Goal: Task Accomplishment & Management: Complete application form

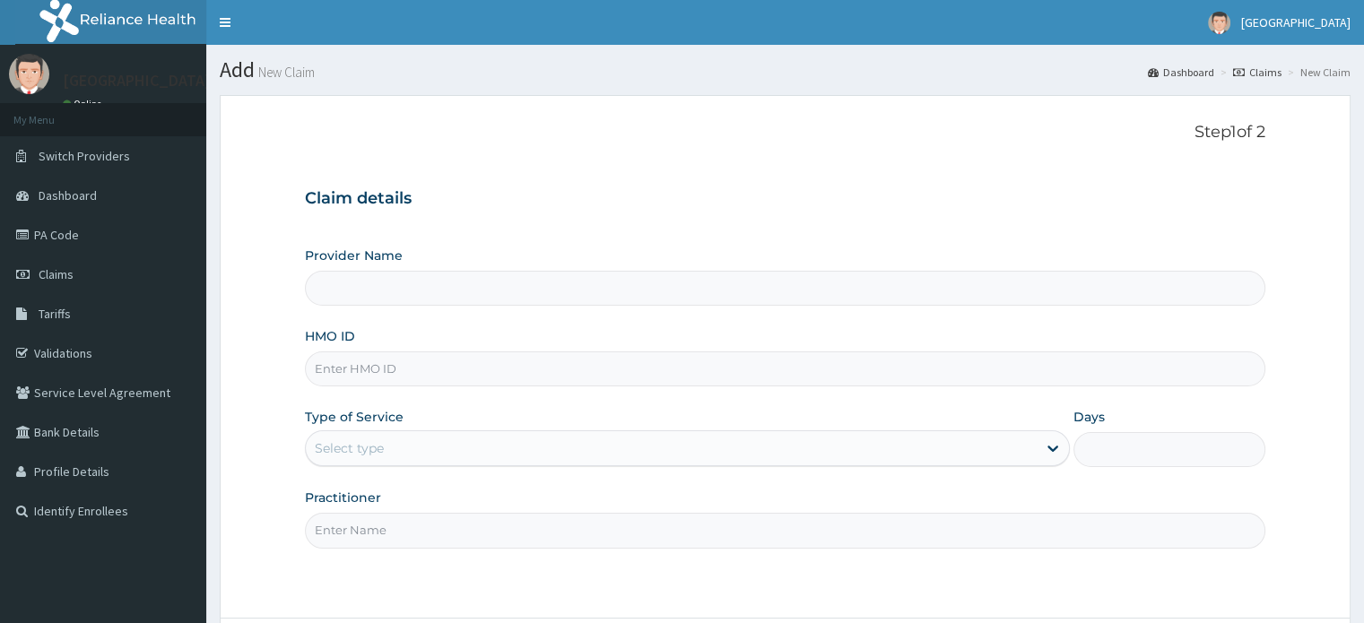
click at [359, 380] on input "HMO ID" at bounding box center [784, 368] width 959 height 35
type input "SWF/10032/D"
click at [374, 455] on div "Select type" at bounding box center [349, 448] width 69 height 18
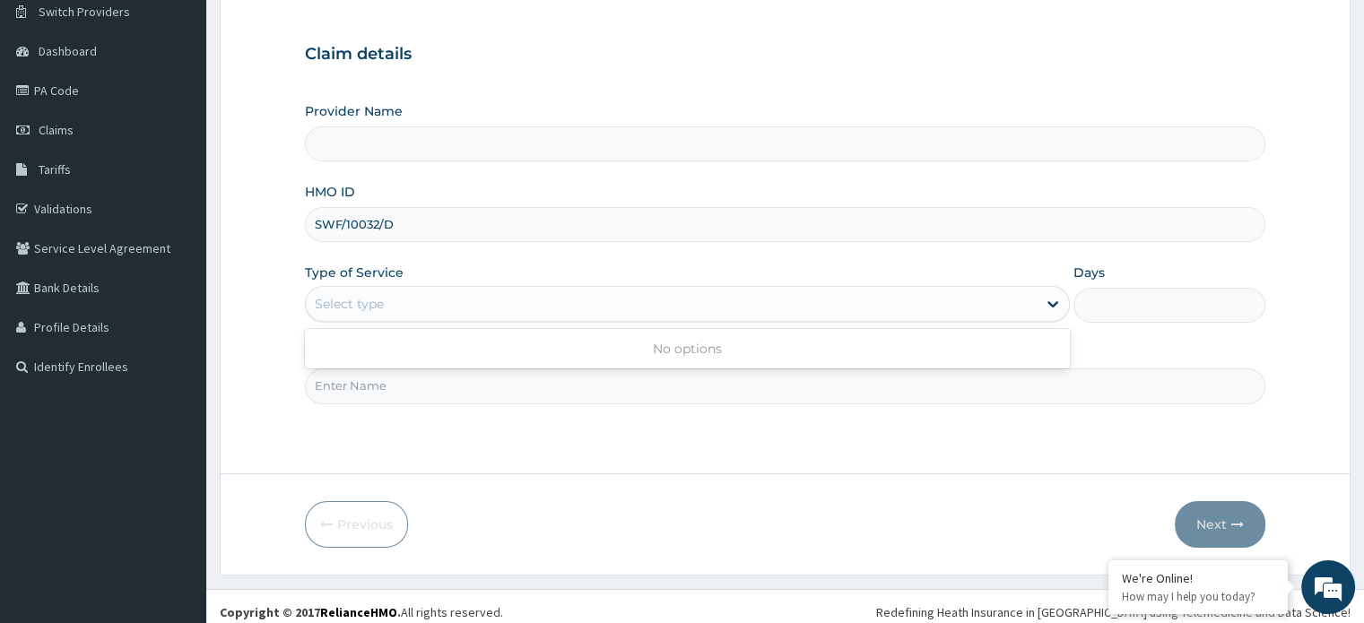
scroll to position [154, 0]
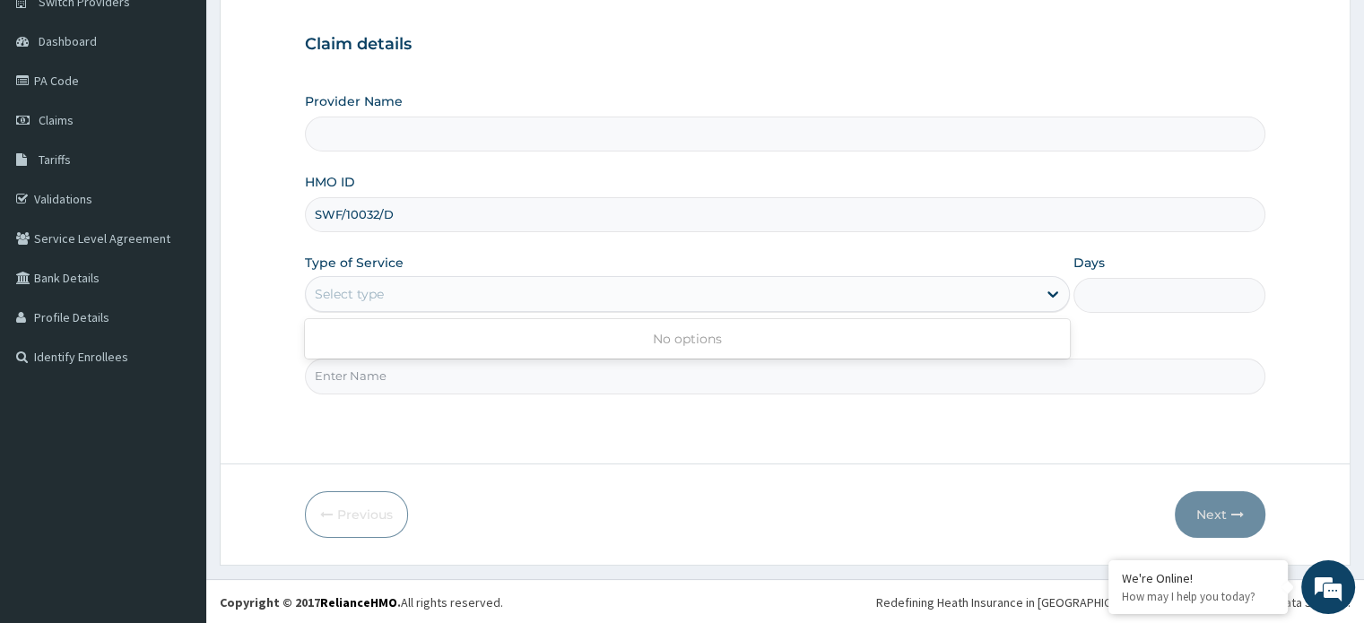
click at [375, 304] on div "Select type" at bounding box center [671, 294] width 731 height 29
click at [373, 304] on div "Select type" at bounding box center [671, 294] width 731 height 29
click at [387, 282] on div "Select type" at bounding box center [671, 294] width 731 height 29
click at [380, 290] on div "Select type" at bounding box center [349, 294] width 69 height 18
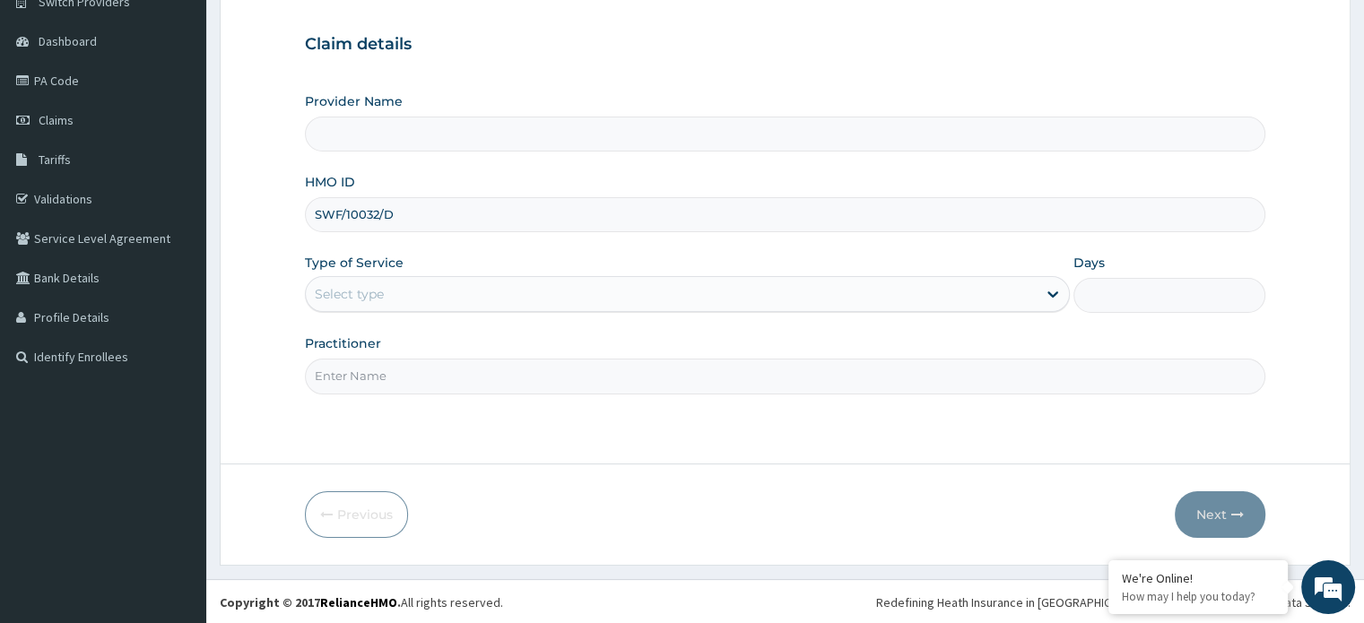
click at [380, 290] on div "Select type" at bounding box center [349, 294] width 69 height 18
click at [385, 284] on div "Select type" at bounding box center [671, 294] width 731 height 29
click at [360, 285] on div "Select type" at bounding box center [349, 294] width 69 height 18
click at [374, 294] on div "Select type" at bounding box center [349, 294] width 69 height 18
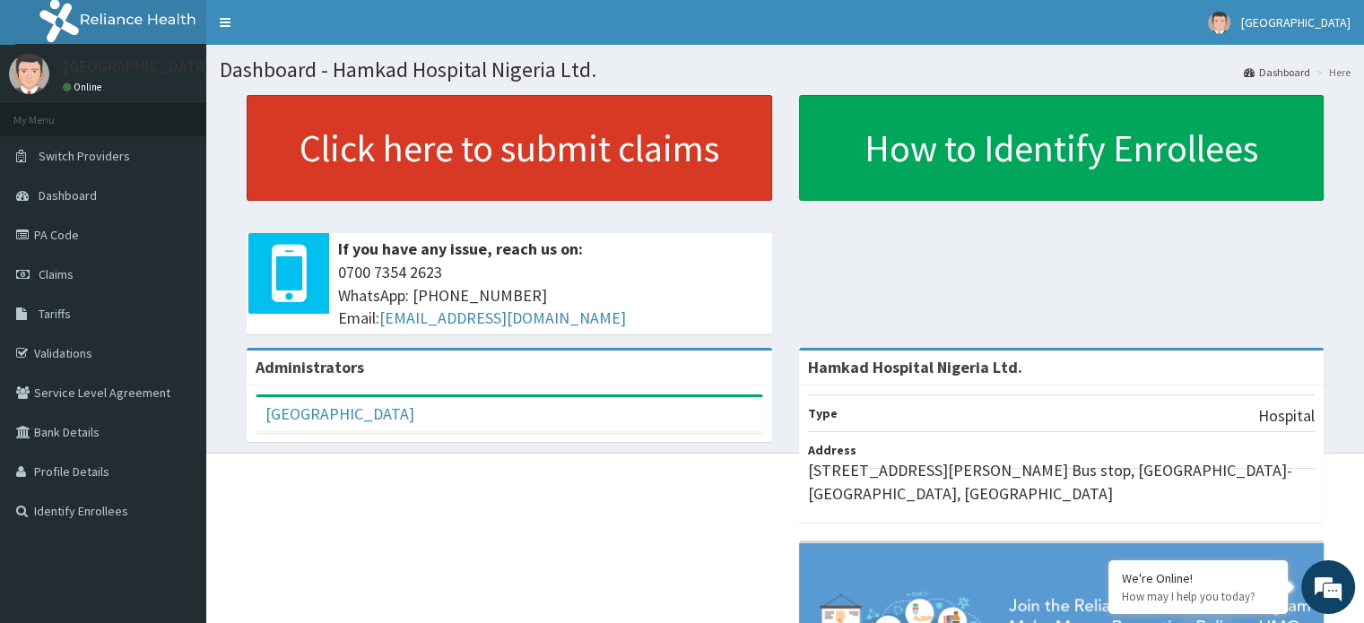
click at [552, 165] on link "Click here to submit claims" at bounding box center [509, 148] width 525 height 106
click at [635, 135] on link "Click here to submit claims" at bounding box center [509, 148] width 525 height 106
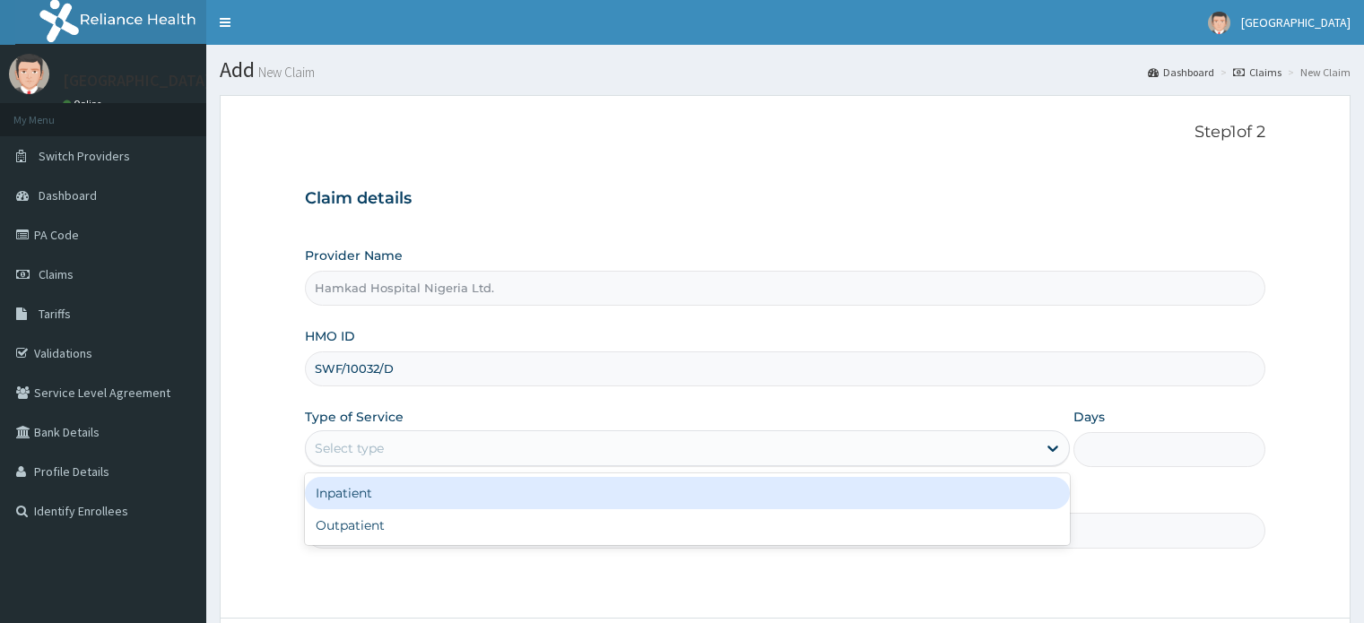
click at [412, 455] on div "Select type" at bounding box center [671, 448] width 731 height 29
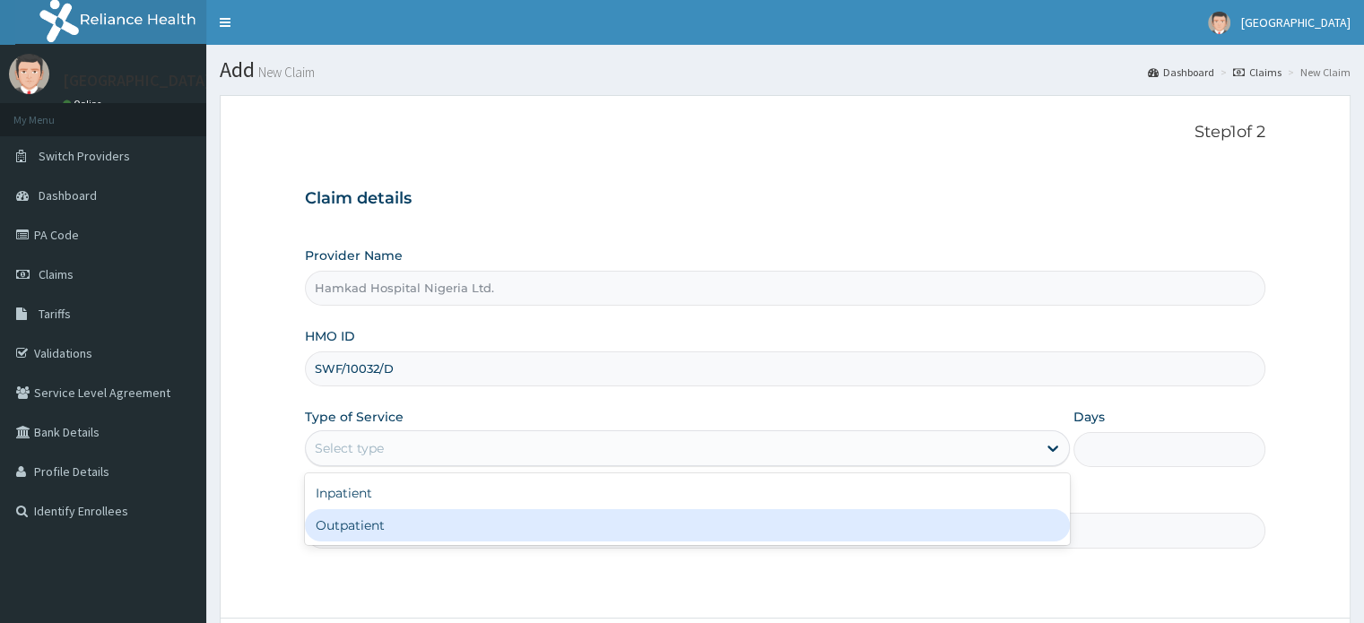
click at [401, 527] on div "Outpatient" at bounding box center [687, 525] width 765 height 32
type input "1"
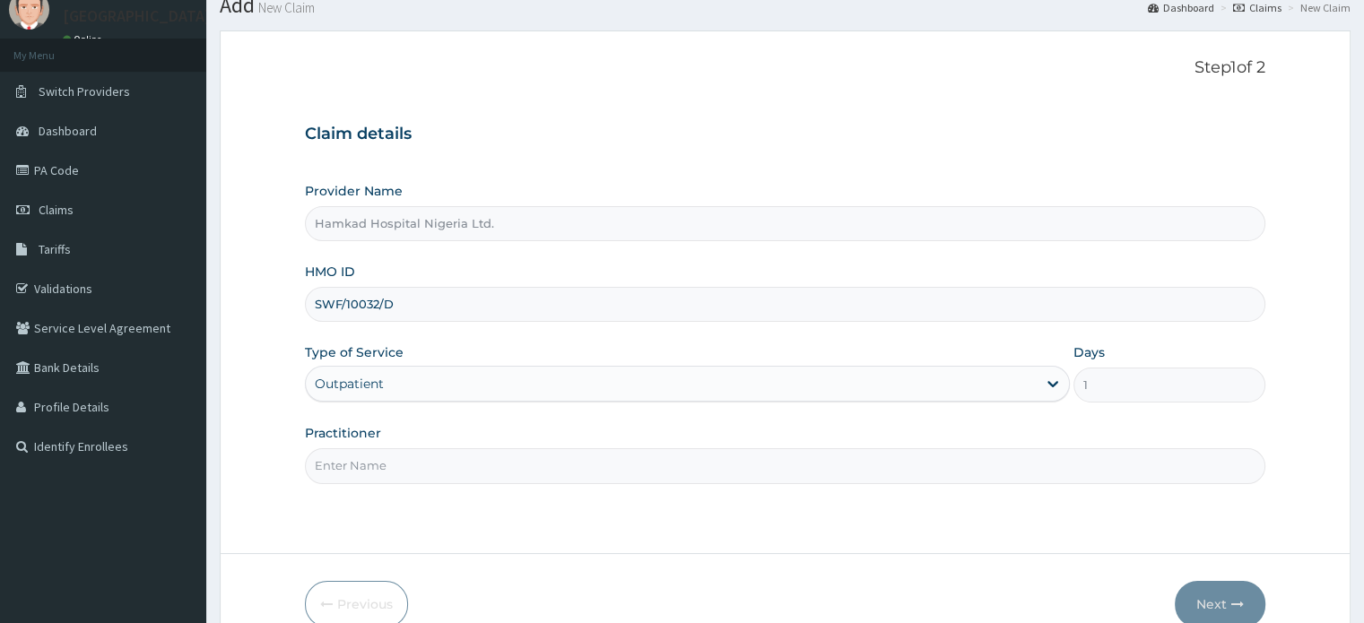
scroll to position [154, 0]
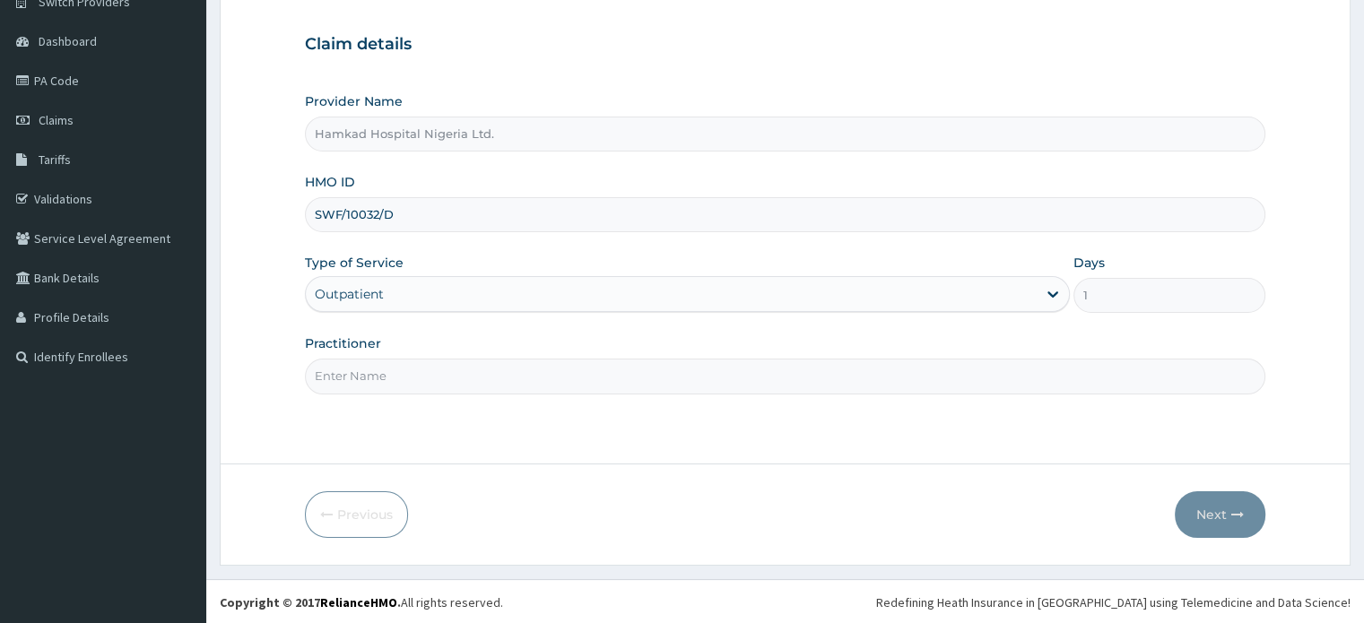
click at [403, 376] on input "Practitioner" at bounding box center [784, 376] width 959 height 35
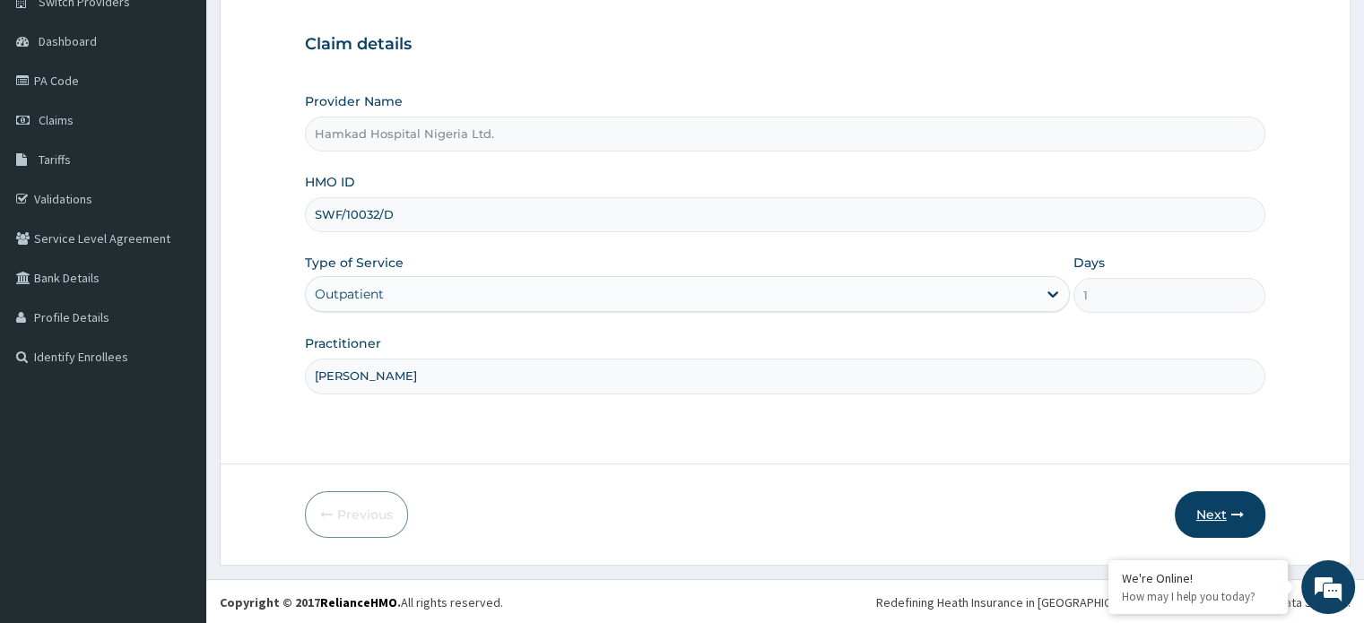
type input "DR. EMMANUEL"
click at [1207, 515] on button "Next" at bounding box center [1219, 514] width 91 height 47
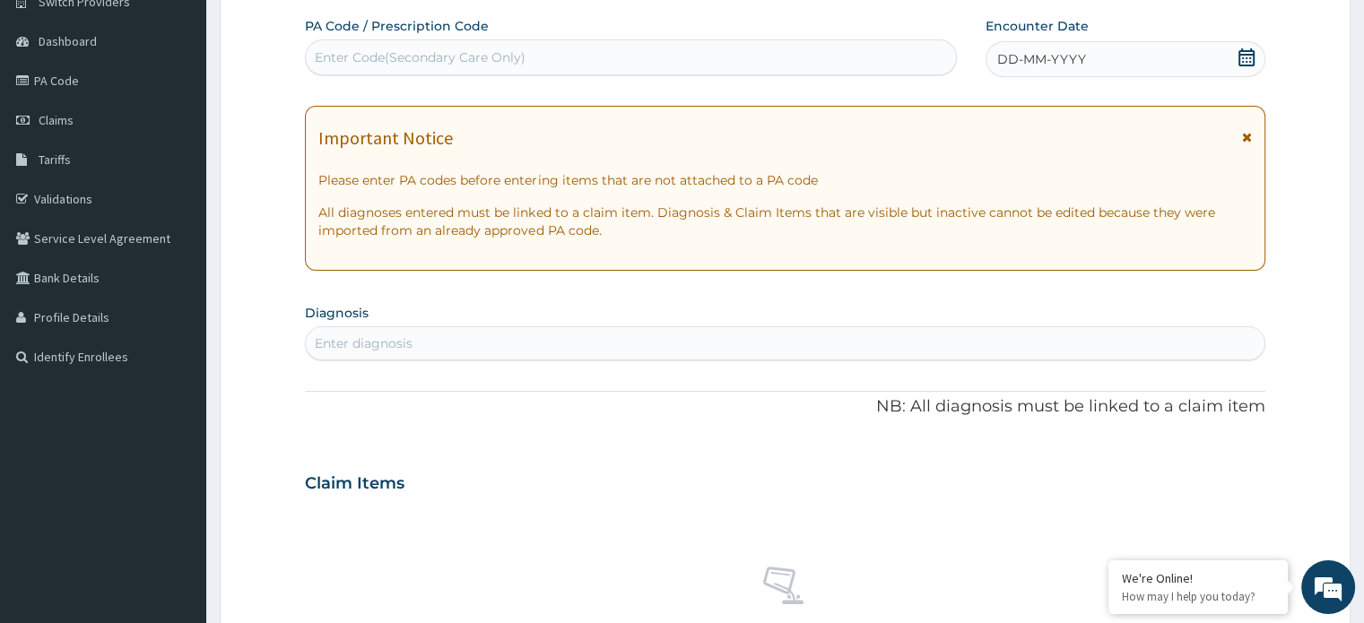
click at [1248, 60] on icon at bounding box center [1246, 57] width 16 height 18
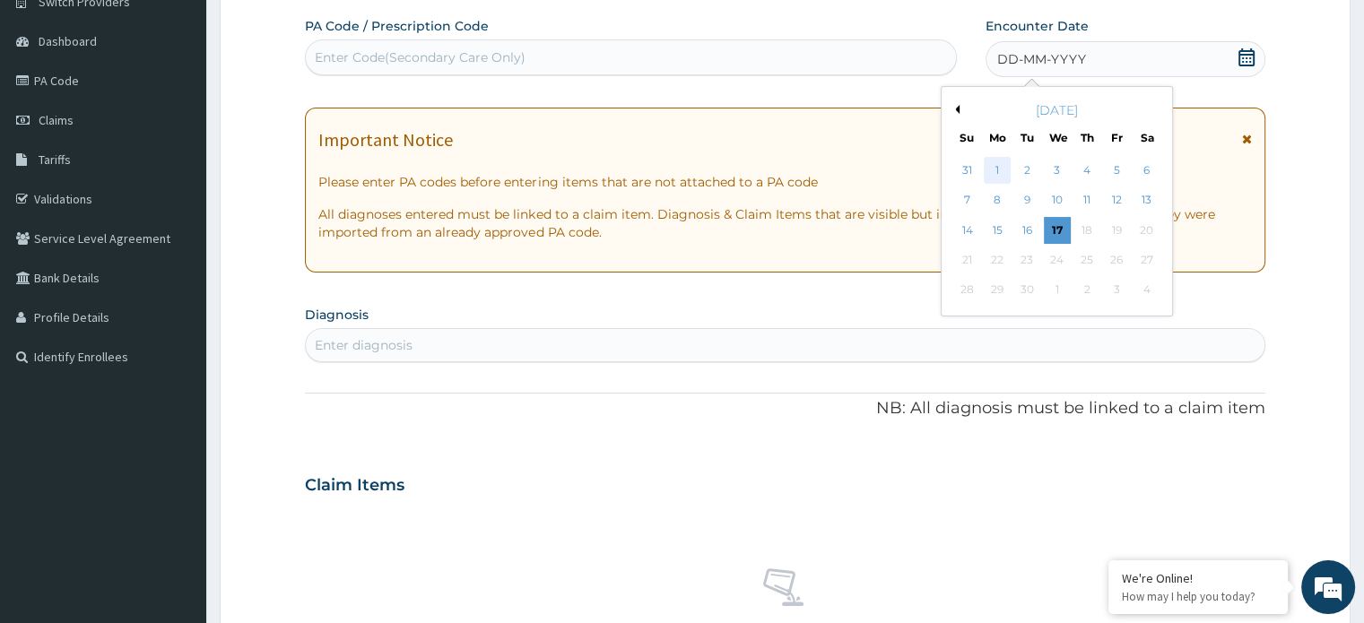
click at [1001, 169] on div "1" at bounding box center [996, 170] width 27 height 27
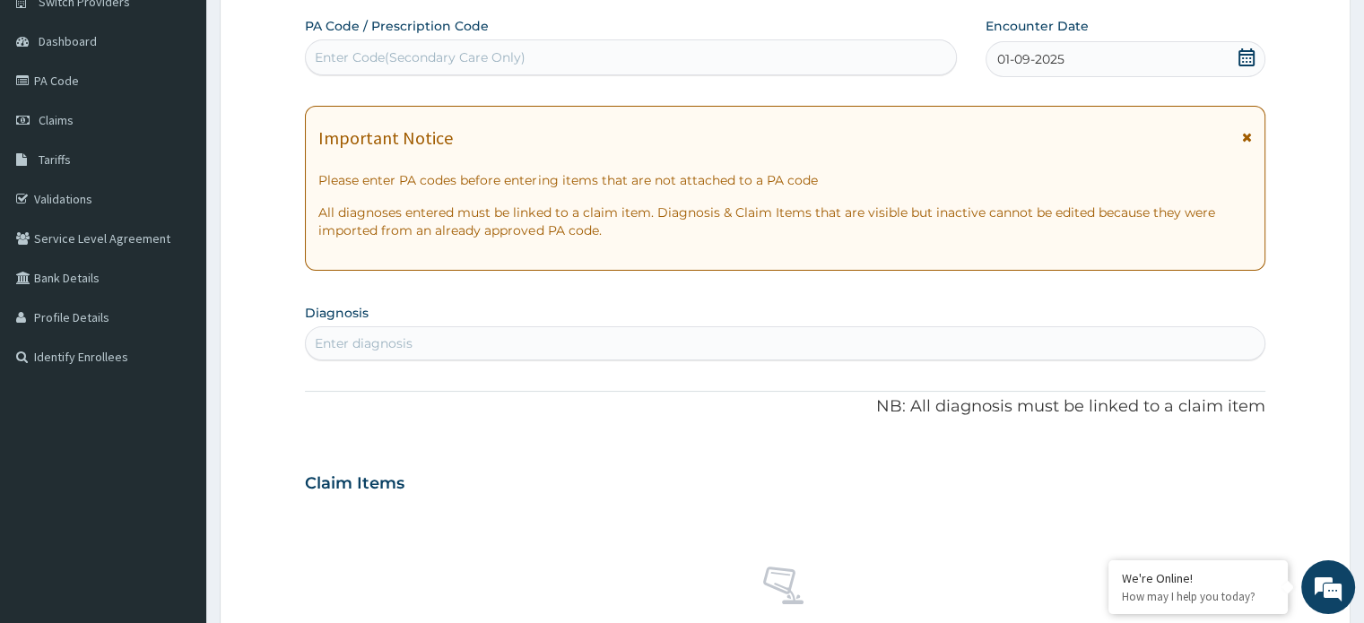
click at [396, 342] on div "Enter diagnosis" at bounding box center [364, 343] width 98 height 18
type input "MALAR"
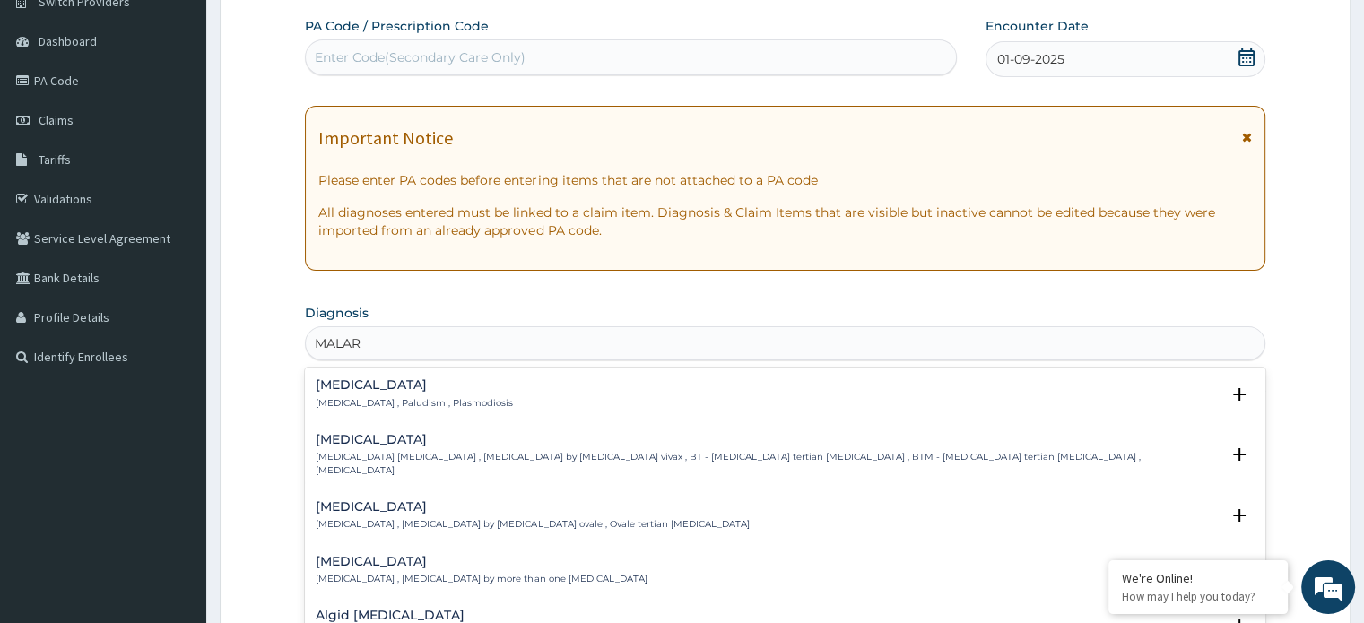
click at [345, 397] on p "Malaria , Paludism , Plasmodiosis" at bounding box center [414, 403] width 197 height 13
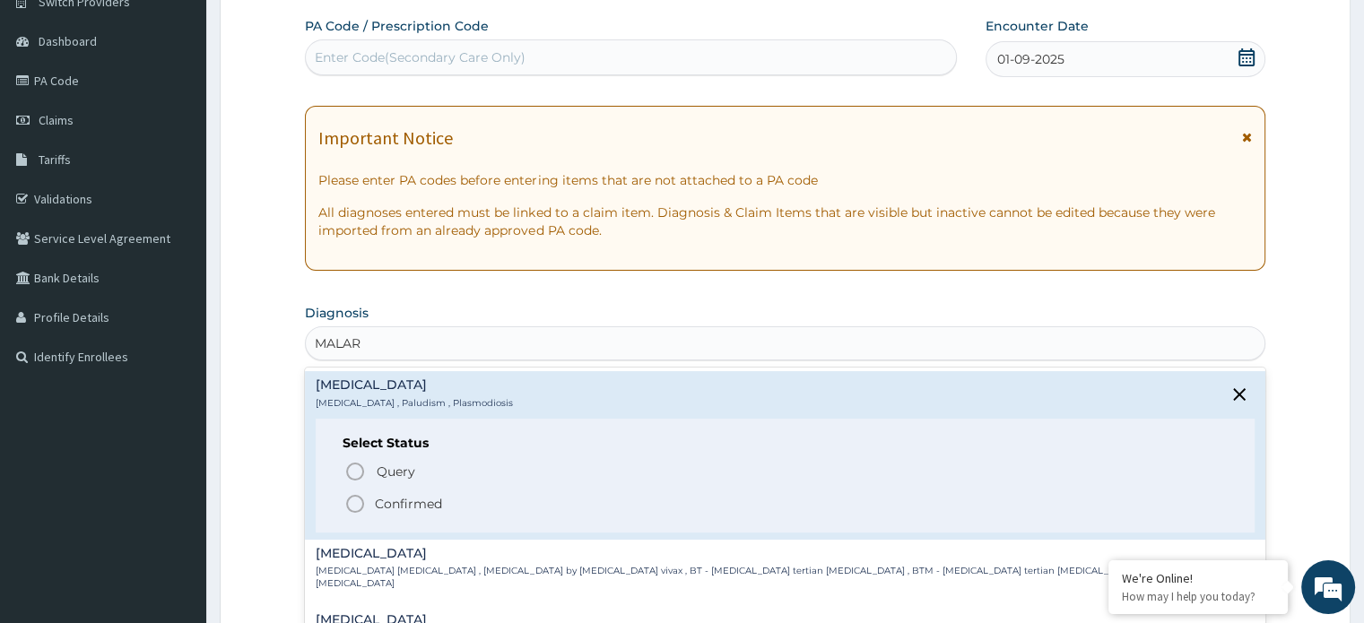
click at [357, 498] on icon "status option filled" at bounding box center [355, 504] width 22 height 22
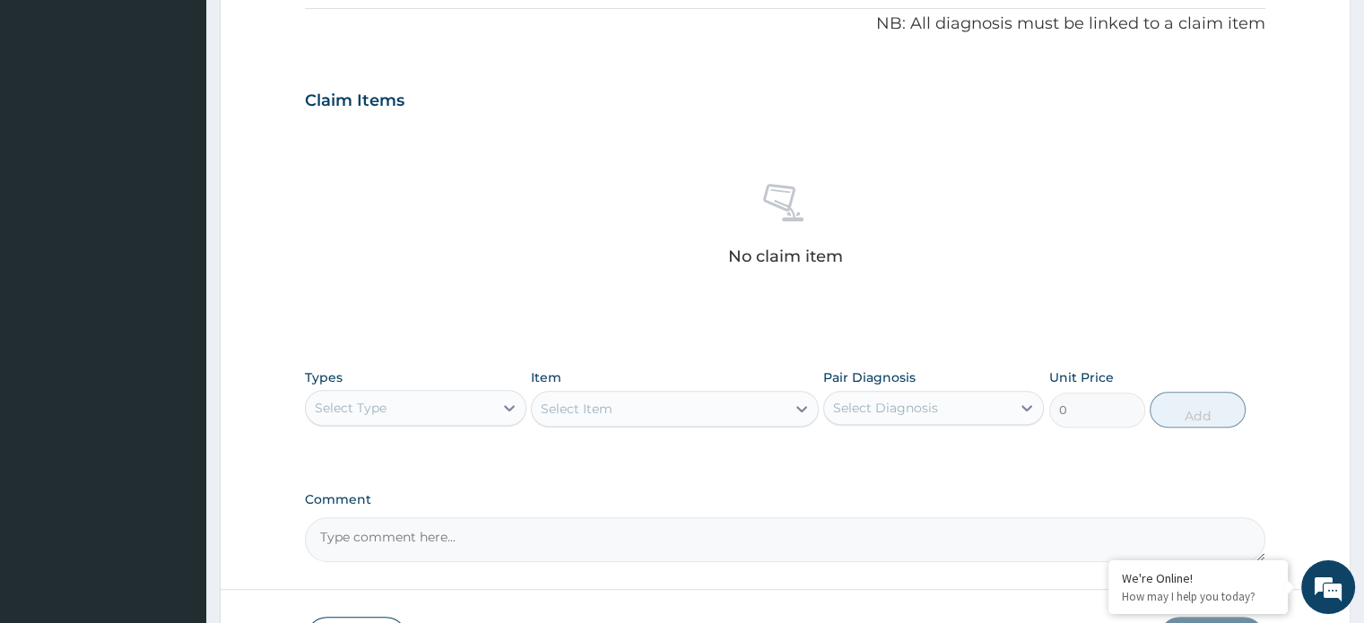
scroll to position [602, 0]
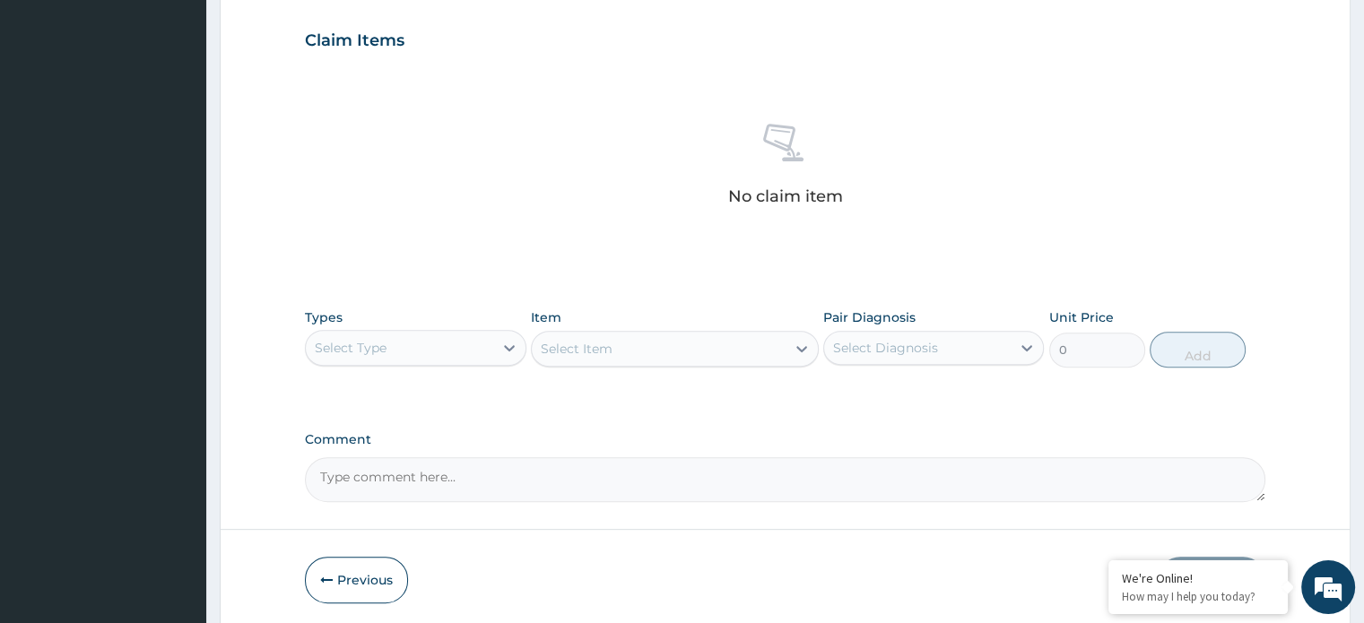
click at [408, 354] on div "Select Type" at bounding box center [399, 348] width 186 height 29
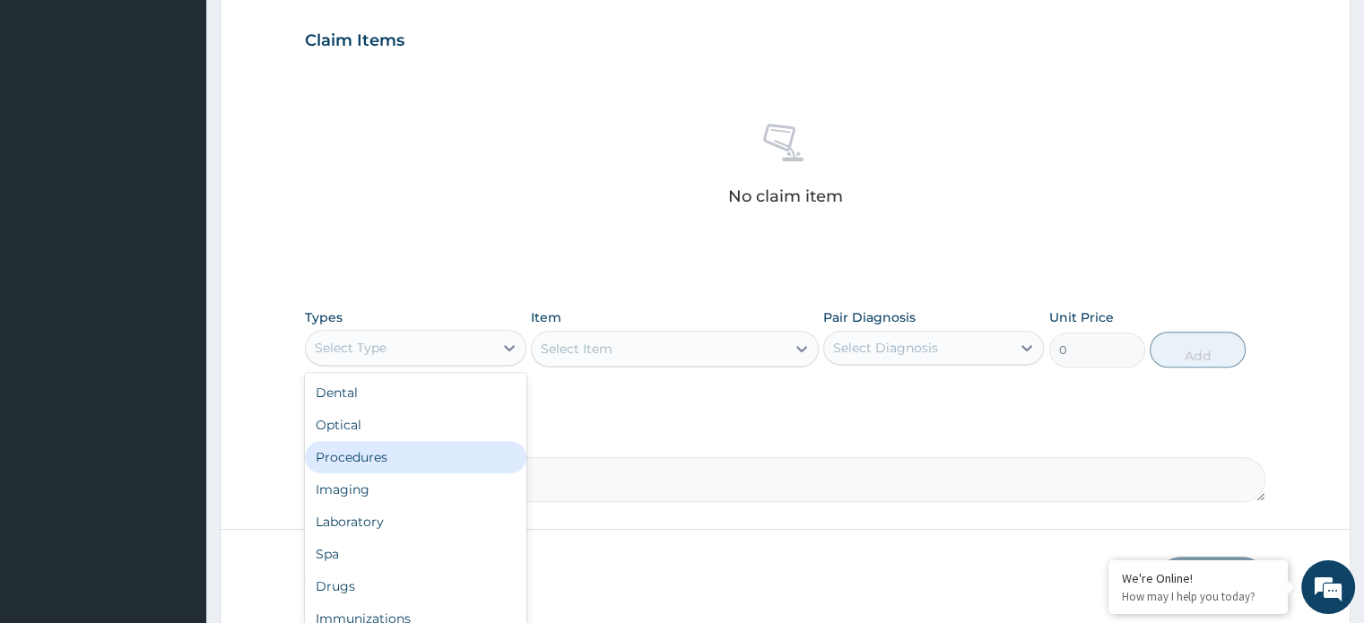
click at [391, 462] on div "Procedures" at bounding box center [415, 457] width 221 height 32
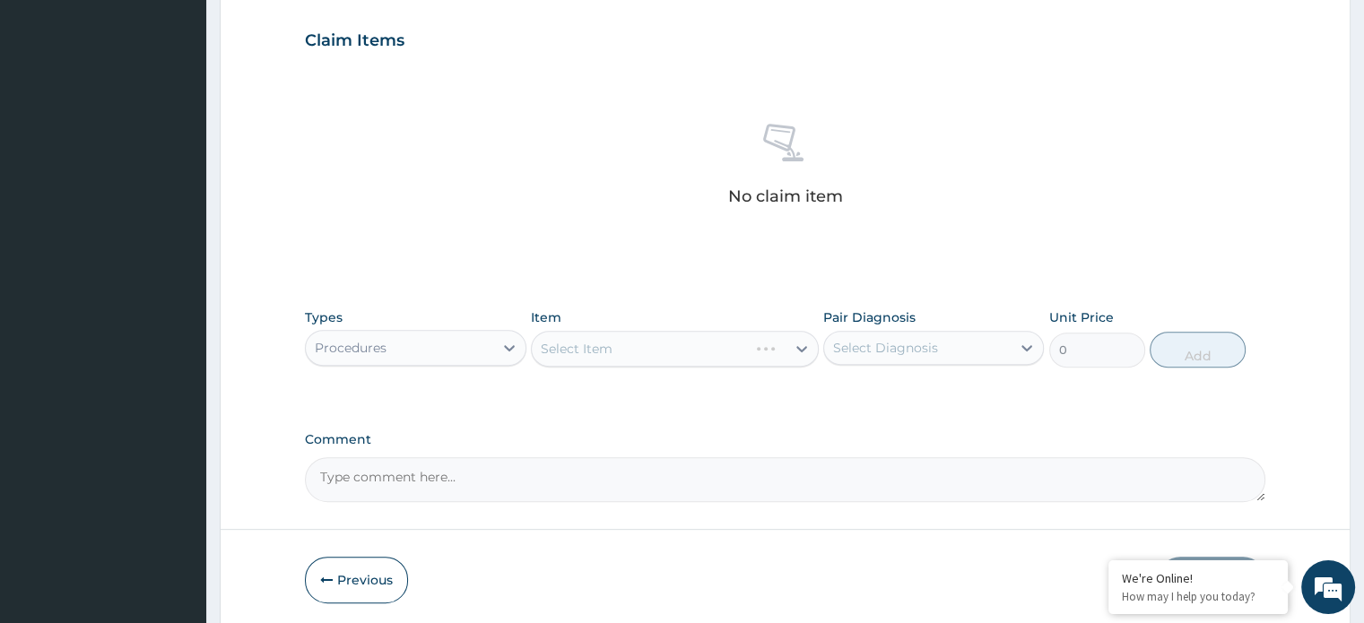
click at [581, 351] on div "Select Item" at bounding box center [675, 349] width 288 height 36
click at [578, 352] on div "Select Item" at bounding box center [675, 349] width 288 height 36
click at [567, 353] on div "Select Item" at bounding box center [675, 349] width 288 height 36
click at [563, 356] on div "Select Item" at bounding box center [675, 349] width 288 height 36
click at [574, 353] on div "Select Item" at bounding box center [675, 349] width 288 height 36
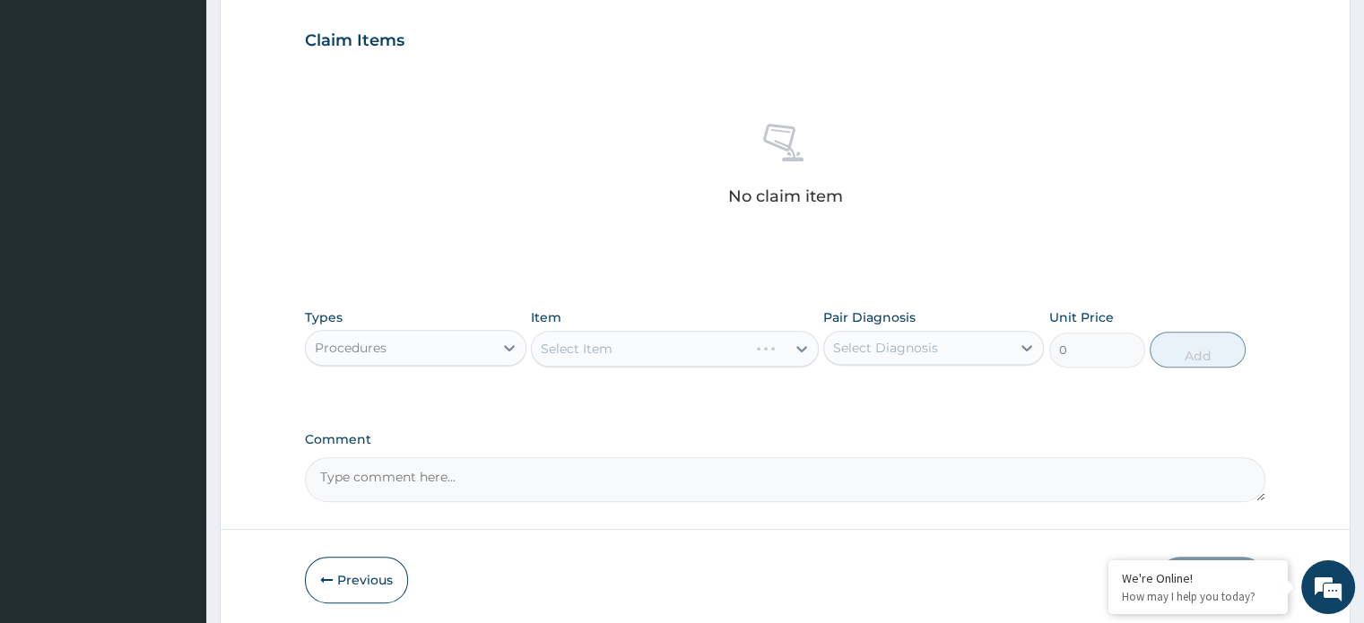
click at [573, 353] on div "Select Item" at bounding box center [675, 349] width 288 height 36
click at [567, 353] on div "Select Item" at bounding box center [675, 349] width 288 height 36
click at [578, 349] on div "Select Item" at bounding box center [577, 349] width 72 height 18
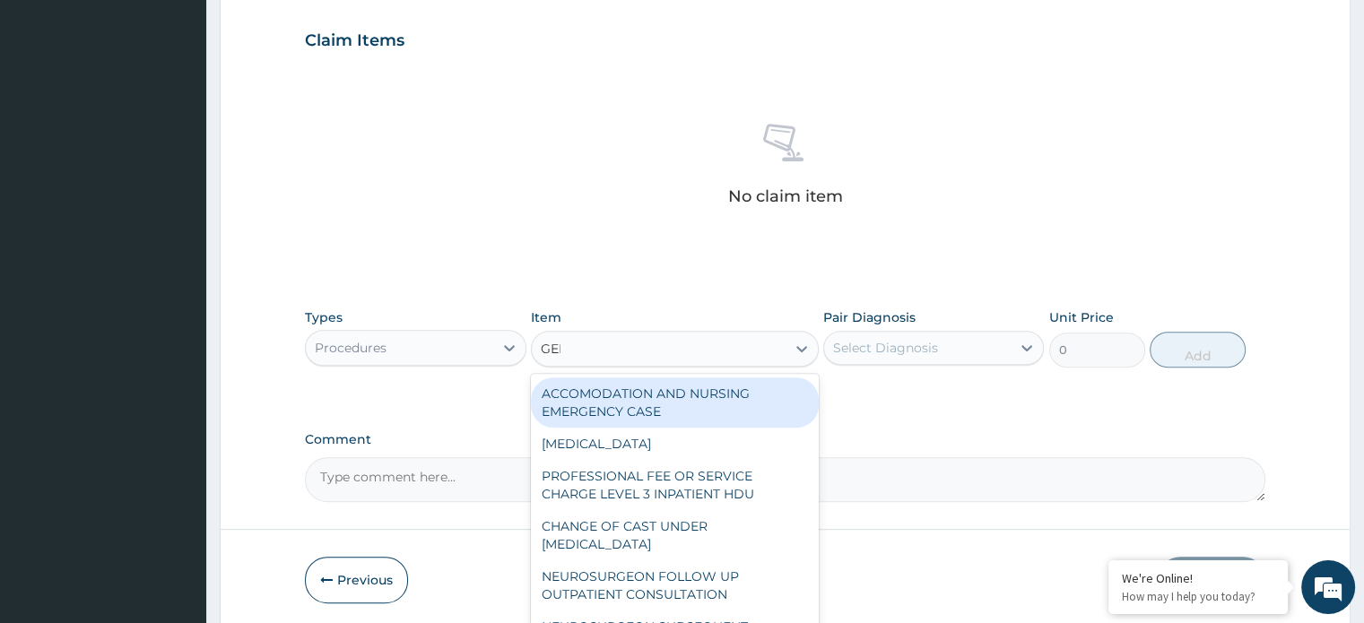
type input "GENE"
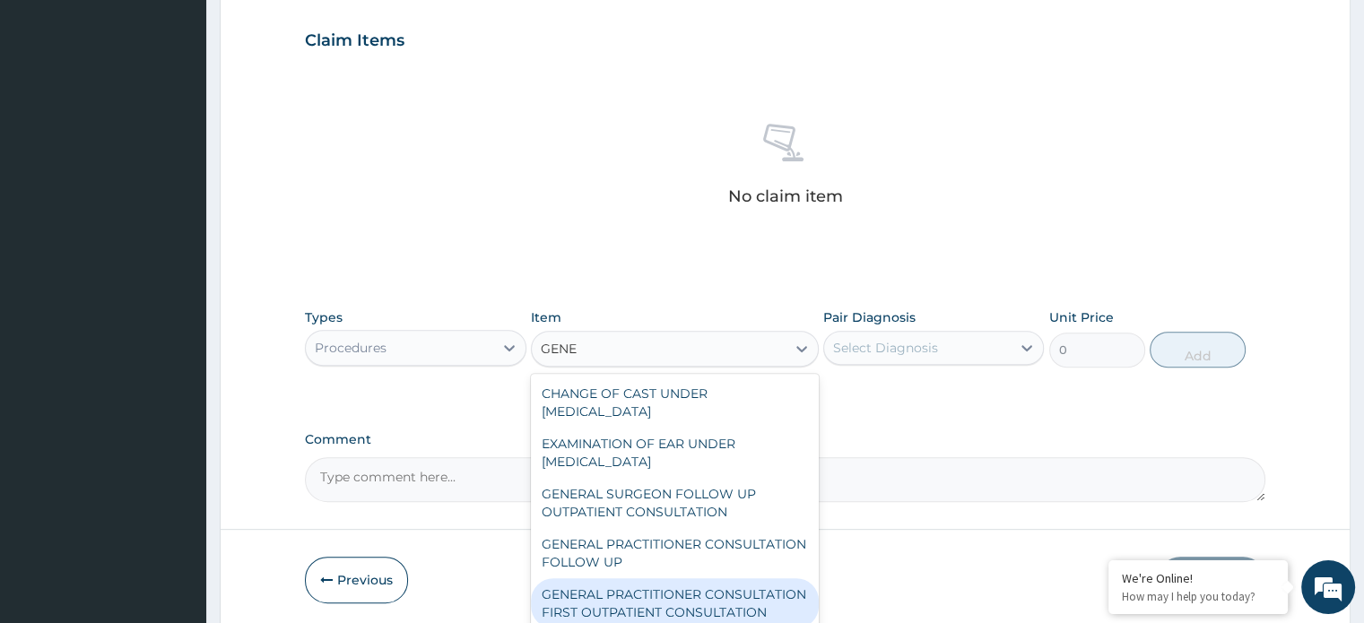
click at [649, 591] on div "GENERAL PRACTITIONER CONSULTATION FIRST OUTPATIENT CONSULTATION" at bounding box center [675, 603] width 288 height 50
type input "3960"
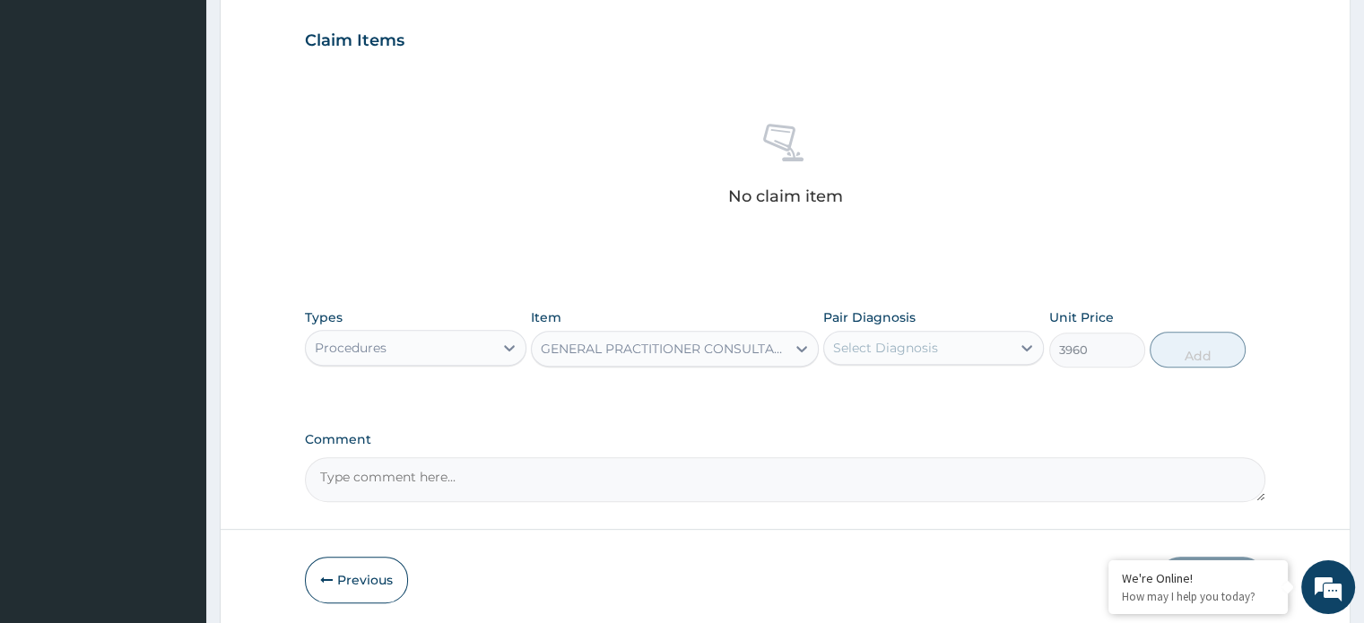
click at [892, 334] on div "Select Diagnosis" at bounding box center [917, 348] width 186 height 29
click at [882, 383] on label "Malaria" at bounding box center [908, 392] width 111 height 18
checkbox input "true"
click at [1200, 351] on button "Add" at bounding box center [1197, 350] width 96 height 36
type input "0"
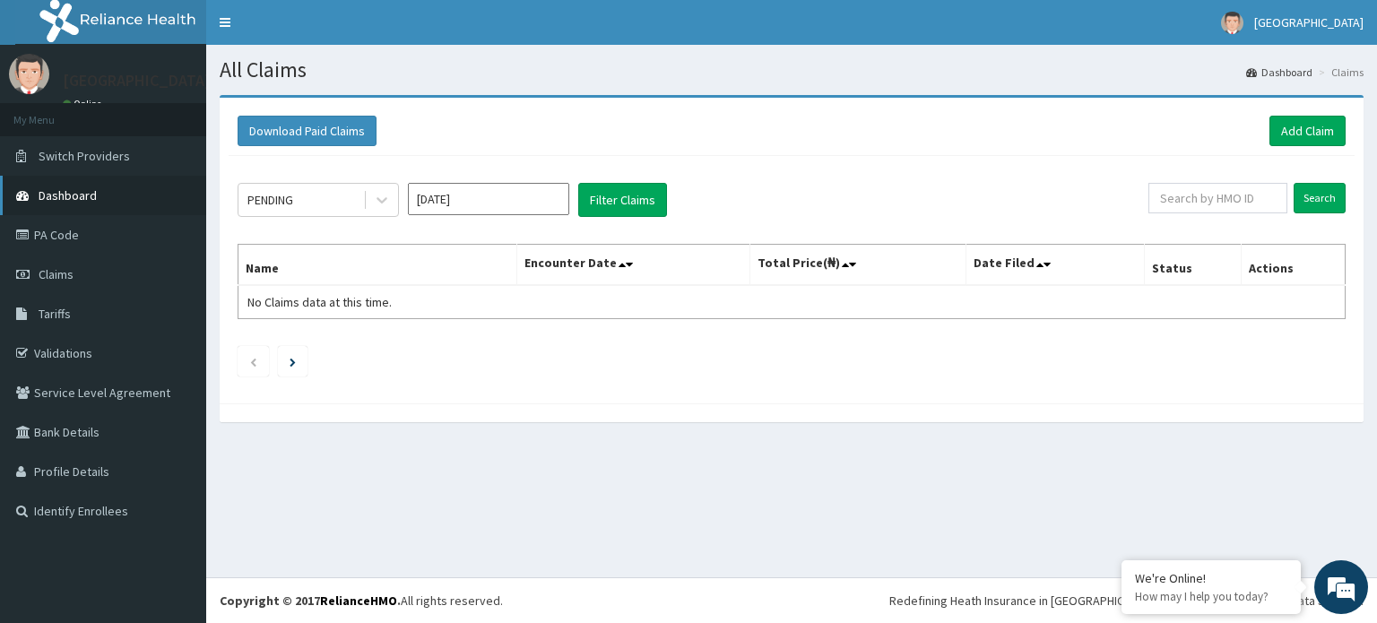
click at [65, 193] on span "Dashboard" at bounding box center [68, 195] width 58 height 16
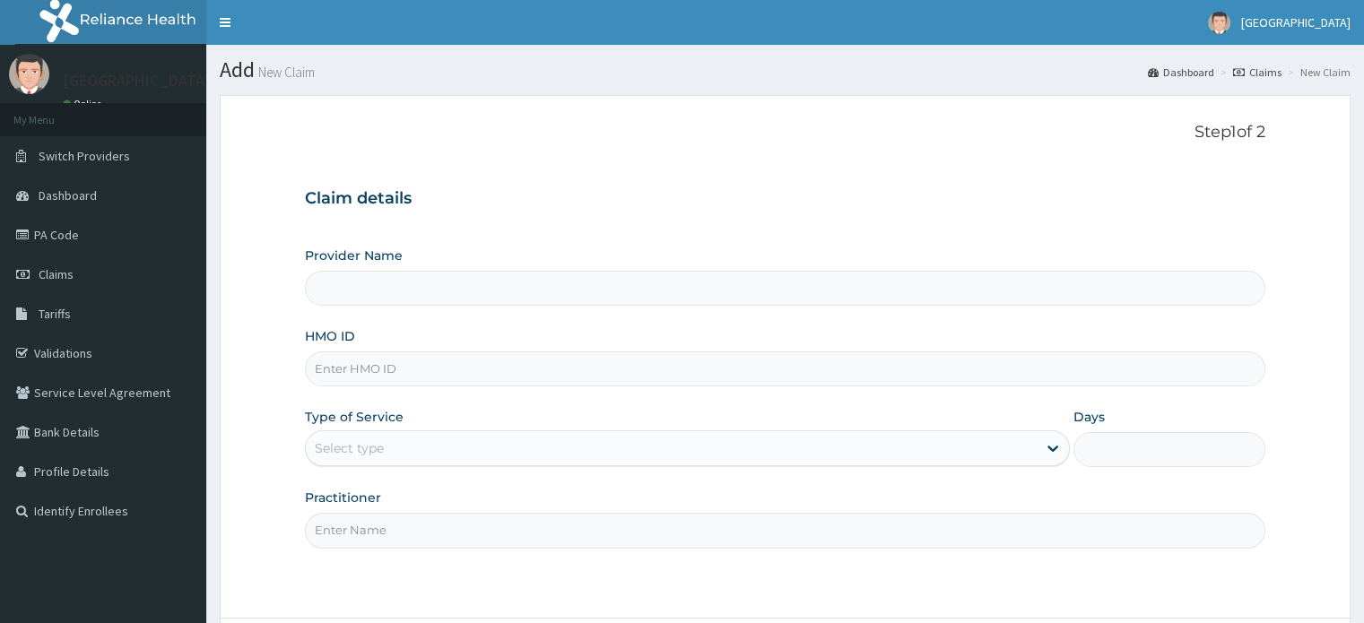
click at [377, 371] on input "HMO ID" at bounding box center [784, 368] width 959 height 35
type input "CW"
type input "Hamkad Hospital Nigeria Ltd."
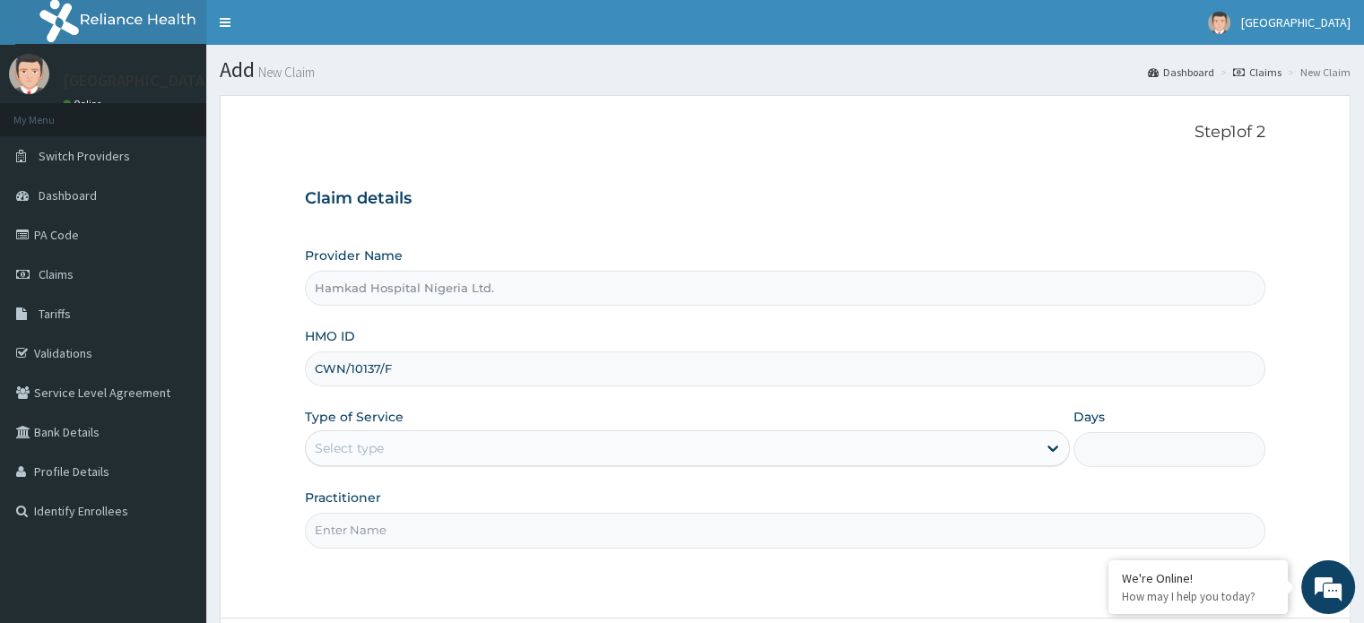
type input "CWN/10137/F"
click at [380, 460] on div "Select type" at bounding box center [671, 448] width 731 height 29
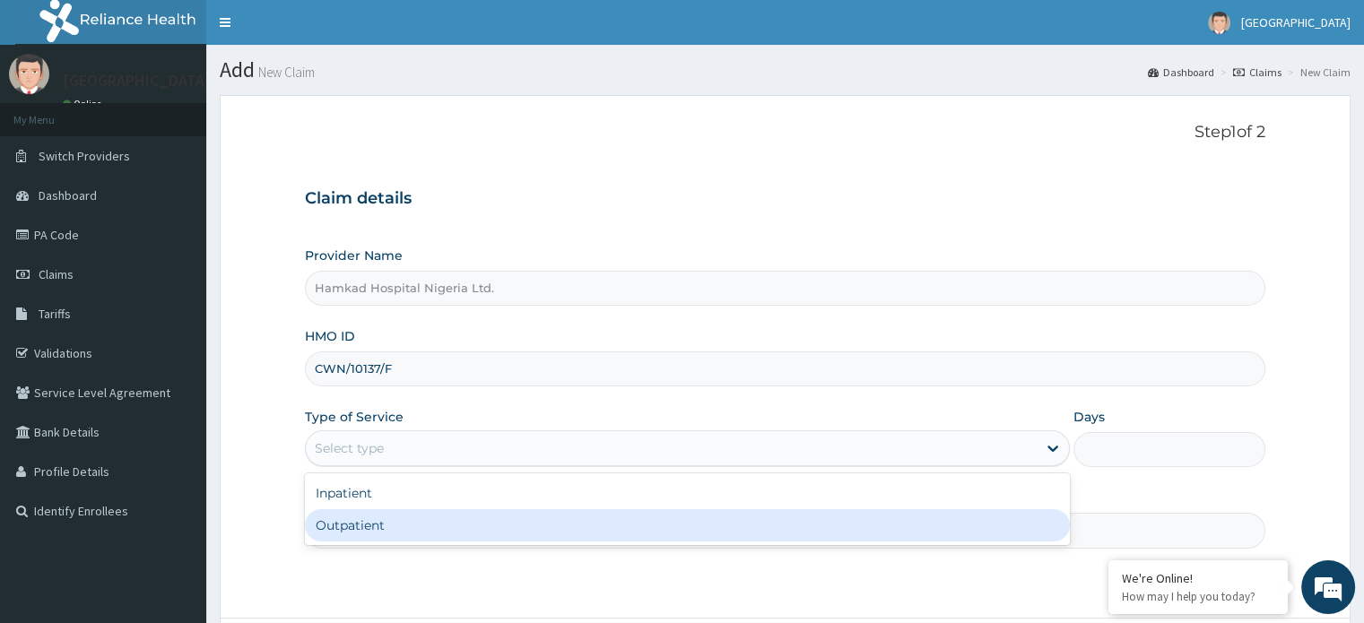
click at [377, 511] on div "Outpatient" at bounding box center [687, 525] width 765 height 32
type input "1"
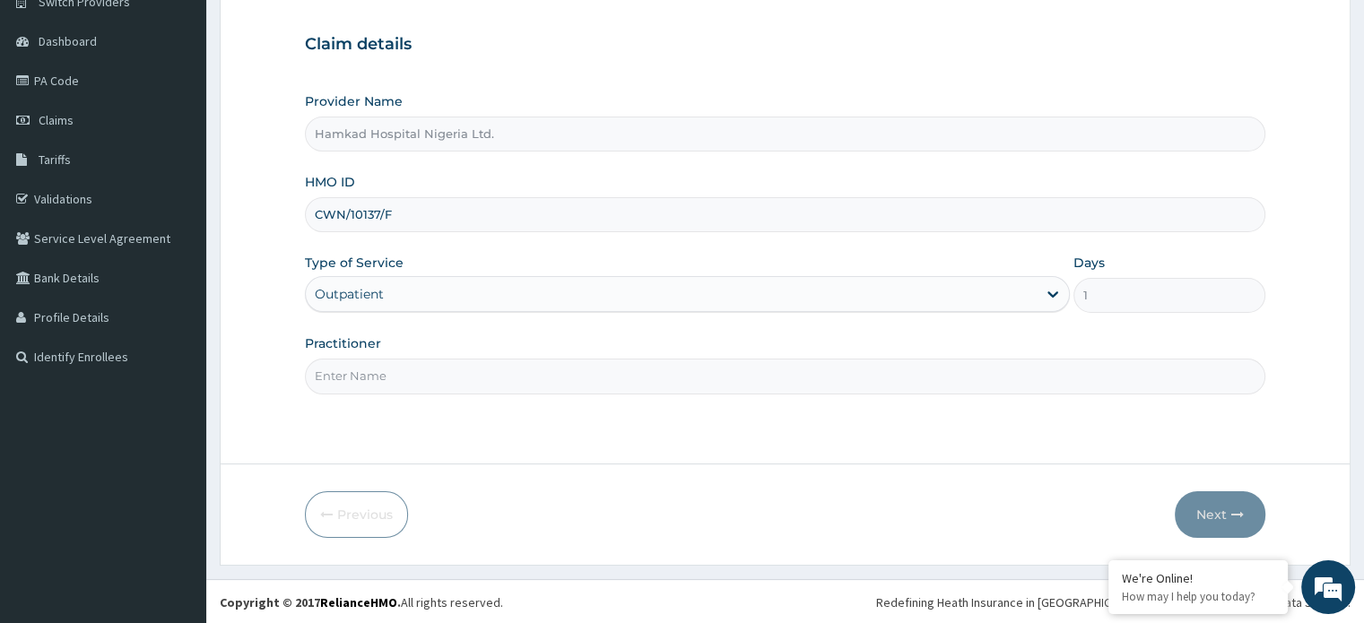
scroll to position [154, 0]
click at [402, 383] on input "Practitioner" at bounding box center [784, 376] width 959 height 35
type input "M"
type input "DR. AJIMUDA"
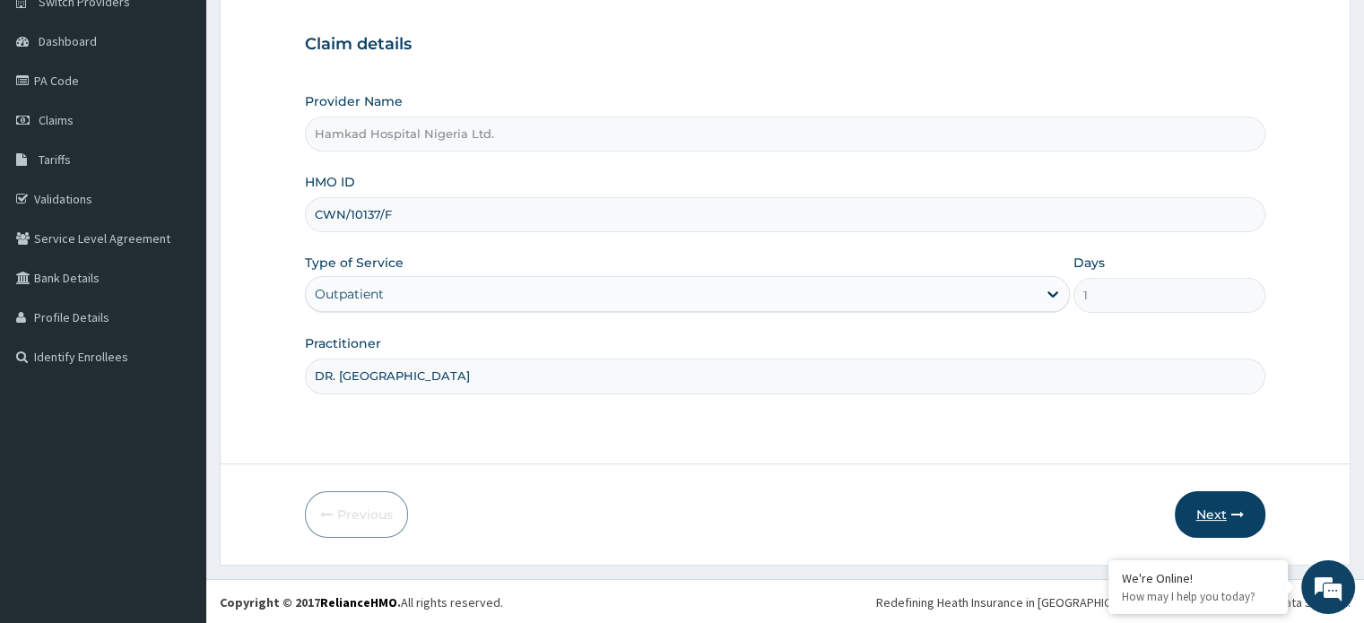
click at [1183, 514] on button "Next" at bounding box center [1219, 514] width 91 height 47
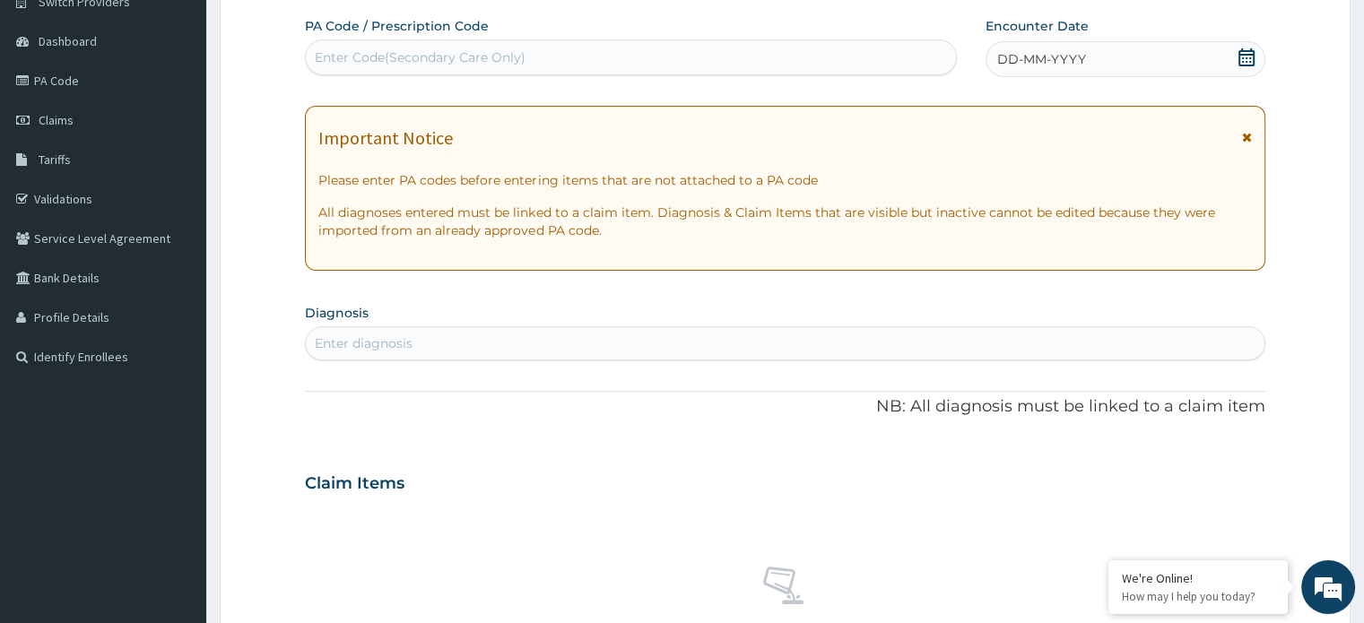
click at [1245, 59] on icon at bounding box center [1246, 57] width 18 height 18
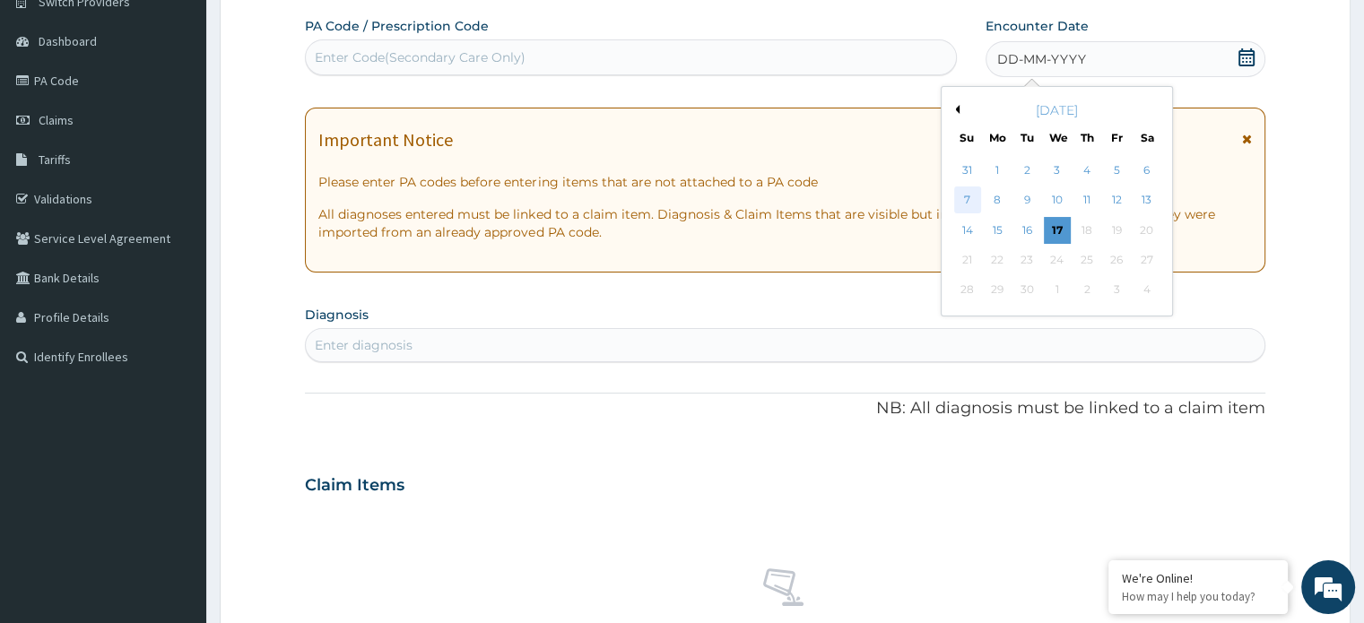
click at [972, 196] on div "7" at bounding box center [967, 200] width 27 height 27
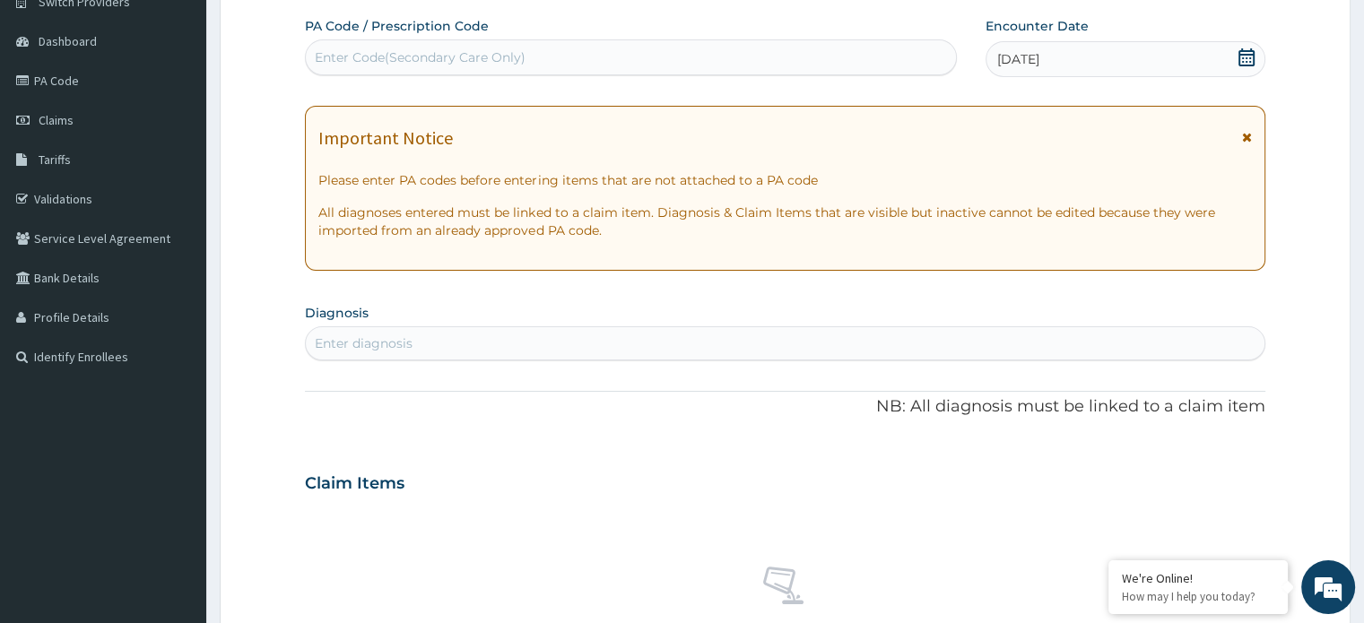
click at [484, 341] on div "Enter diagnosis" at bounding box center [784, 343] width 957 height 29
type input "MALAR"
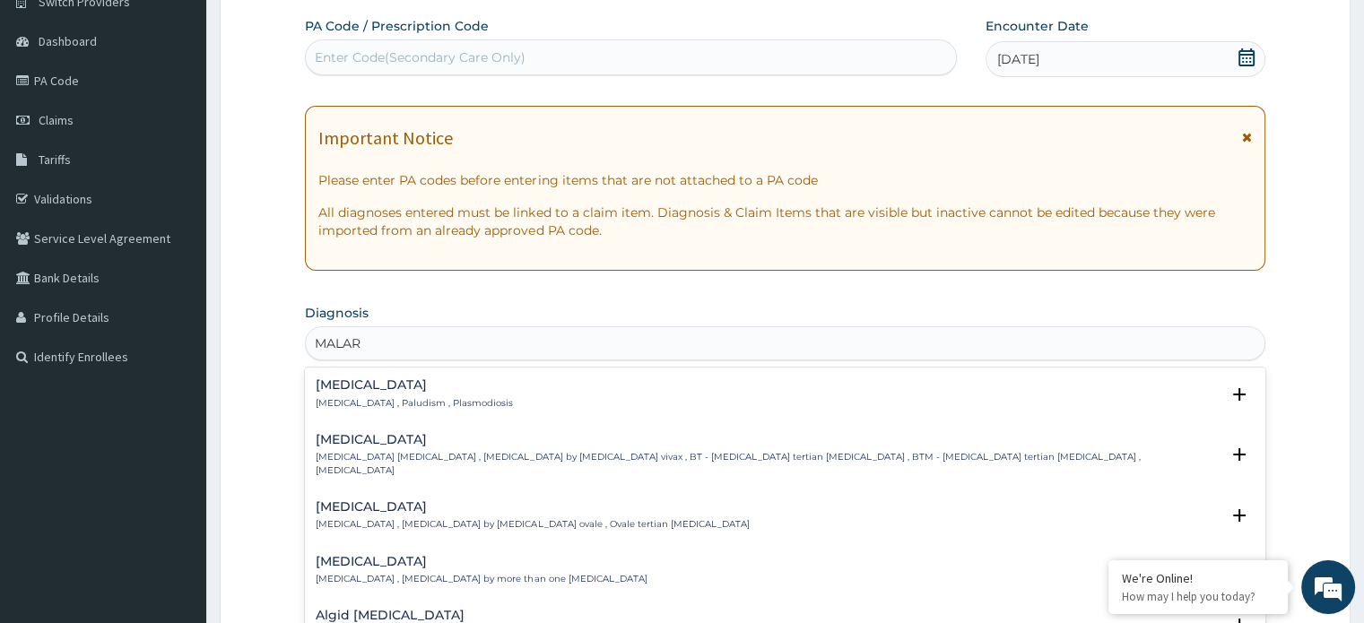
click at [359, 386] on h4 "[MEDICAL_DATA]" at bounding box center [414, 384] width 197 height 13
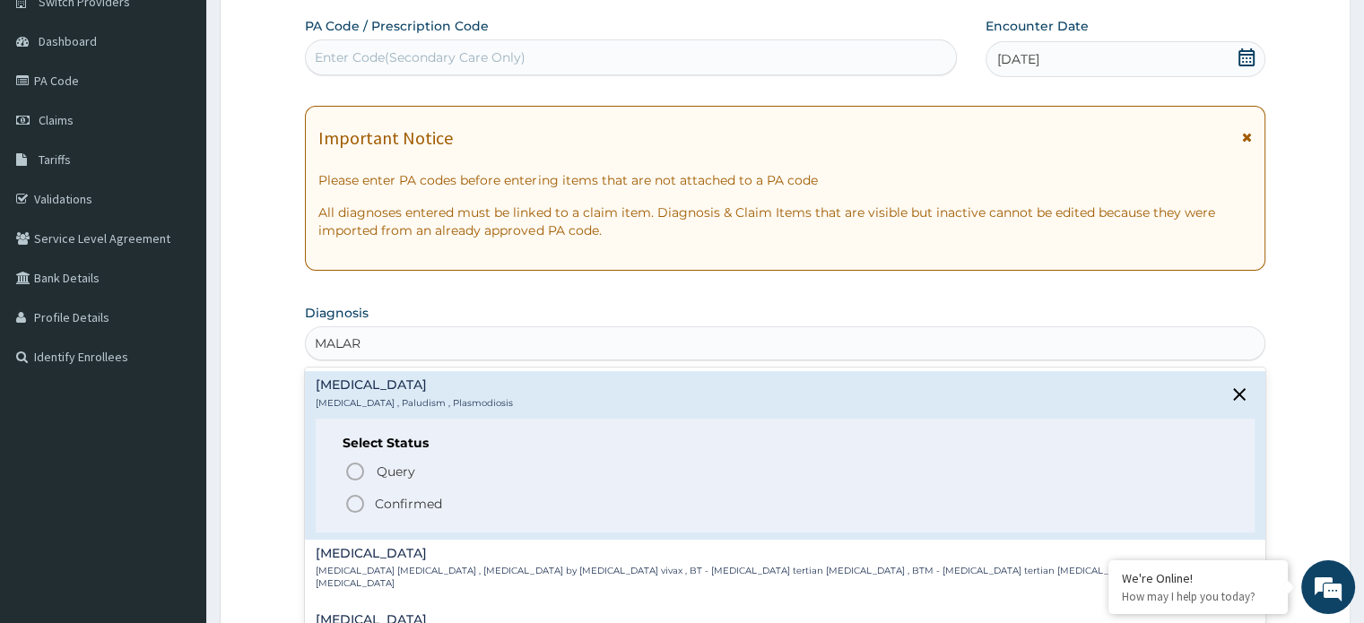
click at [355, 498] on icon "status option filled" at bounding box center [355, 504] width 22 height 22
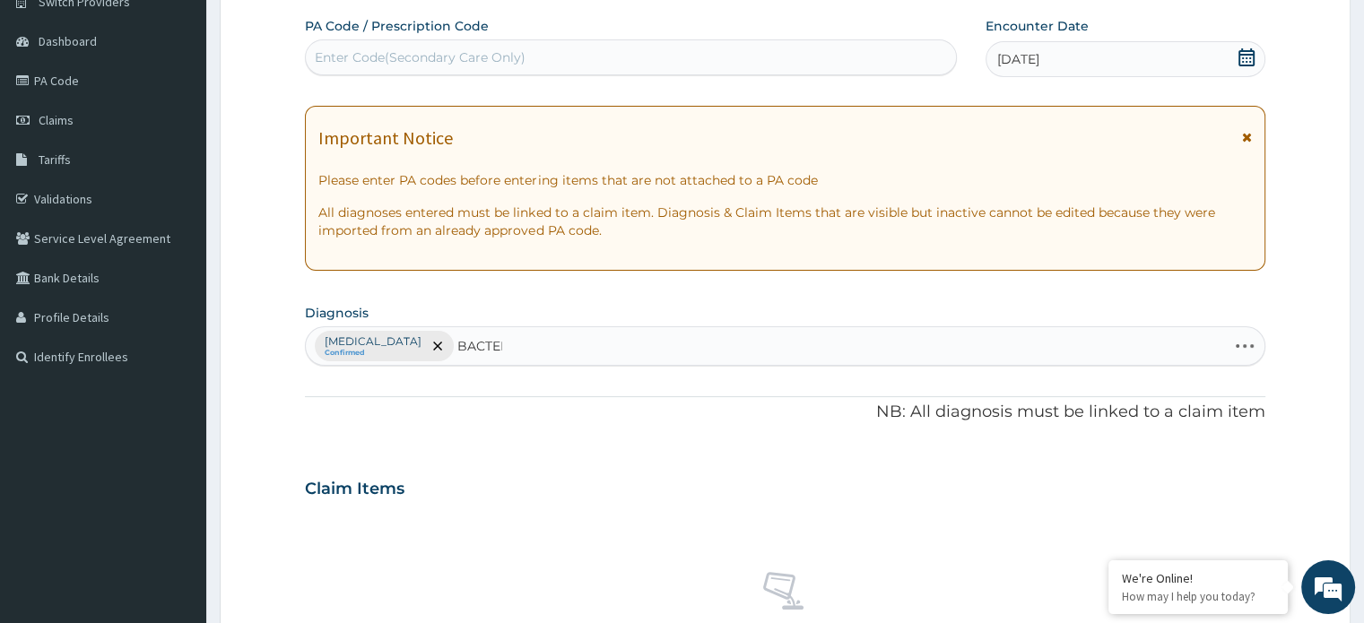
type input "BACTERE"
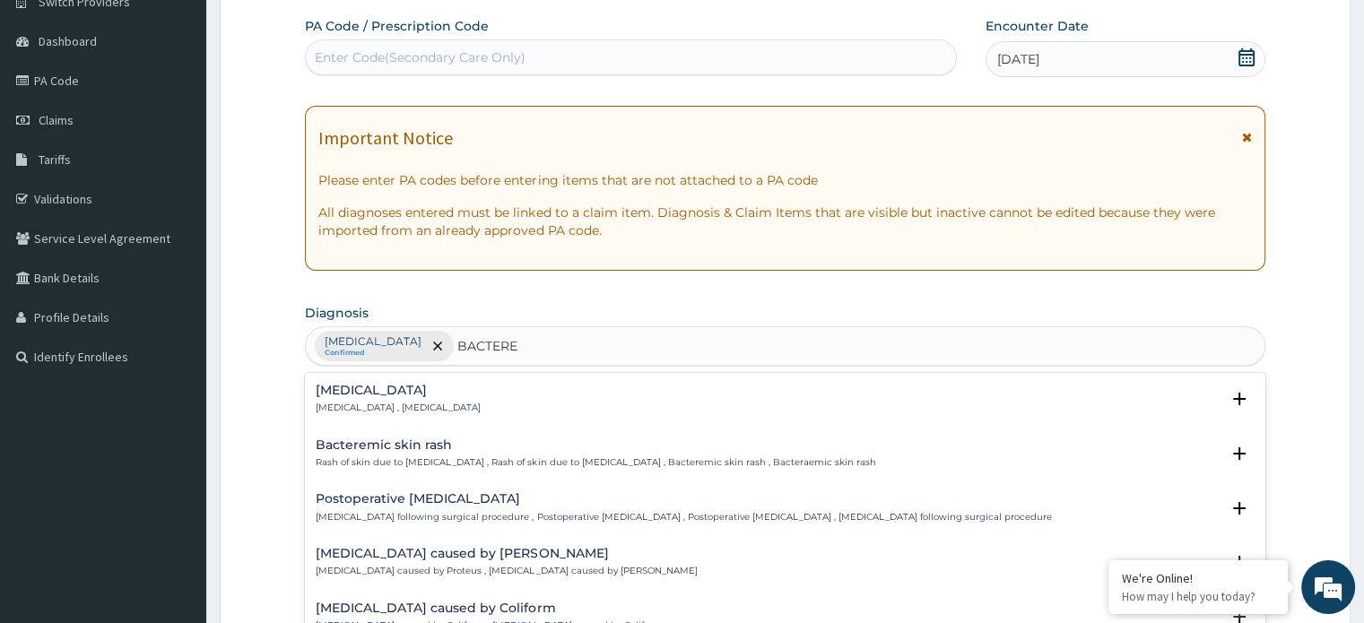
click at [376, 388] on h4 "[MEDICAL_DATA]" at bounding box center [398, 390] width 165 height 13
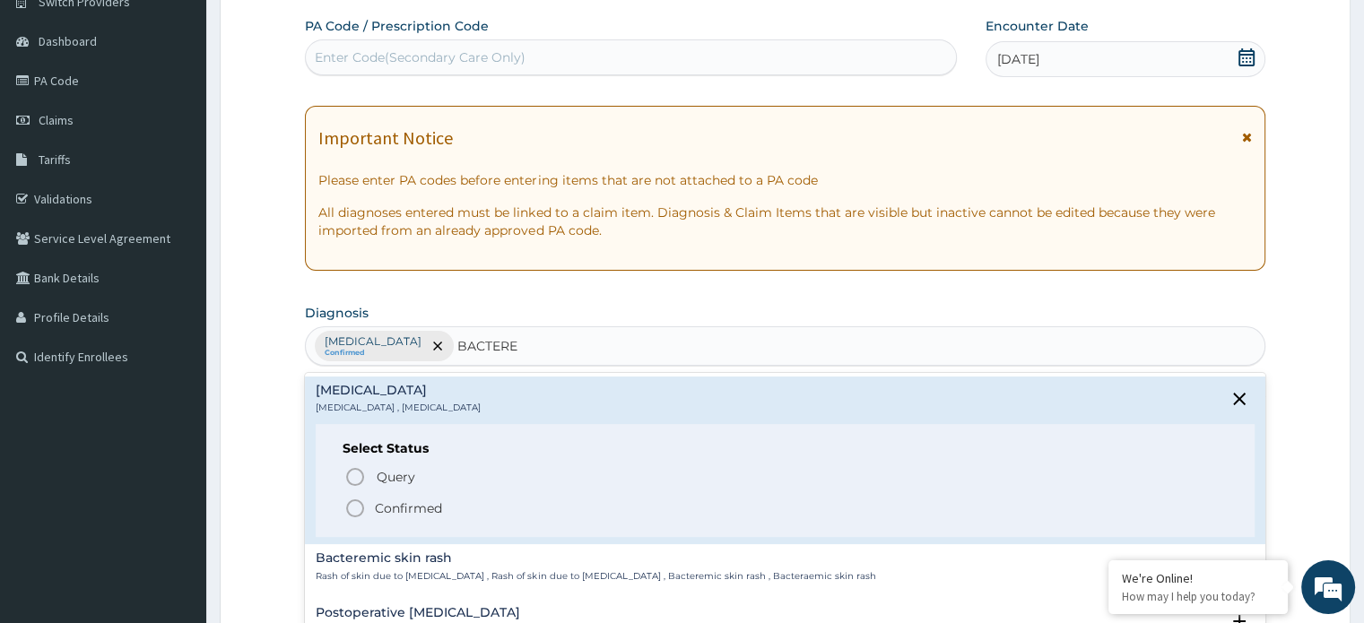
click at [353, 506] on icon "status option filled" at bounding box center [355, 509] width 22 height 22
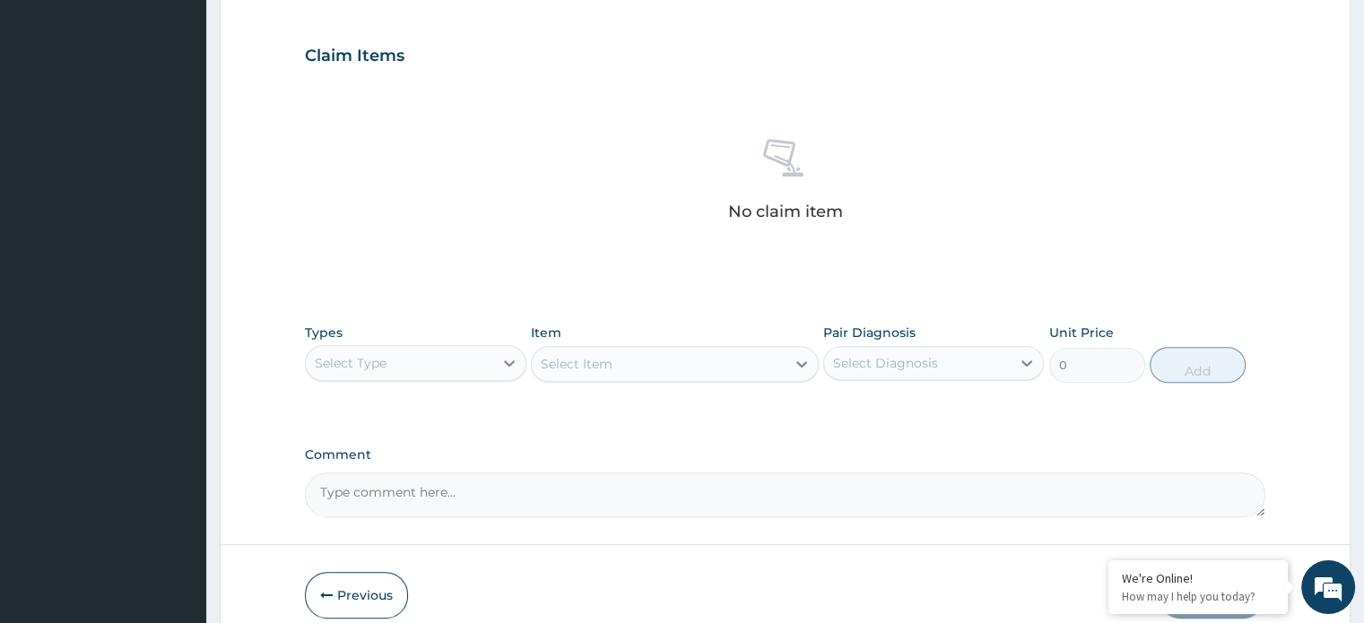
scroll to position [602, 0]
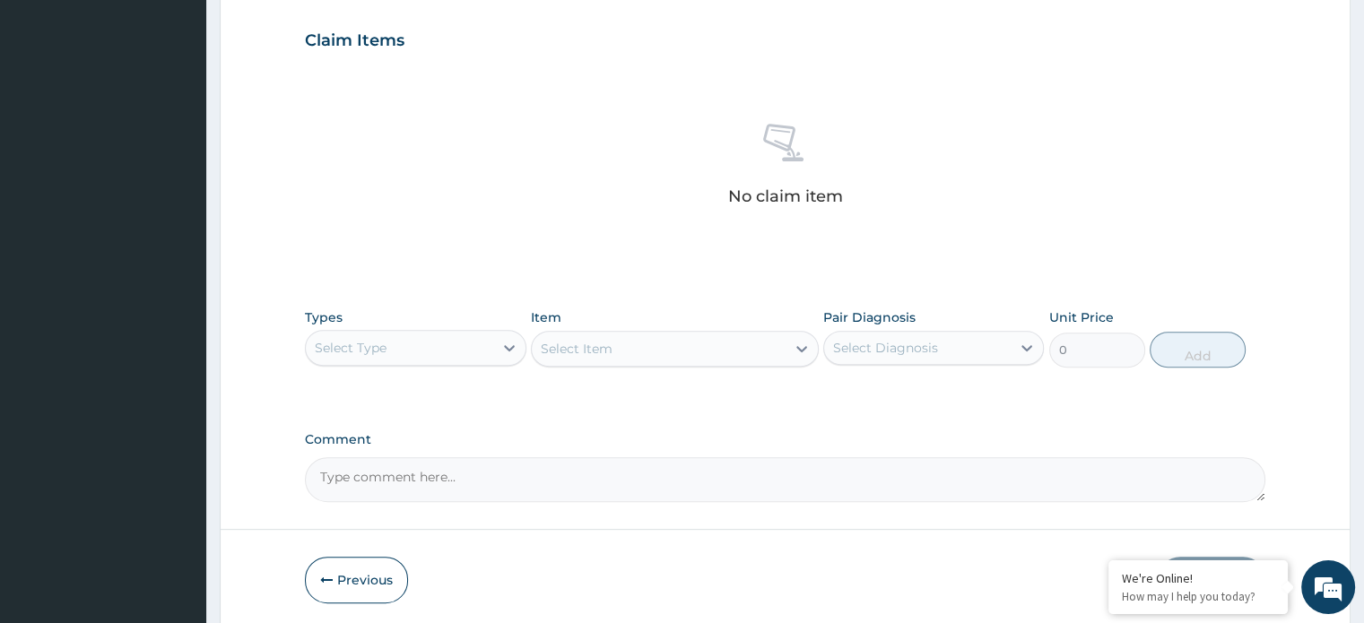
click at [394, 351] on div "Select Type" at bounding box center [399, 348] width 186 height 29
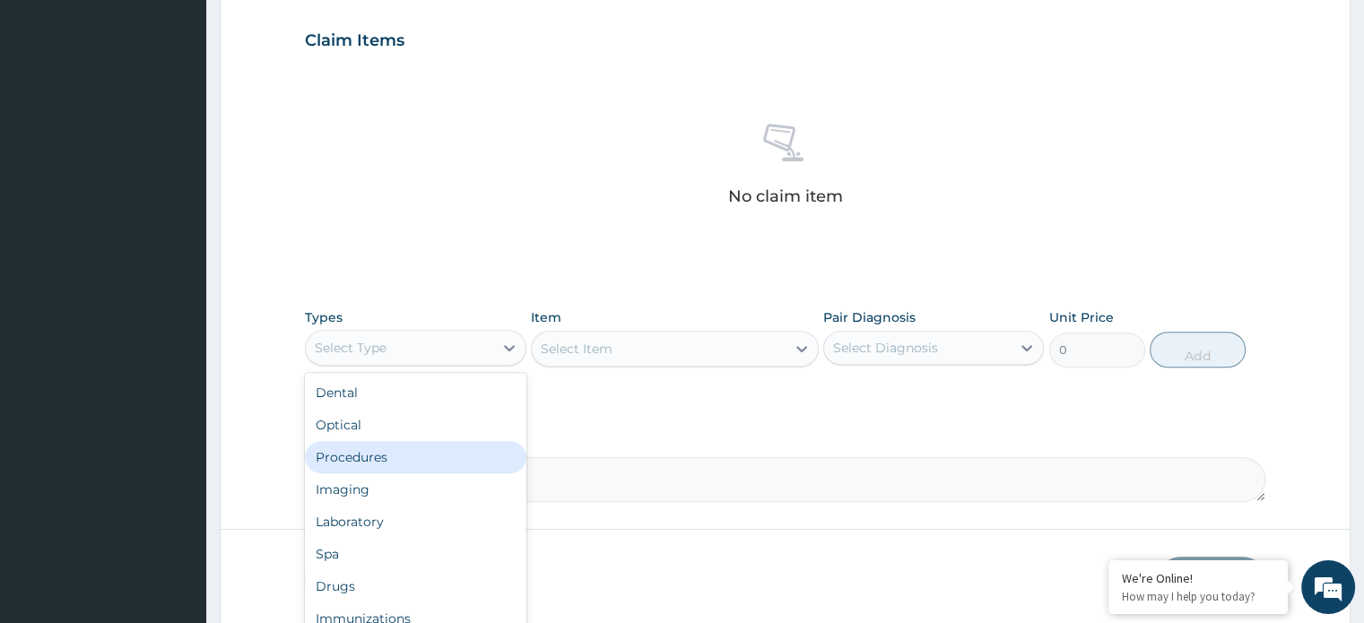
drag, startPoint x: 393, startPoint y: 451, endPoint x: 459, endPoint y: 419, distance: 73.8
click at [393, 450] on div "Procedures" at bounding box center [415, 457] width 221 height 32
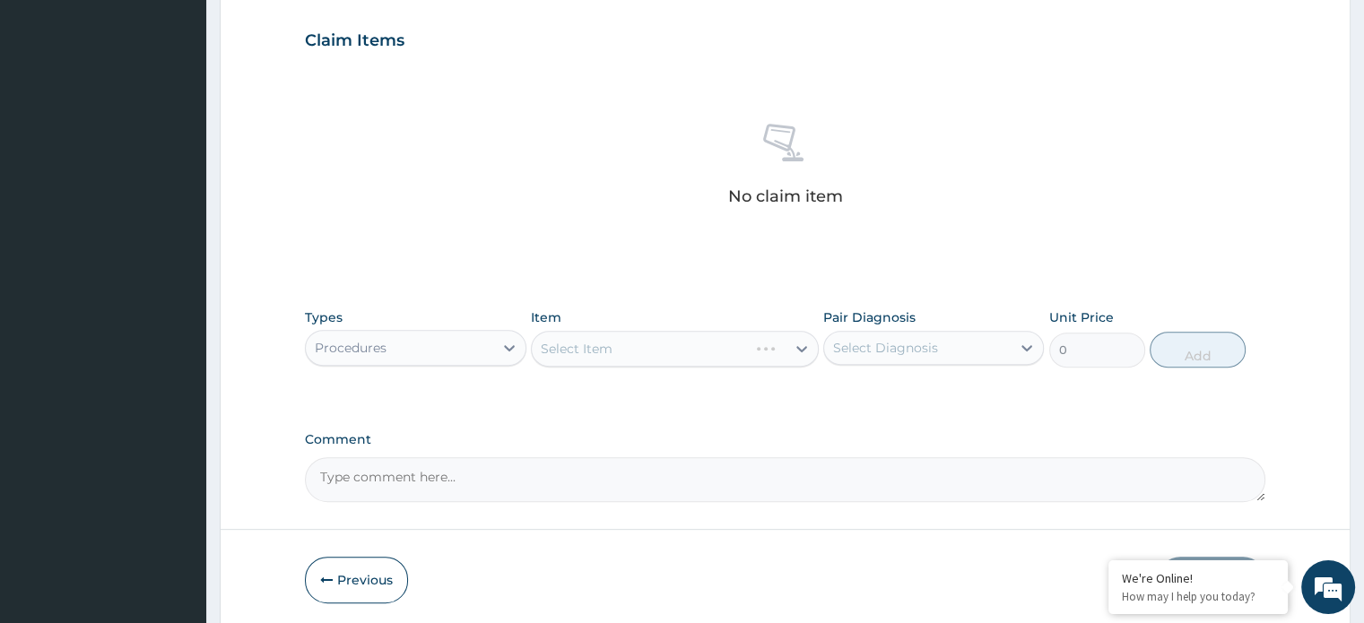
click at [568, 356] on div "Select Item" at bounding box center [675, 349] width 288 height 36
click at [560, 354] on div "Select Item" at bounding box center [675, 349] width 288 height 36
click at [564, 351] on div "Select Item" at bounding box center [675, 349] width 288 height 36
click at [567, 352] on div "Select Item" at bounding box center [675, 349] width 288 height 36
click at [559, 351] on div "Select Item" at bounding box center [675, 349] width 288 height 36
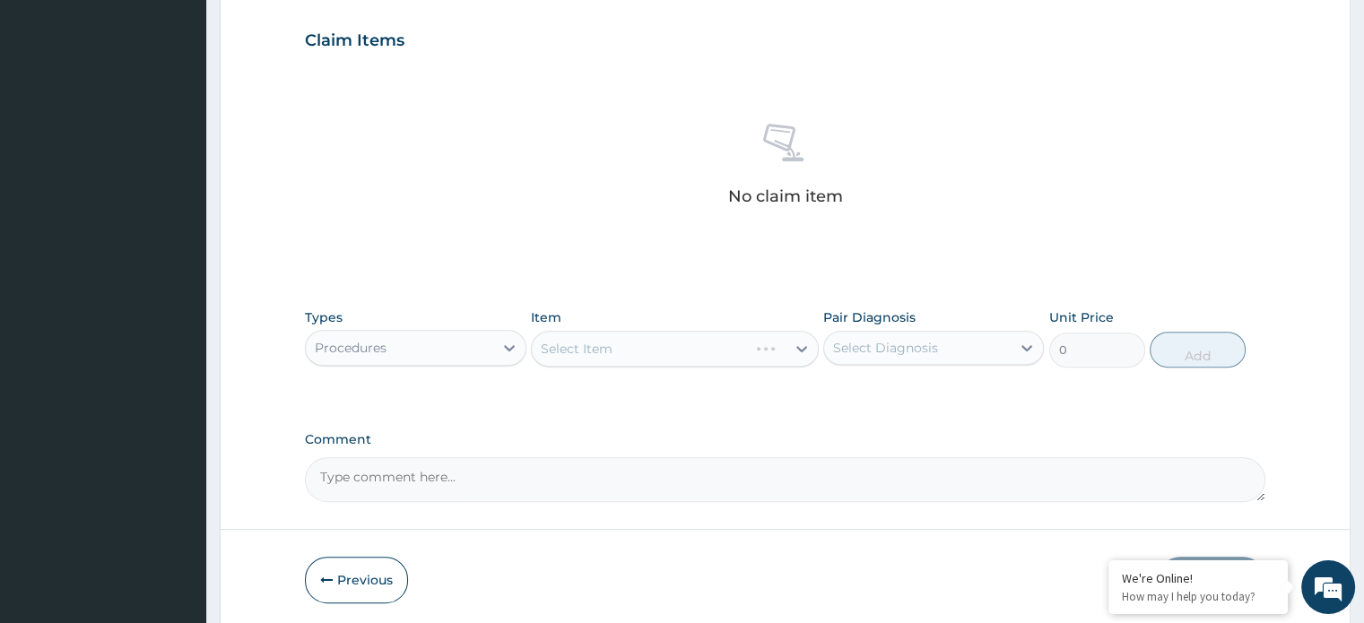
click at [556, 353] on div "Select Item" at bounding box center [675, 349] width 288 height 36
click at [569, 354] on div "Select Item" at bounding box center [675, 349] width 288 height 36
click at [565, 354] on div "Select Item" at bounding box center [675, 349] width 288 height 36
click at [563, 347] on div "Select Item" at bounding box center [675, 349] width 288 height 36
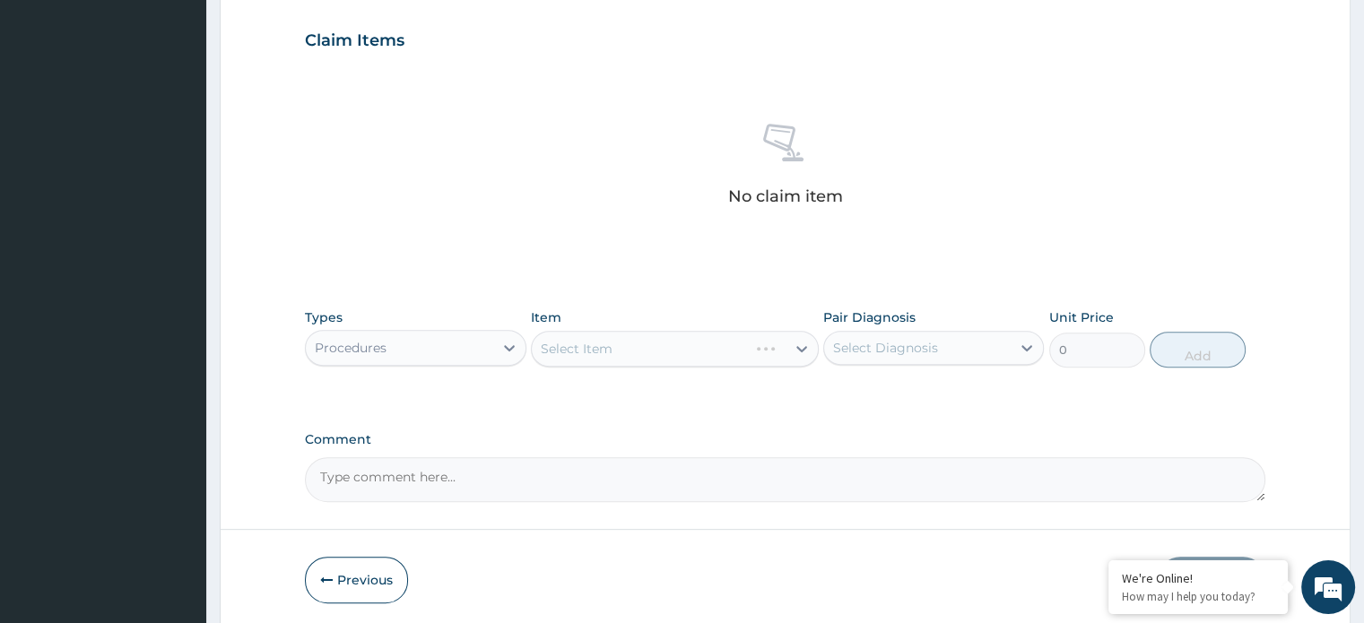
click at [567, 351] on div "Select Item" at bounding box center [675, 349] width 288 height 36
click at [569, 361] on div "Select Item" at bounding box center [675, 349] width 288 height 36
click at [568, 354] on div "Select Item" at bounding box center [675, 349] width 288 height 36
click at [567, 354] on div "Select Item" at bounding box center [675, 349] width 288 height 36
click at [565, 352] on div "Select Item" at bounding box center [675, 349] width 288 height 36
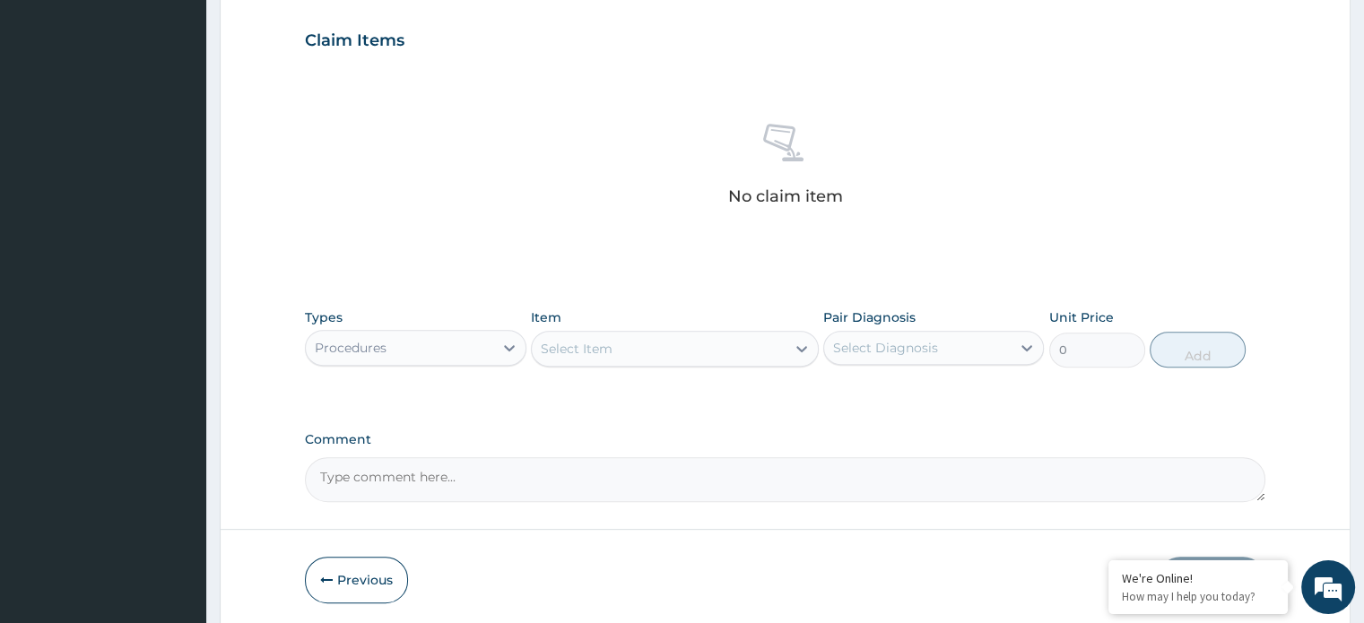
click at [573, 351] on div "Select Item" at bounding box center [577, 349] width 72 height 18
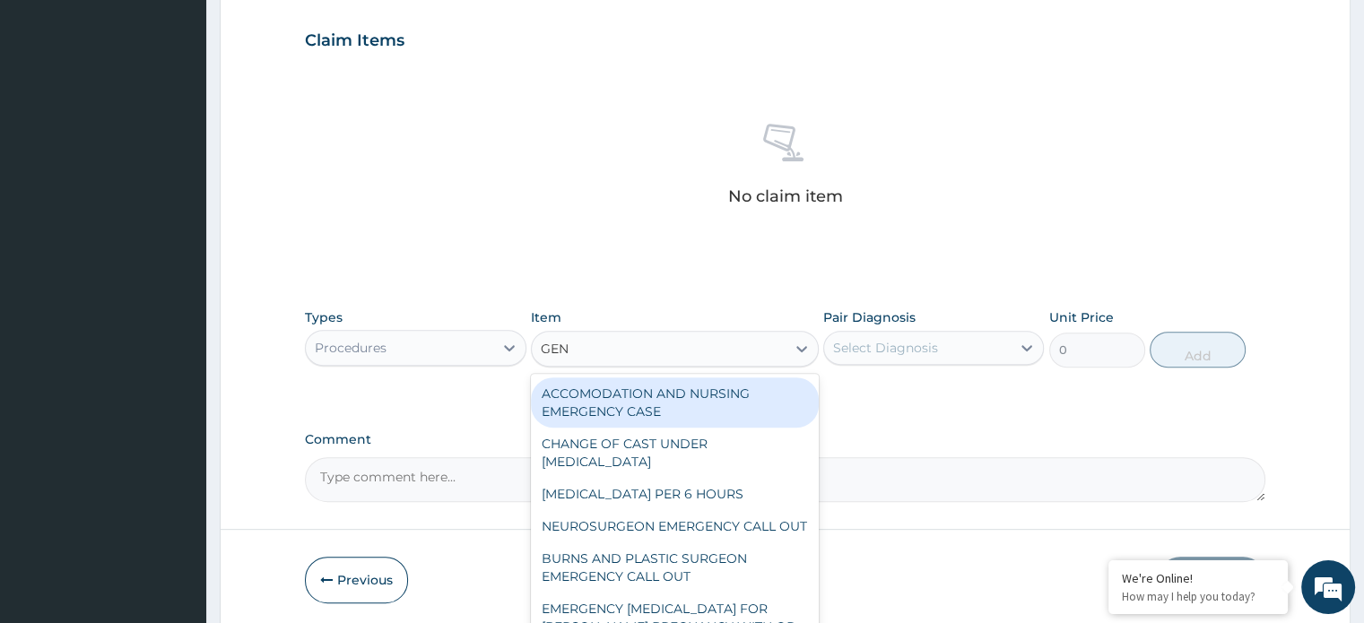
type input "GENE"
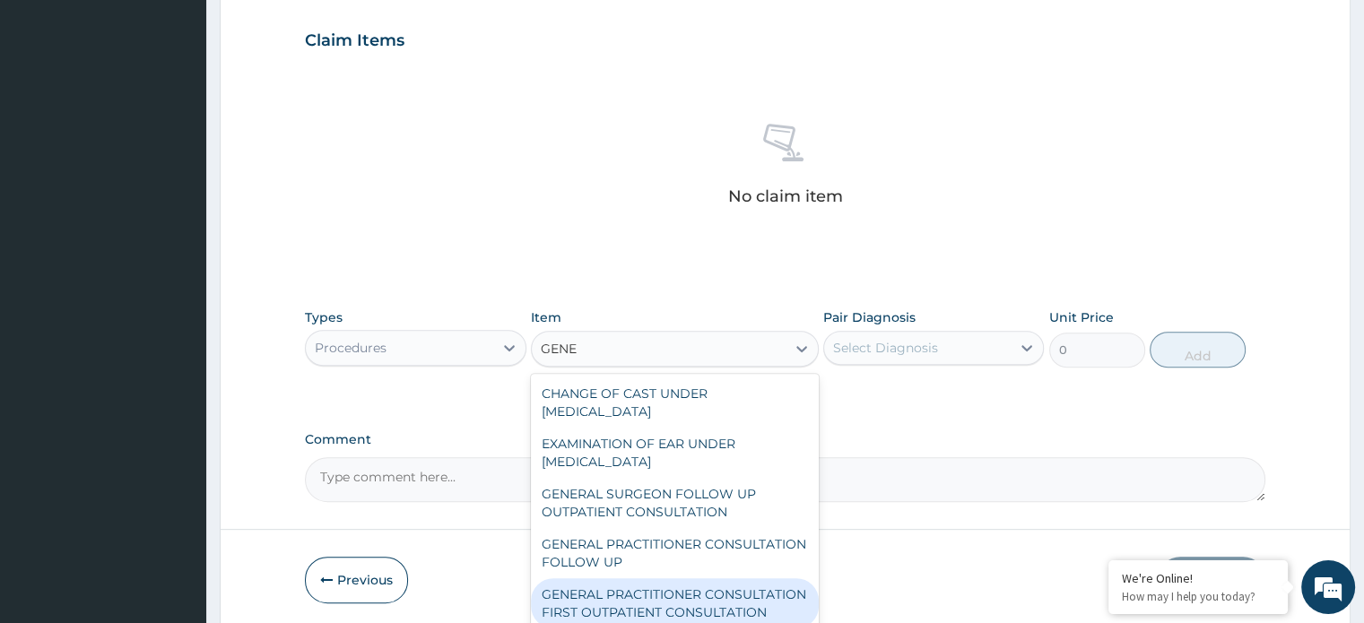
drag, startPoint x: 624, startPoint y: 597, endPoint x: 653, endPoint y: 566, distance: 42.5
click at [624, 595] on div "GENERAL PRACTITIONER CONSULTATION FIRST OUTPATIENT CONSULTATION" at bounding box center [675, 603] width 288 height 50
type input "3960"
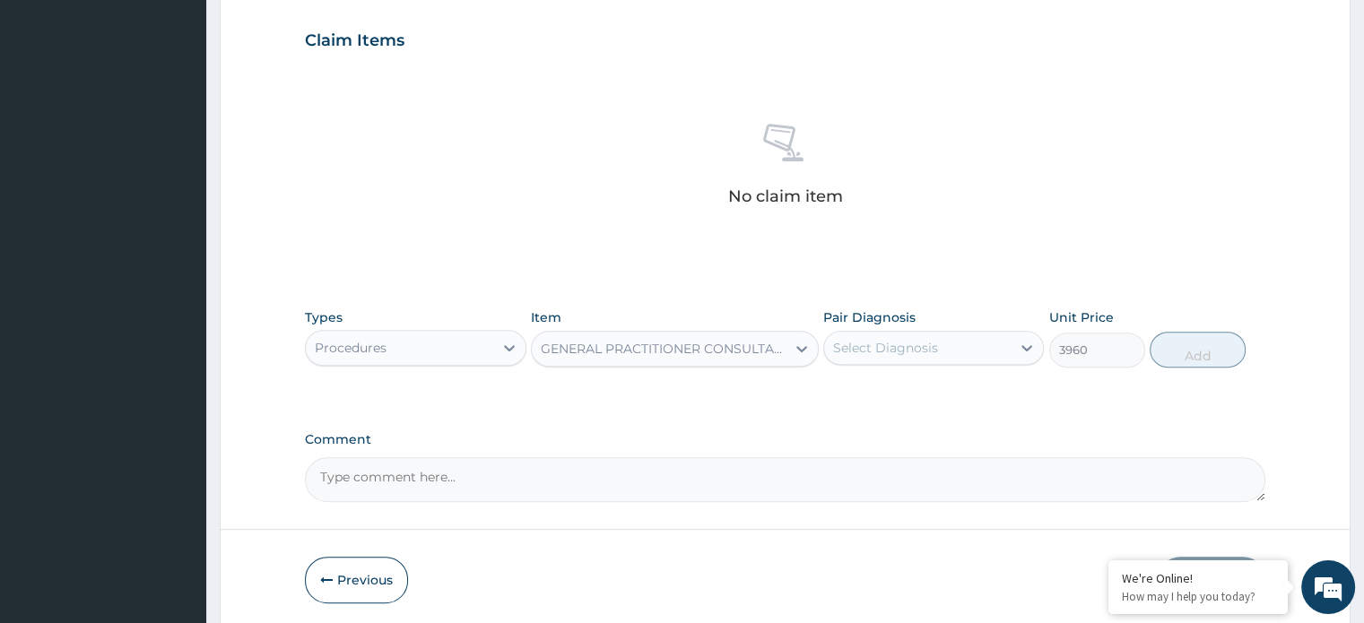
click at [871, 343] on div "Select Diagnosis" at bounding box center [885, 348] width 105 height 18
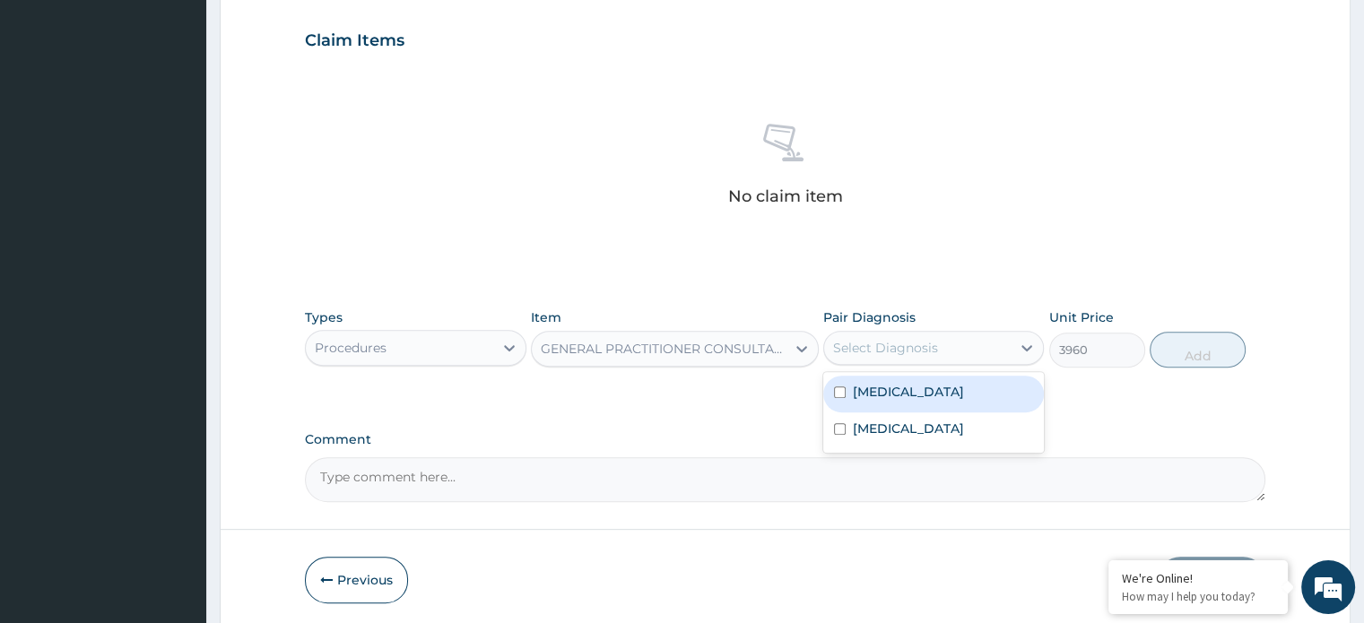
click at [873, 382] on div "[MEDICAL_DATA]" at bounding box center [933, 394] width 221 height 37
checkbox input "true"
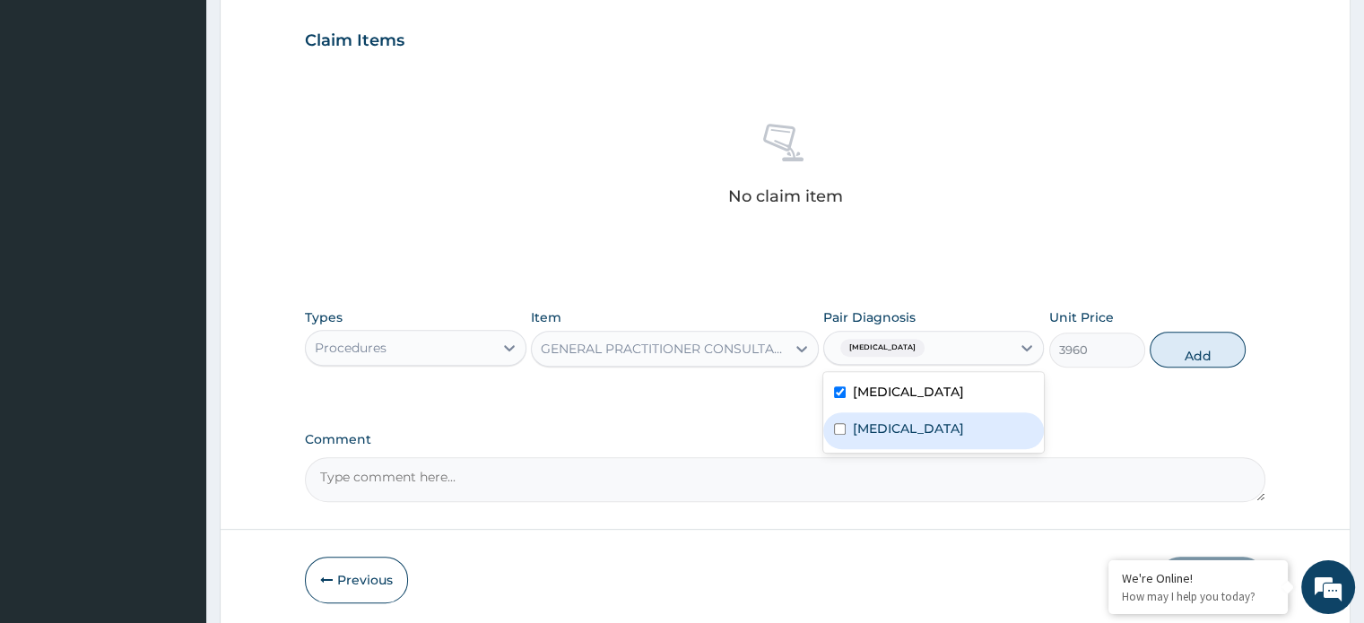
click at [862, 428] on label "[MEDICAL_DATA]" at bounding box center [908, 429] width 111 height 18
checkbox input "true"
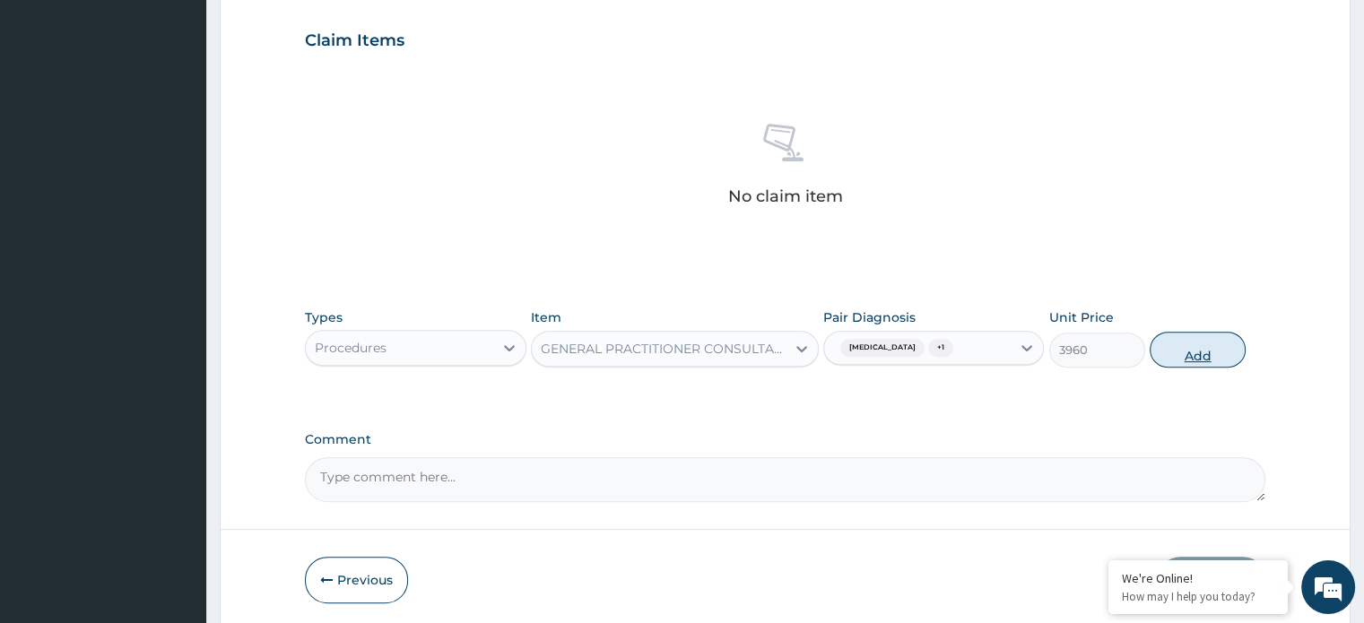
click at [1183, 357] on button "Add" at bounding box center [1197, 350] width 96 height 36
type input "0"
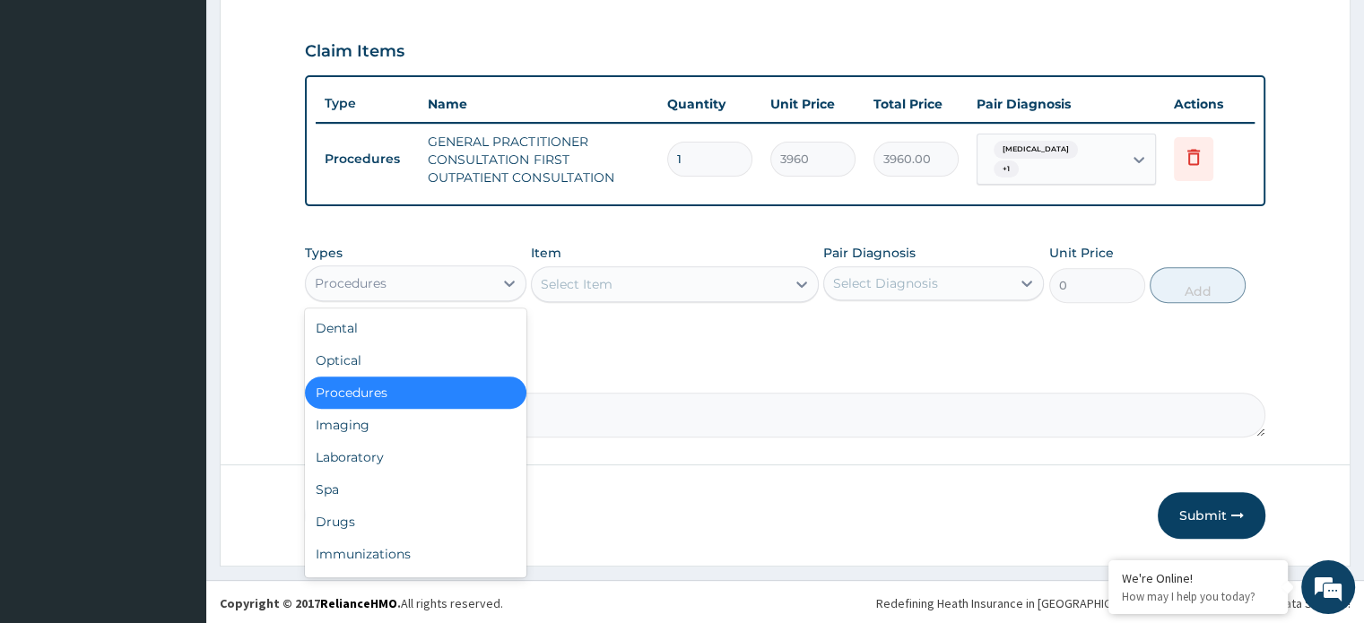
click at [410, 288] on div "Procedures" at bounding box center [399, 283] width 186 height 29
drag, startPoint x: 412, startPoint y: 455, endPoint x: 430, endPoint y: 444, distance: 20.9
click at [416, 451] on div "Laboratory" at bounding box center [415, 457] width 221 height 32
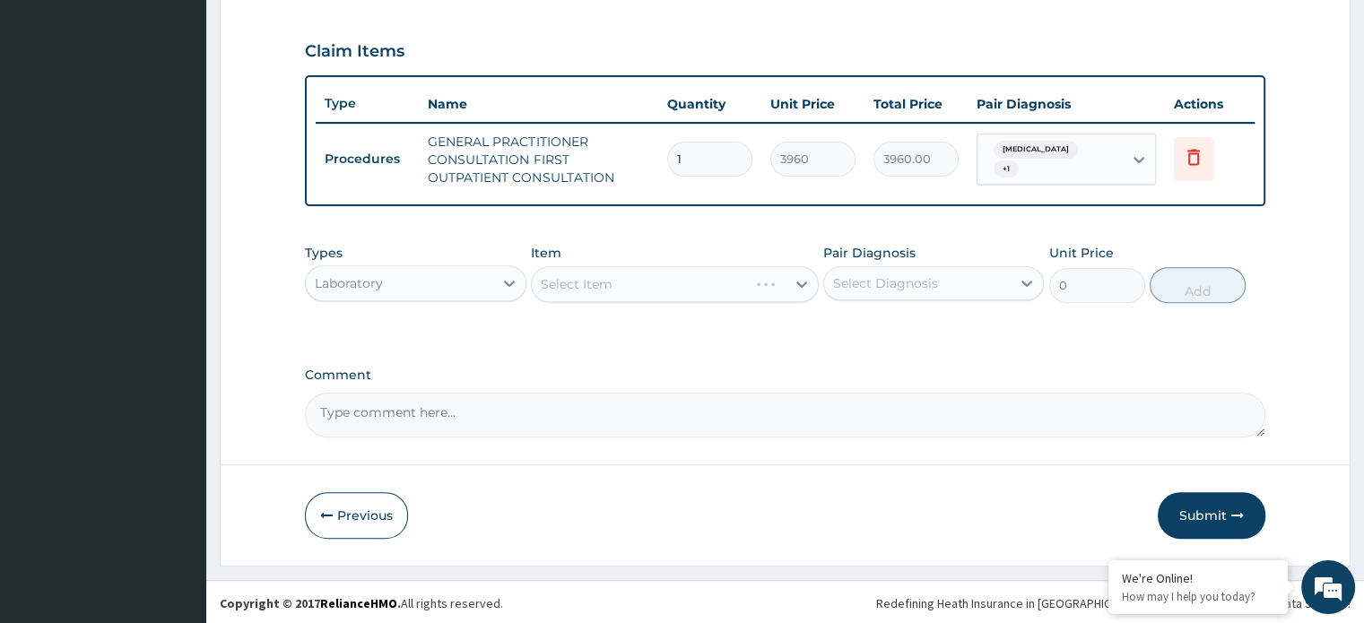
click at [574, 290] on div "Select Item" at bounding box center [675, 284] width 288 height 36
click at [567, 290] on div "Select Item" at bounding box center [675, 284] width 288 height 36
click at [567, 293] on div "Select Item" at bounding box center [675, 284] width 288 height 36
click at [567, 290] on div "Select Item" at bounding box center [675, 284] width 288 height 36
click at [577, 290] on div "Select Item" at bounding box center [675, 284] width 288 height 36
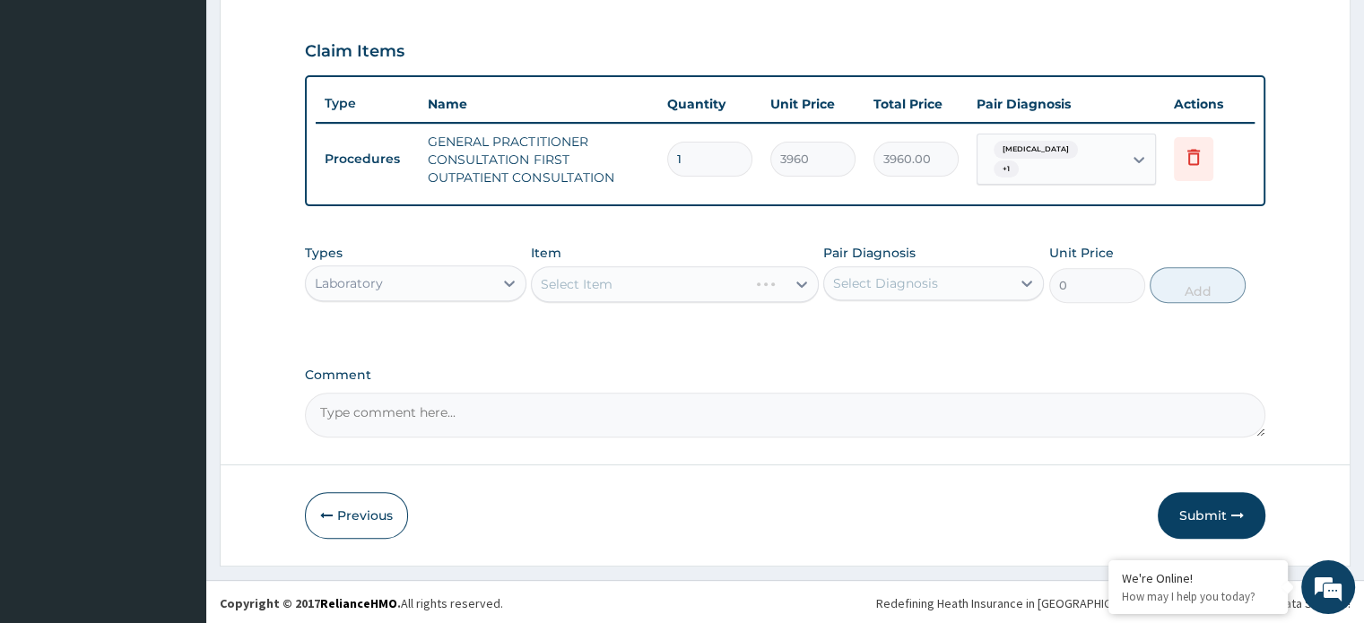
click at [564, 297] on div "Select Item" at bounding box center [675, 284] width 288 height 36
click at [564, 290] on div "Select Item" at bounding box center [675, 284] width 288 height 36
click at [565, 290] on div "Select Item" at bounding box center [577, 284] width 72 height 18
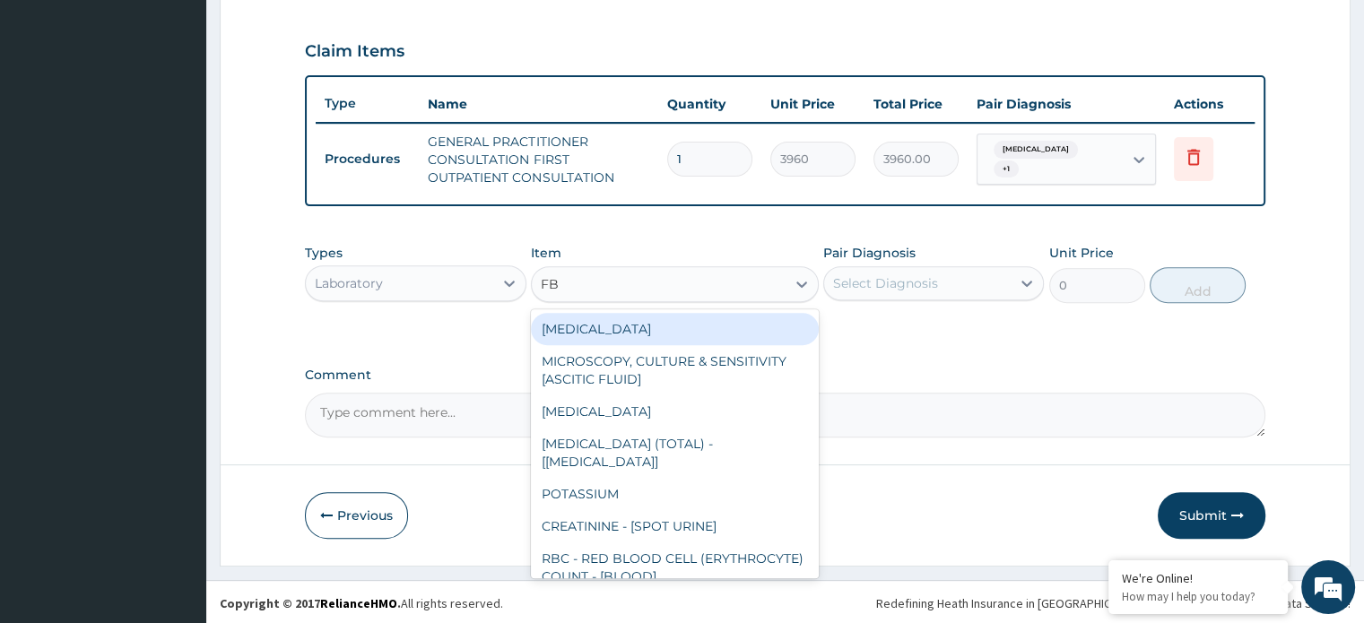
type input "FBC"
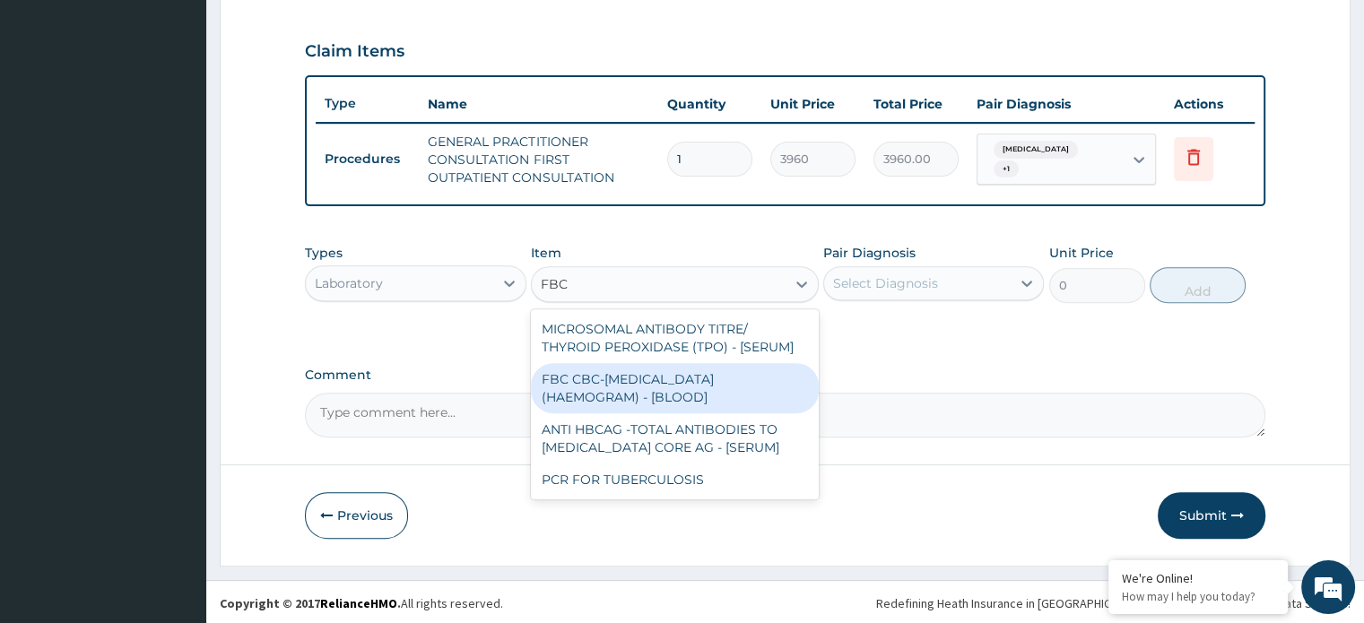
drag, startPoint x: 600, startPoint y: 375, endPoint x: 771, endPoint y: 347, distance: 173.5
click at [610, 376] on div "FBC CBC-[MEDICAL_DATA] (HAEMOGRAM) - [BLOOD]" at bounding box center [675, 388] width 288 height 50
type input "4800"
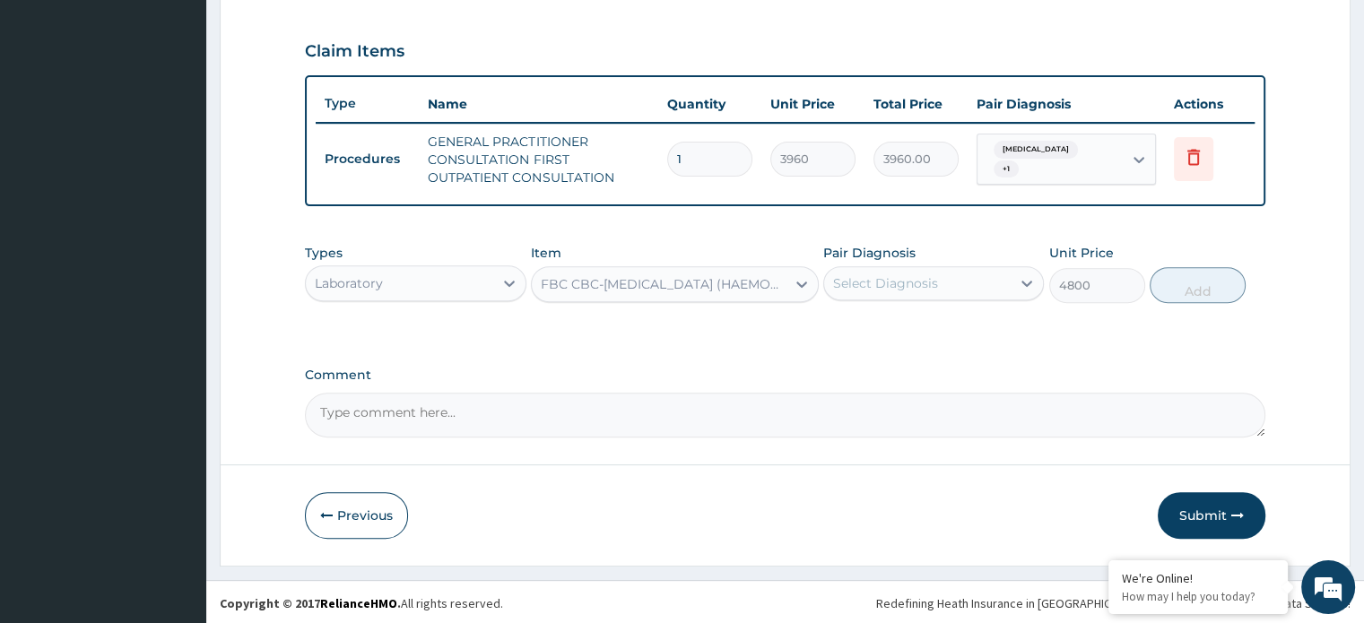
click at [879, 289] on div "Select Diagnosis" at bounding box center [885, 283] width 105 height 18
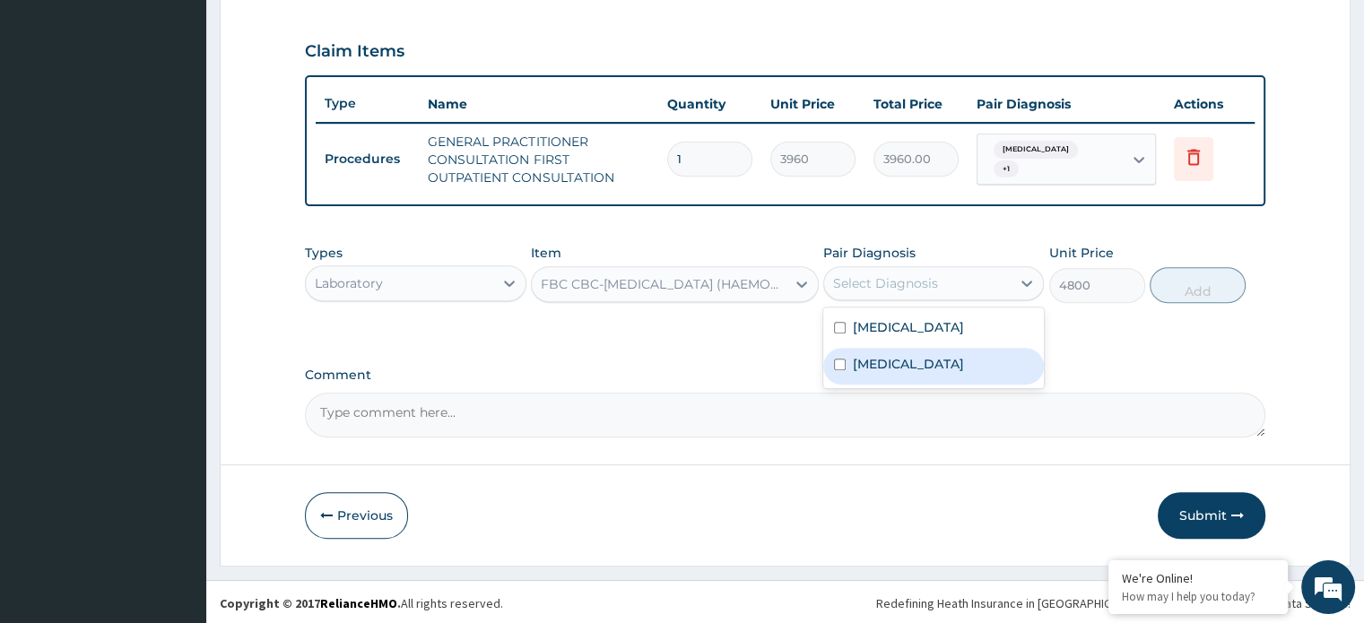
drag, startPoint x: 881, startPoint y: 356, endPoint x: 1031, endPoint y: 330, distance: 152.0
click at [886, 357] on label "[MEDICAL_DATA]" at bounding box center [908, 364] width 111 height 18
checkbox input "true"
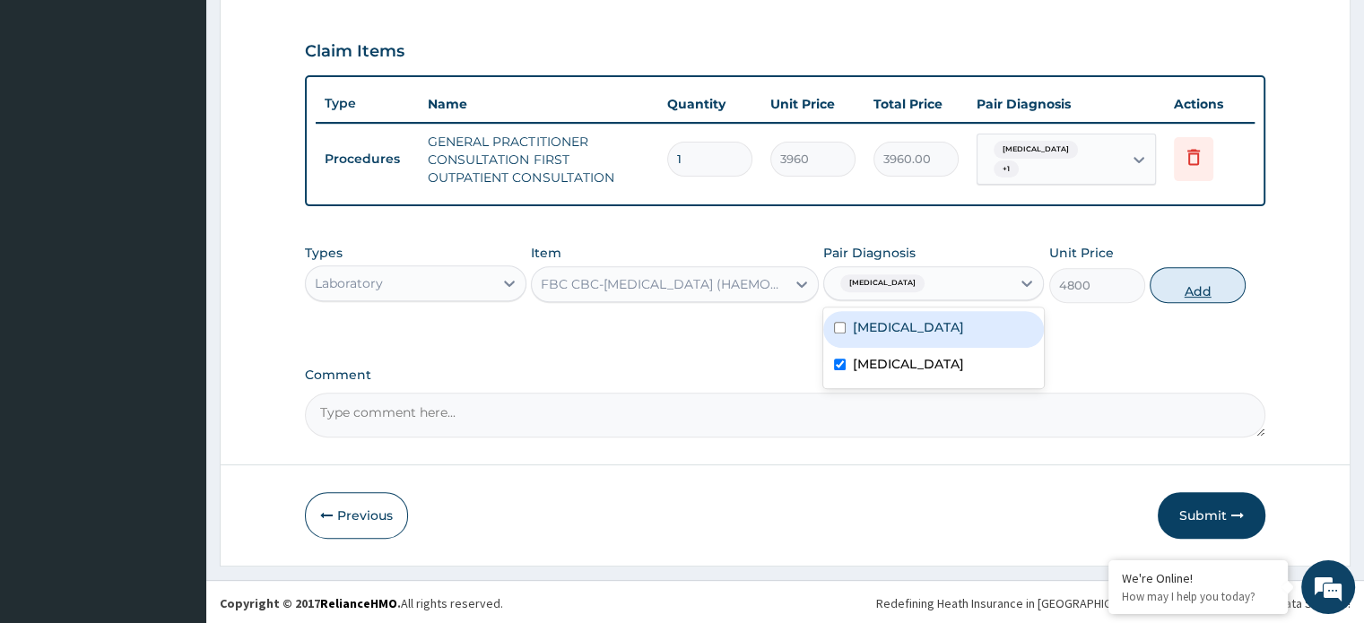
click at [1166, 287] on button "Add" at bounding box center [1197, 285] width 96 height 36
type input "0"
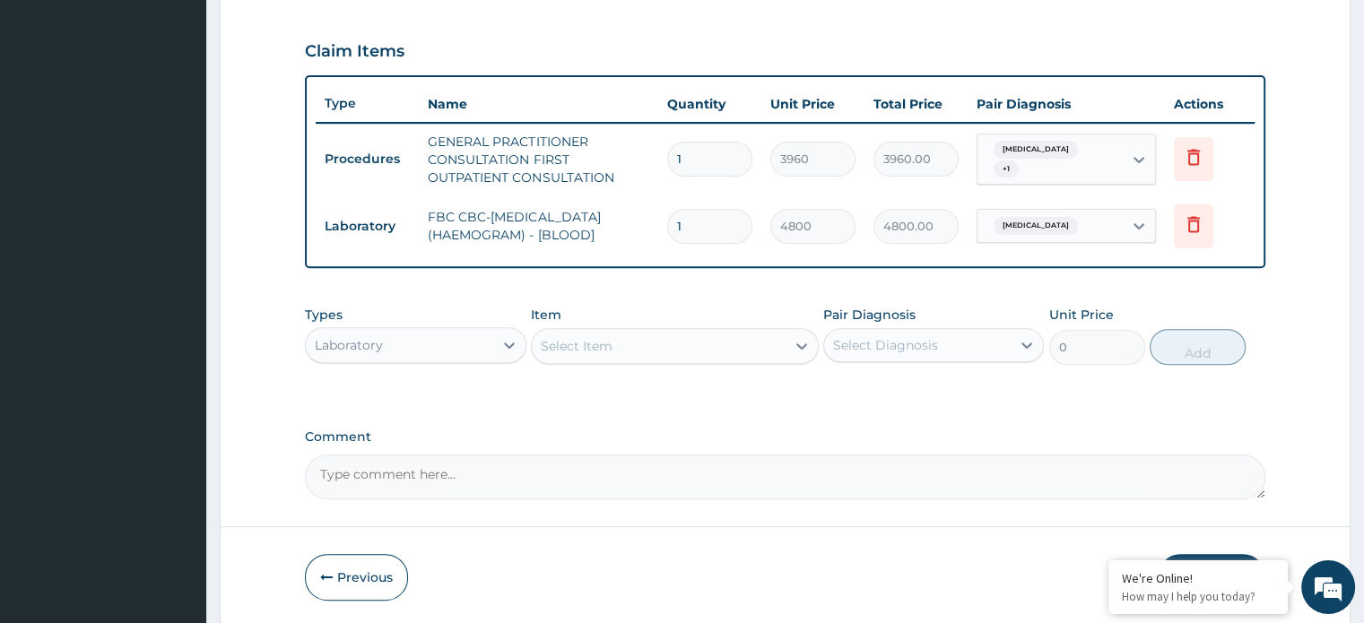
click at [560, 353] on div "Select Item" at bounding box center [659, 346] width 254 height 29
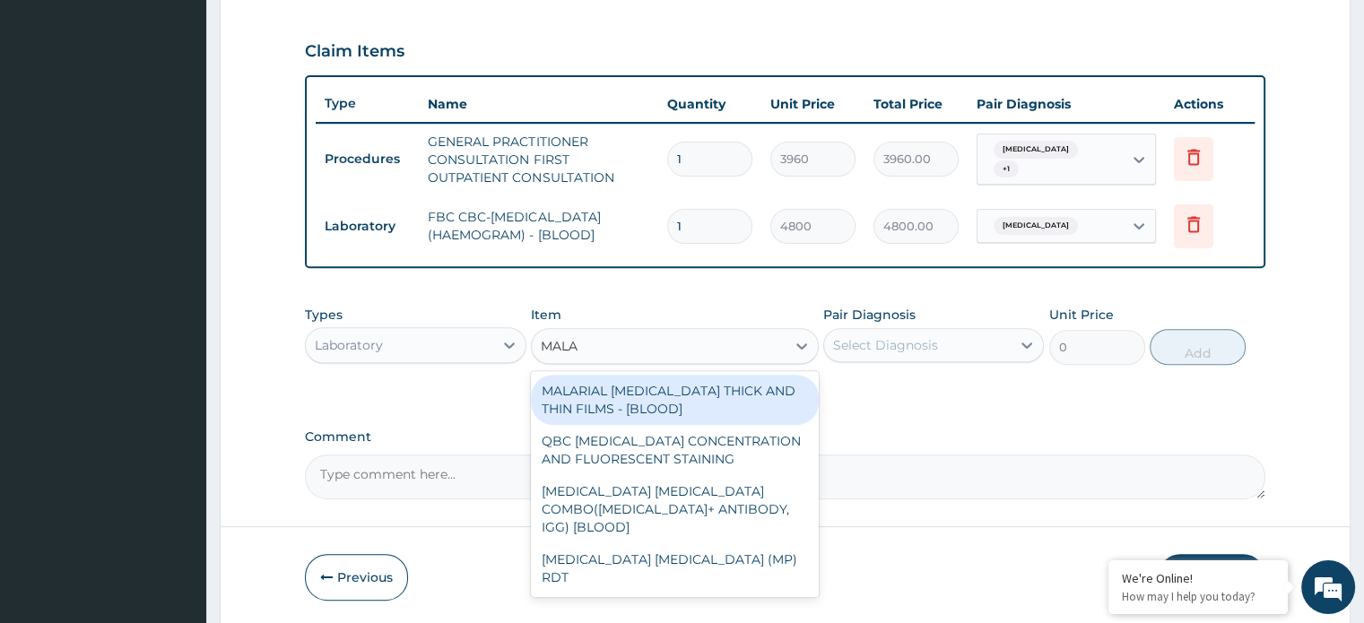
type input "MALAR"
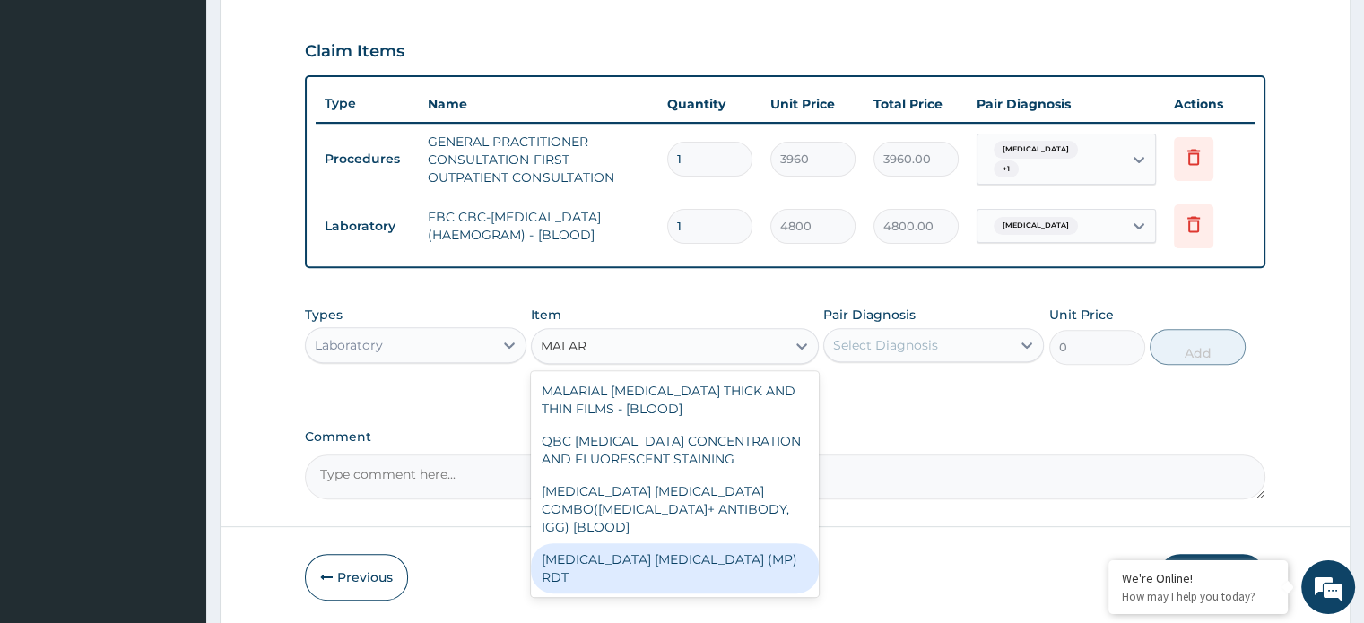
click at [667, 543] on div "MALARIA PARASITE (MP) RDT" at bounding box center [675, 568] width 288 height 50
type input "1800"
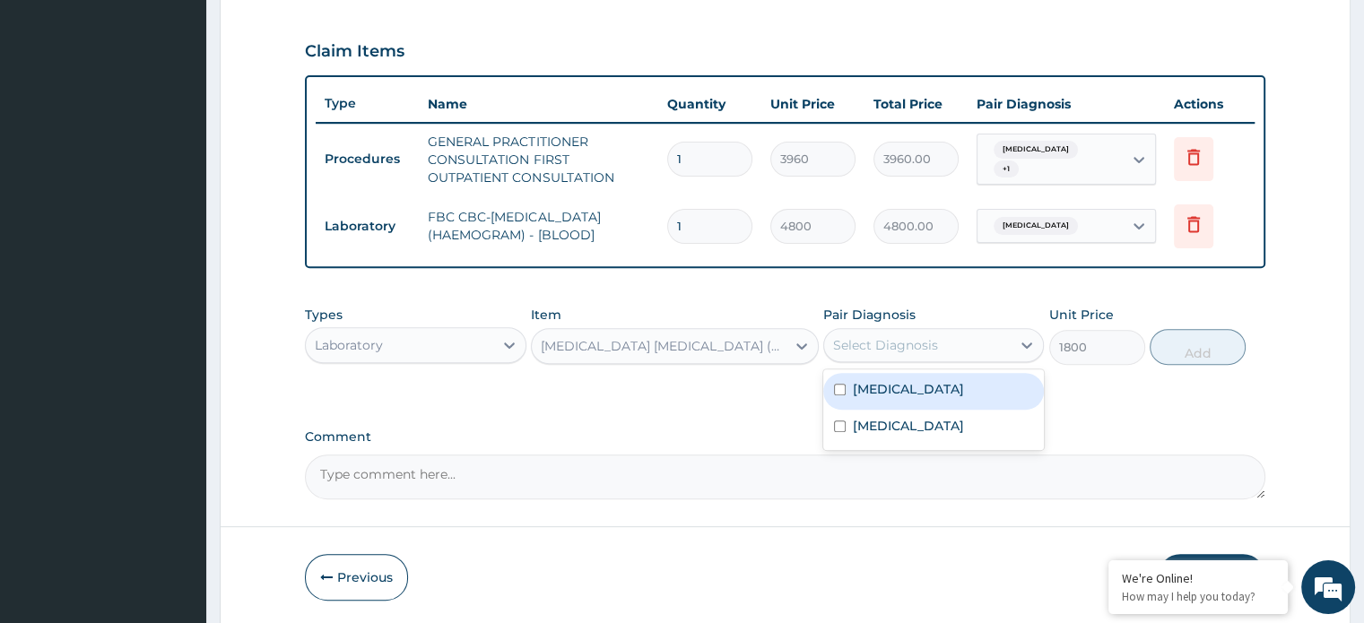
click at [904, 347] on div "Select Diagnosis" at bounding box center [885, 345] width 105 height 18
drag, startPoint x: 894, startPoint y: 386, endPoint x: 953, endPoint y: 370, distance: 61.1
click at [902, 386] on div "Malaria" at bounding box center [933, 391] width 221 height 37
checkbox input "true"
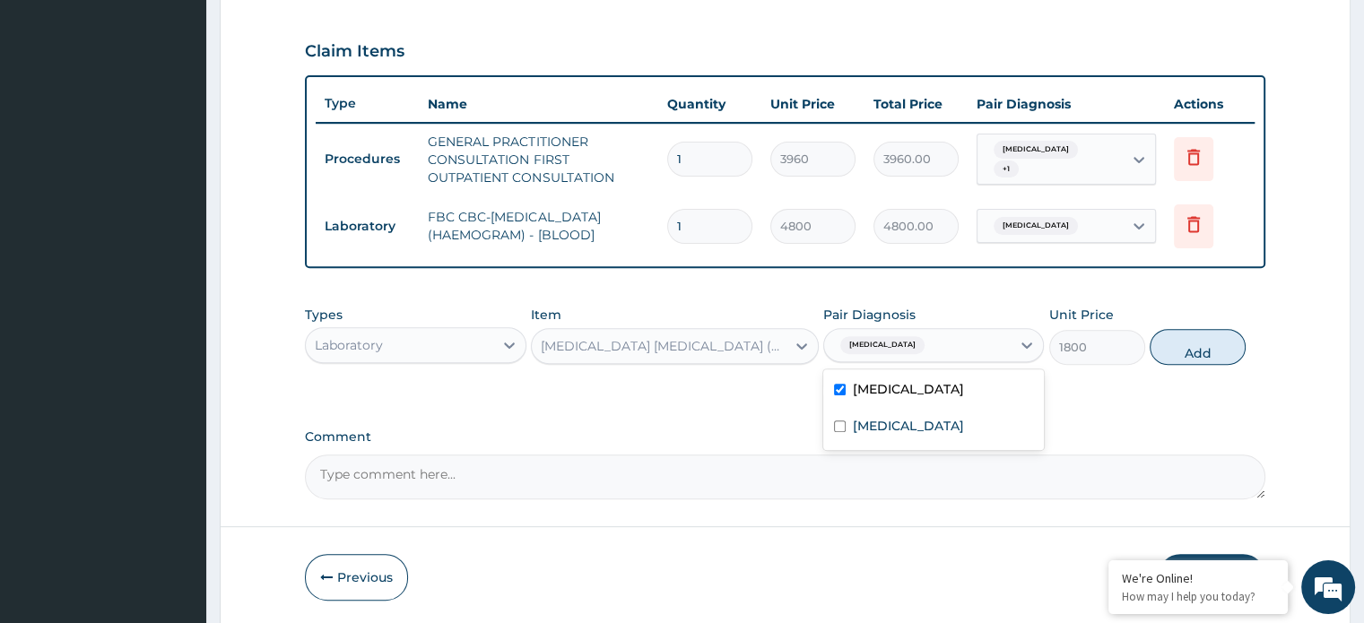
click at [1151, 340] on button "Add" at bounding box center [1197, 347] width 96 height 36
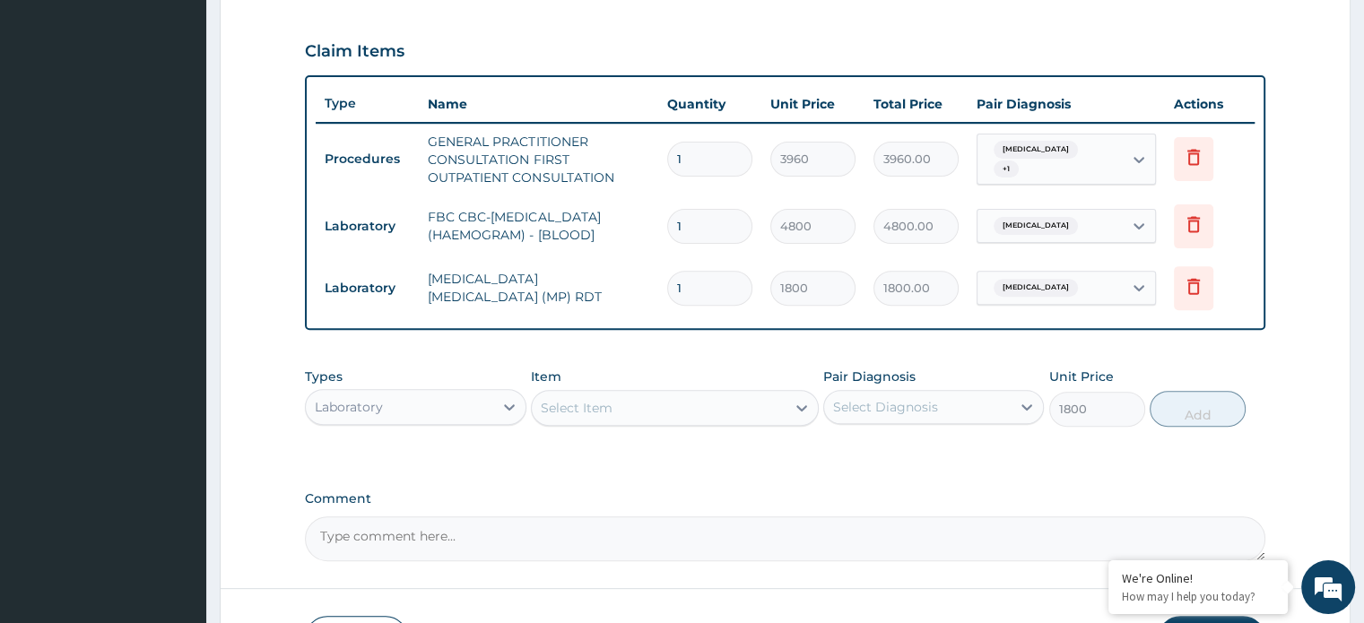
type input "0"
click at [645, 404] on div "Select Item" at bounding box center [659, 408] width 254 height 29
type input "ARTEM"
click at [449, 397] on div "Laboratory" at bounding box center [399, 407] width 186 height 29
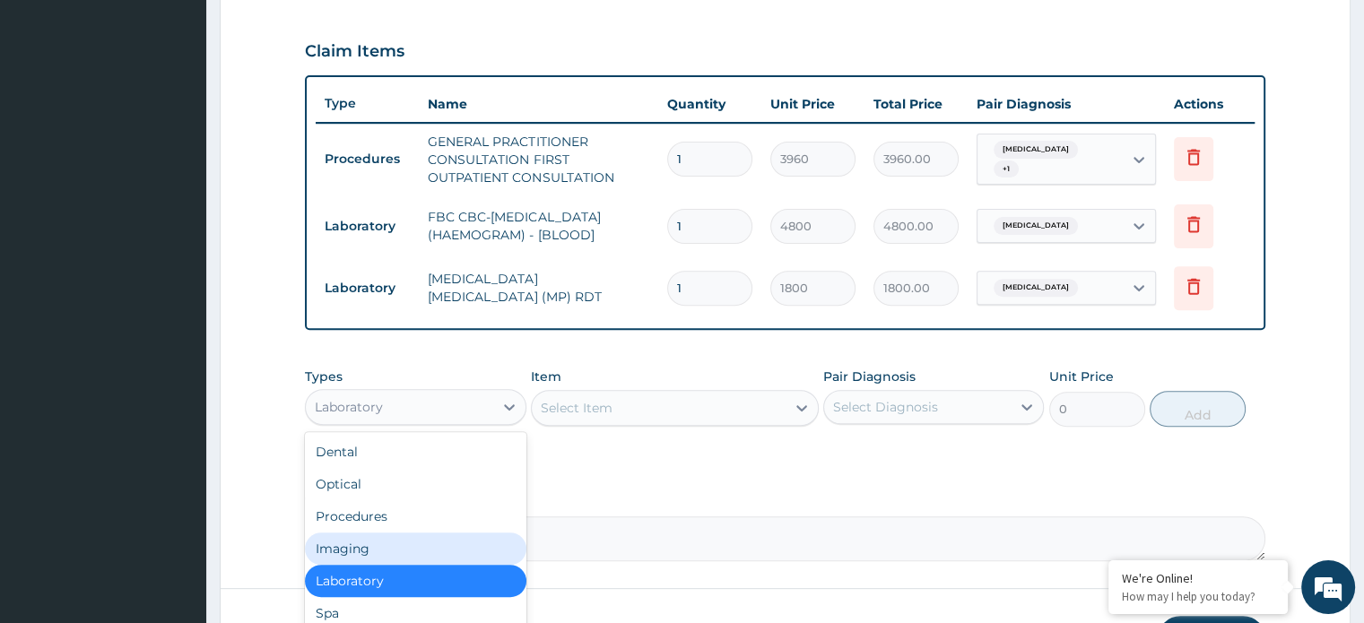
scroll to position [61, 0]
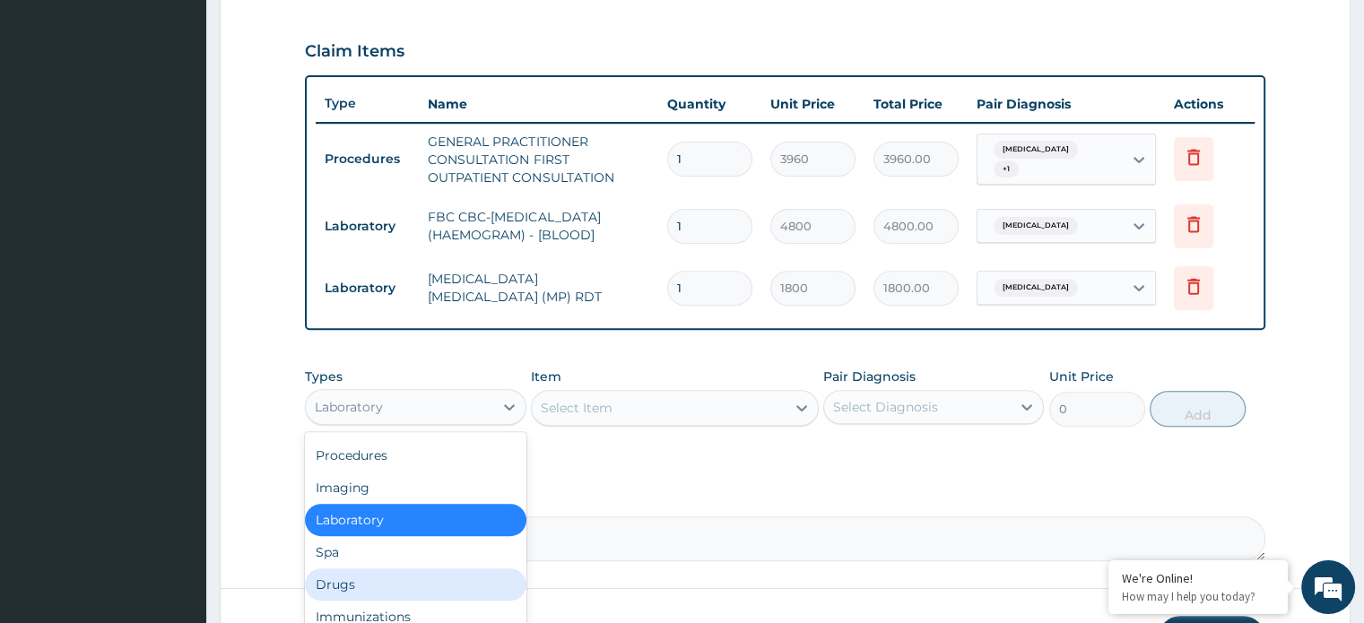
click at [361, 585] on div "Drugs" at bounding box center [415, 584] width 221 height 32
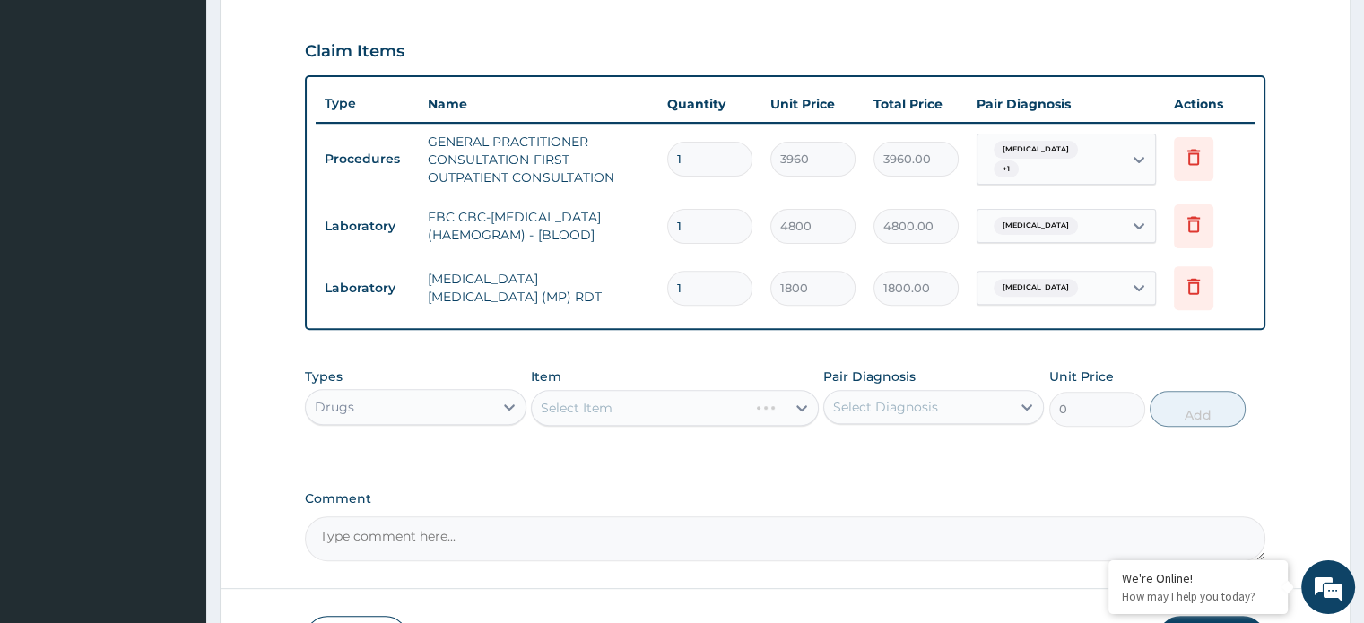
click at [569, 415] on div "Select Item" at bounding box center [675, 408] width 288 height 36
click at [569, 410] on div "Select Item" at bounding box center [675, 408] width 288 height 36
click at [575, 412] on div "Select Item" at bounding box center [675, 408] width 288 height 36
click at [570, 408] on div "Select Item" at bounding box center [675, 408] width 288 height 36
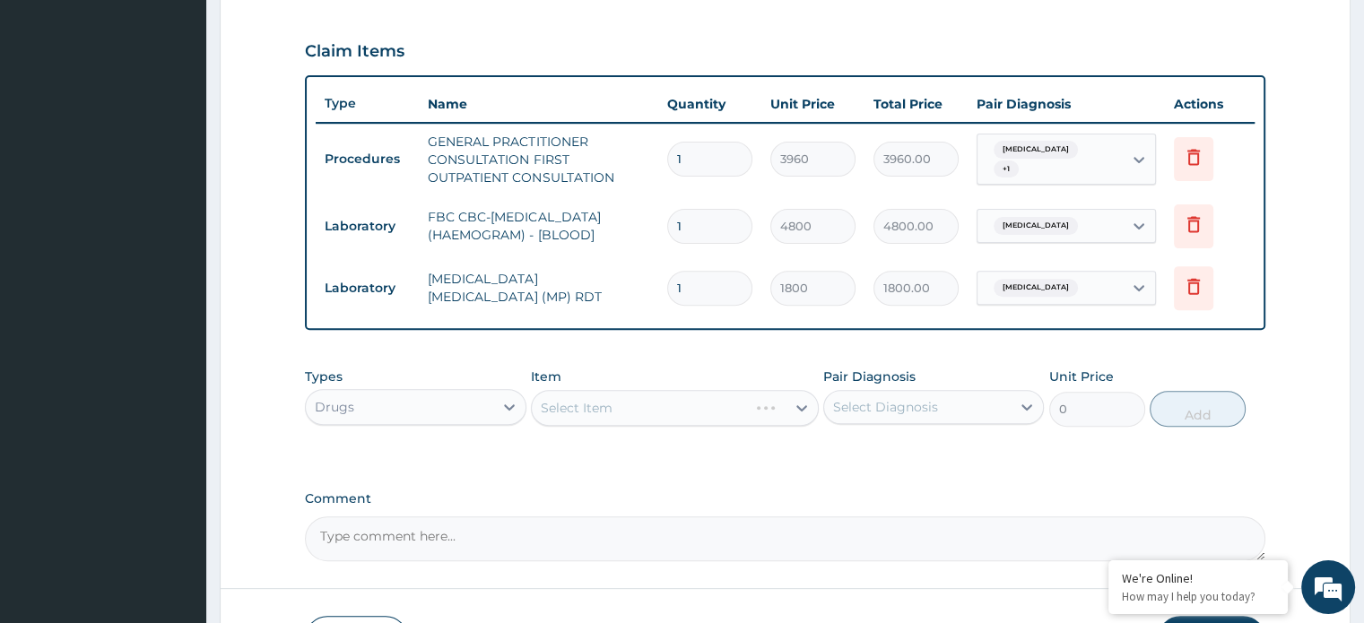
click at [571, 413] on div "Select Item" at bounding box center [675, 408] width 288 height 36
click at [571, 412] on div "Select Item" at bounding box center [675, 408] width 288 height 36
click at [563, 409] on div "Select Item" at bounding box center [577, 408] width 72 height 18
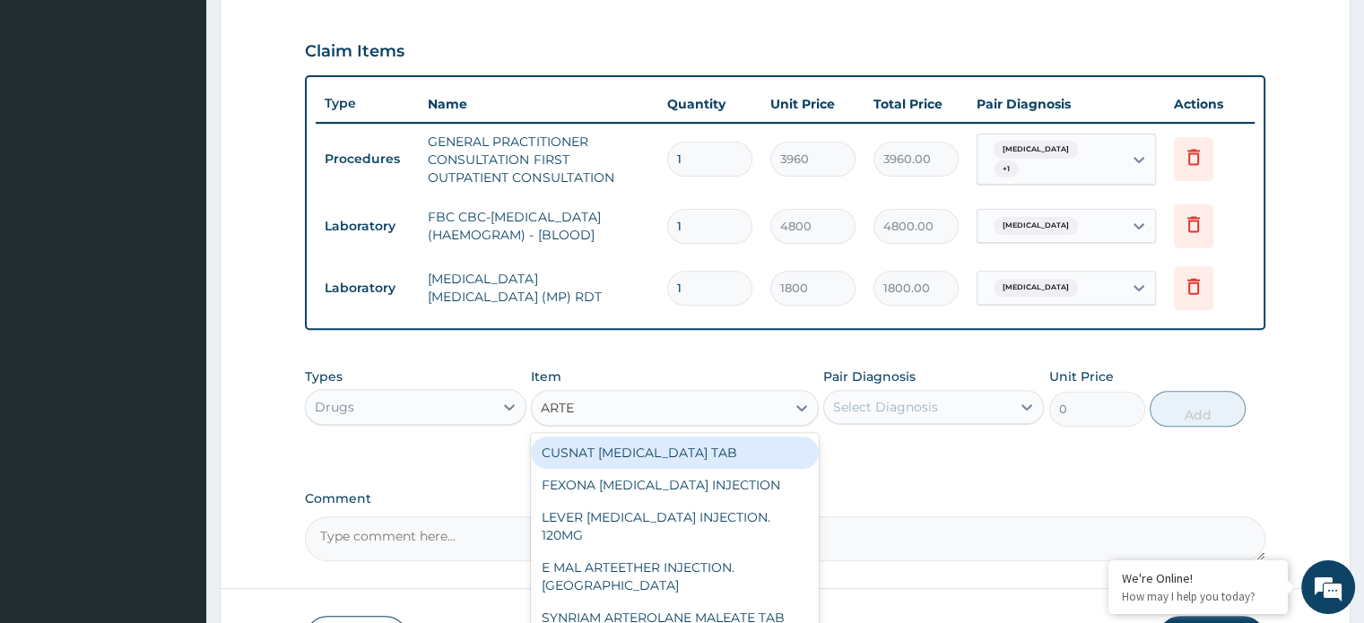
type input "ARTEM"
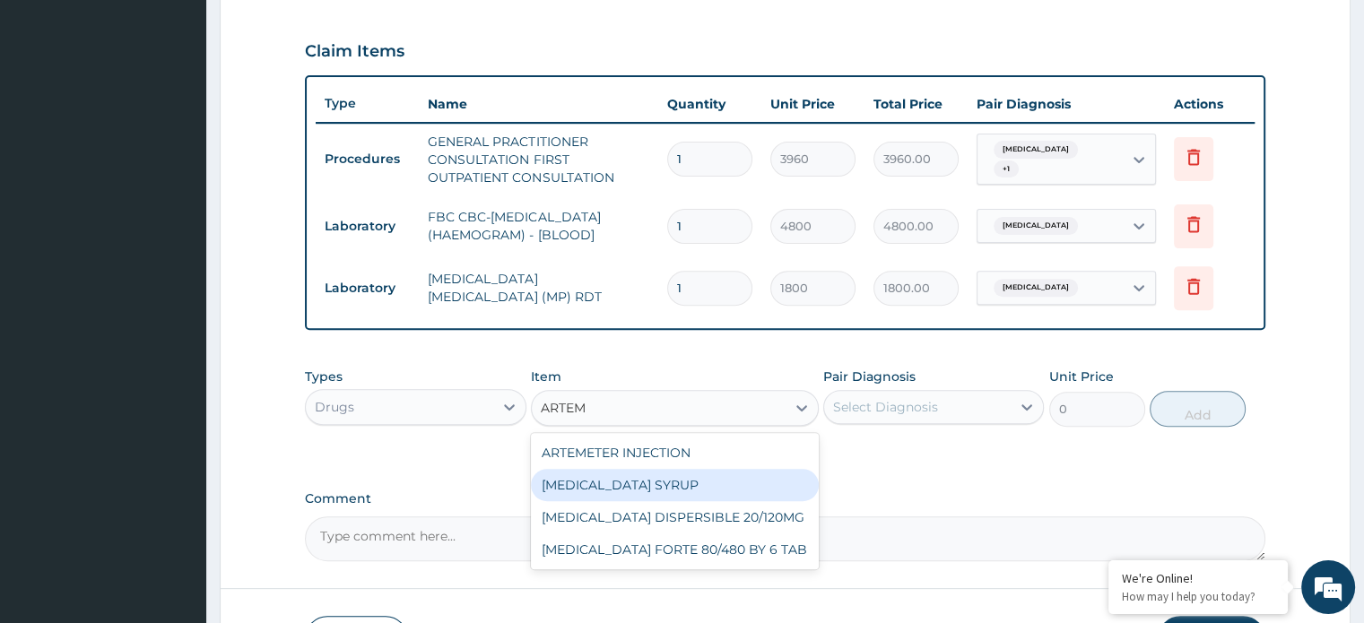
click at [656, 484] on div "[MEDICAL_DATA] SYRUP" at bounding box center [675, 485] width 288 height 32
type input "3000"
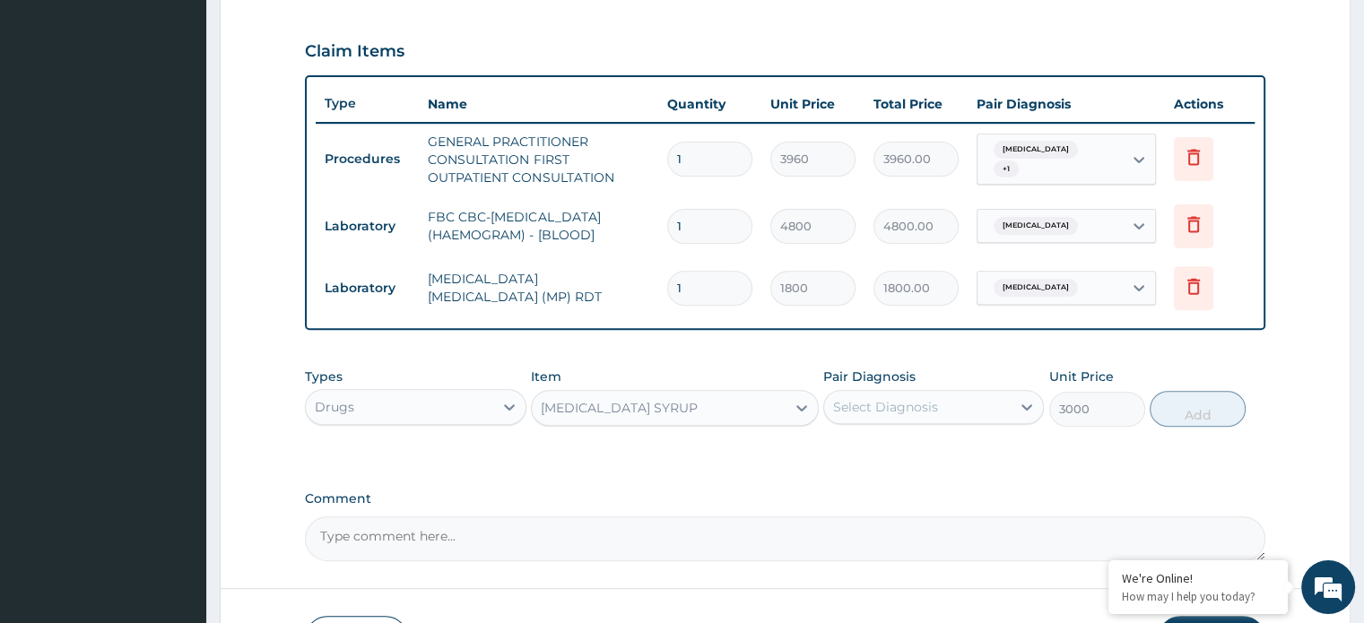
drag, startPoint x: 879, startPoint y: 412, endPoint x: 895, endPoint y: 425, distance: 20.3
click at [889, 414] on div "Select Diagnosis" at bounding box center [917, 407] width 186 height 29
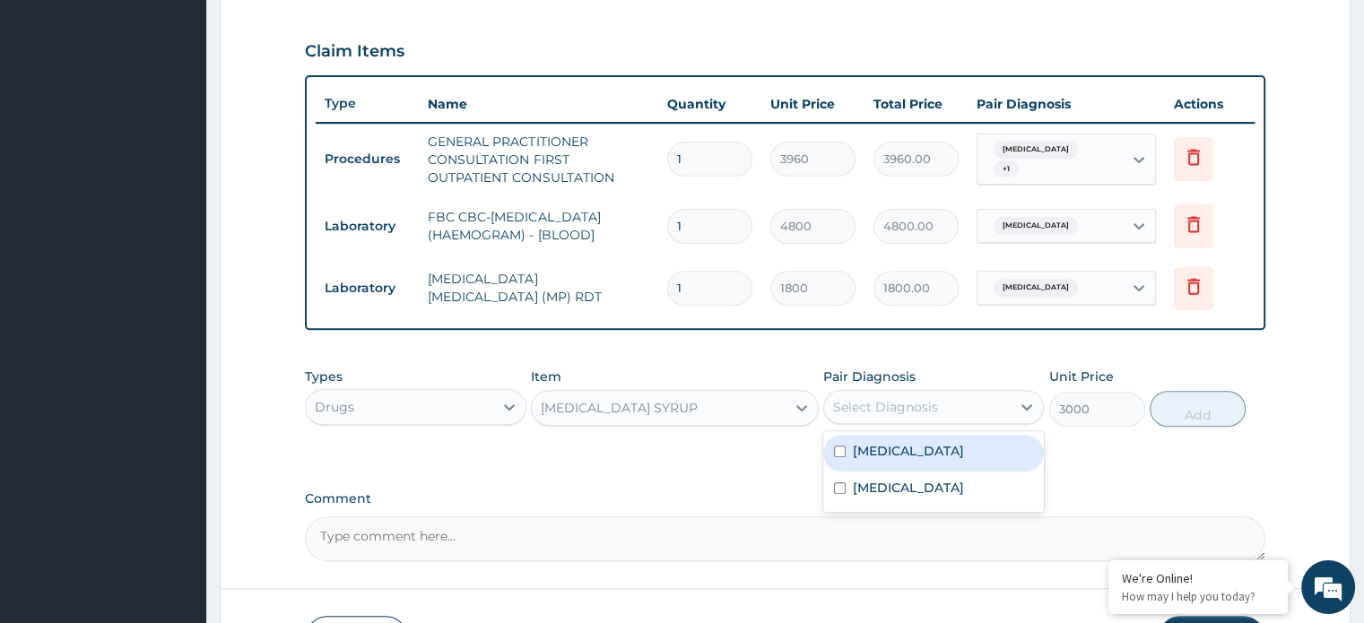
click at [896, 444] on label "[MEDICAL_DATA]" at bounding box center [908, 451] width 111 height 18
checkbox input "true"
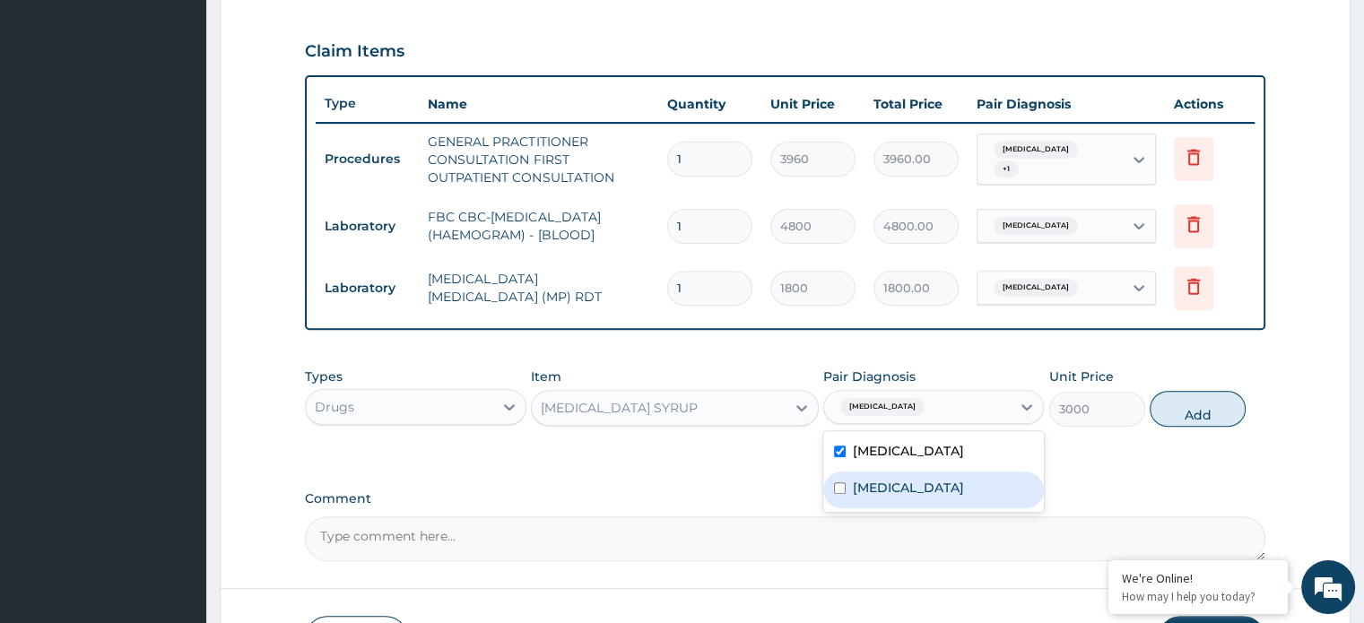
drag, startPoint x: 888, startPoint y: 481, endPoint x: 1105, endPoint y: 423, distance: 224.6
click at [893, 479] on label "Bacteremia" at bounding box center [908, 488] width 111 height 18
drag, startPoint x: 949, startPoint y: 488, endPoint x: 1194, endPoint y: 406, distance: 258.0
click at [950, 487] on div "Bacteremia" at bounding box center [933, 490] width 221 height 37
checkbox input "false"
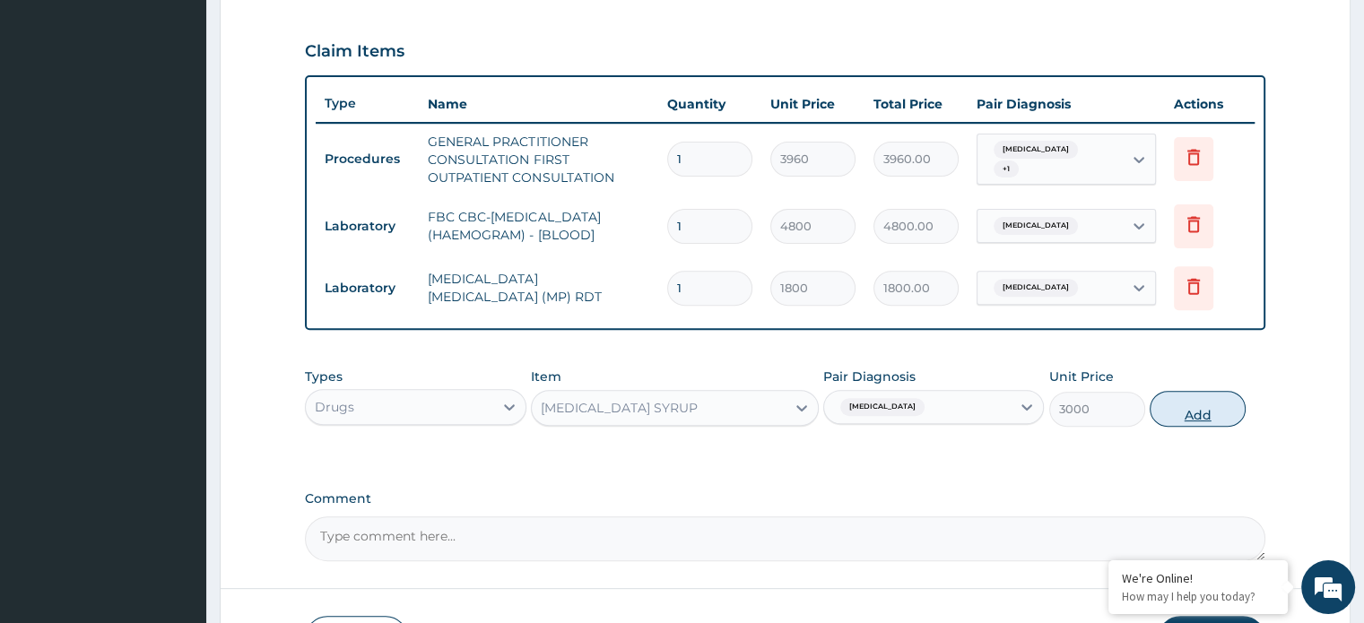
click at [1234, 395] on button "Add" at bounding box center [1197, 409] width 96 height 36
type input "0"
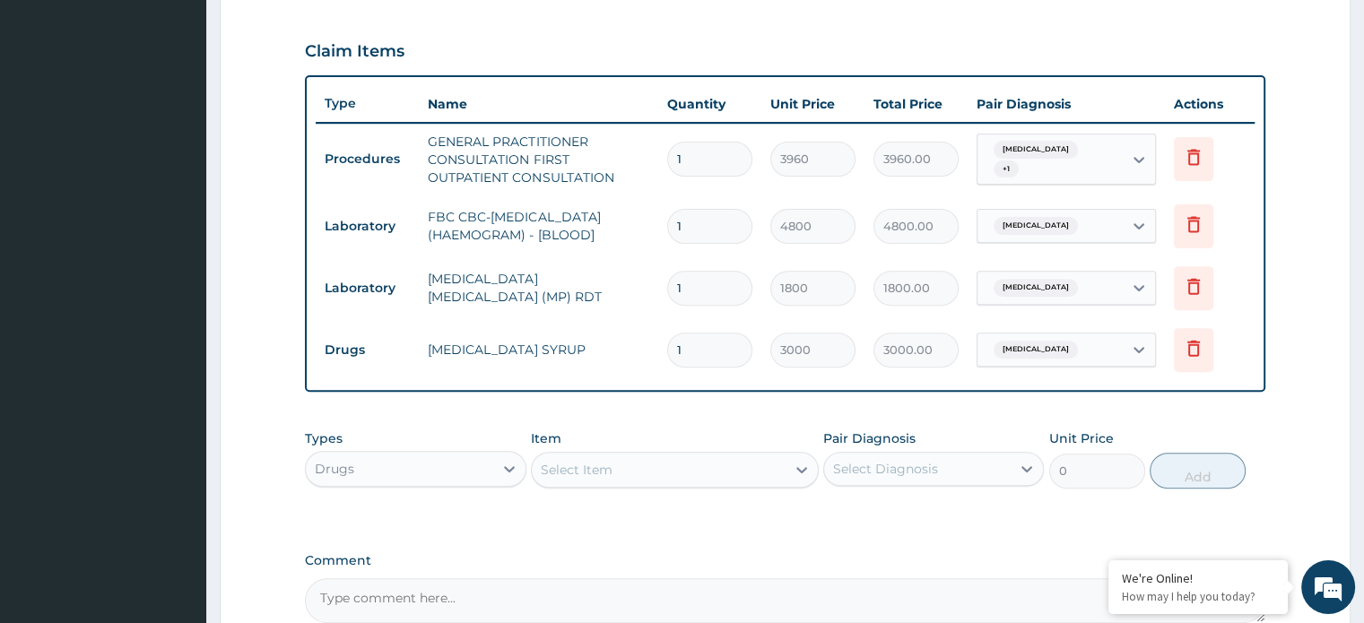
click at [572, 480] on div "Select Item" at bounding box center [659, 469] width 254 height 29
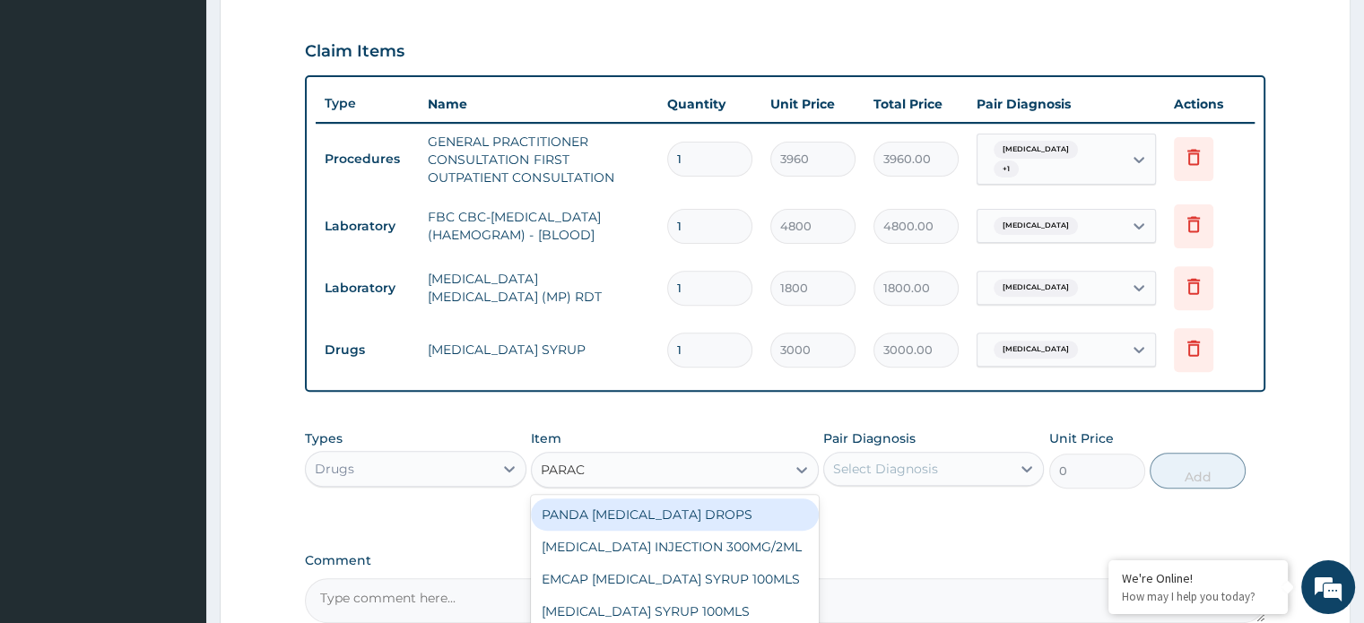
type input "PARACE"
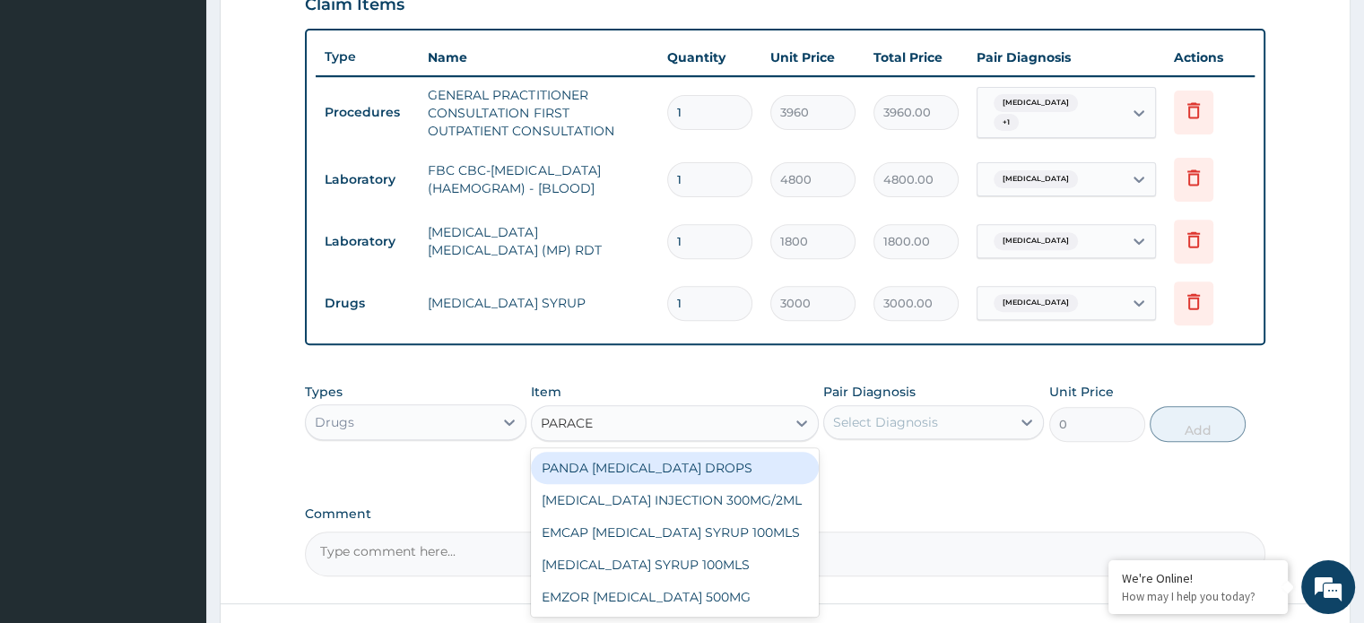
scroll to position [771, 0]
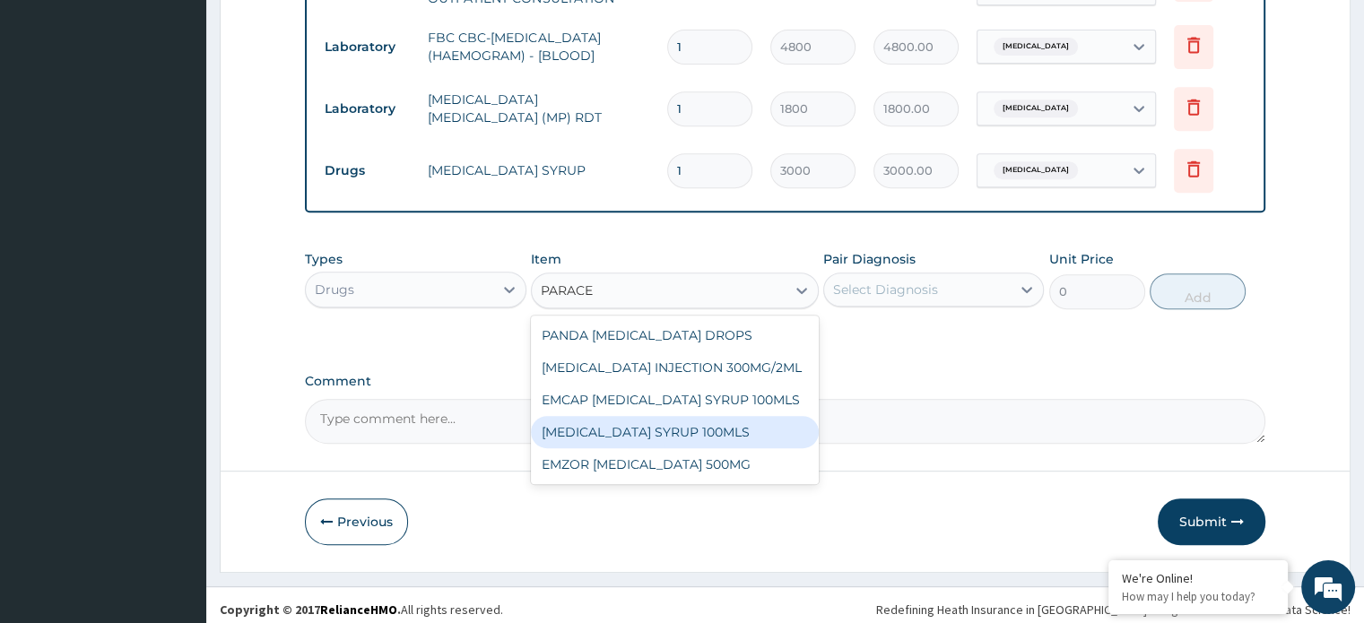
drag, startPoint x: 685, startPoint y: 434, endPoint x: 695, endPoint y: 427, distance: 12.2
click at [685, 433] on div "[MEDICAL_DATA] SYRUP 100MLS" at bounding box center [675, 432] width 288 height 32
type input "792"
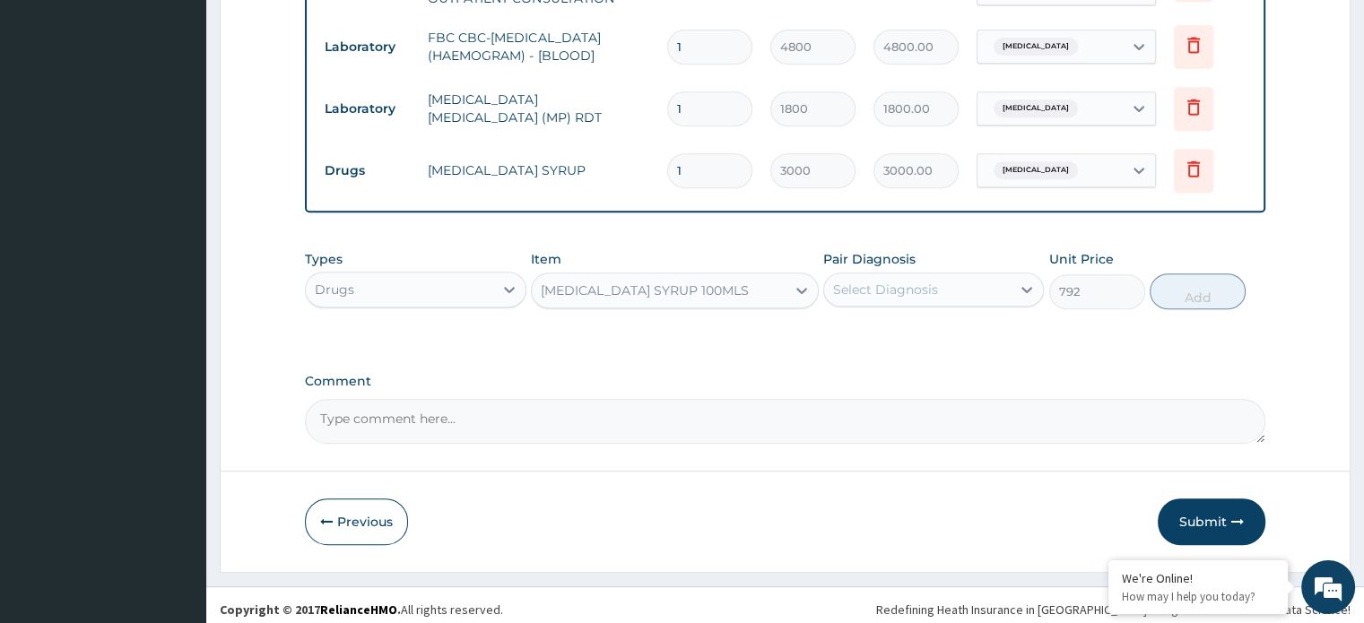
drag, startPoint x: 883, startPoint y: 290, endPoint x: 887, endPoint y: 306, distance: 16.5
click at [887, 291] on div "Select Diagnosis" at bounding box center [885, 290] width 105 height 18
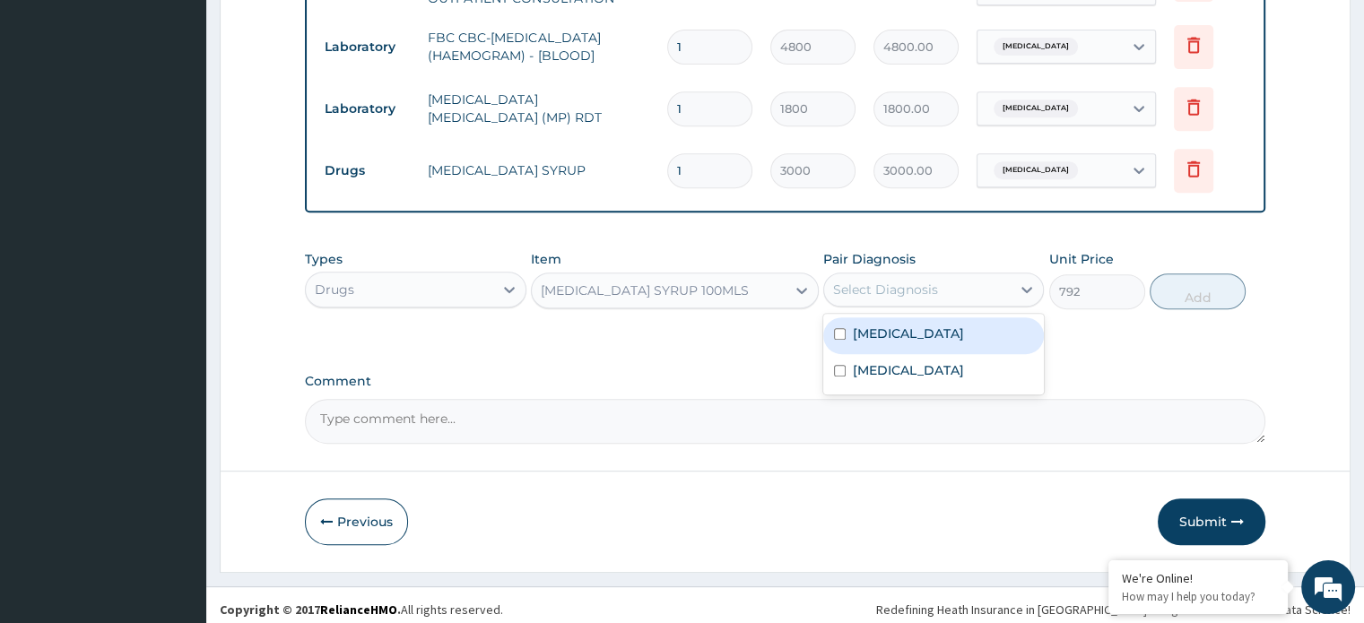
drag, startPoint x: 888, startPoint y: 347, endPoint x: 894, endPoint y: 365, distance: 19.0
click at [893, 354] on div "Malaria Bacteremia" at bounding box center [933, 354] width 221 height 81
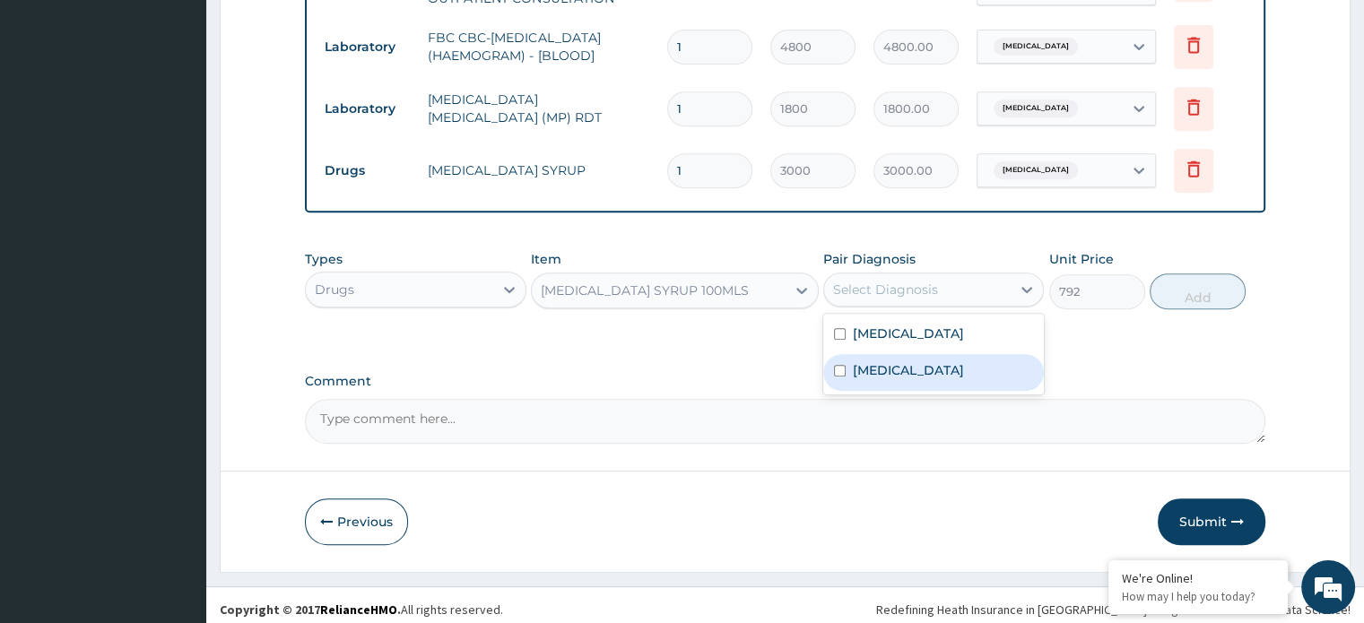
drag, startPoint x: 894, startPoint y: 367, endPoint x: 914, endPoint y: 367, distance: 20.6
click at [901, 367] on label "Bacteremia" at bounding box center [908, 370] width 111 height 18
checkbox input "true"
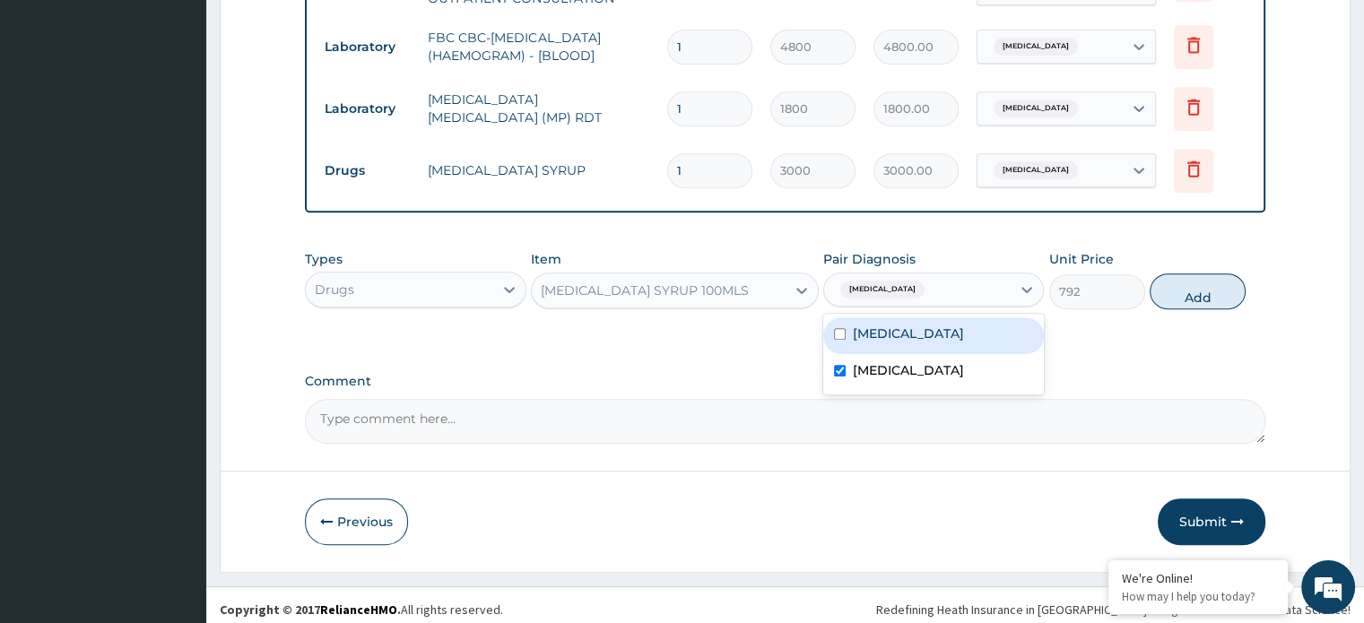
drag, startPoint x: 942, startPoint y: 333, endPoint x: 1070, endPoint y: 315, distance: 129.4
click at [960, 333] on div "[MEDICAL_DATA]" at bounding box center [933, 335] width 221 height 37
checkbox input "true"
drag, startPoint x: 1176, startPoint y: 297, endPoint x: 1163, endPoint y: 297, distance: 13.4
click at [1176, 297] on button "Add" at bounding box center [1197, 291] width 96 height 36
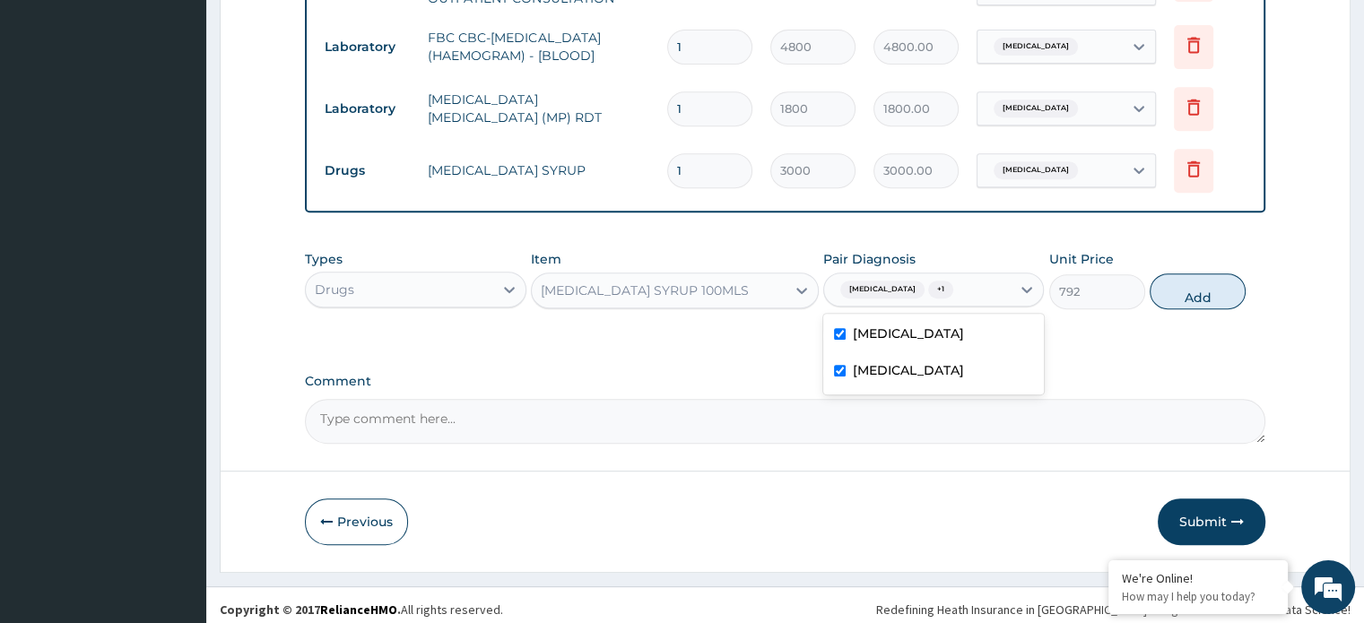
type input "0"
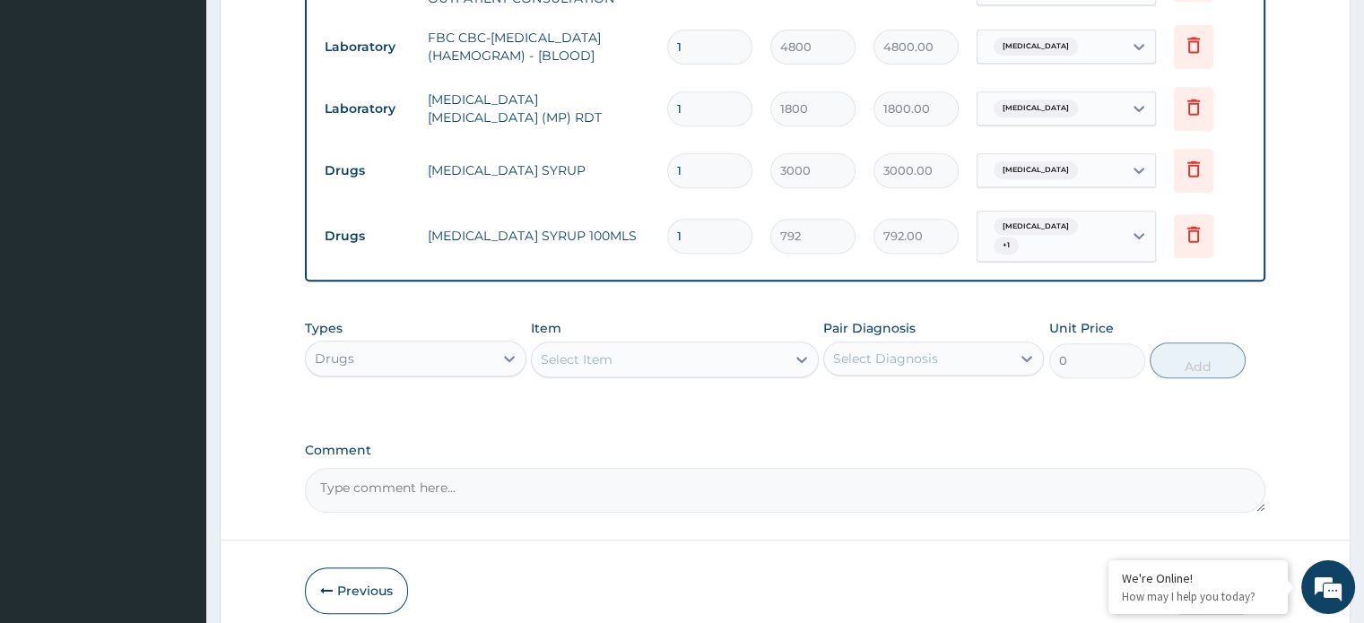
click at [569, 357] on div "Select Item" at bounding box center [577, 360] width 72 height 18
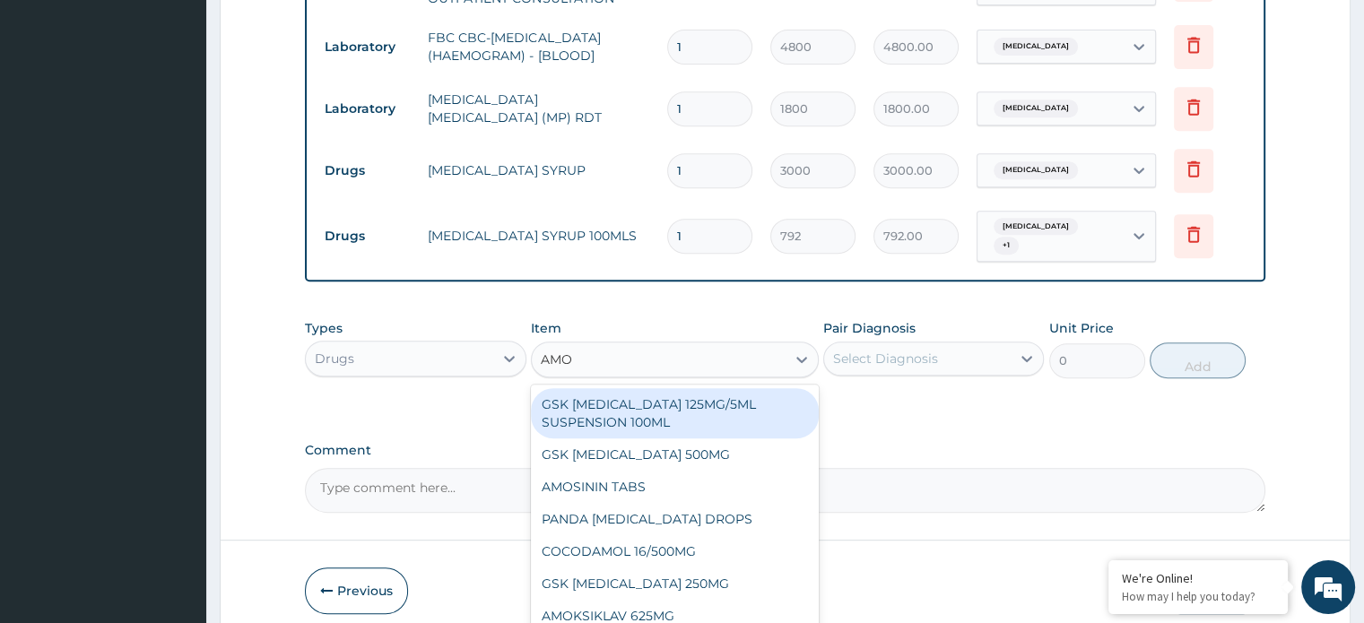
type input "AMOX"
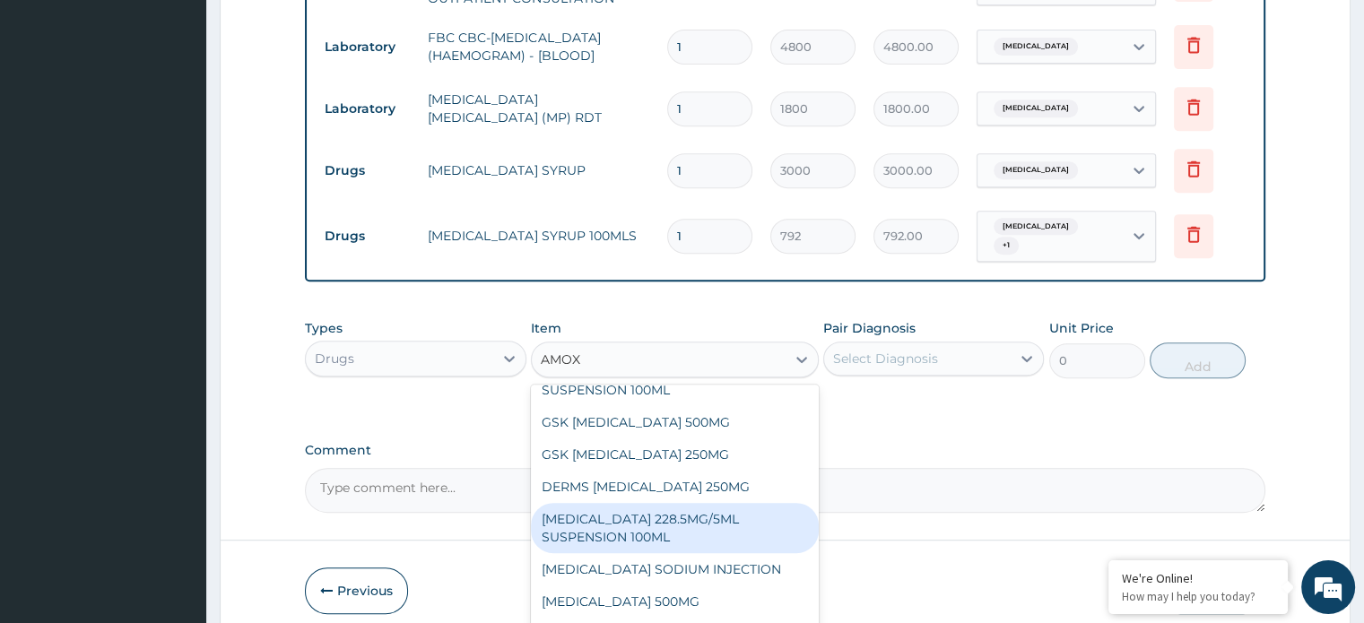
scroll to position [838, 0]
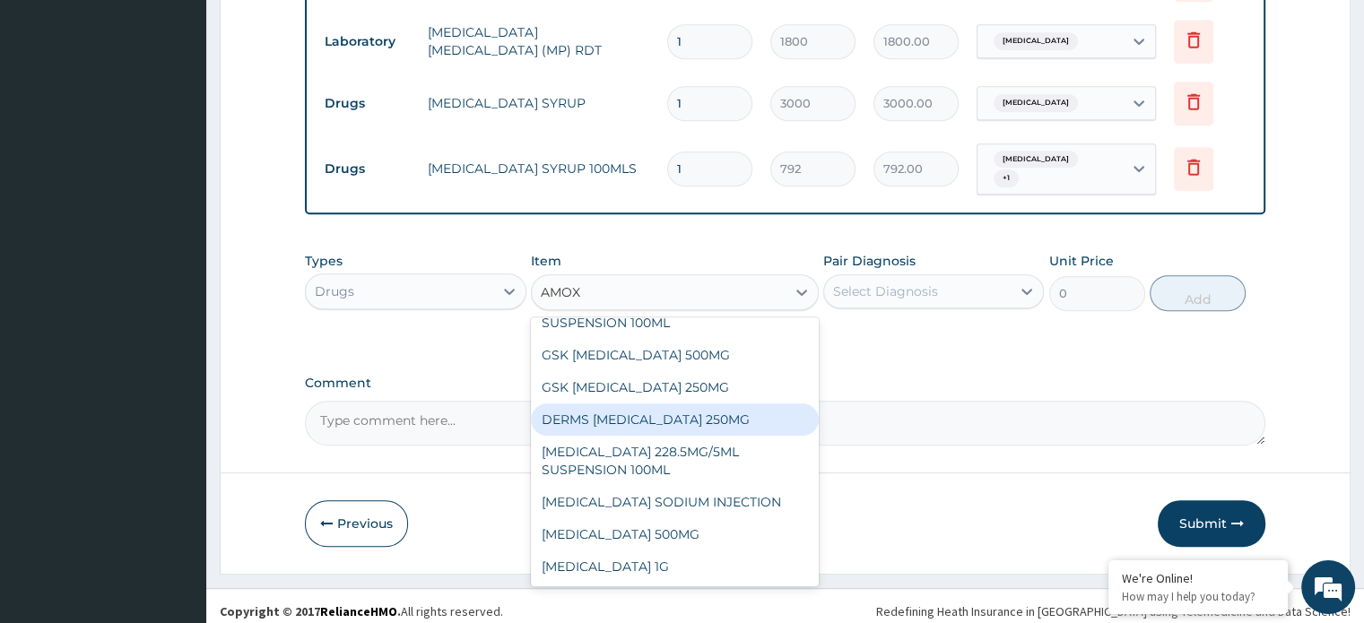
click at [689, 412] on div "DERMS [MEDICAL_DATA] 250MG" at bounding box center [675, 419] width 288 height 32
type input "66"
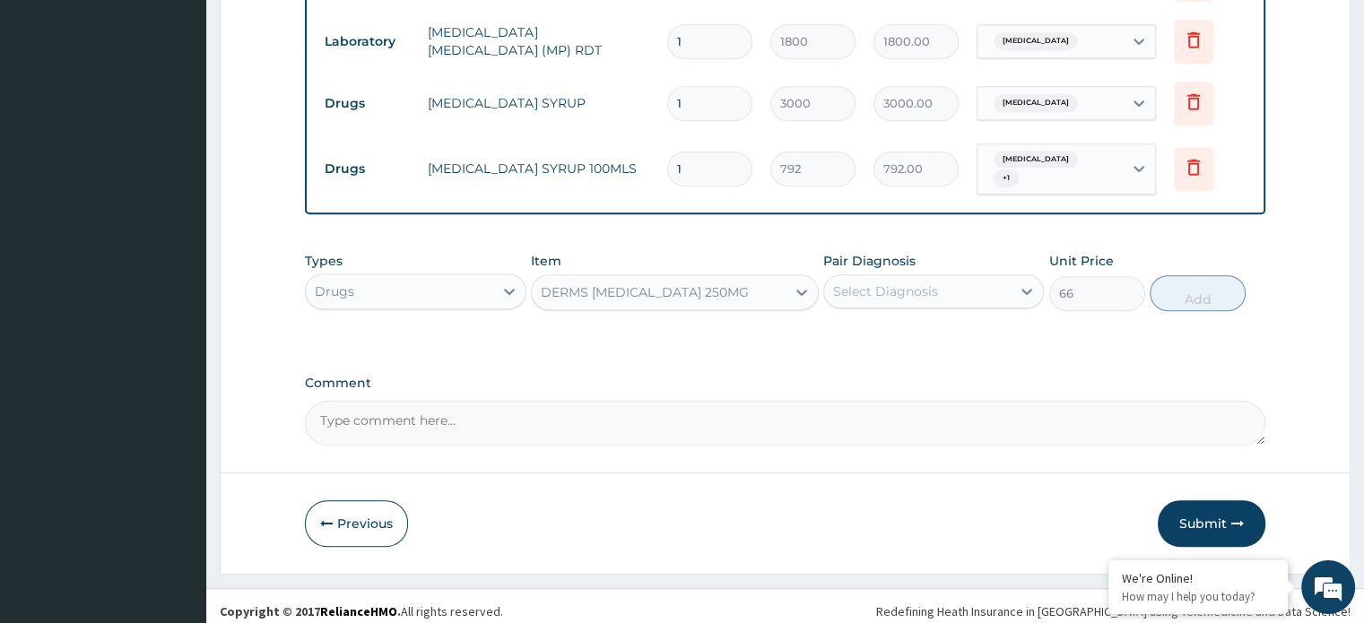
click at [881, 288] on div "Select Diagnosis" at bounding box center [885, 291] width 105 height 18
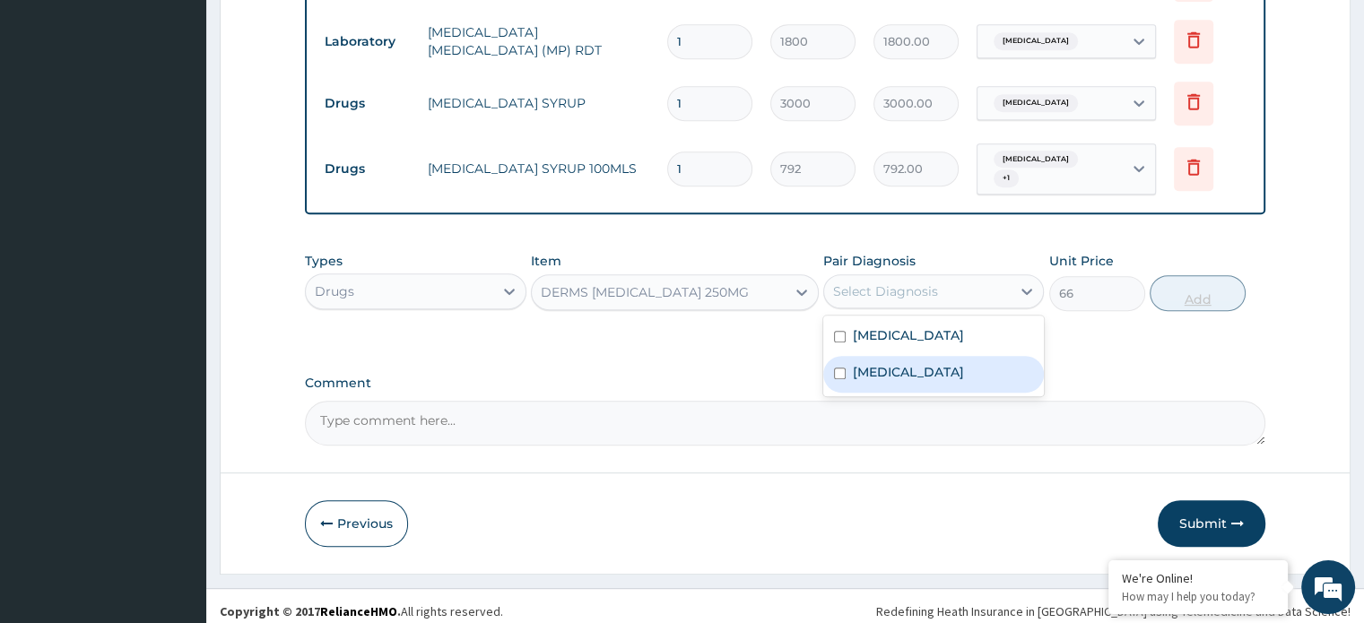
drag, startPoint x: 897, startPoint y: 357, endPoint x: 1223, endPoint y: 290, distance: 333.2
click at [904, 363] on label "Bacteremia" at bounding box center [908, 372] width 111 height 18
checkbox input "true"
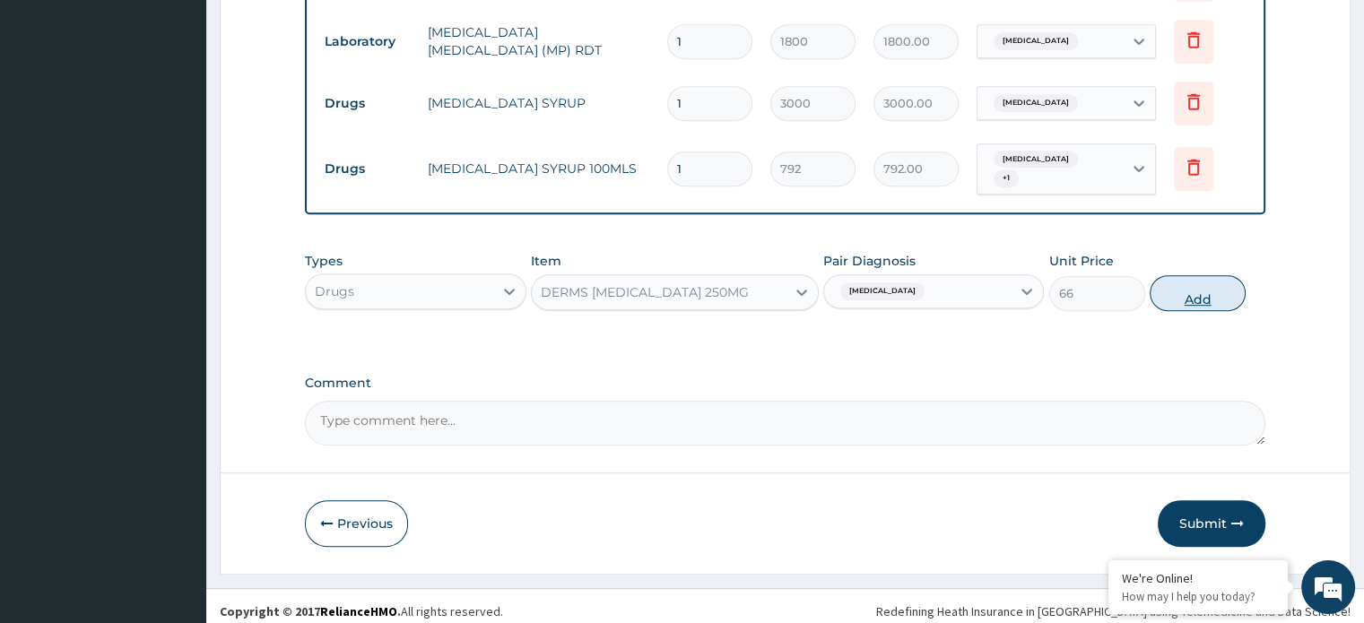
drag, startPoint x: 1199, startPoint y: 281, endPoint x: 1209, endPoint y: 284, distance: 10.5
click at [1204, 281] on button "Add" at bounding box center [1197, 293] width 96 height 36
type input "0"
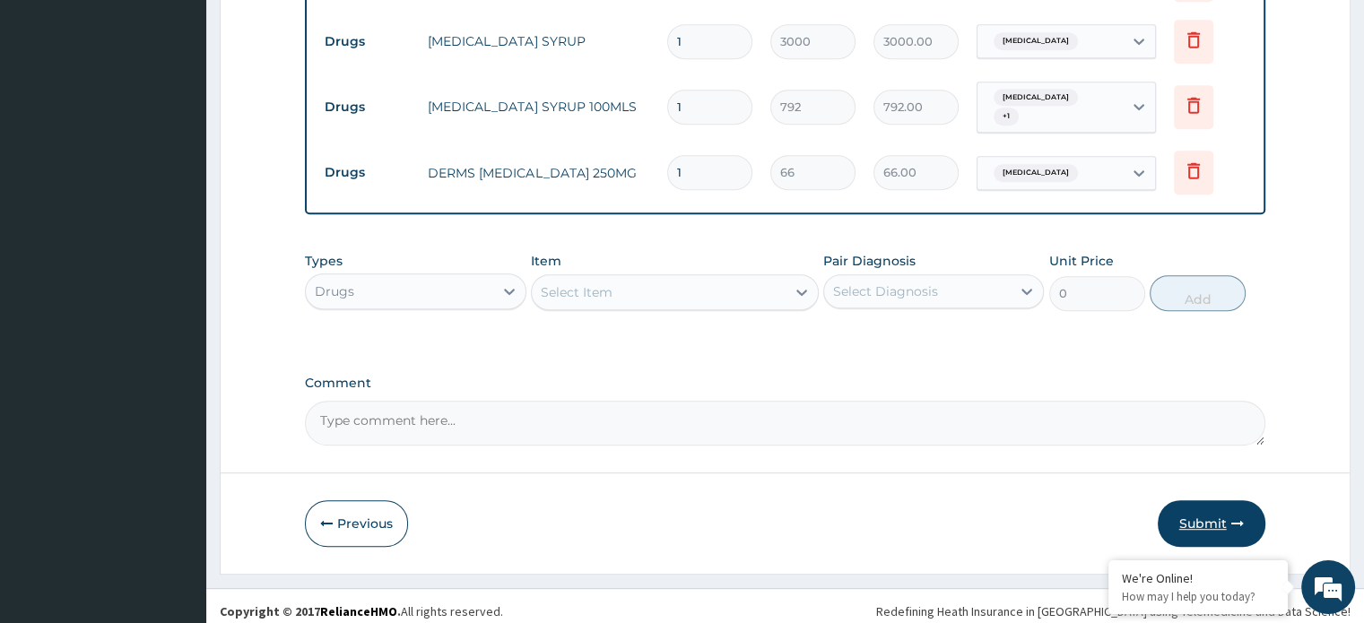
click at [1210, 524] on button "Submit" at bounding box center [1211, 523] width 108 height 47
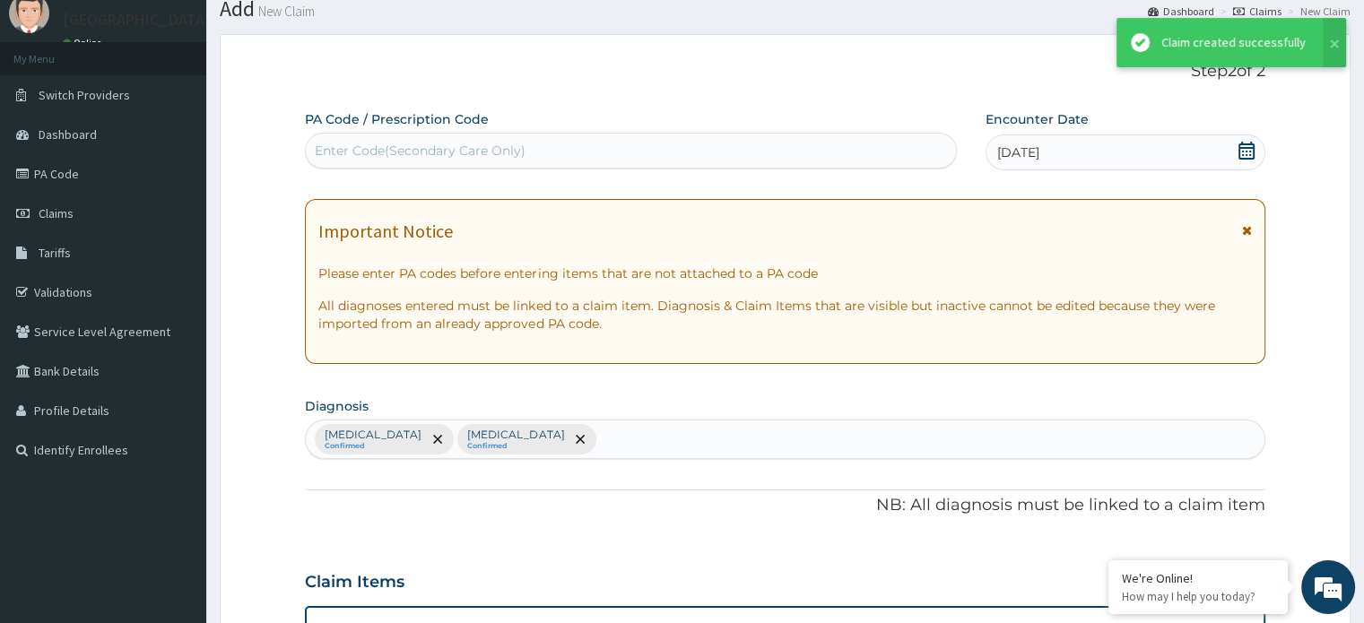
scroll to position [900, 0]
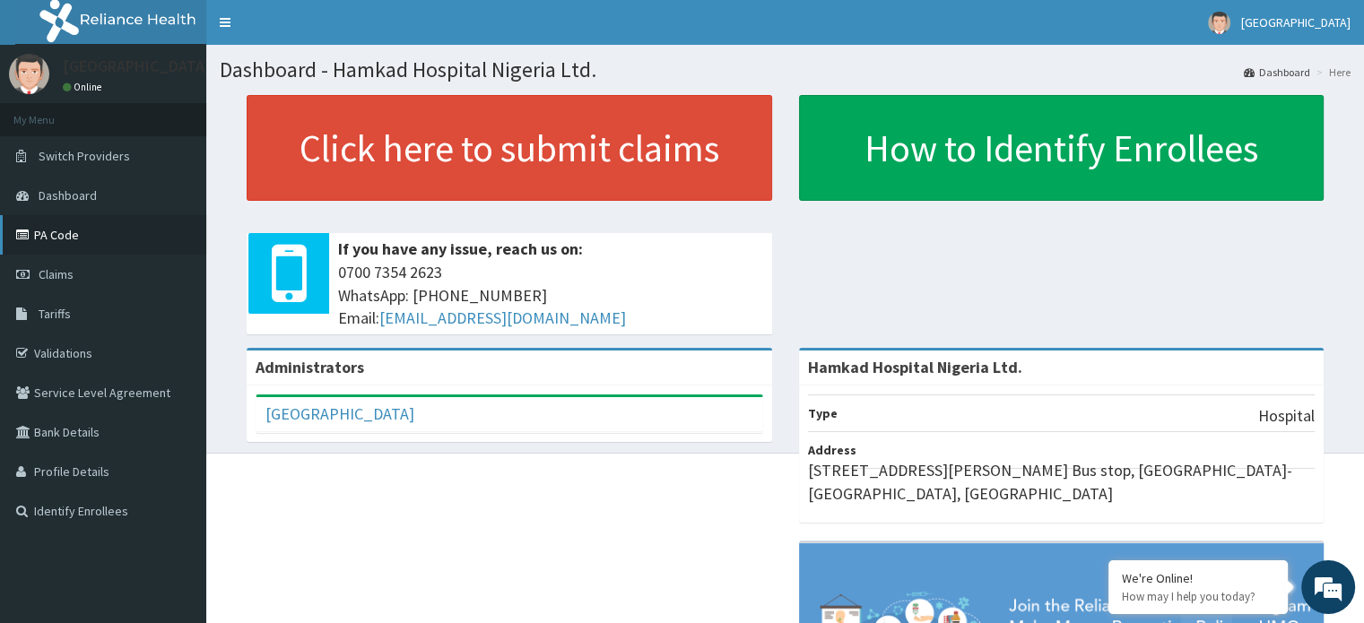
drag, startPoint x: 56, startPoint y: 231, endPoint x: 73, endPoint y: 217, distance: 22.3
click at [57, 230] on link "PA Code" at bounding box center [103, 234] width 206 height 39
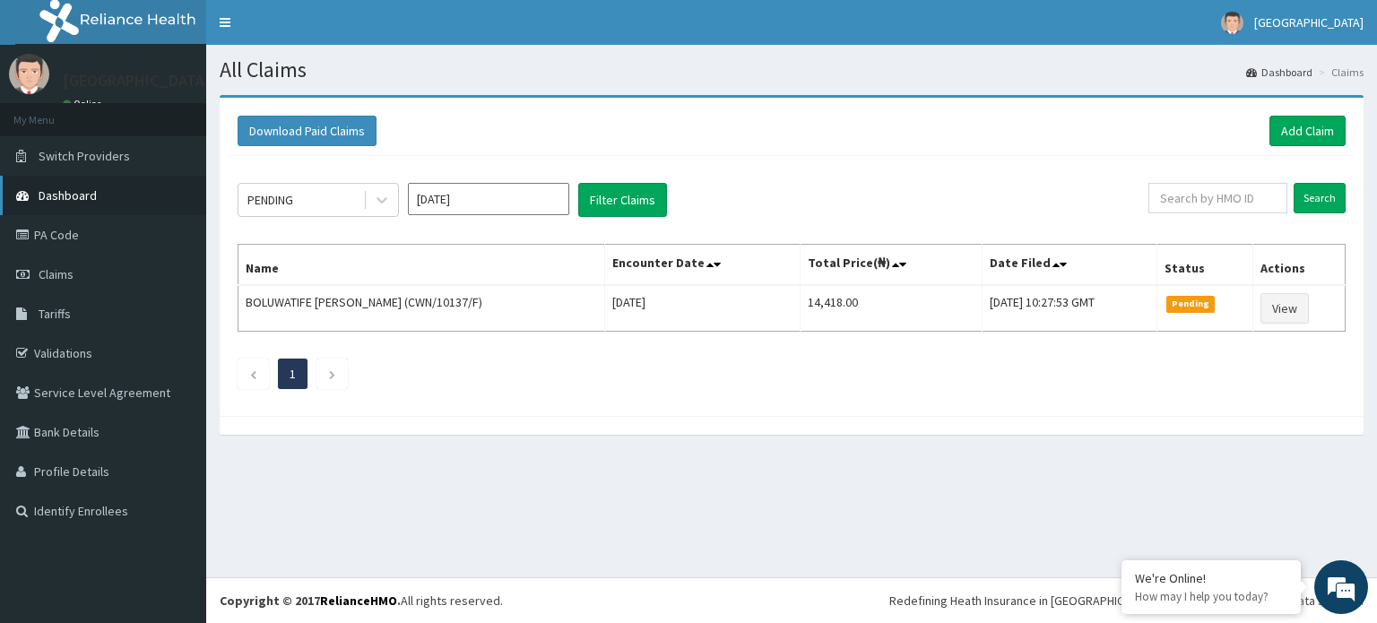
click at [60, 194] on span "Dashboard" at bounding box center [68, 195] width 58 height 16
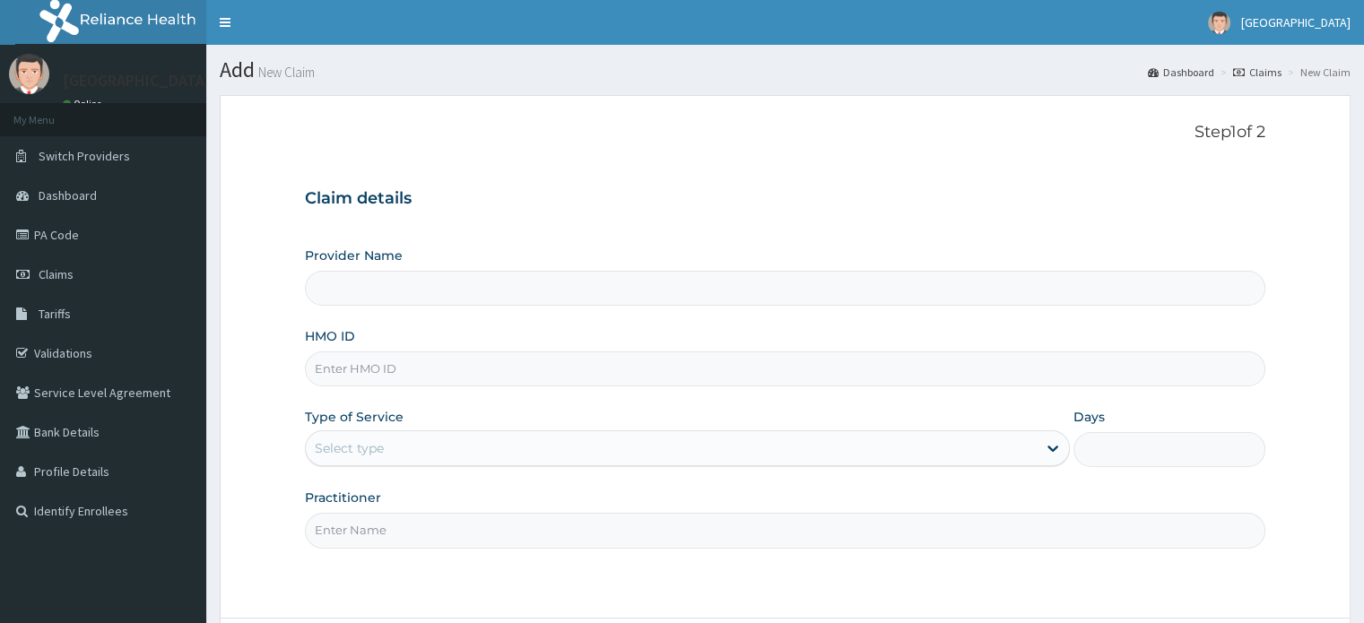
click at [366, 368] on input "HMO ID" at bounding box center [784, 368] width 959 height 35
type input "CW"
type input "Hamkad Hospital Nigeria Ltd."
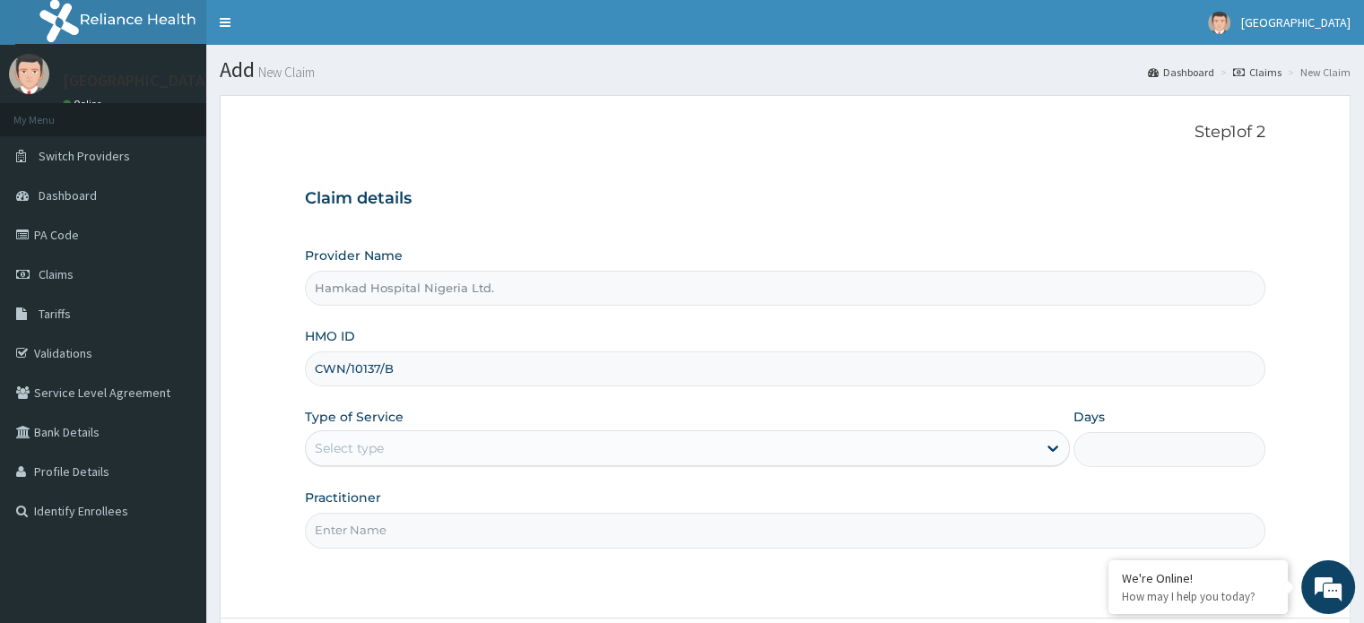
type input "CWN/10137/B"
click at [377, 447] on div "Select type" at bounding box center [349, 448] width 69 height 18
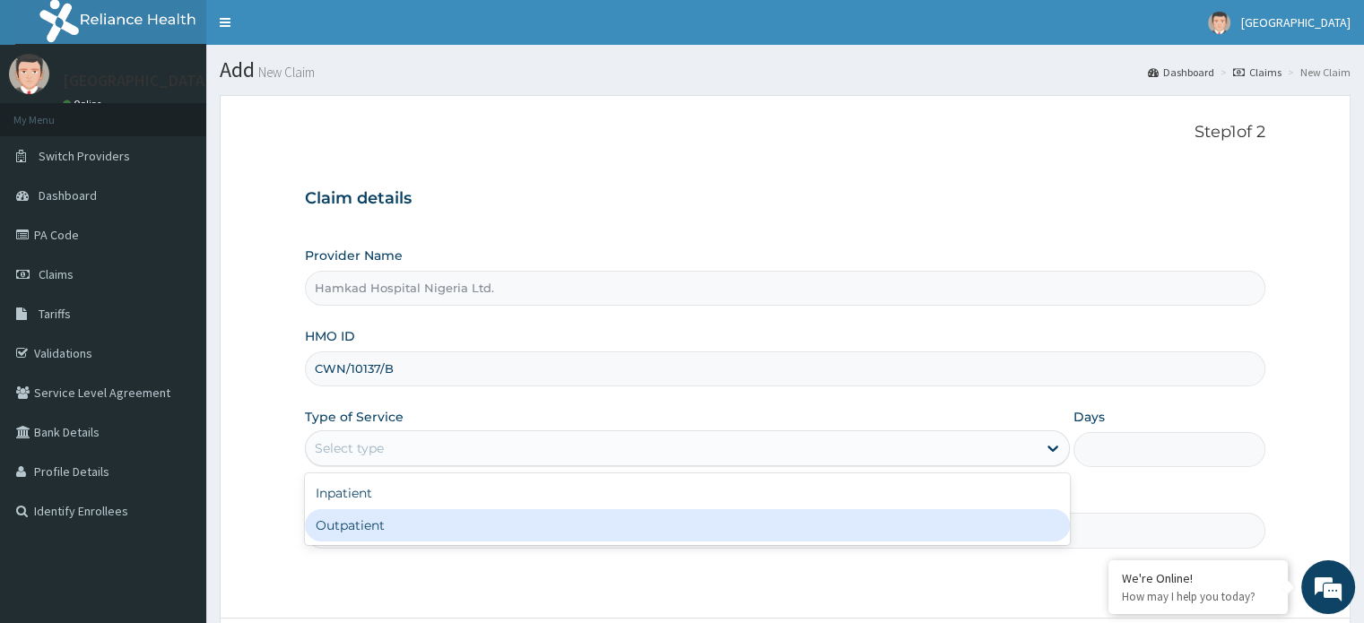
click at [373, 519] on div "Outpatient" at bounding box center [687, 525] width 765 height 32
type input "1"
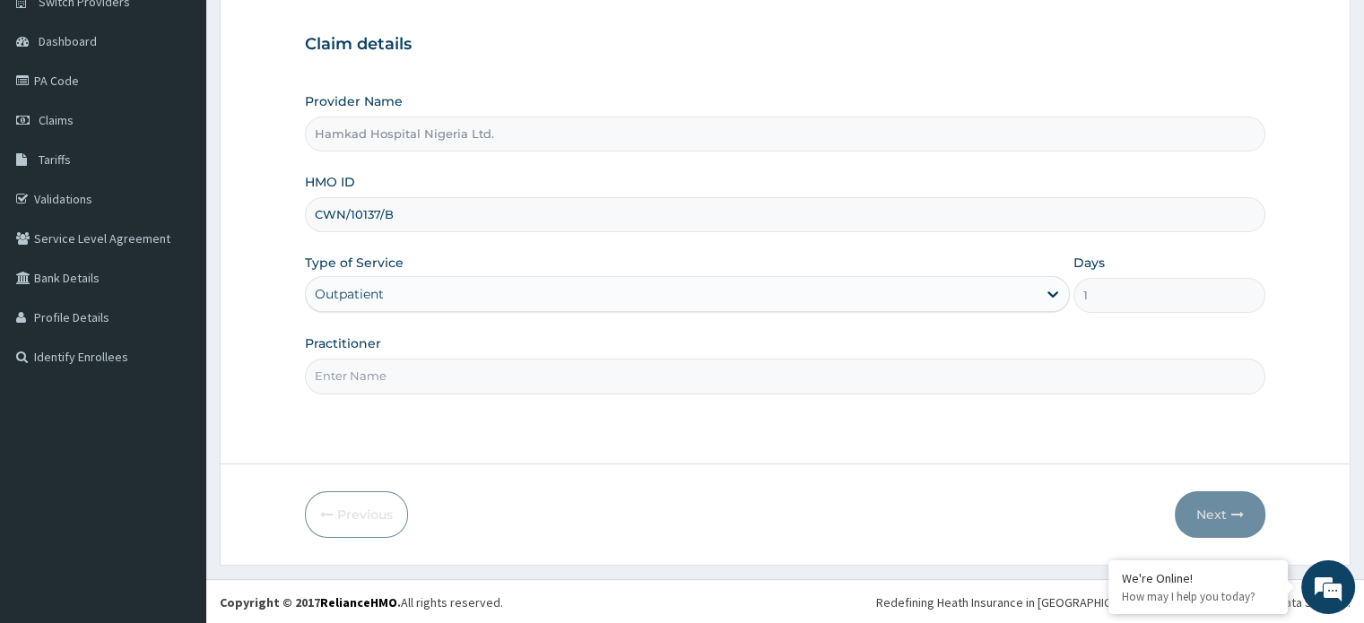
scroll to position [154, 0]
click at [378, 372] on input "Practitioner" at bounding box center [784, 376] width 959 height 35
type input "[PERSON_NAME]"
click at [1209, 515] on button "Next" at bounding box center [1219, 514] width 91 height 47
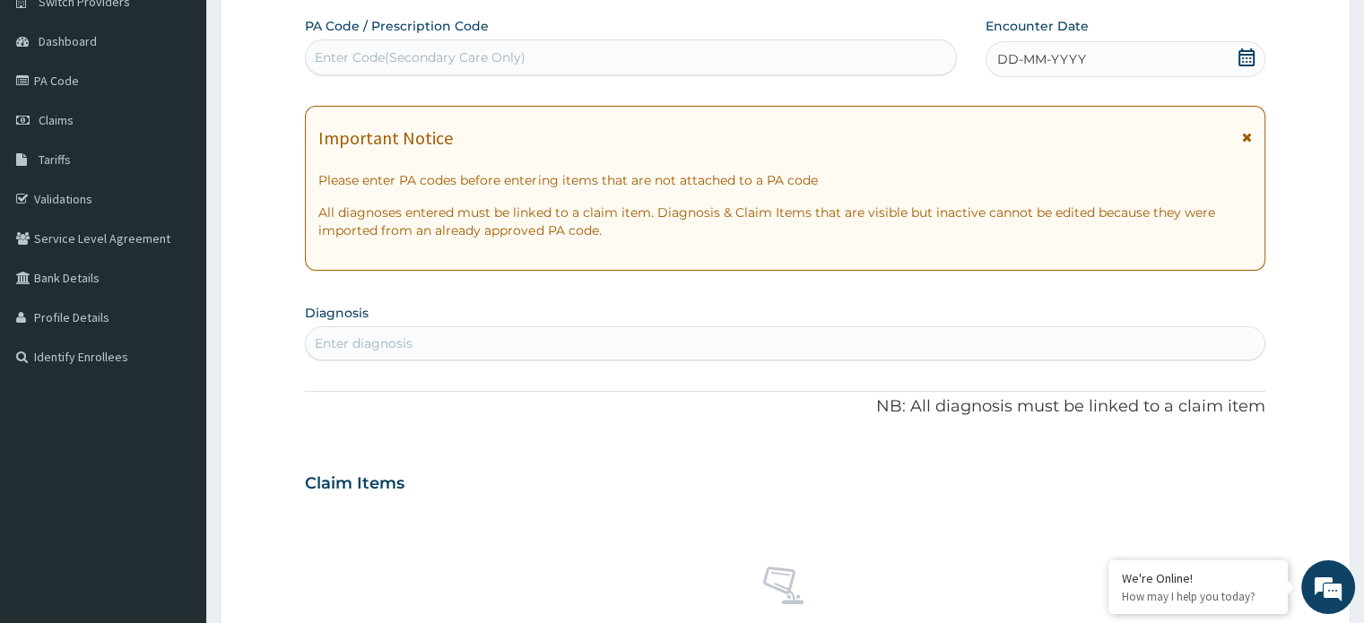
click at [1244, 60] on icon at bounding box center [1246, 57] width 16 height 18
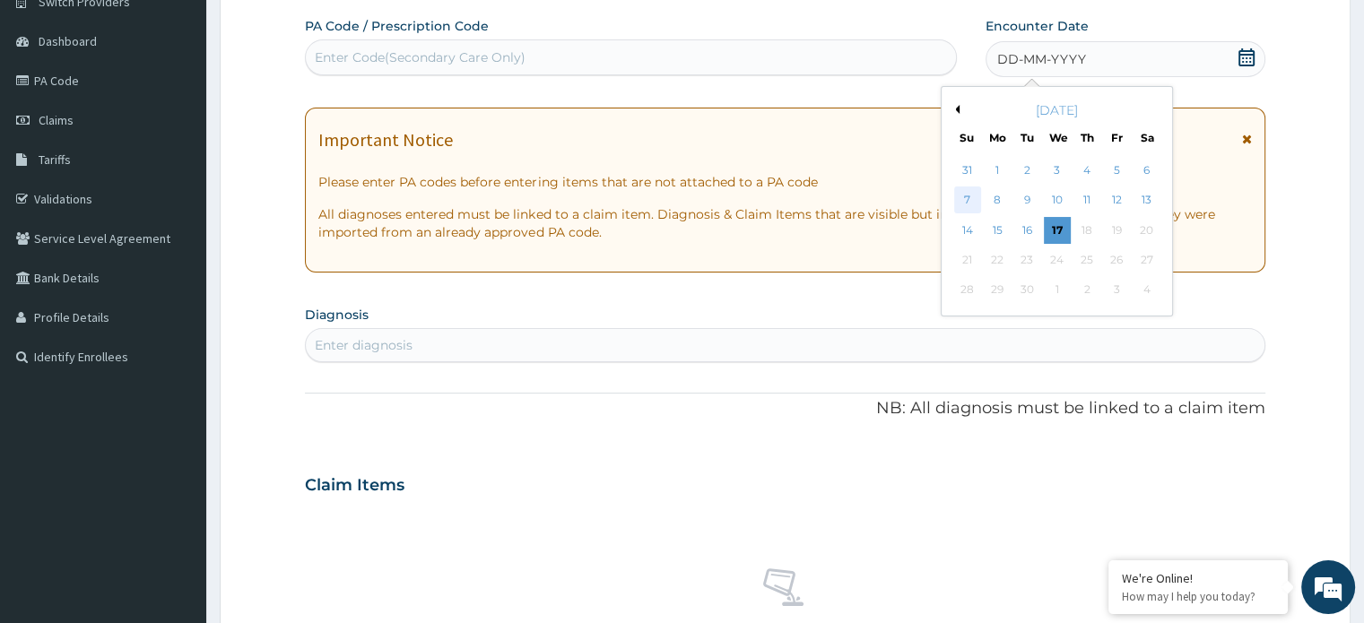
click at [970, 198] on div "7" at bounding box center [967, 200] width 27 height 27
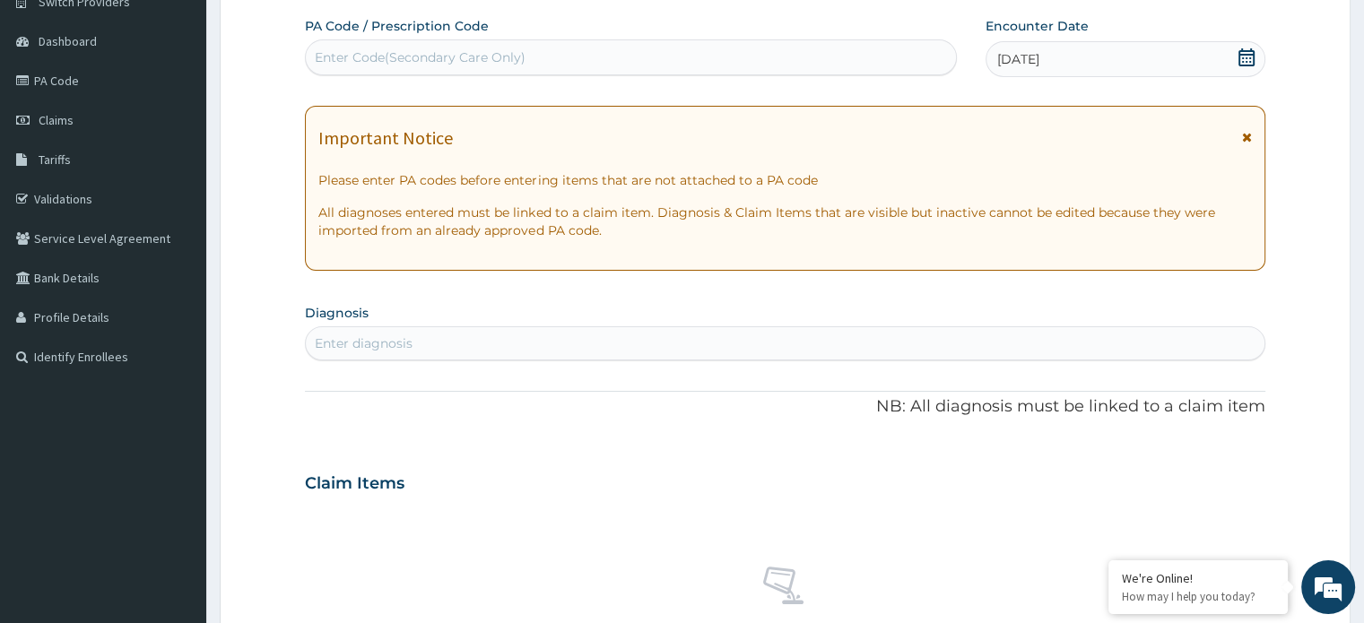
click at [430, 349] on div "Enter diagnosis" at bounding box center [784, 343] width 957 height 29
type input "MALAR"
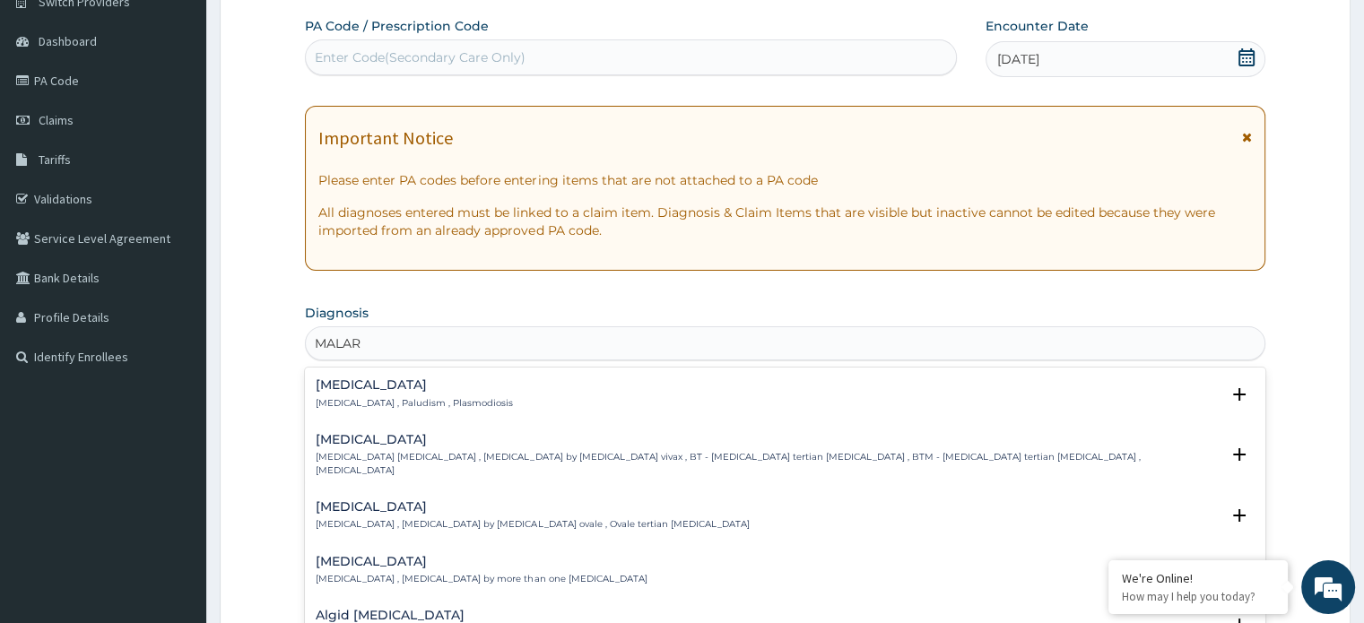
click at [377, 397] on p "[MEDICAL_DATA] , Paludism , Plasmodiosis" at bounding box center [414, 403] width 197 height 13
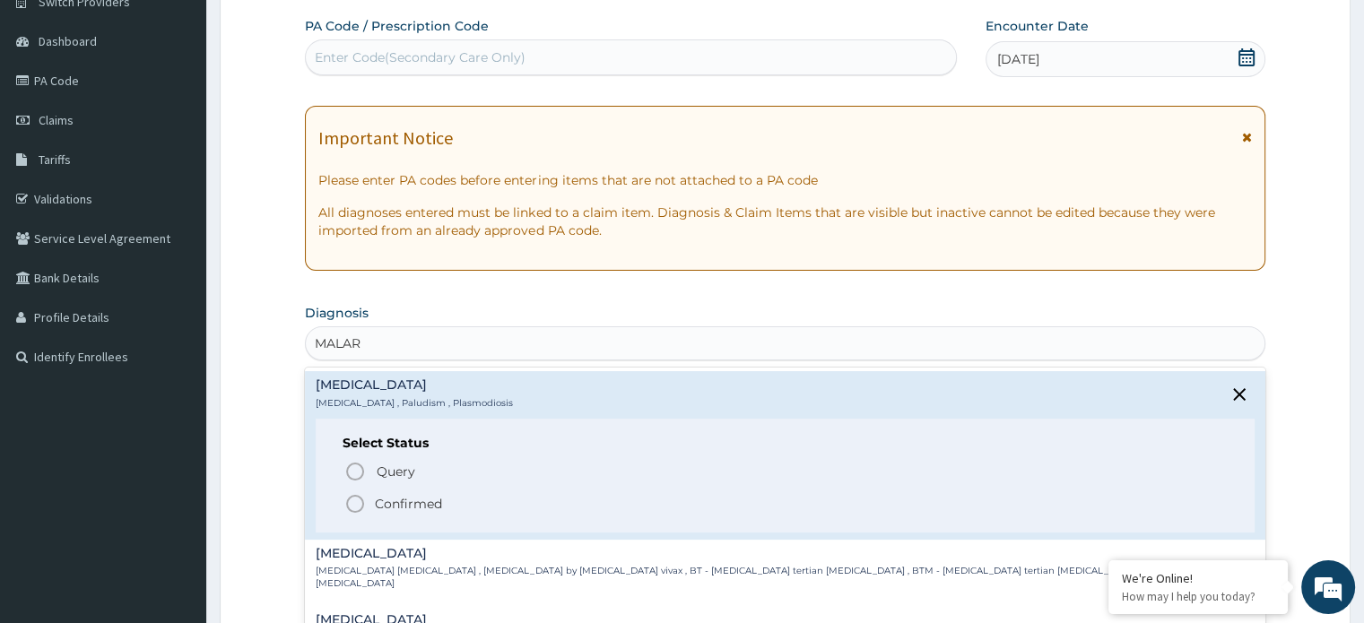
click at [361, 499] on icon "status option filled" at bounding box center [355, 504] width 22 height 22
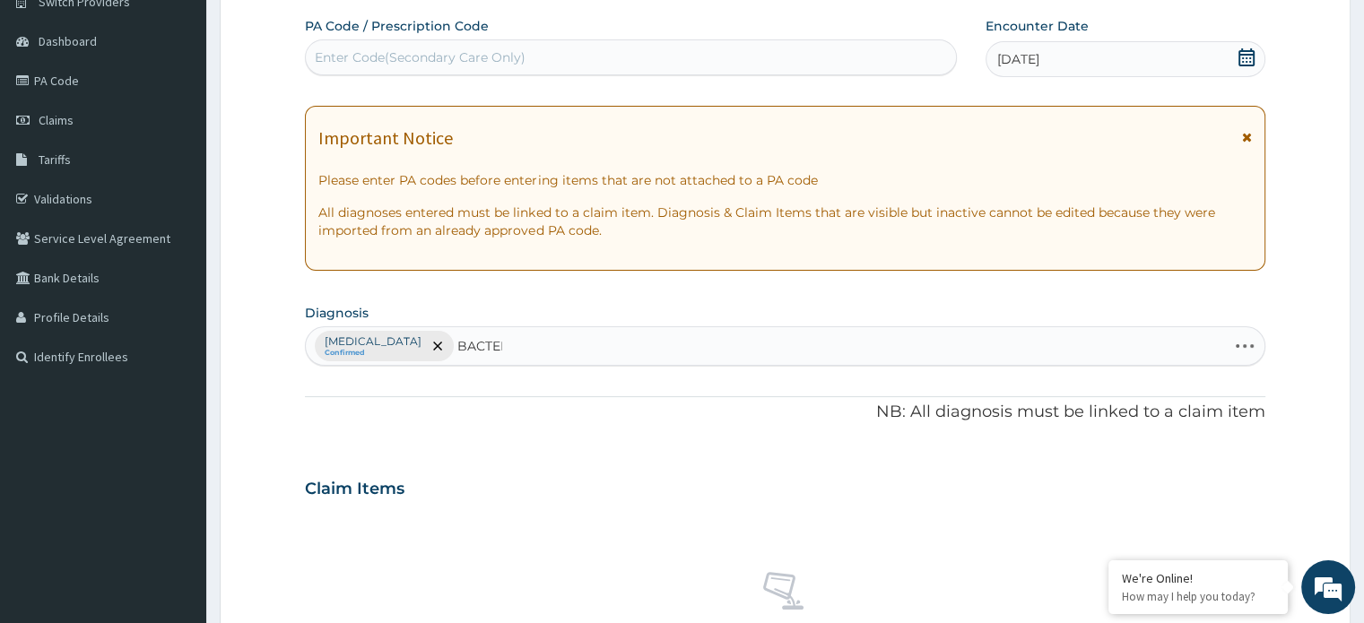
type input "BACTERE"
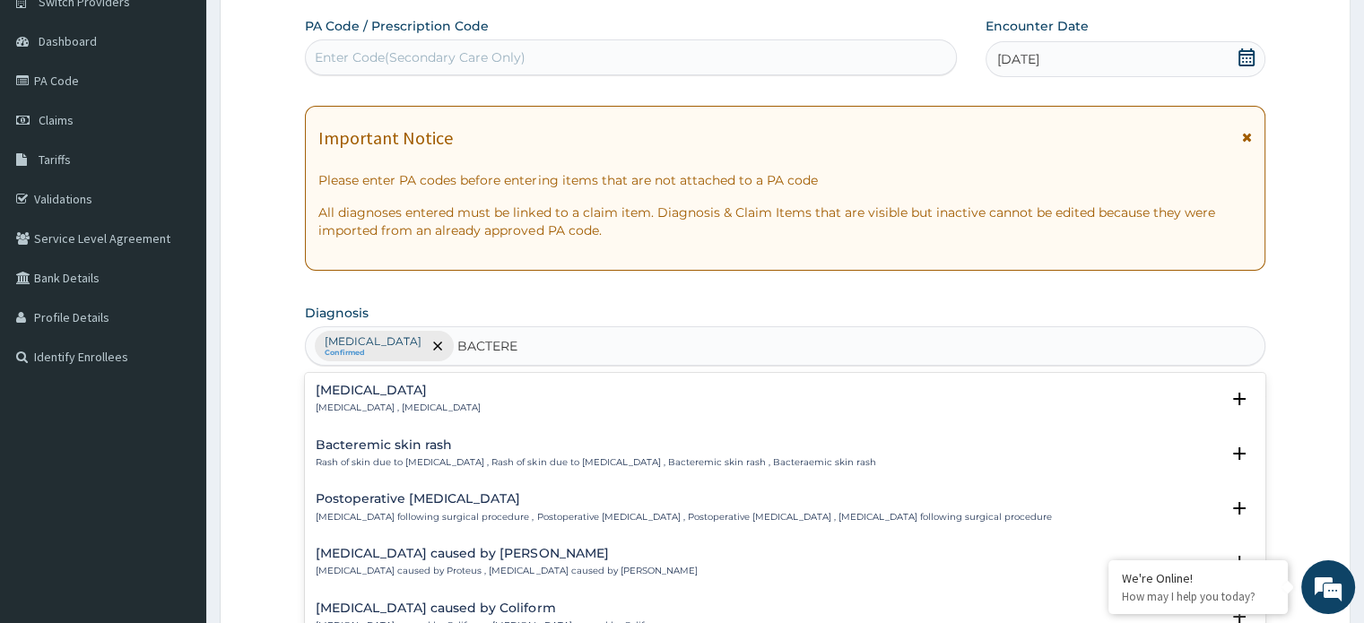
click at [365, 394] on h4 "[MEDICAL_DATA]" at bounding box center [398, 390] width 165 height 13
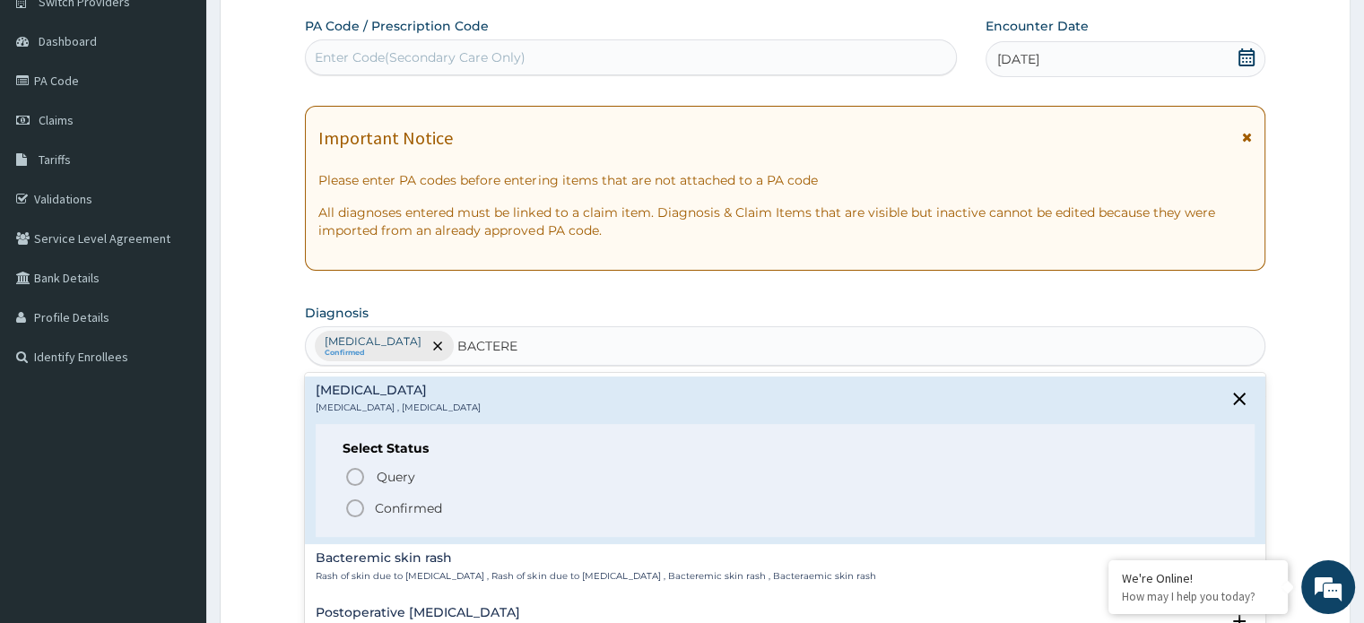
drag, startPoint x: 358, startPoint y: 505, endPoint x: 551, endPoint y: 394, distance: 223.3
click at [367, 501] on span "Confirmed" at bounding box center [785, 509] width 882 height 22
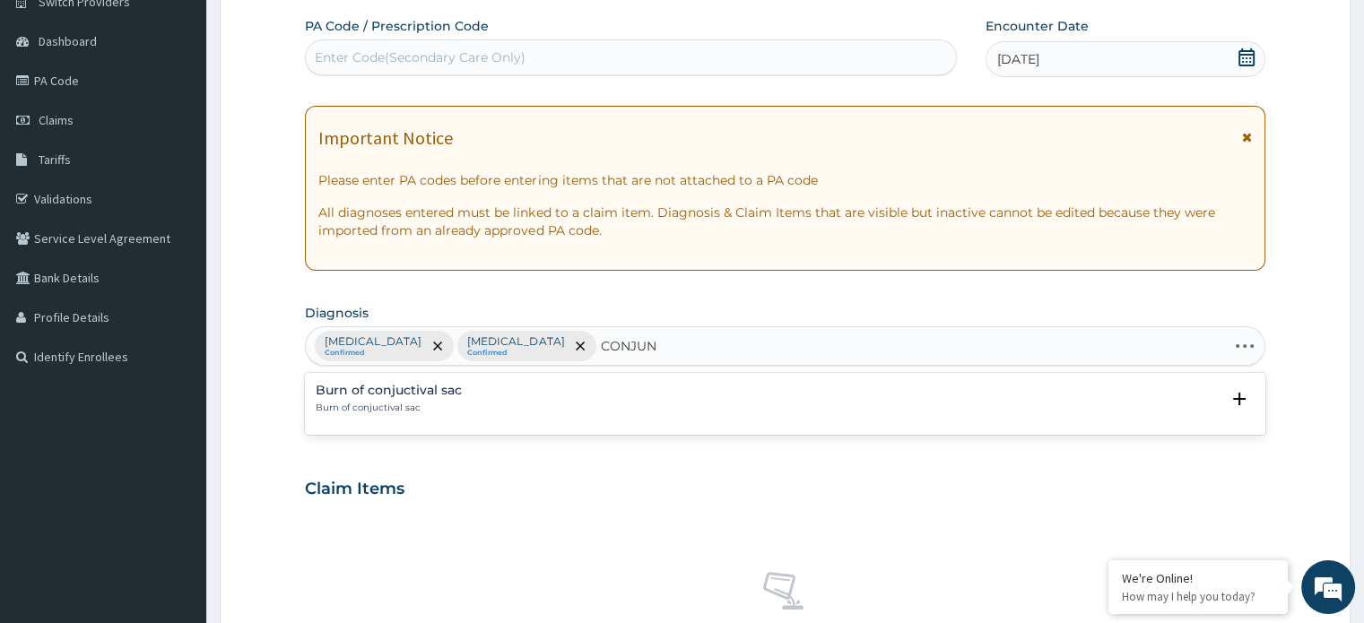
type input "CONJUNC"
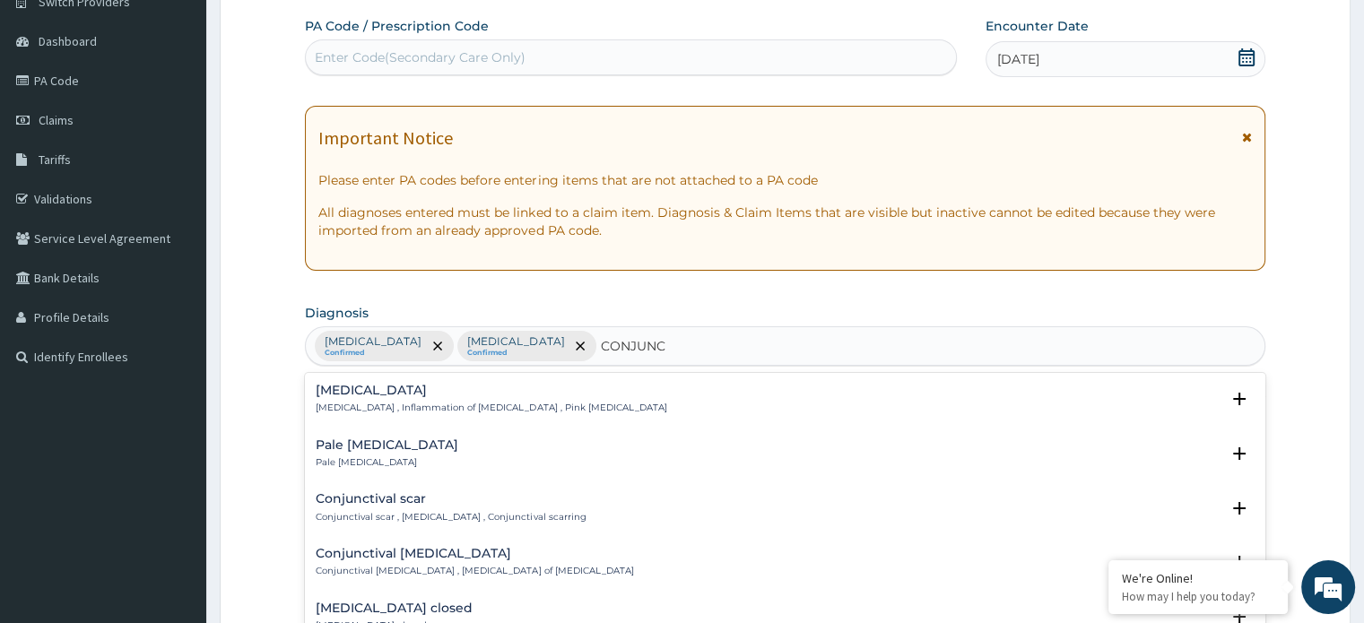
click at [365, 399] on div "[MEDICAL_DATA] [MEDICAL_DATA] , Inflammation of [MEDICAL_DATA] , Pink [MEDICAL_…" at bounding box center [491, 399] width 351 height 31
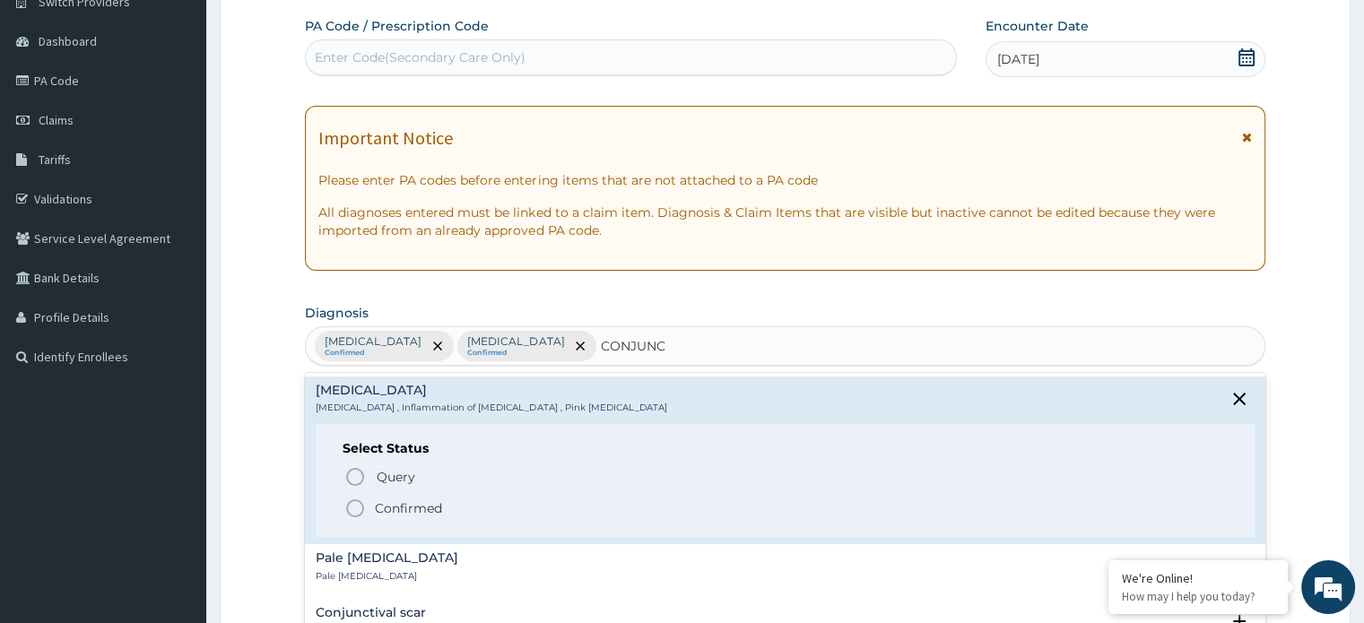
drag, startPoint x: 359, startPoint y: 512, endPoint x: 362, endPoint y: 501, distance: 11.3
click at [359, 508] on icon "status option filled" at bounding box center [355, 509] width 22 height 22
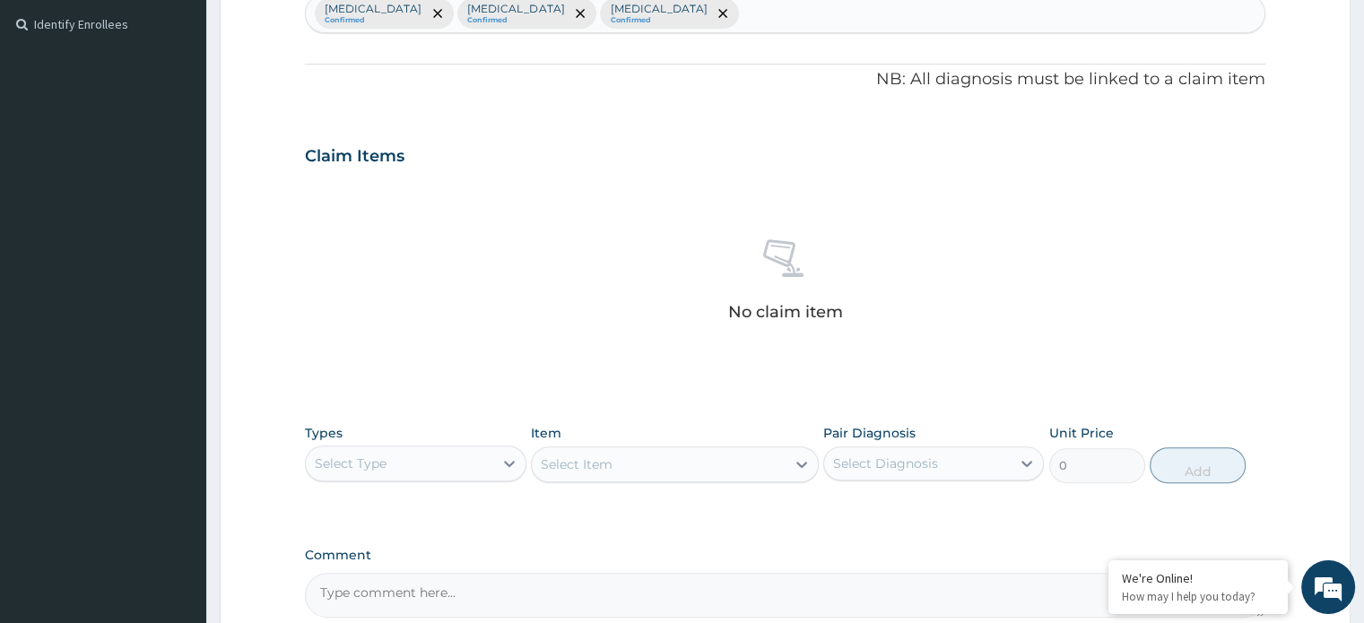
scroll to position [513, 0]
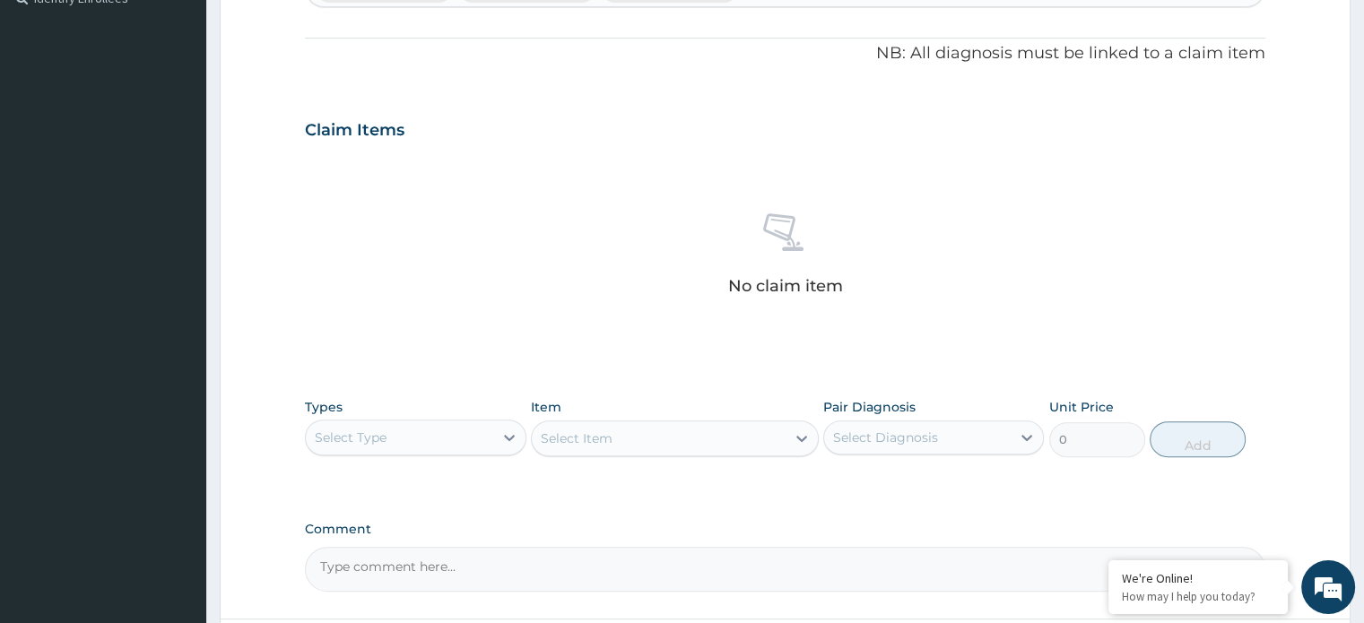
click at [409, 440] on div "Select Type" at bounding box center [399, 437] width 186 height 29
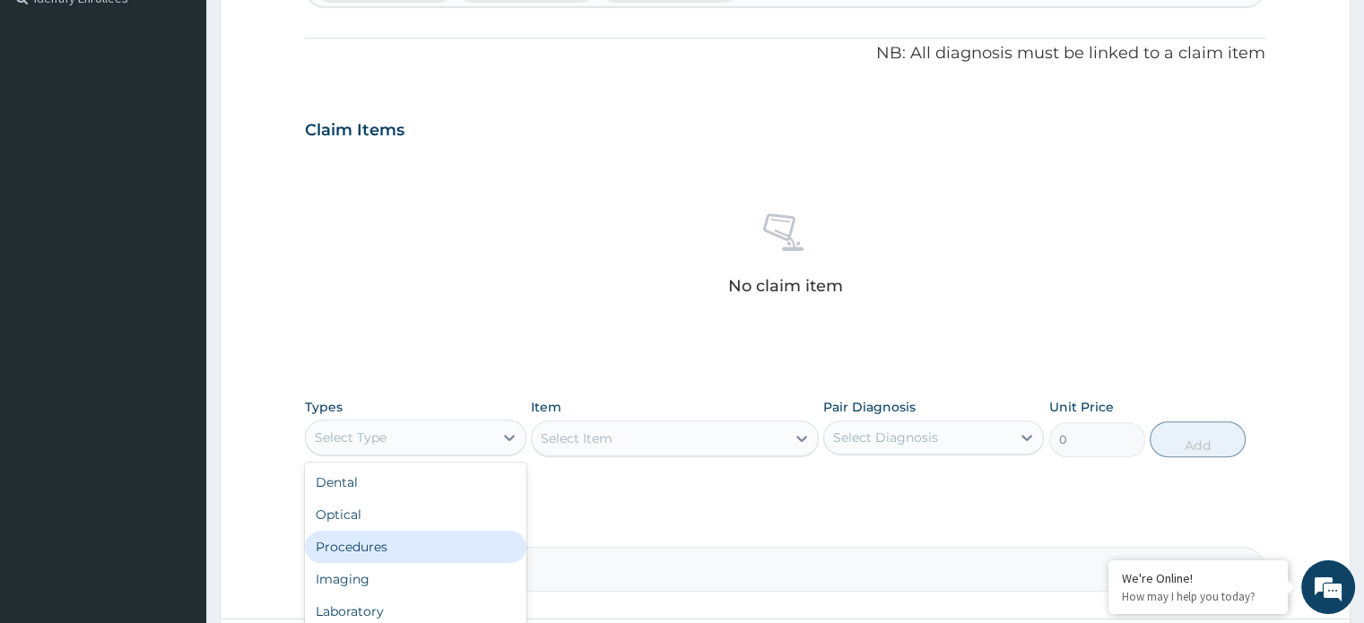
drag, startPoint x: 392, startPoint y: 540, endPoint x: 466, endPoint y: 490, distance: 89.3
click at [393, 540] on div "Procedures" at bounding box center [415, 547] width 221 height 32
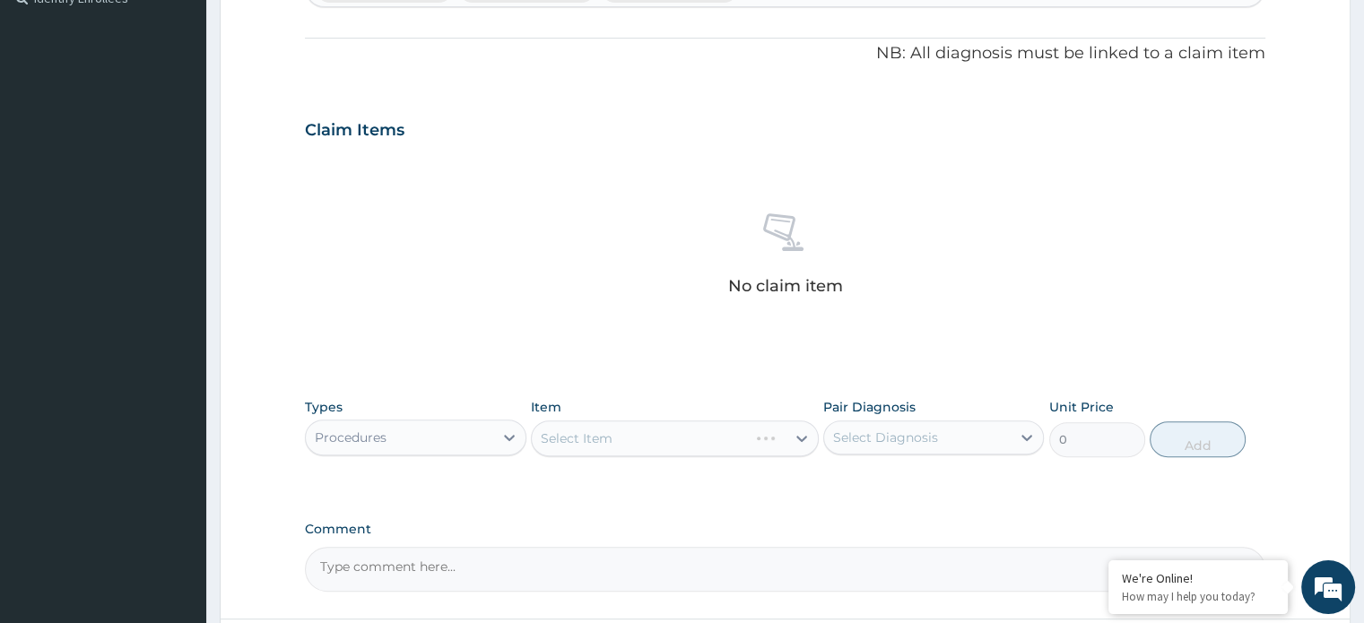
click at [564, 443] on div "Select Item" at bounding box center [675, 438] width 288 height 36
click at [567, 447] on div "Select Item" at bounding box center [675, 438] width 288 height 36
click at [578, 439] on div "Select Item" at bounding box center [675, 438] width 288 height 36
click at [577, 442] on div "Select Item" at bounding box center [577, 438] width 72 height 18
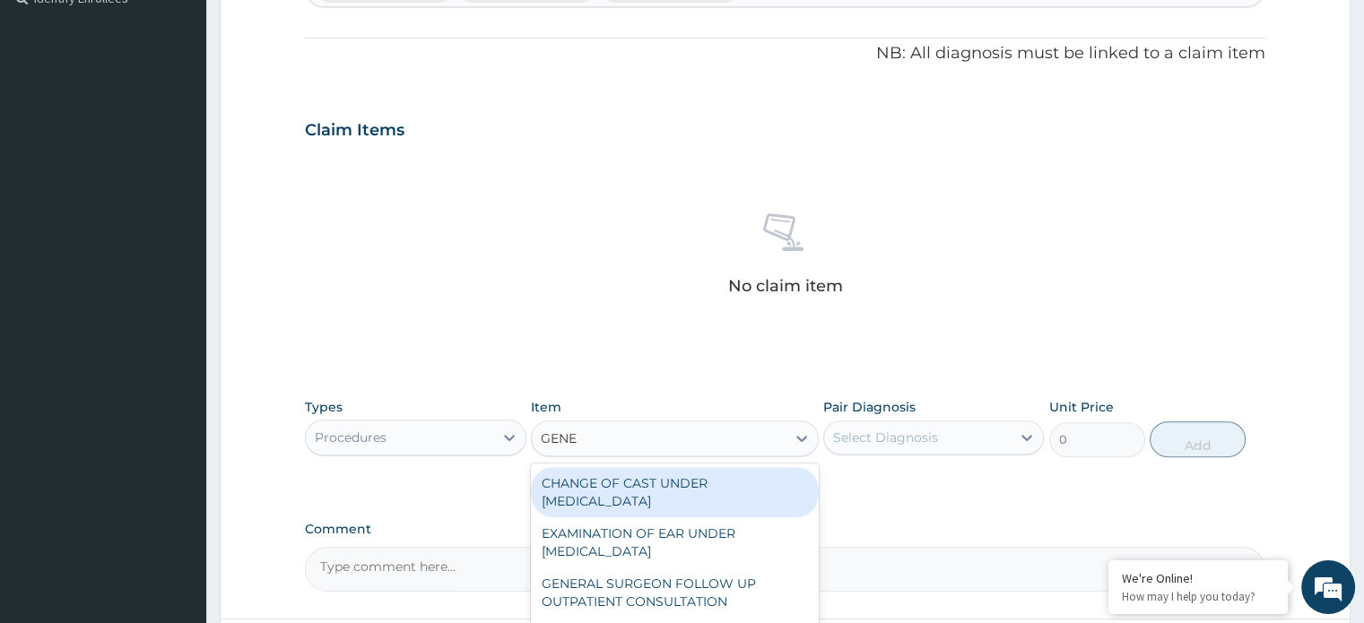
type input "GENER"
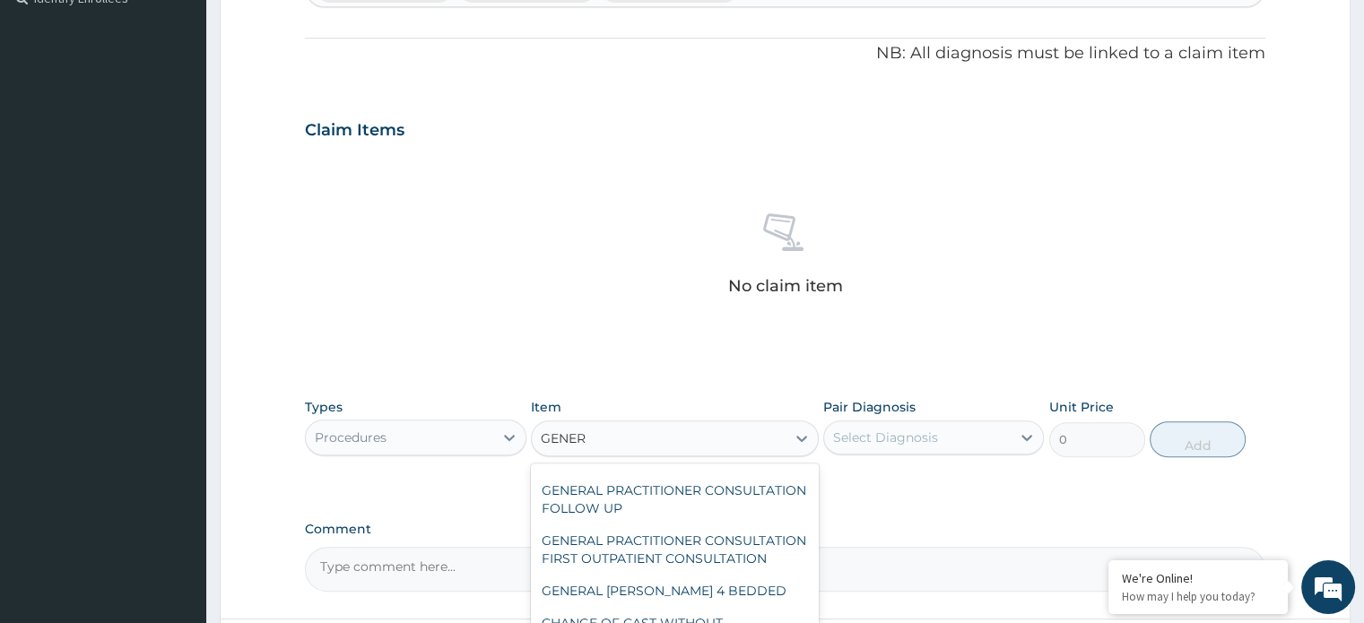
scroll to position [179, 0]
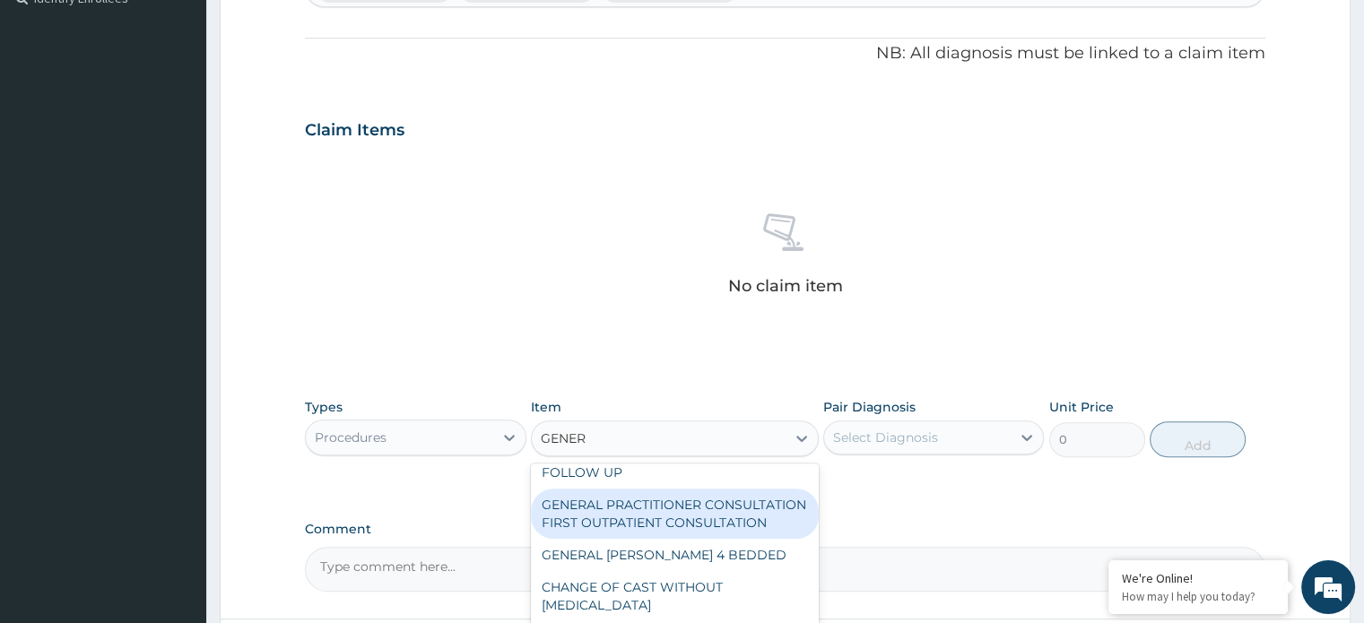
click at [656, 533] on div "GENERAL PRACTITIONER CONSULTATION FIRST OUTPATIENT CONSULTATION" at bounding box center [675, 514] width 288 height 50
type input "3960"
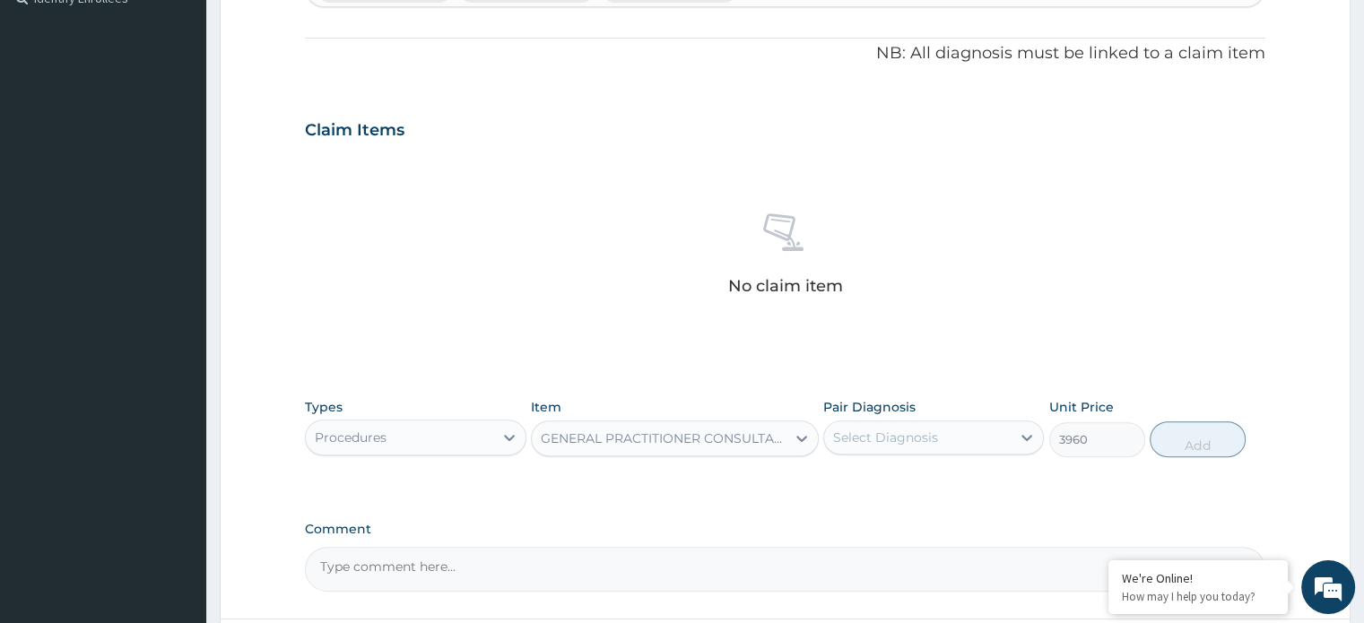
click at [895, 438] on div "Select Diagnosis" at bounding box center [885, 438] width 105 height 18
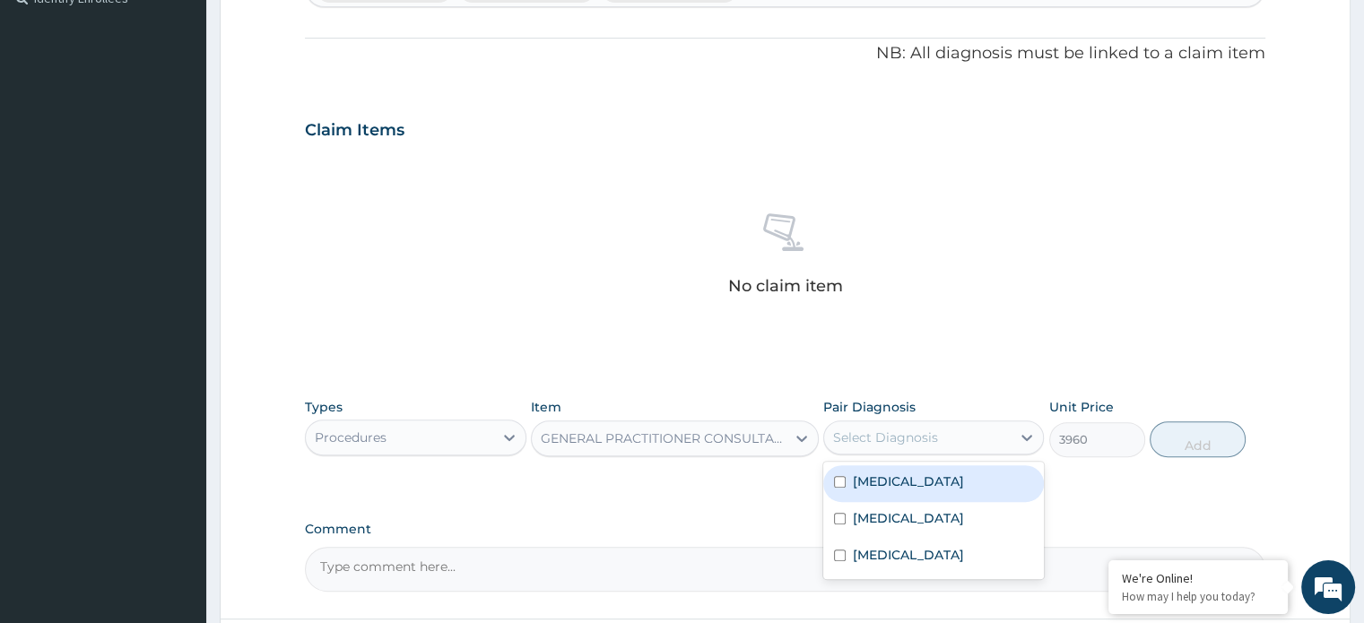
drag, startPoint x: 888, startPoint y: 475, endPoint x: 888, endPoint y: 494, distance: 18.8
click at [888, 480] on label "[MEDICAL_DATA]" at bounding box center [908, 481] width 111 height 18
checkbox input "true"
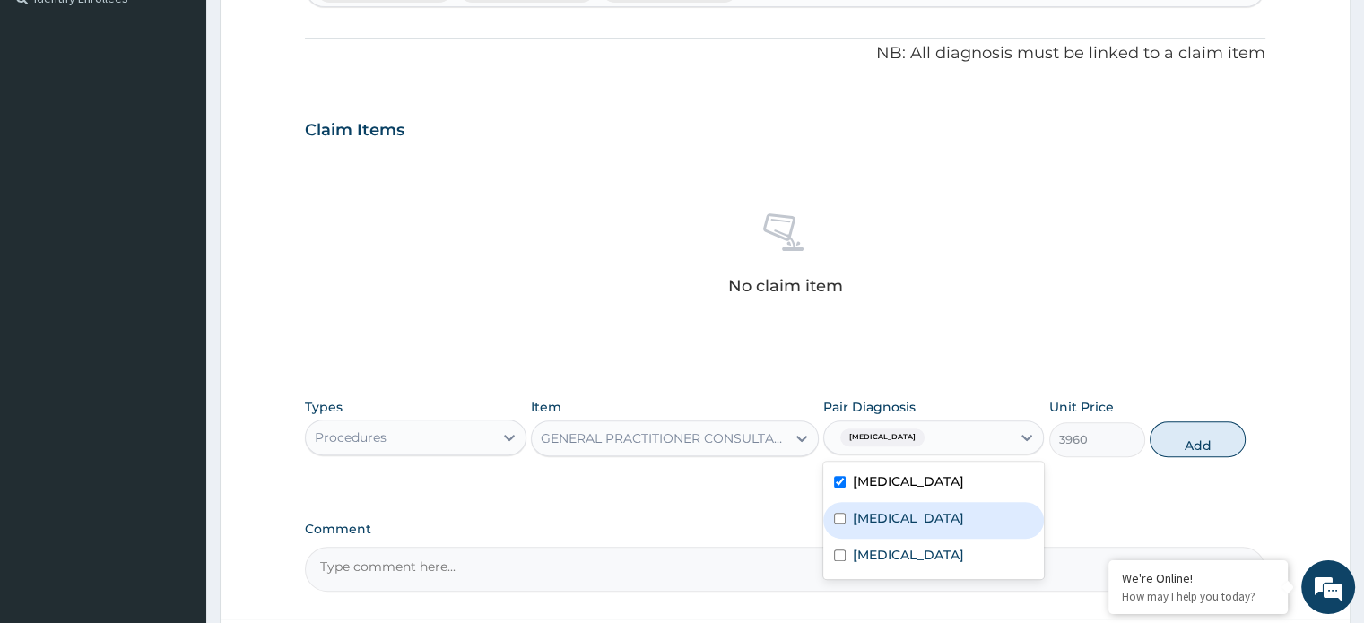
drag, startPoint x: 887, startPoint y: 510, endPoint x: 887, endPoint y: 538, distance: 27.8
click at [887, 512] on label "[MEDICAL_DATA]" at bounding box center [908, 518] width 111 height 18
checkbox input "true"
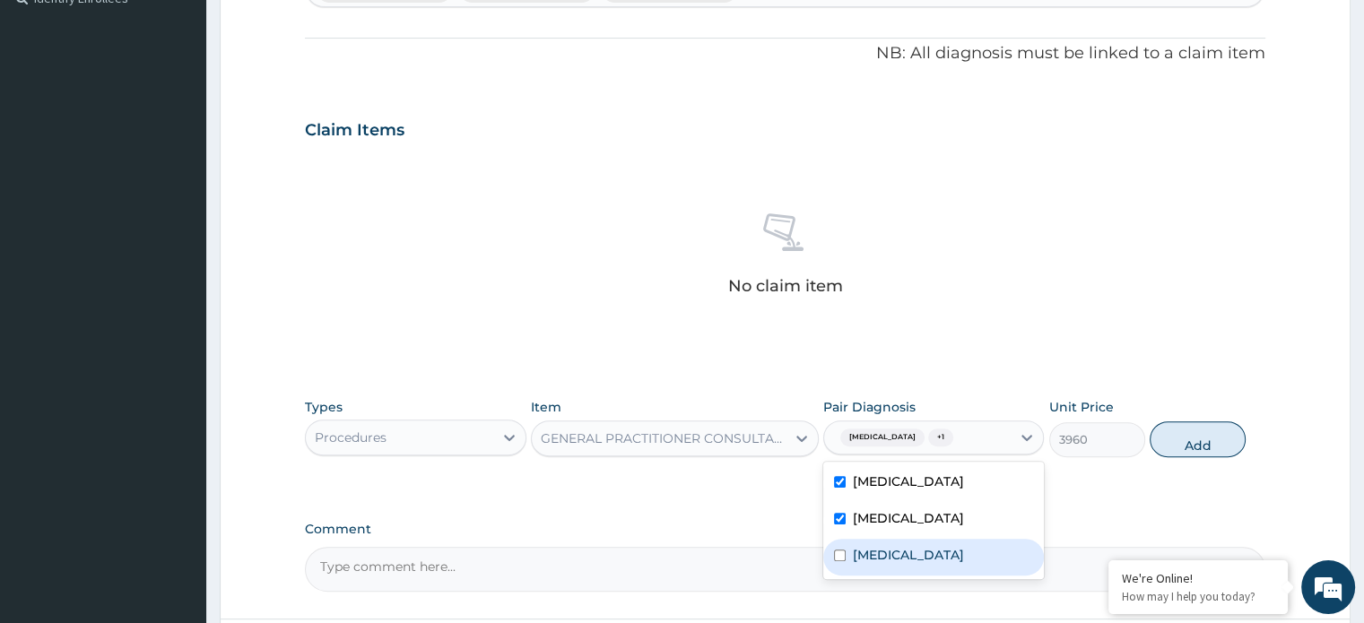
click at [883, 546] on label "[MEDICAL_DATA]" at bounding box center [908, 555] width 111 height 18
checkbox input "true"
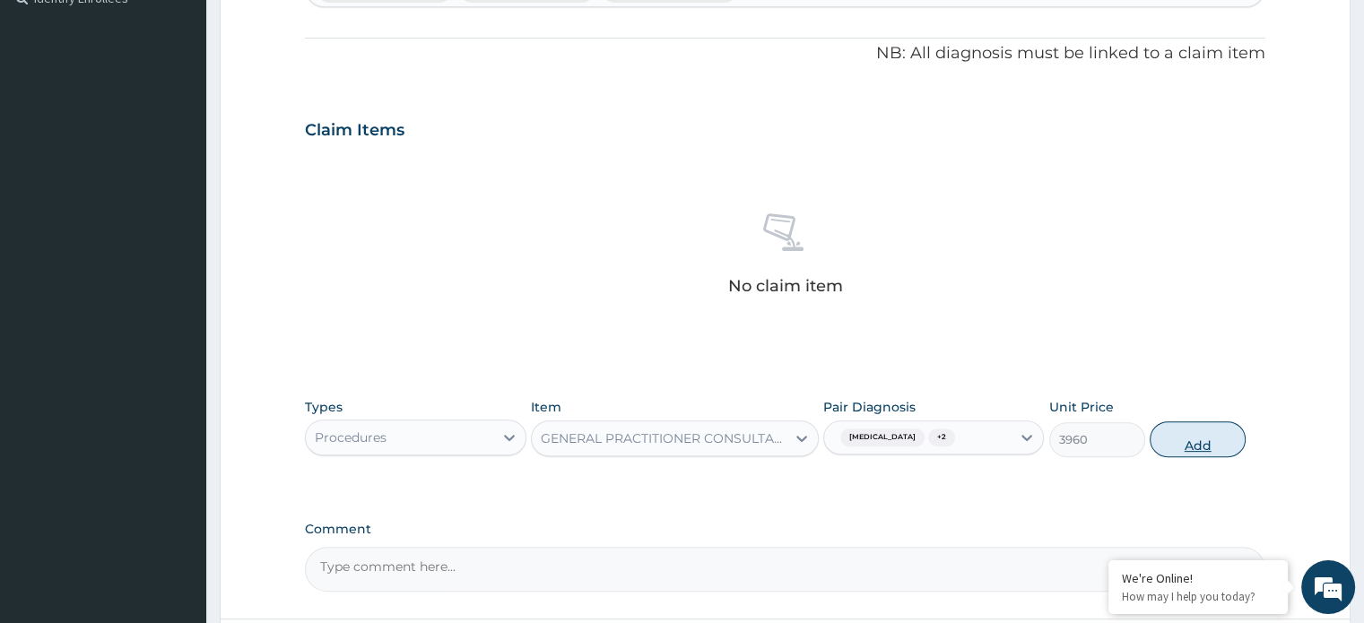
click at [1189, 444] on button "Add" at bounding box center [1197, 439] width 96 height 36
type input "0"
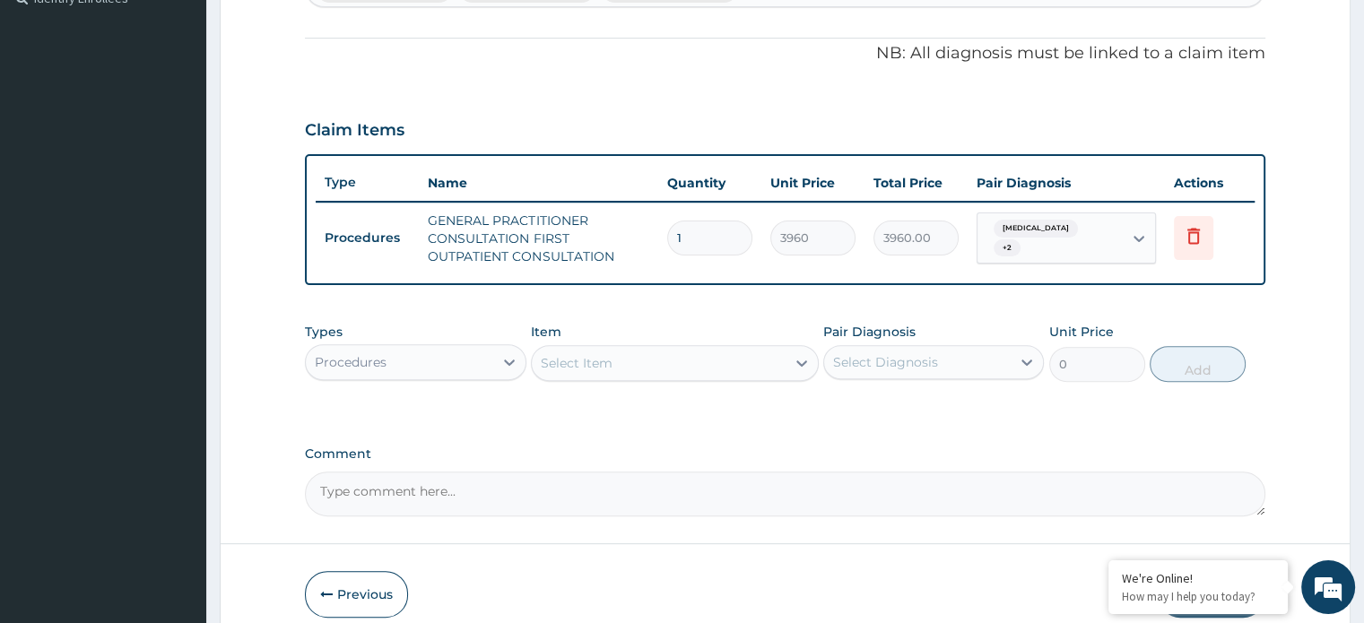
click at [386, 365] on div "Procedures" at bounding box center [351, 362] width 72 height 18
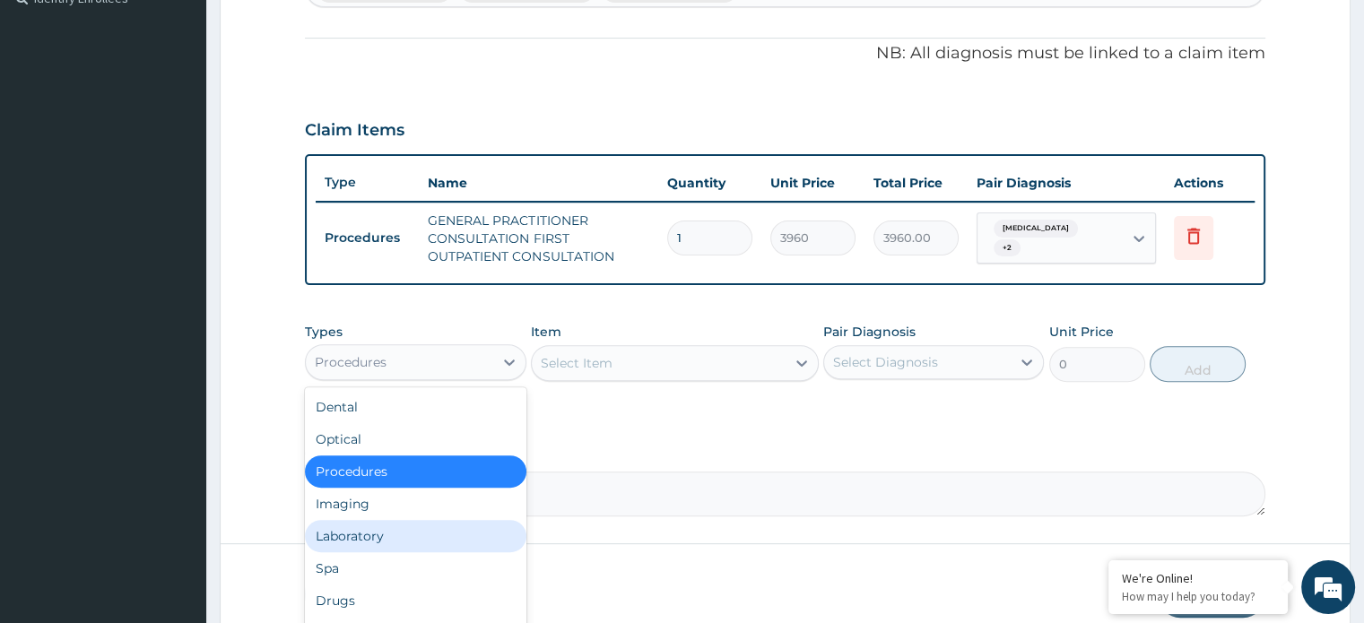
drag, startPoint x: 385, startPoint y: 536, endPoint x: 491, endPoint y: 446, distance: 139.4
click at [387, 533] on div "Laboratory" at bounding box center [415, 536] width 221 height 32
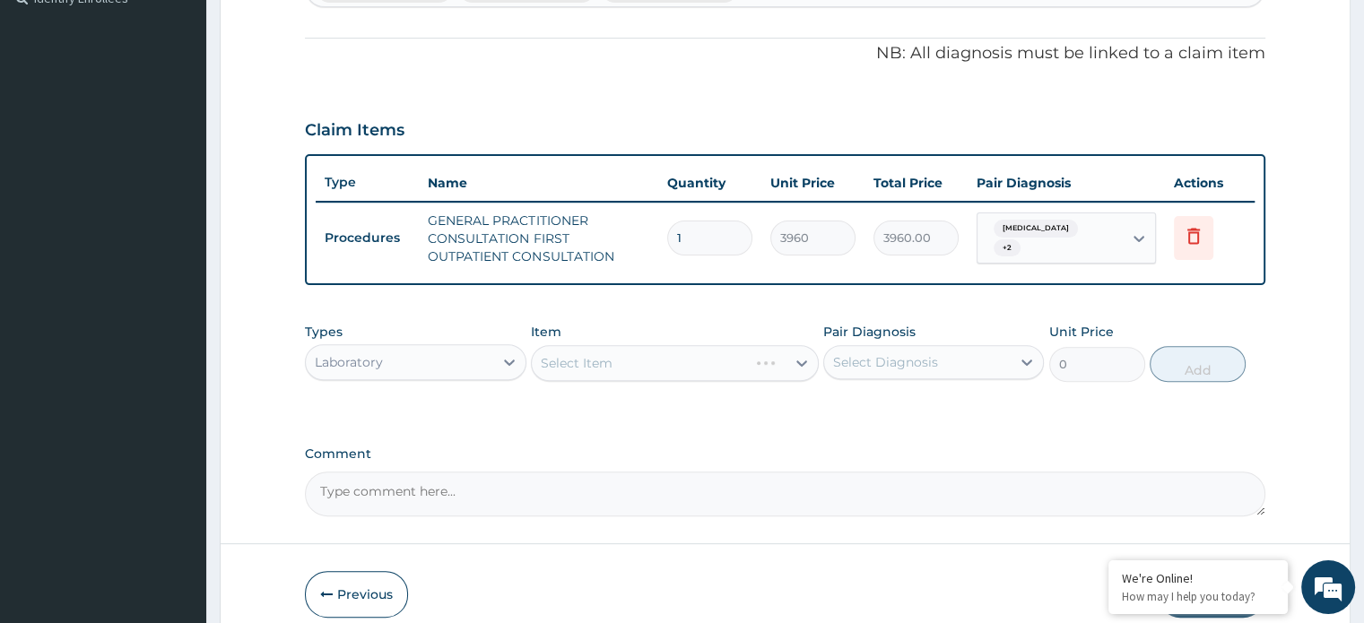
click at [562, 361] on div "Select Item" at bounding box center [675, 363] width 288 height 36
click at [570, 362] on div "Select Item" at bounding box center [577, 363] width 72 height 18
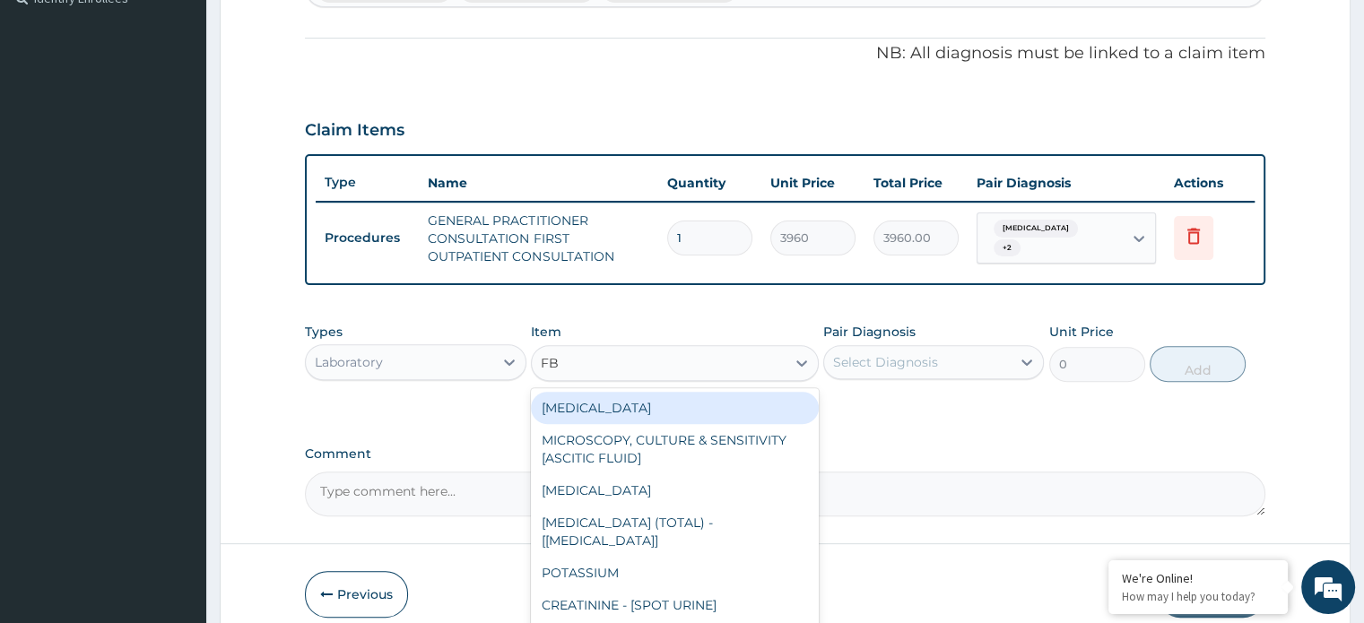
type input "FBC"
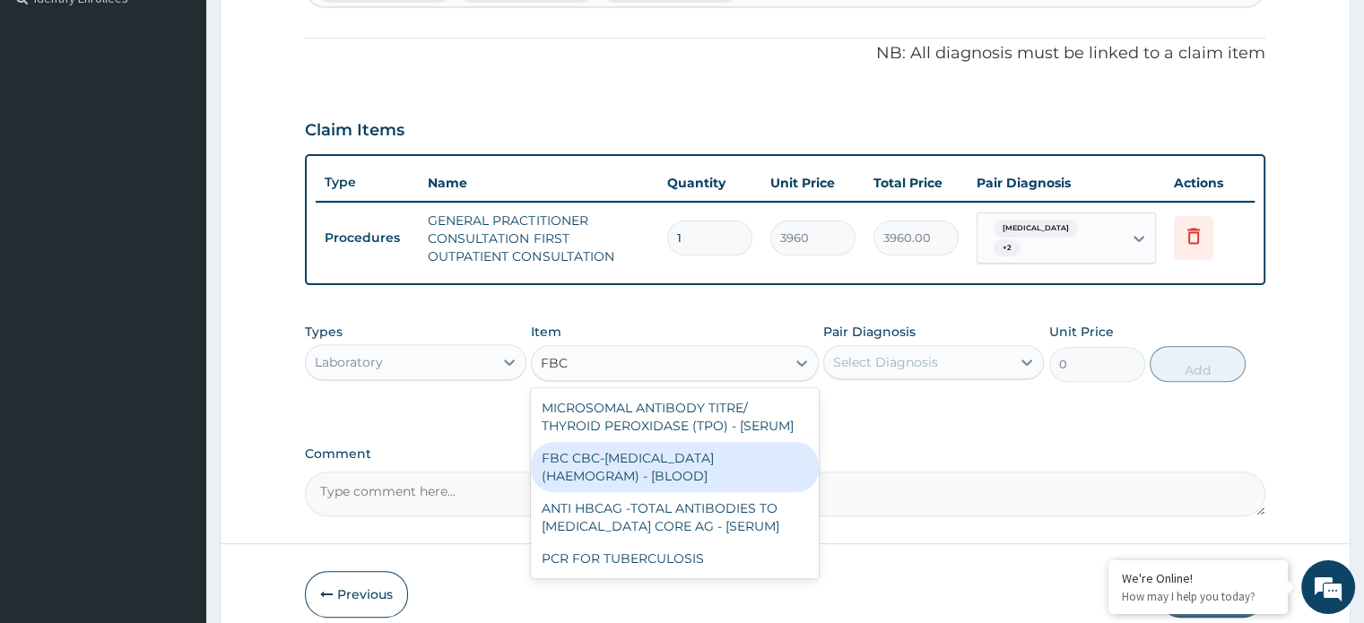
drag, startPoint x: 602, startPoint y: 462, endPoint x: 679, endPoint y: 448, distance: 77.4
click at [616, 462] on div "FBC CBC-[MEDICAL_DATA] (HAEMOGRAM) - [BLOOD]" at bounding box center [675, 467] width 288 height 50
type input "4800"
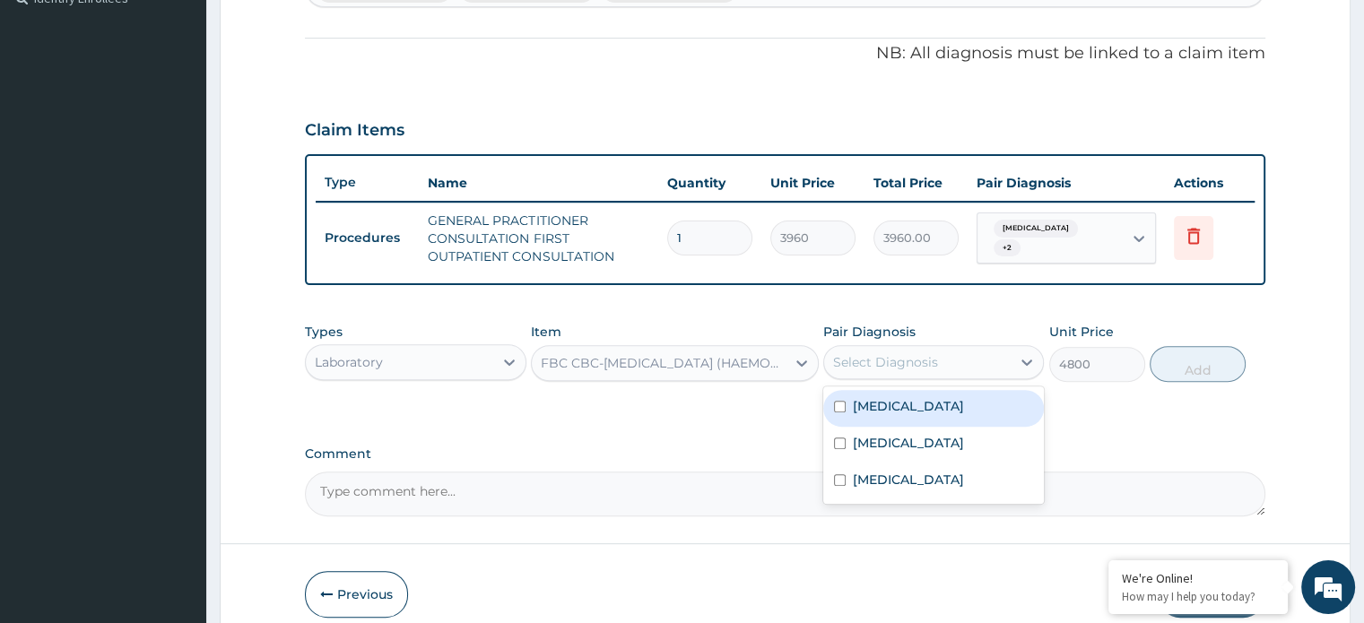
drag, startPoint x: 891, startPoint y: 359, endPoint x: 890, endPoint y: 384, distance: 25.1
click at [892, 359] on div "Select Diagnosis" at bounding box center [885, 362] width 105 height 18
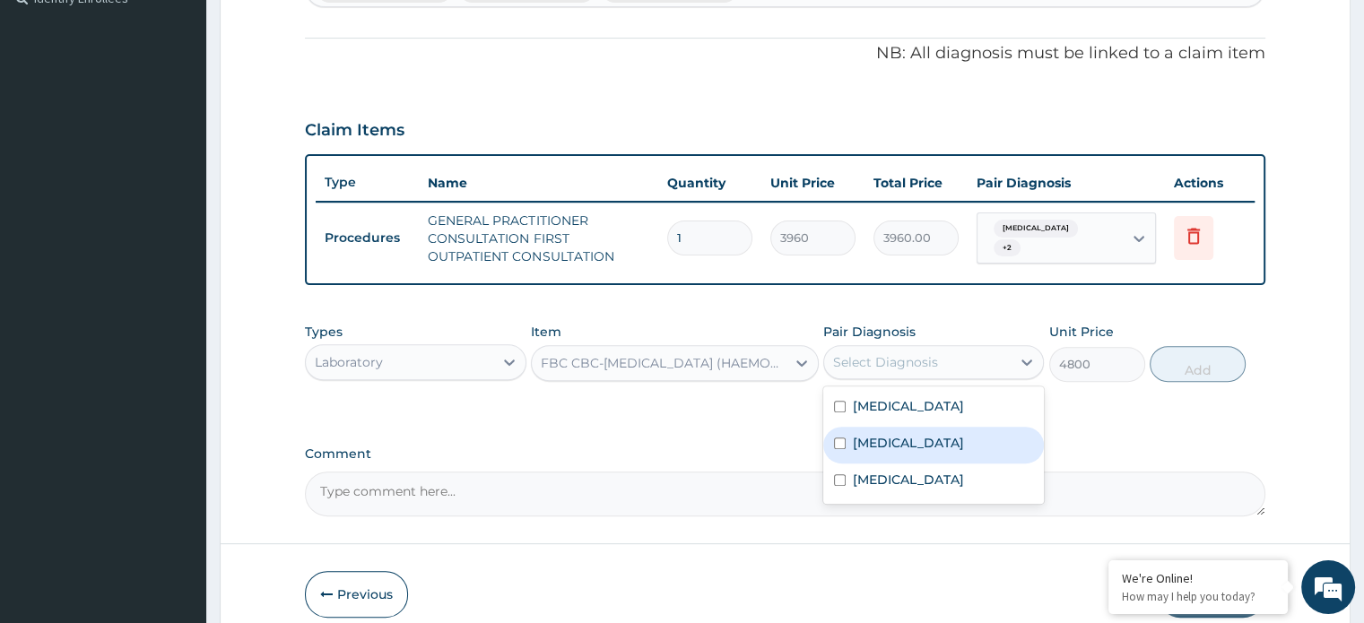
drag, startPoint x: 888, startPoint y: 437, endPoint x: 911, endPoint y: 420, distance: 28.2
click at [891, 437] on label "[MEDICAL_DATA]" at bounding box center [908, 443] width 111 height 18
checkbox input "true"
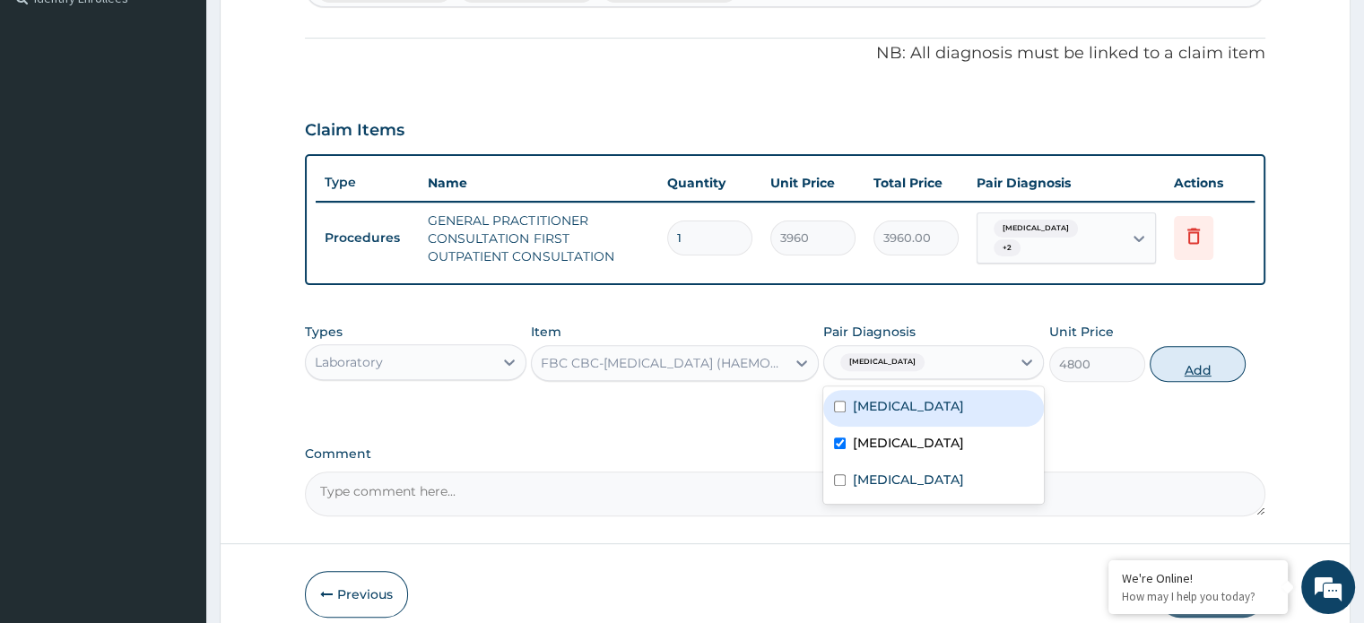
click at [1171, 363] on button "Add" at bounding box center [1197, 364] width 96 height 36
type input "0"
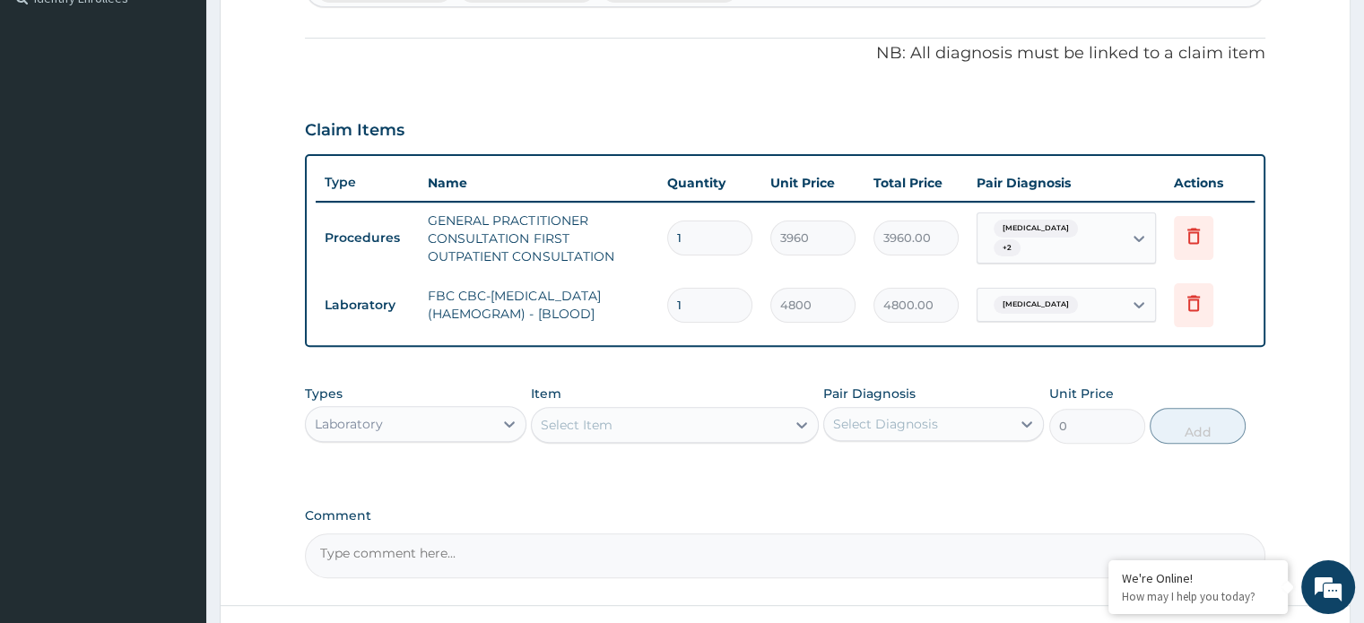
click at [584, 423] on div "Select Item" at bounding box center [577, 425] width 72 height 18
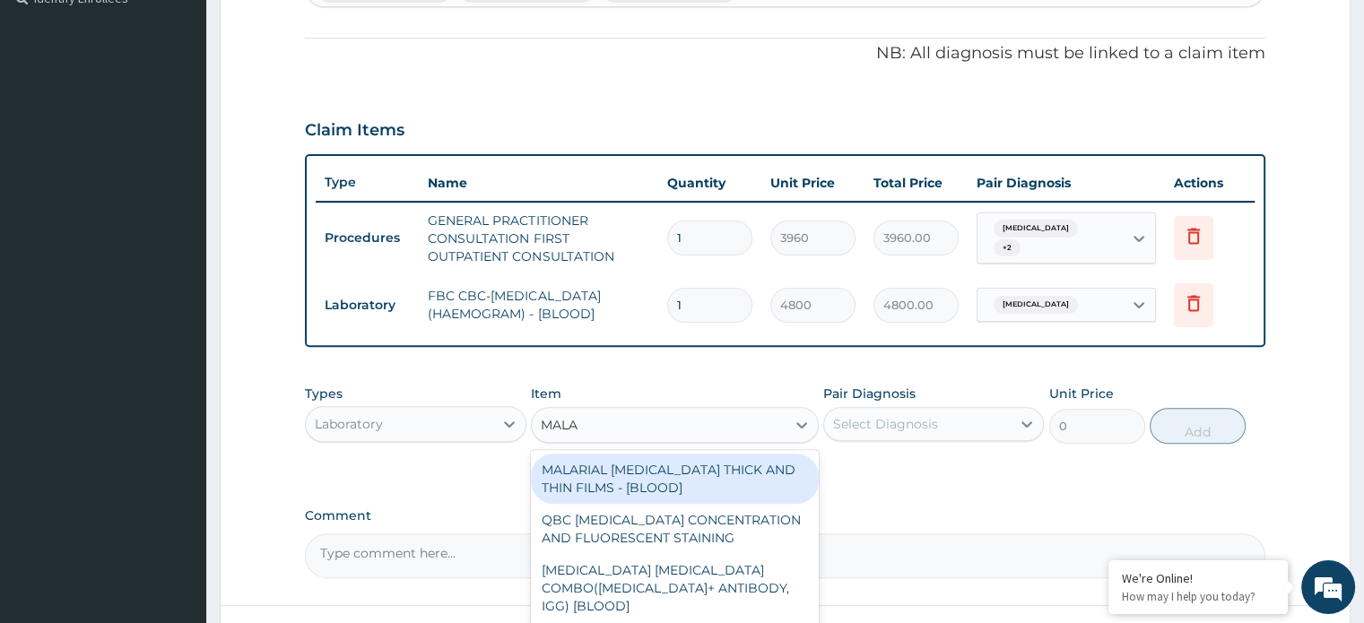
type input "MALAR"
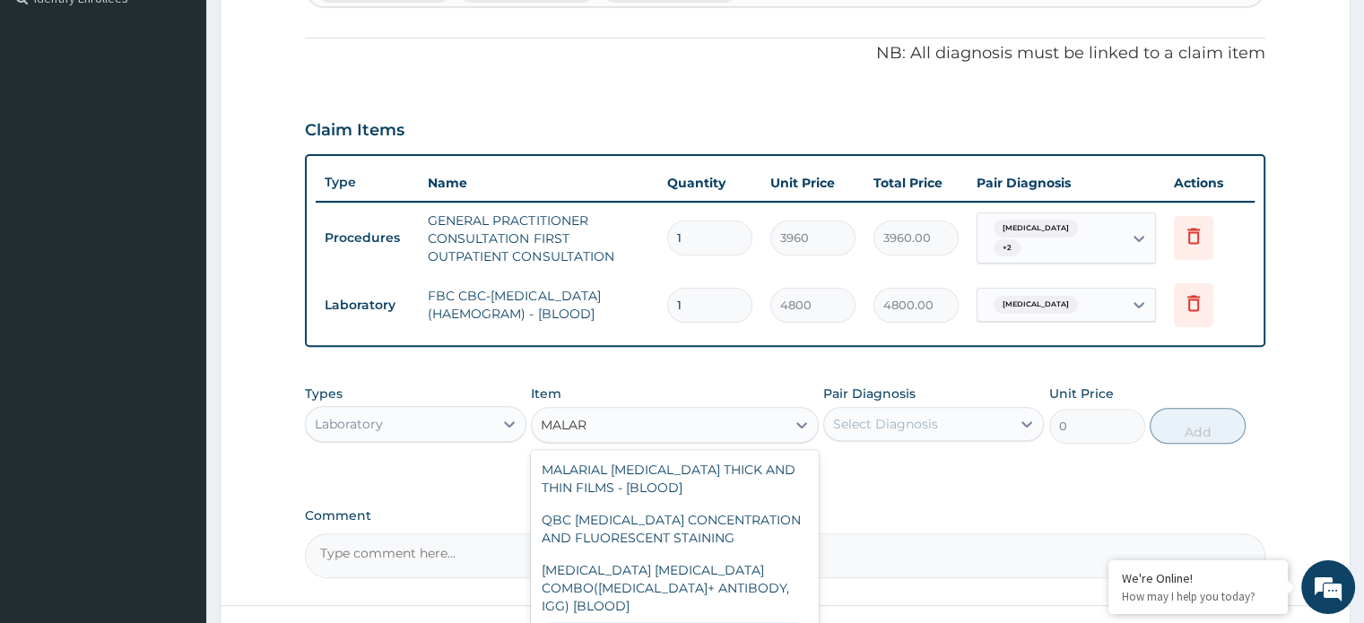
drag, startPoint x: 652, startPoint y: 614, endPoint x: 660, endPoint y: 601, distance: 15.7
type input "1800"
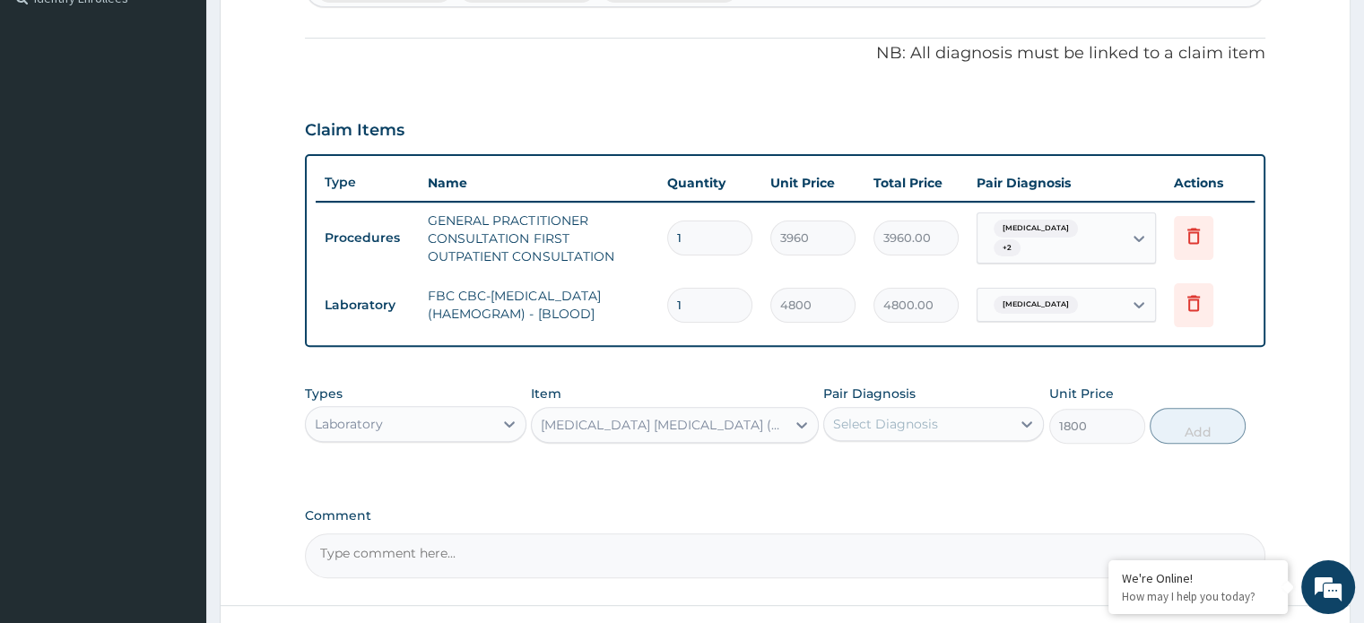
click at [909, 407] on div "Select Diagnosis" at bounding box center [933, 424] width 221 height 34
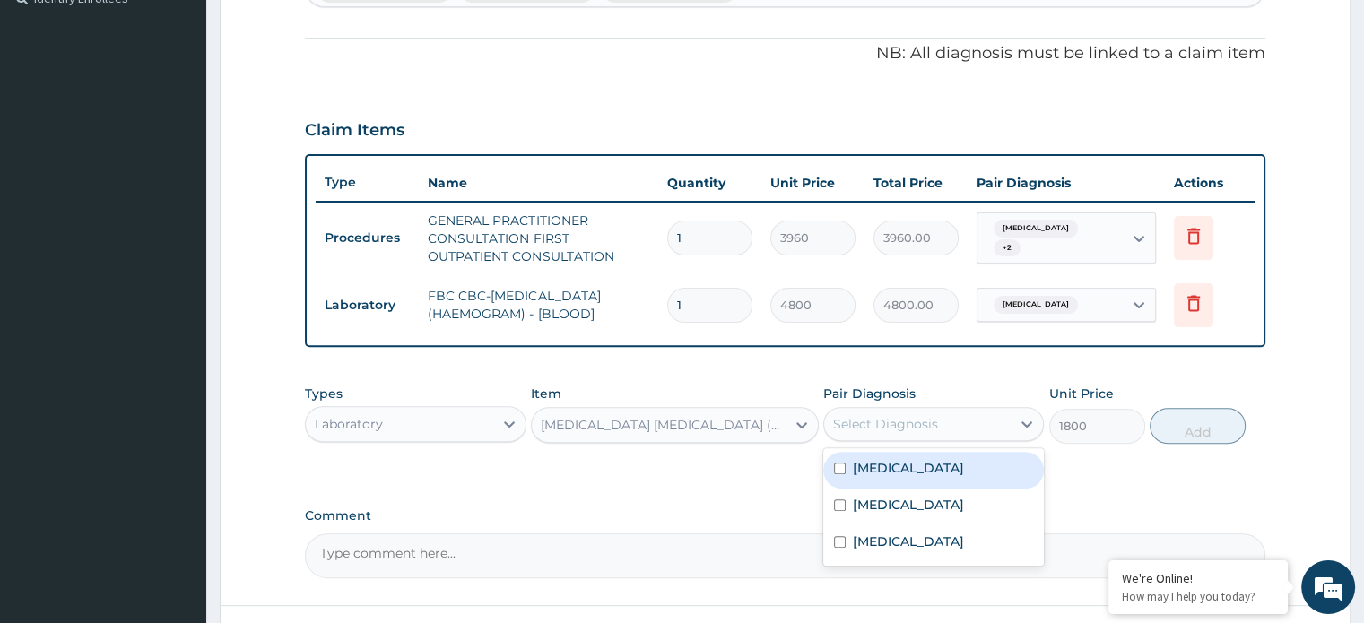
click at [905, 452] on div "[MEDICAL_DATA]" at bounding box center [933, 470] width 221 height 37
checkbox input "true"
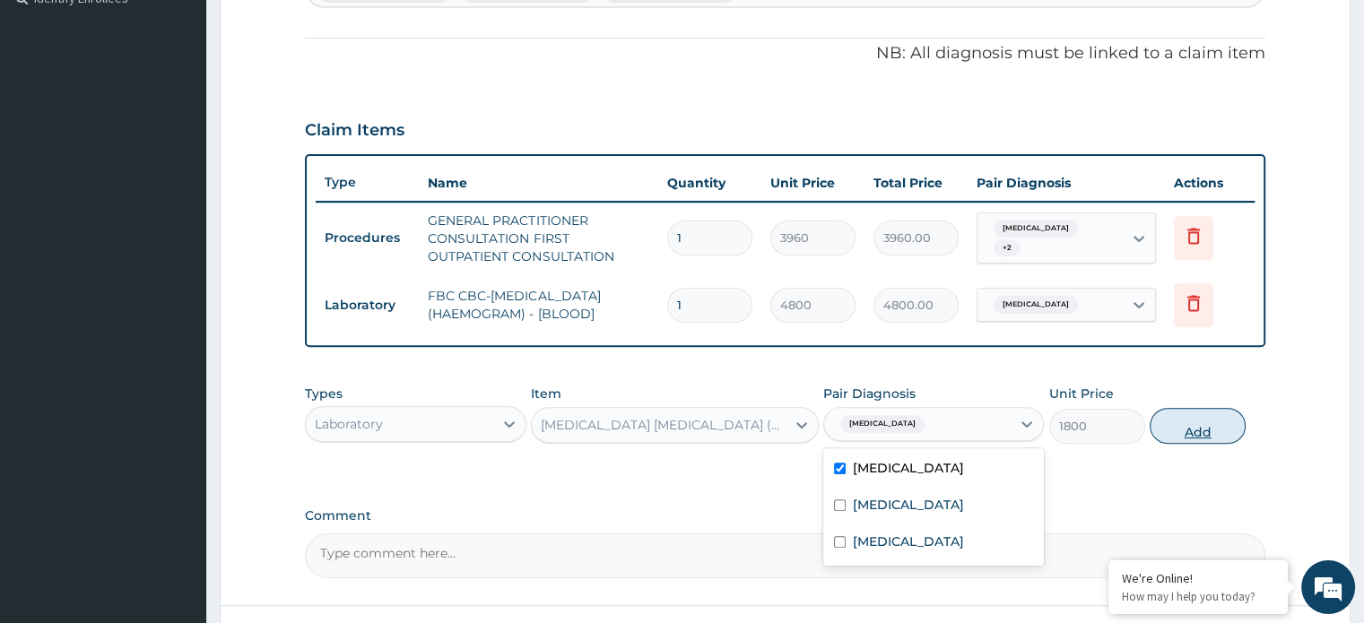
click at [1194, 416] on button "Add" at bounding box center [1197, 426] width 96 height 36
type input "0"
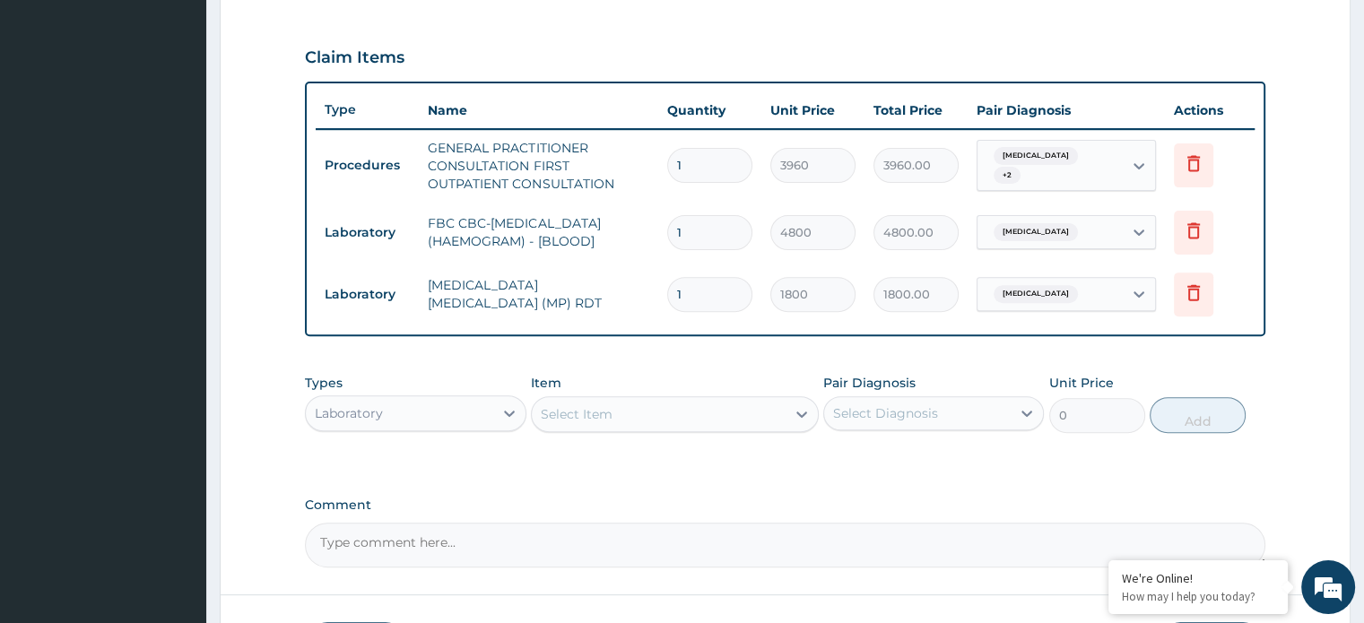
scroll to position [692, 0]
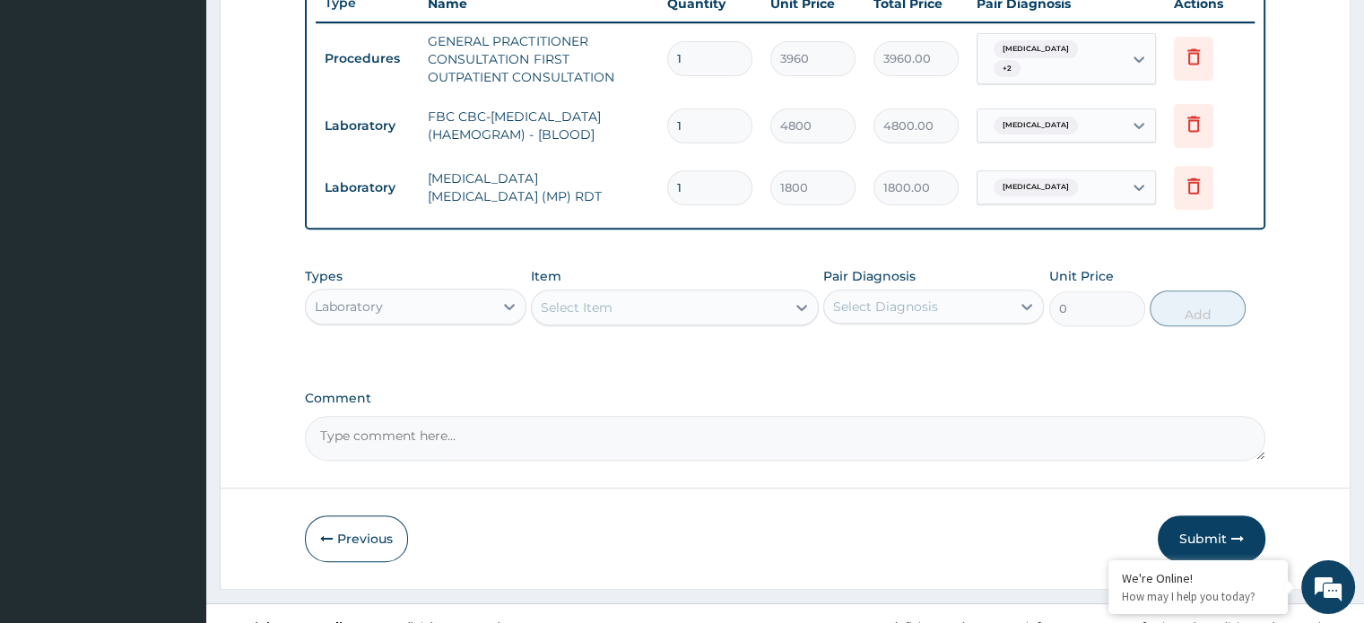
click at [572, 315] on div "Select Item" at bounding box center [659, 307] width 254 height 29
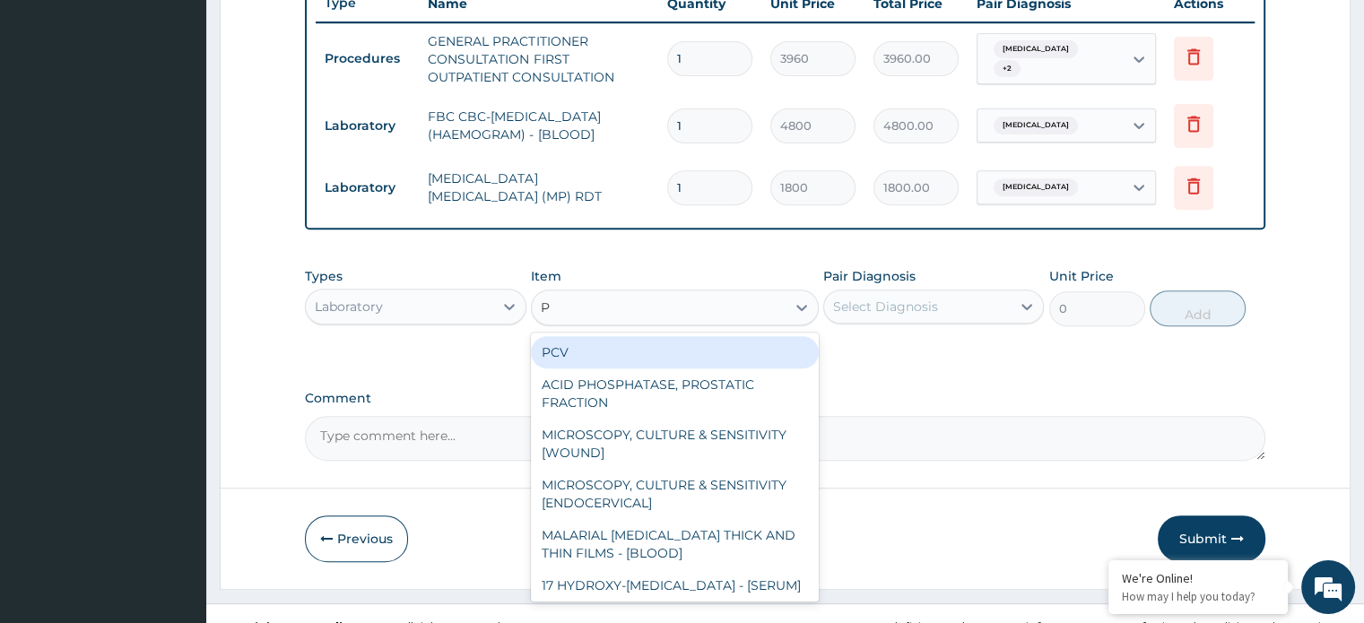
type input "PT"
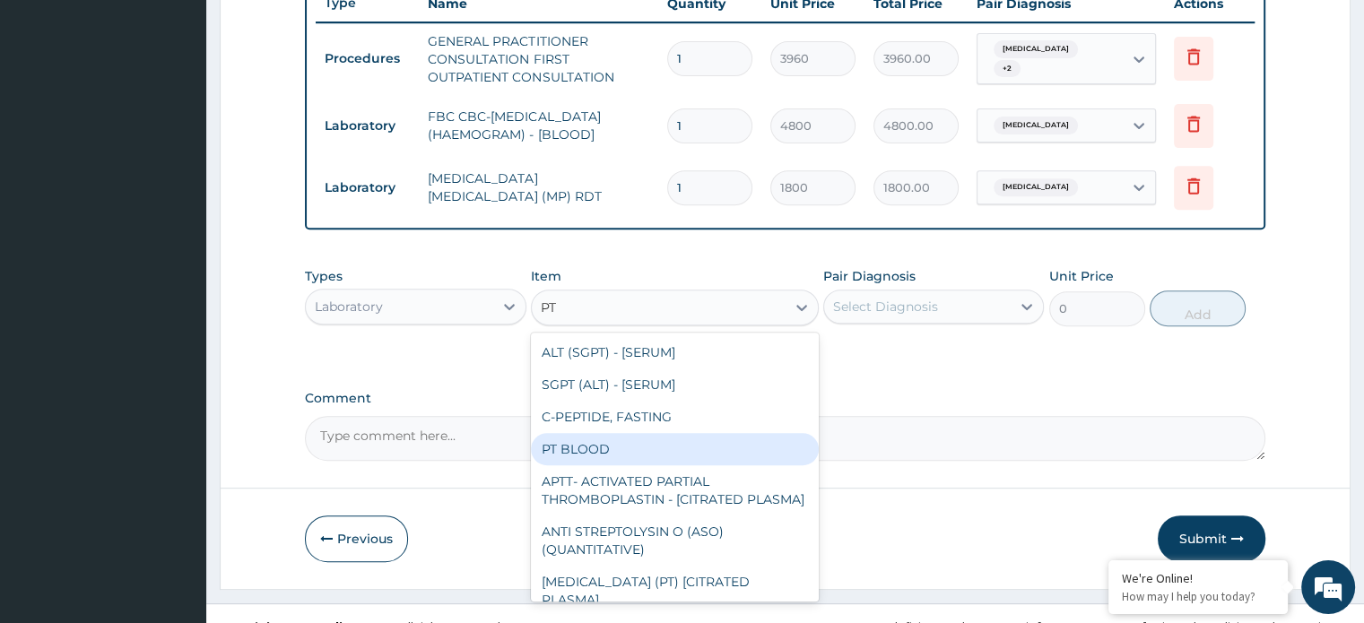
click at [581, 458] on div "PT BLOOD" at bounding box center [675, 449] width 288 height 32
type input "2000"
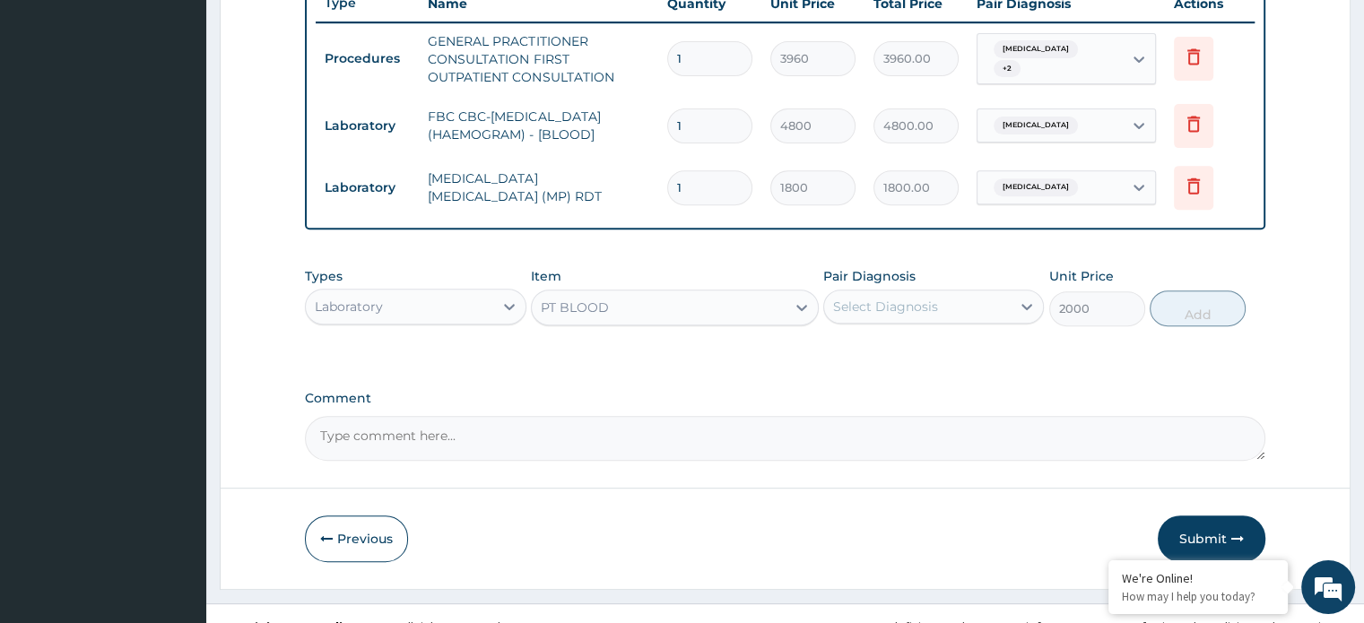
click at [887, 303] on div "Select Diagnosis" at bounding box center [885, 307] width 105 height 18
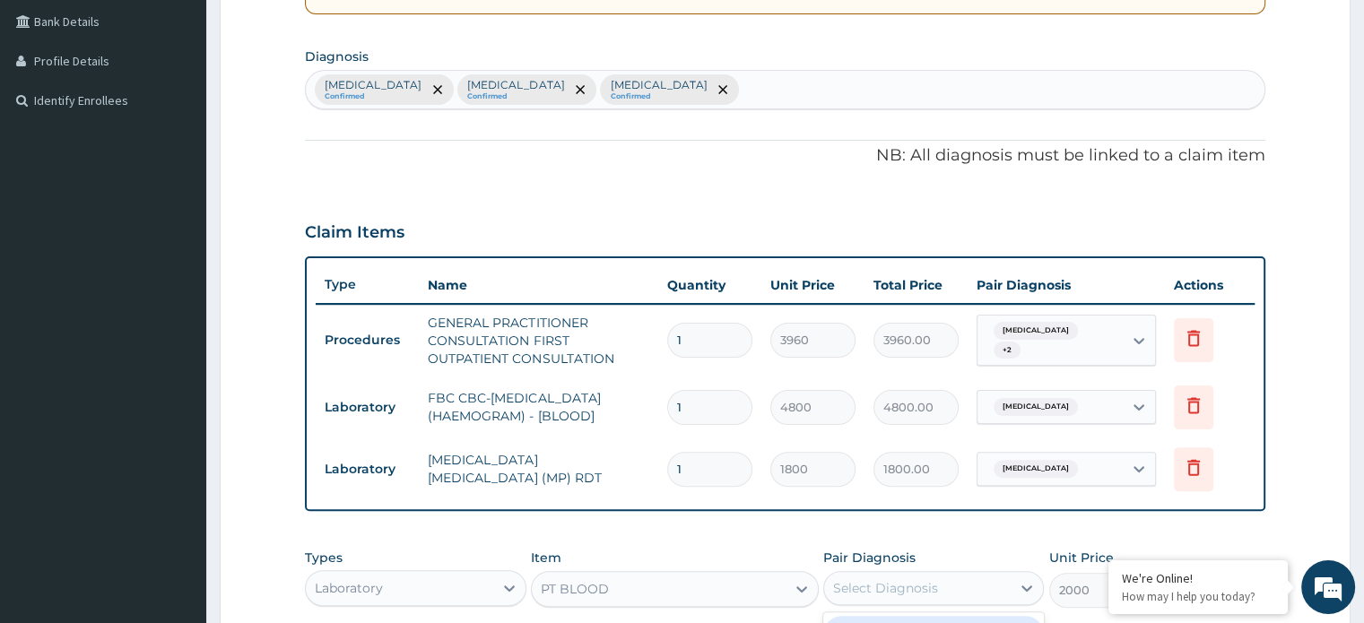
scroll to position [334, 0]
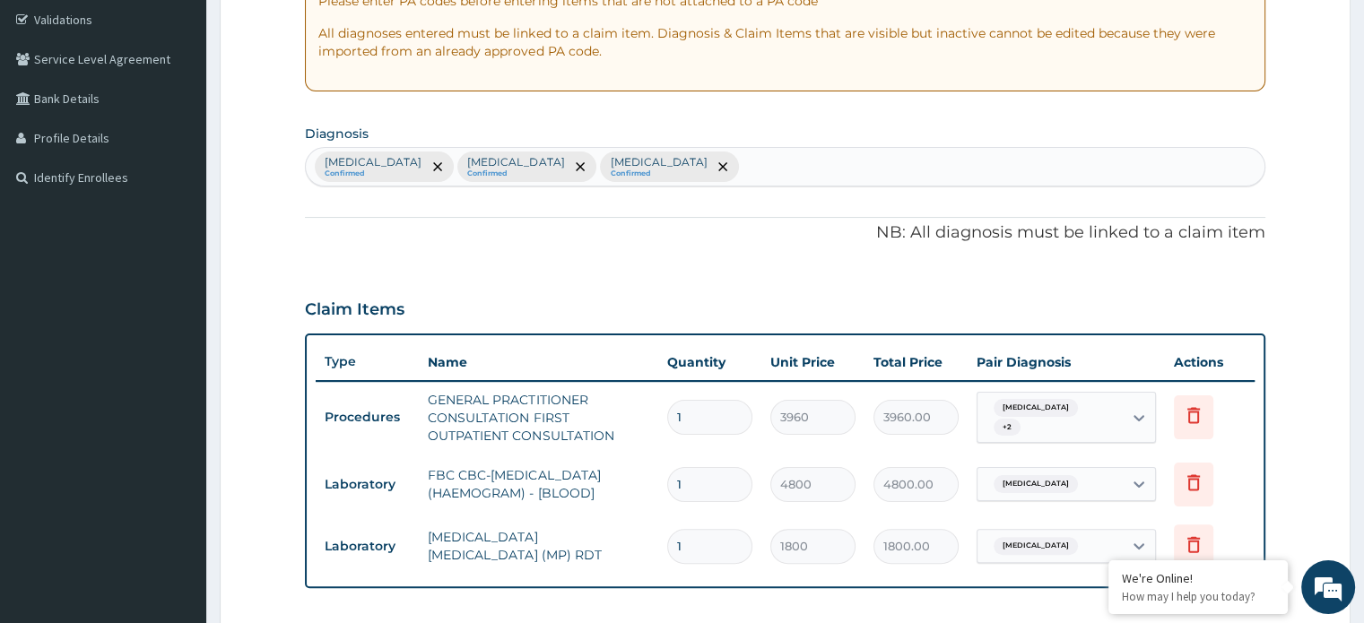
click at [658, 171] on div "[MEDICAL_DATA] Confirmed [MEDICAL_DATA] Confirmed [MEDICAL_DATA] Confirmed" at bounding box center [784, 167] width 957 height 38
type input "PREGN"
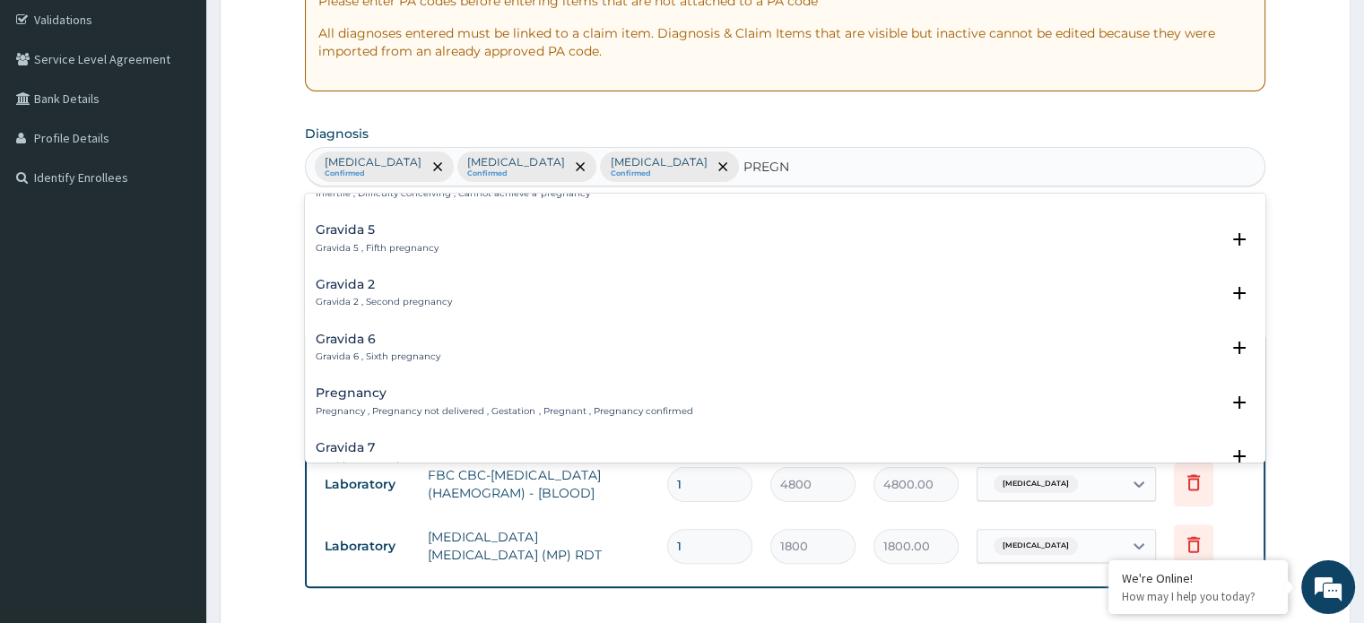
scroll to position [179, 0]
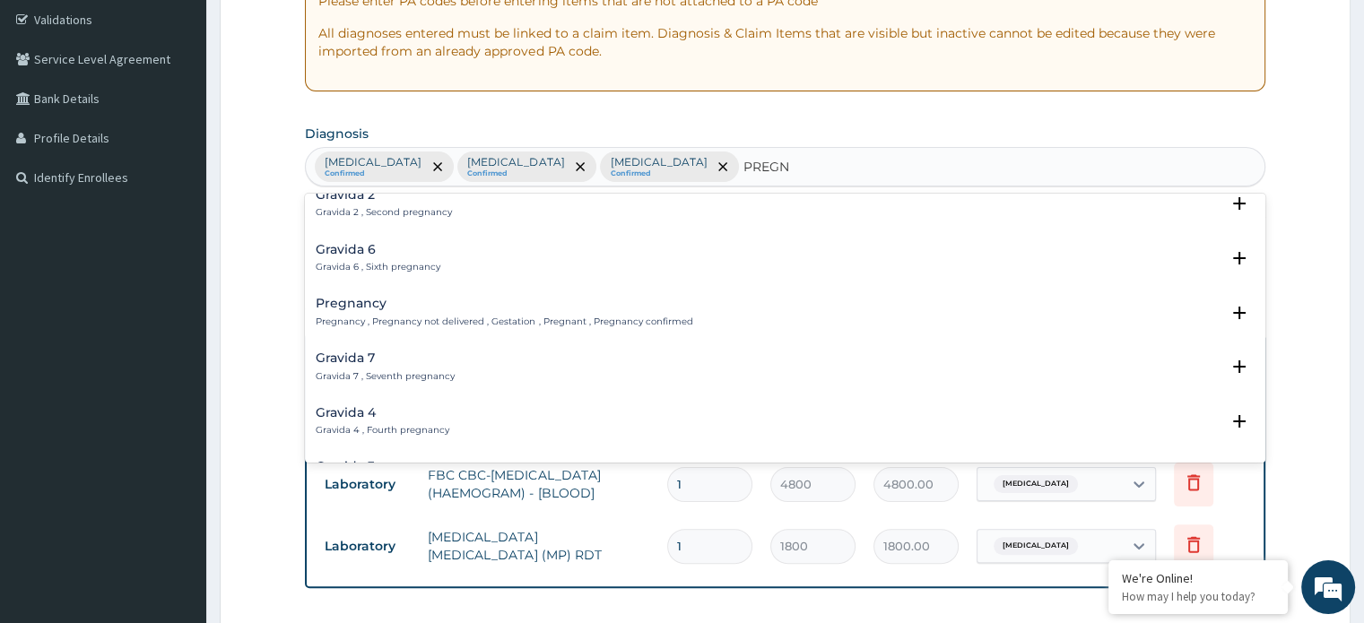
click at [372, 308] on h4 "Pregnancy" at bounding box center [504, 303] width 377 height 13
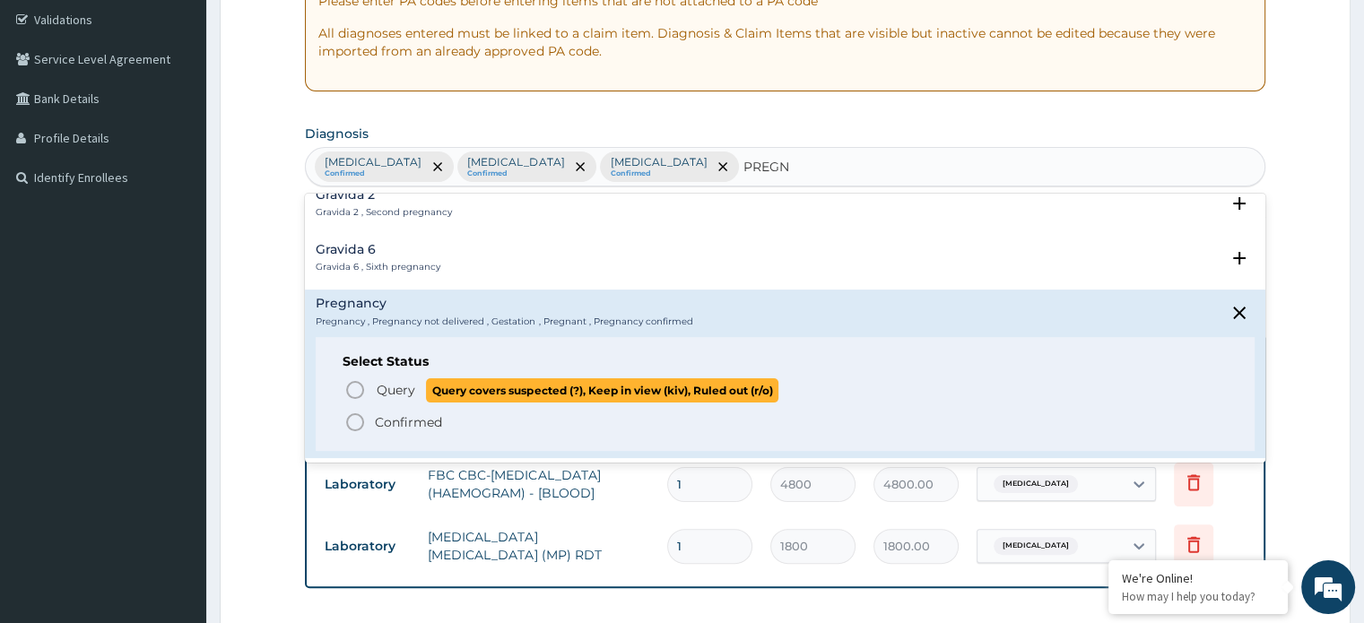
drag, startPoint x: 355, startPoint y: 388, endPoint x: 391, endPoint y: 389, distance: 35.9
click at [360, 389] on icon "status option query" at bounding box center [355, 390] width 22 height 22
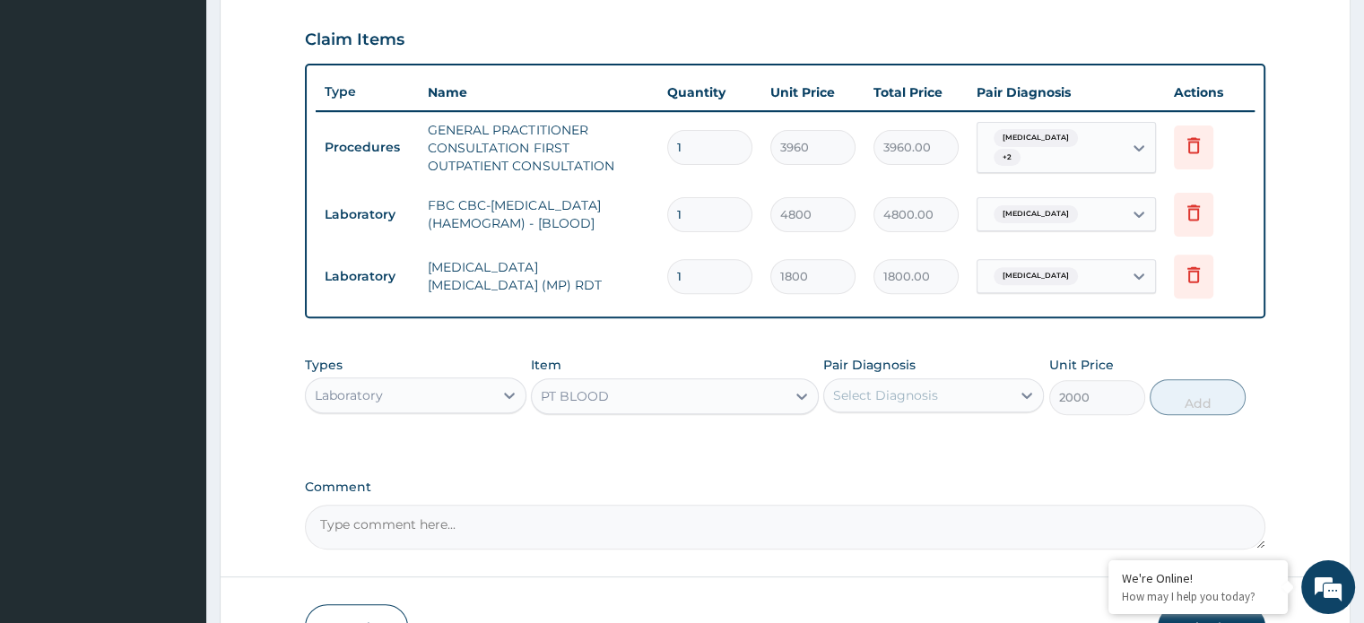
scroll to position [692, 0]
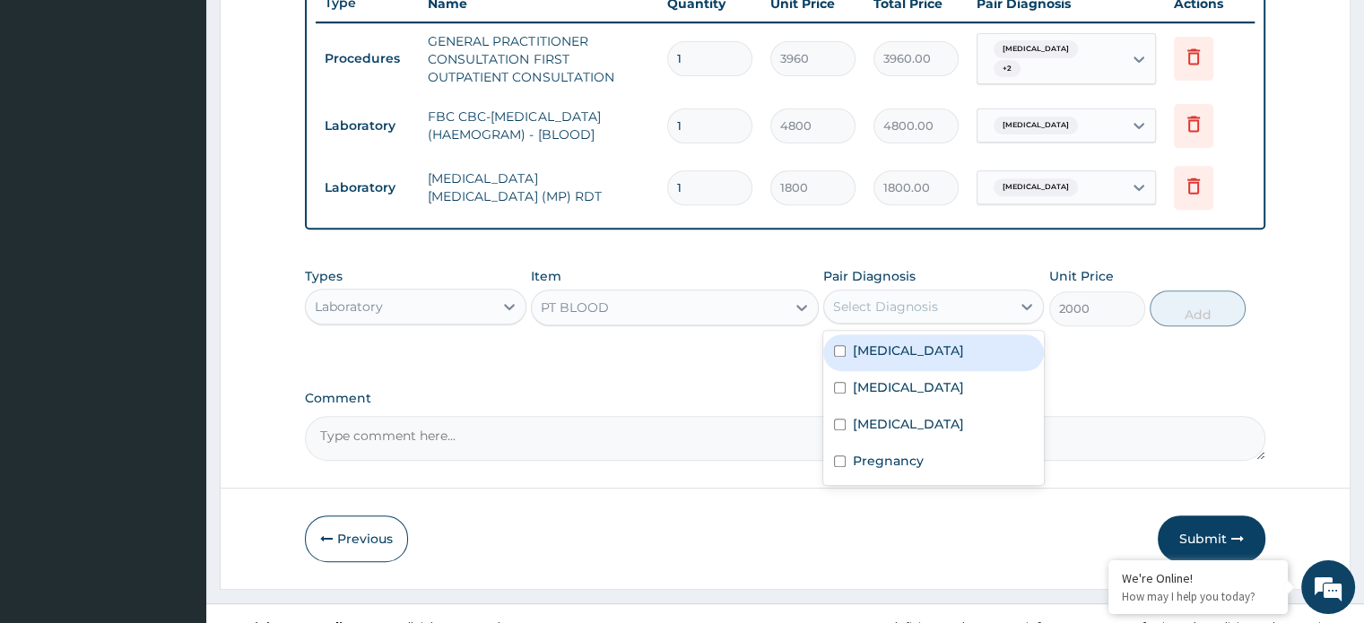
click at [896, 306] on div "Select Diagnosis" at bounding box center [885, 307] width 105 height 18
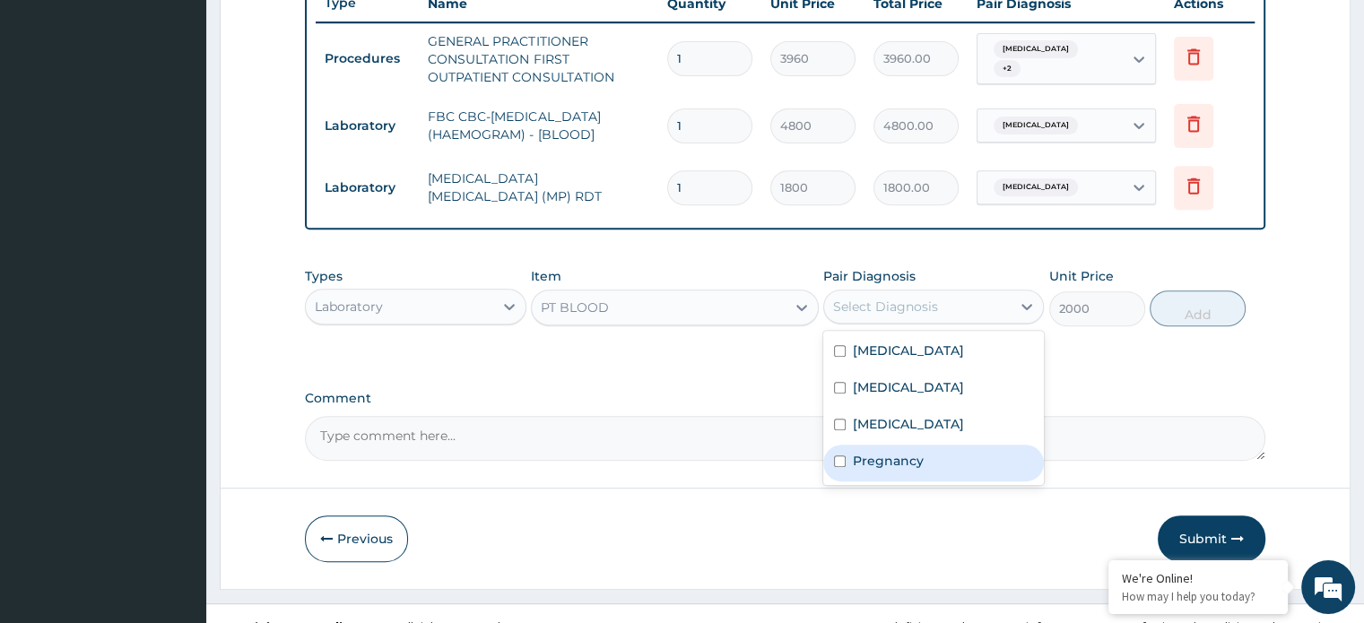
click at [876, 468] on div "Pregnancy" at bounding box center [933, 463] width 221 height 37
checkbox input "true"
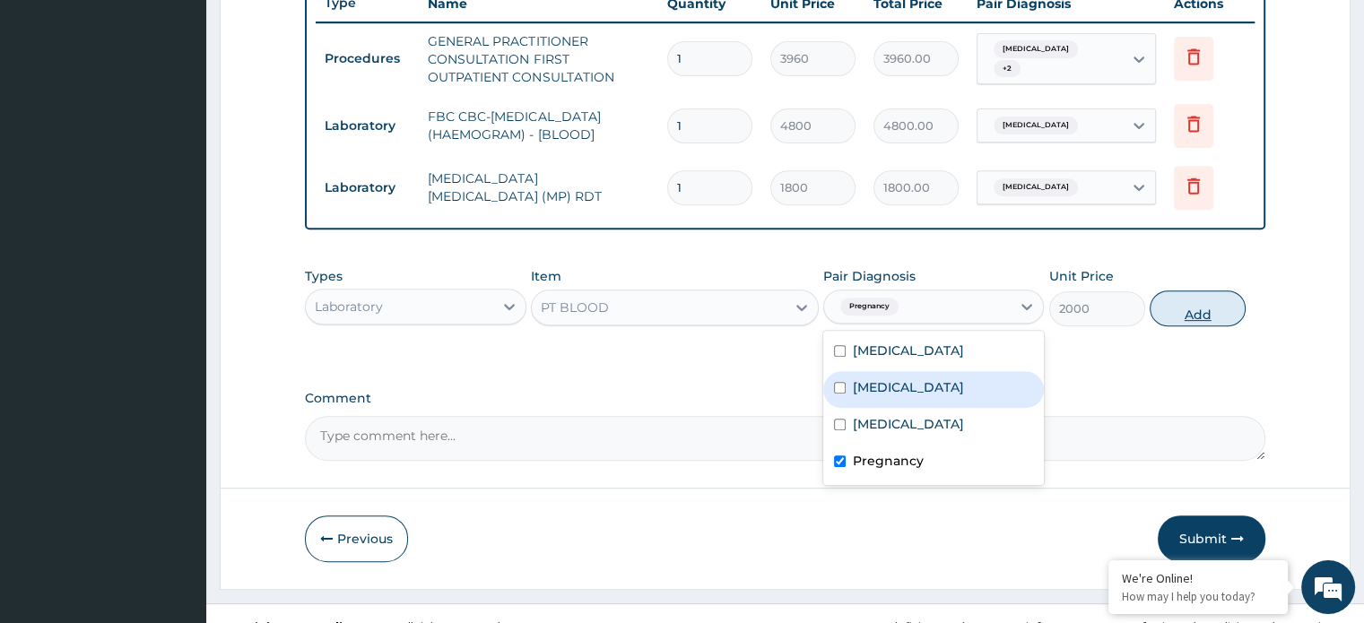
click at [1178, 307] on button "Add" at bounding box center [1197, 308] width 96 height 36
type input "0"
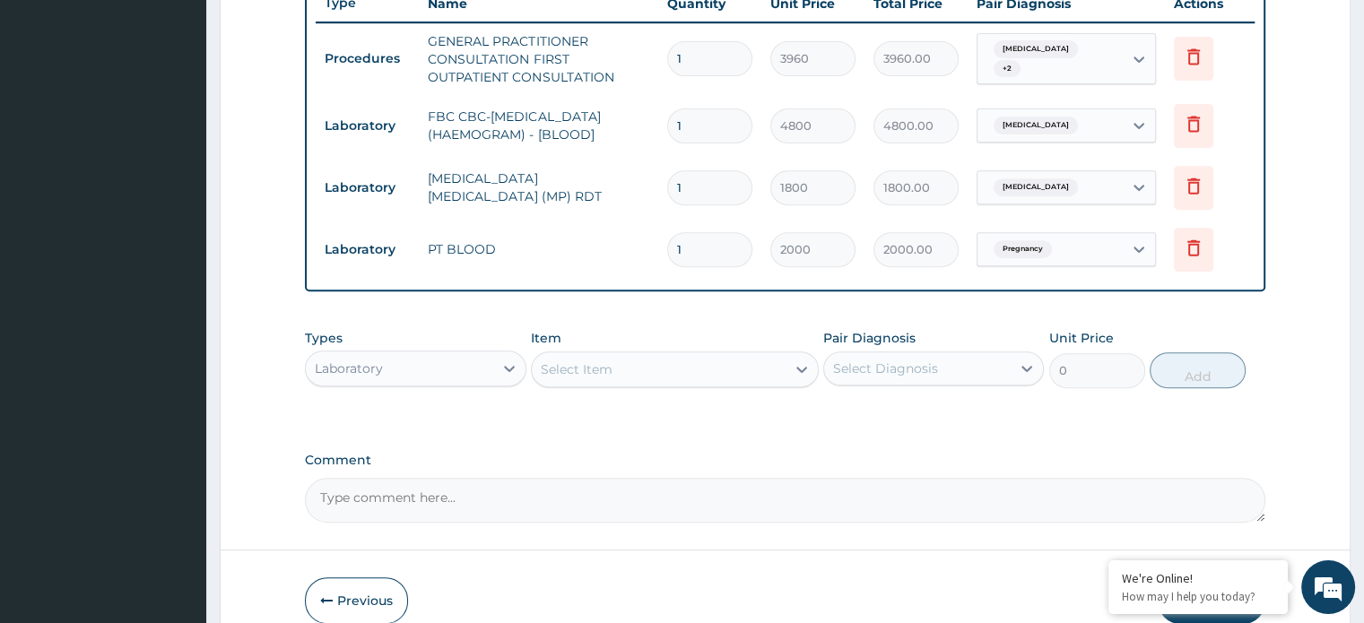
click at [429, 366] on div "Laboratory" at bounding box center [399, 368] width 186 height 29
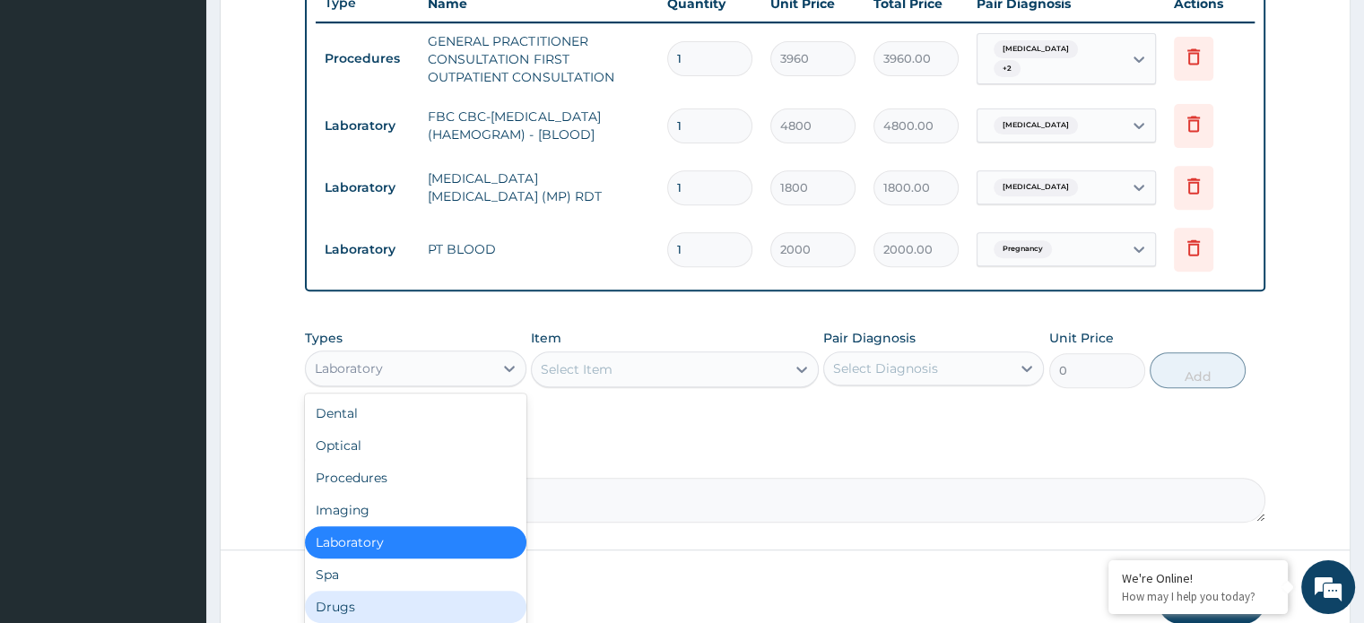
drag, startPoint x: 375, startPoint y: 602, endPoint x: 467, endPoint y: 535, distance: 114.2
click at [380, 596] on div "Drugs" at bounding box center [415, 607] width 221 height 32
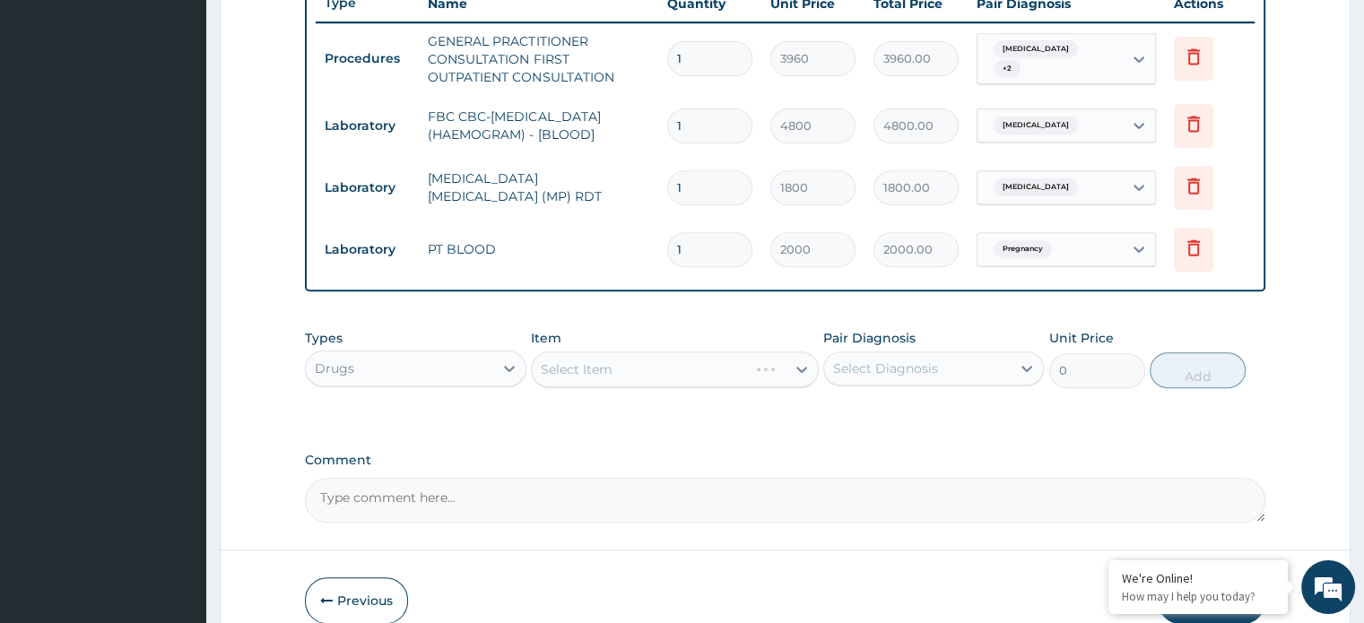
click at [585, 368] on div "Select Item" at bounding box center [675, 369] width 288 height 36
click at [565, 376] on div "Select Item" at bounding box center [675, 369] width 288 height 36
click at [581, 377] on div "Select Item" at bounding box center [675, 369] width 288 height 36
click at [576, 368] on div "Select Item" at bounding box center [675, 369] width 288 height 36
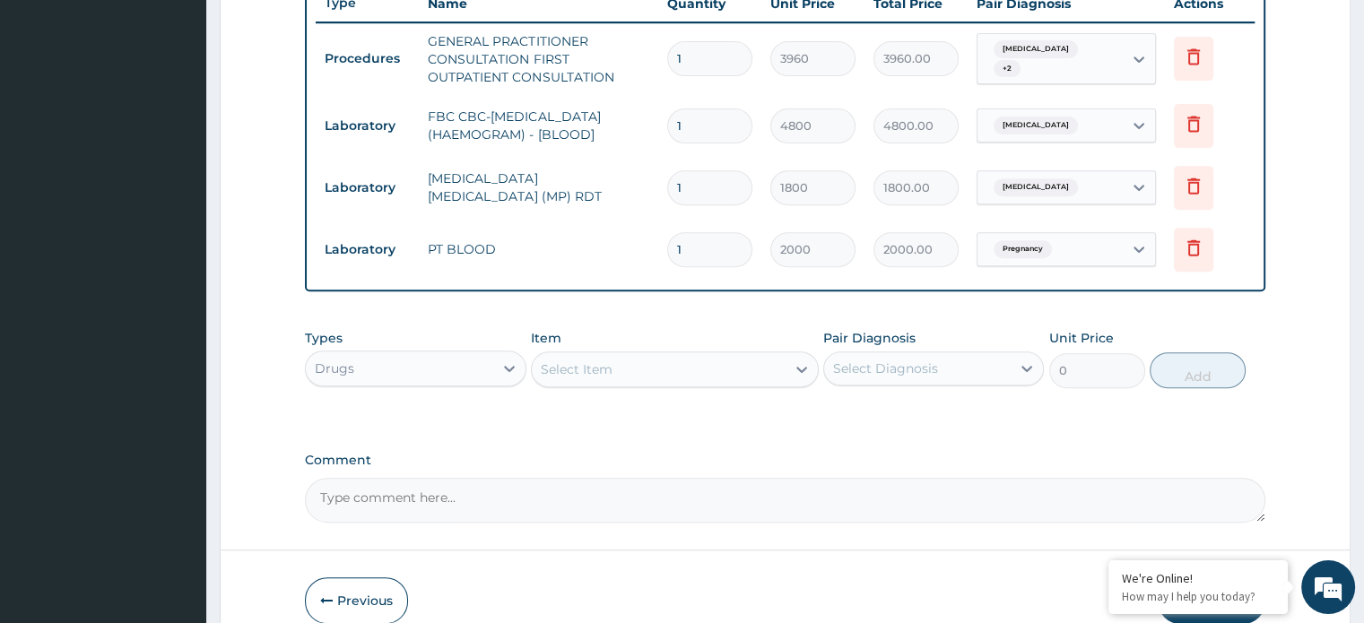
click at [573, 371] on div "Select Item" at bounding box center [577, 369] width 72 height 18
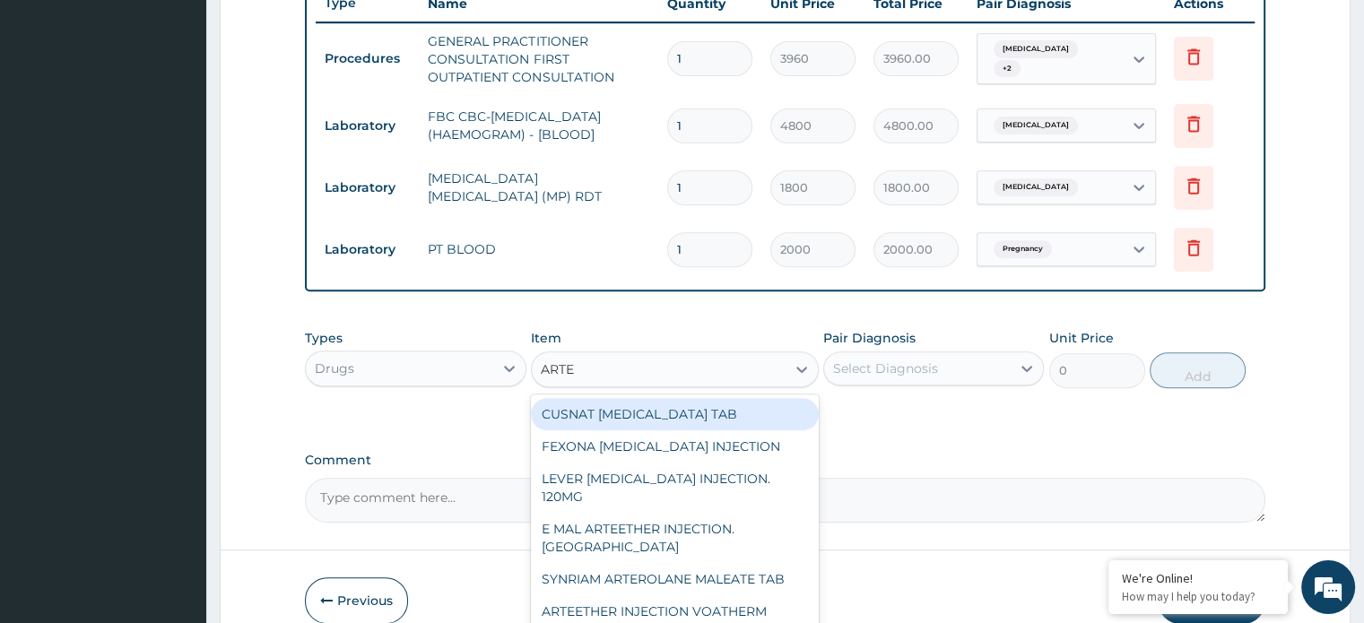
type input "ARTEM"
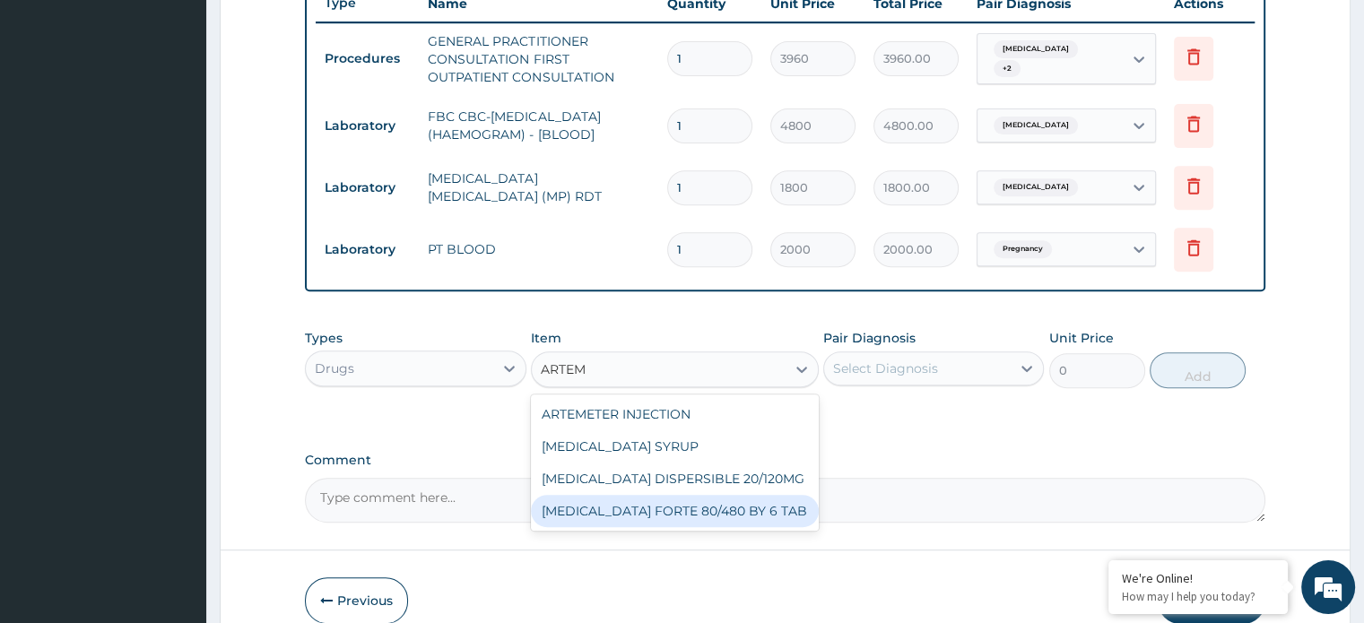
click at [674, 505] on div "[MEDICAL_DATA] FORTE 80/480 BY 6 TAB" at bounding box center [675, 511] width 288 height 32
type input "501.6000061035156"
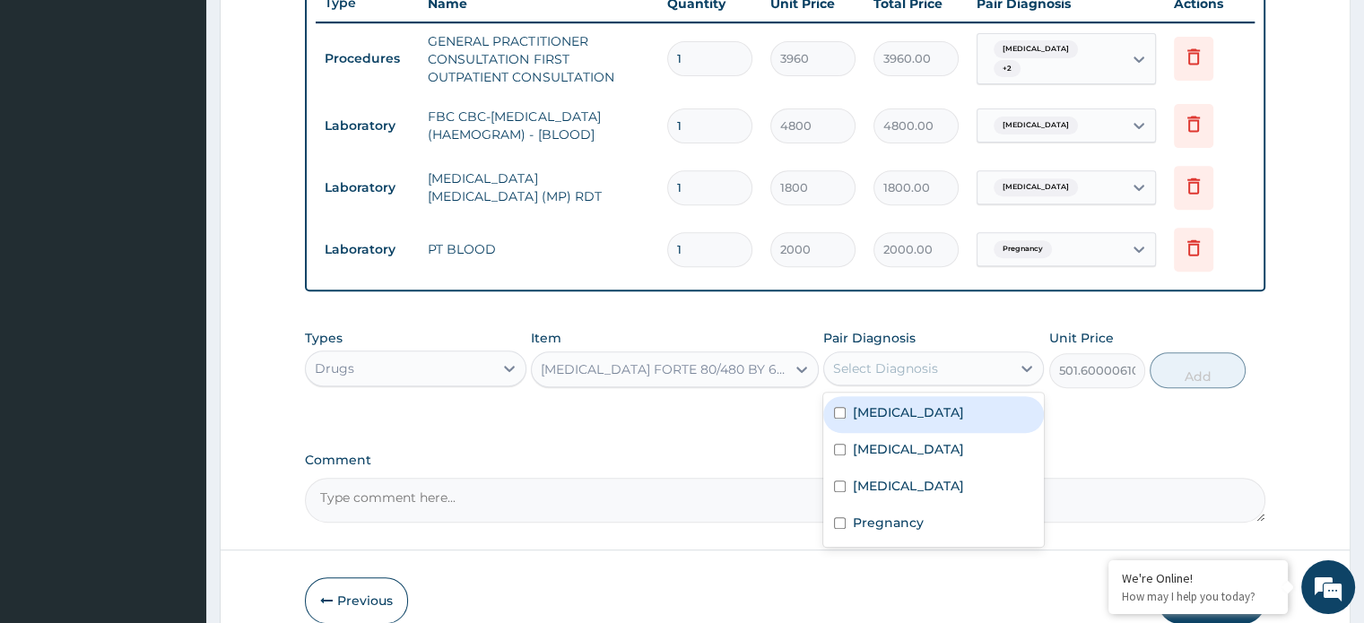
click at [886, 366] on div "Select Diagnosis" at bounding box center [885, 369] width 105 height 18
drag, startPoint x: 882, startPoint y: 415, endPoint x: 1016, endPoint y: 392, distance: 135.6
click at [888, 413] on label "[MEDICAL_DATA]" at bounding box center [908, 412] width 111 height 18
checkbox input "true"
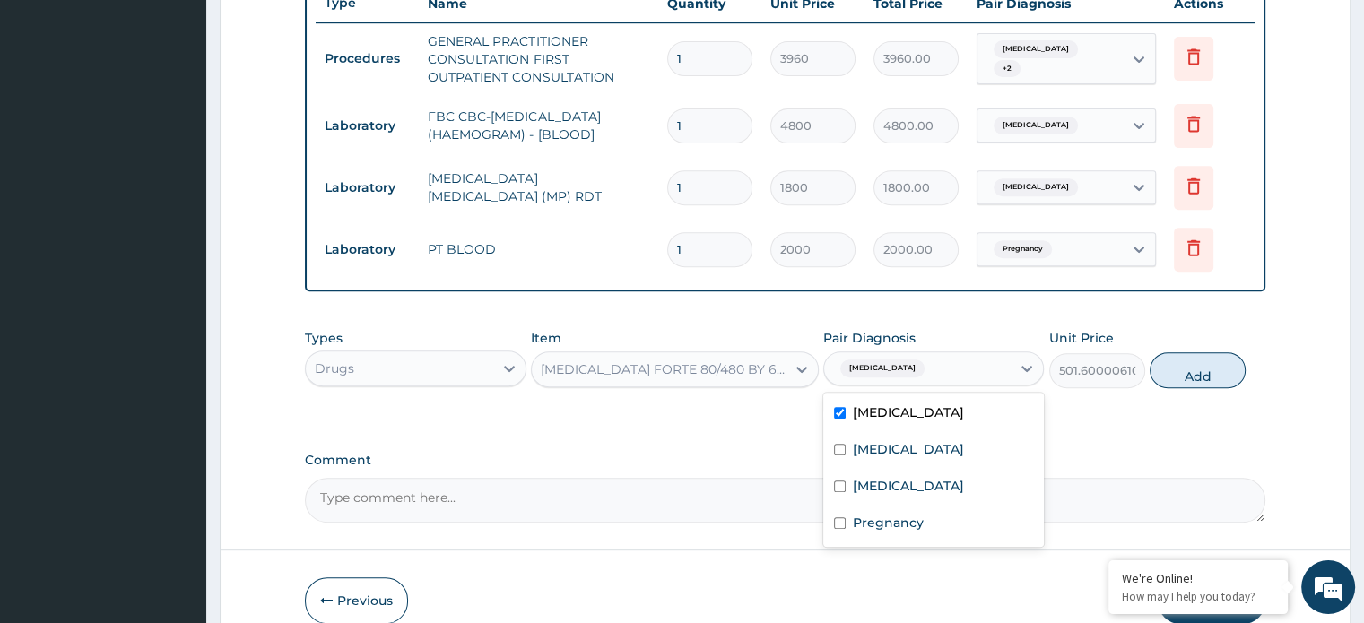
drag, startPoint x: 1179, startPoint y: 370, endPoint x: 1168, endPoint y: 366, distance: 11.7
click at [1180, 369] on button "Add" at bounding box center [1197, 370] width 96 height 36
type input "0"
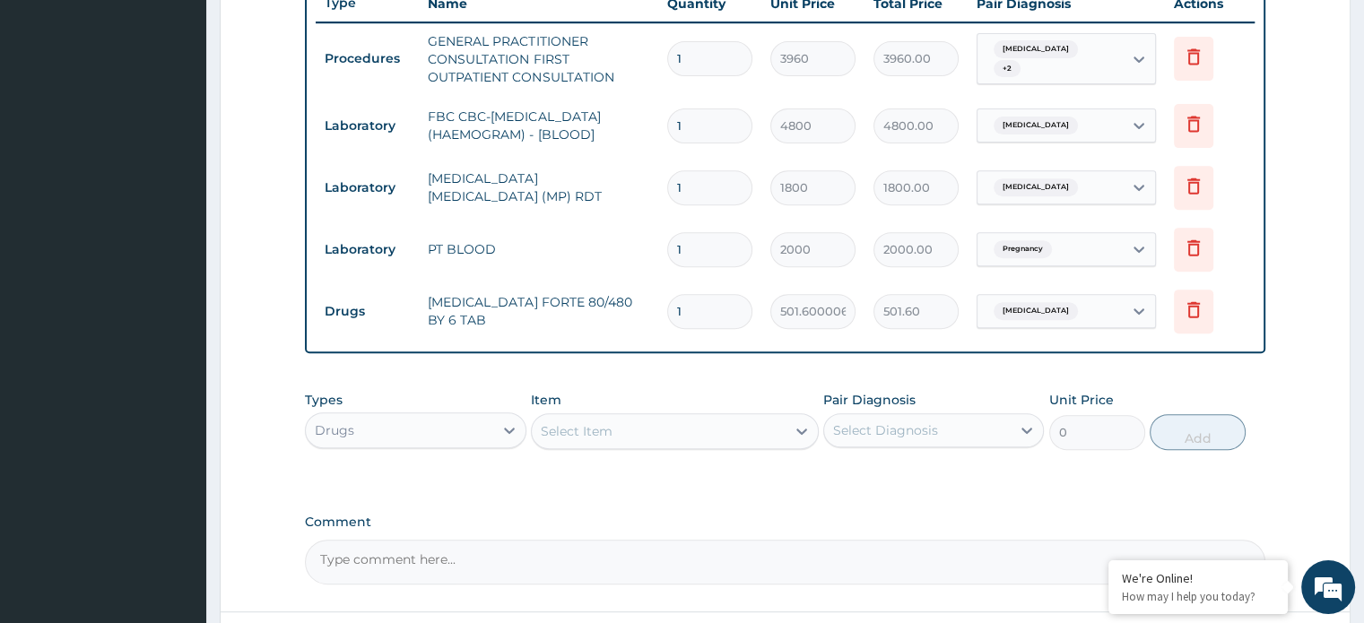
type input "0.00"
type input "6"
type input "3009.60"
type input "6"
click at [586, 436] on div "Select Item" at bounding box center [577, 431] width 72 height 18
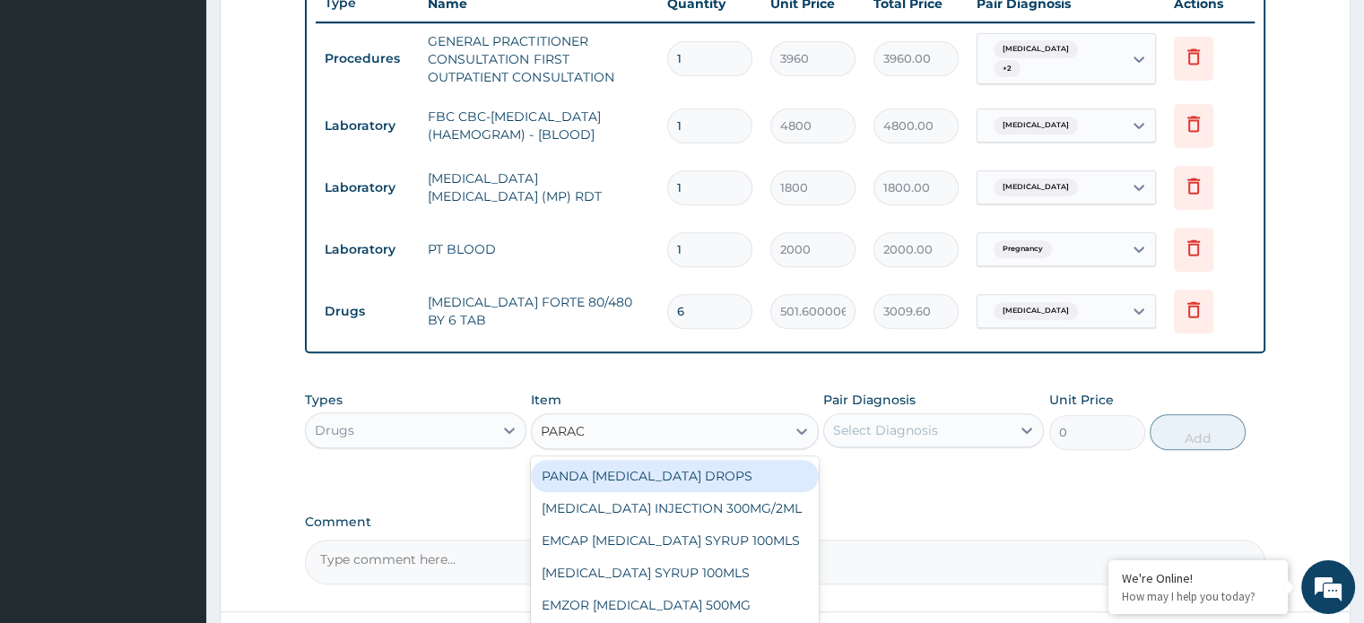
type input "PARACE"
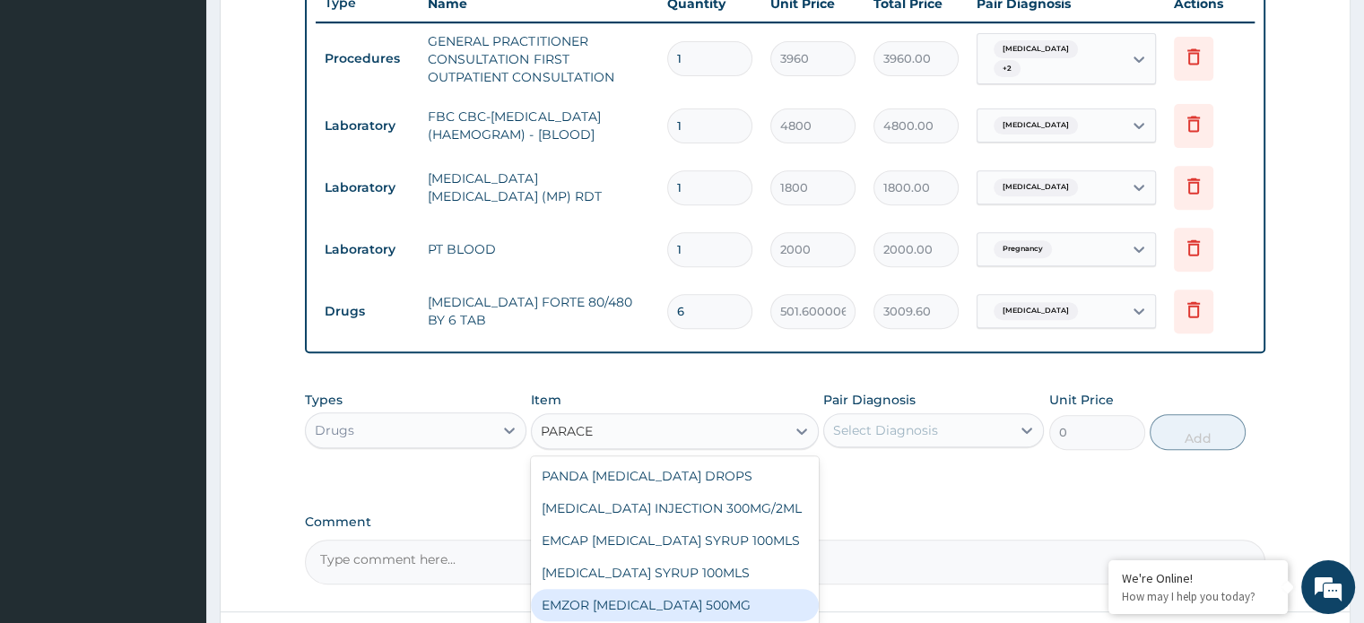
click at [717, 602] on div "EMZOR [MEDICAL_DATA] 500MG" at bounding box center [675, 605] width 288 height 32
type input "26.39999961853027"
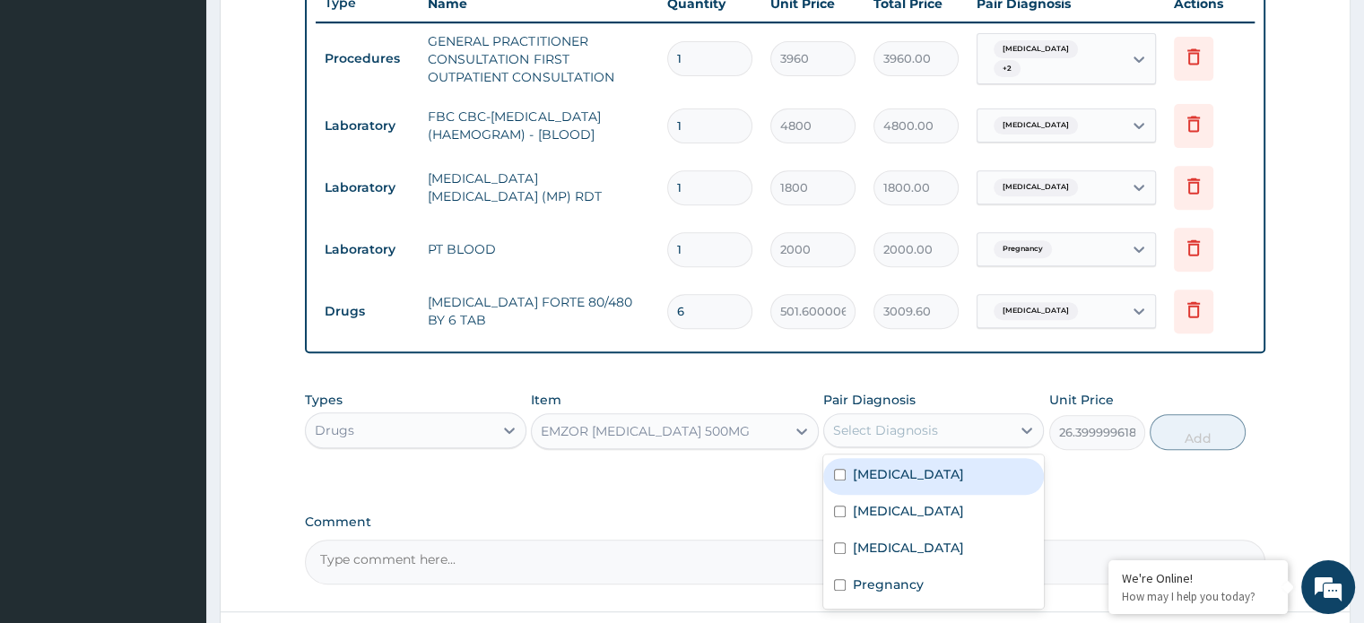
click at [889, 429] on div "Select Diagnosis" at bounding box center [885, 430] width 105 height 18
drag, startPoint x: 887, startPoint y: 468, endPoint x: 892, endPoint y: 481, distance: 14.5
click at [888, 472] on label "[MEDICAL_DATA]" at bounding box center [908, 474] width 111 height 18
checkbox input "true"
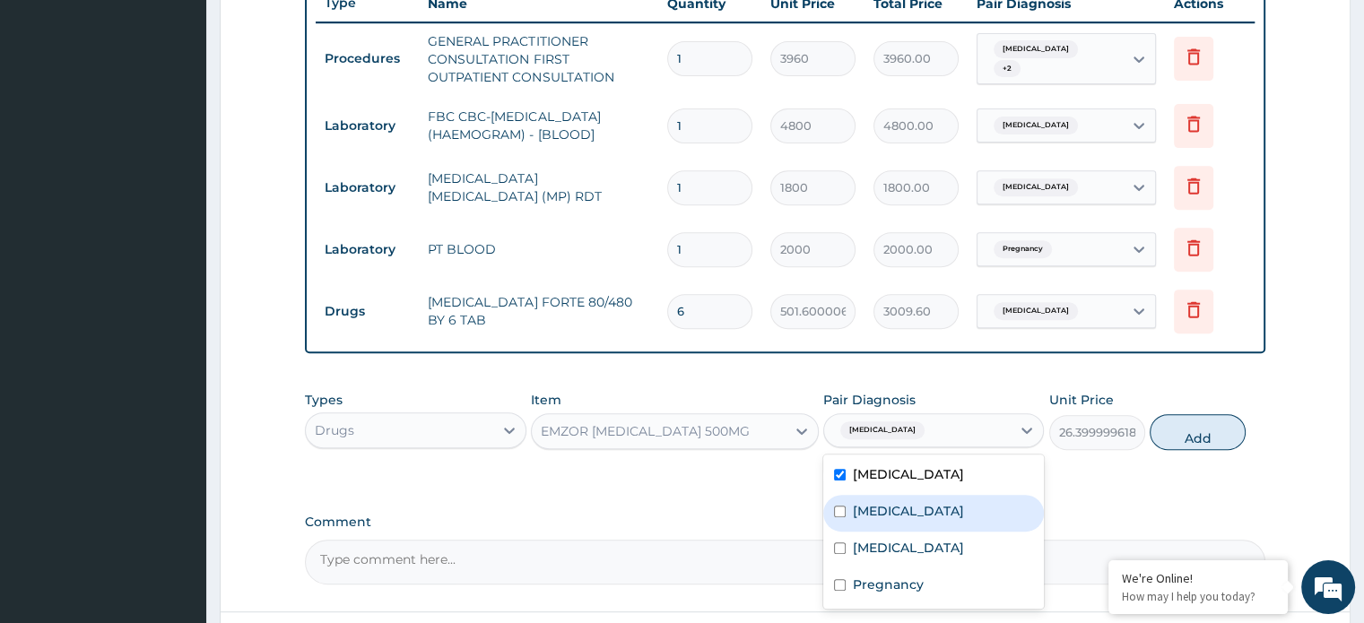
drag, startPoint x: 896, startPoint y: 505, endPoint x: 910, endPoint y: 506, distance: 14.4
click at [896, 506] on label "[MEDICAL_DATA]" at bounding box center [908, 511] width 111 height 18
checkbox input "true"
click at [1197, 423] on button "Add" at bounding box center [1197, 432] width 96 height 36
type input "0"
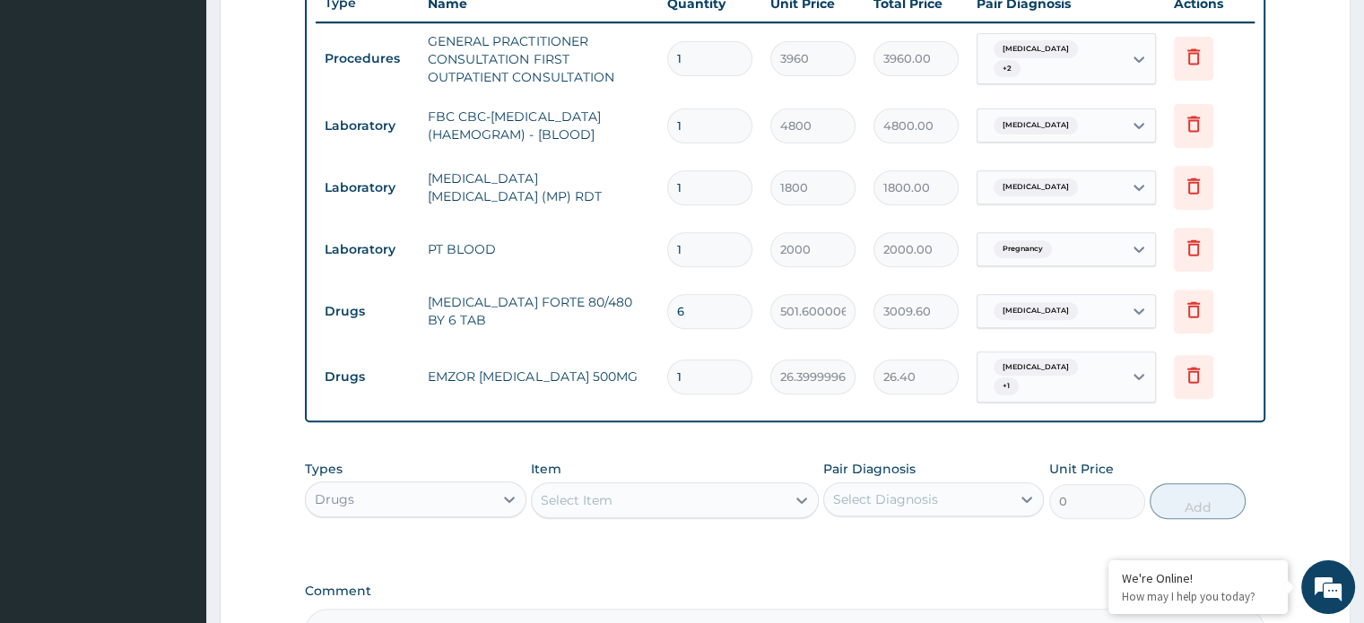
type input "18"
type input "475.20"
type input "18"
click at [574, 494] on div "Select Item" at bounding box center [577, 500] width 72 height 18
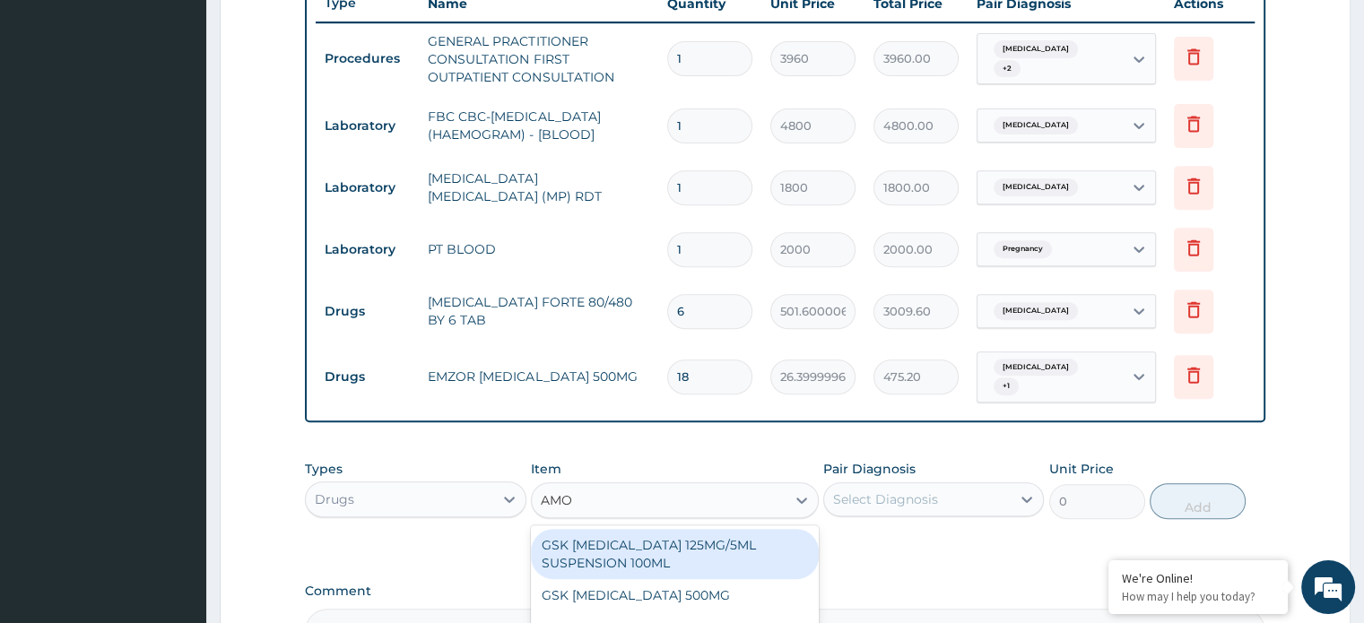
type input "AMOX"
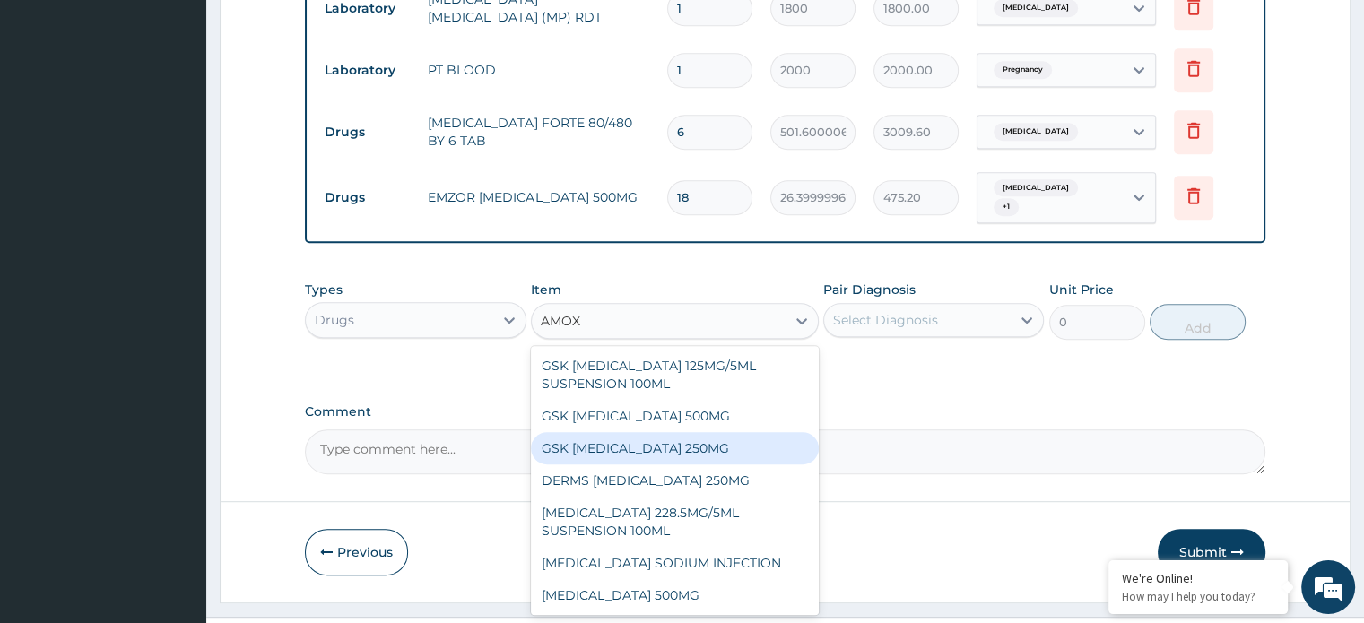
scroll to position [32, 0]
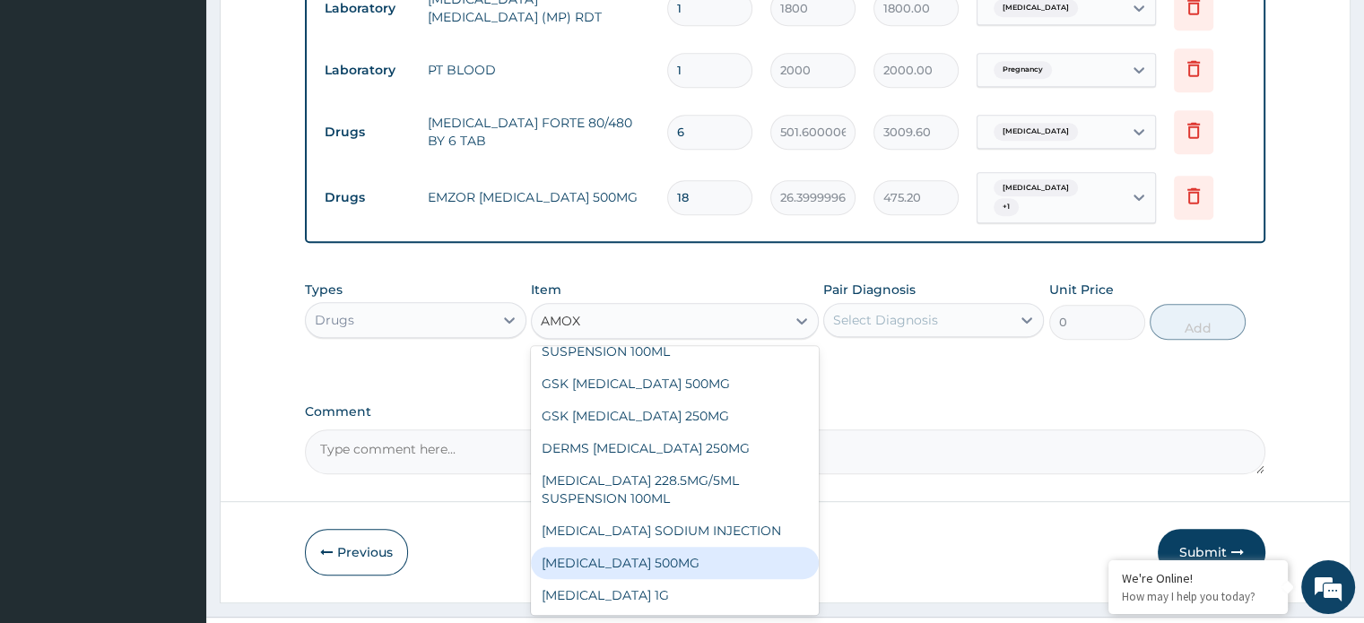
drag, startPoint x: 675, startPoint y: 557, endPoint x: 797, endPoint y: 442, distance: 167.4
click at [681, 548] on div "[MEDICAL_DATA] 500MG" at bounding box center [675, 563] width 288 height 32
type input "79.19999694824219"
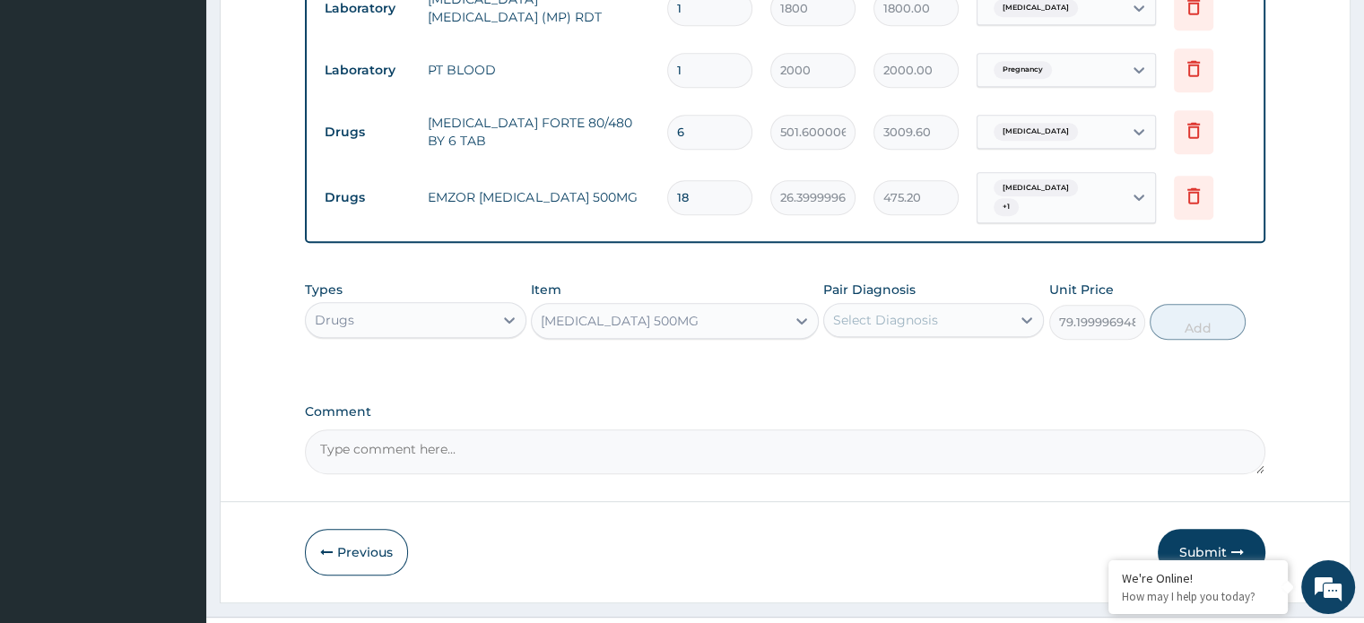
click at [913, 314] on div "Select Diagnosis" at bounding box center [885, 320] width 105 height 18
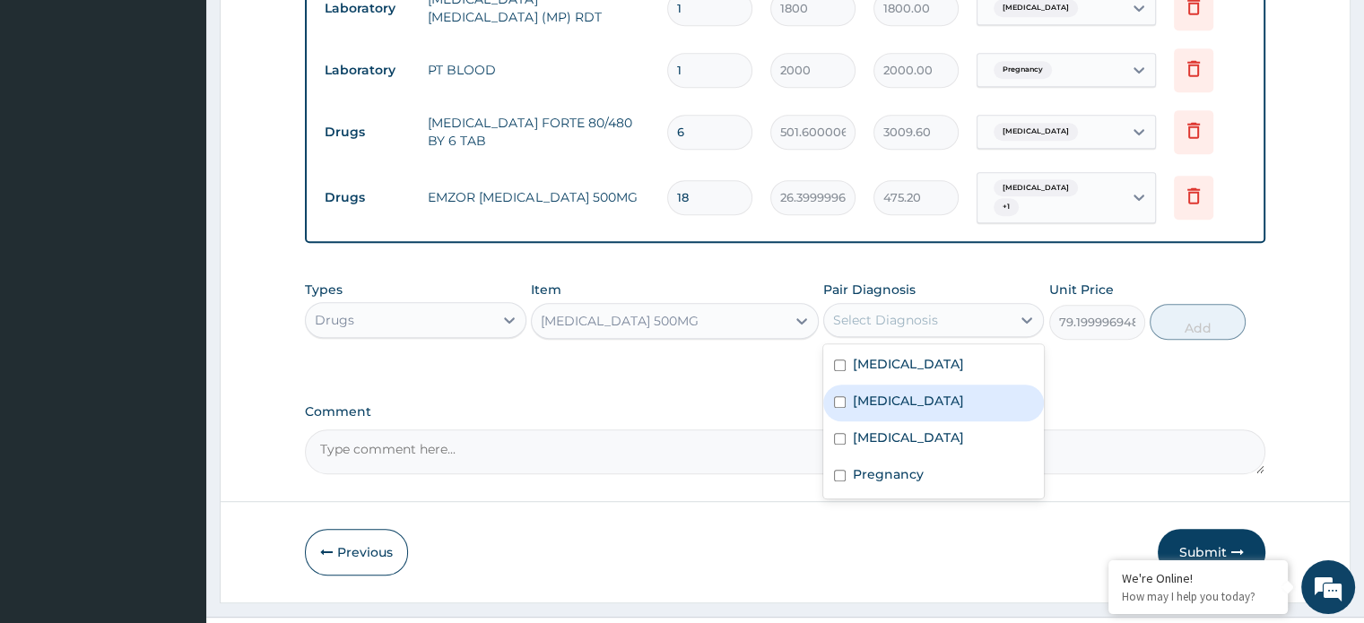
click at [897, 392] on label "[MEDICAL_DATA]" at bounding box center [908, 401] width 111 height 18
checkbox input "true"
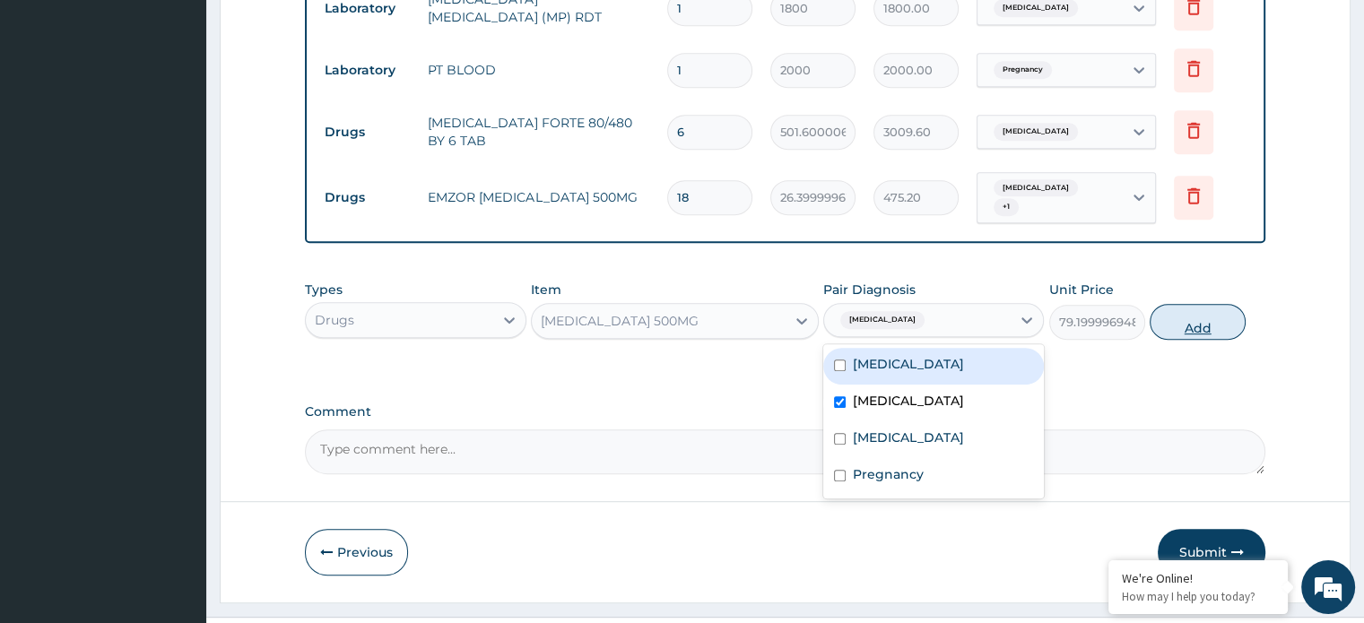
click at [1193, 317] on button "Add" at bounding box center [1197, 322] width 96 height 36
type input "0"
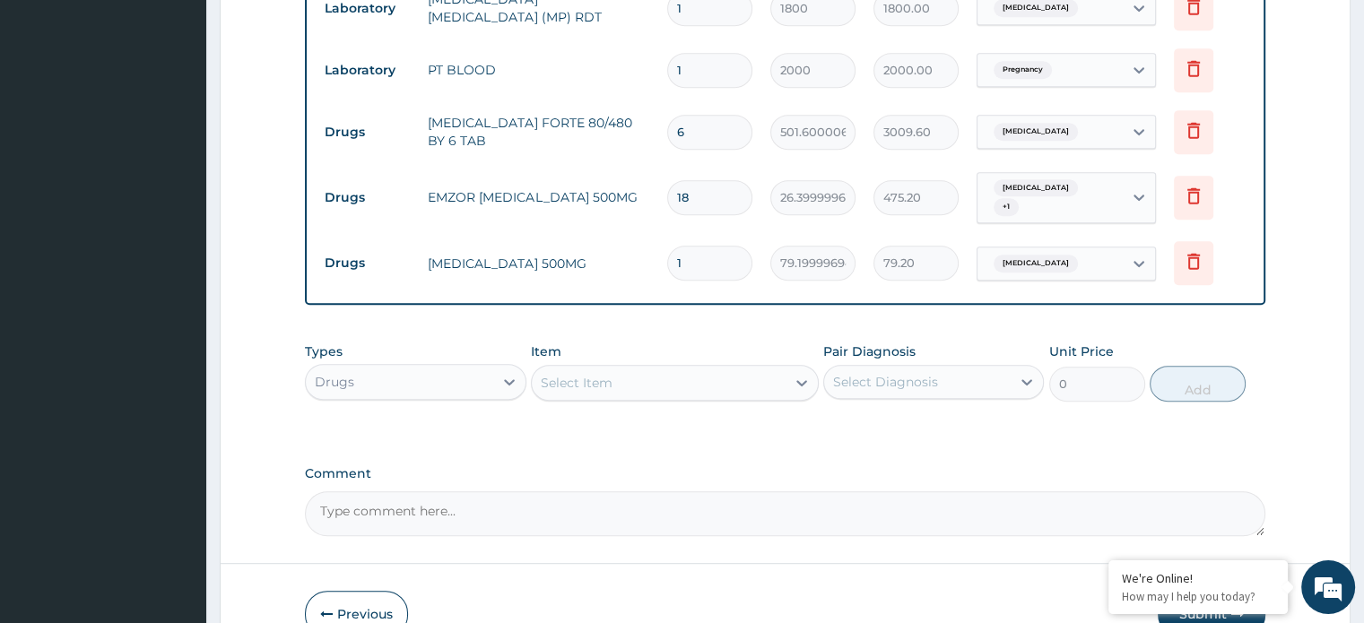
type input "15"
type input "1188.00"
type input "15"
click at [571, 374] on div "Select Item" at bounding box center [577, 383] width 72 height 18
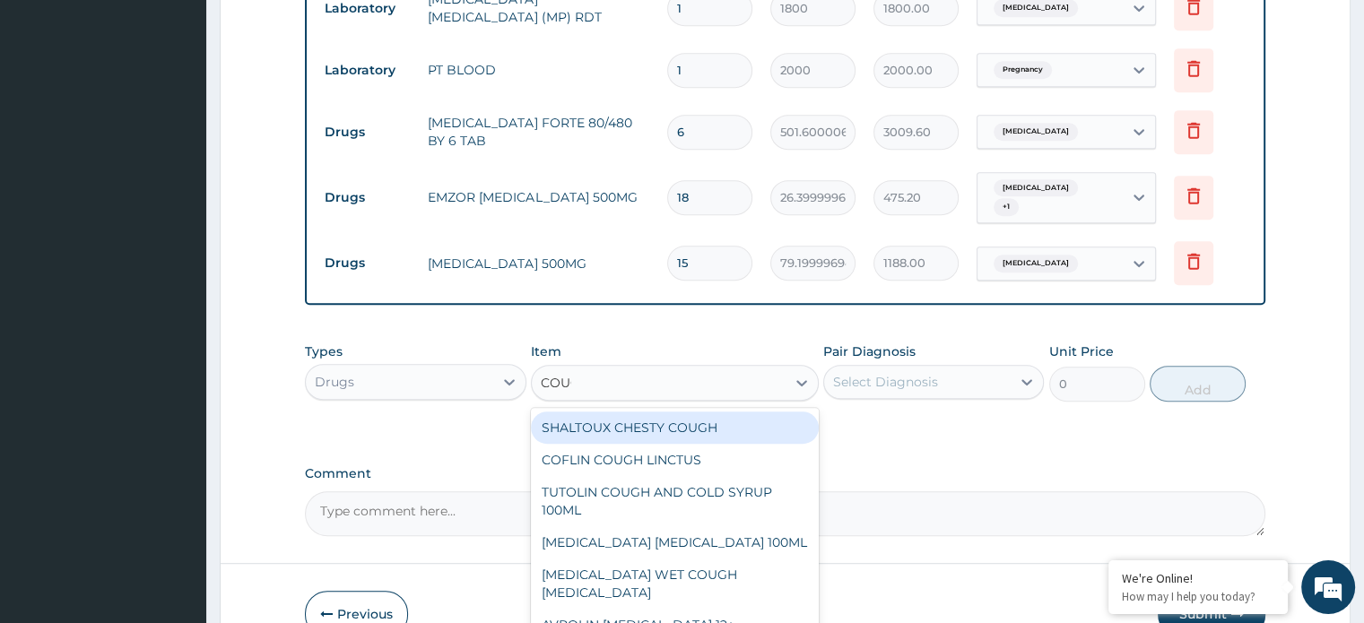
type input "COUGH"
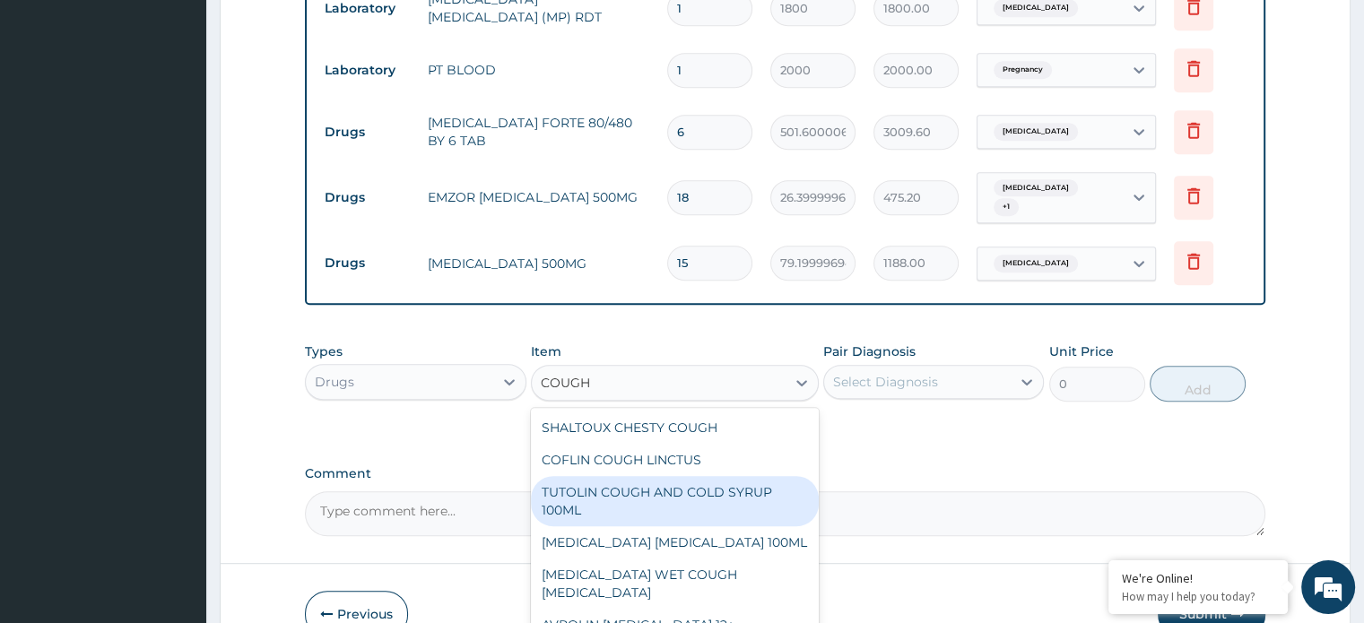
click at [620, 476] on div "TUTOLIN COUGH AND COLD SYRUP 100ML" at bounding box center [675, 501] width 288 height 50
type input "1716"
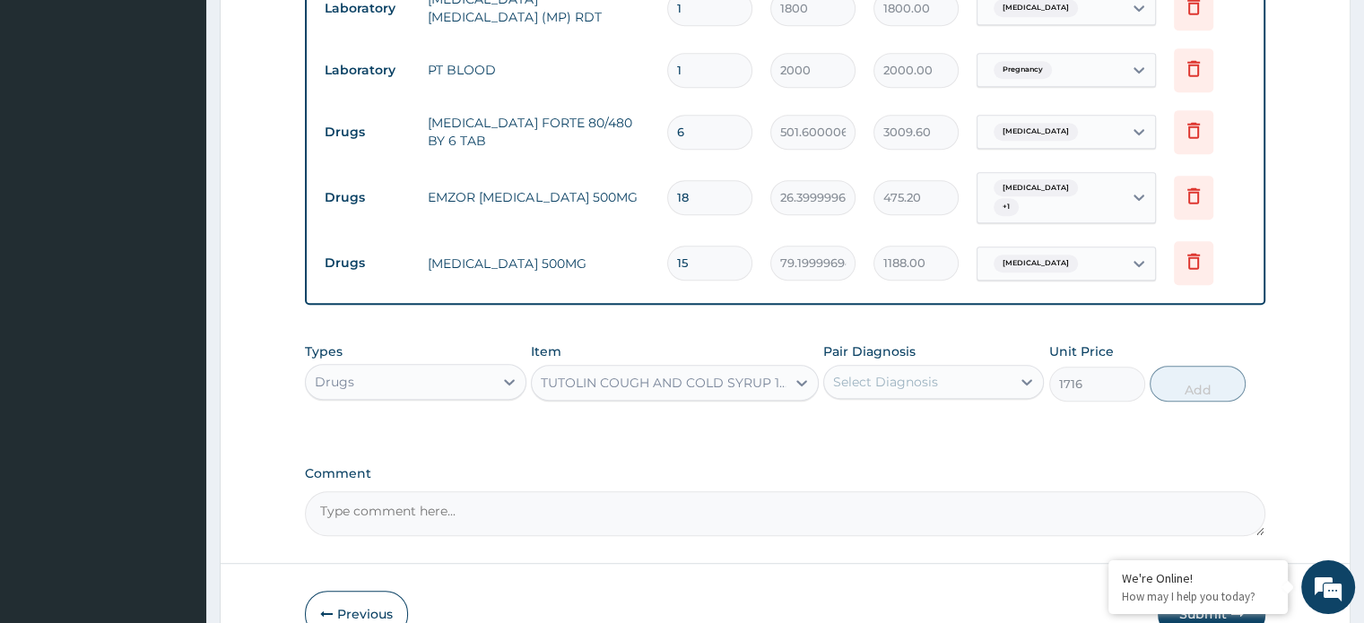
click at [904, 381] on div "Select Diagnosis" at bounding box center [917, 382] width 186 height 29
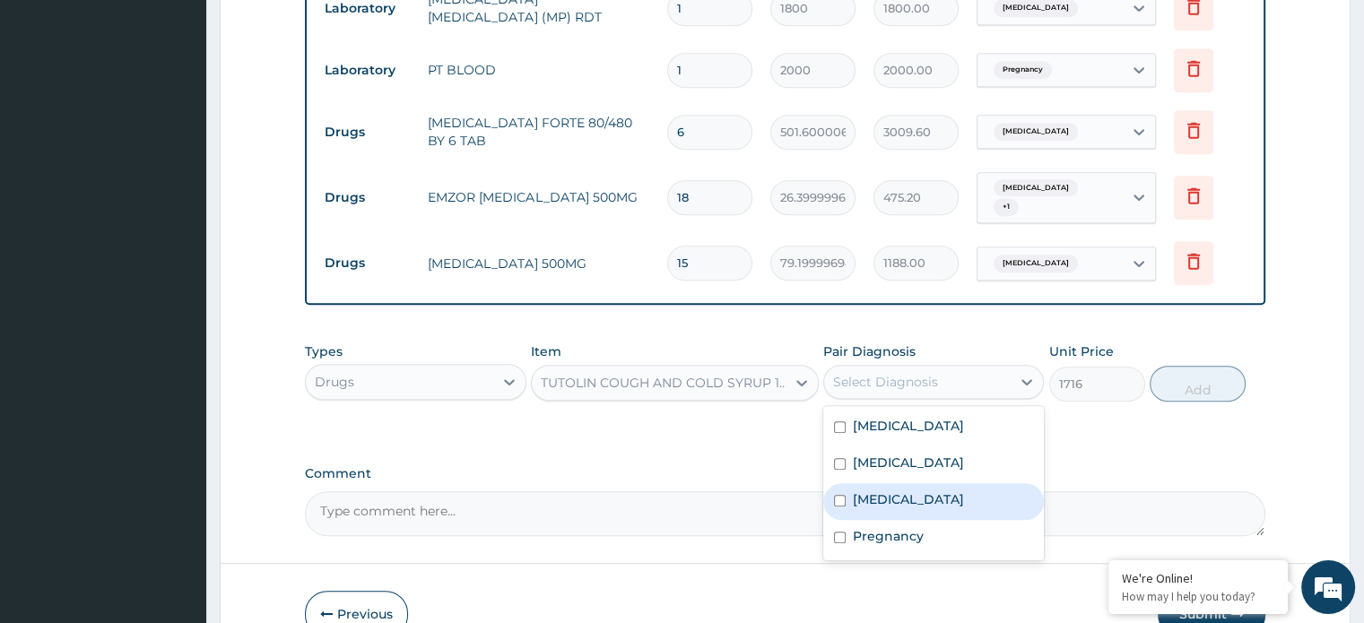
click at [902, 483] on div "[MEDICAL_DATA]" at bounding box center [933, 501] width 221 height 37
checkbox input "true"
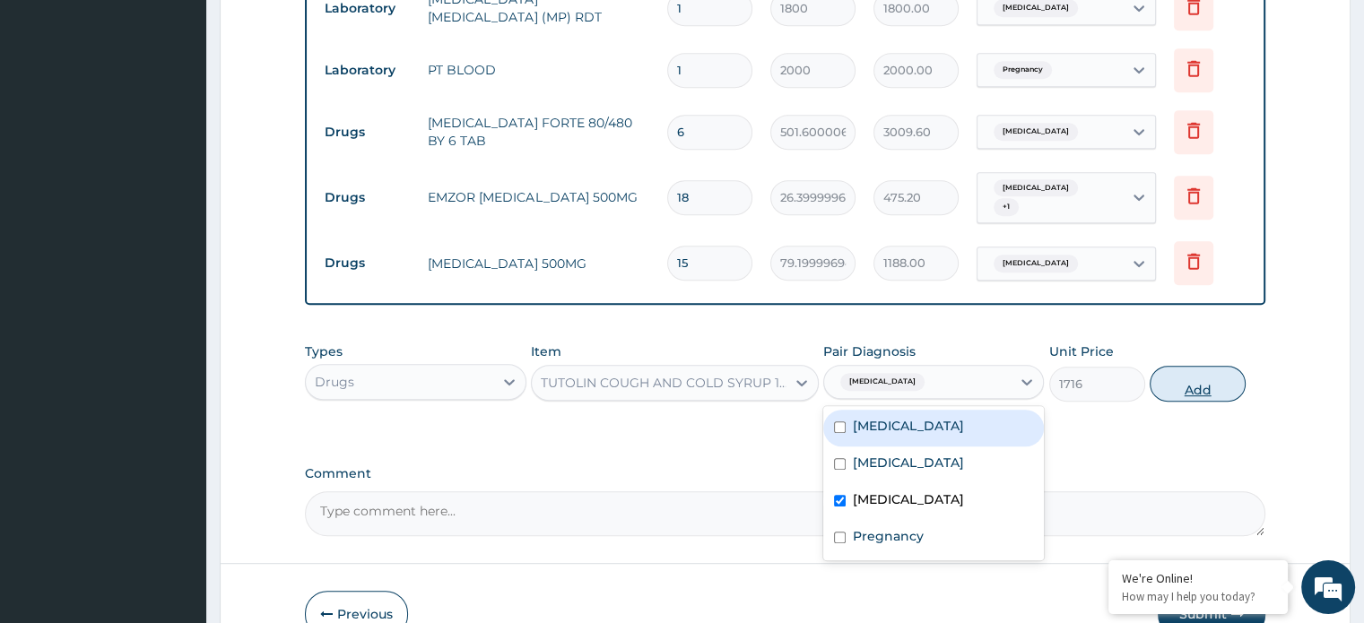
click at [1180, 377] on button "Add" at bounding box center [1197, 384] width 96 height 36
type input "0"
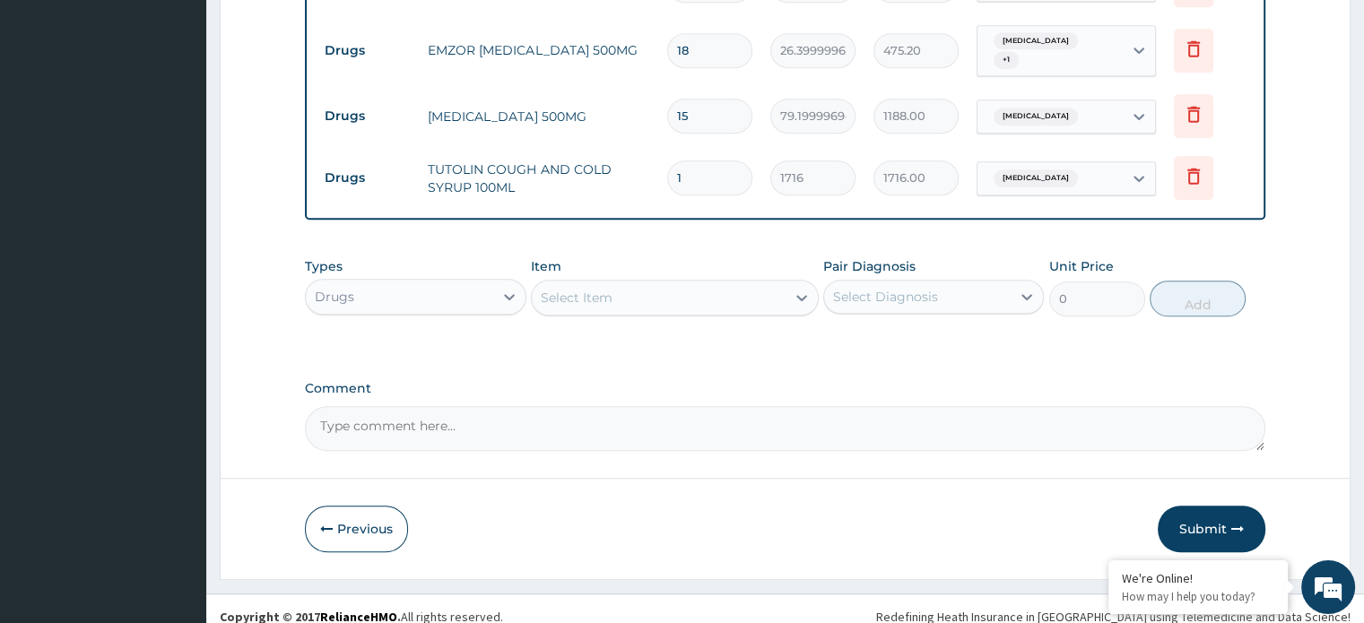
scroll to position [1023, 0]
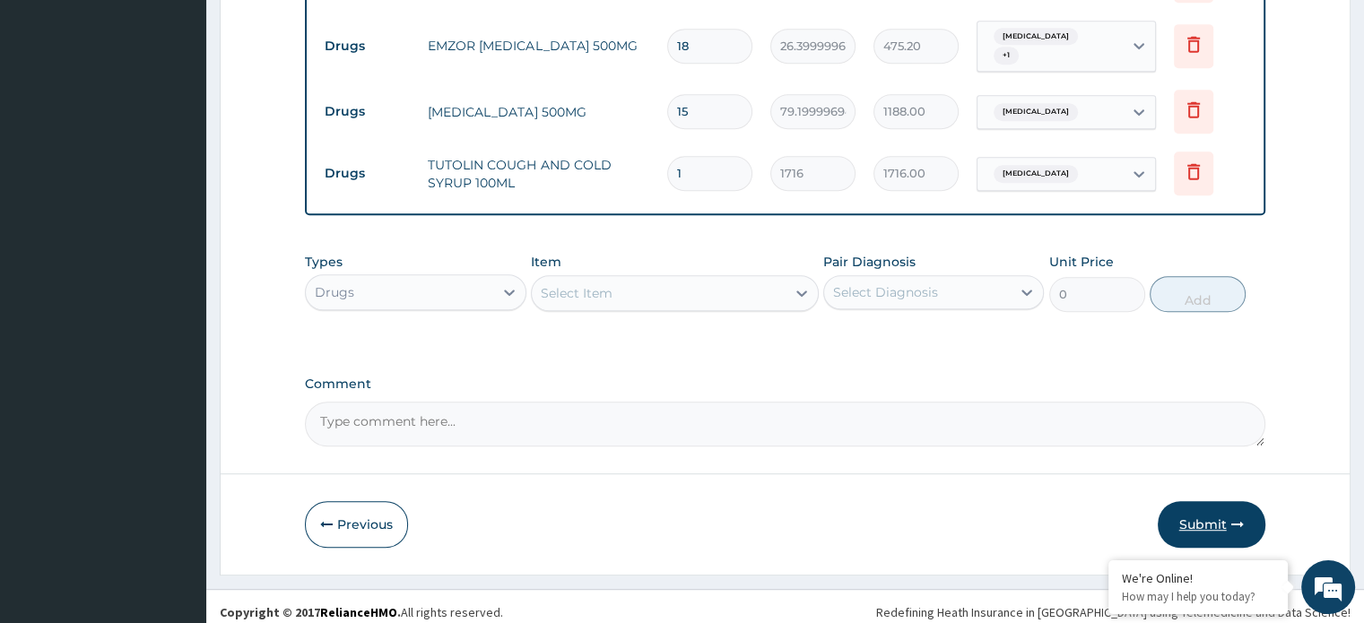
click at [1191, 515] on button "Submit" at bounding box center [1211, 524] width 108 height 47
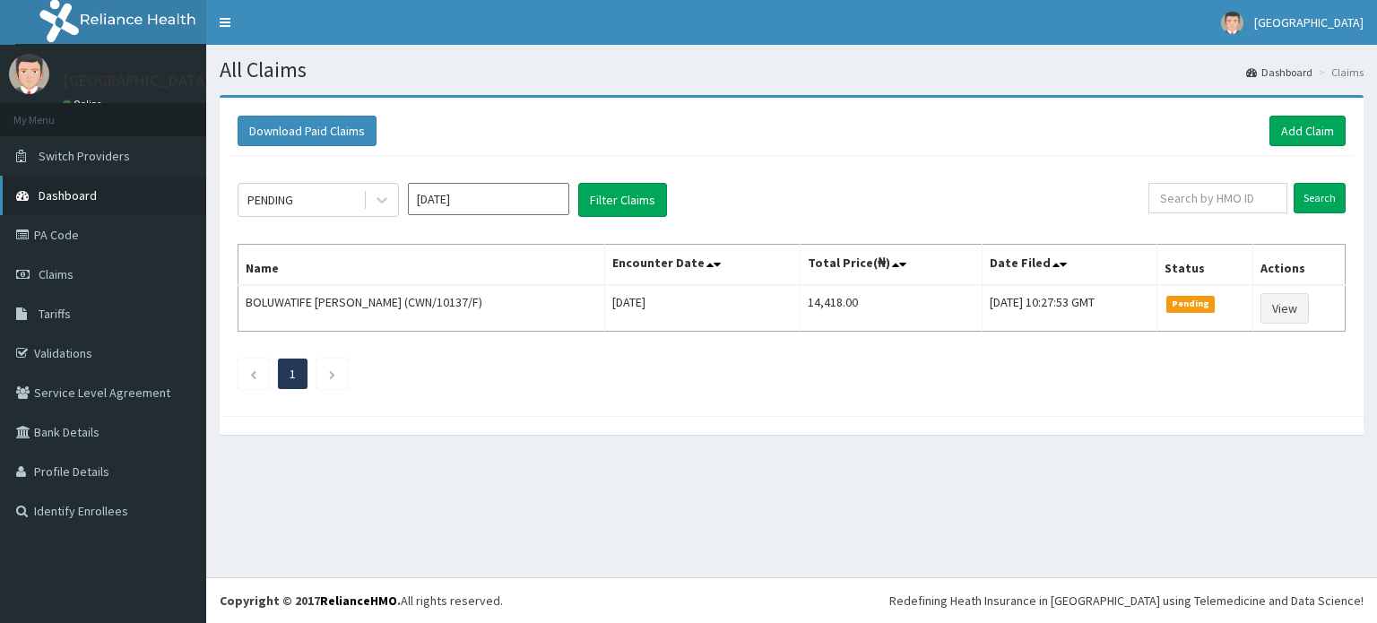
click at [84, 196] on span "Dashboard" at bounding box center [68, 195] width 58 height 16
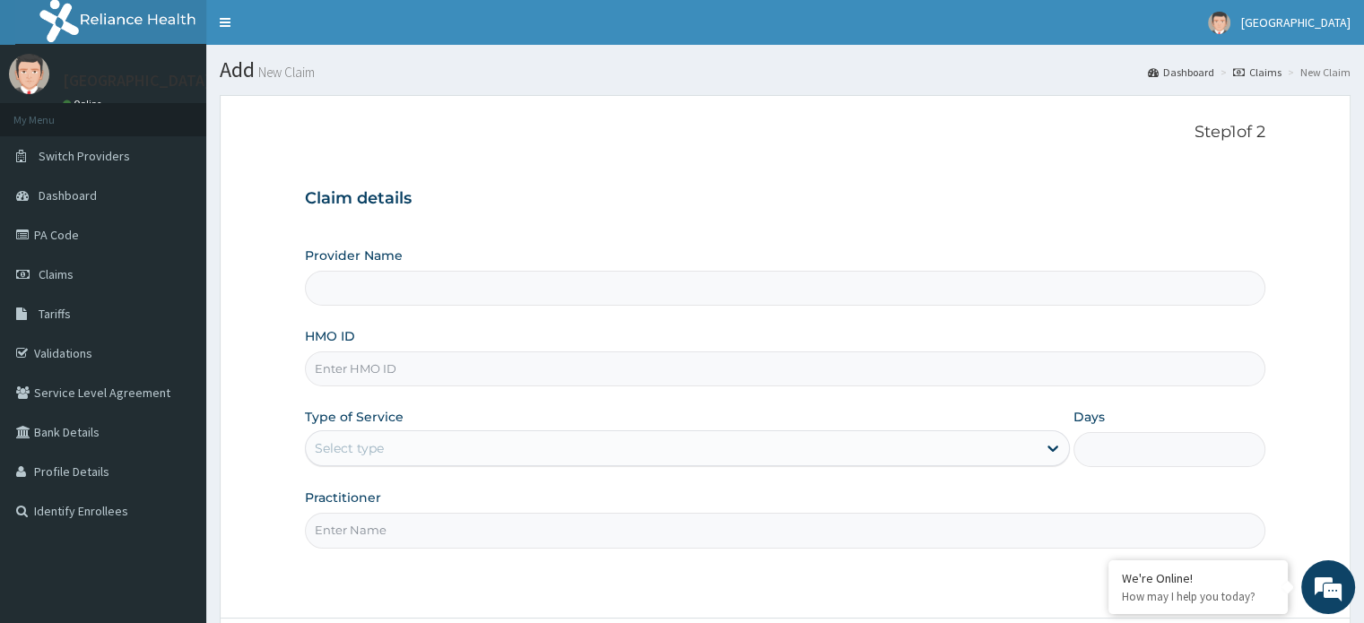
click at [394, 367] on input "HMO ID" at bounding box center [784, 368] width 959 height 35
type input "Hamkad Hospital Nigeria Ltd."
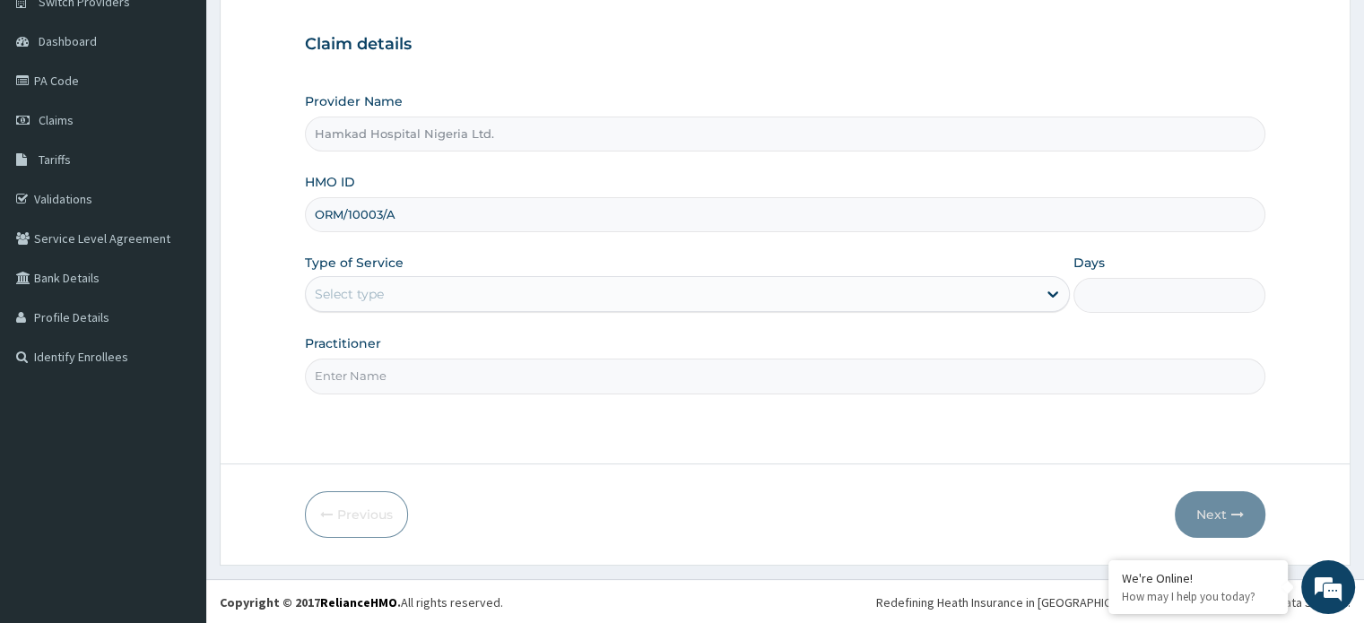
type input "ORM/10003/A"
click at [354, 293] on div "Select type" at bounding box center [349, 294] width 69 height 18
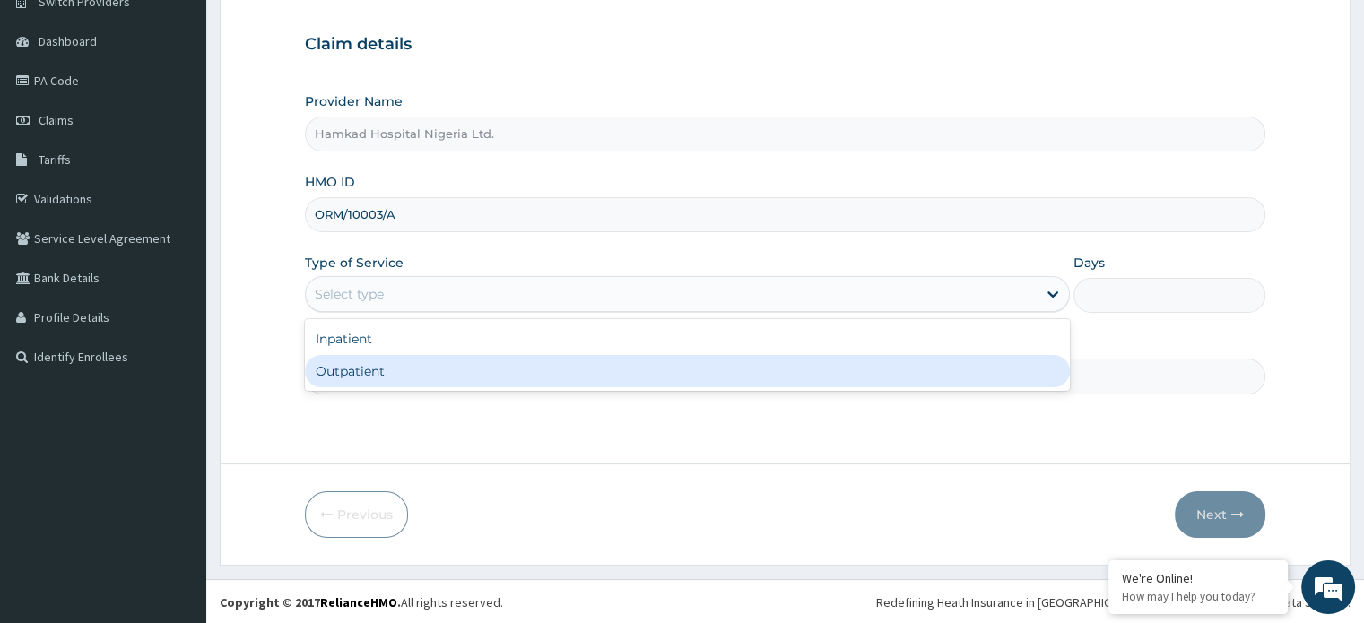
click at [355, 358] on div "Outpatient" at bounding box center [687, 371] width 765 height 32
type input "1"
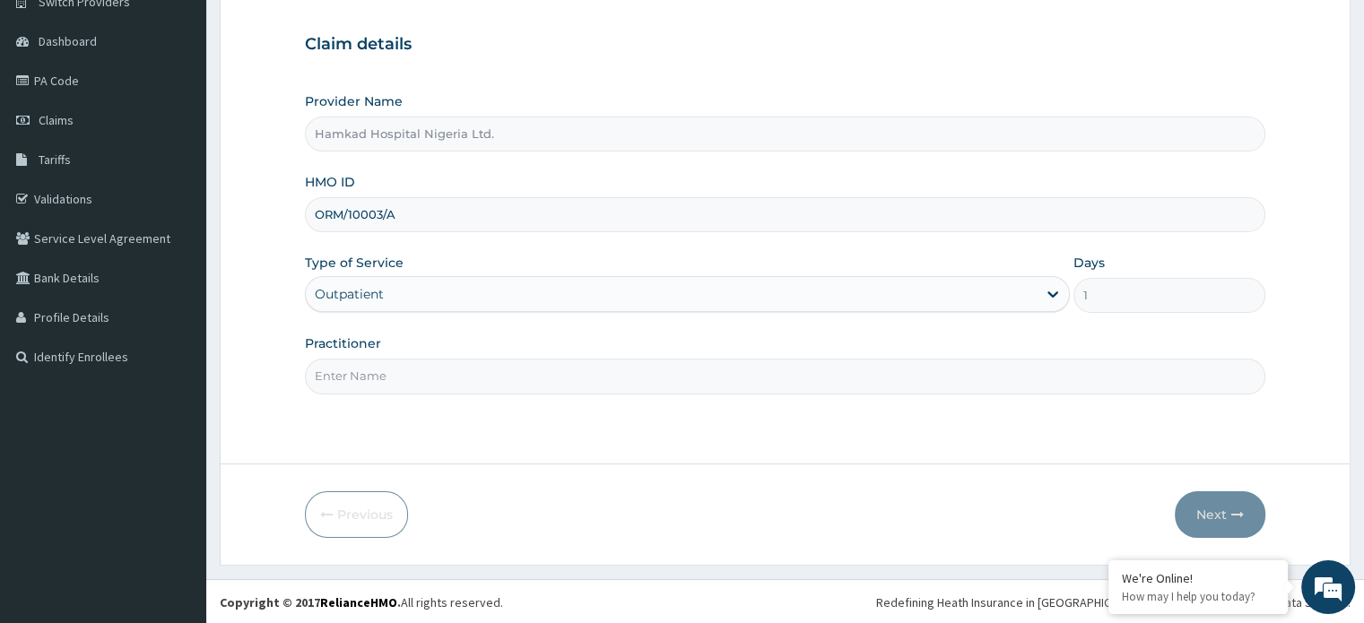
click at [406, 375] on input "Practitioner" at bounding box center [784, 376] width 959 height 35
type input "[PERSON_NAME]"
click at [1210, 516] on button "Next" at bounding box center [1219, 514] width 91 height 47
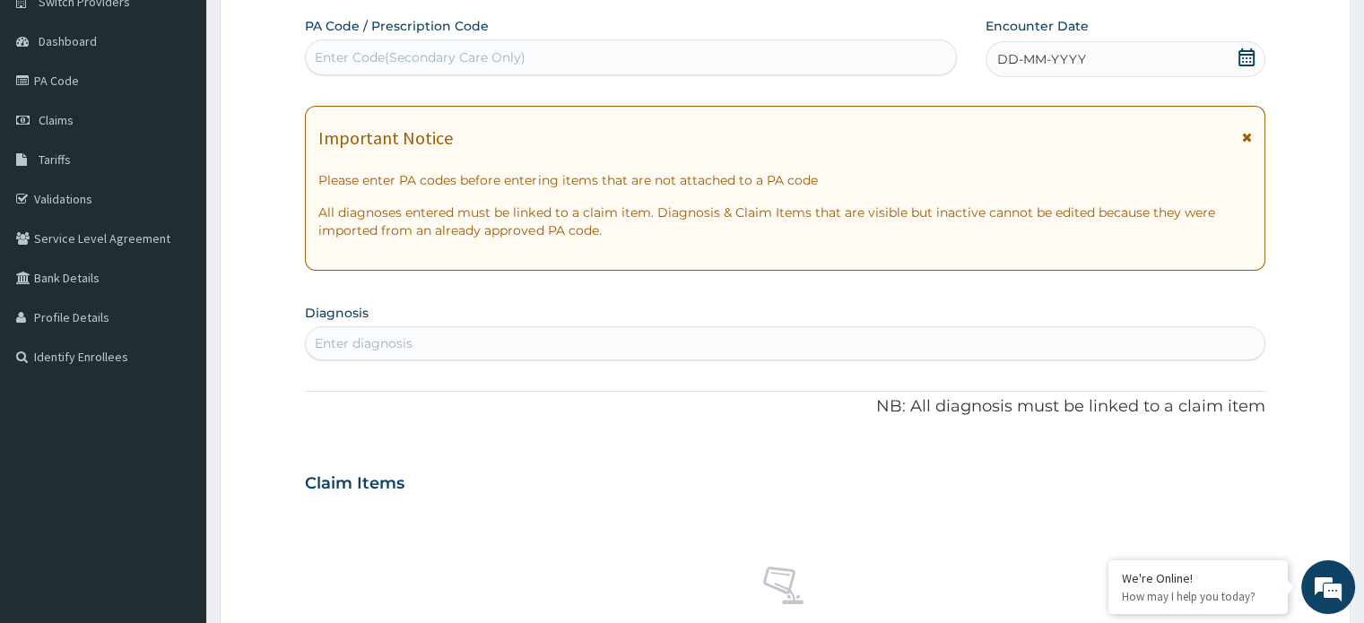
click at [1246, 57] on icon at bounding box center [1246, 57] width 16 height 18
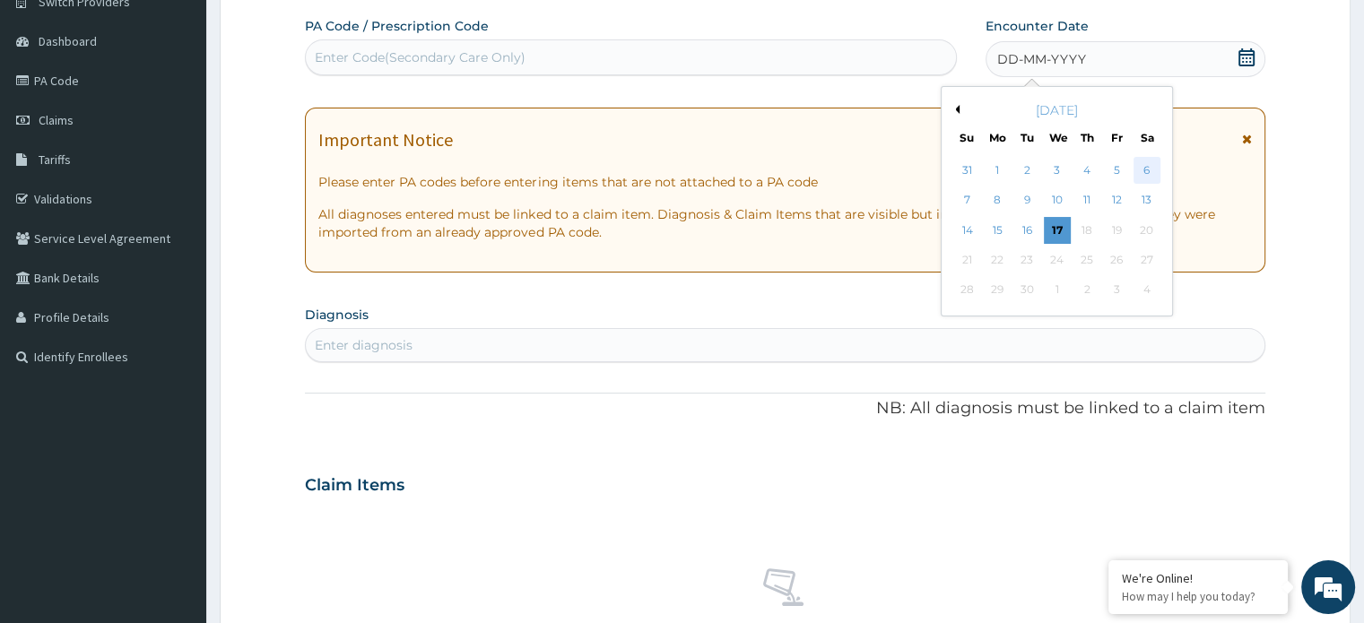
click at [1140, 175] on div "6" at bounding box center [1146, 170] width 27 height 27
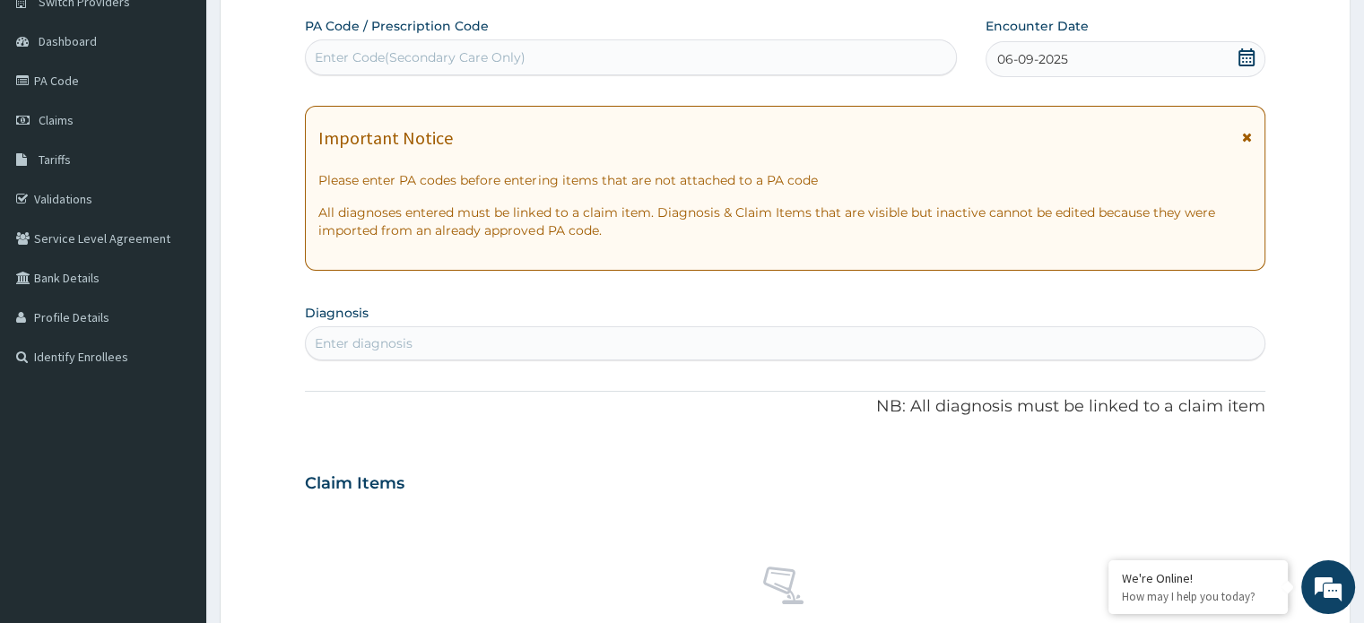
click at [420, 347] on div "Enter diagnosis" at bounding box center [784, 343] width 957 height 29
type input "MALARI"
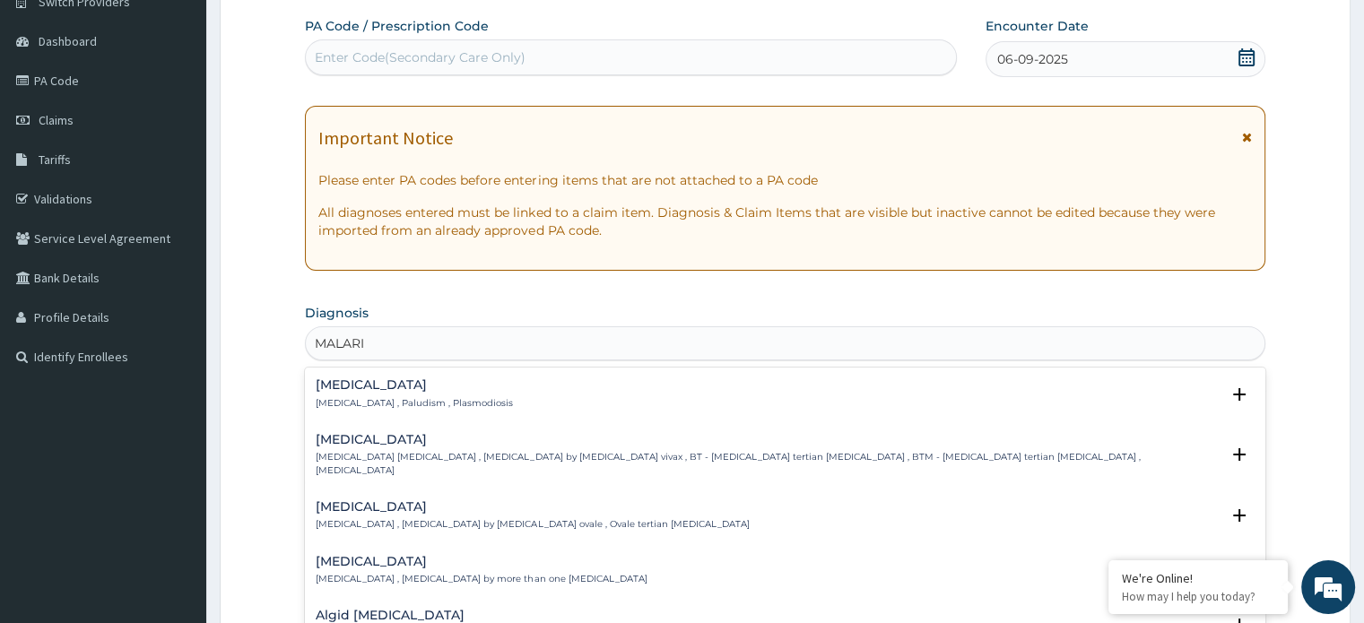
click at [351, 389] on h4 "[MEDICAL_DATA]" at bounding box center [414, 384] width 197 height 13
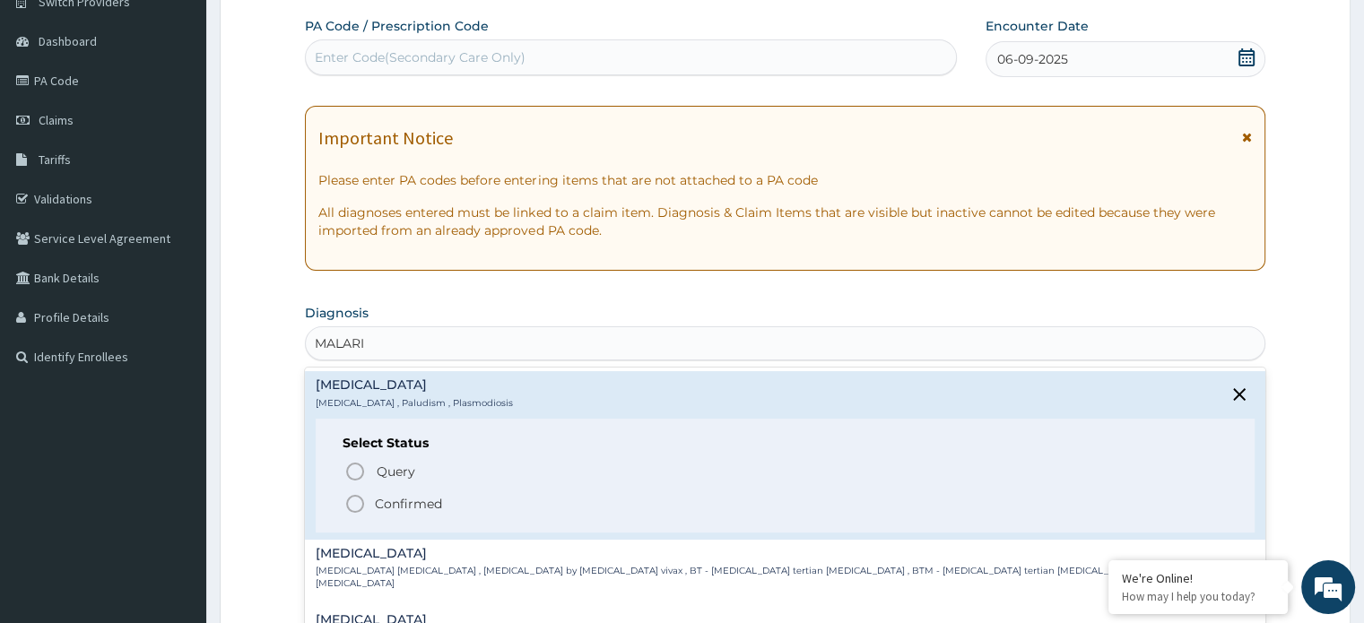
click at [360, 501] on icon "status option filled" at bounding box center [355, 504] width 22 height 22
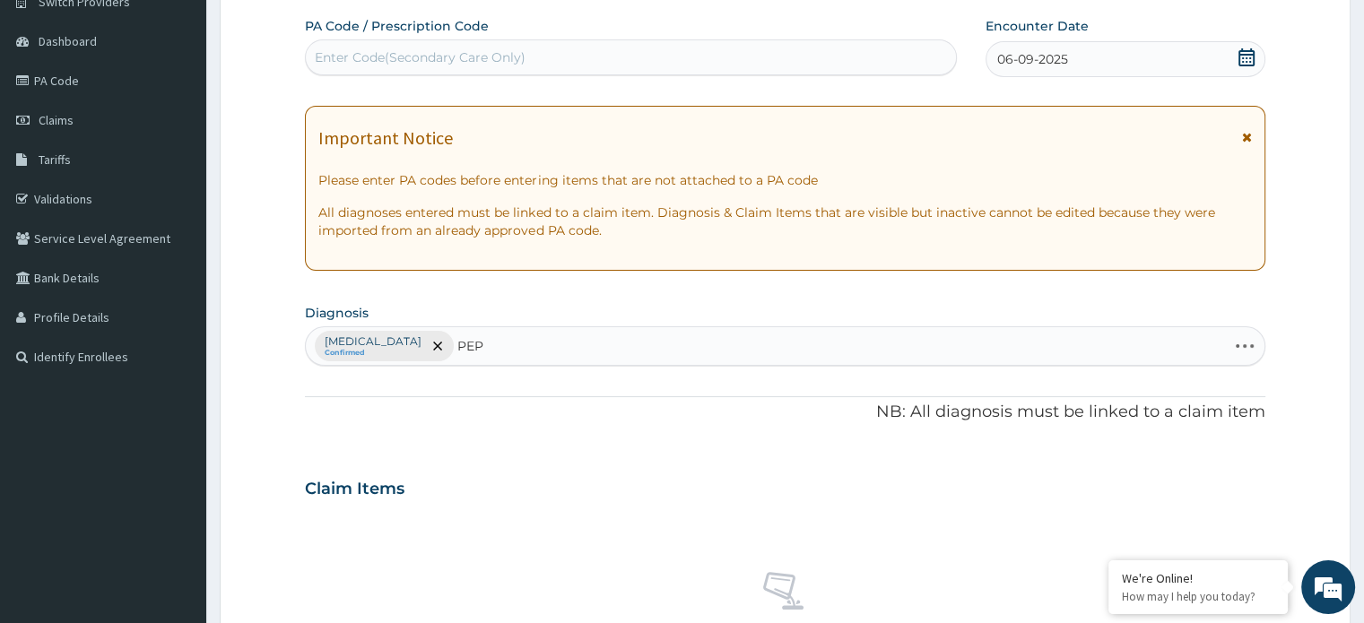
type input "PEPT"
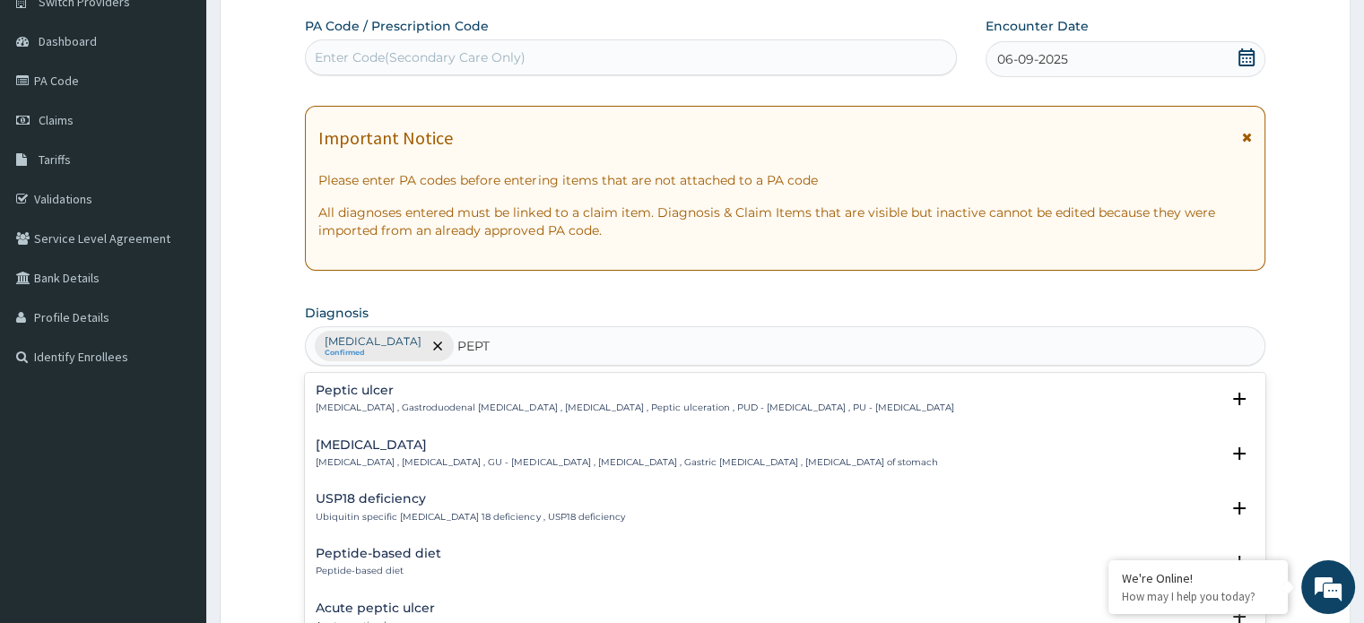
click at [351, 395] on h4 "Peptic ulcer" at bounding box center [634, 390] width 637 height 13
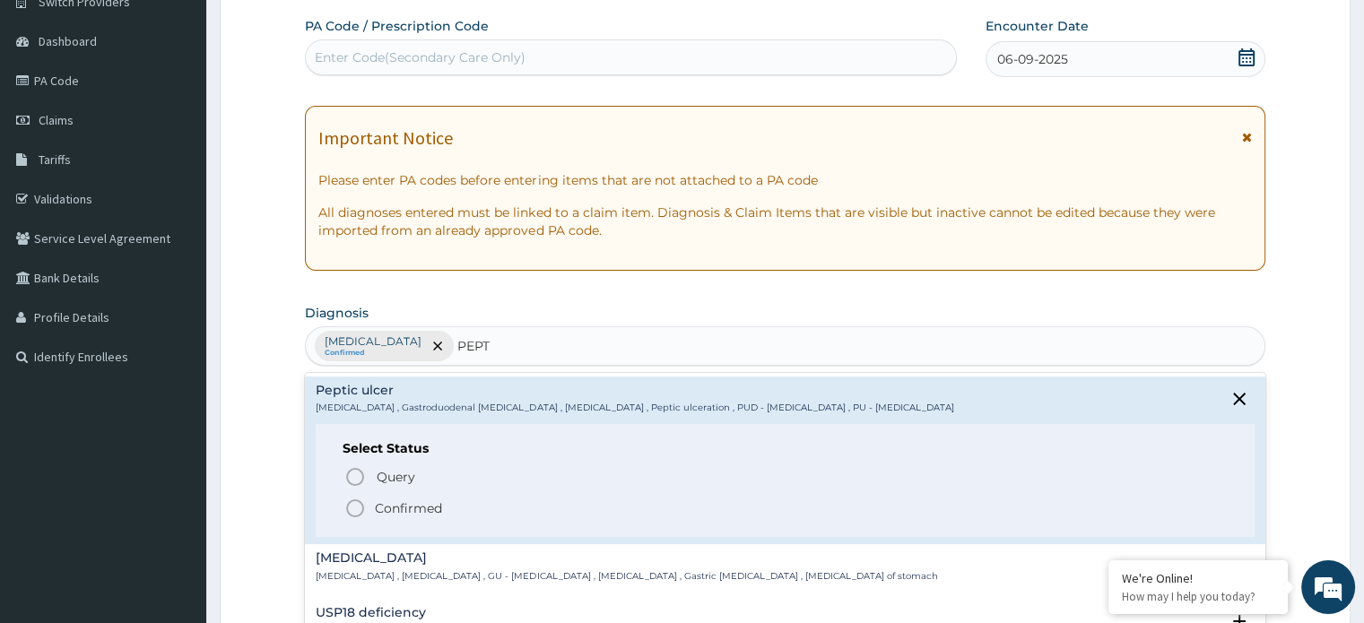
drag, startPoint x: 356, startPoint y: 506, endPoint x: 463, endPoint y: 419, distance: 137.6
click at [356, 507] on icon "status option filled" at bounding box center [355, 509] width 22 height 22
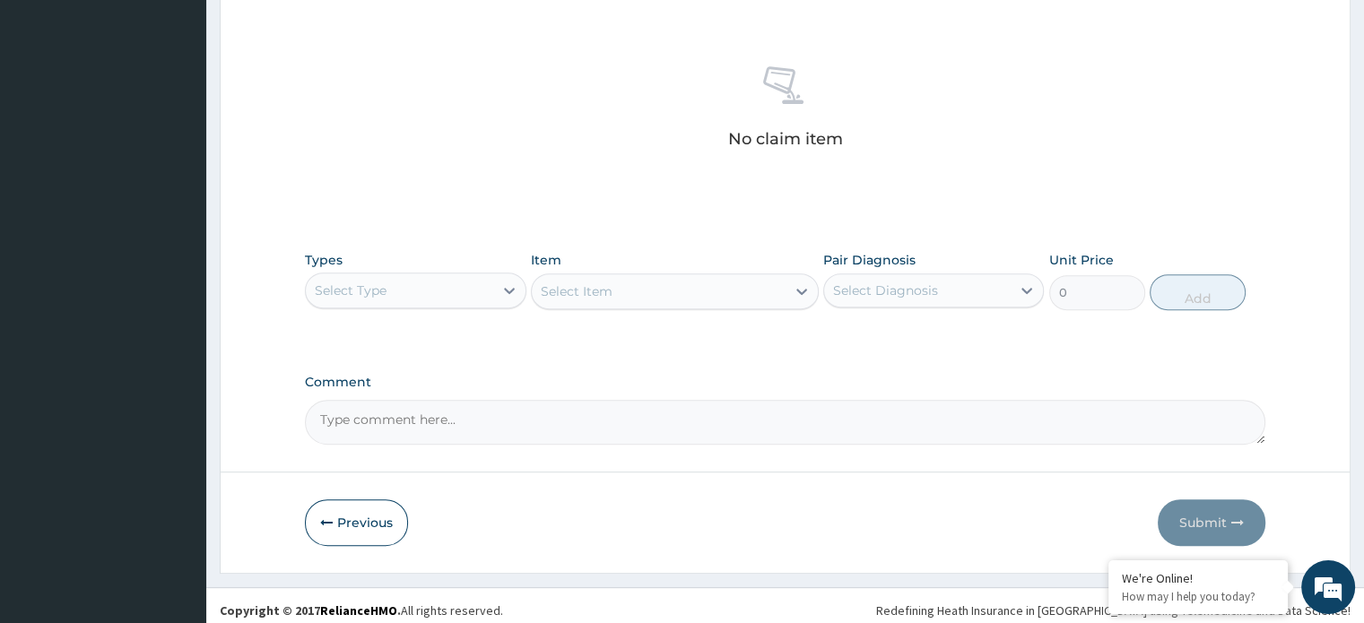
scroll to position [667, 0]
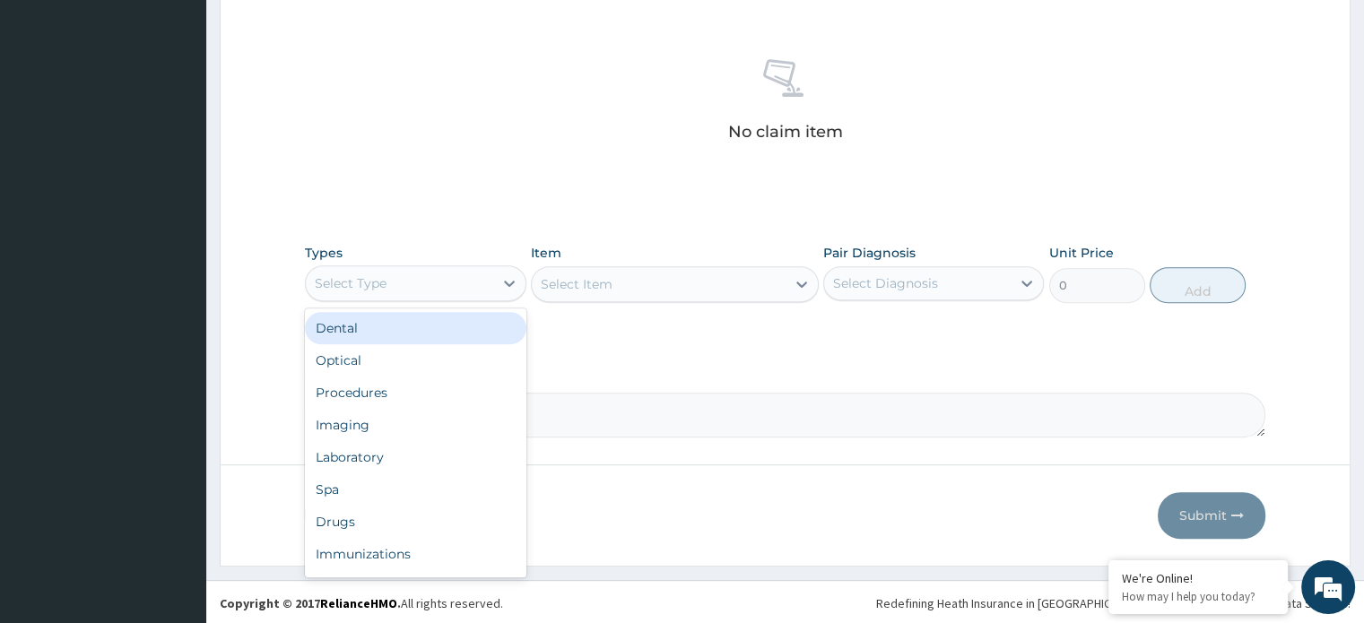
click at [396, 289] on div "Select Type" at bounding box center [399, 283] width 186 height 29
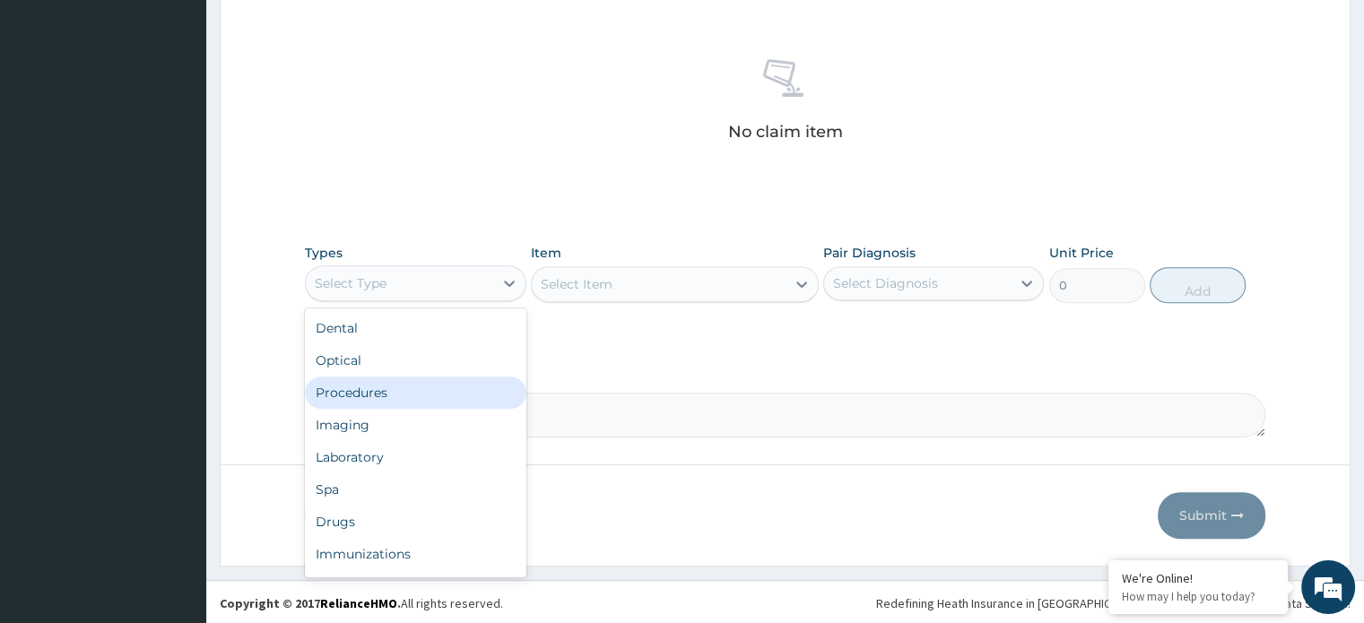
click at [376, 393] on div "Procedures" at bounding box center [415, 393] width 221 height 32
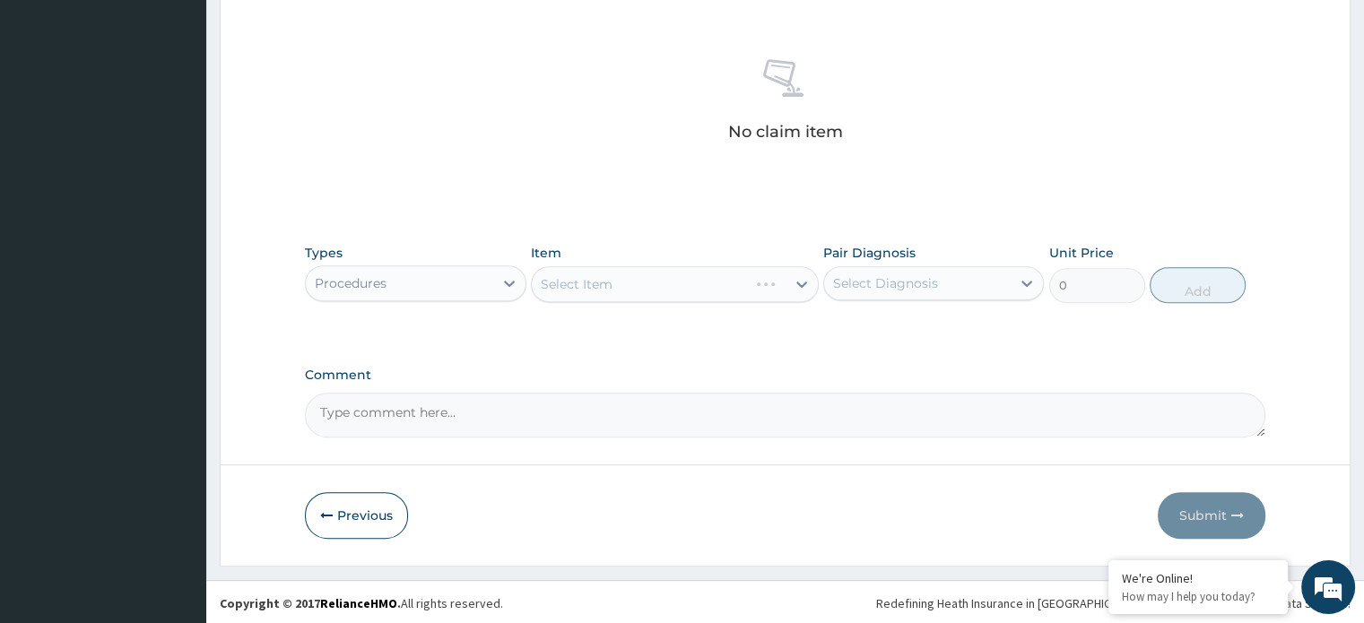
click at [558, 290] on div "Select Item" at bounding box center [675, 284] width 288 height 36
click at [567, 286] on div "Select Item" at bounding box center [675, 284] width 288 height 36
click at [568, 287] on div "Select Item" at bounding box center [577, 284] width 72 height 18
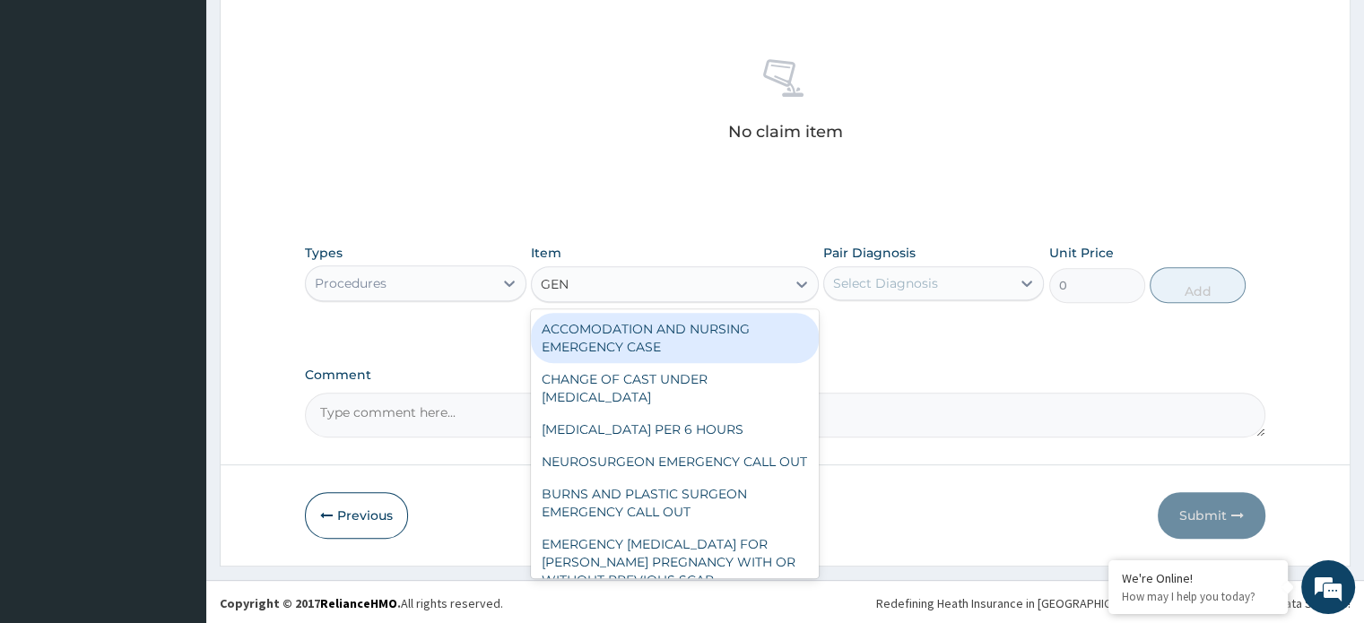
type input "GENE"
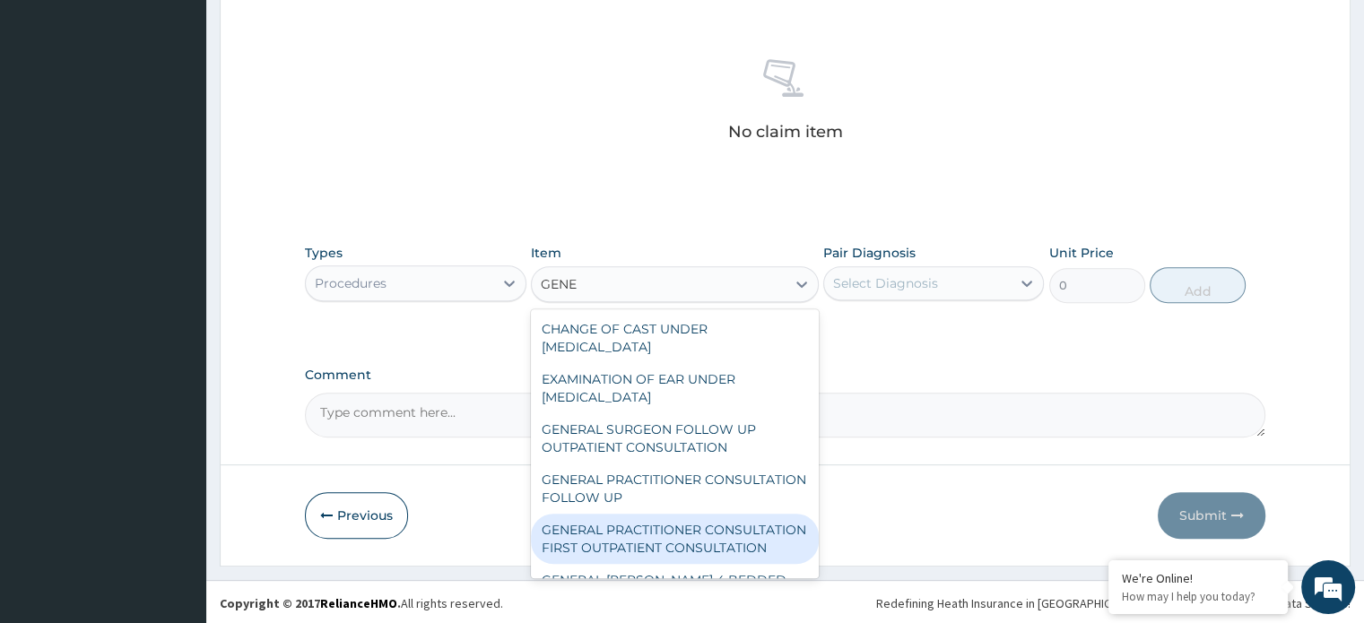
drag, startPoint x: 597, startPoint y: 532, endPoint x: 726, endPoint y: 444, distance: 156.2
click at [599, 533] on div "GENERAL PRACTITIONER CONSULTATION FIRST OUTPATIENT CONSULTATION" at bounding box center [675, 539] width 288 height 50
type input "3960"
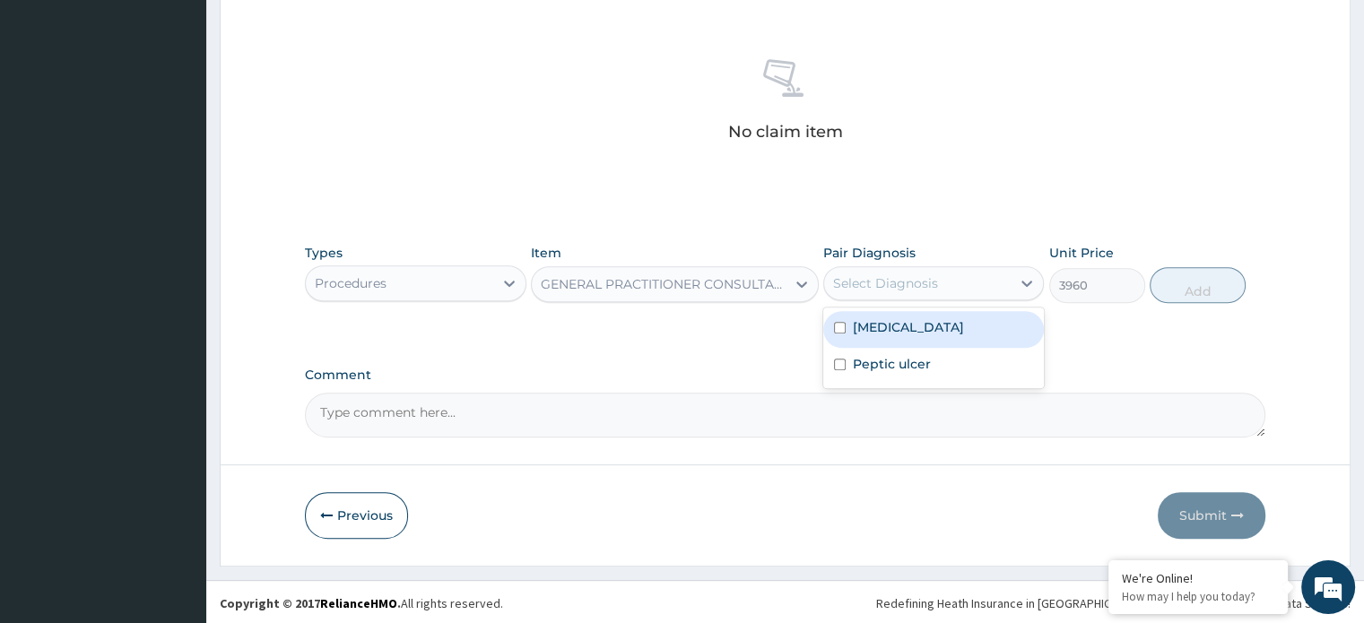
click at [900, 290] on div "Select Diagnosis" at bounding box center [917, 283] width 186 height 29
click at [895, 320] on label "Malaria" at bounding box center [908, 327] width 111 height 18
checkbox input "true"
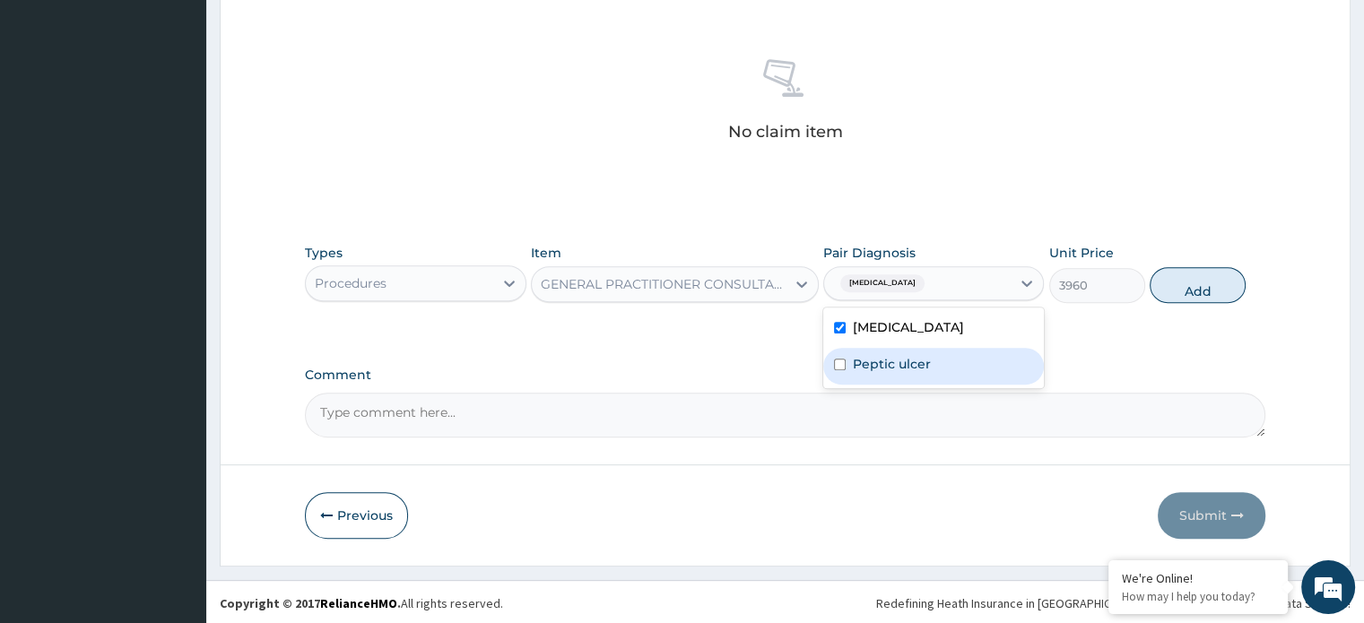
drag, startPoint x: 885, startPoint y: 354, endPoint x: 900, endPoint y: 354, distance: 15.2
click at [886, 355] on label "Peptic ulcer" at bounding box center [892, 364] width 78 height 18
checkbox input "true"
click at [1201, 286] on button "Add" at bounding box center [1197, 285] width 96 height 36
type input "0"
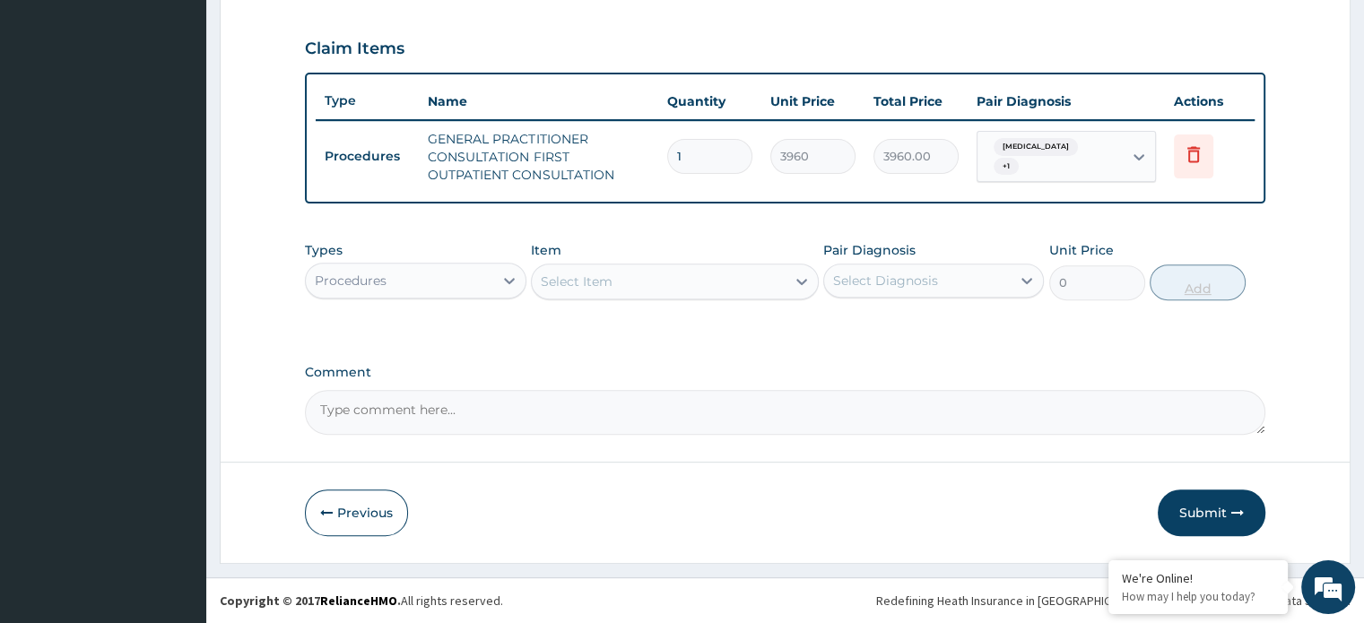
scroll to position [592, 0]
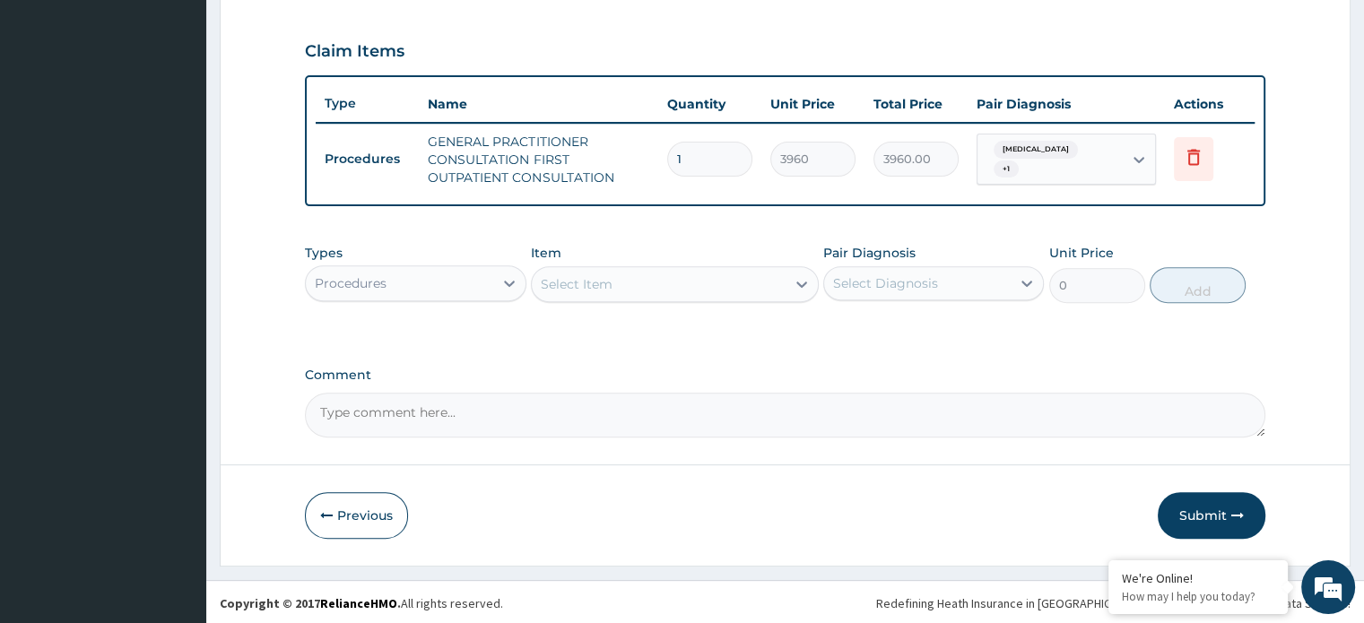
click at [422, 285] on div "Procedures" at bounding box center [399, 283] width 186 height 29
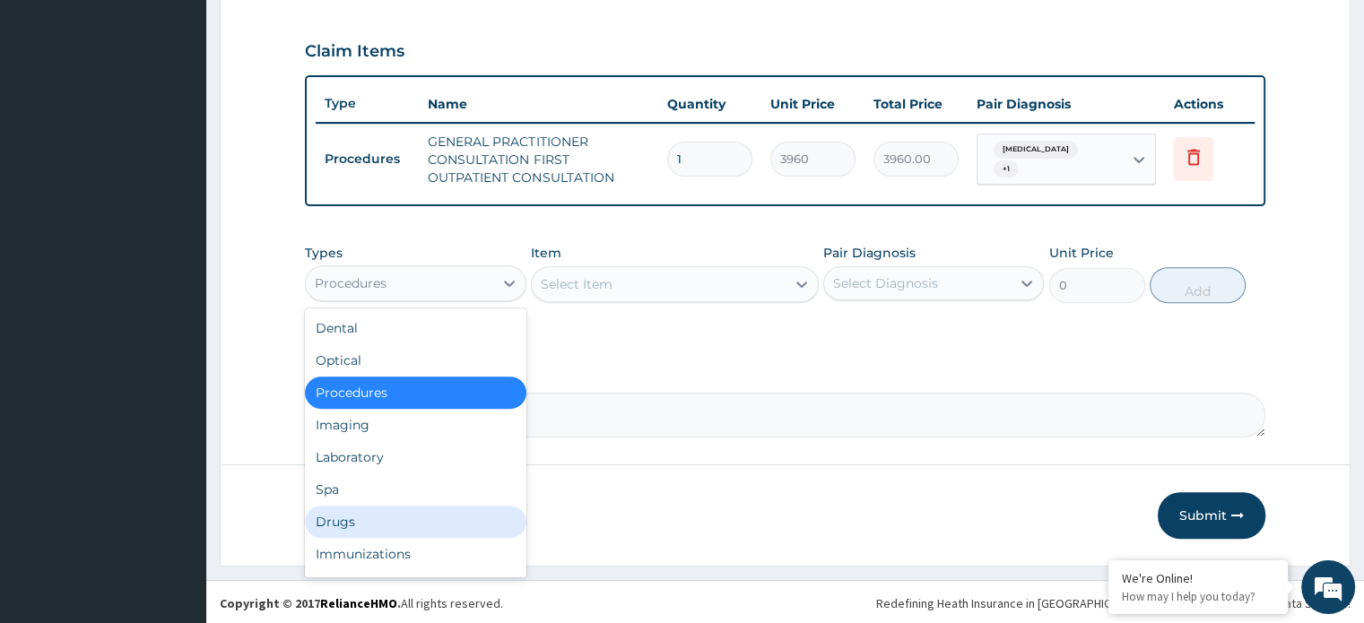
drag, startPoint x: 369, startPoint y: 515, endPoint x: 492, endPoint y: 396, distance: 170.6
click at [371, 515] on div "Drugs" at bounding box center [415, 522] width 221 height 32
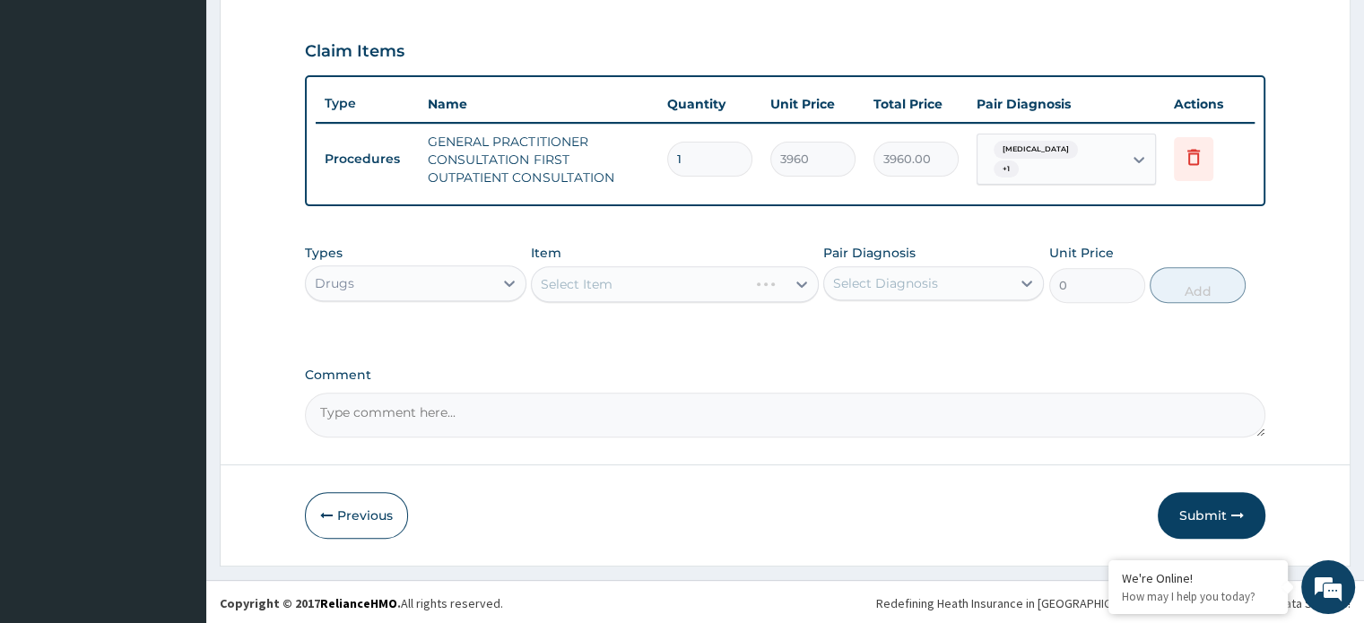
click at [573, 282] on div "Select Item" at bounding box center [675, 284] width 288 height 36
click at [574, 288] on div "Select Item" at bounding box center [675, 284] width 288 height 36
click at [570, 284] on div "Select Item" at bounding box center [675, 284] width 288 height 36
click at [577, 285] on div "Select Item" at bounding box center [675, 284] width 288 height 36
click at [570, 289] on div "Select Item" at bounding box center [675, 284] width 288 height 36
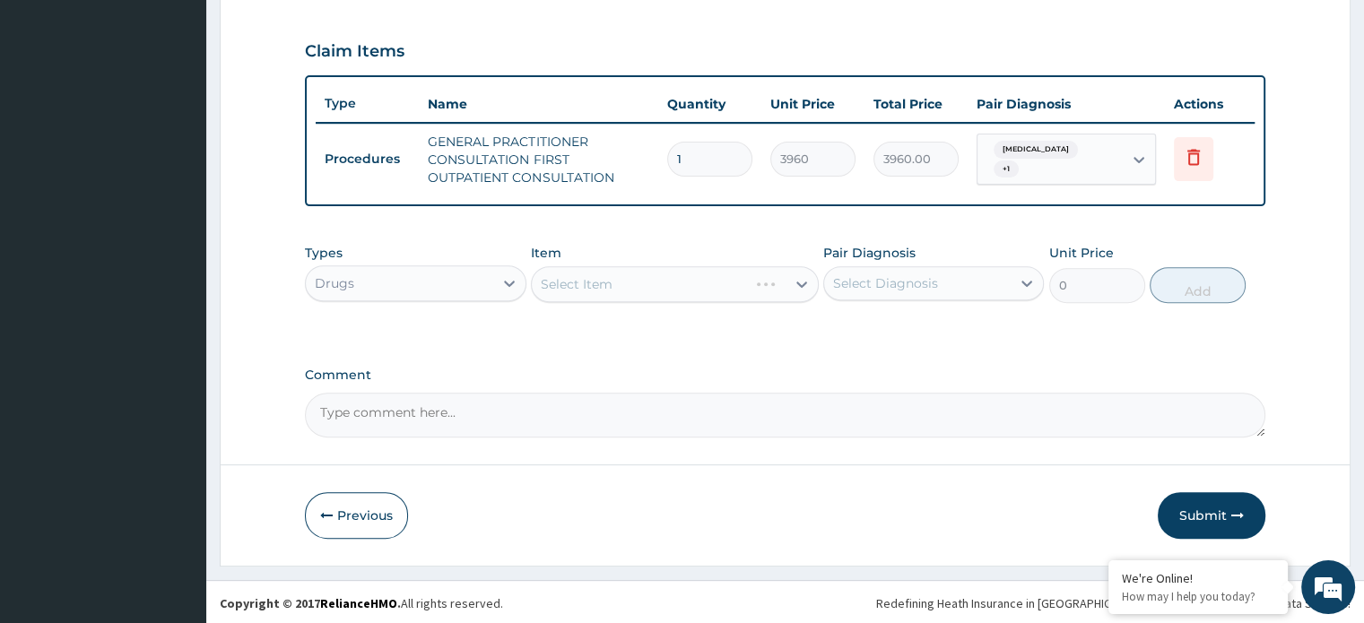
click at [570, 288] on div "Select Item" at bounding box center [675, 284] width 288 height 36
click at [576, 279] on div "Select Item" at bounding box center [577, 284] width 72 height 18
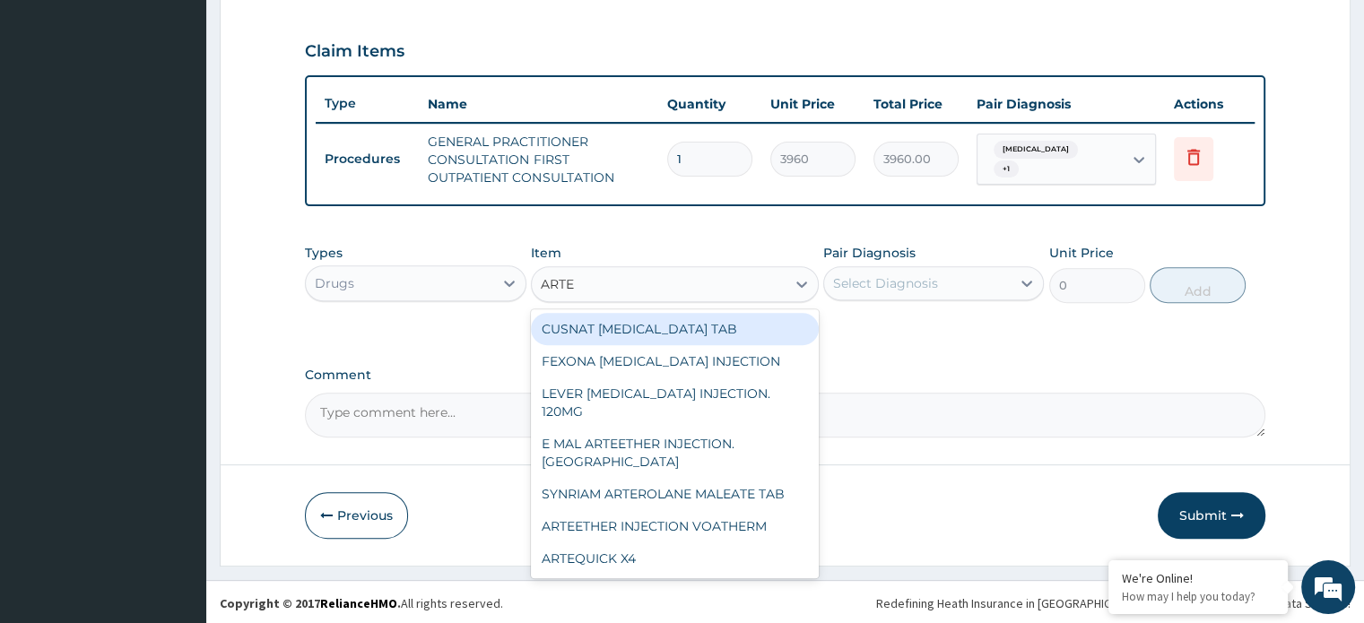
type input "ARTEM"
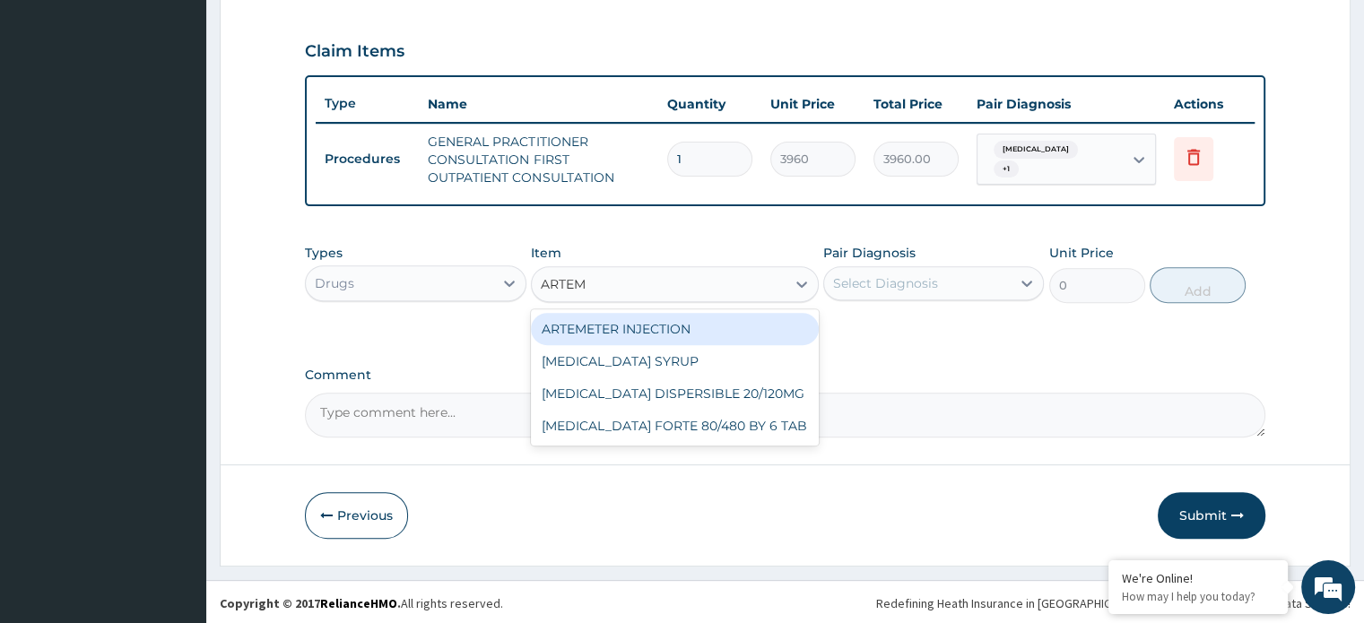
click at [676, 336] on div "ARTEMETER INJECTION" at bounding box center [675, 329] width 288 height 32
type input "1056"
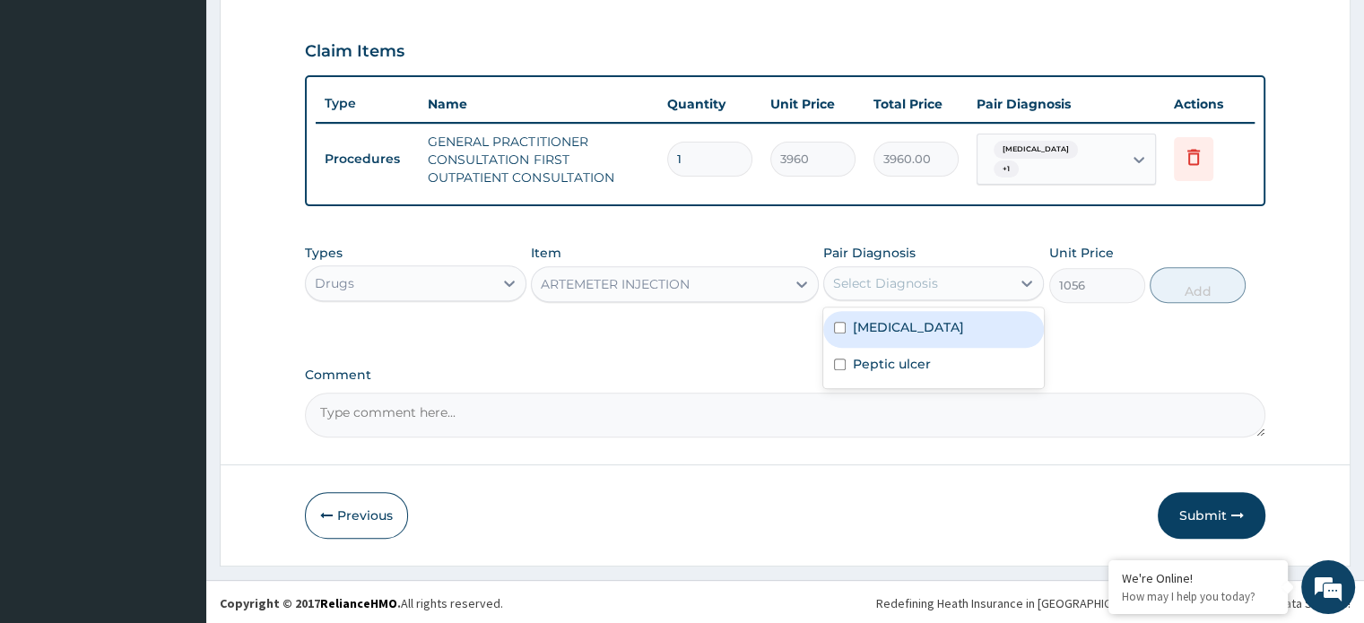
click at [897, 291] on div "Select Diagnosis" at bounding box center [917, 283] width 186 height 29
click at [898, 318] on label "Malaria" at bounding box center [908, 327] width 111 height 18
checkbox input "true"
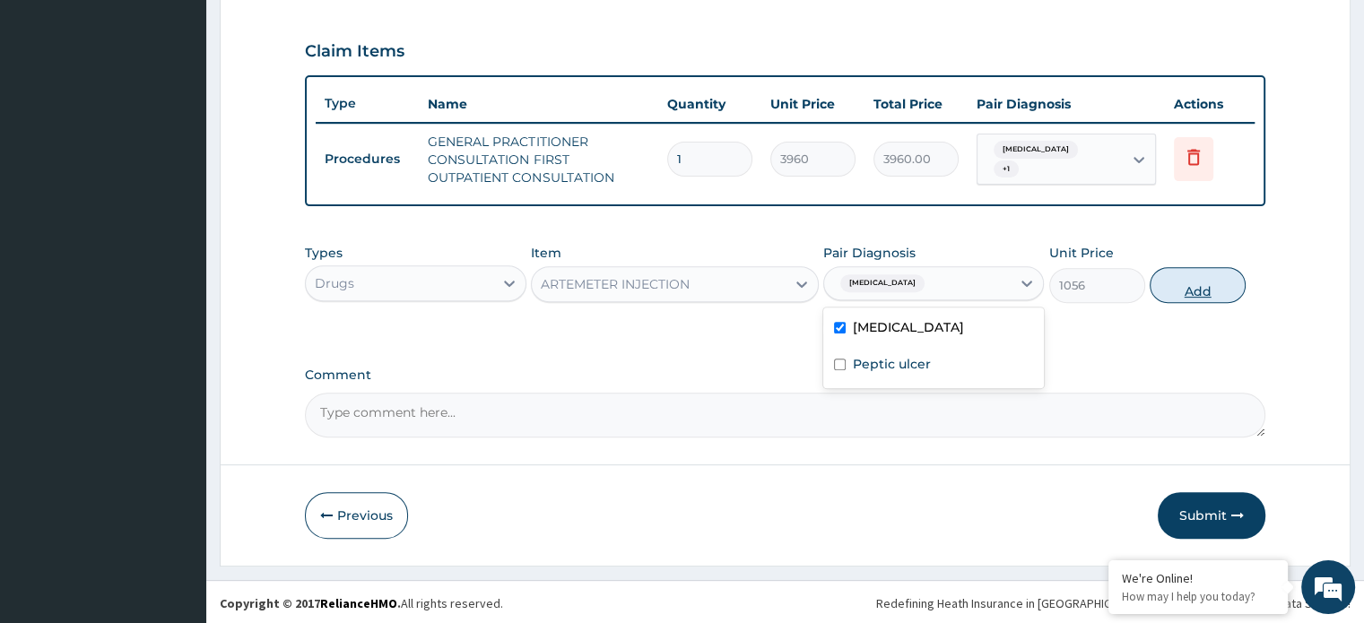
click at [1209, 289] on button "Add" at bounding box center [1197, 285] width 96 height 36
type input "0"
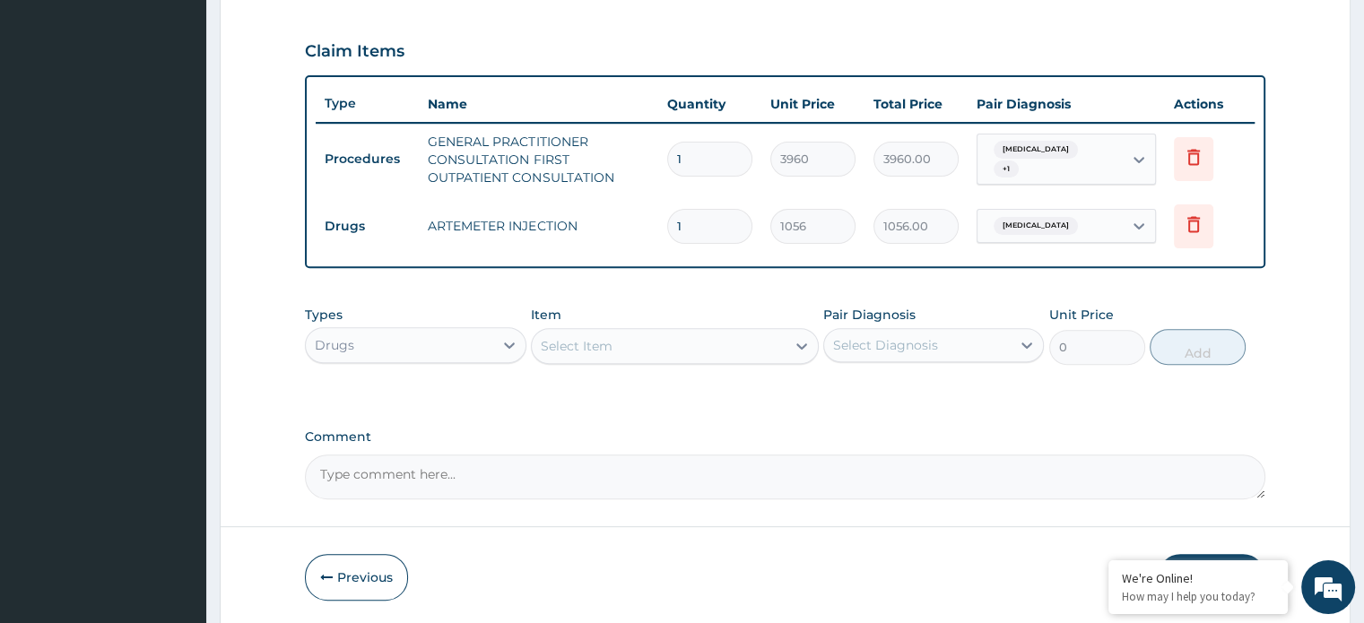
type input "0.00"
type input "2"
type input "2112.00"
type input "2"
click at [613, 337] on div "Select Item" at bounding box center [659, 346] width 254 height 29
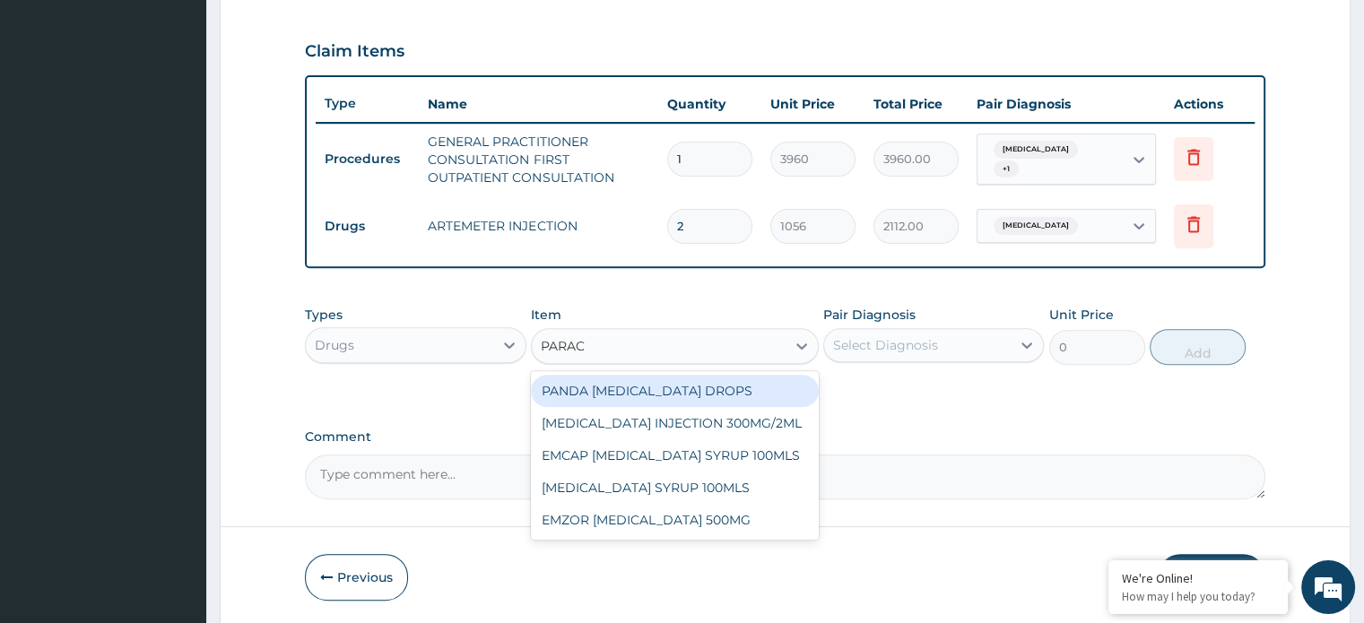
type input "PARACE"
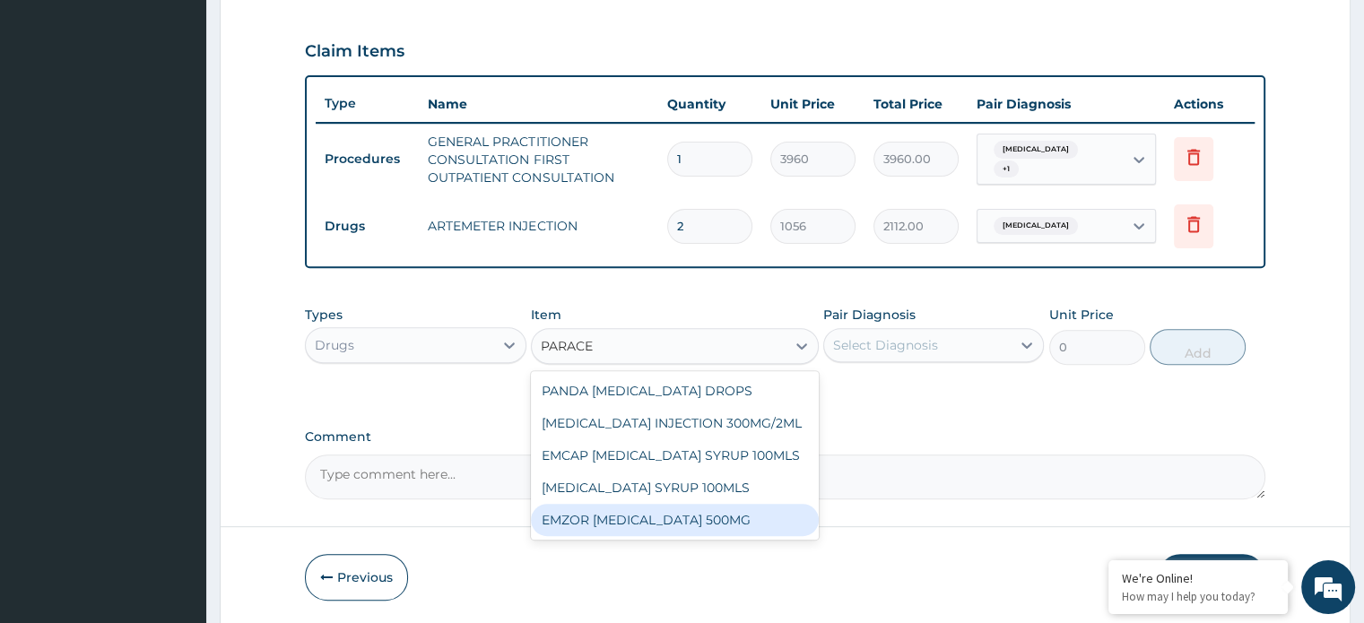
drag, startPoint x: 689, startPoint y: 517, endPoint x: 865, endPoint y: 387, distance: 219.3
click at [693, 513] on div "EMZOR PARACETAMOL 500MG" at bounding box center [675, 520] width 288 height 32
type input "26.39999961853027"
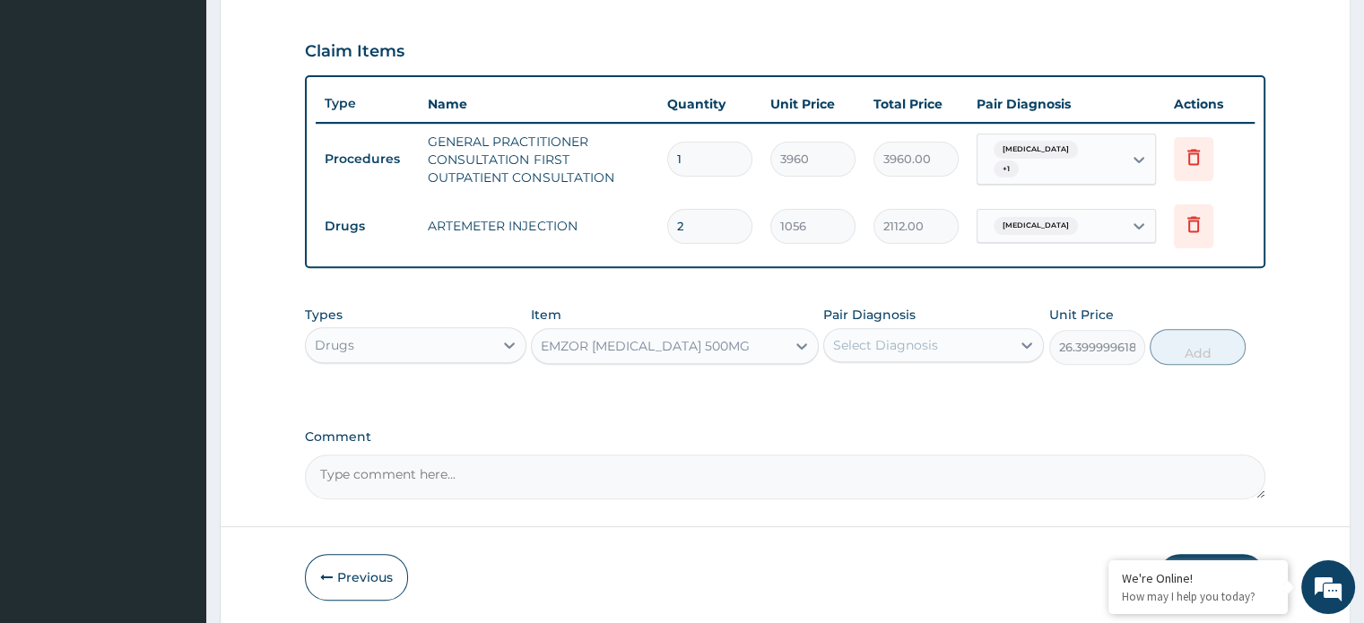
click at [888, 340] on div "Select Diagnosis" at bounding box center [885, 345] width 105 height 18
click at [897, 383] on label "Malaria" at bounding box center [908, 389] width 111 height 18
checkbox input "true"
click at [1200, 347] on button "Add" at bounding box center [1197, 347] width 96 height 36
type input "0"
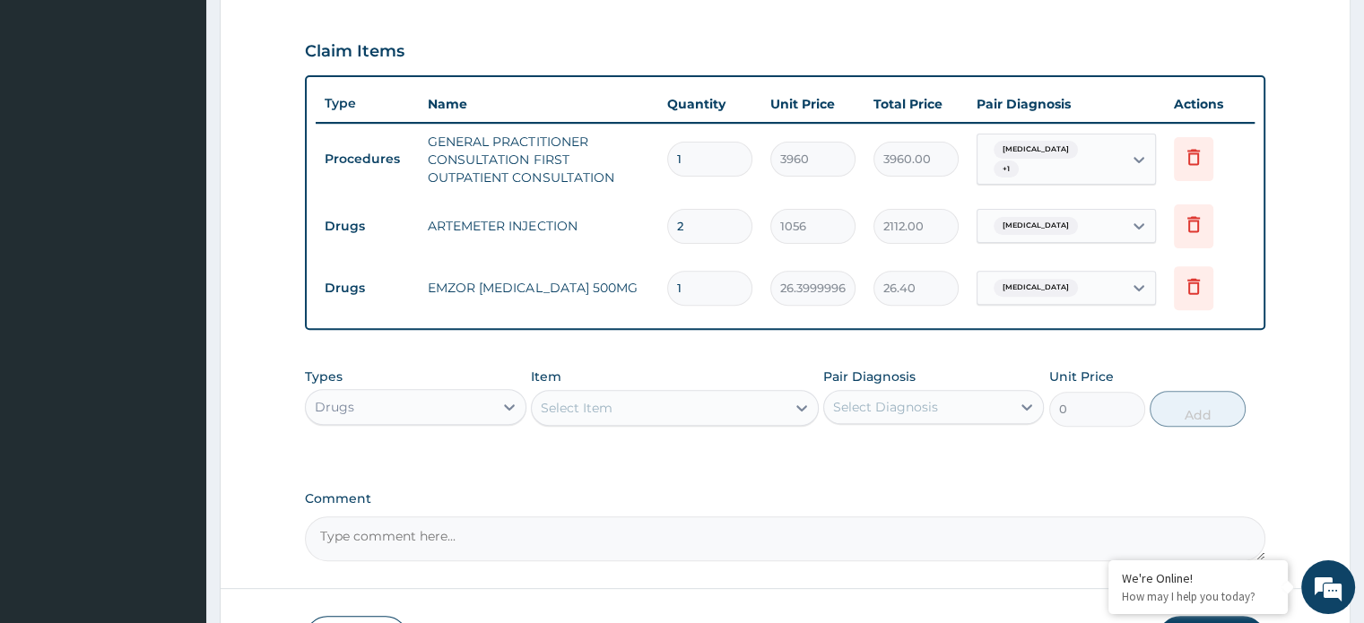
type input "18"
type input "475.20"
type input "18"
click at [571, 404] on div "Select Item" at bounding box center [577, 408] width 72 height 18
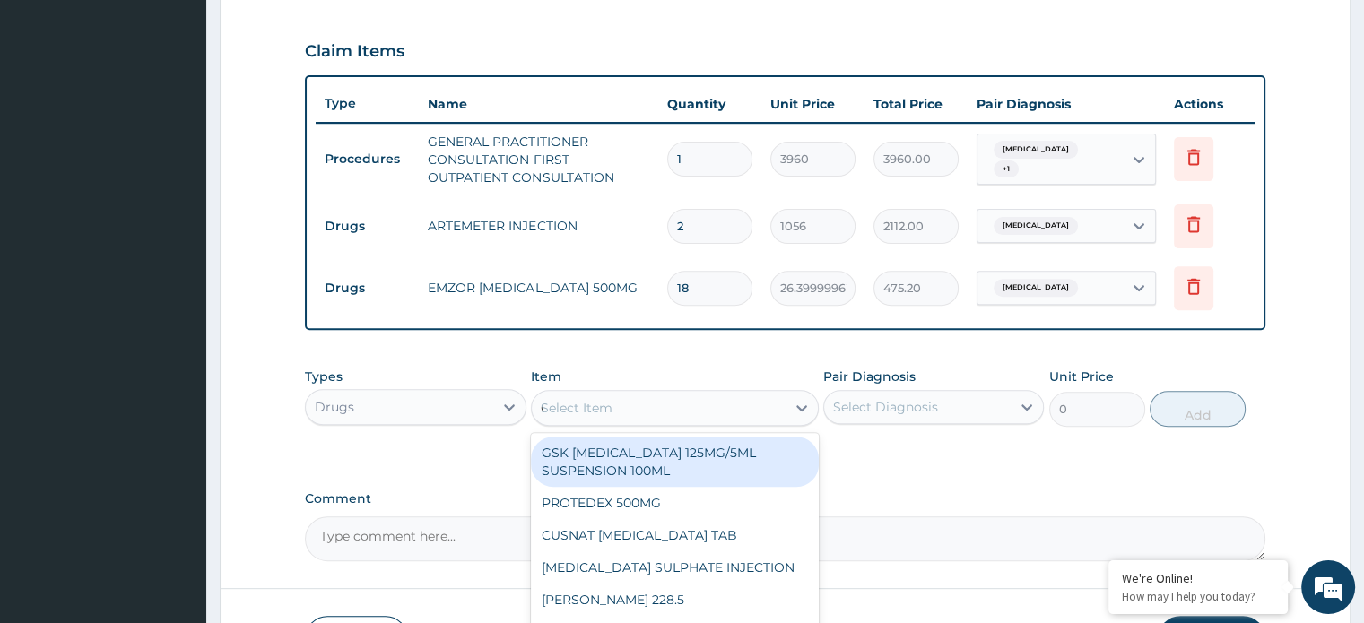
type input "COA"
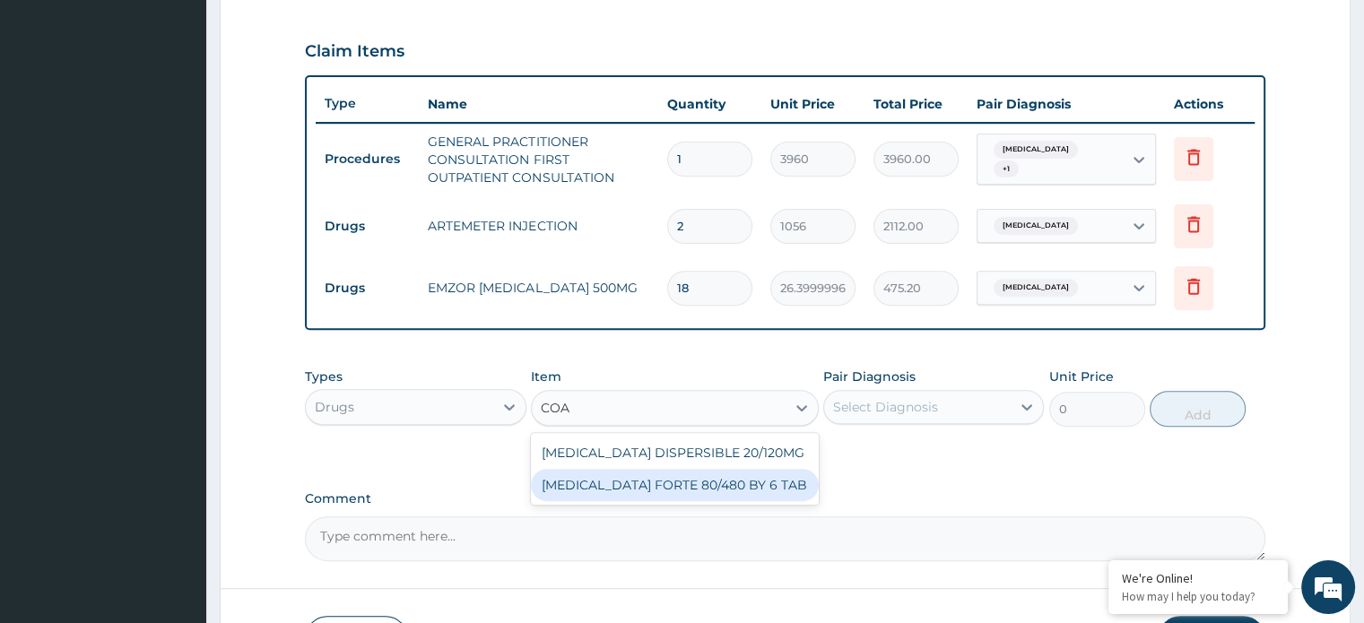
click at [614, 483] on div "[MEDICAL_DATA] FORTE 80/480 BY 6 TAB" at bounding box center [675, 485] width 288 height 32
type input "501.6000061035156"
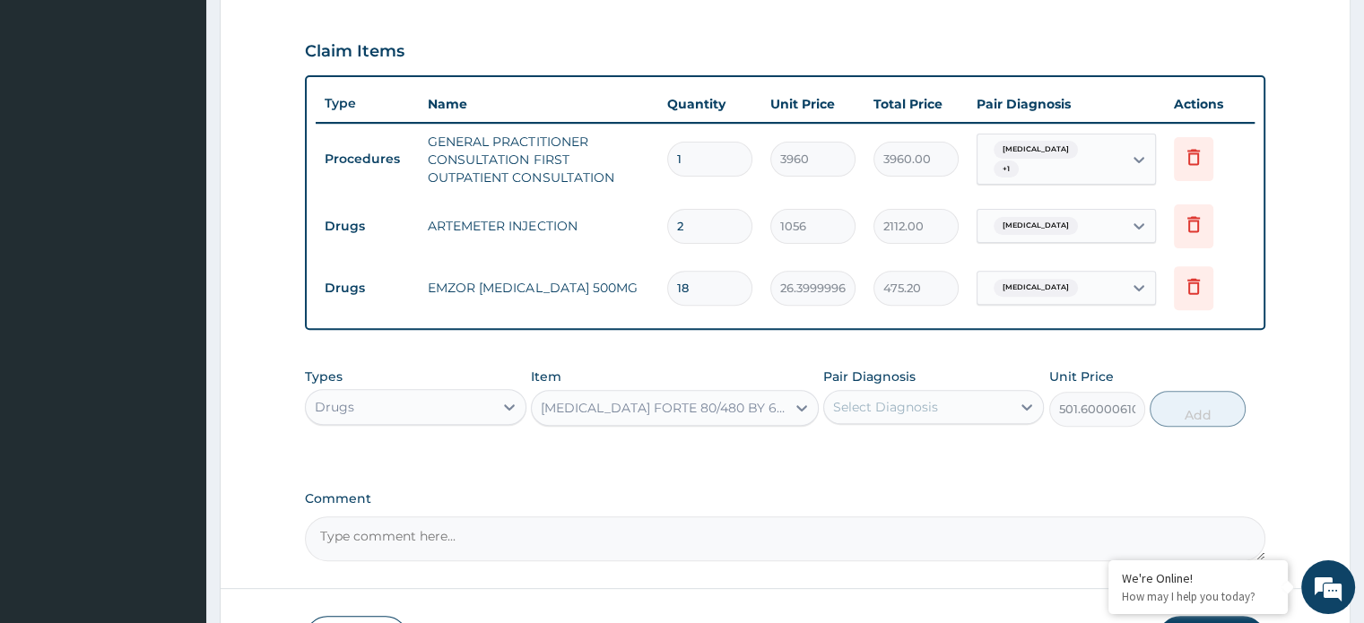
click at [879, 401] on div "Select Diagnosis" at bounding box center [885, 407] width 105 height 18
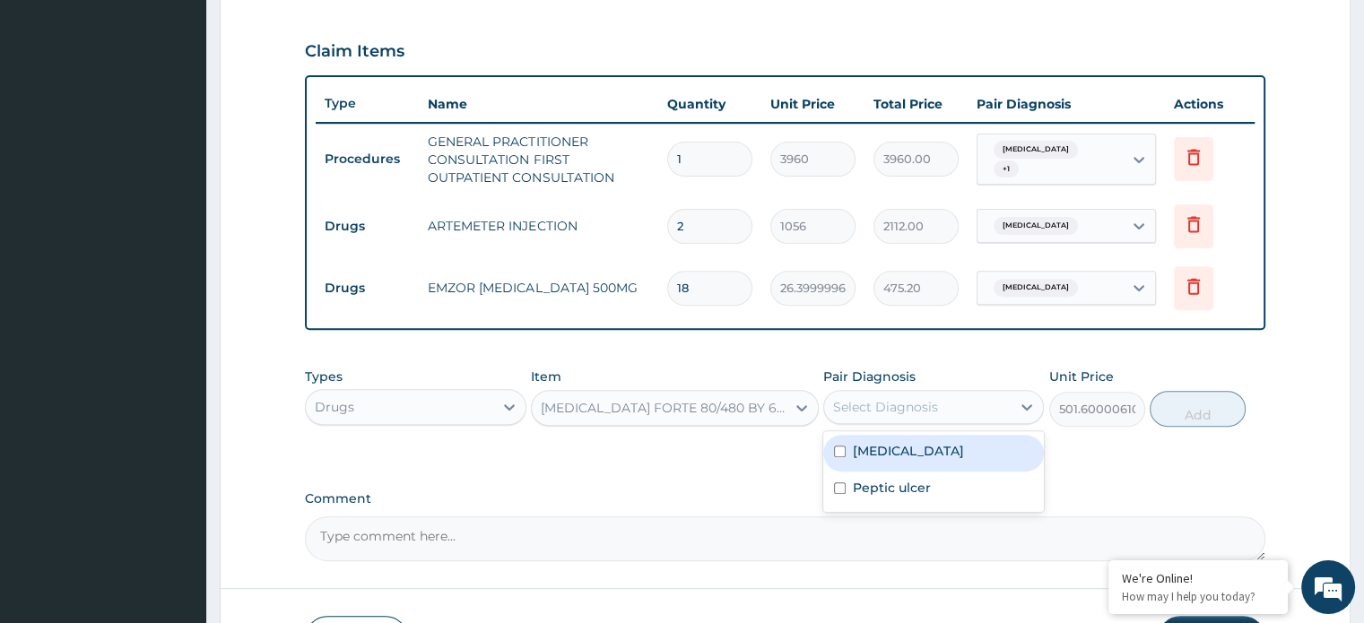
drag, startPoint x: 890, startPoint y: 448, endPoint x: 909, endPoint y: 440, distance: 20.5
click at [896, 446] on label "[MEDICAL_DATA]" at bounding box center [908, 451] width 111 height 18
checkbox input "true"
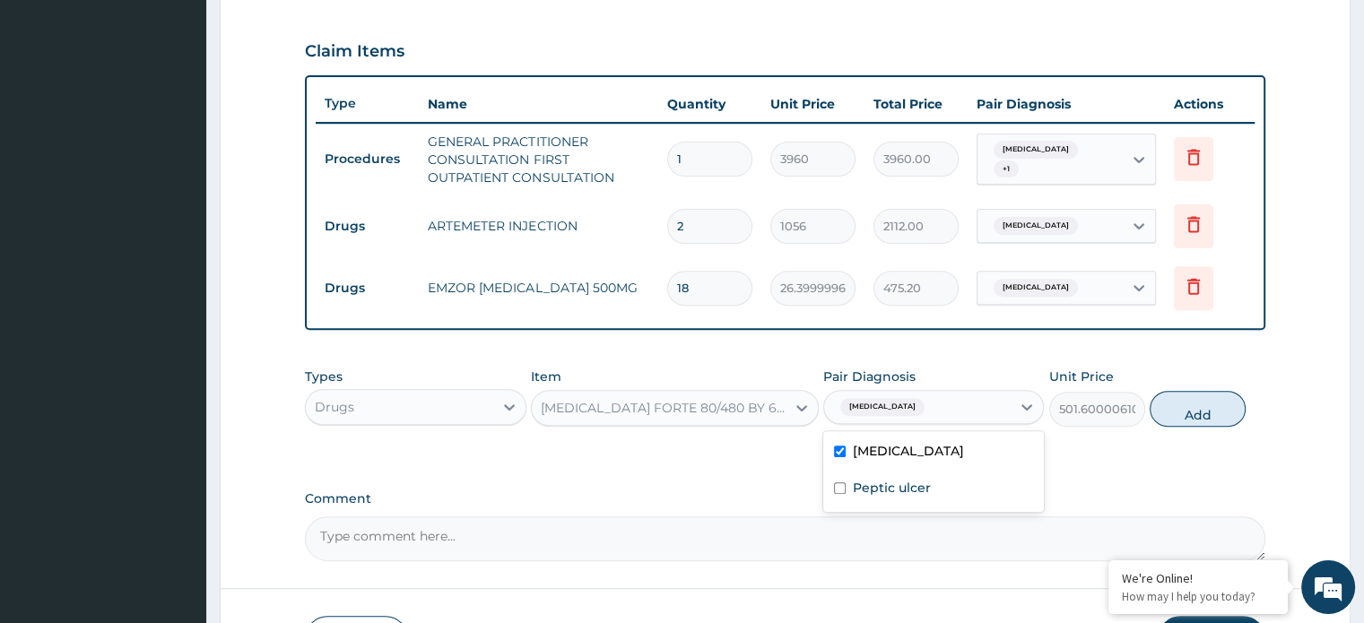
click at [1197, 412] on button "Add" at bounding box center [1197, 409] width 96 height 36
type input "0"
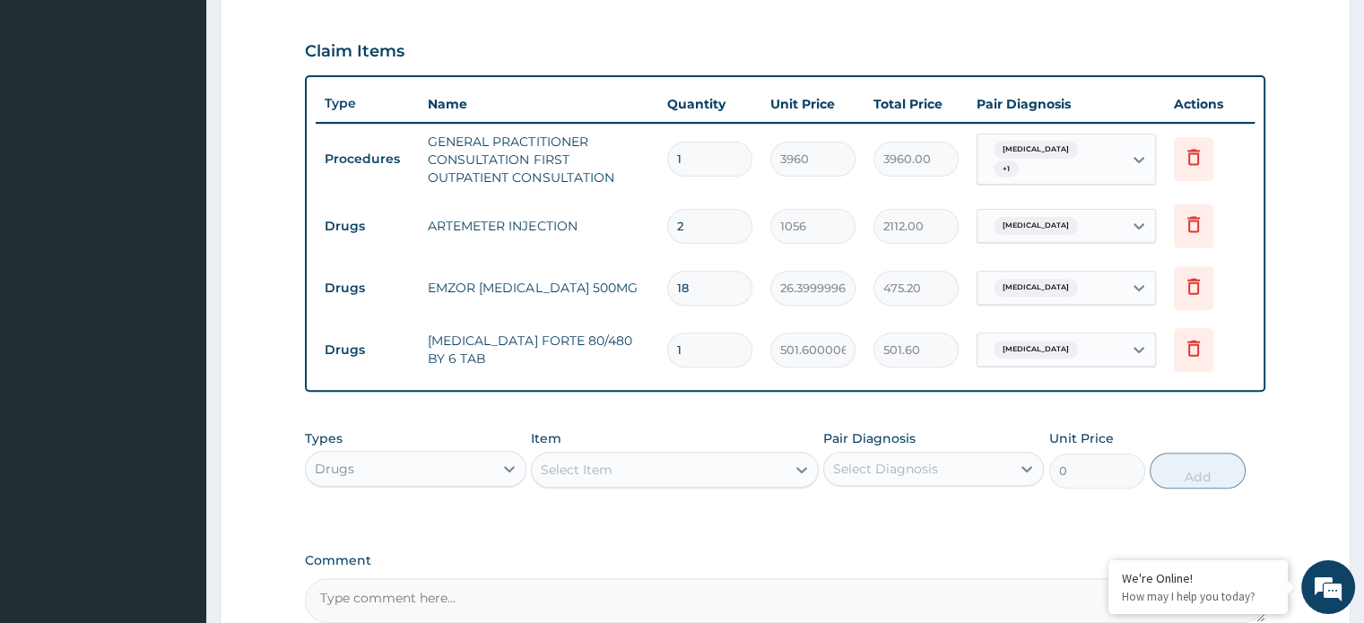
type input "0.00"
type input "6"
type input "3009.60"
type input "6"
click at [587, 465] on div "Select Item" at bounding box center [577, 470] width 72 height 18
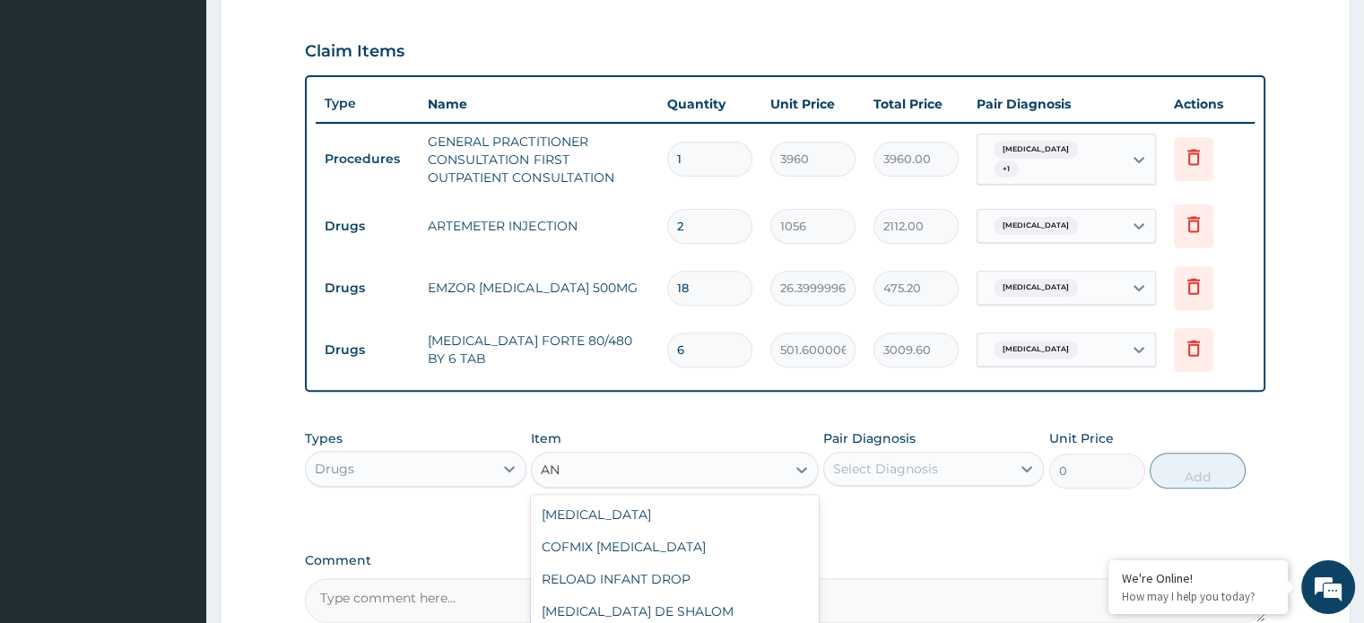
type input "A"
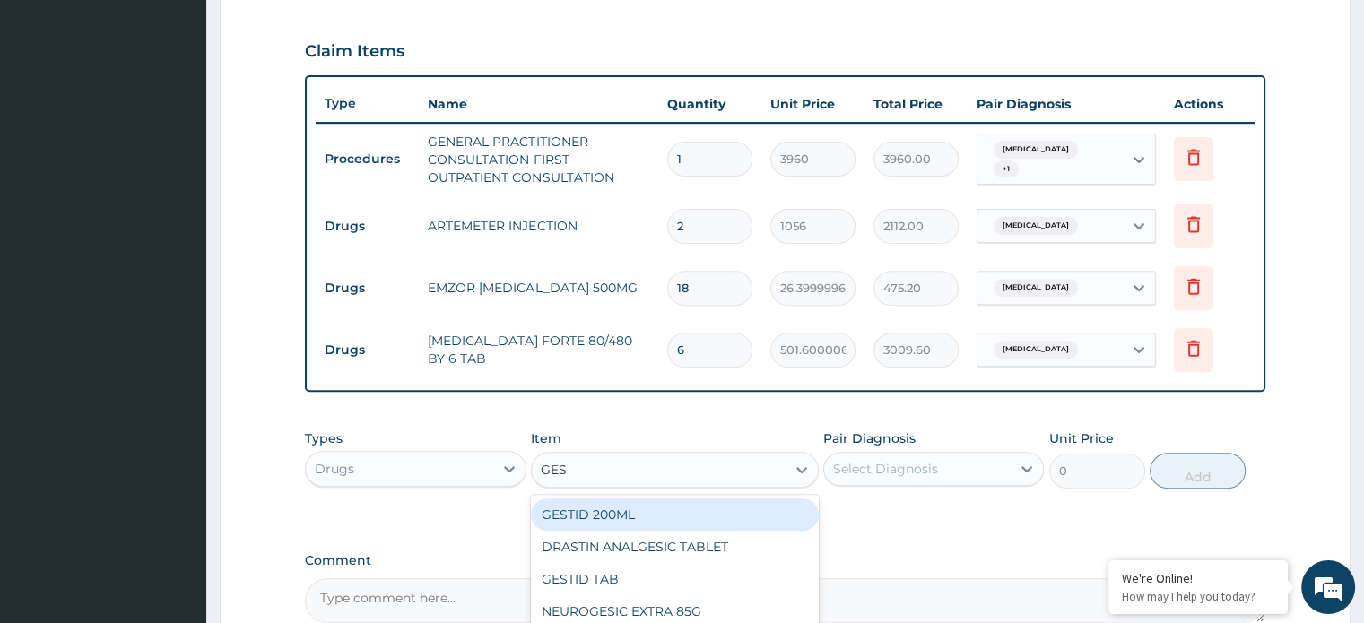
type input "GEST"
drag, startPoint x: 615, startPoint y: 513, endPoint x: 693, endPoint y: 502, distance: 78.7
click at [623, 514] on div "GESTID 200ML" at bounding box center [675, 514] width 288 height 32
type input "1188"
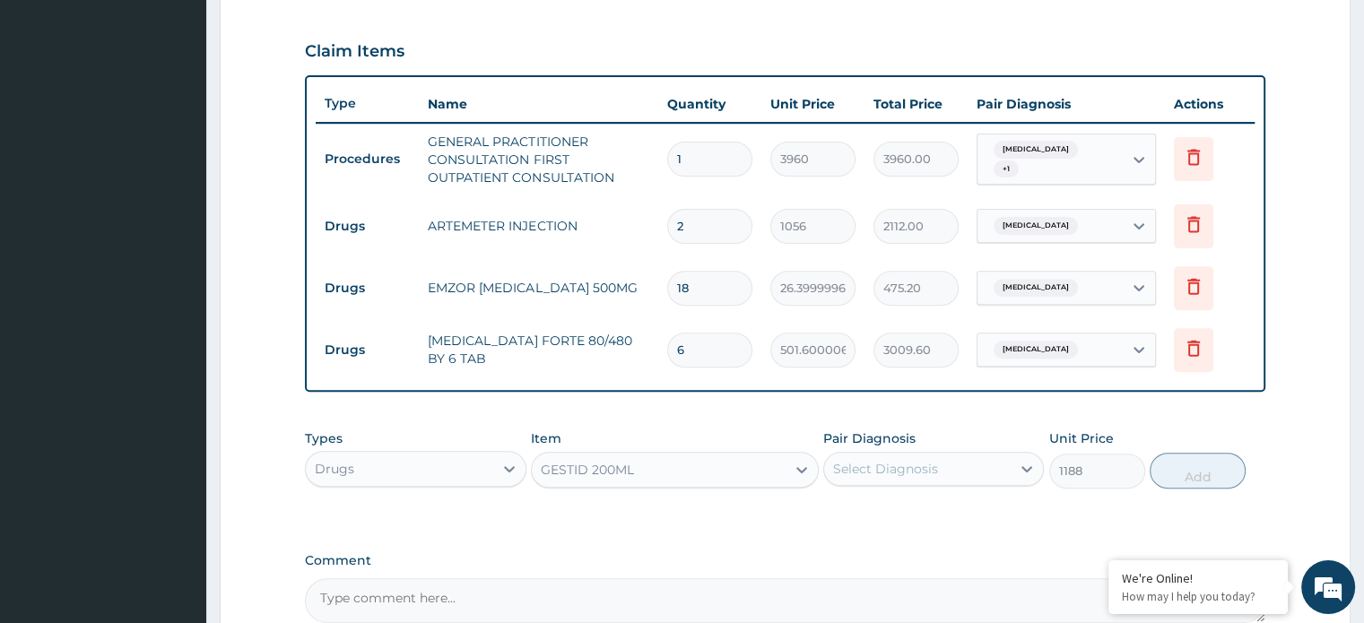
click at [897, 455] on div "Select Diagnosis" at bounding box center [917, 469] width 186 height 29
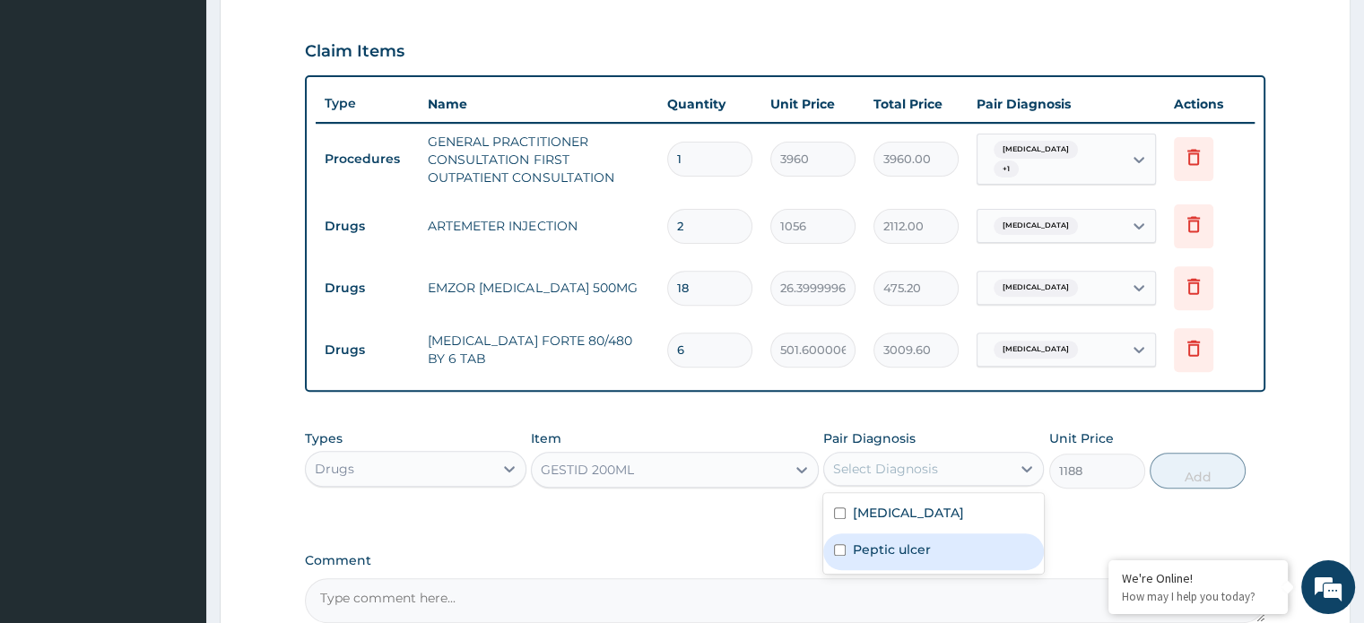
click at [897, 533] on div "Peptic ulcer" at bounding box center [933, 551] width 221 height 37
checkbox input "true"
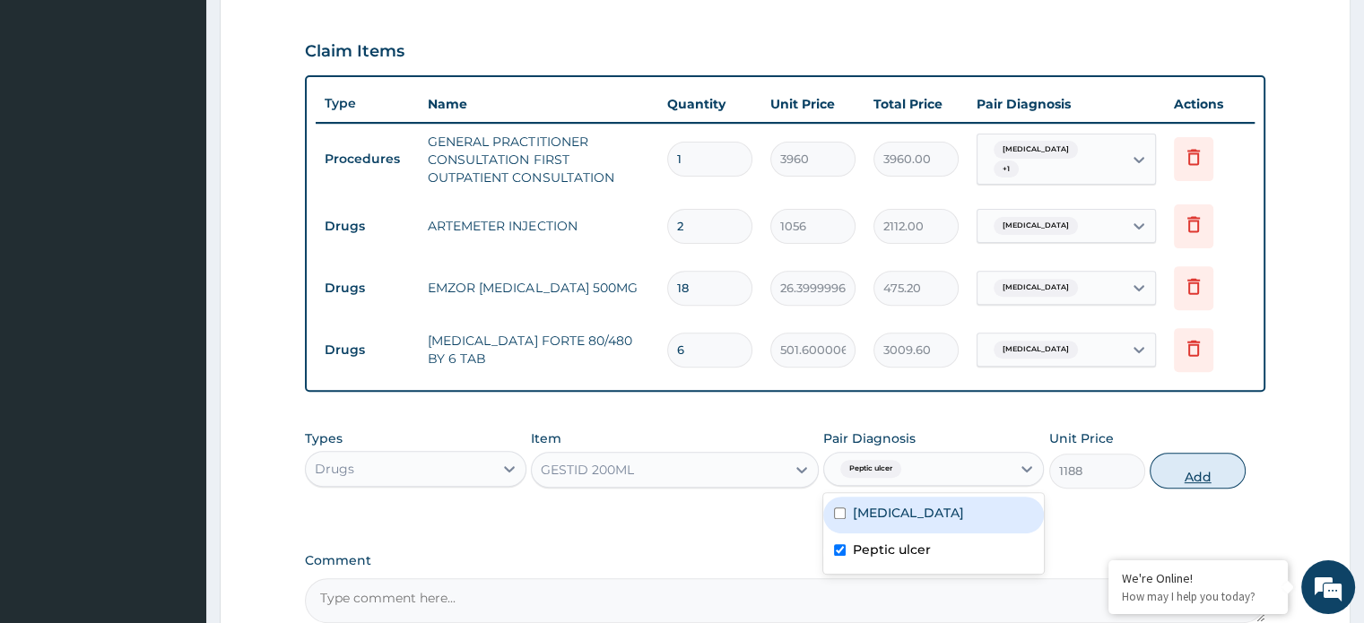
click at [1194, 477] on button "Add" at bounding box center [1197, 471] width 96 height 36
type input "0"
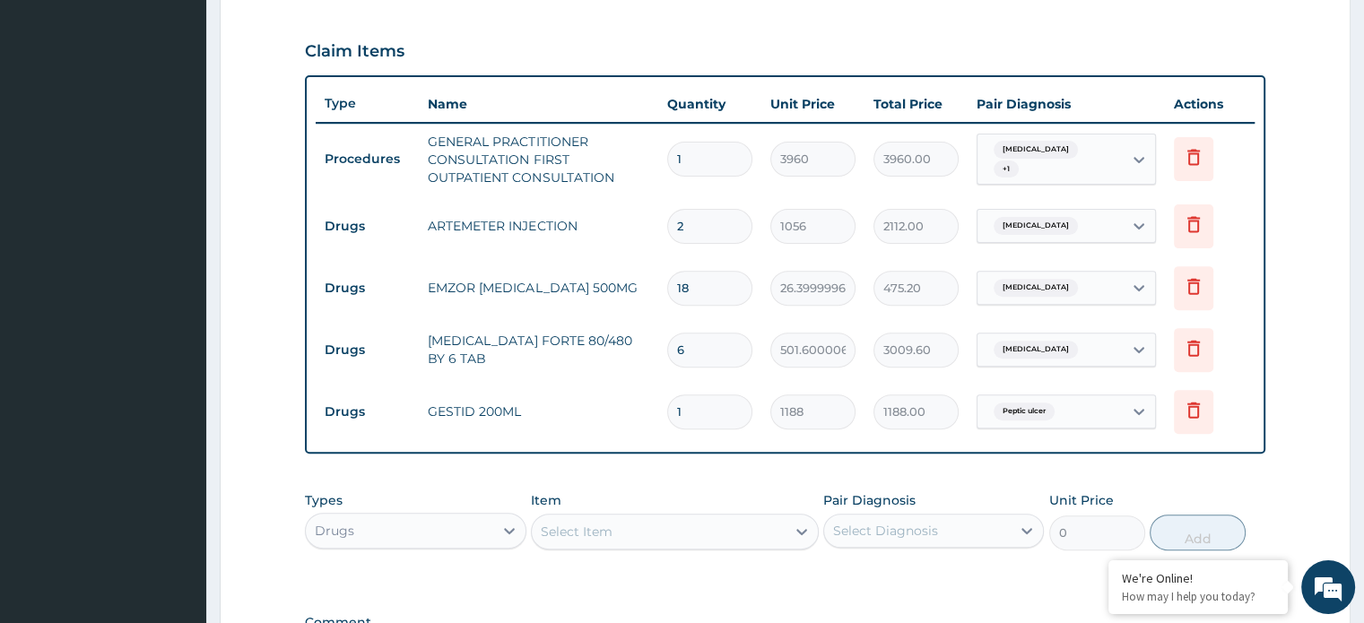
click at [592, 525] on div "Select Item" at bounding box center [577, 532] width 72 height 18
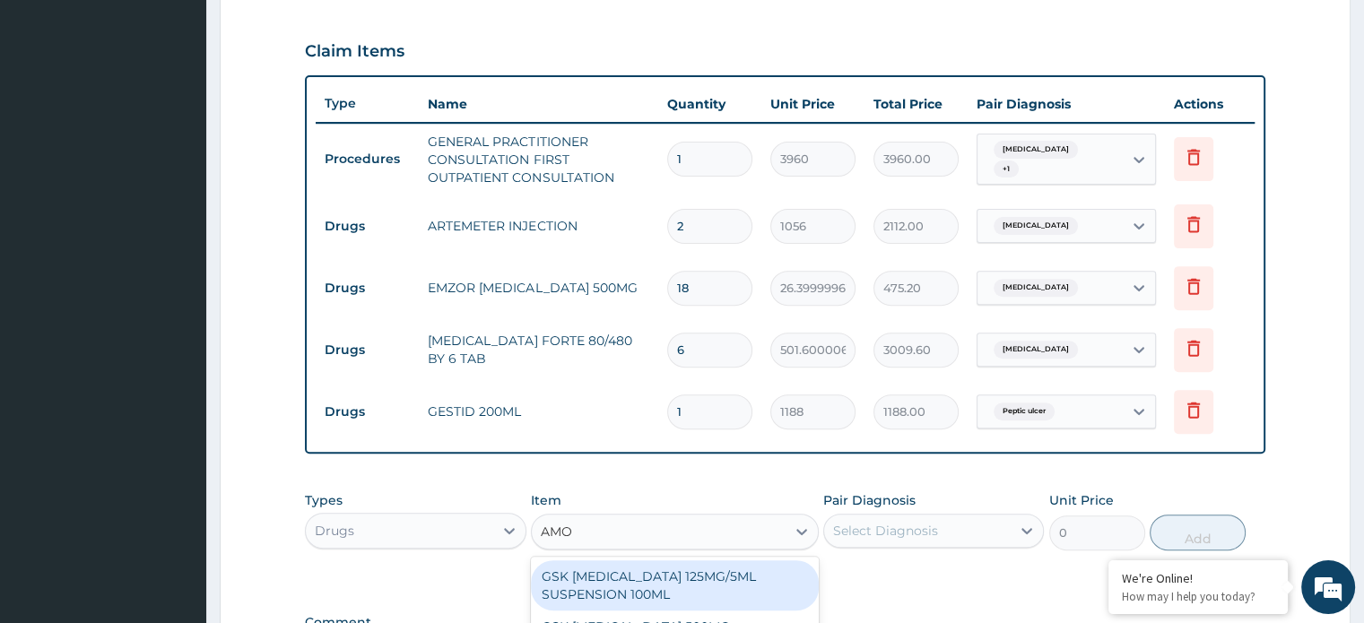
type input "AMOX"
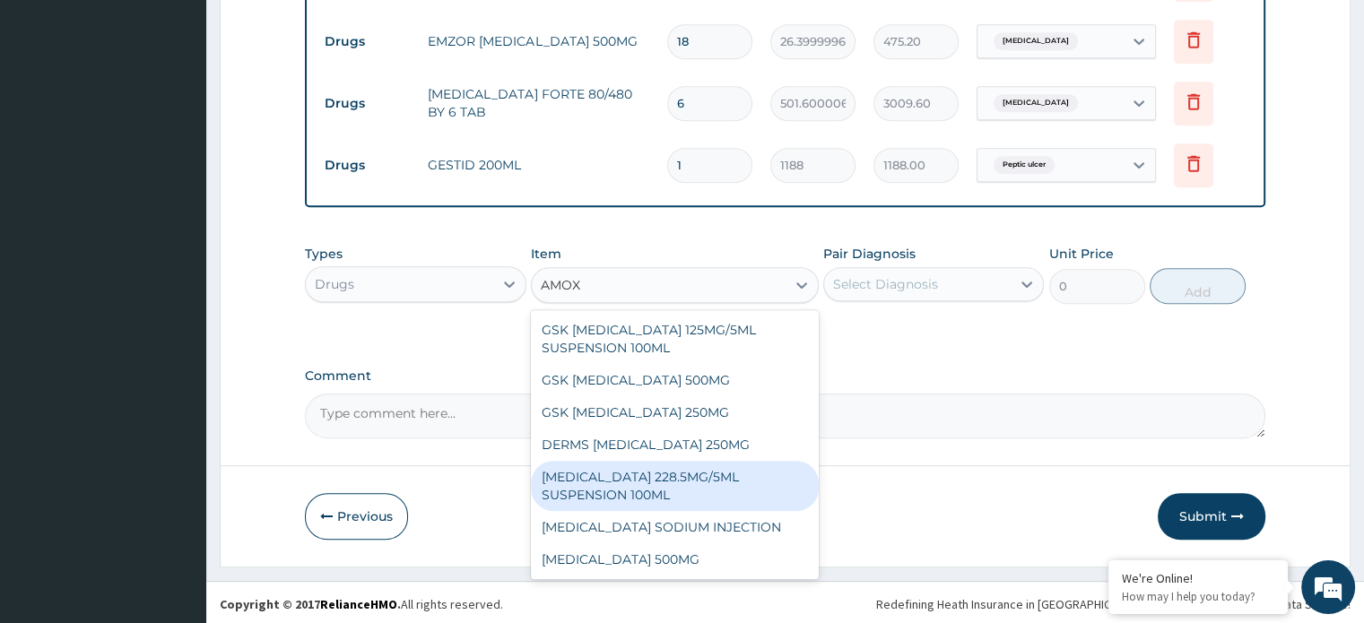
scroll to position [32, 0]
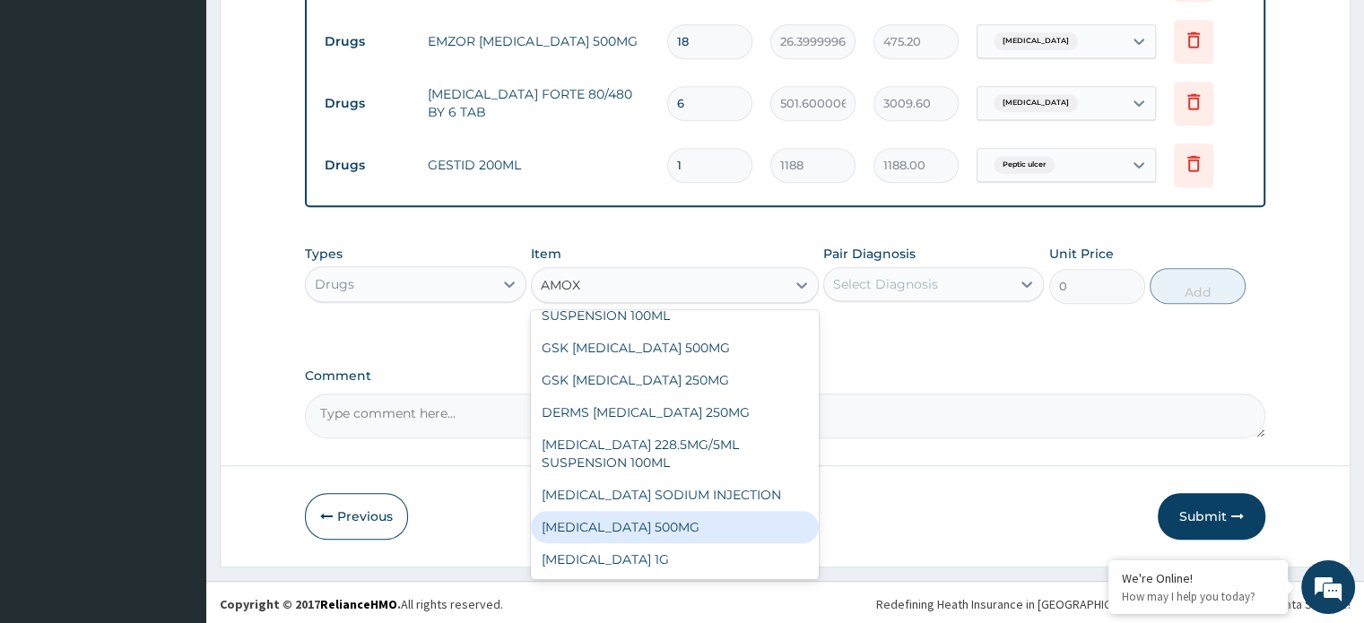
click at [674, 526] on div "AMOXICILLIN 500MG" at bounding box center [675, 527] width 288 height 32
type input "79.19999694824219"
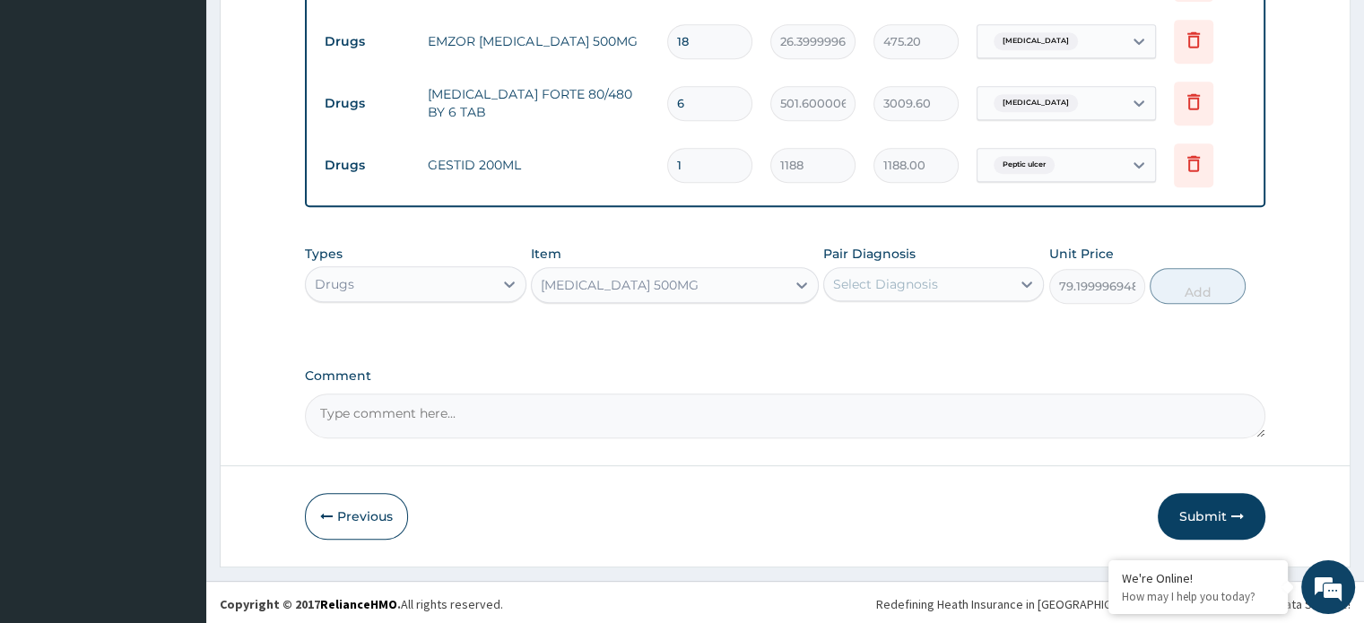
click at [895, 275] on div "Select Diagnosis" at bounding box center [885, 284] width 105 height 18
click at [903, 322] on div "Malaria" at bounding box center [933, 330] width 221 height 37
checkbox input "true"
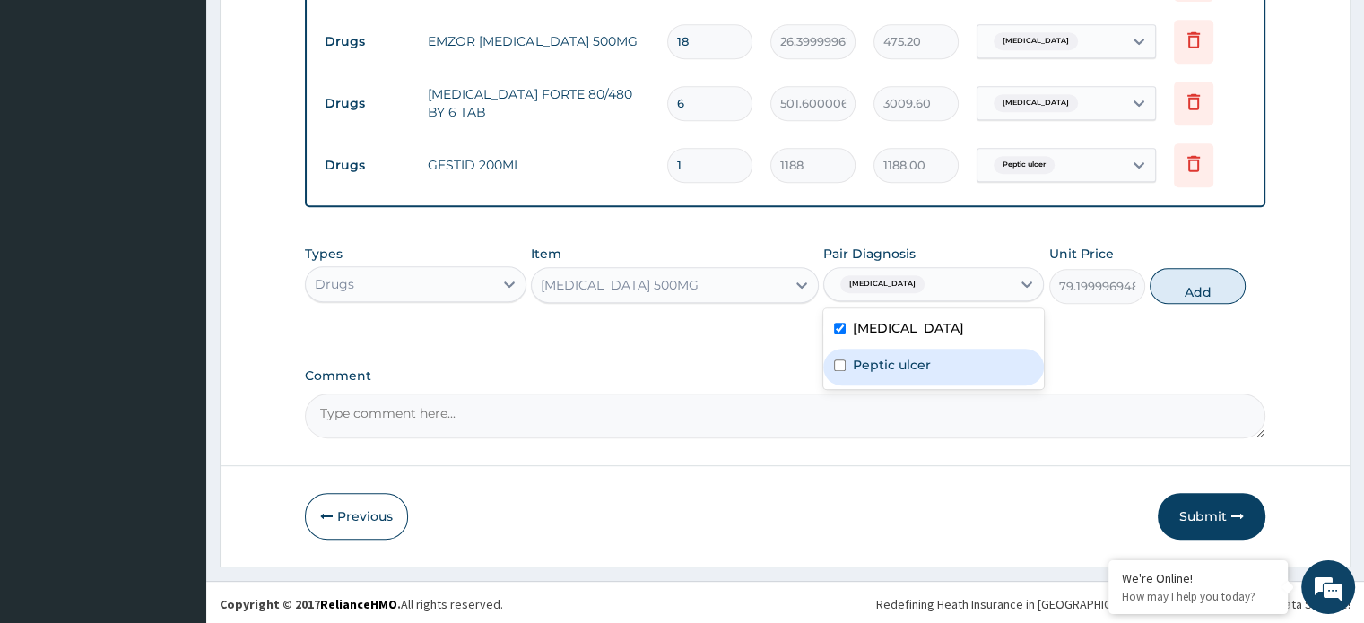
drag, startPoint x: 914, startPoint y: 360, endPoint x: 933, endPoint y: 360, distance: 18.8
click at [915, 360] on label "Peptic ulcer" at bounding box center [892, 365] width 78 height 18
checkbox input "true"
click at [1192, 286] on button "Add" at bounding box center [1197, 286] width 96 height 36
type input "0"
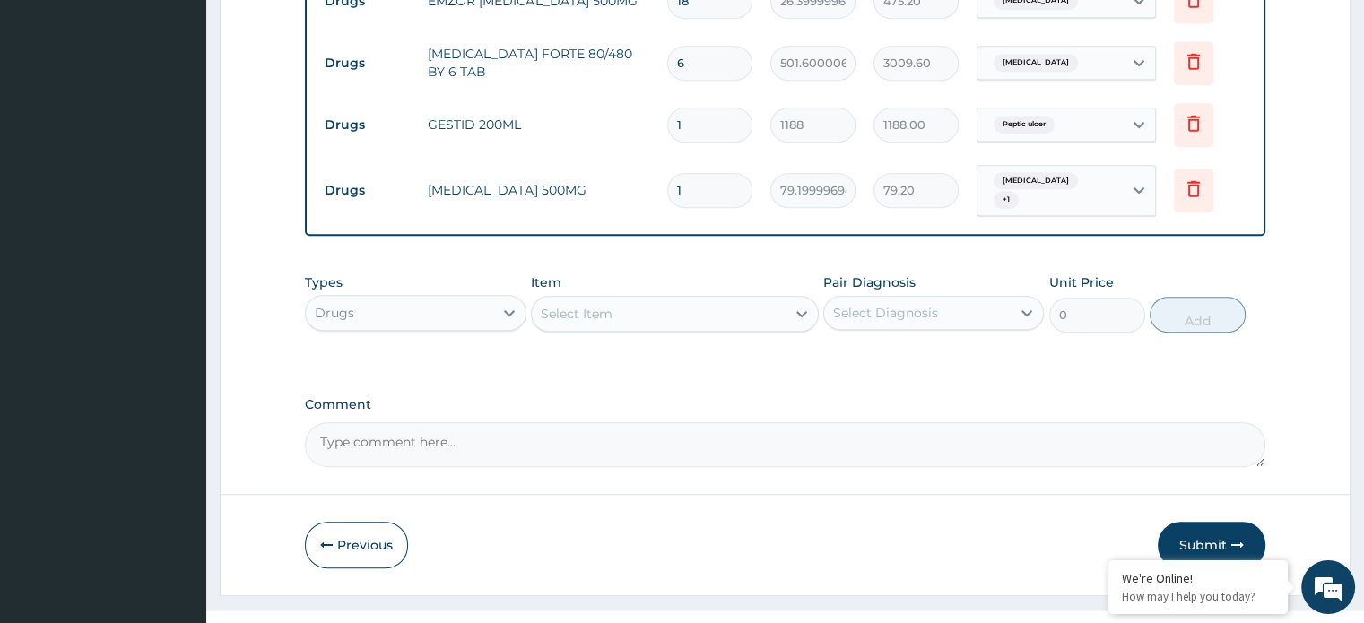
scroll to position [900, 0]
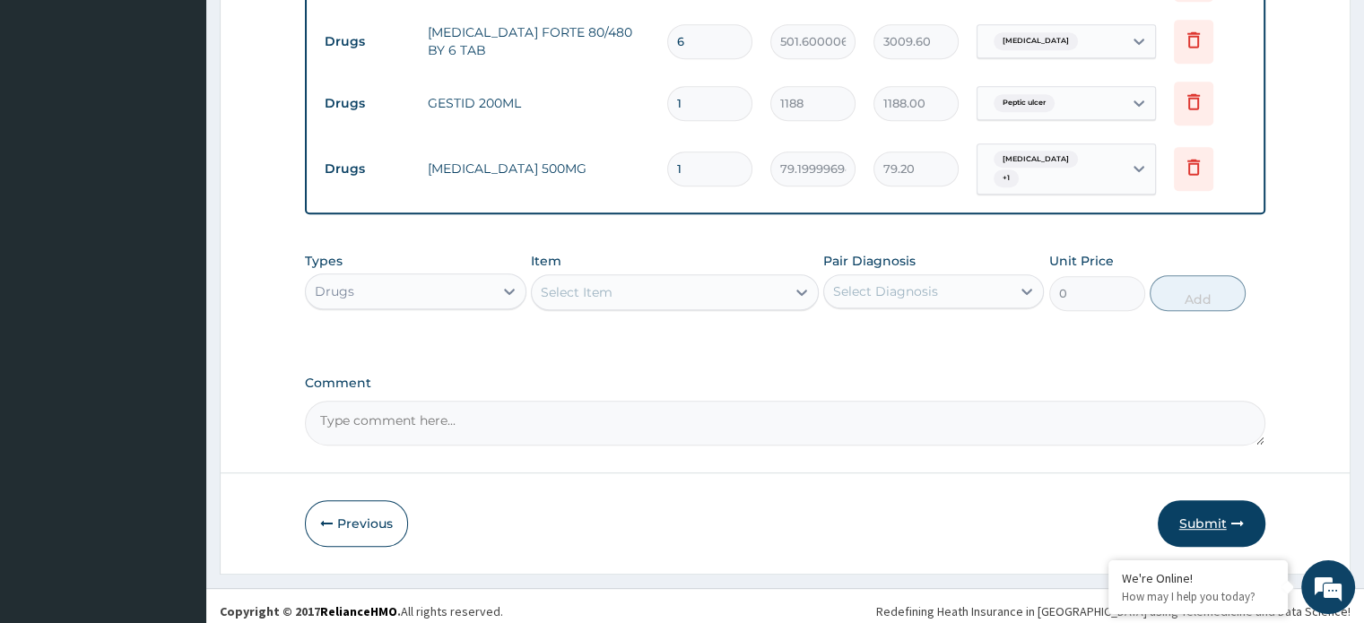
click at [1201, 515] on button "Submit" at bounding box center [1211, 523] width 108 height 47
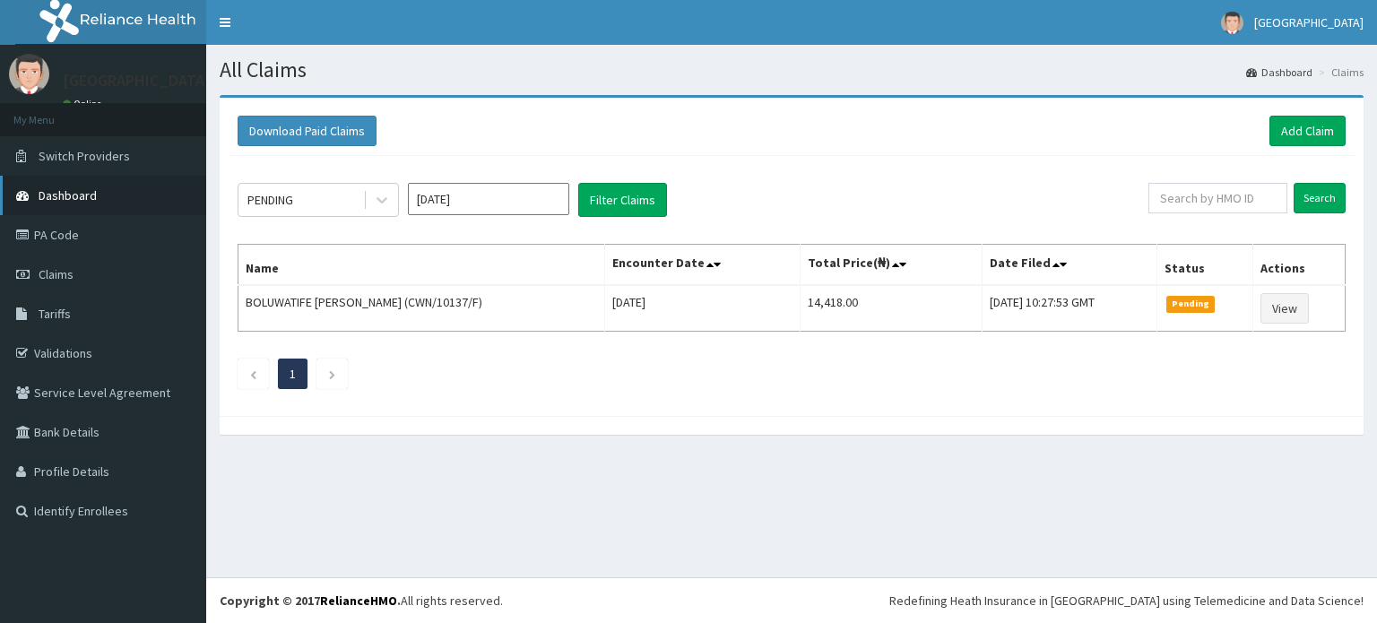
click at [58, 188] on span "Dashboard" at bounding box center [68, 195] width 58 height 16
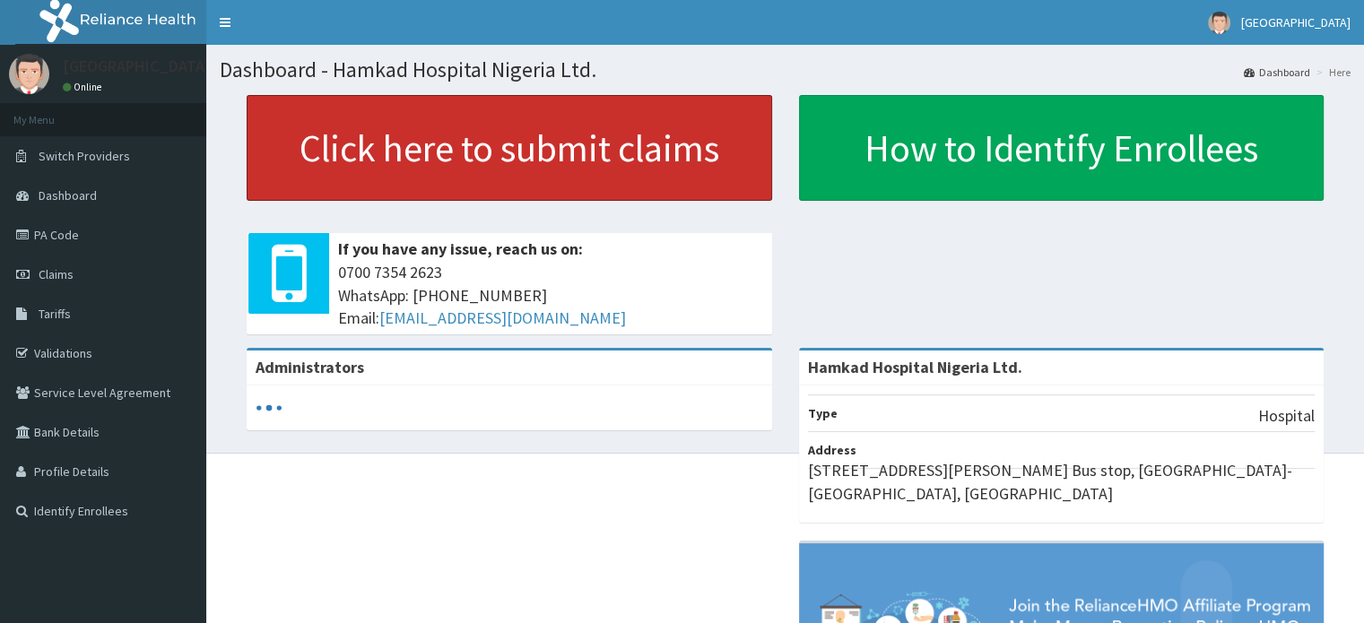
click at [550, 164] on link "Click here to submit claims" at bounding box center [509, 148] width 525 height 106
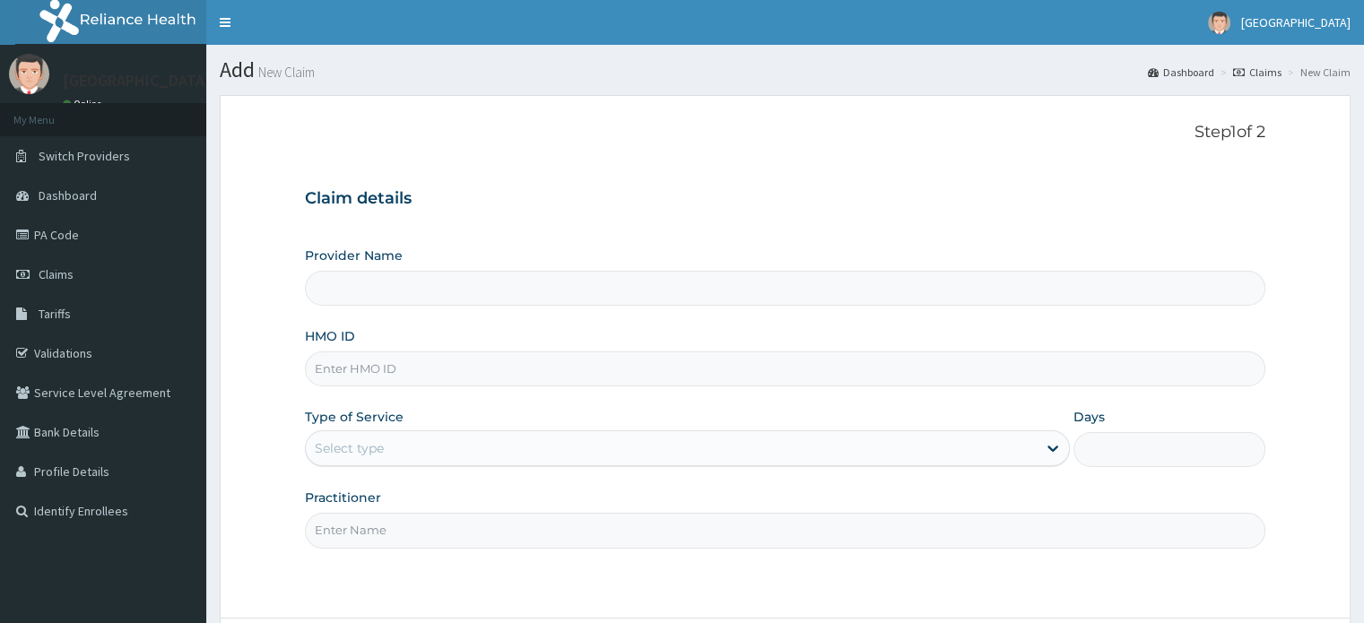
click at [412, 361] on input "HMO ID" at bounding box center [784, 368] width 959 height 35
type input "Hamkad Hospital Nigeria Ltd."
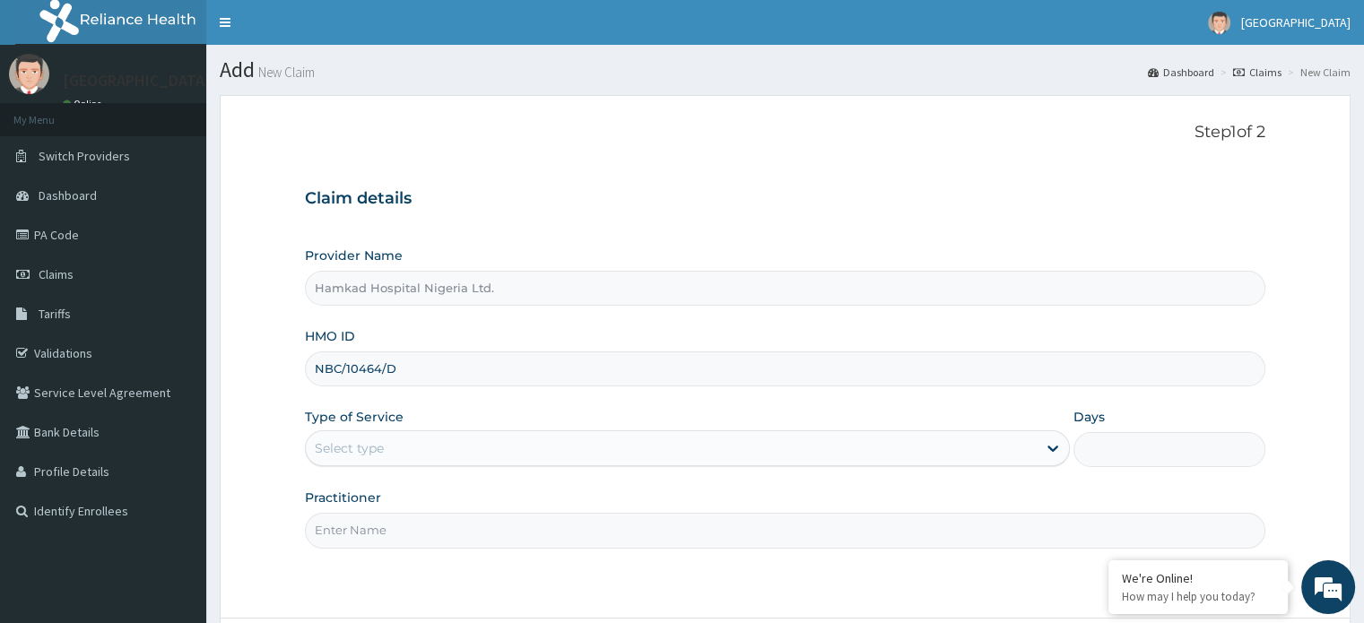
scroll to position [90, 0]
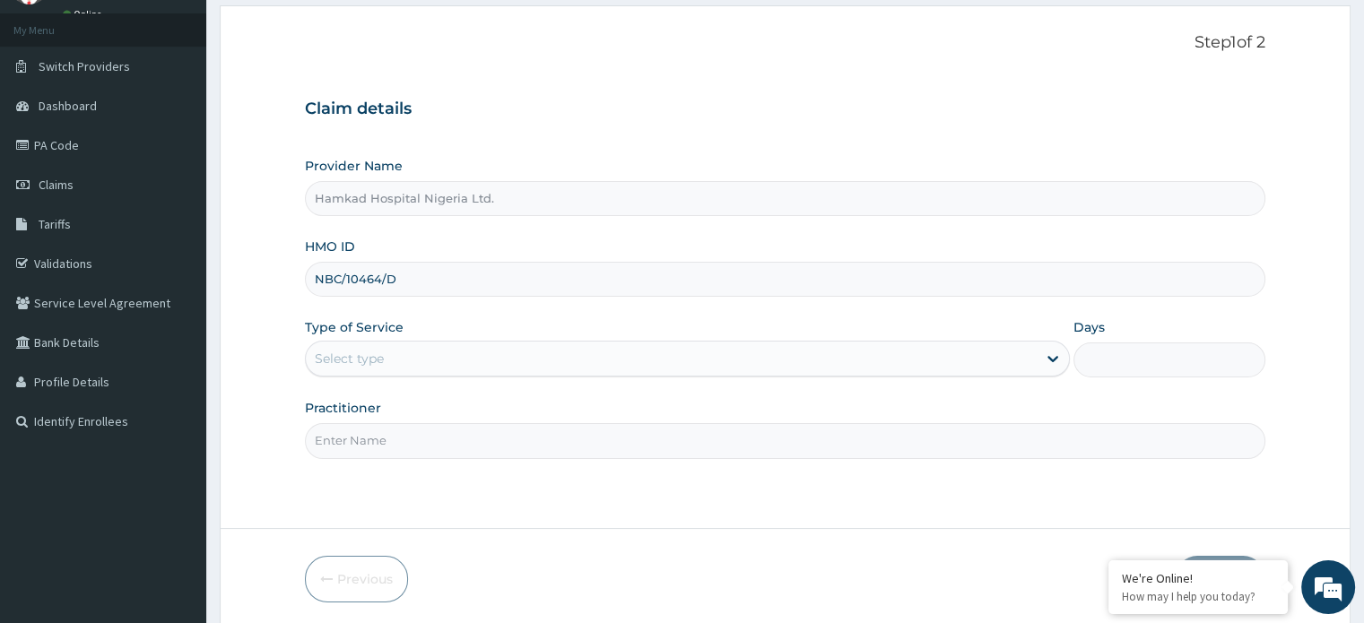
type input "NBC/10464/D"
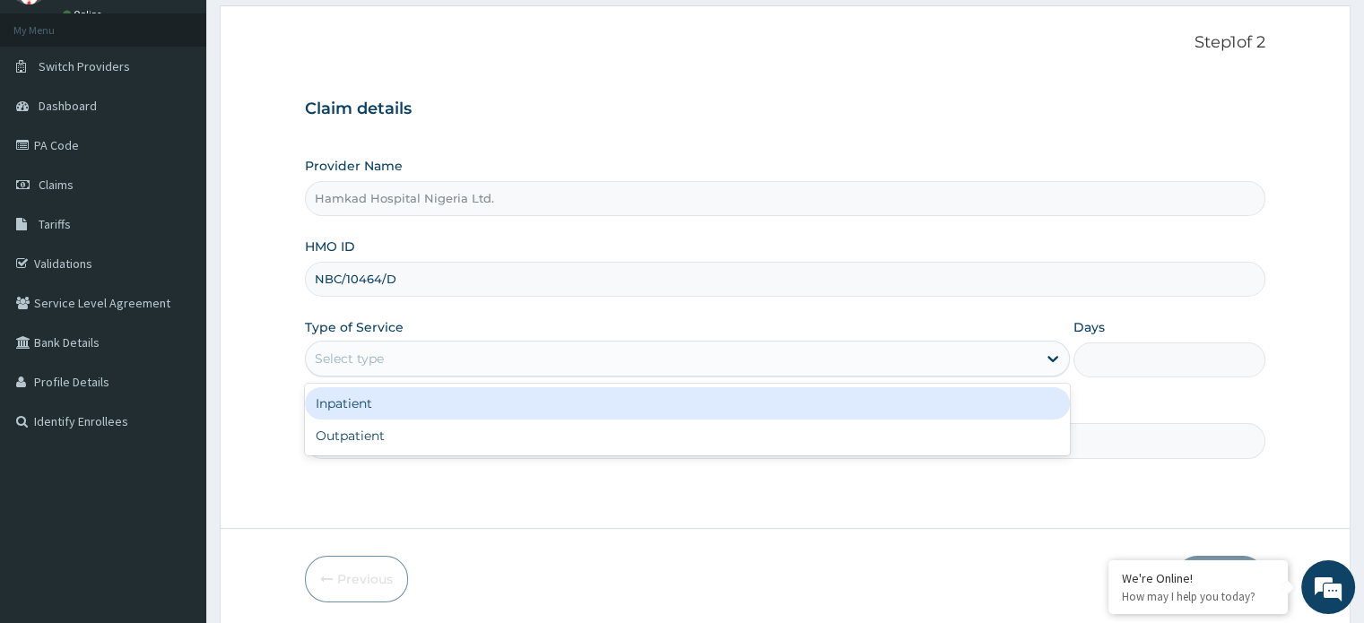
click at [438, 364] on div "Select type" at bounding box center [671, 358] width 731 height 29
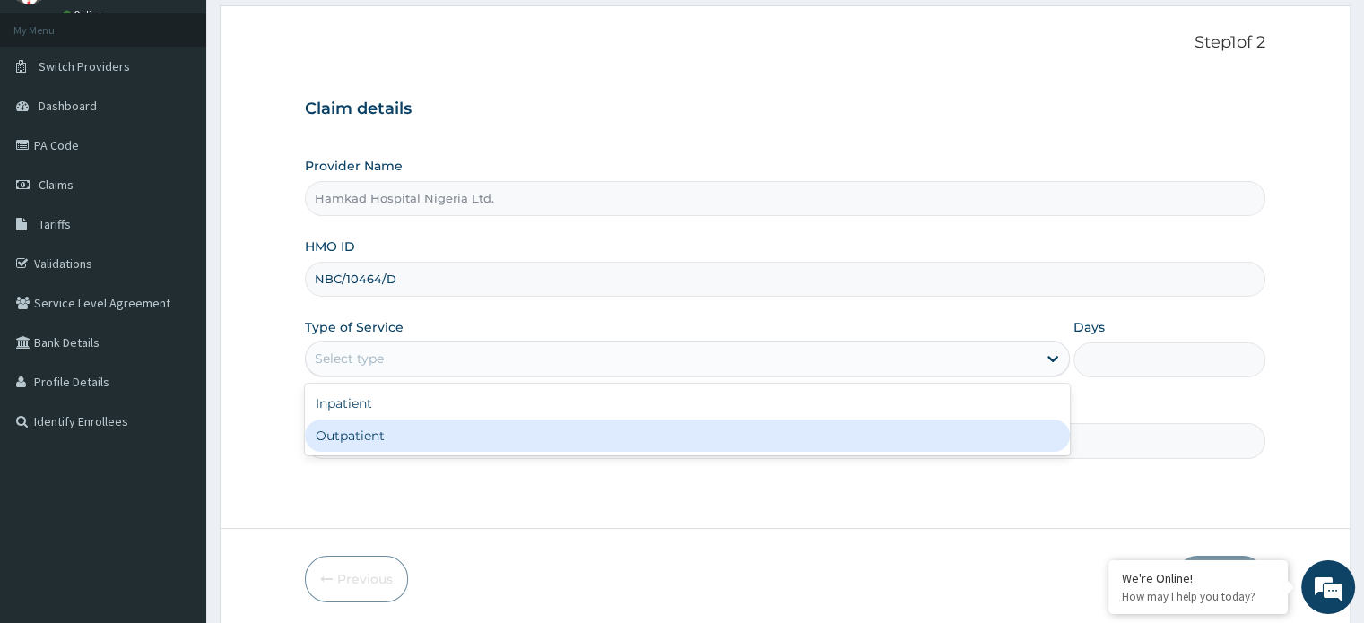
click at [420, 440] on div "Outpatient" at bounding box center [687, 436] width 765 height 32
type input "1"
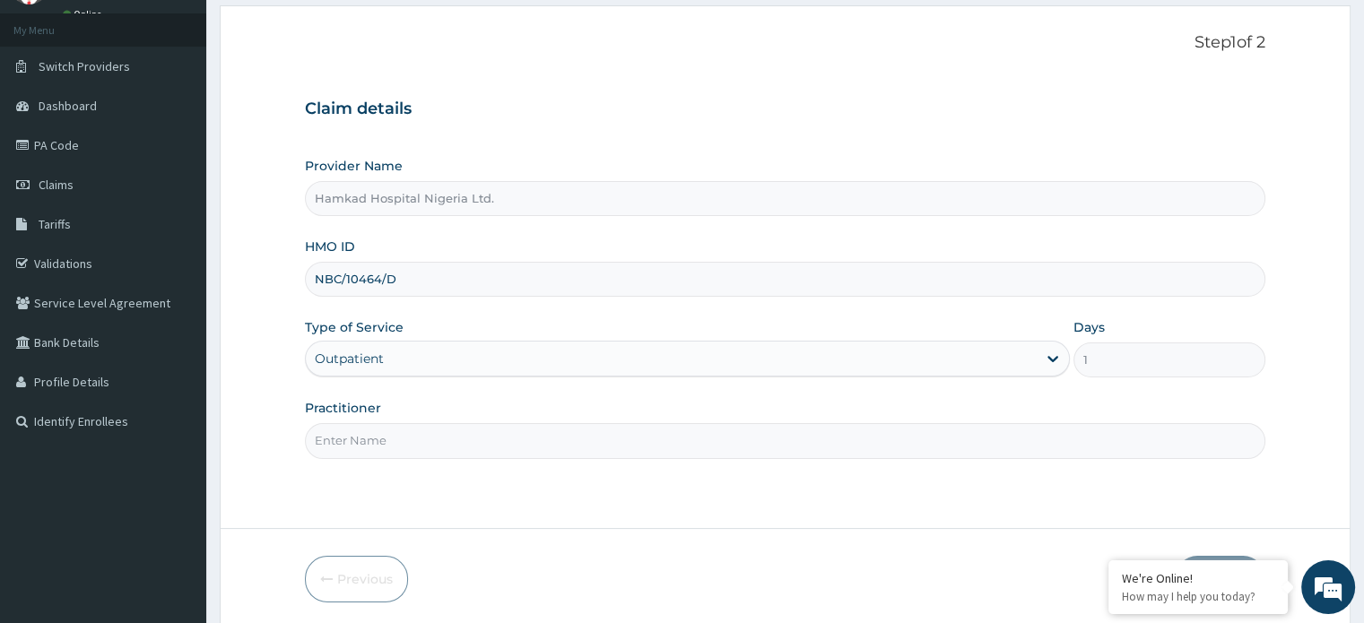
click at [403, 443] on input "Practitioner" at bounding box center [784, 440] width 959 height 35
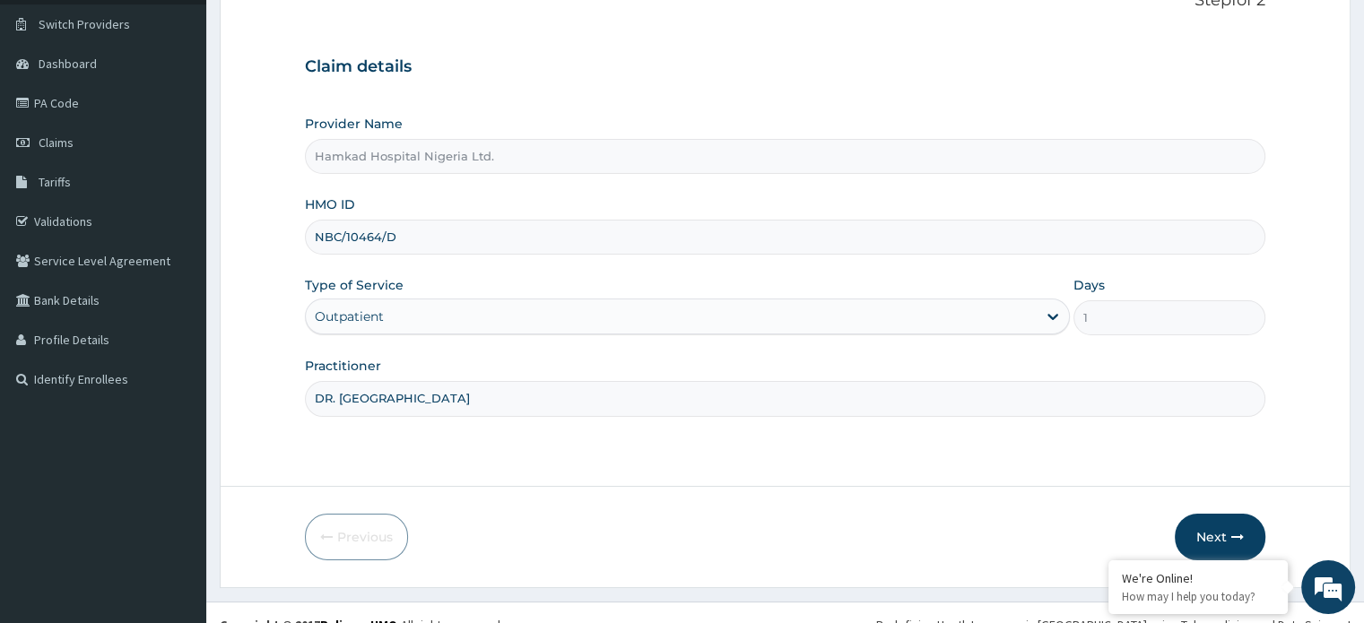
scroll to position [154, 0]
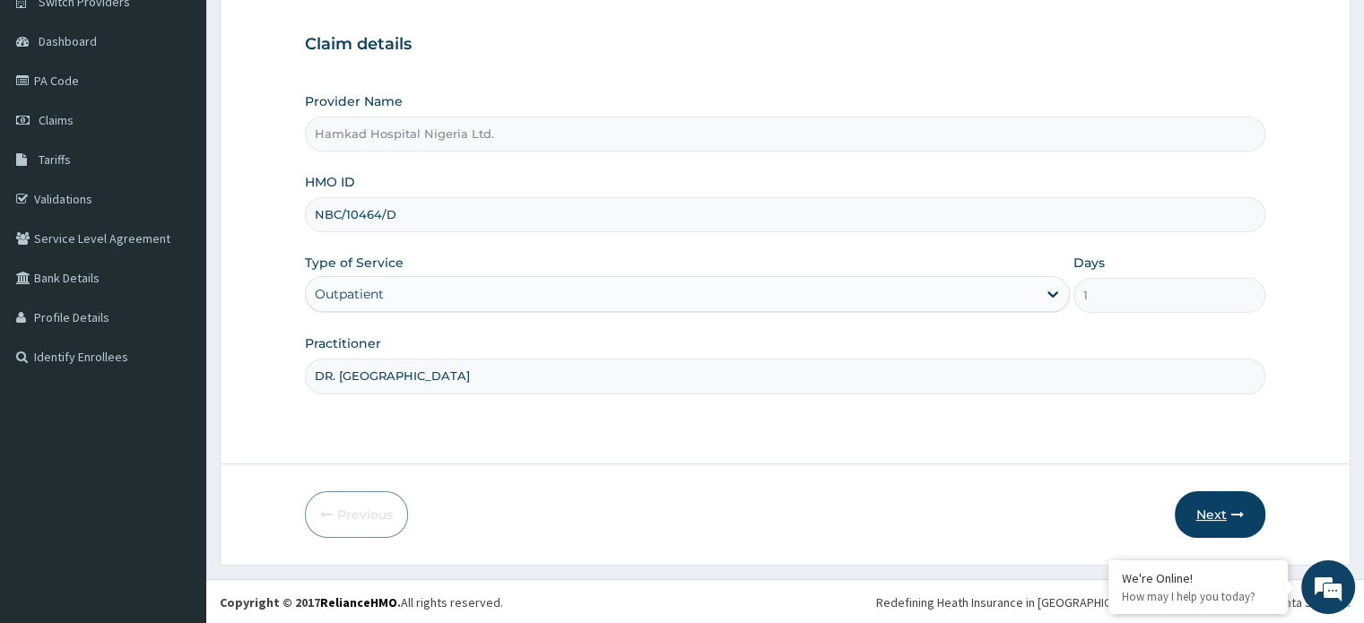
type input "DR. [GEOGRAPHIC_DATA]"
click at [1203, 507] on button "Next" at bounding box center [1219, 514] width 91 height 47
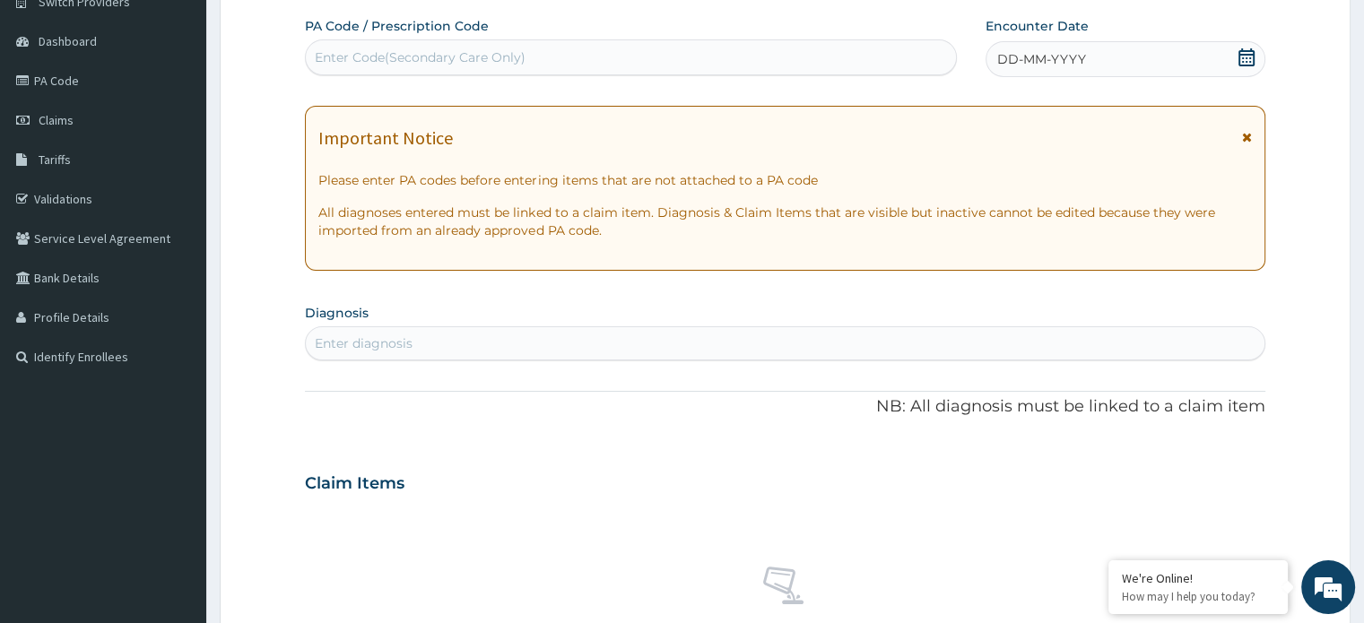
click at [1248, 60] on icon at bounding box center [1246, 57] width 18 height 18
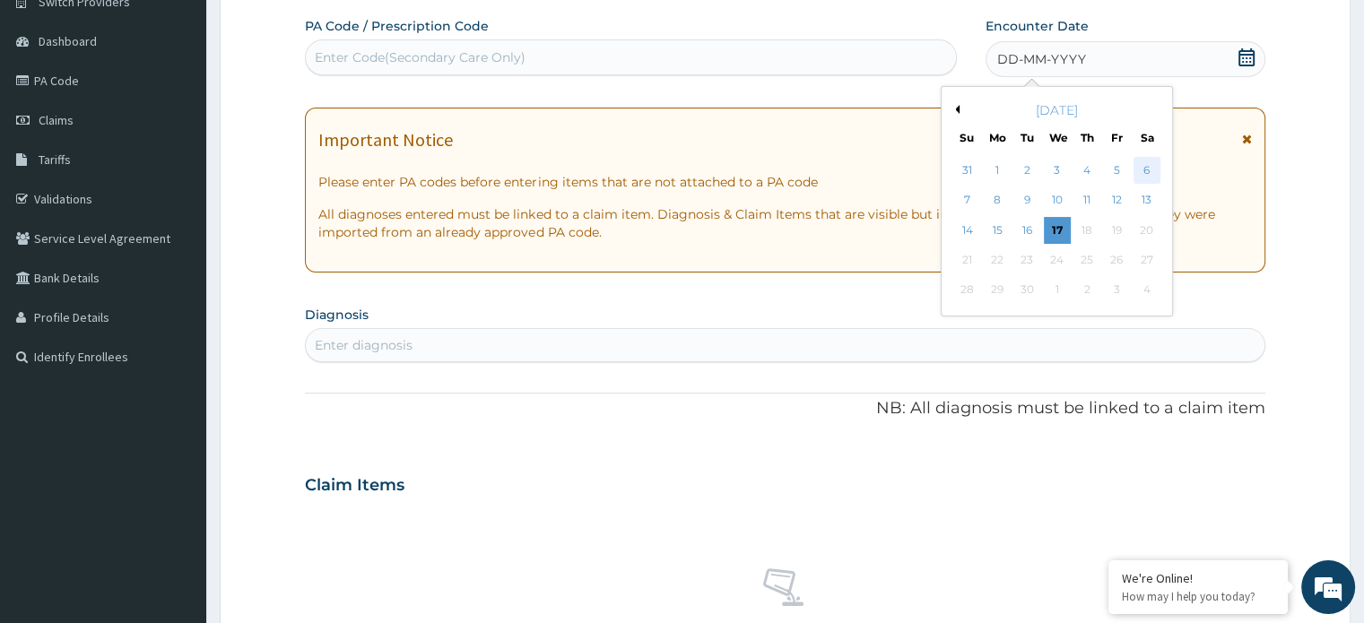
click at [1148, 175] on div "6" at bounding box center [1146, 170] width 27 height 27
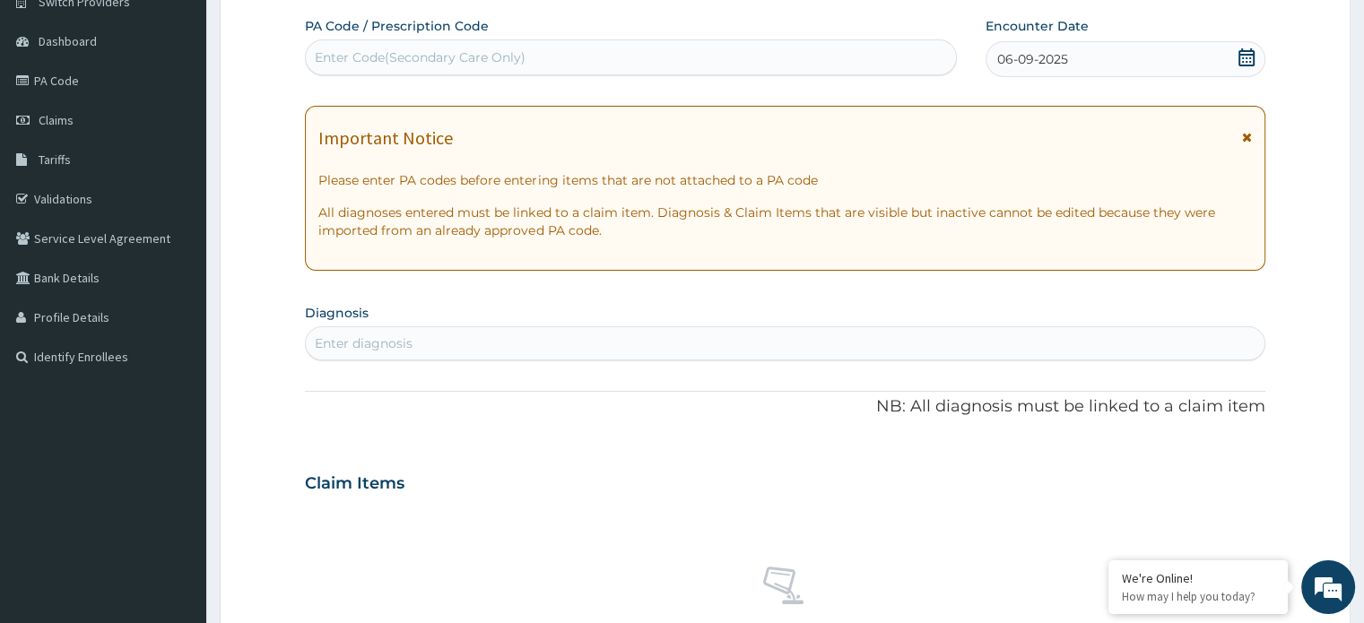
click at [401, 348] on div "Enter diagnosis" at bounding box center [364, 343] width 98 height 18
type input "MALARI"
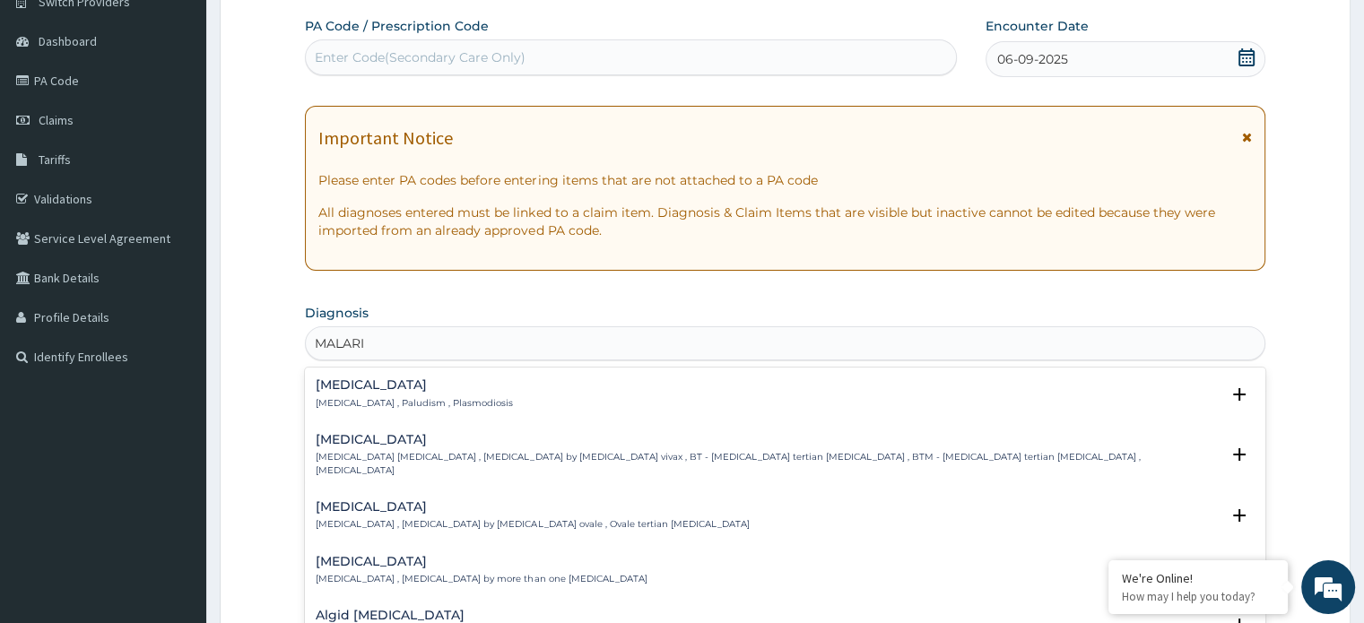
click at [354, 391] on h4 "[MEDICAL_DATA]" at bounding box center [414, 384] width 197 height 13
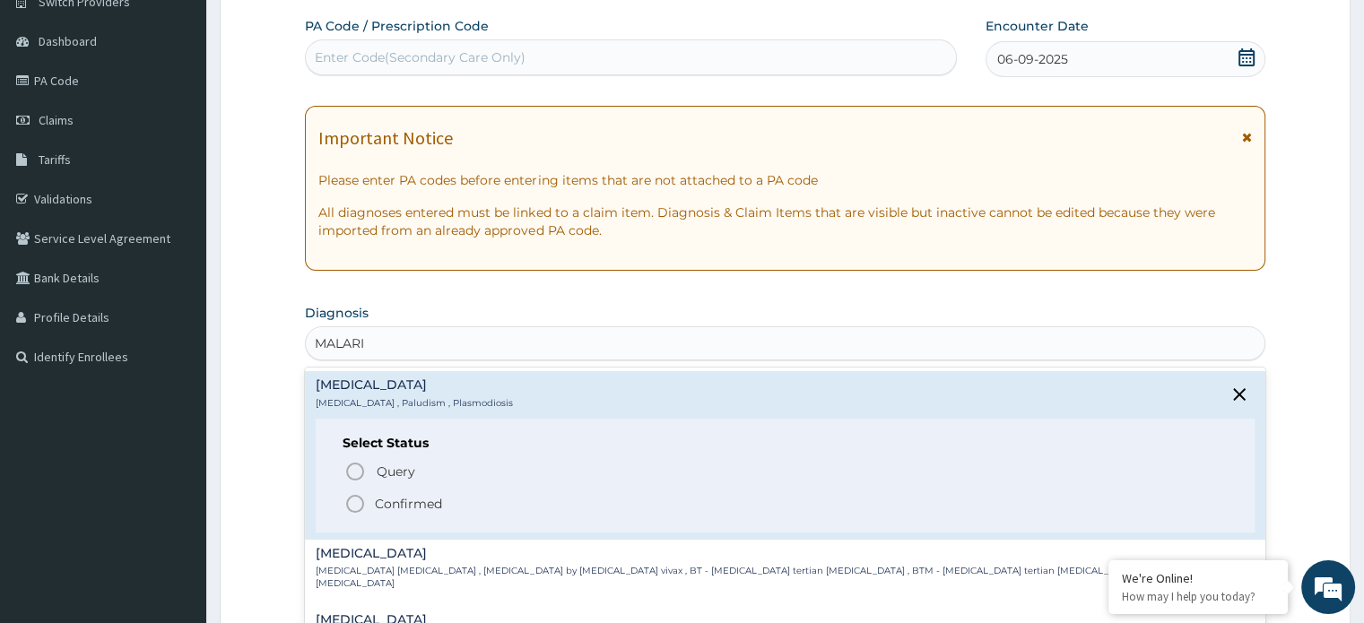
drag, startPoint x: 355, startPoint y: 501, endPoint x: 394, endPoint y: 408, distance: 100.9
click at [356, 502] on icon "status option filled" at bounding box center [355, 504] width 22 height 22
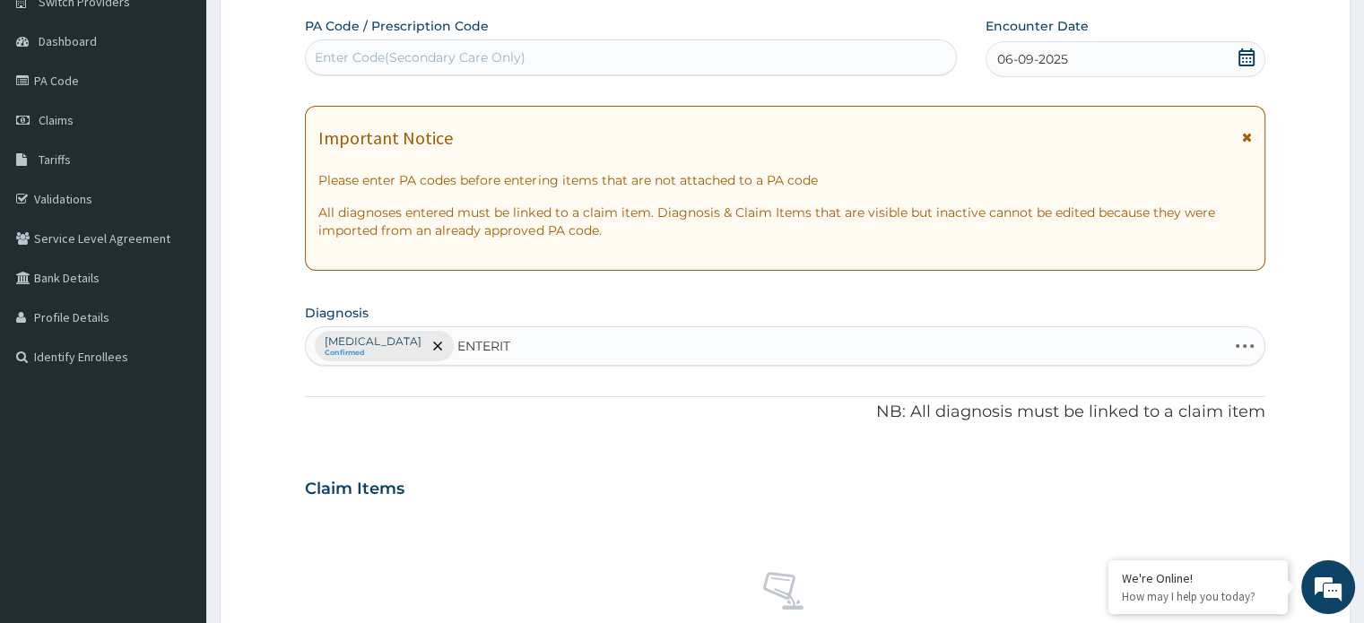
type input "ENTERITI"
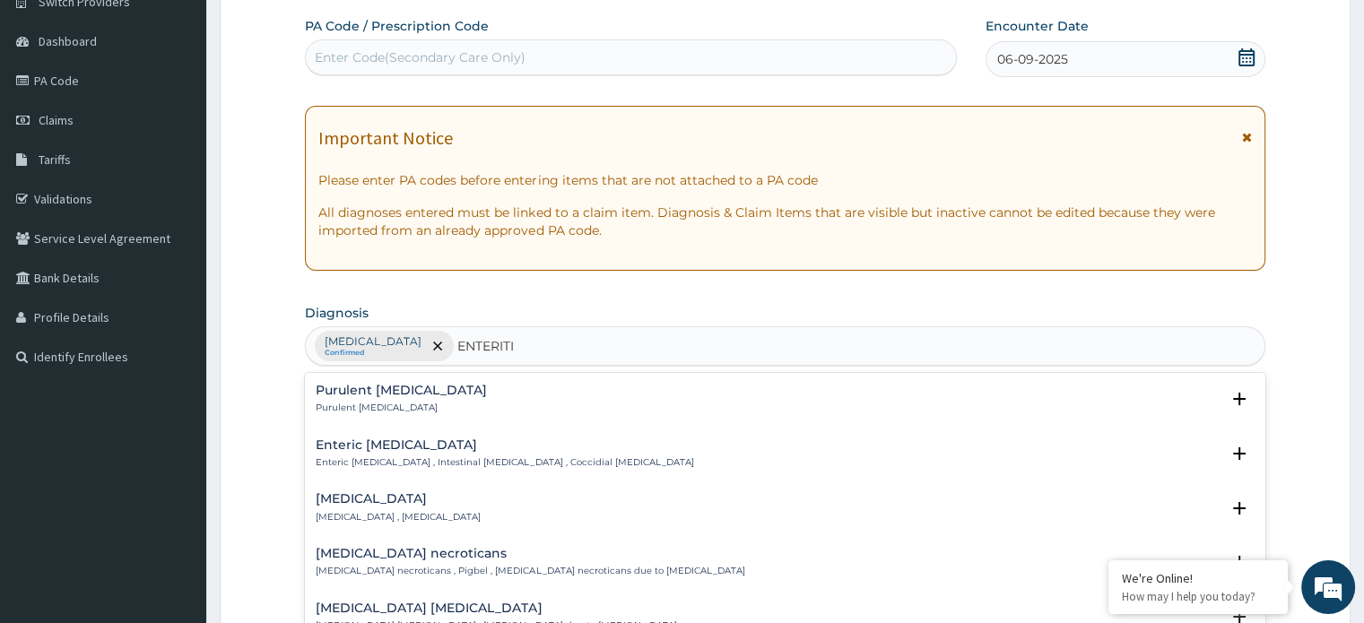
click at [406, 390] on h4 "Purulent [MEDICAL_DATA]" at bounding box center [401, 390] width 171 height 13
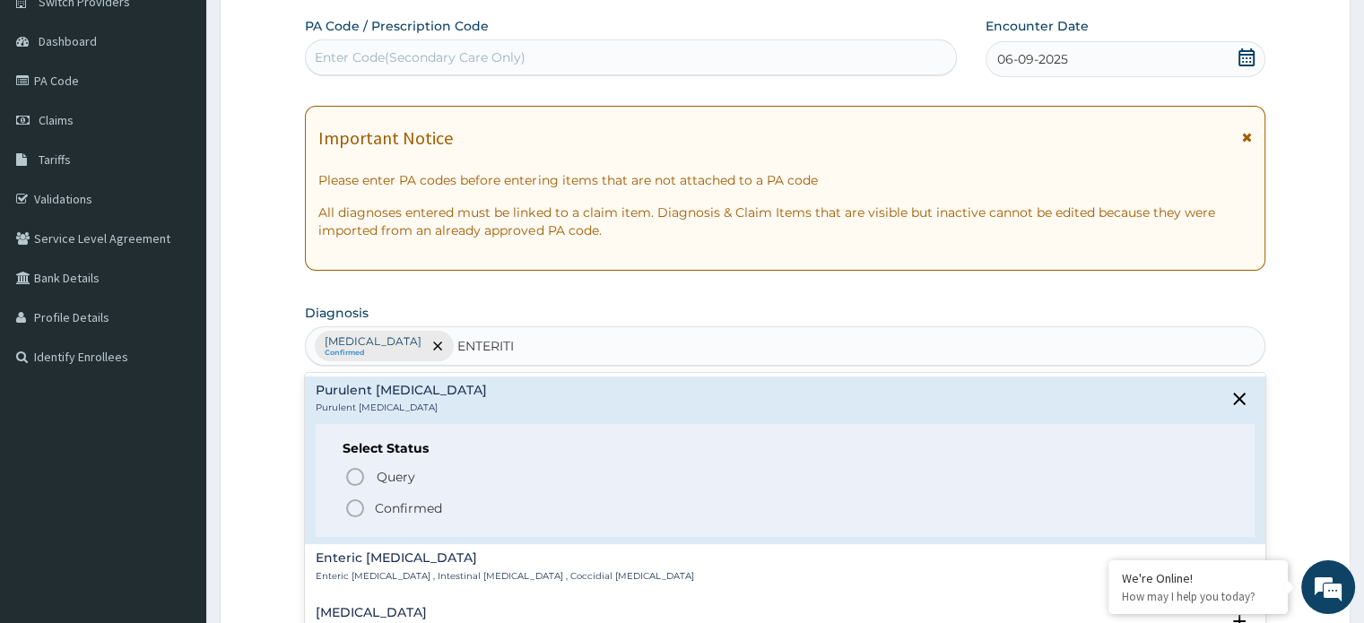
drag, startPoint x: 357, startPoint y: 507, endPoint x: 527, endPoint y: 368, distance: 220.4
click at [357, 505] on icon "status option filled" at bounding box center [355, 509] width 22 height 22
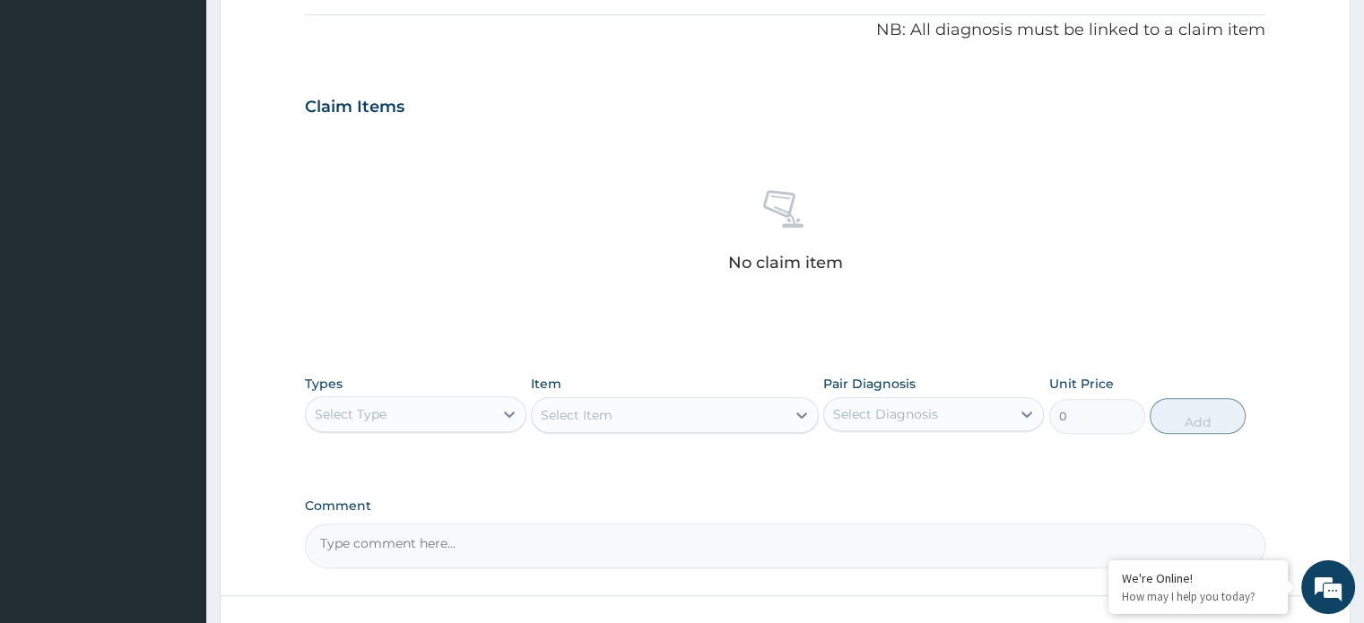
scroll to position [577, 0]
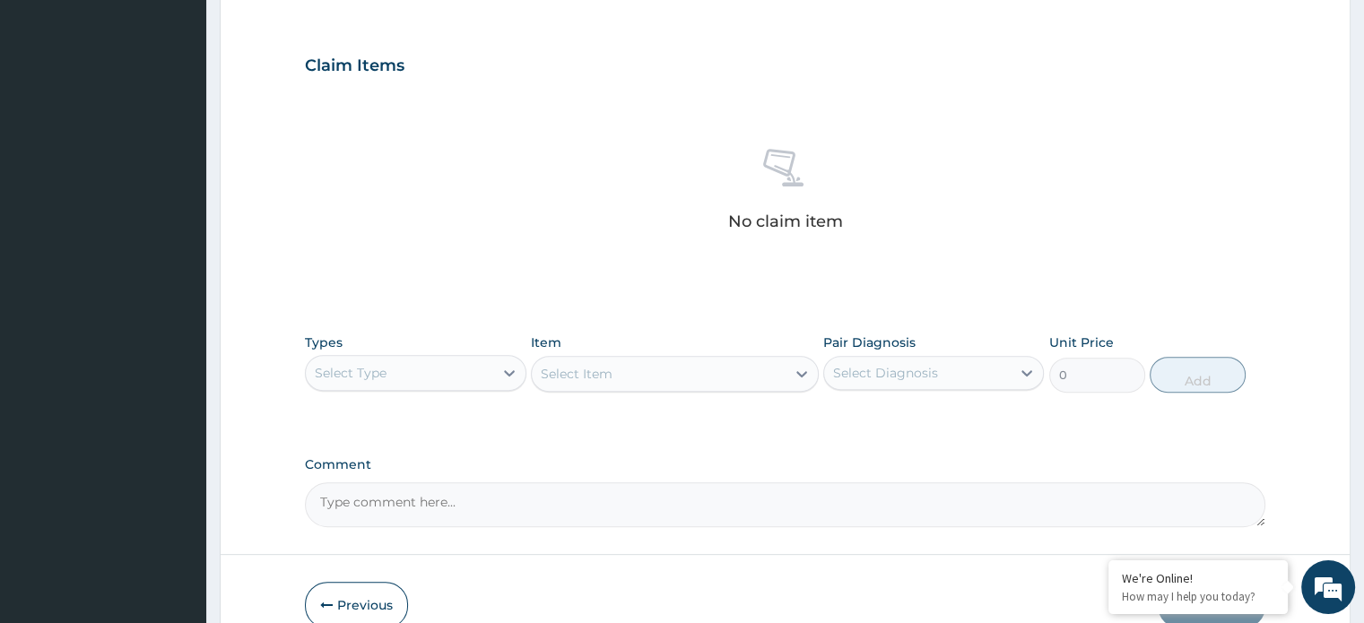
click at [386, 381] on div "Select Type" at bounding box center [399, 373] width 186 height 29
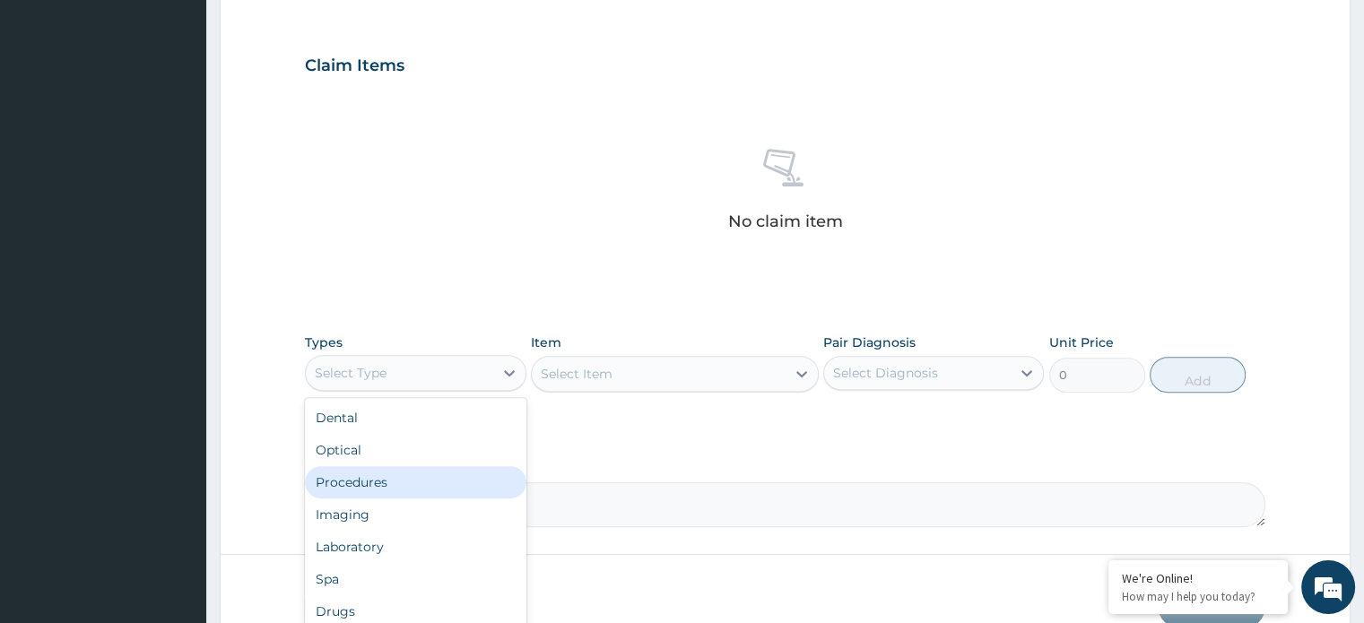
click at [389, 481] on div "Procedures" at bounding box center [415, 482] width 221 height 32
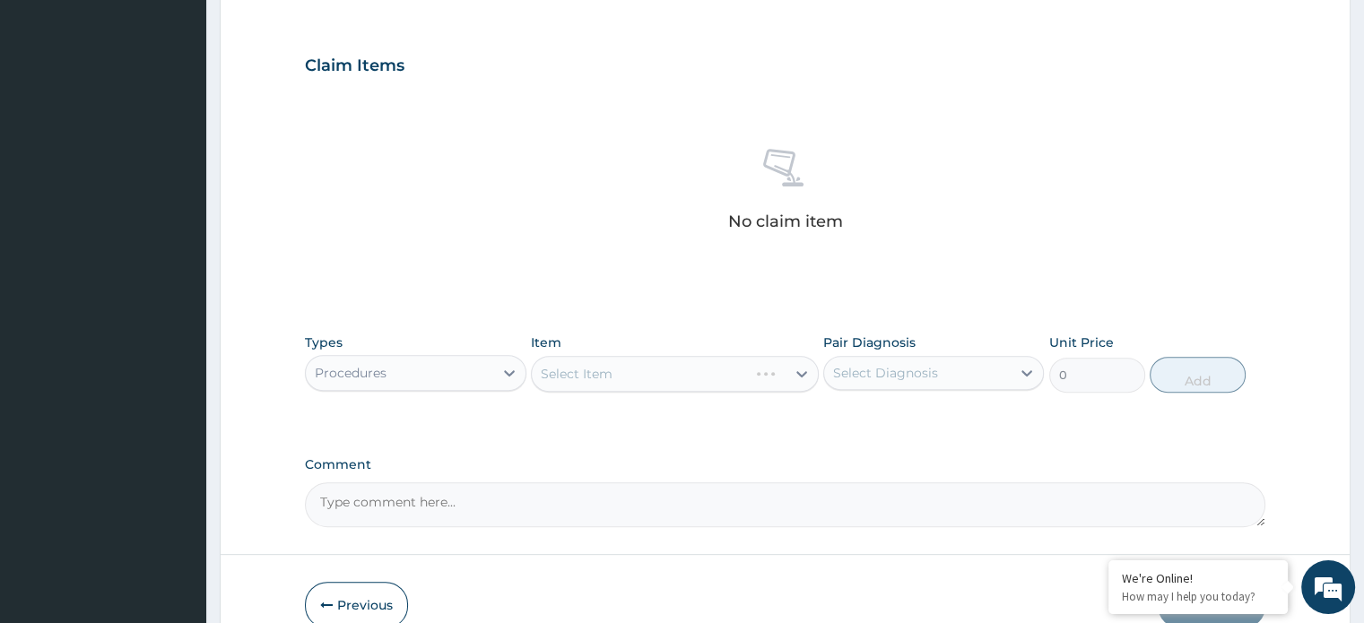
click at [581, 378] on div "Select Item" at bounding box center [675, 374] width 288 height 36
click at [582, 376] on div "Select Item" at bounding box center [675, 374] width 288 height 36
click at [582, 376] on div "Select Item" at bounding box center [577, 374] width 72 height 18
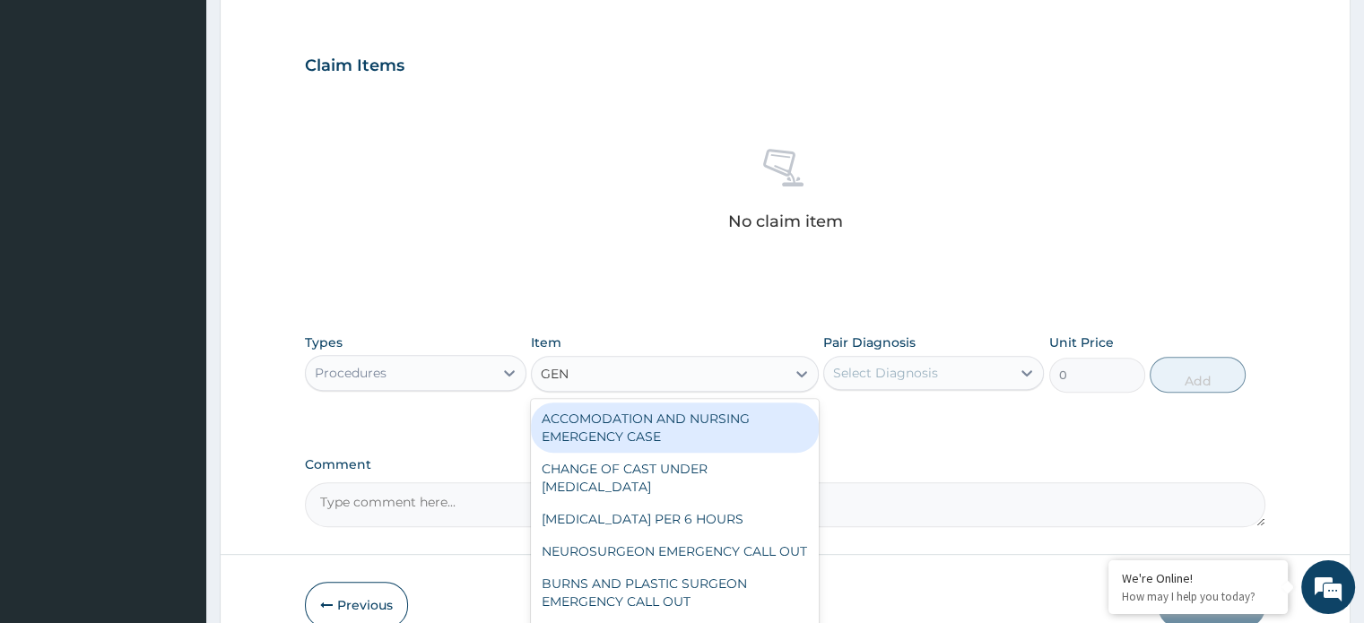
type input "GENE"
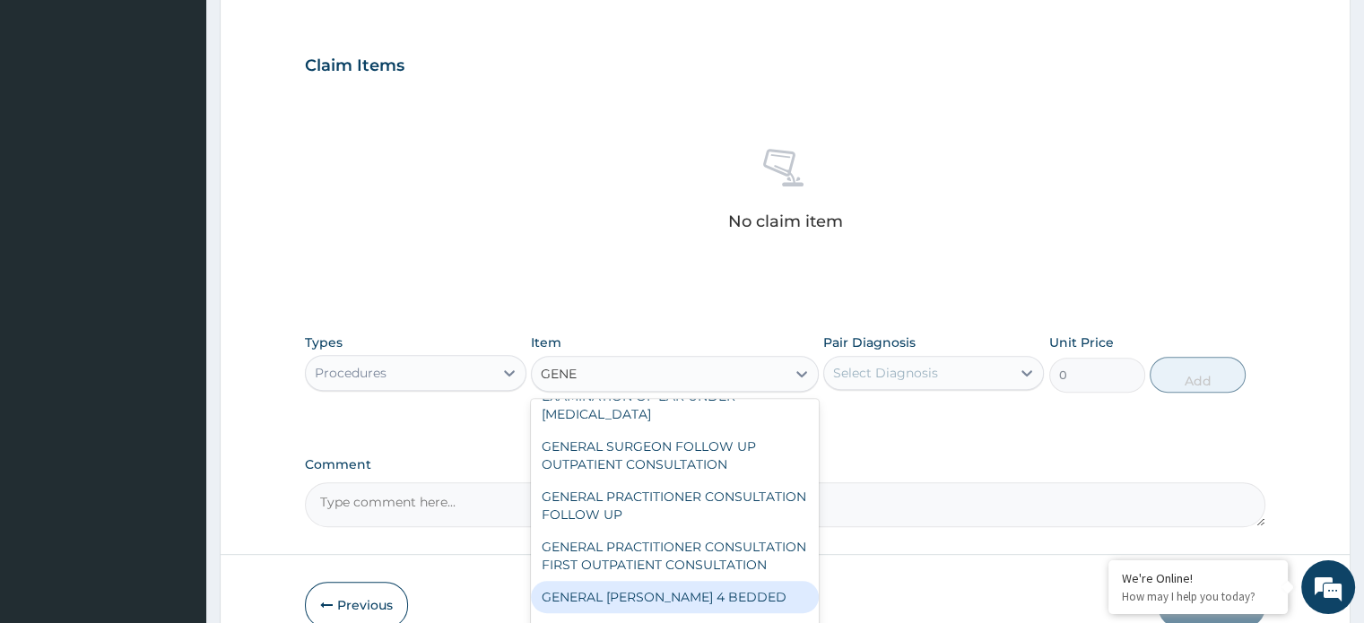
scroll to position [179, 0]
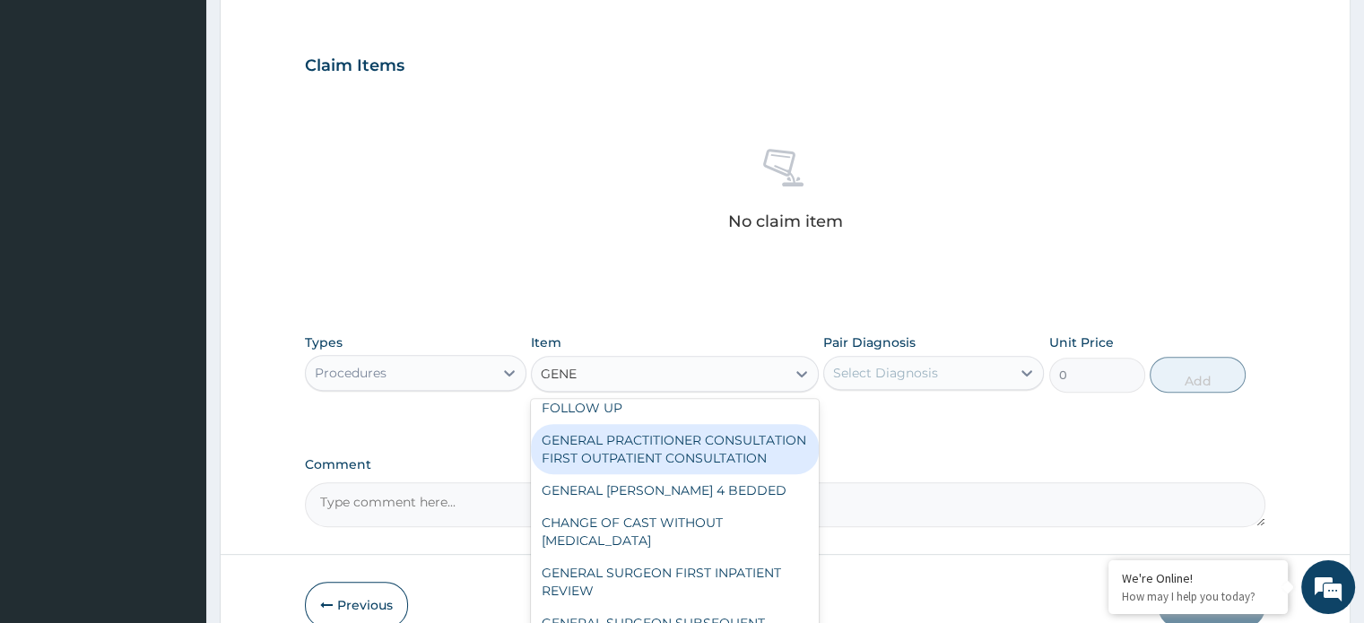
click at [637, 455] on div "GENERAL PRACTITIONER CONSULTATION FIRST OUTPATIENT CONSULTATION" at bounding box center [675, 449] width 288 height 50
type input "3960"
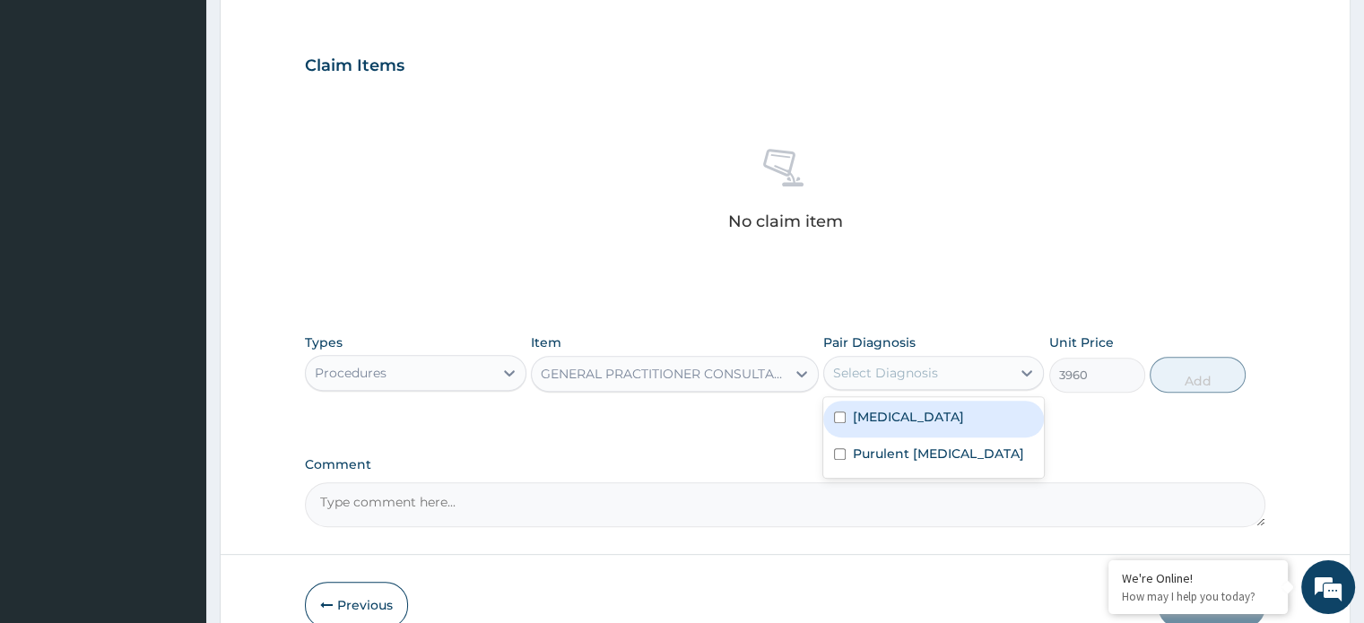
click at [909, 370] on div "Select Diagnosis" at bounding box center [885, 373] width 105 height 18
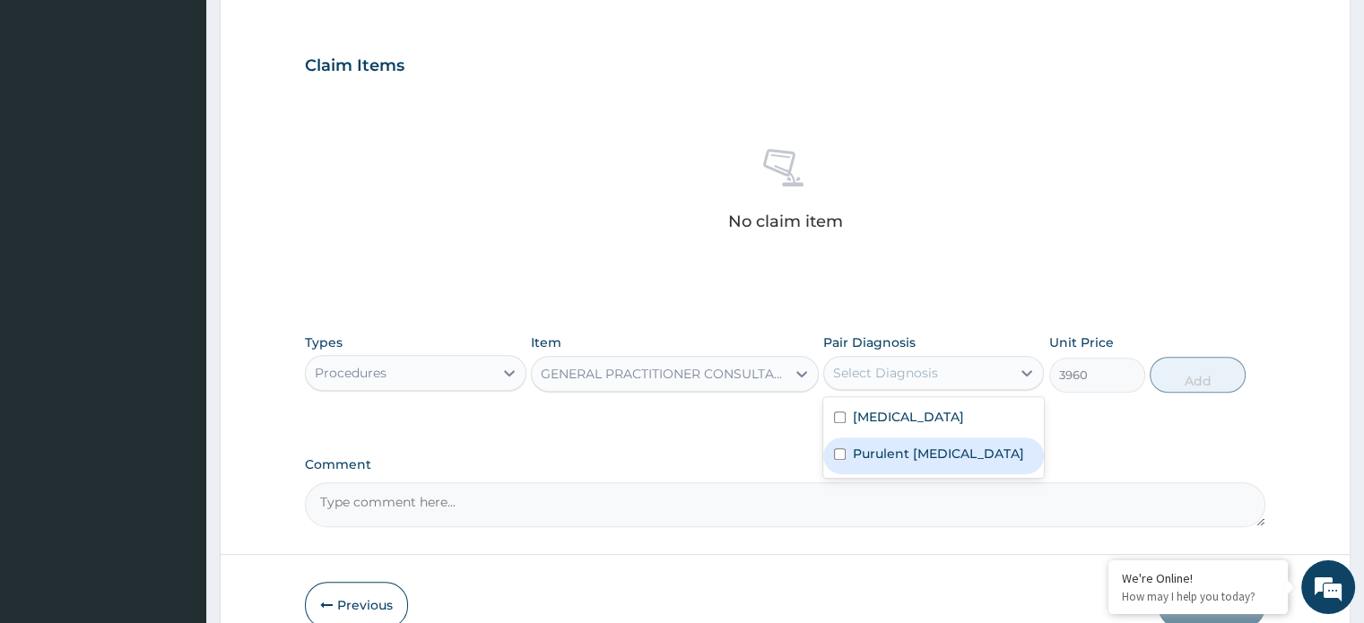
click at [904, 445] on label "Purulent [MEDICAL_DATA]" at bounding box center [938, 454] width 171 height 18
checkbox input "true"
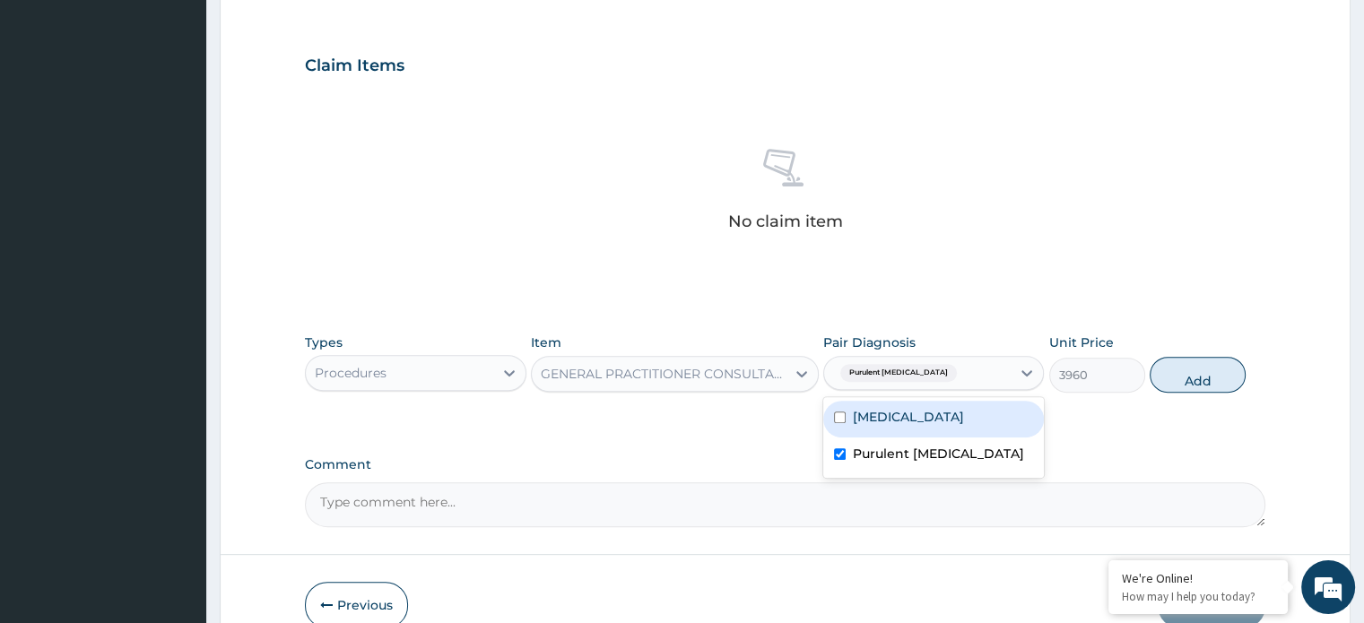
drag, startPoint x: 911, startPoint y: 415, endPoint x: 1046, endPoint y: 391, distance: 137.5
click at [912, 414] on div "[MEDICAL_DATA]" at bounding box center [933, 419] width 221 height 37
checkbox input "true"
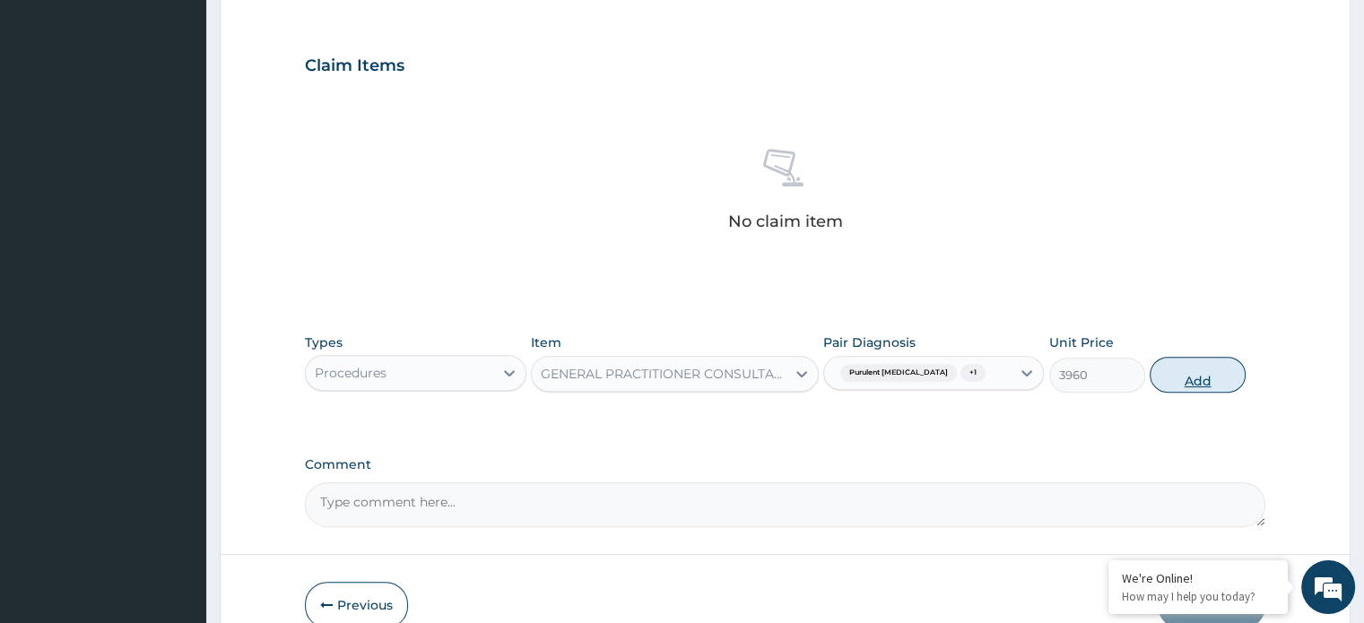
click at [1194, 384] on button "Add" at bounding box center [1197, 375] width 96 height 36
type input "0"
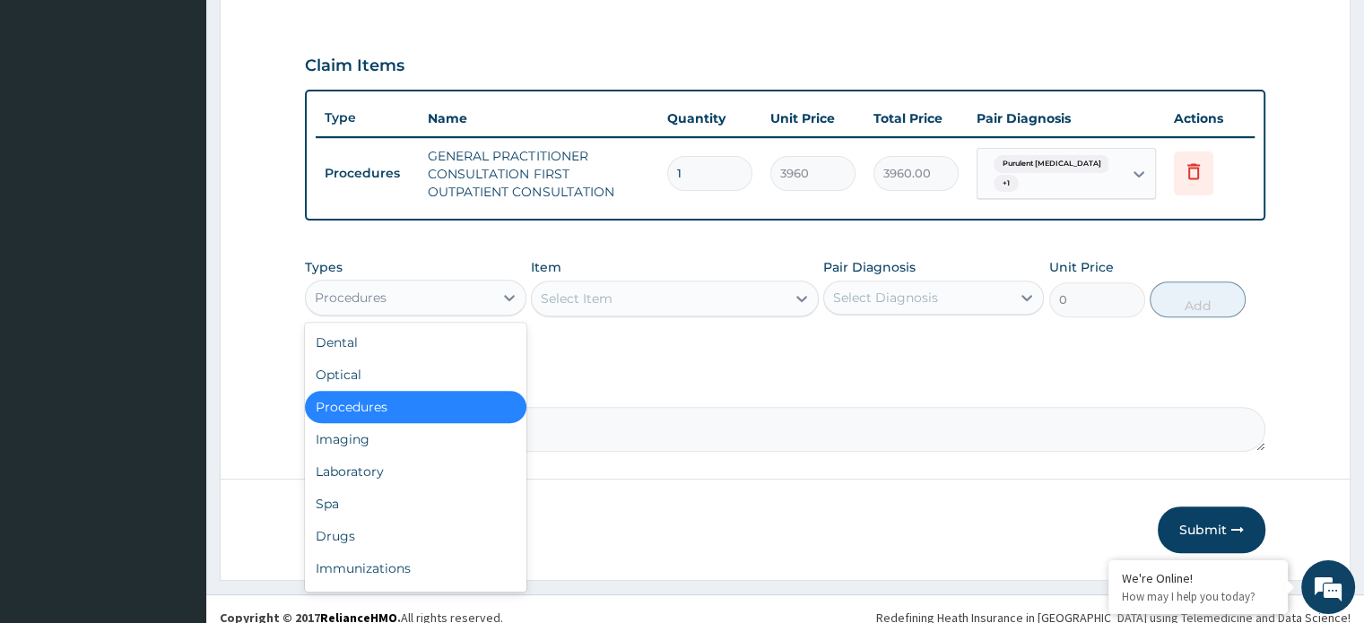
click at [384, 302] on div "Procedures" at bounding box center [351, 298] width 72 height 18
drag, startPoint x: 377, startPoint y: 519, endPoint x: 459, endPoint y: 475, distance: 93.4
click at [382, 520] on div "Drugs" at bounding box center [415, 536] width 221 height 32
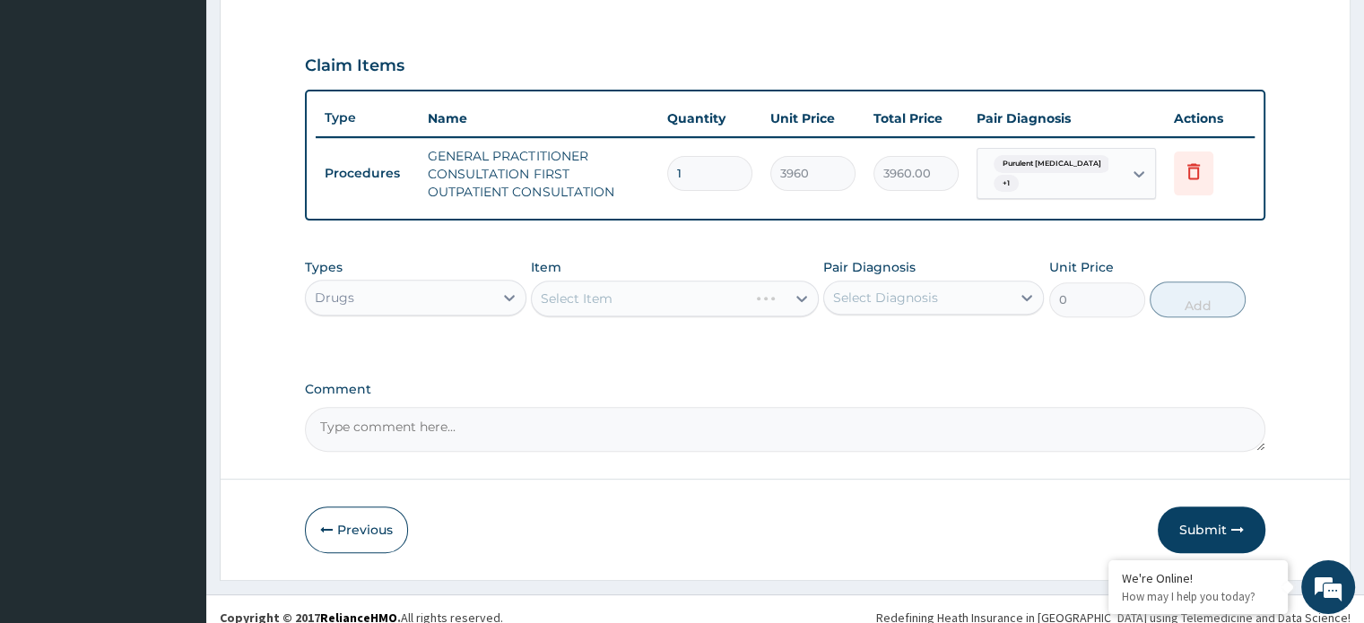
click at [582, 297] on div "Select Item" at bounding box center [675, 299] width 288 height 36
click at [579, 302] on div "Select Item" at bounding box center [675, 299] width 288 height 36
click at [578, 302] on div "Select Item" at bounding box center [675, 299] width 288 height 36
click at [562, 299] on div "Select Item" at bounding box center [675, 299] width 288 height 36
click at [573, 301] on div "Select Item" at bounding box center [675, 299] width 288 height 36
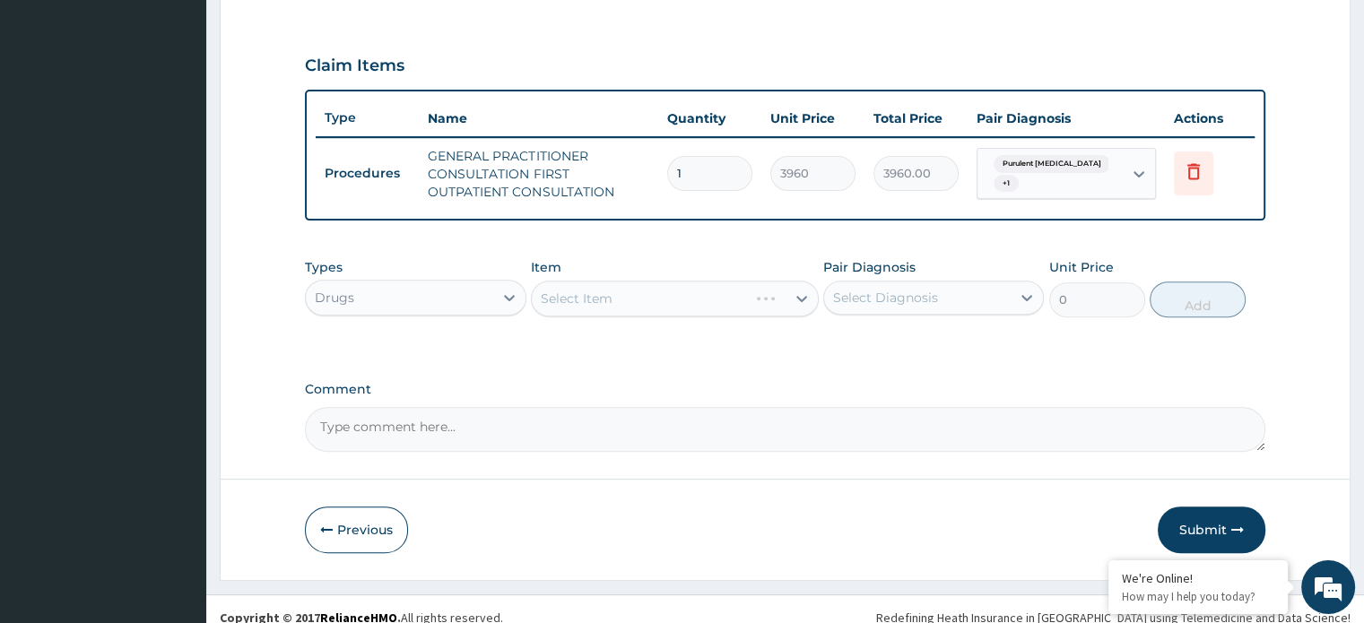
click at [574, 303] on div "Select Item" at bounding box center [675, 299] width 288 height 36
click at [576, 307] on div "Select Item" at bounding box center [675, 299] width 288 height 36
click at [581, 304] on div "Select Item" at bounding box center [675, 299] width 288 height 36
click at [582, 302] on div "Select Item" at bounding box center [675, 299] width 288 height 36
click at [571, 299] on div "Select Item" at bounding box center [577, 299] width 72 height 18
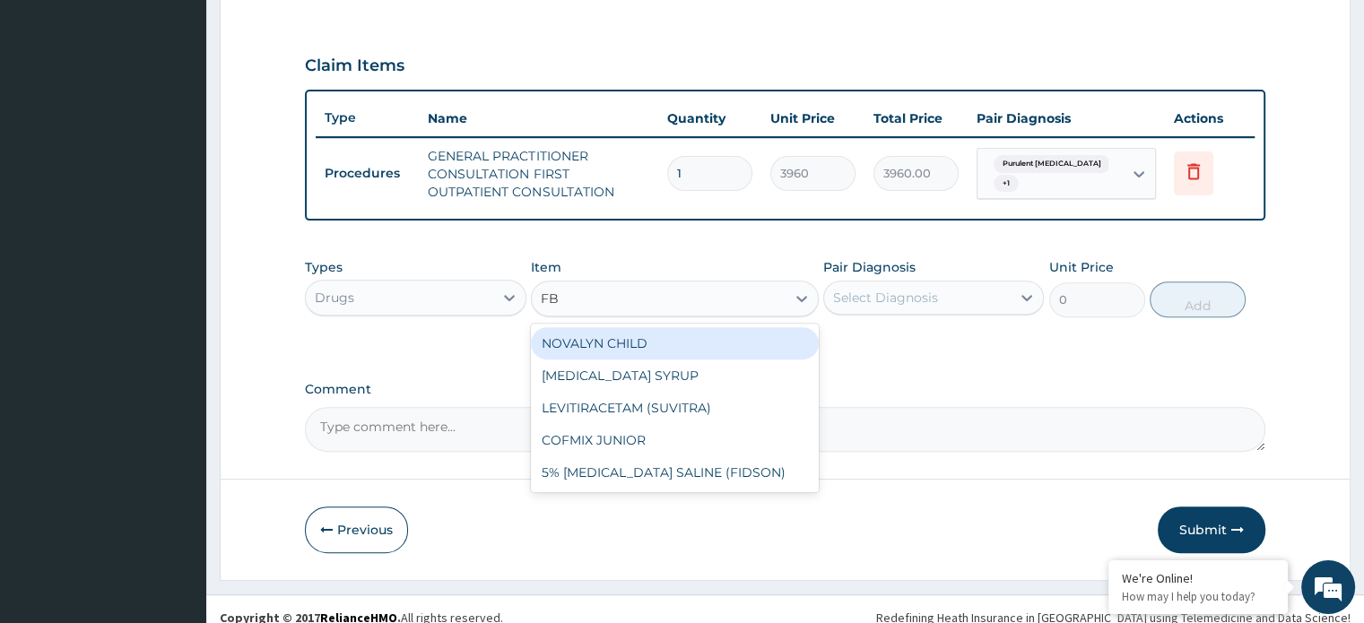
type input "F"
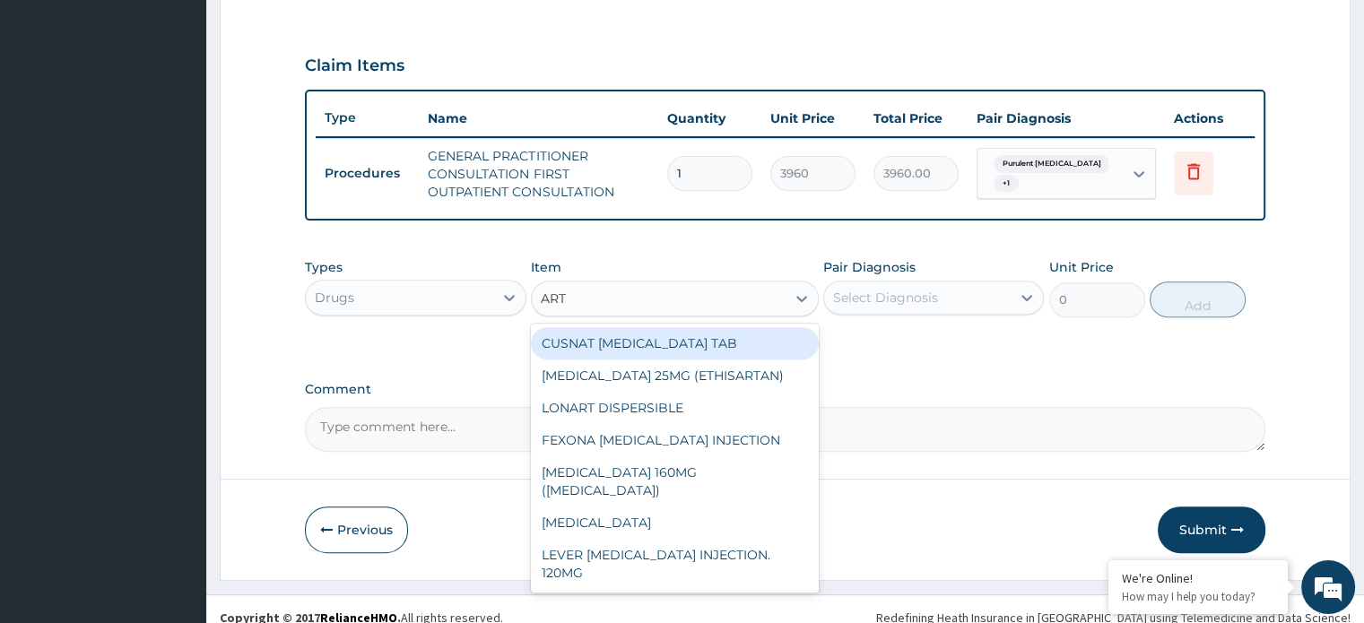
type input "ARTE"
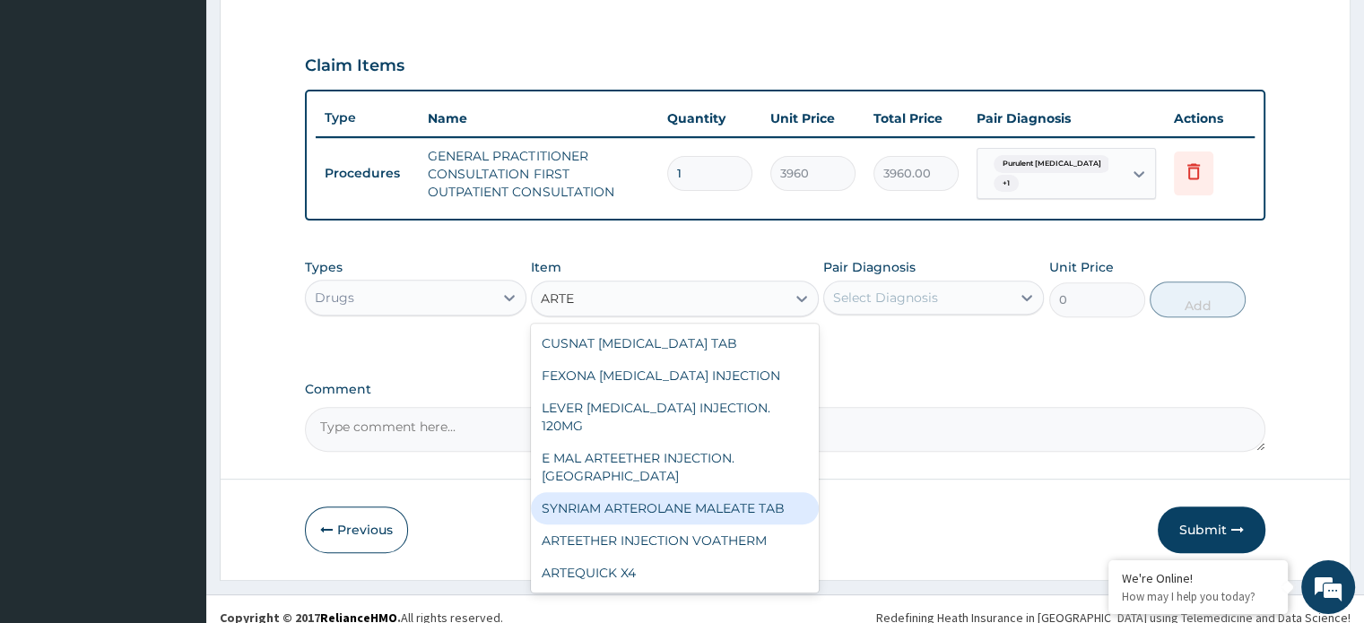
scroll to position [158, 0]
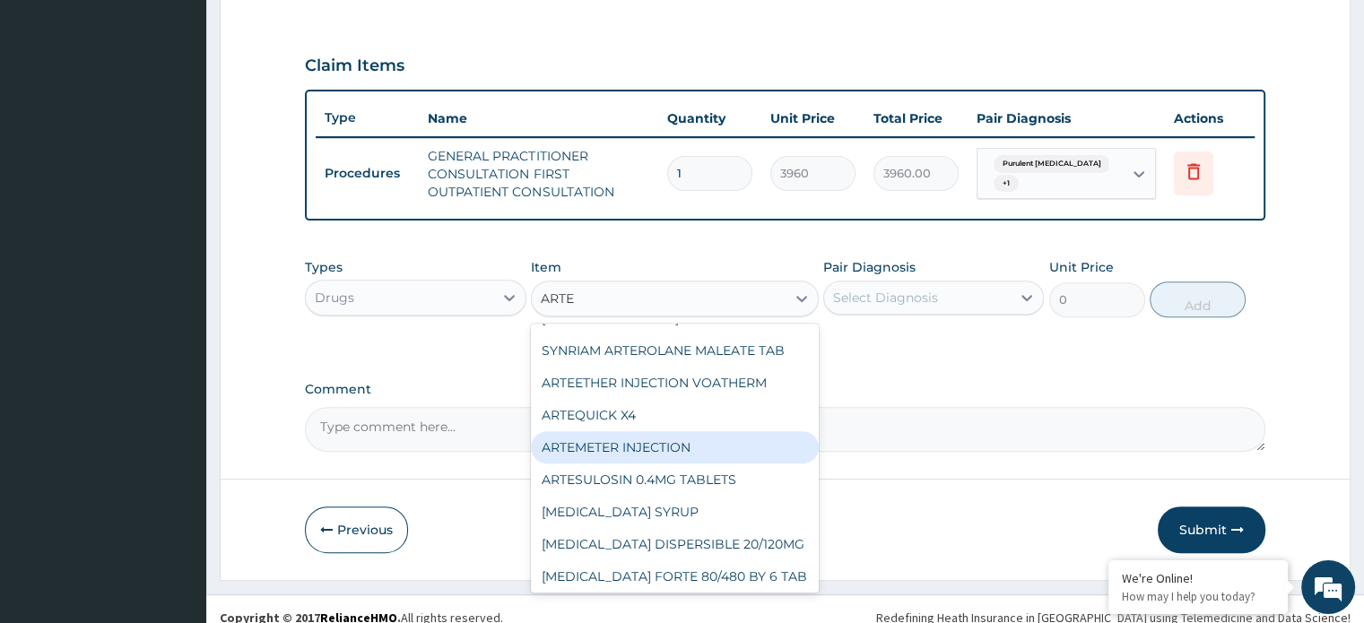
click at [674, 431] on div "ARTEMETER INJECTION" at bounding box center [675, 447] width 288 height 32
type input "1056"
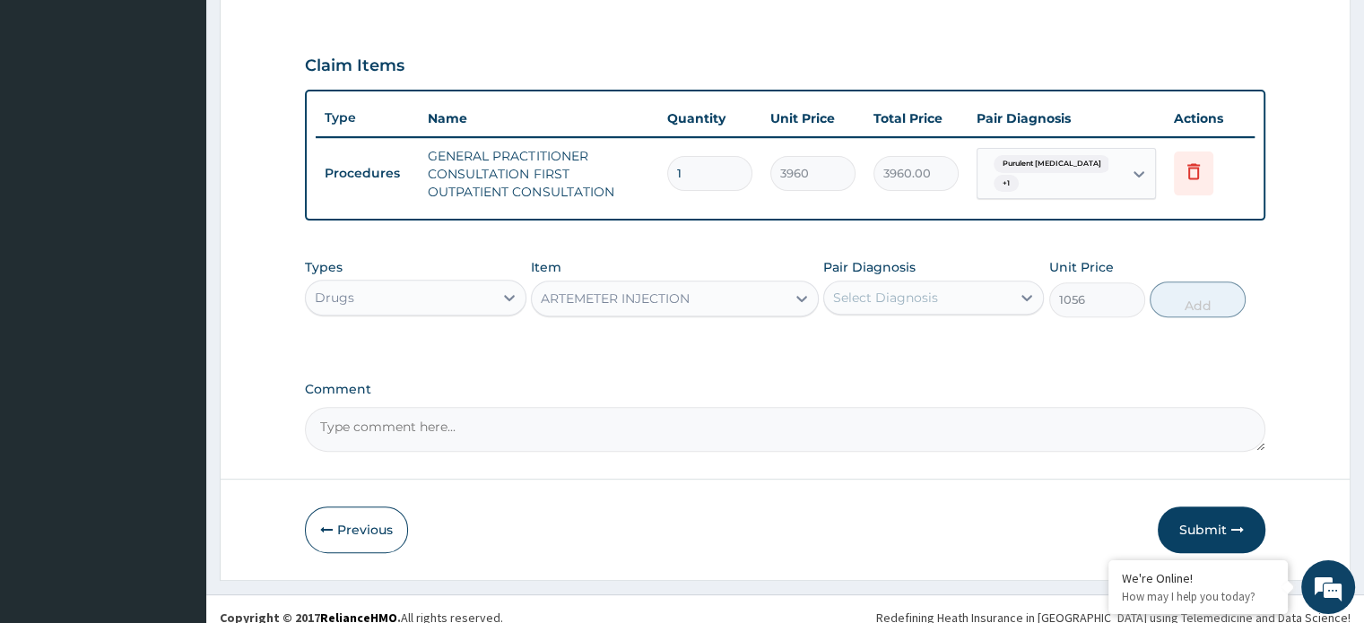
click at [915, 293] on div "Select Diagnosis" at bounding box center [885, 298] width 105 height 18
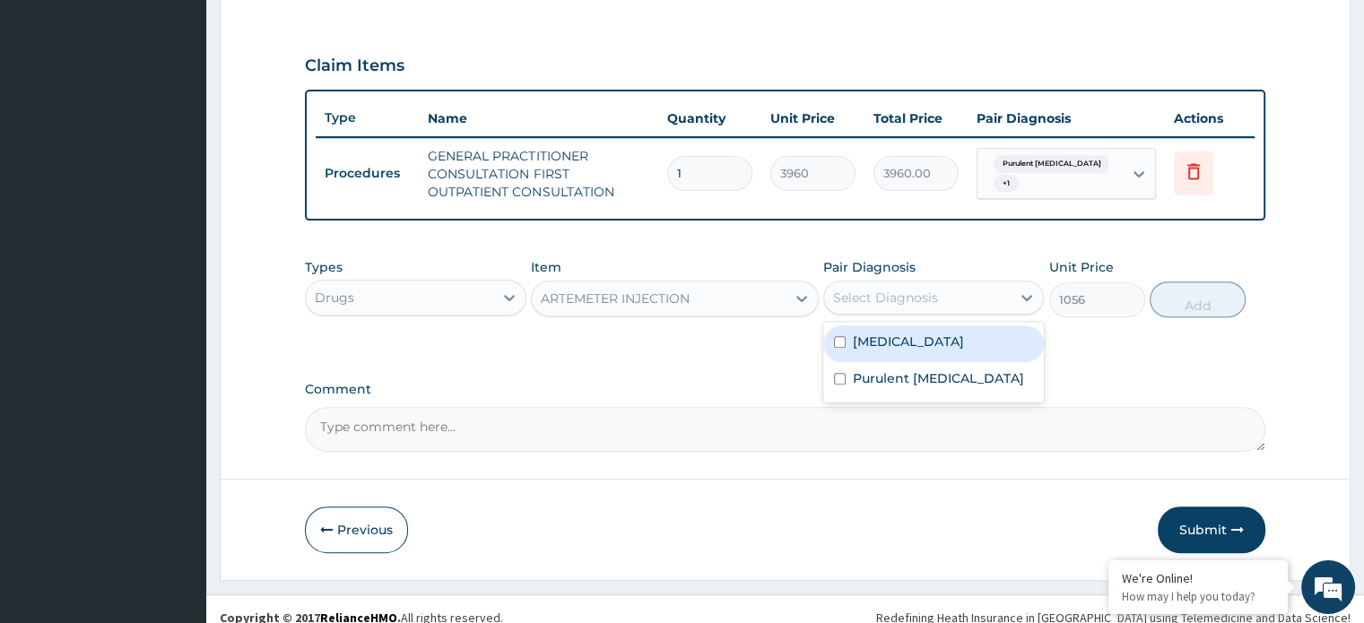
click at [902, 339] on div "Malaria" at bounding box center [933, 343] width 221 height 37
checkbox input "true"
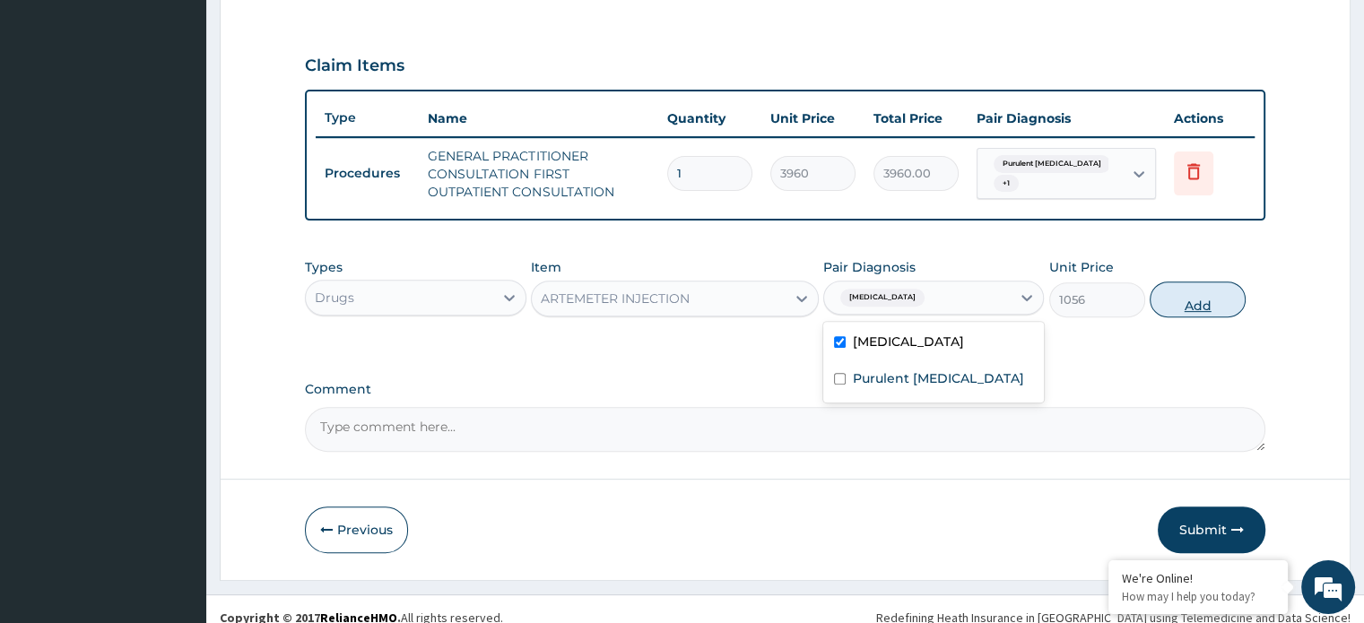
click at [1174, 300] on button "Add" at bounding box center [1197, 300] width 96 height 36
type input "0"
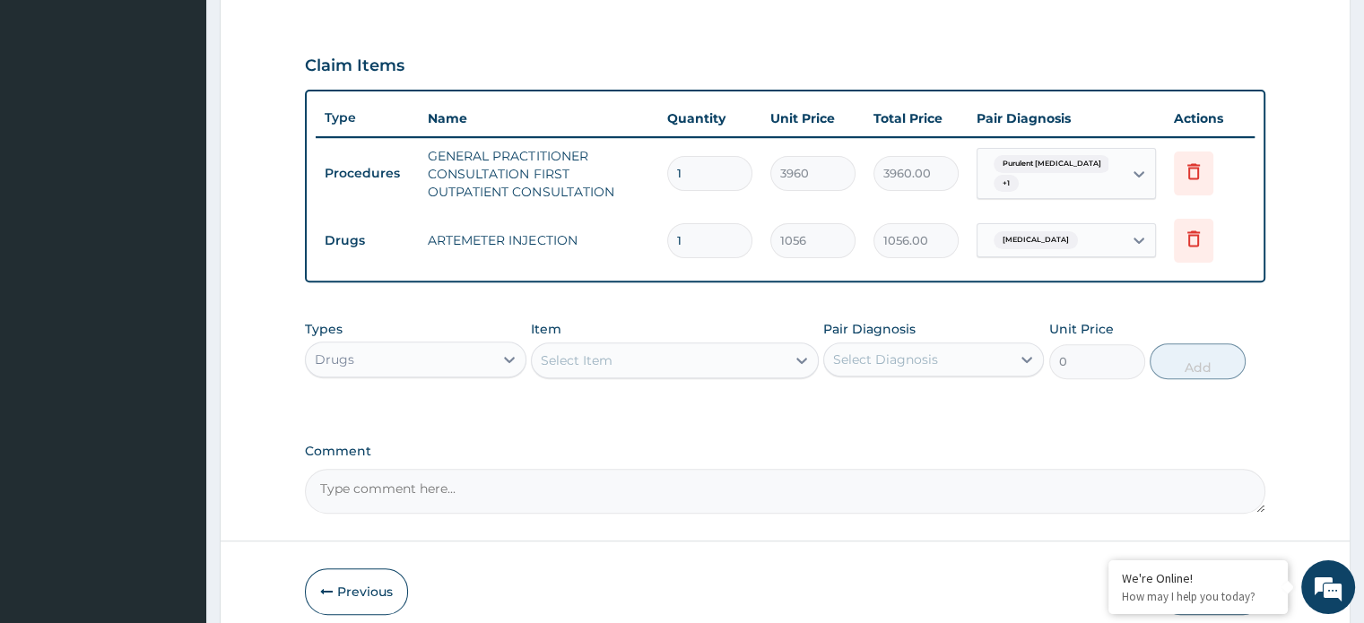
type input "0.00"
type input "2"
type input "2112.00"
type input "2"
click at [577, 359] on div "Select Item" at bounding box center [577, 360] width 72 height 18
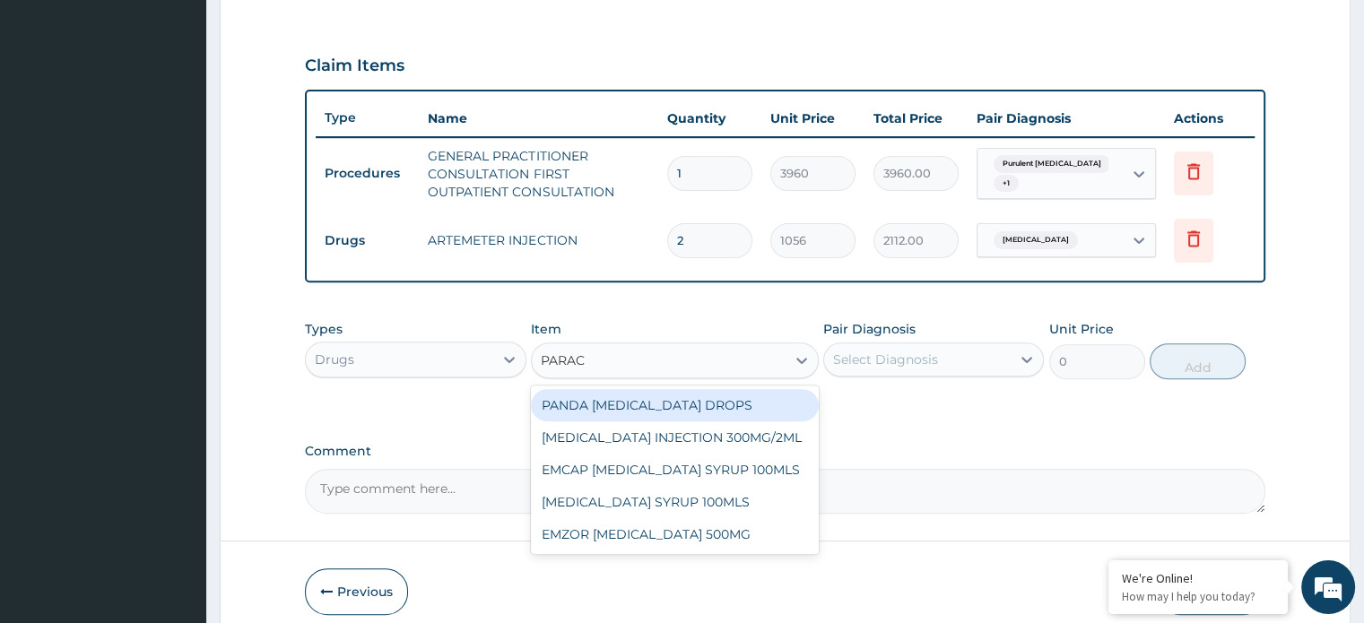
type input "PARACE"
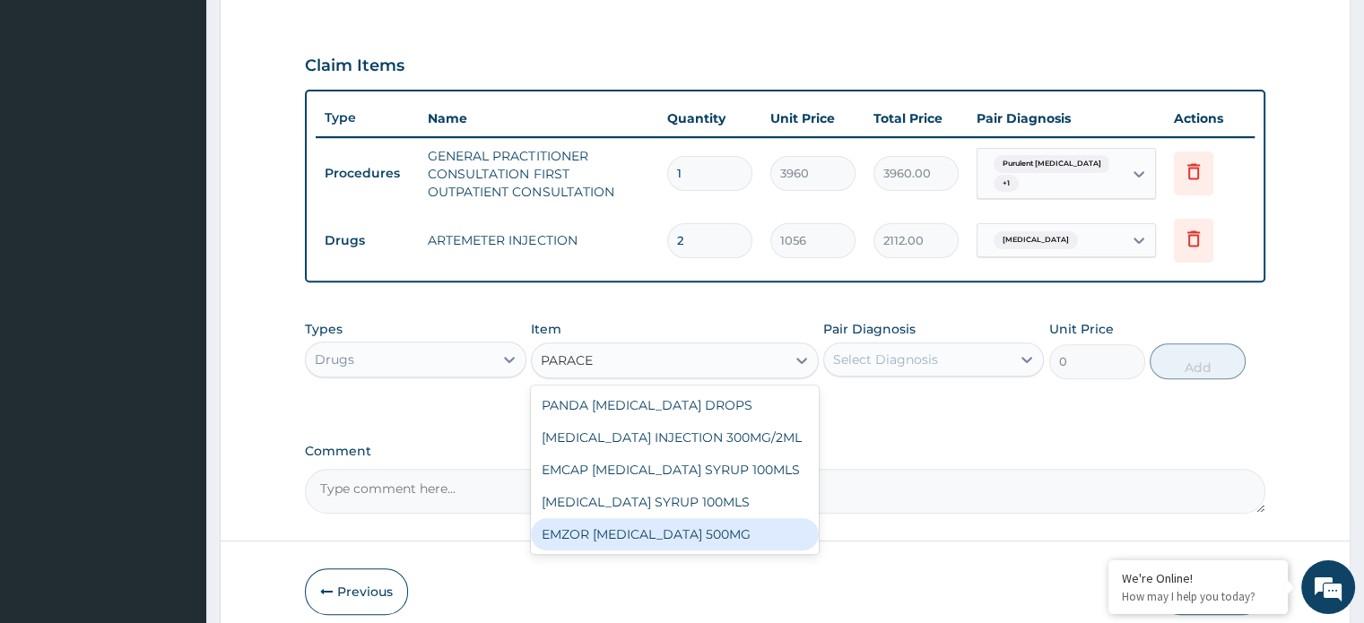
drag, startPoint x: 688, startPoint y: 529, endPoint x: 793, endPoint y: 438, distance: 138.6
click at [695, 522] on div "EMZOR PARACETAMOL 500MG" at bounding box center [675, 534] width 288 height 32
type input "26.39999961853027"
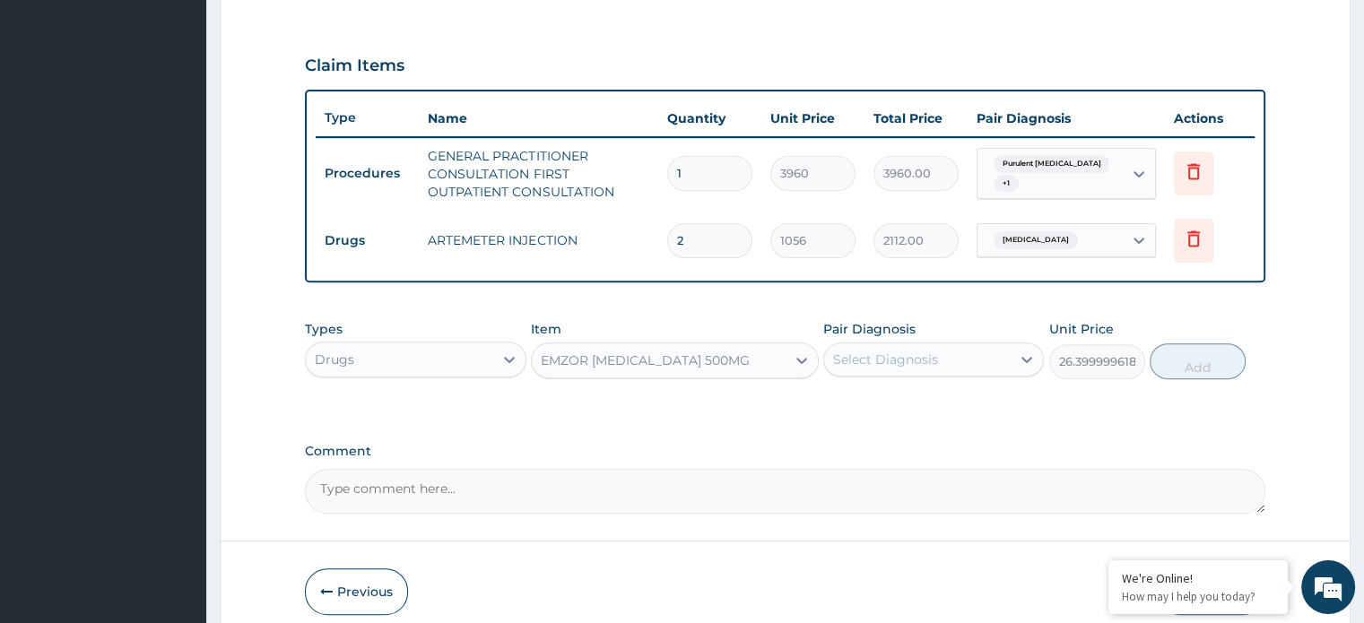
click at [871, 364] on div "Select Diagnosis" at bounding box center [885, 360] width 105 height 18
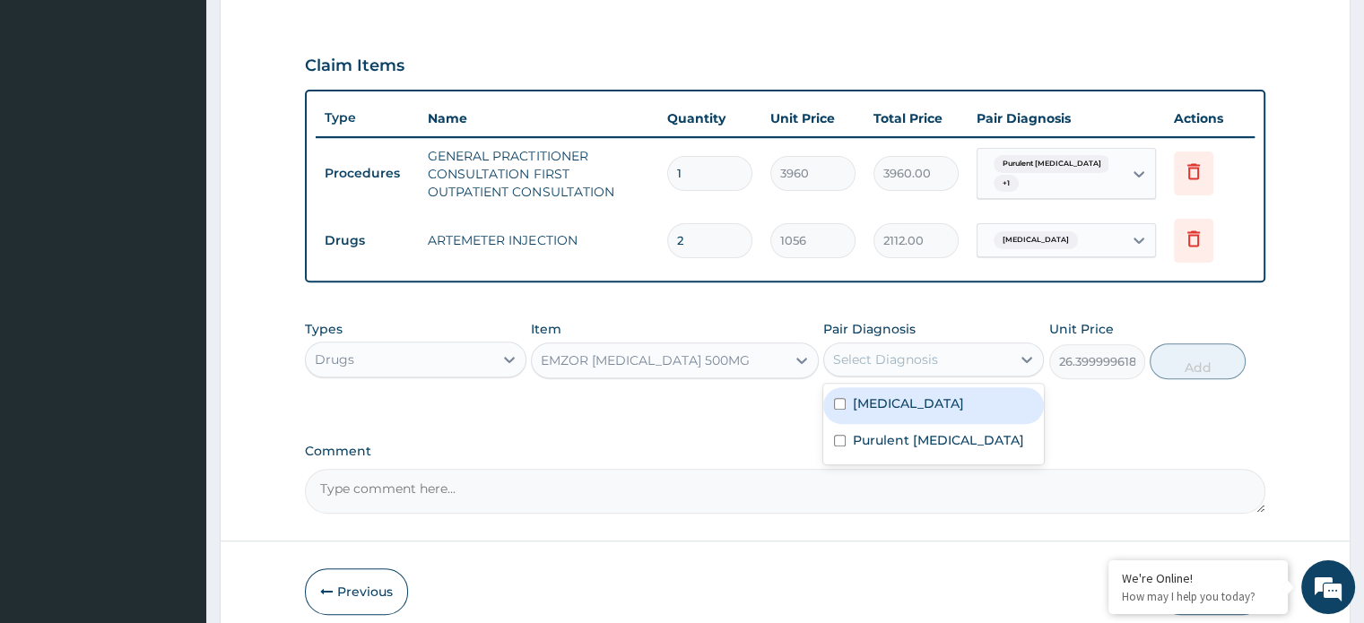
drag, startPoint x: 876, startPoint y: 391, endPoint x: 883, endPoint y: 433, distance: 42.7
click at [879, 398] on label "Malaria" at bounding box center [908, 403] width 111 height 18
checkbox input "true"
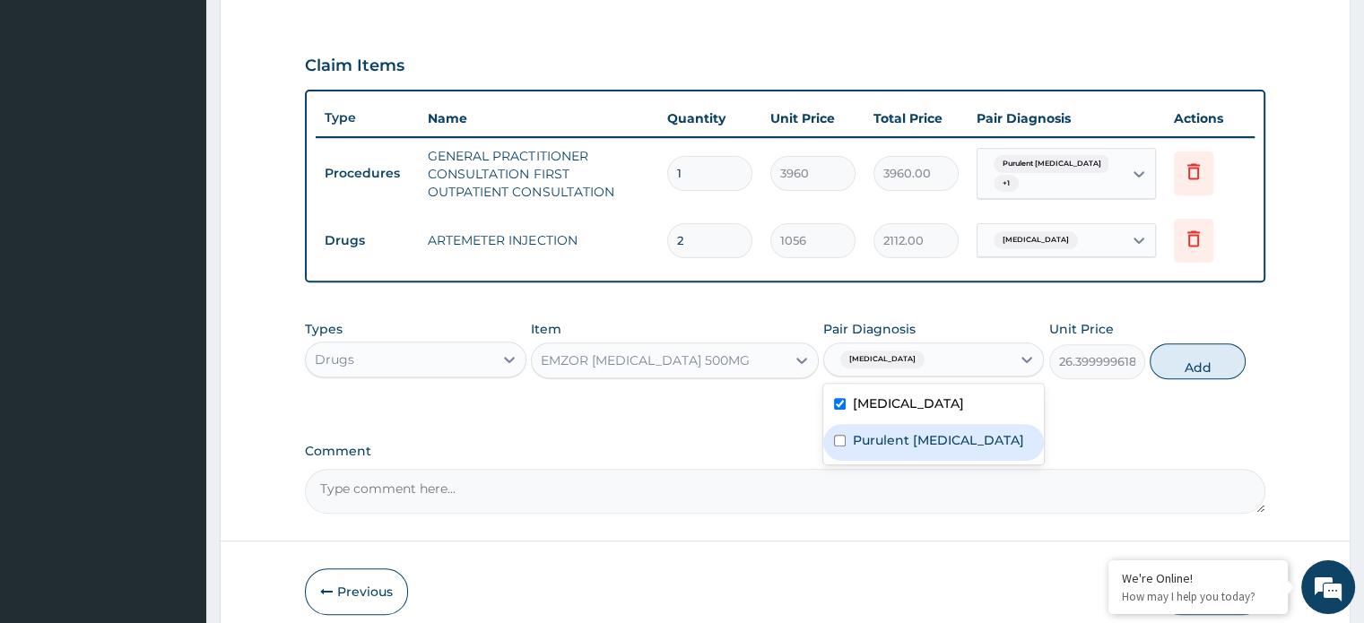
drag, startPoint x: 883, startPoint y: 433, endPoint x: 1058, endPoint y: 407, distance: 176.7
click at [886, 434] on label "Purulent enteritis" at bounding box center [938, 440] width 171 height 18
checkbox input "true"
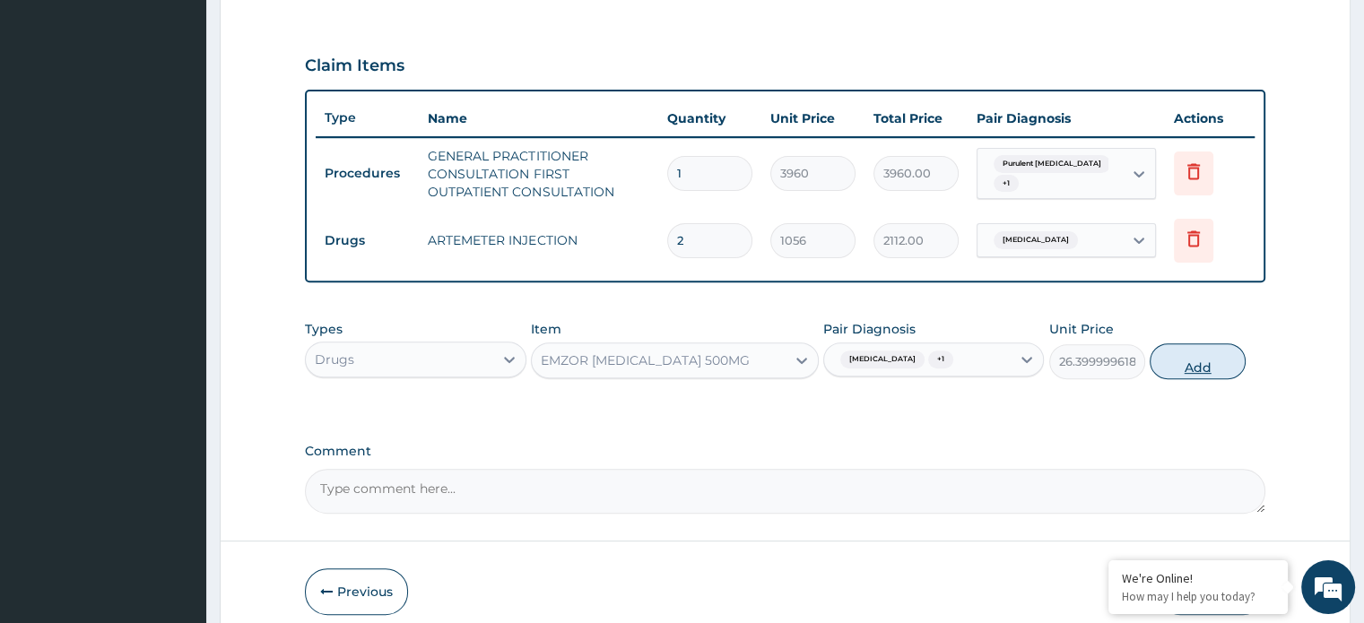
click at [1183, 368] on button "Add" at bounding box center [1197, 361] width 96 height 36
type input "0"
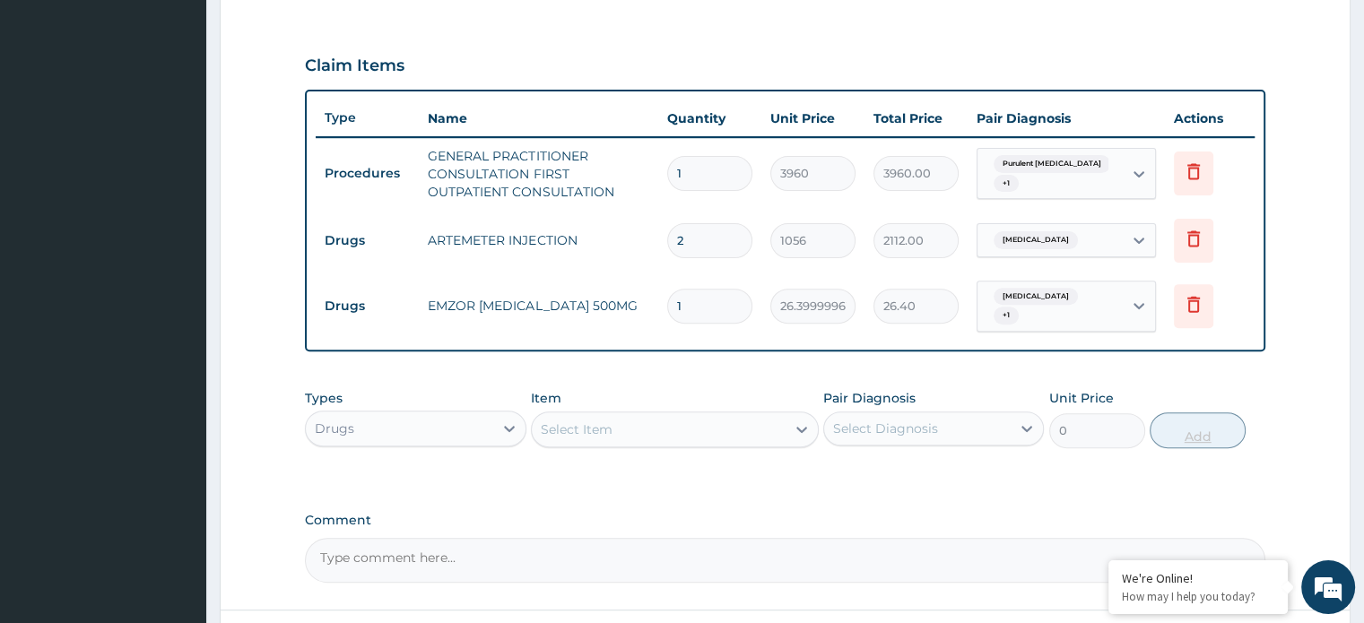
type input "18"
type input "475.20"
type input "18"
click at [593, 415] on div "Select Item" at bounding box center [659, 429] width 254 height 29
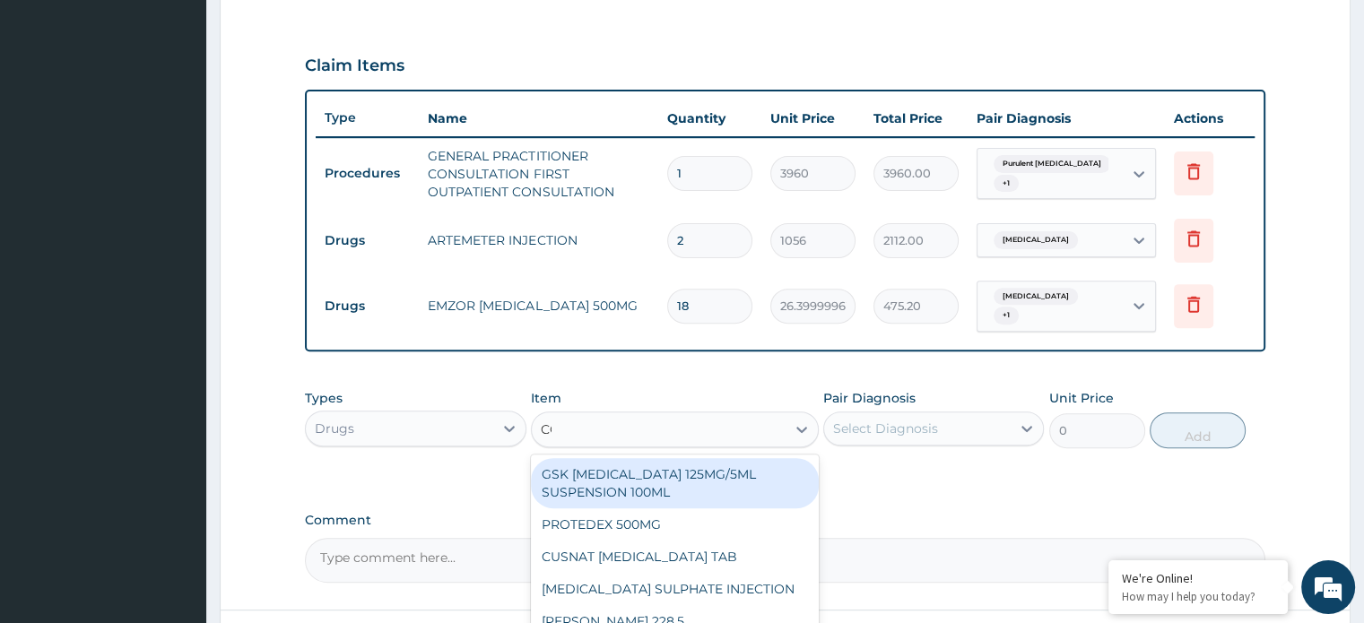
type input "COA"
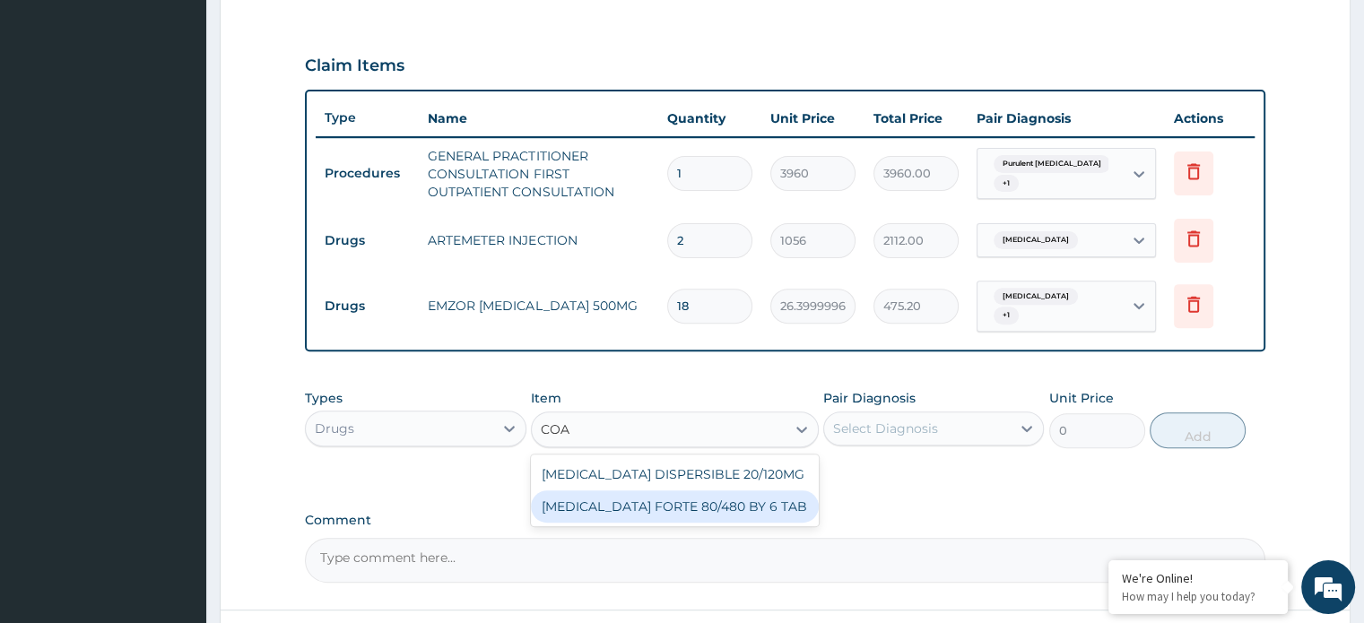
drag, startPoint x: 649, startPoint y: 499, endPoint x: 764, endPoint y: 476, distance: 117.1
click at [658, 500] on div "COARTEM FORTE 80/480 BY 6 TAB" at bounding box center [675, 506] width 288 height 32
type input "501.6000061035156"
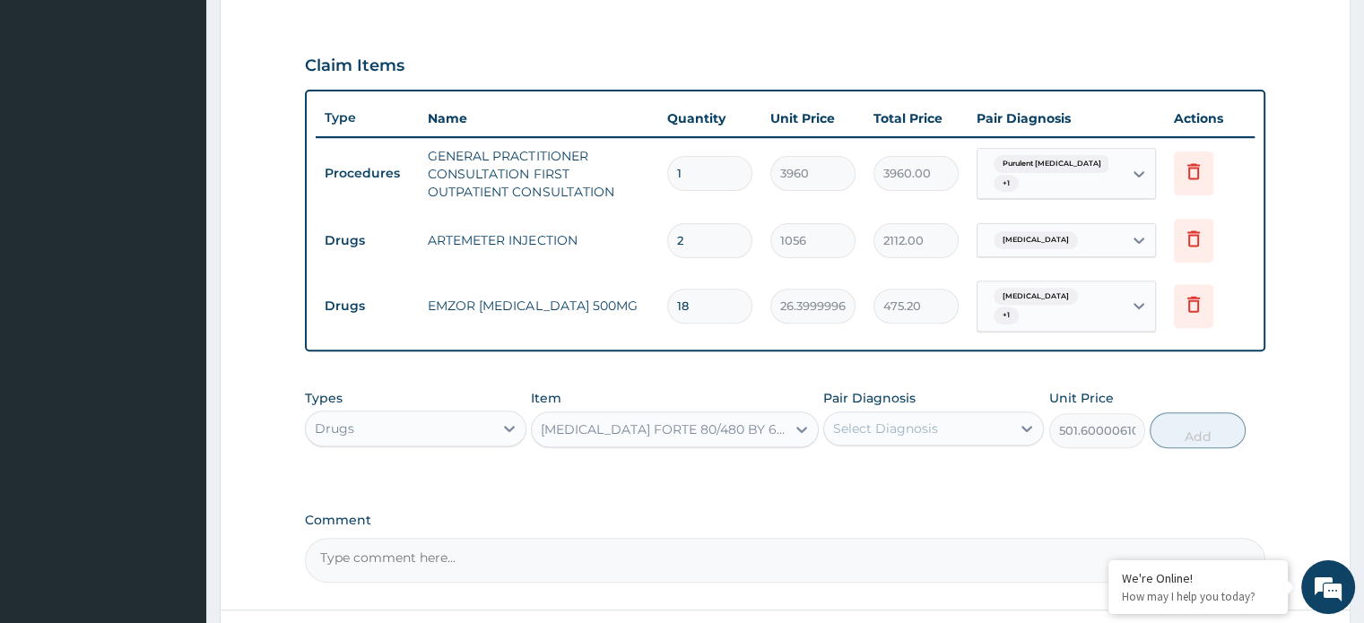
click at [924, 427] on div "Select Diagnosis" at bounding box center [917, 428] width 186 height 29
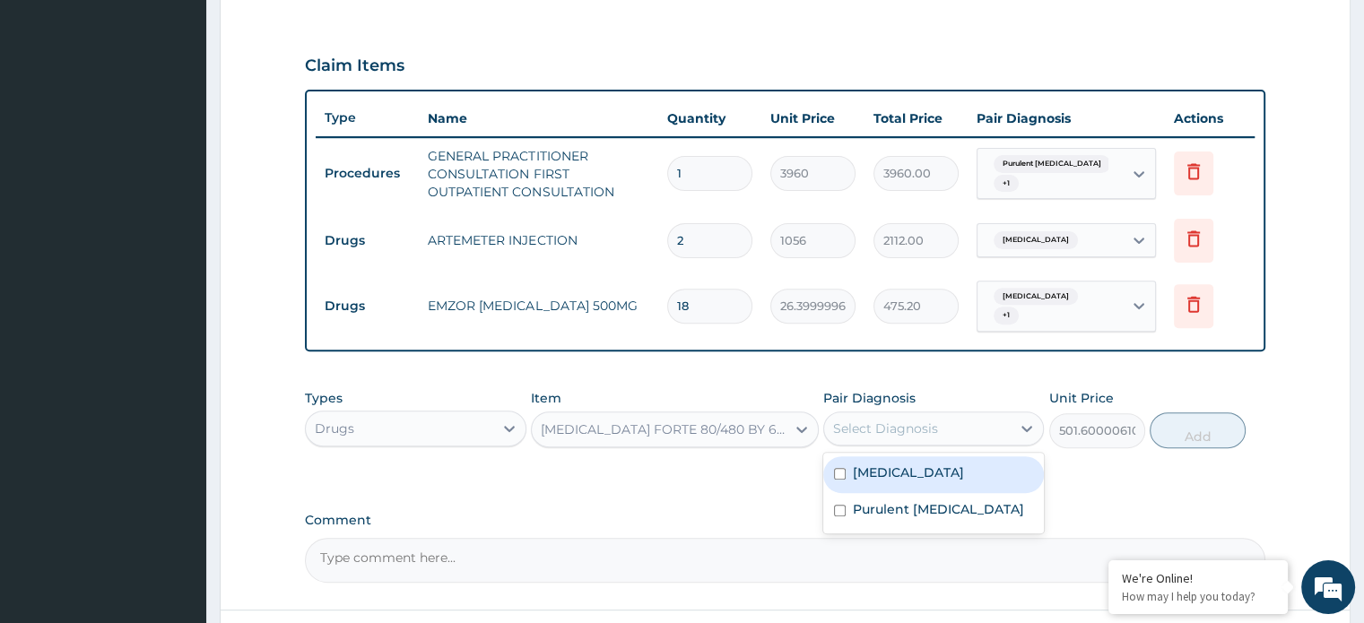
drag, startPoint x: 918, startPoint y: 454, endPoint x: 1046, endPoint y: 438, distance: 129.2
click at [920, 456] on div "Malaria" at bounding box center [933, 474] width 221 height 37
checkbox input "true"
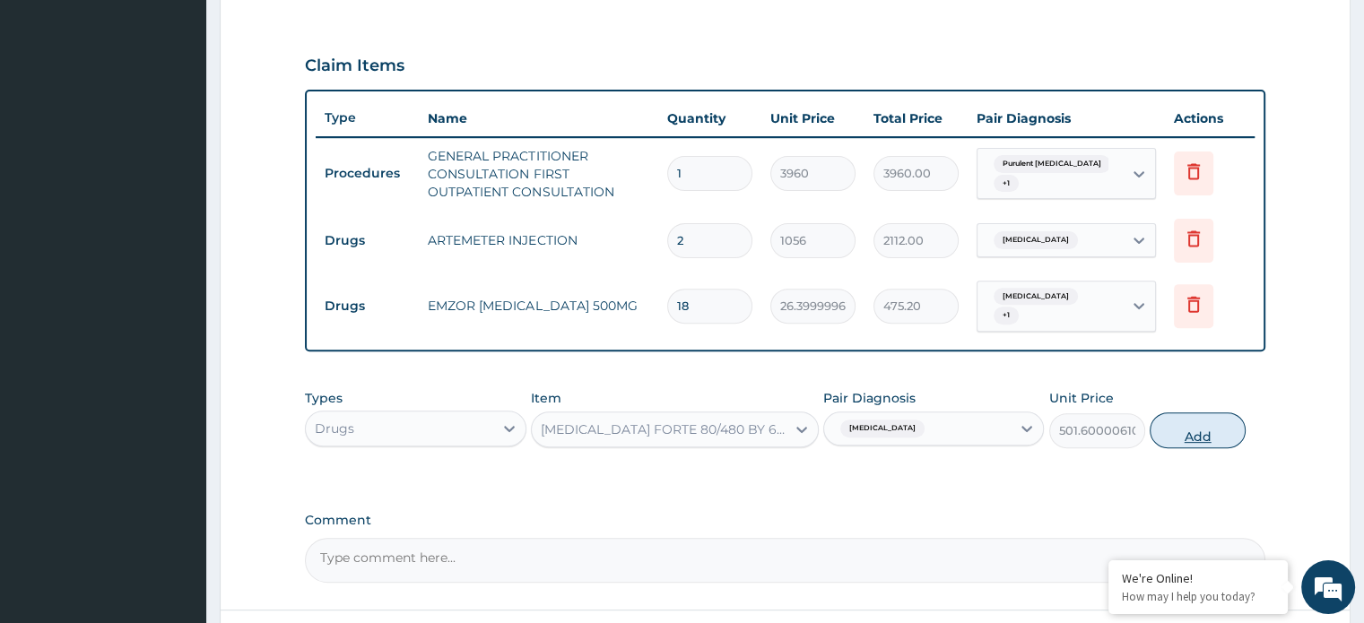
click at [1203, 428] on button "Add" at bounding box center [1197, 430] width 96 height 36
type input "0"
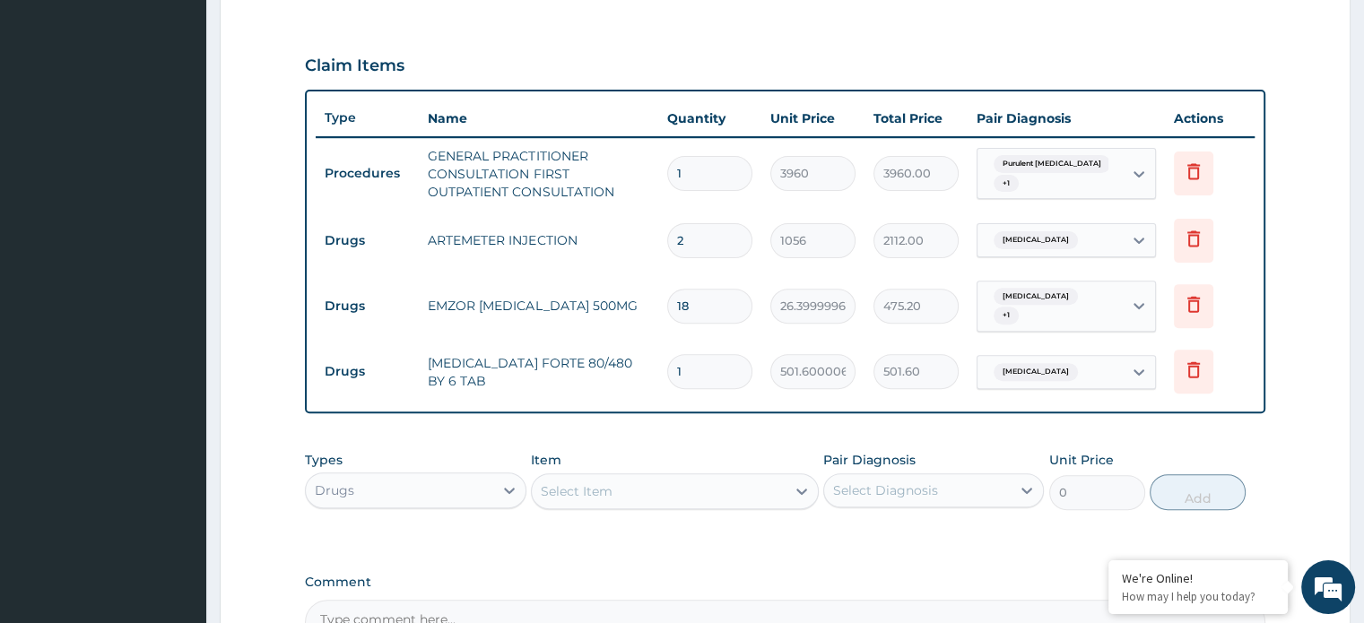
type input "0.00"
type input "6"
type input "3009.60"
type input "6"
click at [575, 482] on div "Select Item" at bounding box center [577, 491] width 72 height 18
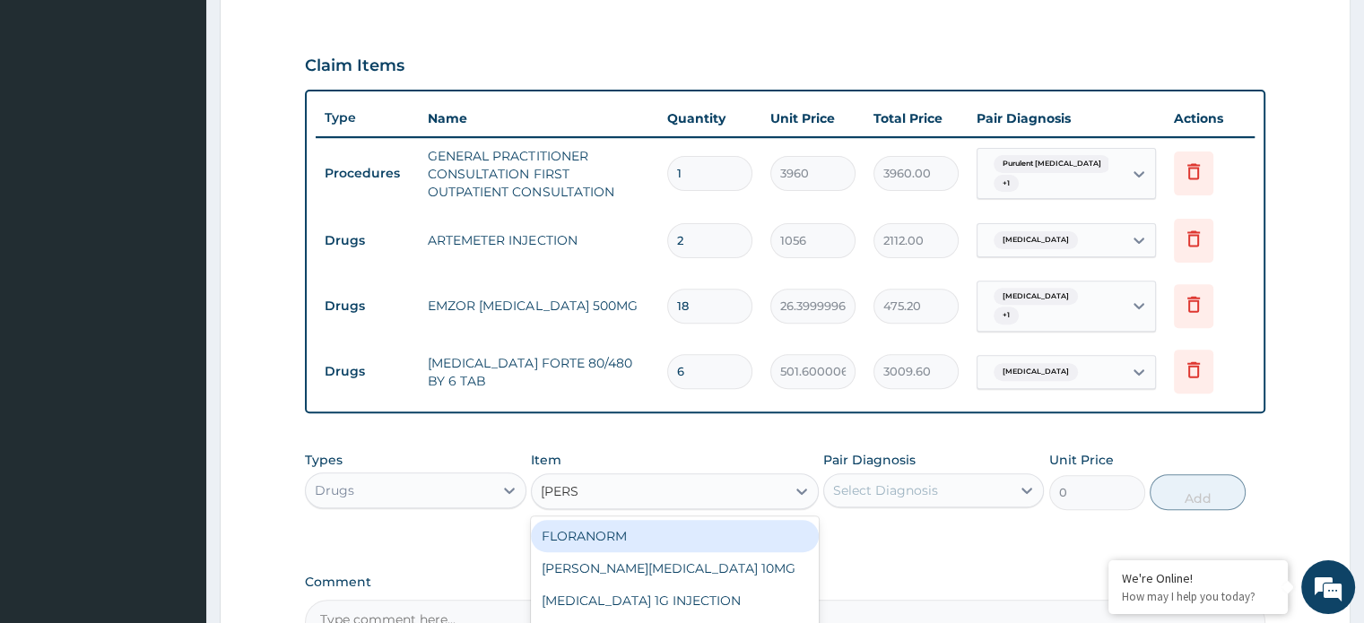
type input "LORAT"
drag, startPoint x: 708, startPoint y: 524, endPoint x: 879, endPoint y: 498, distance: 172.3
click at [711, 524] on div "LORATYN LORATADINE 10MG" at bounding box center [675, 536] width 288 height 32
type input "99"
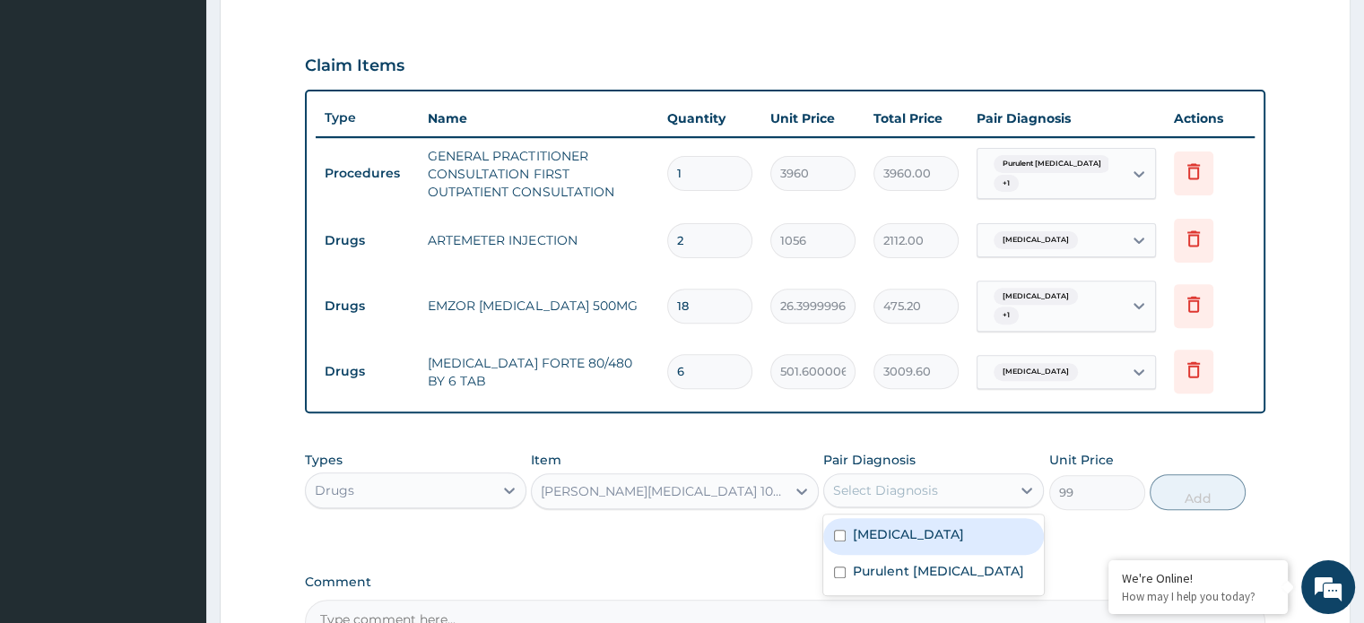
click at [901, 486] on div "Select Diagnosis" at bounding box center [885, 490] width 105 height 18
drag, startPoint x: 890, startPoint y: 527, endPoint x: 1040, endPoint y: 508, distance: 150.9
click at [896, 526] on label "Malaria" at bounding box center [908, 534] width 111 height 18
checkbox input "true"
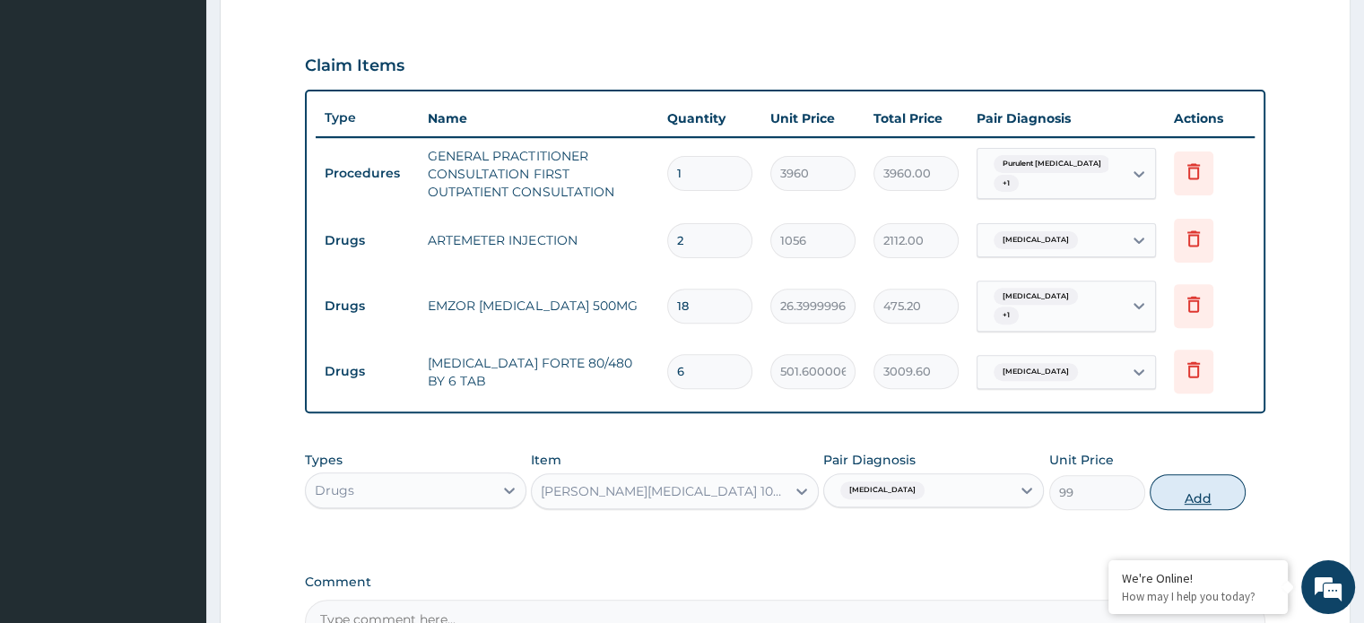
click at [1191, 485] on button "Add" at bounding box center [1197, 492] width 96 height 36
type input "0"
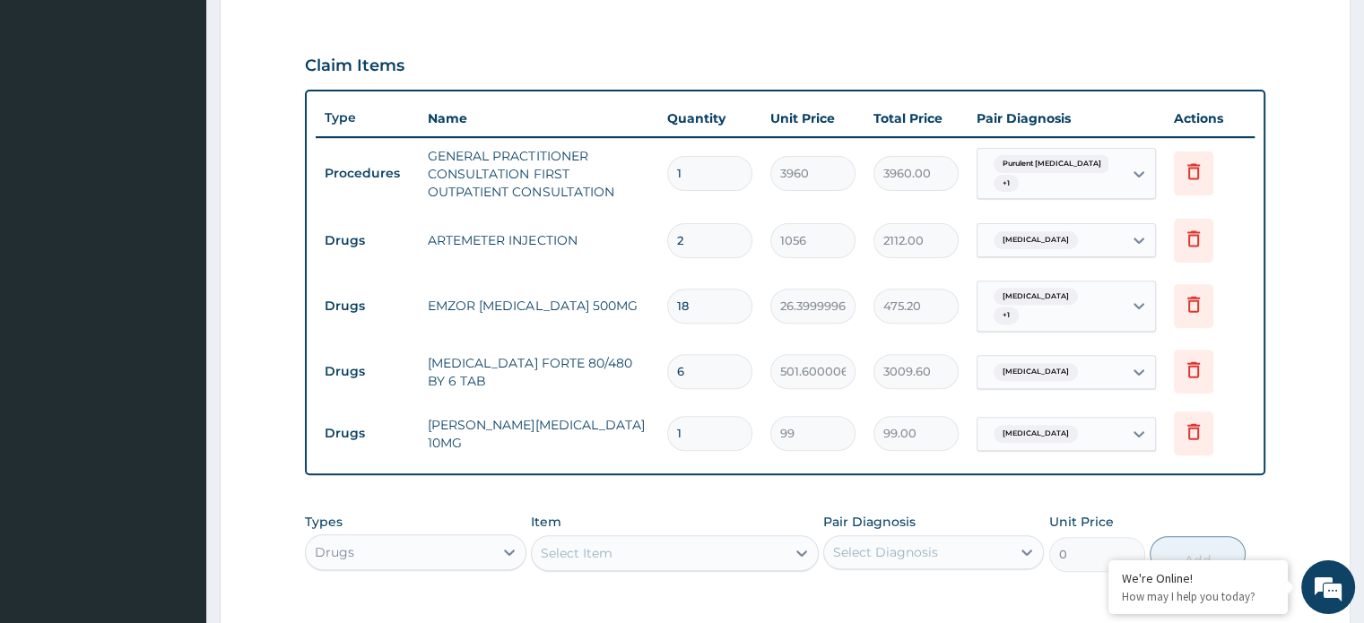
type input "0.00"
type input "5"
type input "495.00"
type input "5"
click at [625, 546] on div "Select Item" at bounding box center [659, 553] width 254 height 29
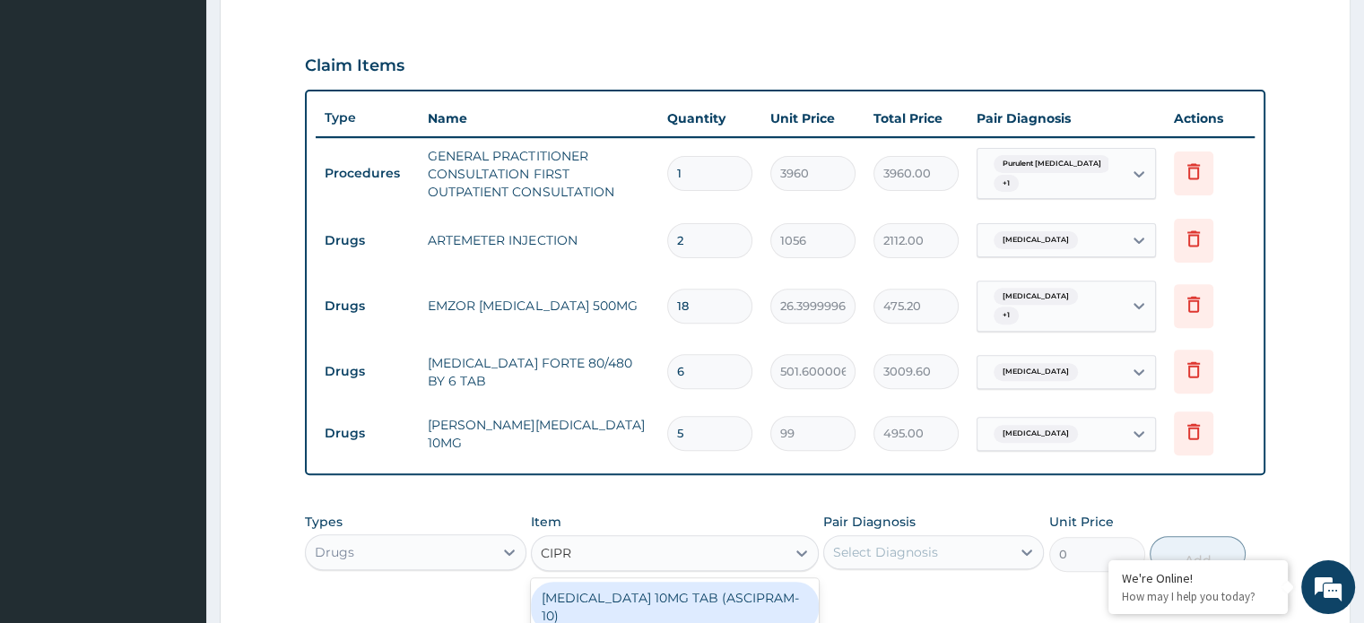
type input "CIPRO"
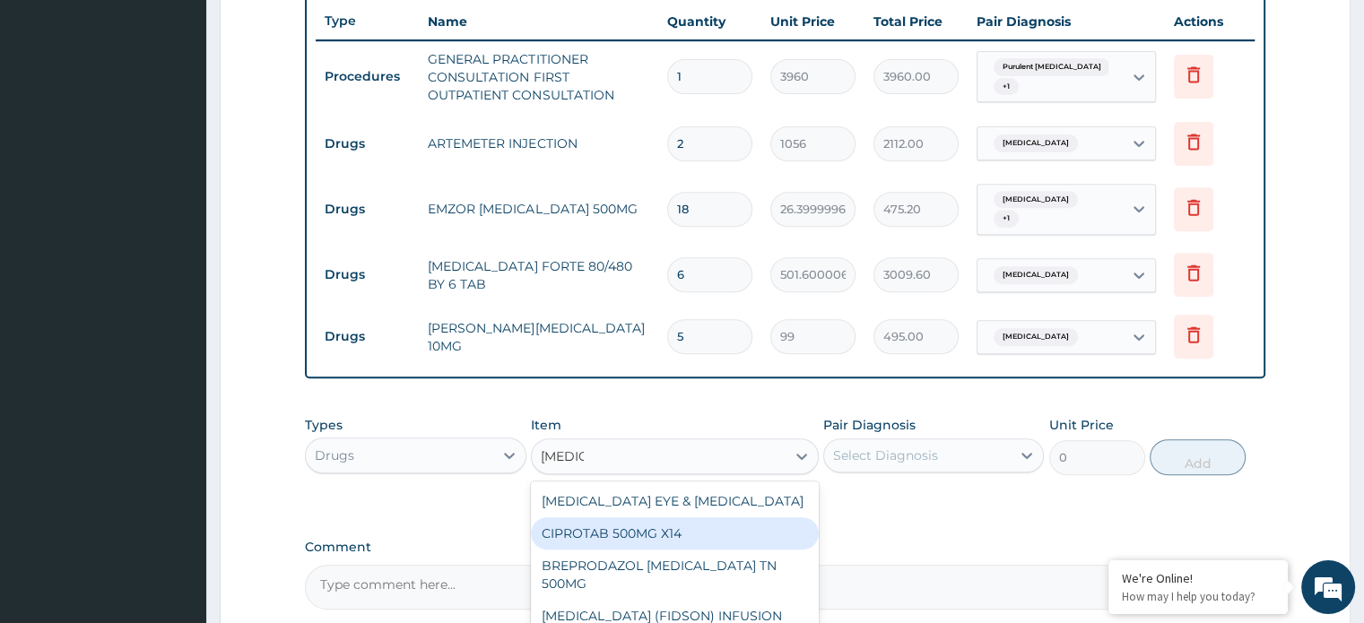
scroll to position [838, 0]
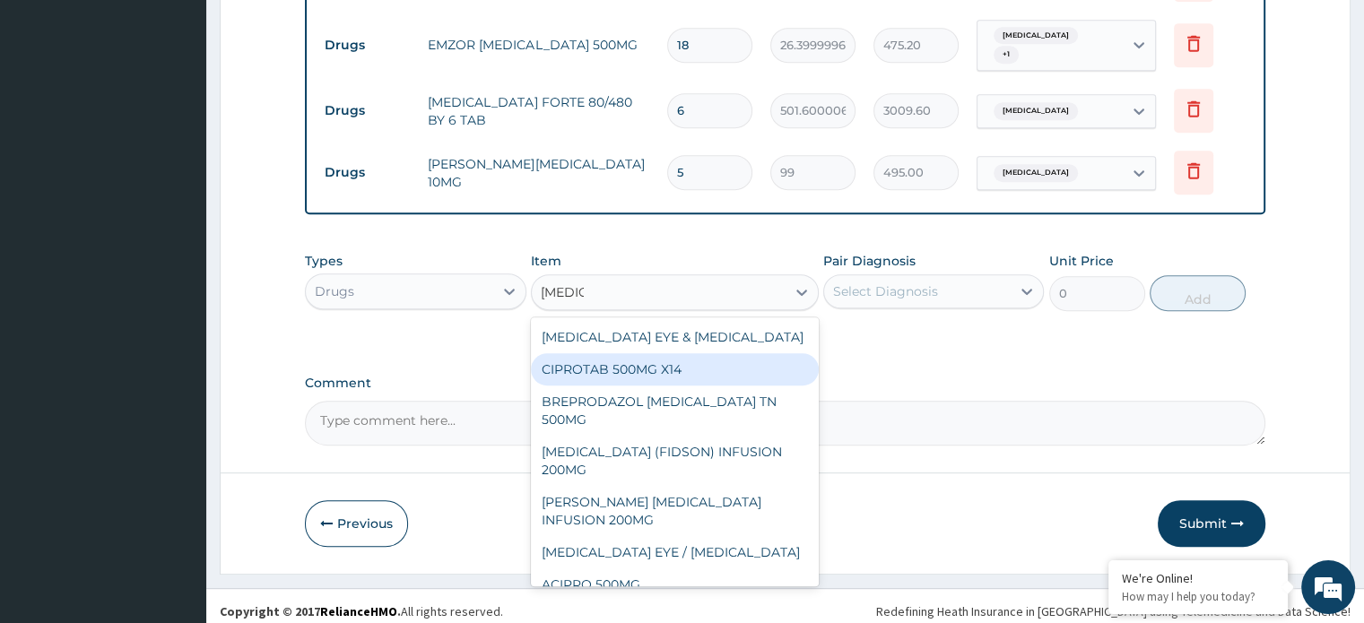
click at [653, 361] on div "CIPROTAB 500MG X14" at bounding box center [675, 369] width 288 height 32
type input "356.3999938964844"
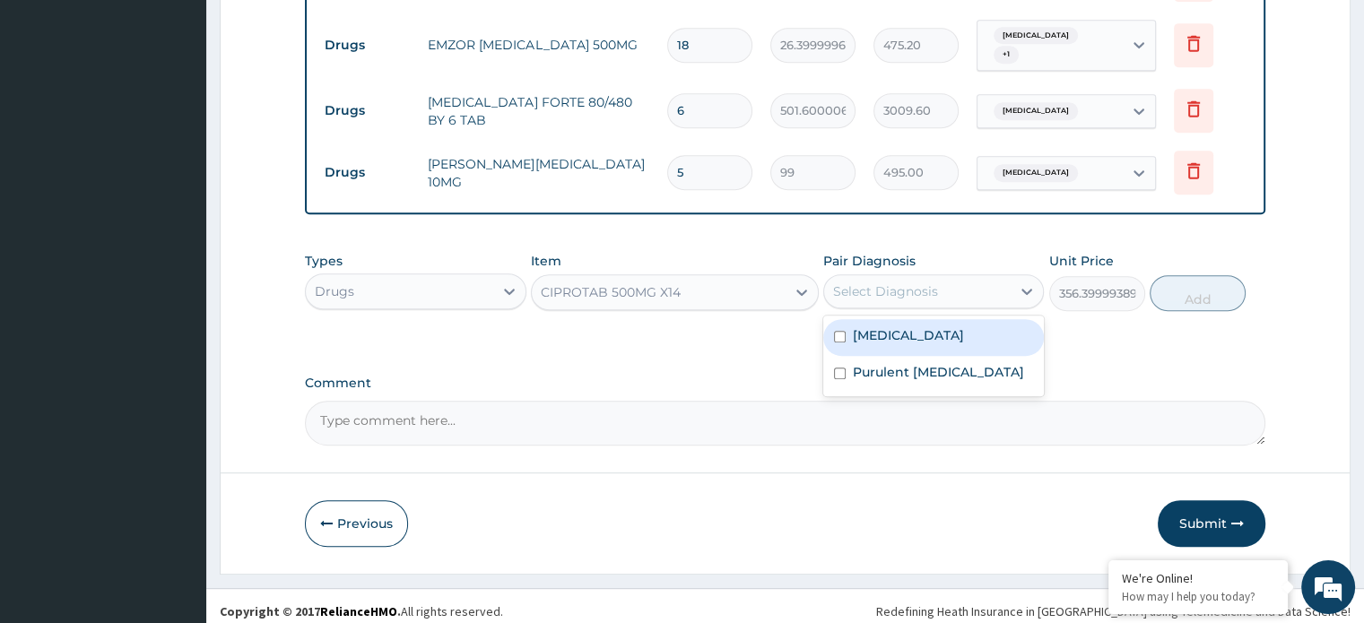
click at [856, 286] on div "Select Diagnosis" at bounding box center [885, 291] width 105 height 18
drag, startPoint x: 893, startPoint y: 334, endPoint x: 920, endPoint y: 334, distance: 26.9
click at [895, 334] on div "Malaria" at bounding box center [933, 337] width 221 height 37
checkbox input "true"
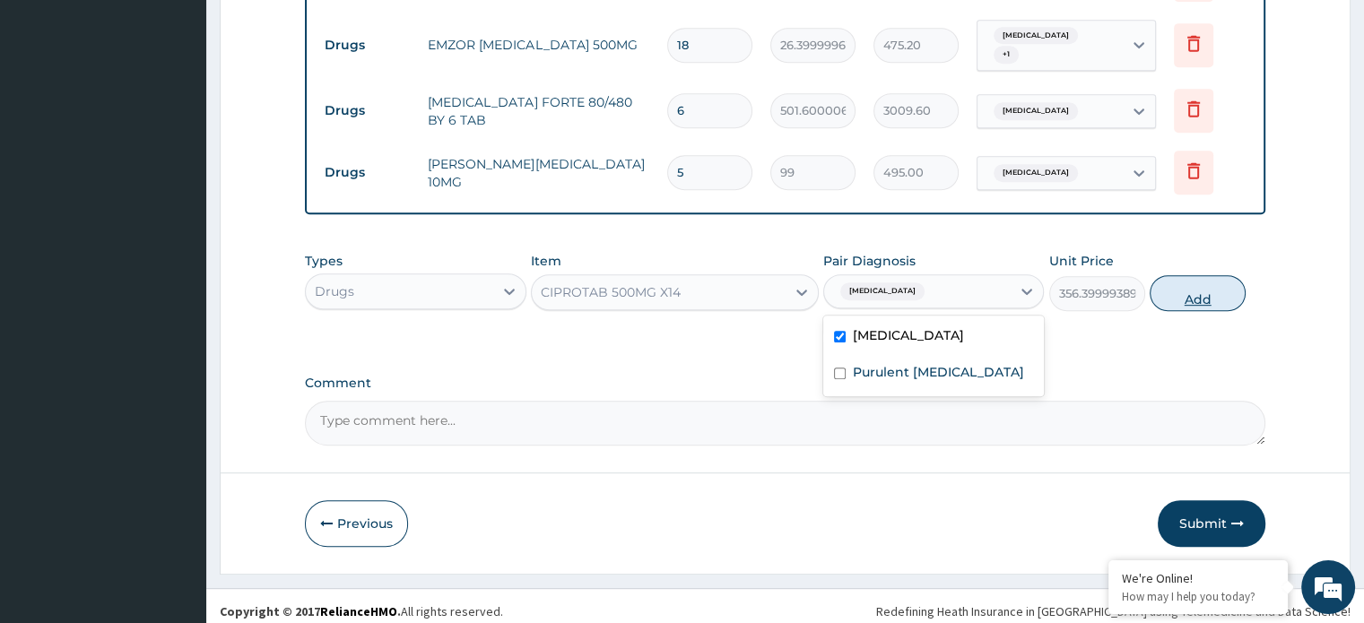
click at [1182, 286] on button "Add" at bounding box center [1197, 293] width 96 height 36
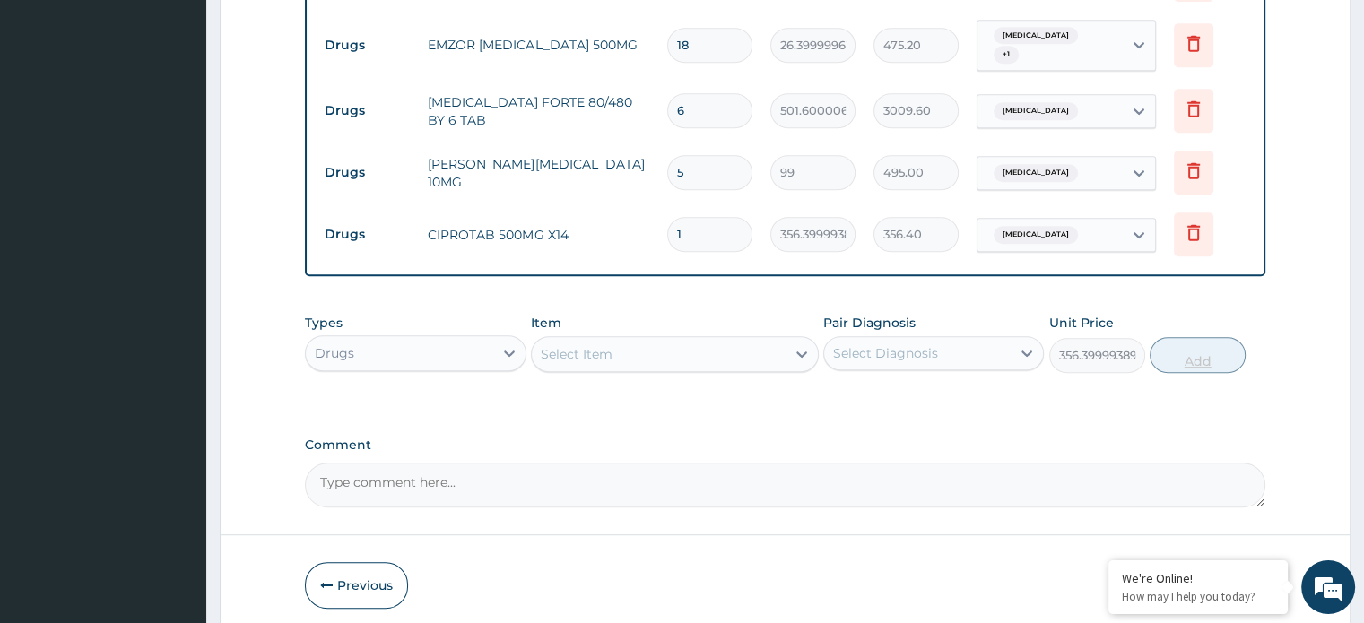
type input "0"
type input "10"
type input "3564.00"
type input "10"
click at [595, 345] on div "Select Item" at bounding box center [577, 354] width 72 height 18
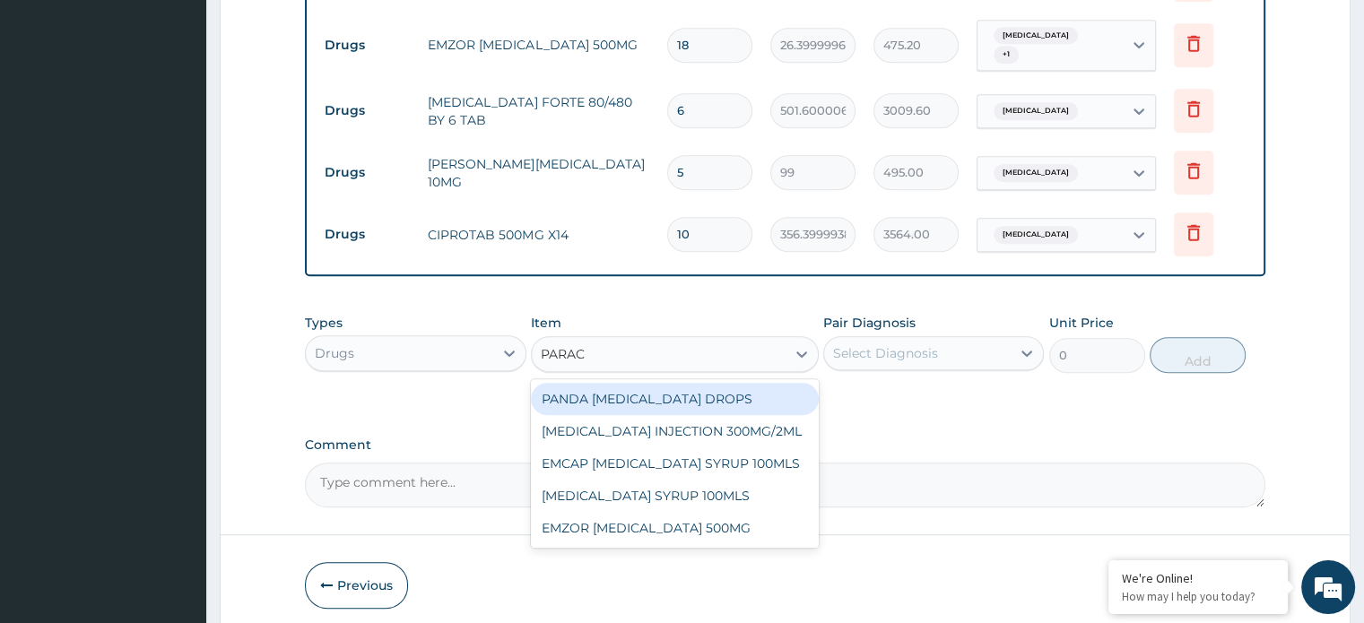
type input "PARACE"
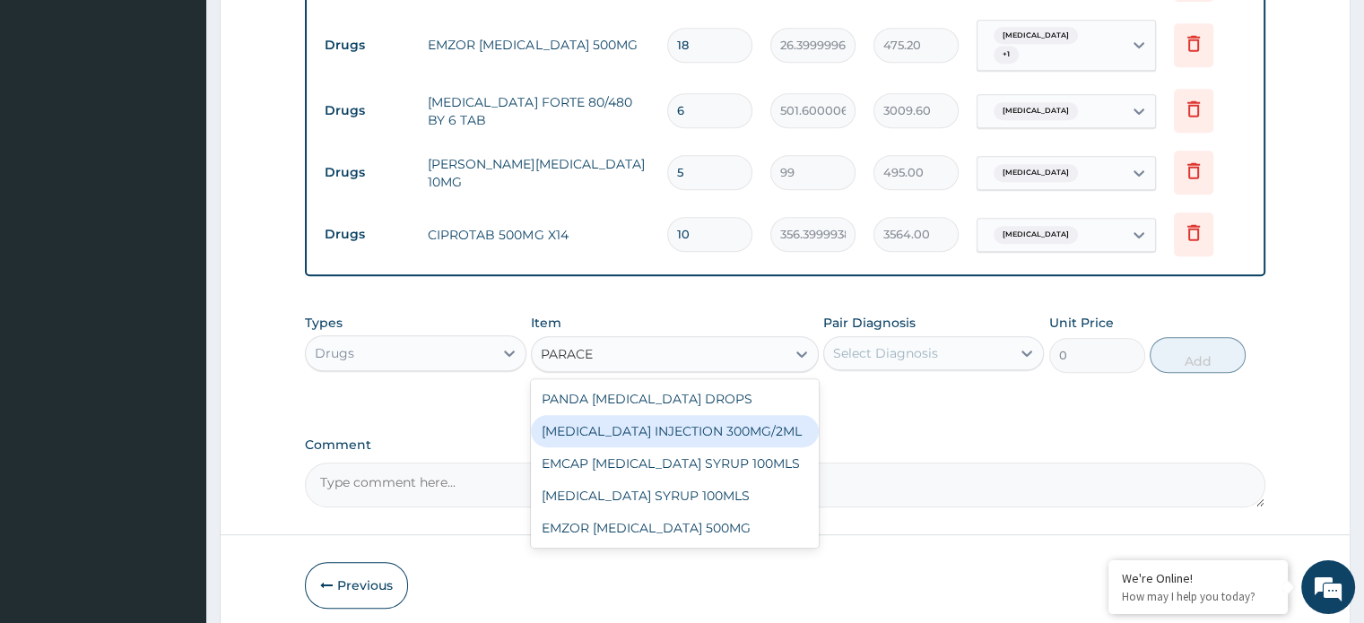
click at [662, 415] on div "PARACETAMOL INJECTION 300MG/2ML" at bounding box center [675, 431] width 288 height 32
type input "290.3999938964844"
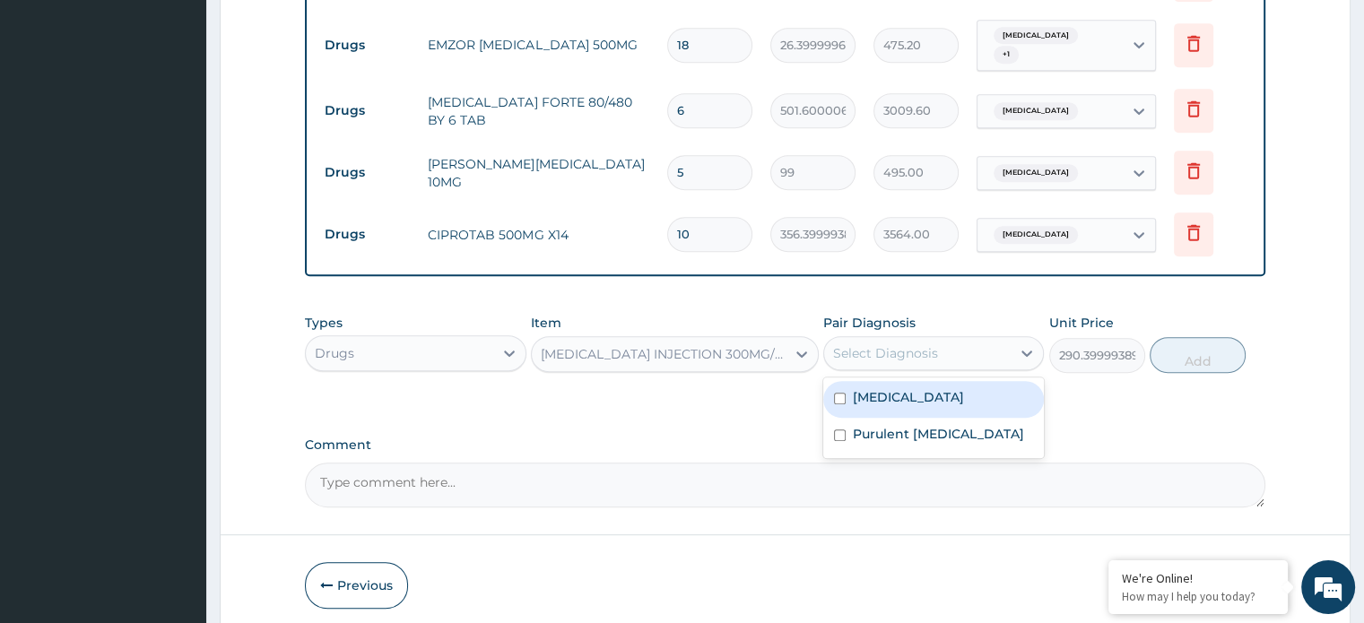
click at [888, 344] on div "Select Diagnosis" at bounding box center [885, 353] width 105 height 18
click at [888, 388] on label "Malaria" at bounding box center [908, 397] width 111 height 18
checkbox input "true"
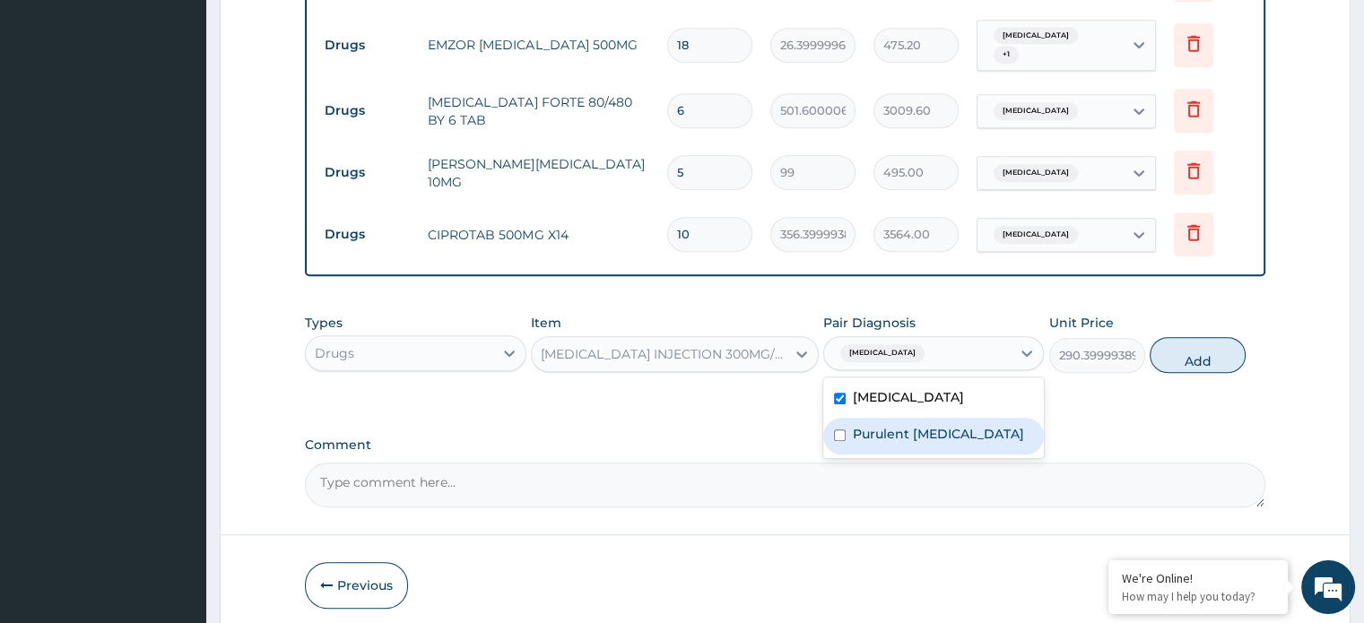
click at [890, 418] on div "Purulent enteritis" at bounding box center [933, 436] width 221 height 37
checkbox input "true"
click at [1191, 347] on button "Add" at bounding box center [1197, 355] width 96 height 36
type input "0"
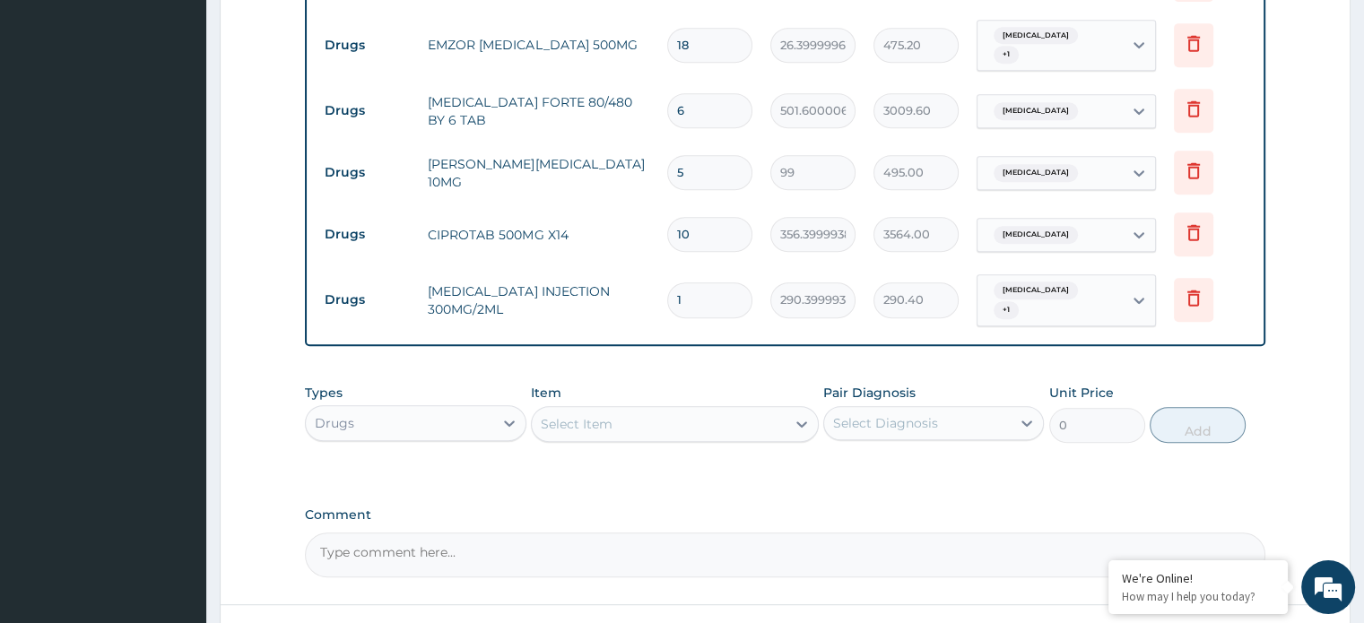
type input "0.00"
type input "2"
type input "580.80"
type input "2"
click at [391, 409] on div "Drugs" at bounding box center [399, 423] width 186 height 29
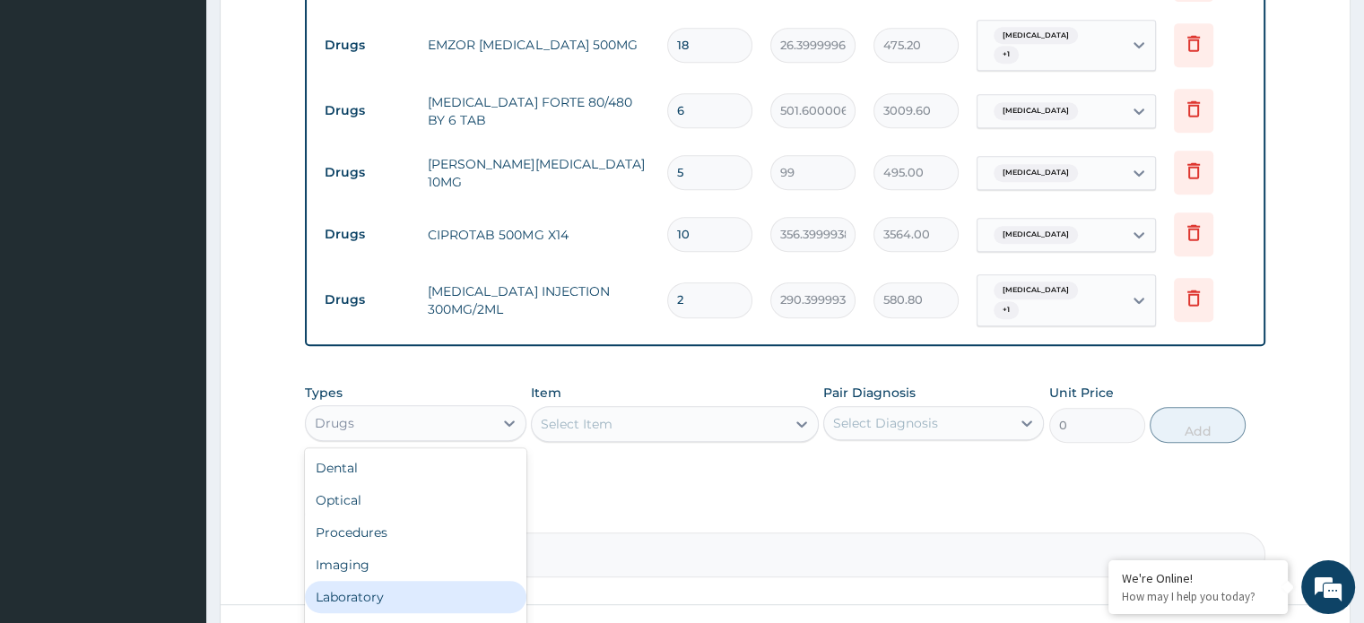
click at [422, 581] on div "Laboratory" at bounding box center [415, 597] width 221 height 32
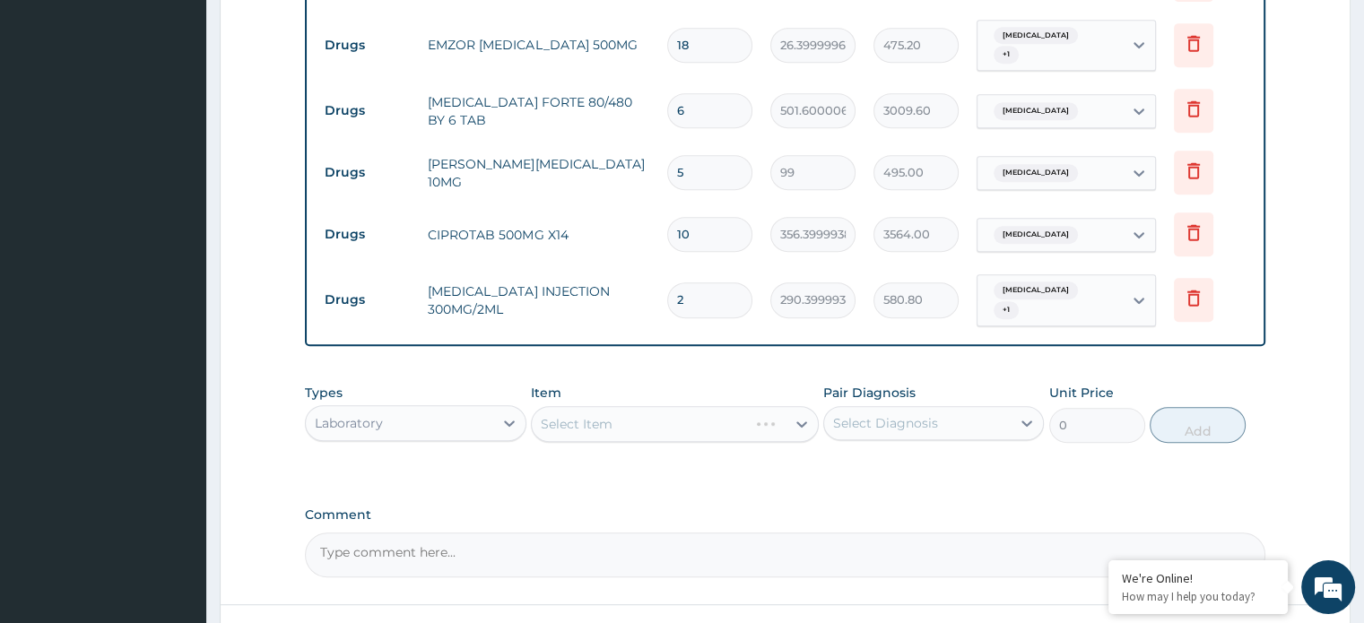
click at [585, 406] on div "Select Item" at bounding box center [675, 424] width 288 height 36
click at [585, 408] on div "Select Item" at bounding box center [675, 424] width 288 height 36
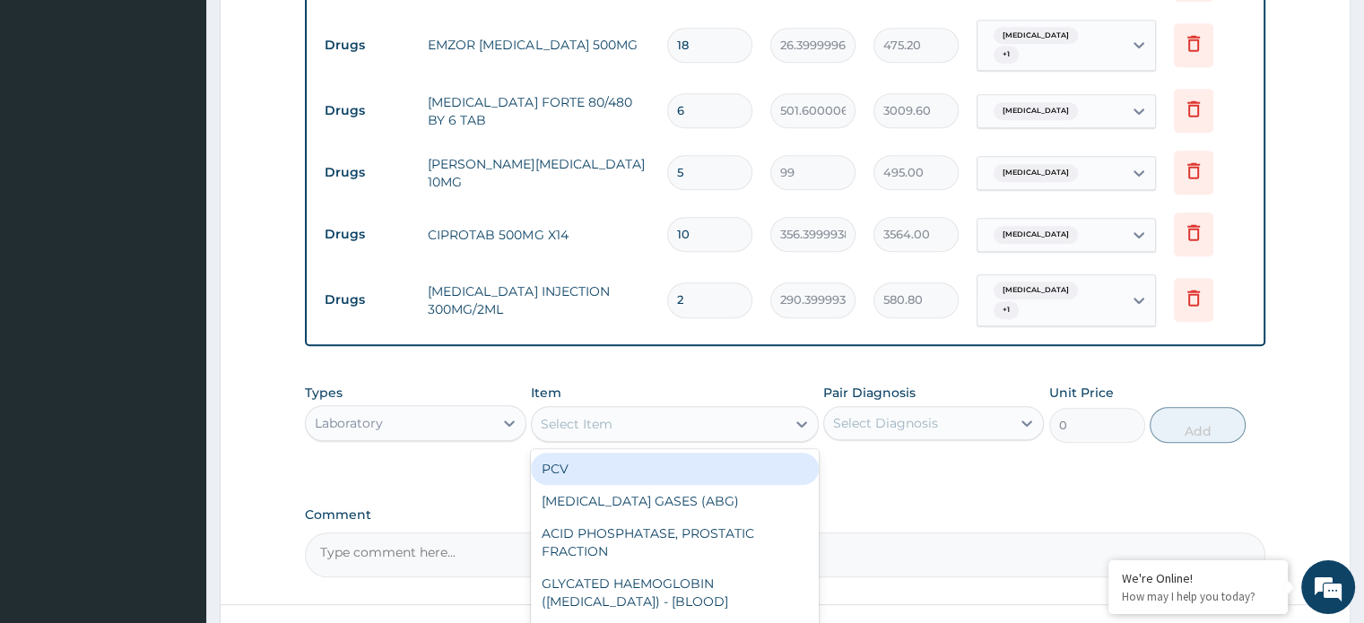
click at [561, 415] on div "Select Item" at bounding box center [577, 424] width 72 height 18
type input "FBC"
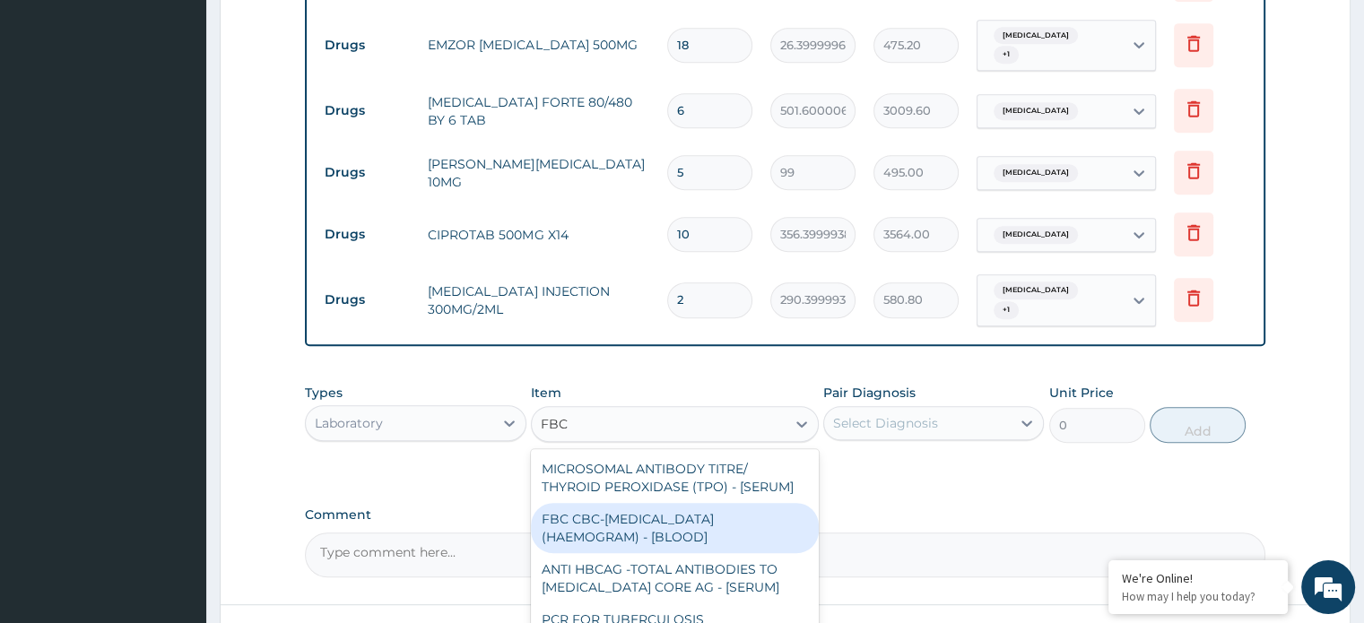
click at [673, 507] on div "FBC CBC-COMPLETE BLOOD COUNT (HAEMOGRAM) - [BLOOD]" at bounding box center [675, 528] width 288 height 50
type input "4800"
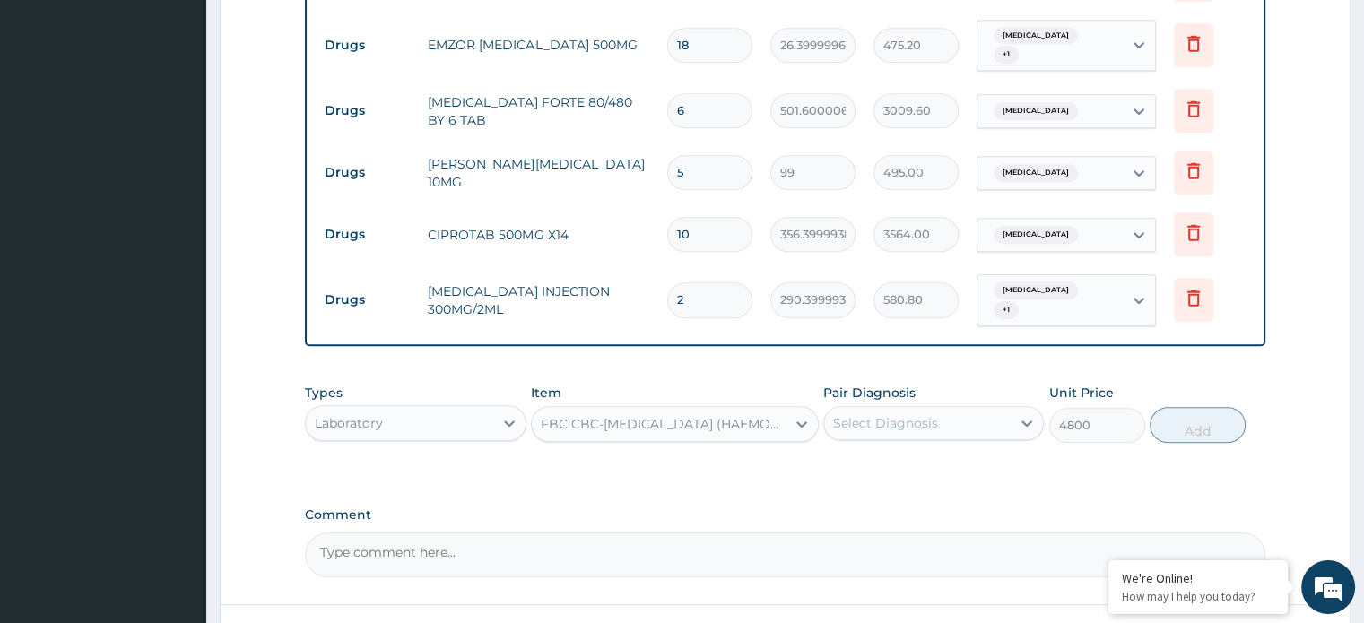
click at [881, 414] on div "Select Diagnosis" at bounding box center [885, 423] width 105 height 18
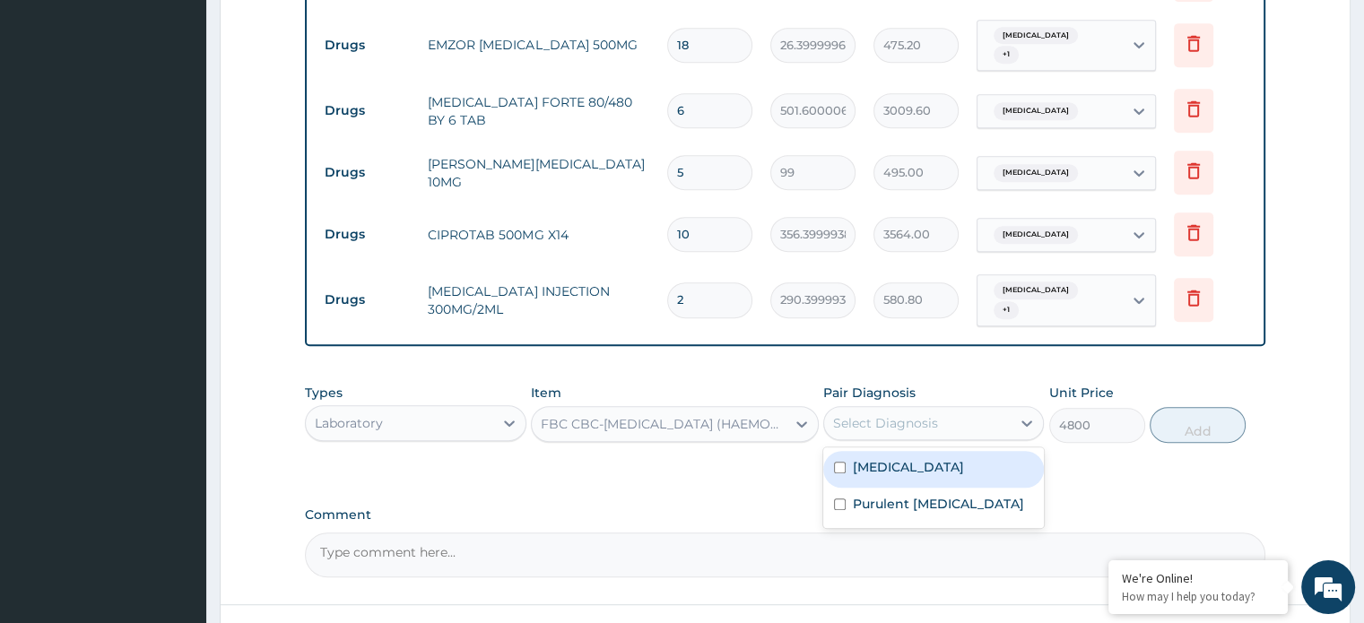
click at [903, 451] on div "Malaria" at bounding box center [933, 469] width 221 height 37
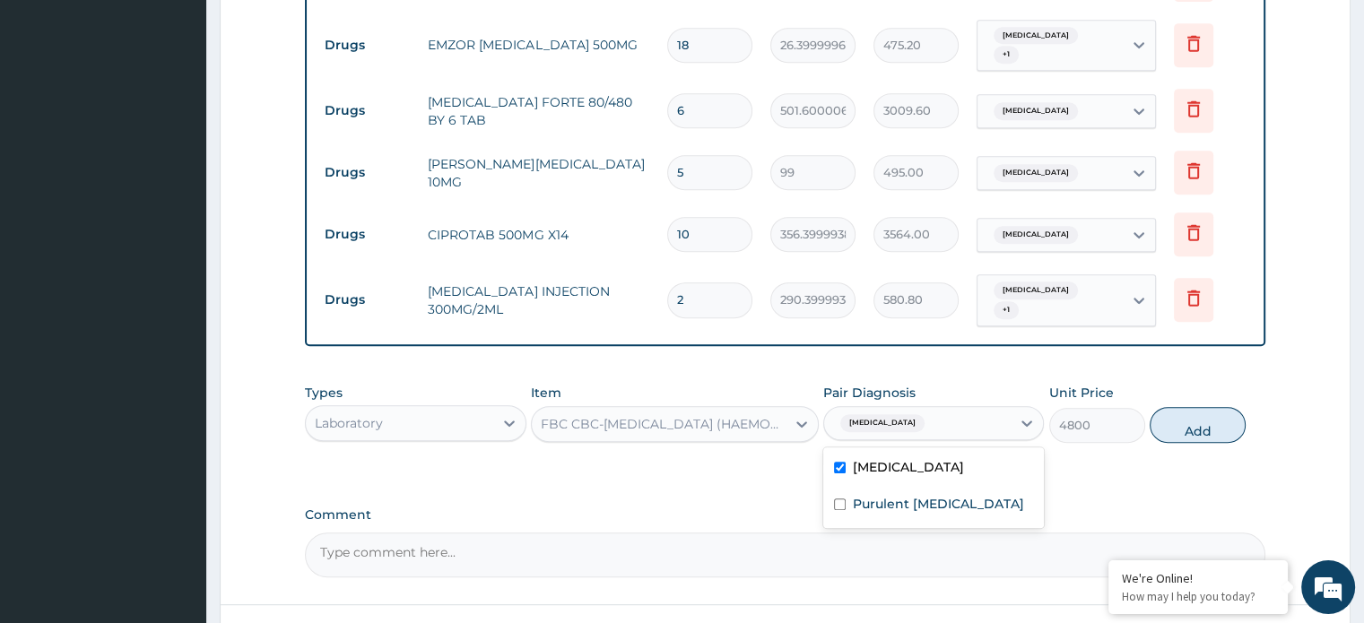
click at [907, 452] on div "Malaria" at bounding box center [933, 469] width 221 height 37
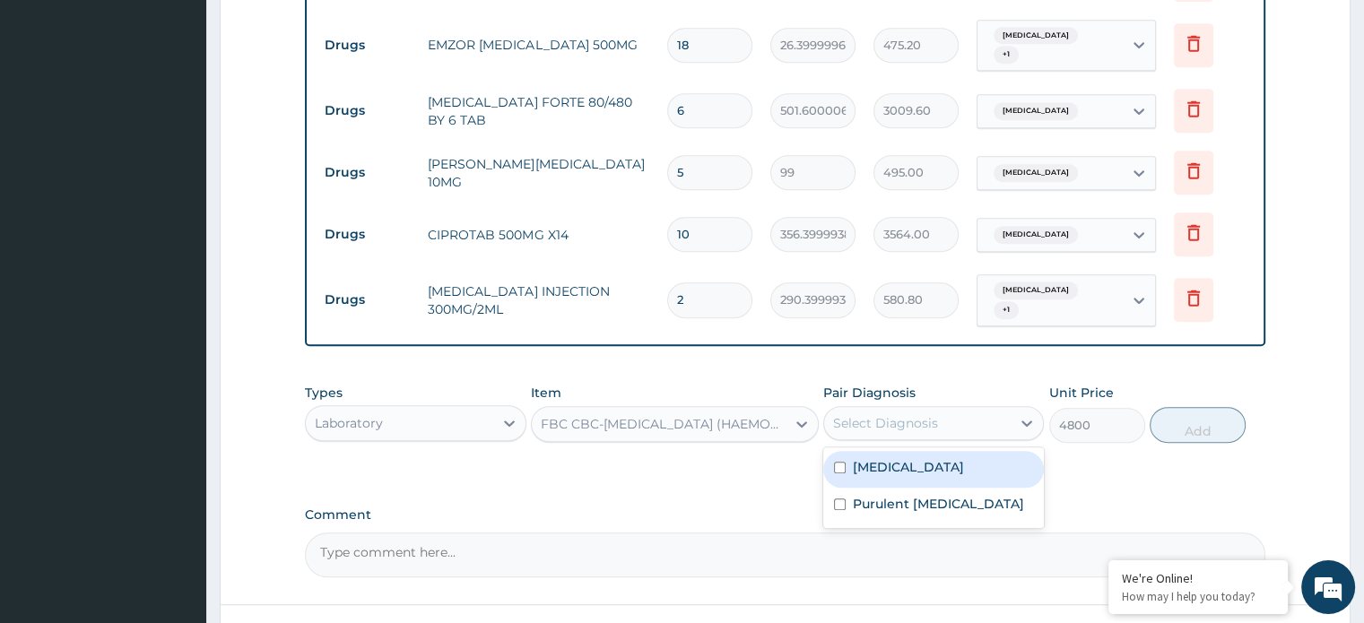
click at [910, 452] on div "Malaria" at bounding box center [933, 469] width 221 height 37
checkbox input "true"
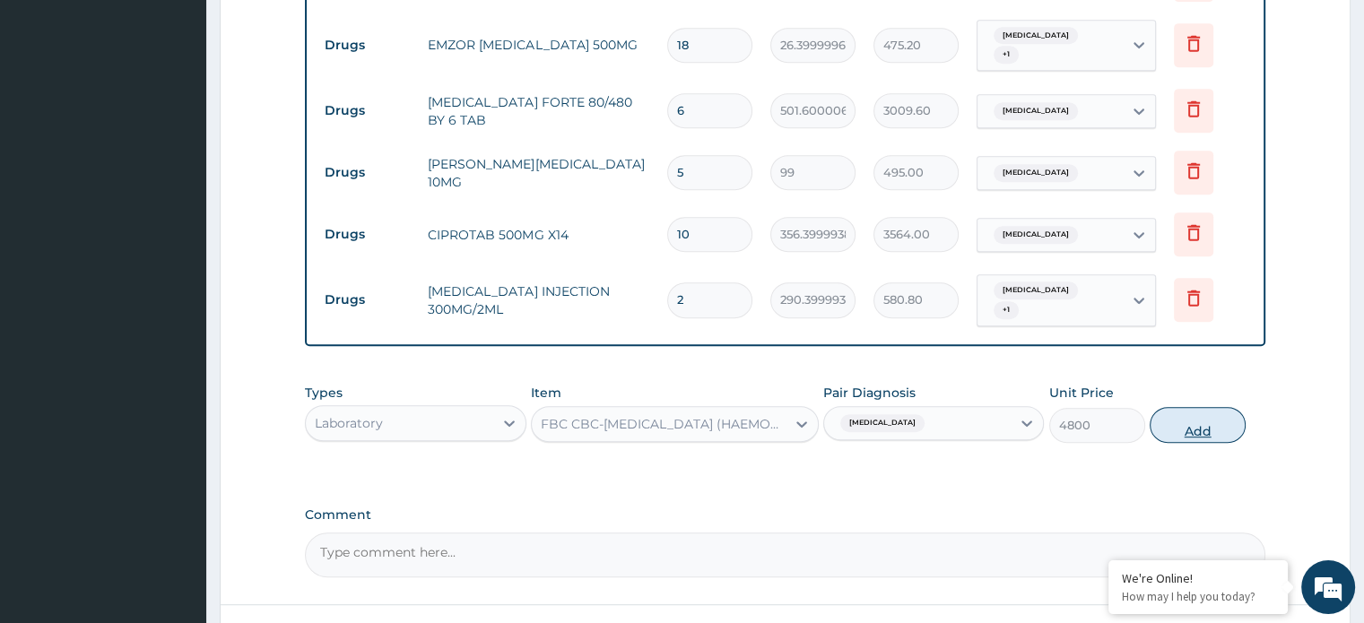
click at [1187, 415] on button "Add" at bounding box center [1197, 425] width 96 height 36
type input "0"
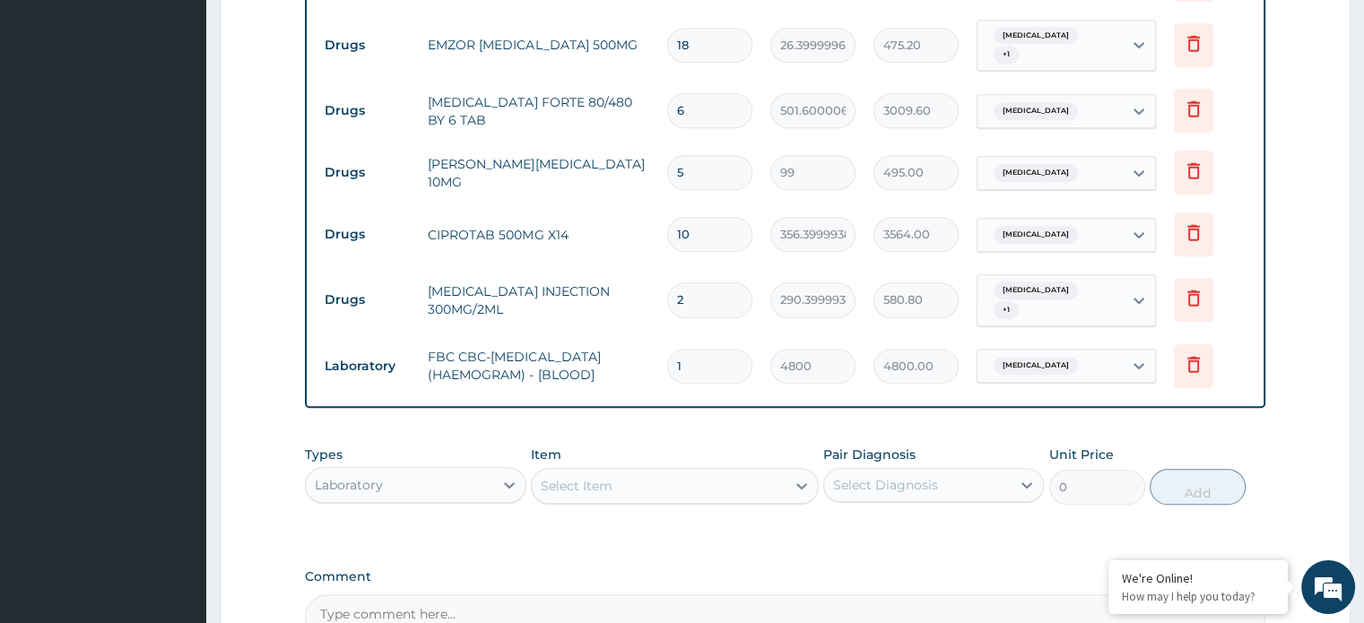
click at [576, 477] on div "Select Item" at bounding box center [577, 486] width 72 height 18
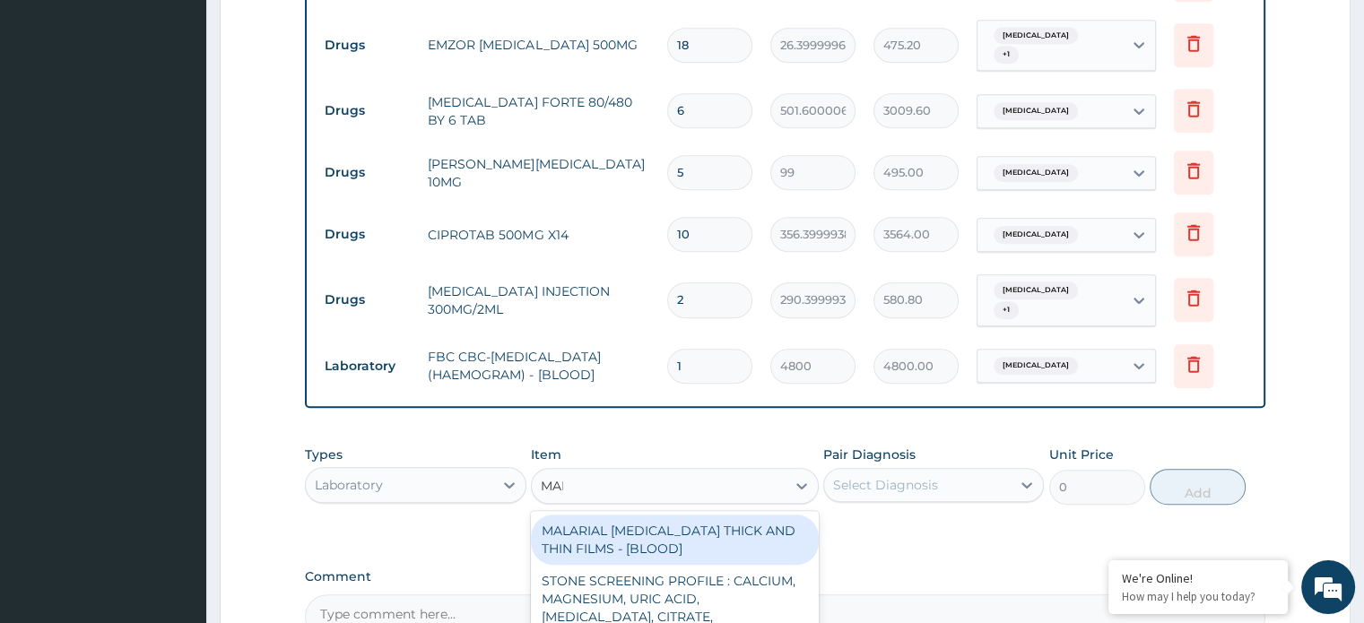
type input "MALA"
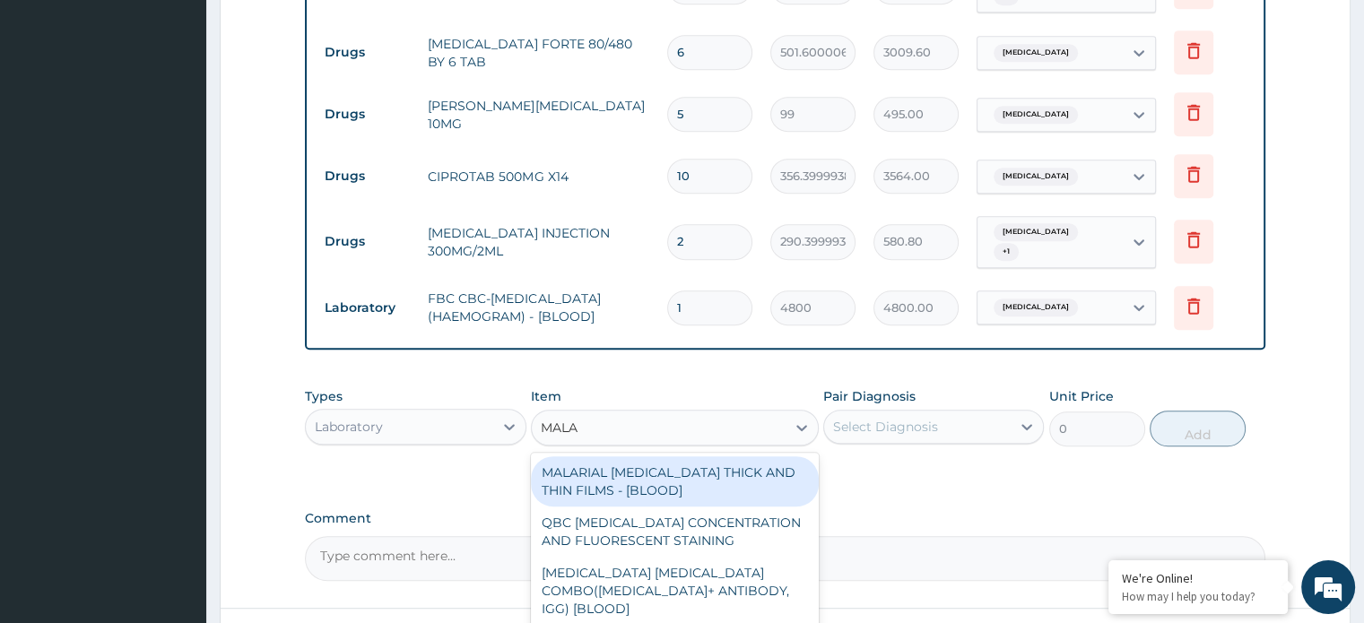
scroll to position [928, 0]
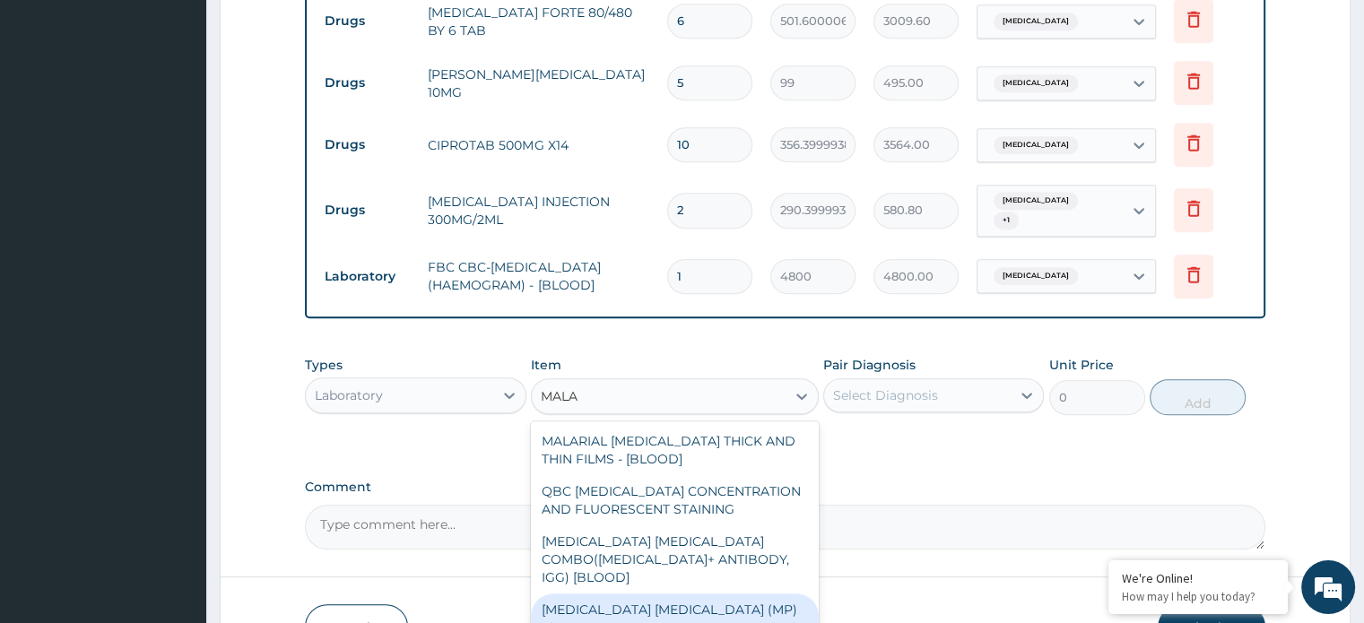
drag, startPoint x: 659, startPoint y: 576, endPoint x: 685, endPoint y: 555, distance: 33.2
click at [660, 593] on div "MALARIA PARASITE (MP) RDT" at bounding box center [675, 618] width 288 height 50
type input "1800"
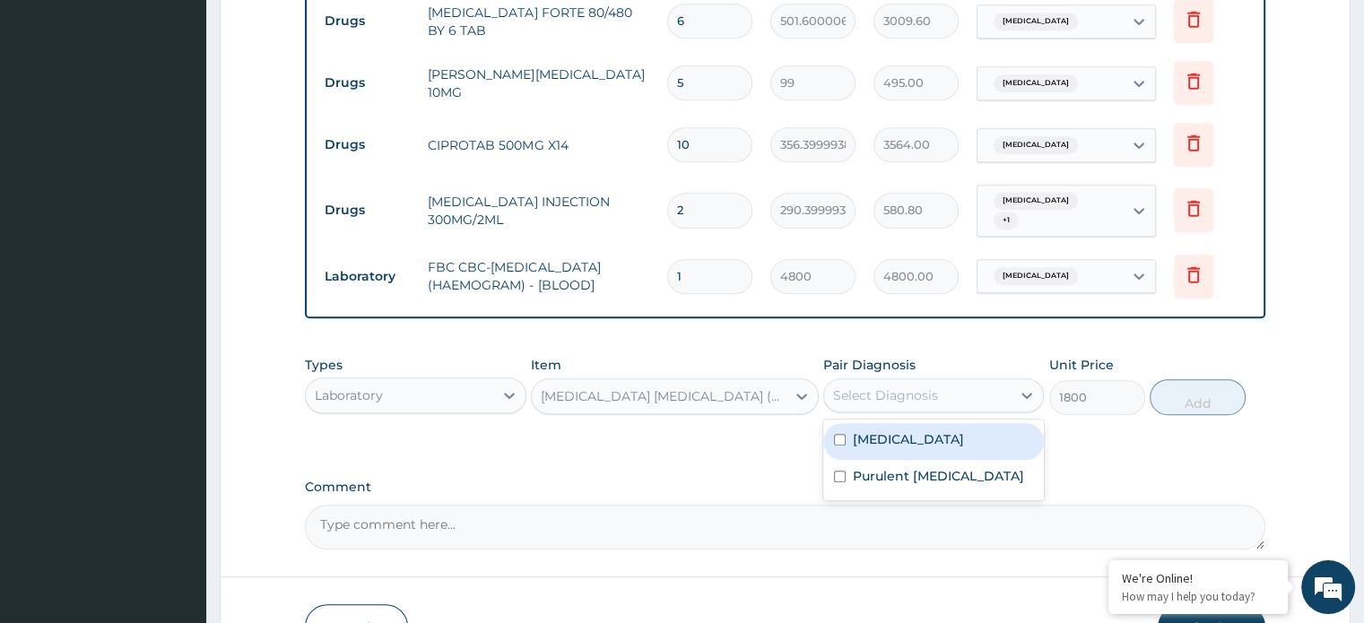
click at [857, 386] on div "Select Diagnosis" at bounding box center [885, 395] width 105 height 18
drag, startPoint x: 890, startPoint y: 427, endPoint x: 1016, endPoint y: 391, distance: 130.5
click at [893, 430] on label "Malaria" at bounding box center [908, 439] width 111 height 18
checkbox input "true"
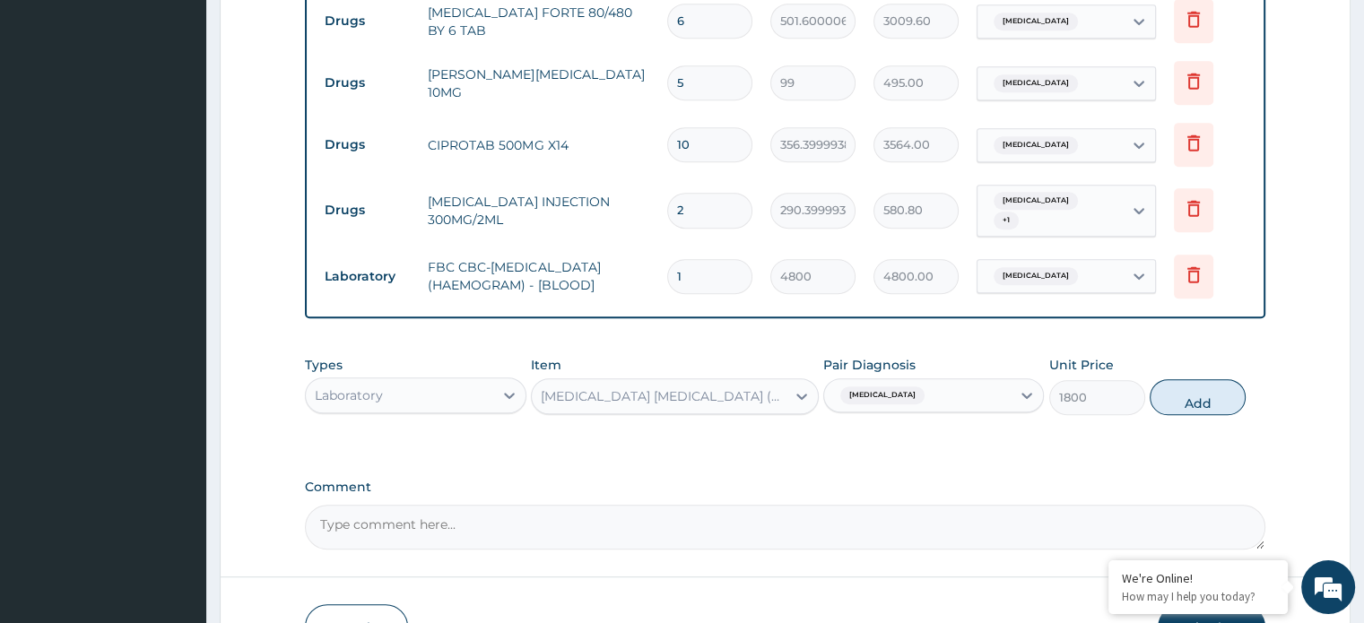
drag, startPoint x: 1181, startPoint y: 379, endPoint x: 1165, endPoint y: 358, distance: 26.4
click at [1184, 379] on button "Add" at bounding box center [1197, 397] width 96 height 36
type input "0"
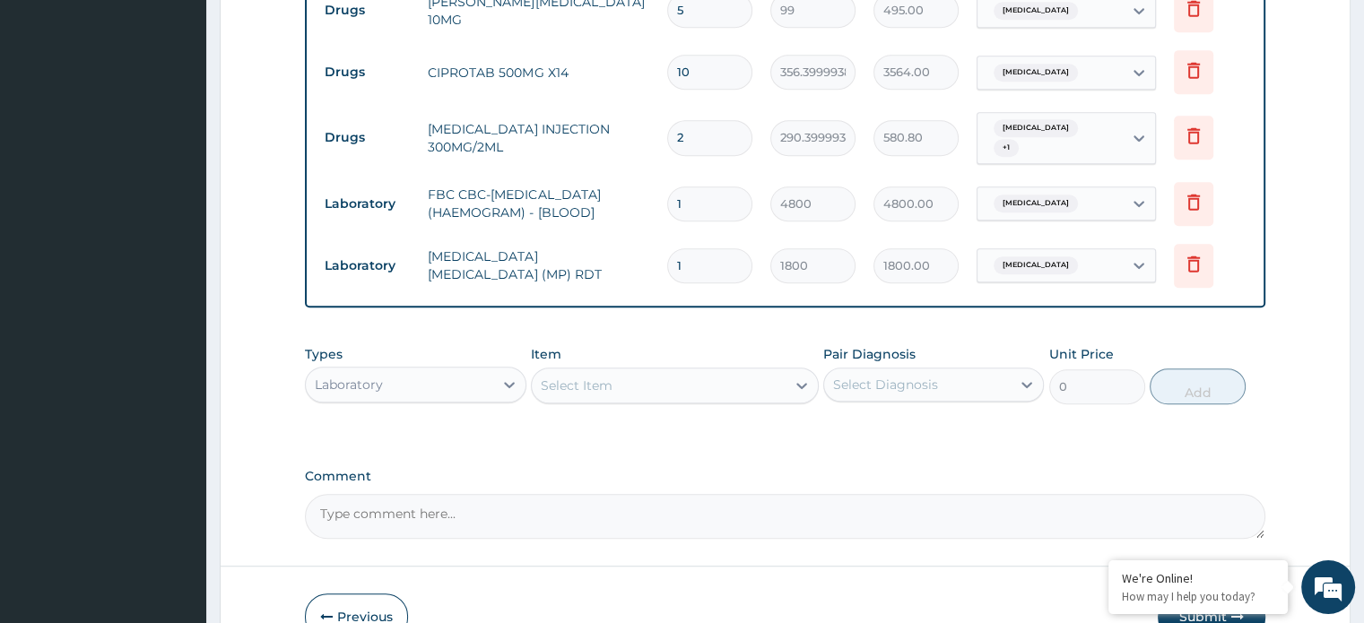
scroll to position [1085, 0]
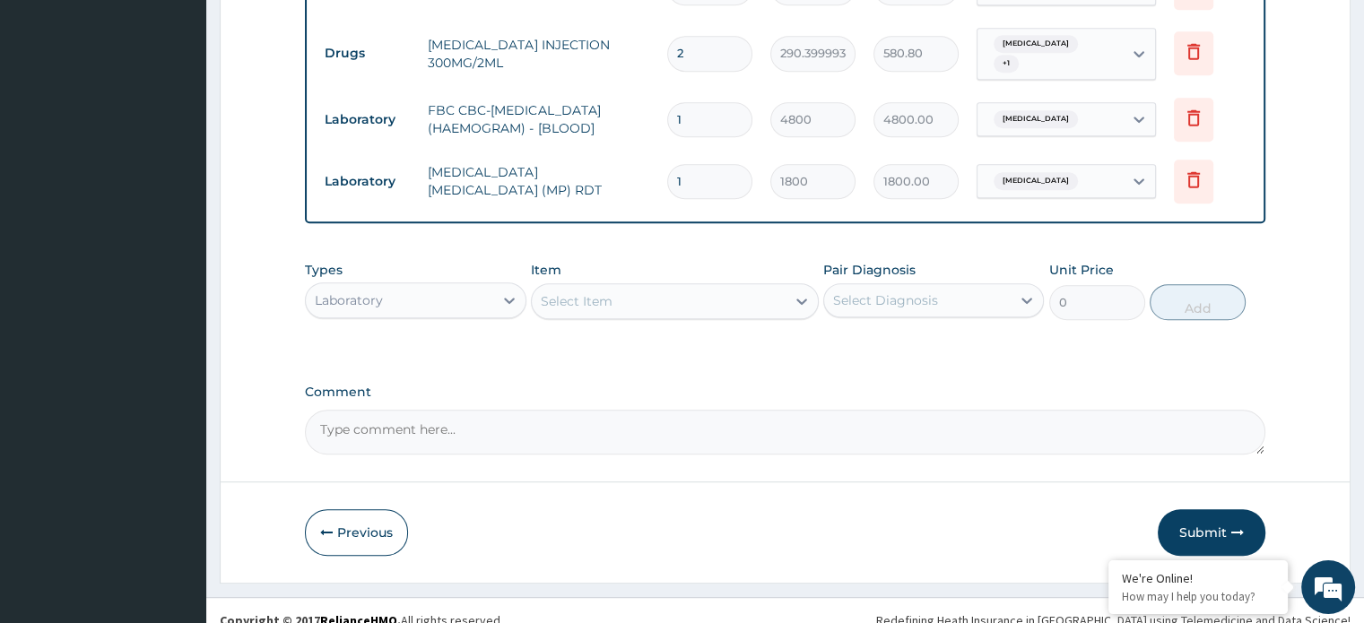
click at [1191, 509] on button "Submit" at bounding box center [1211, 532] width 108 height 47
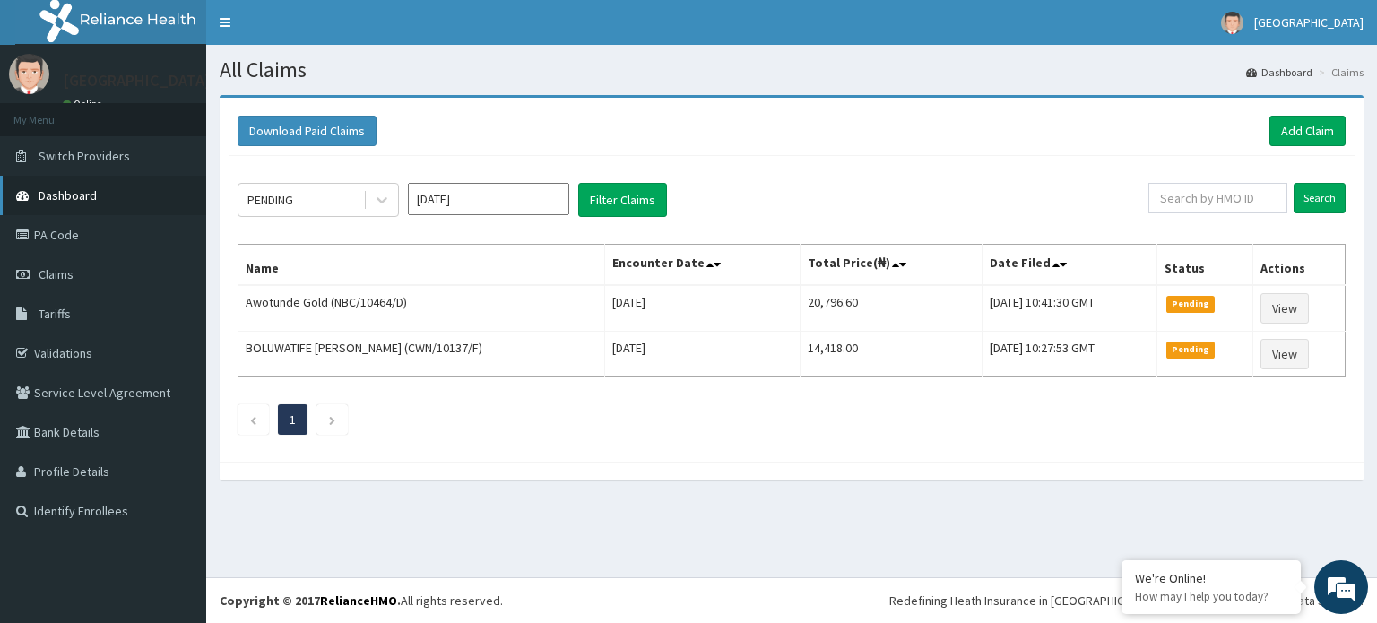
click at [85, 196] on span "Dashboard" at bounding box center [68, 195] width 58 height 16
